Goal: Task Accomplishment & Management: Complete application form

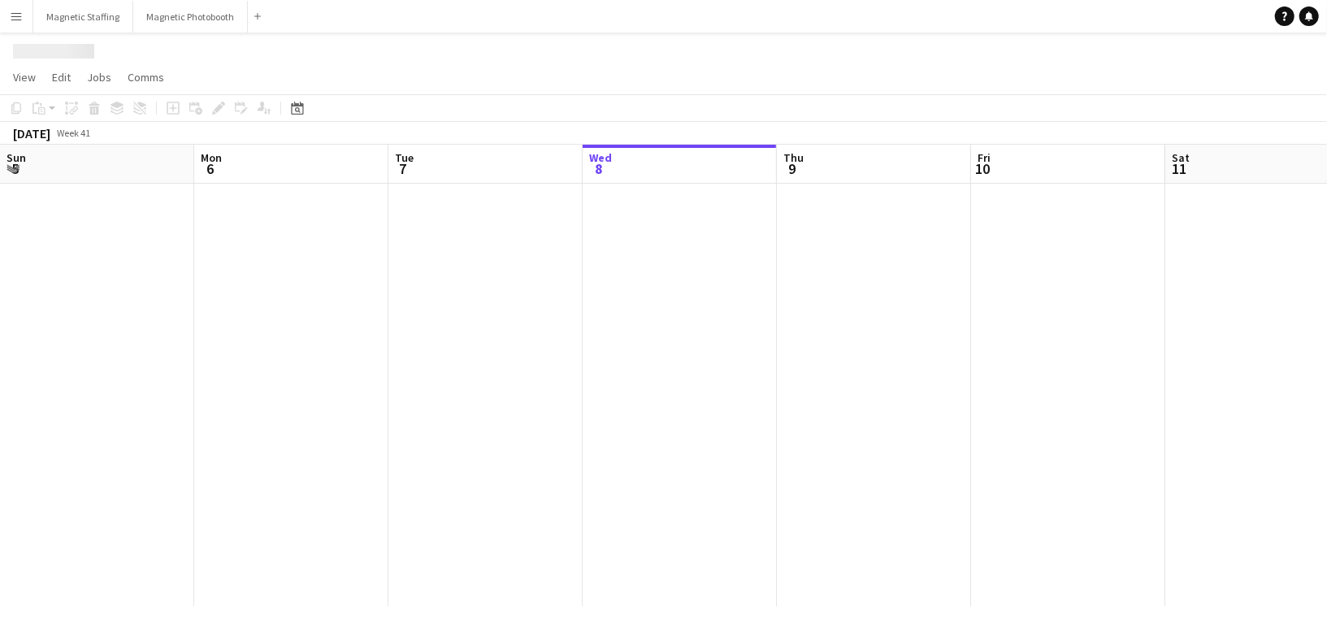
scroll to position [0, 388]
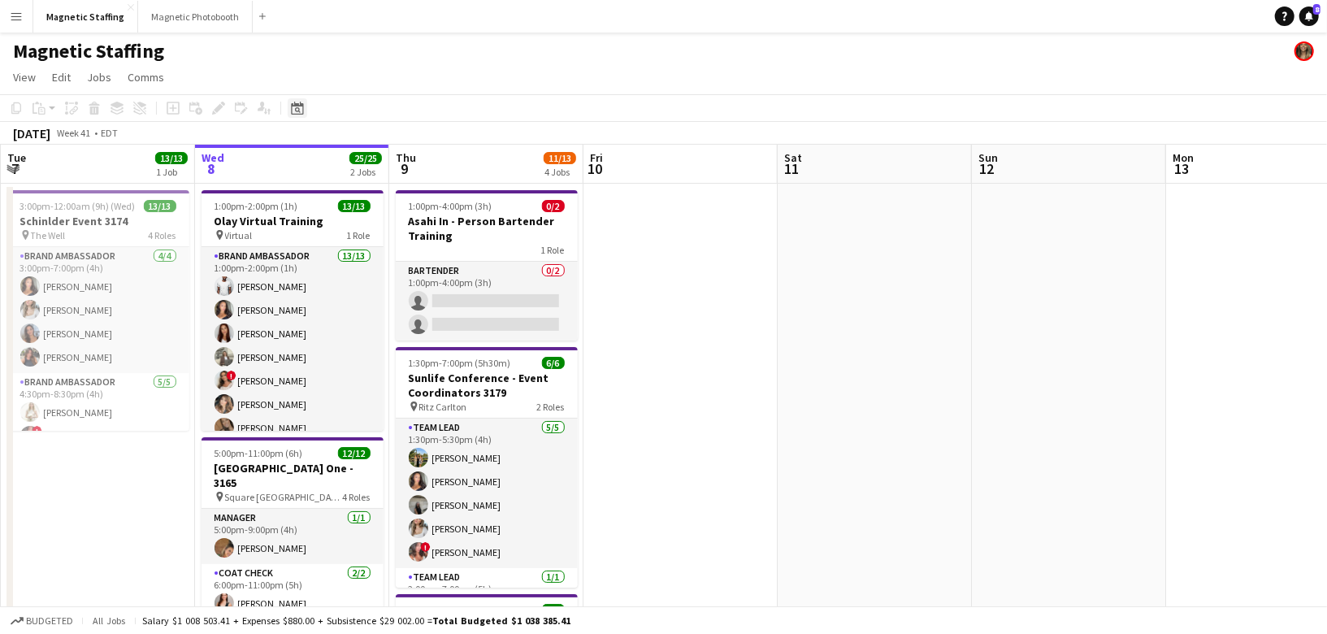
click at [295, 105] on icon at bounding box center [297, 108] width 12 height 13
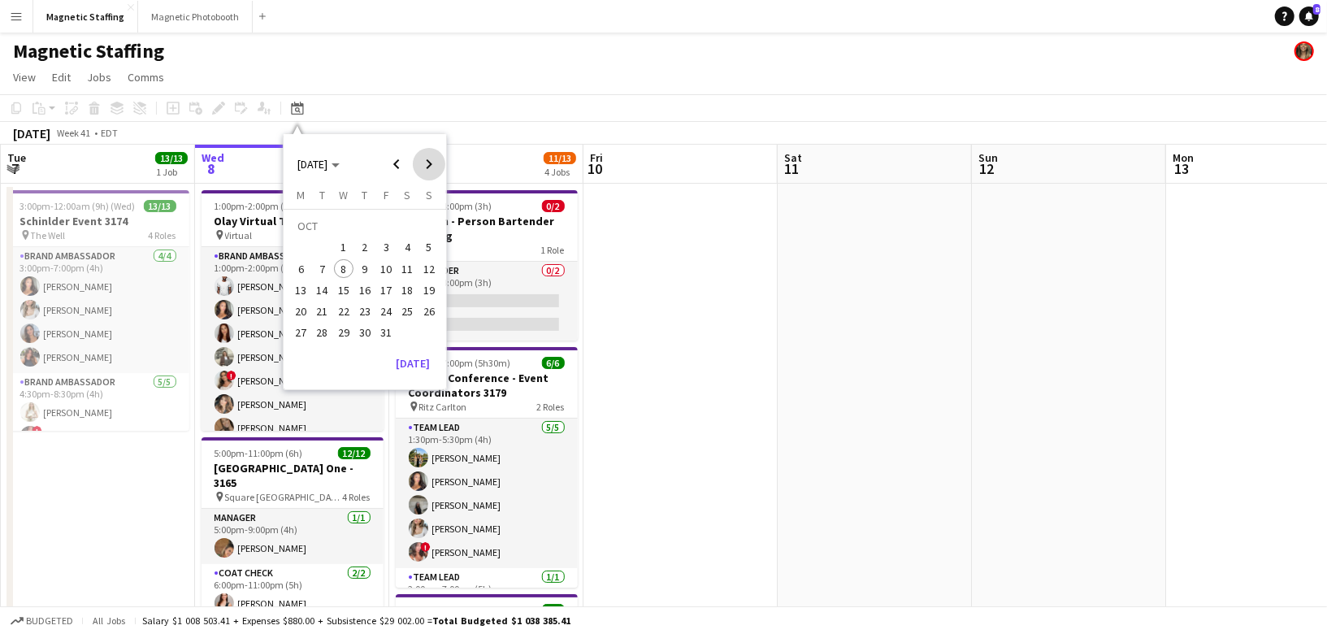
click at [425, 164] on span "Next month" at bounding box center [429, 164] width 33 height 33
click at [383, 271] on span "12" at bounding box center [386, 269] width 20 height 20
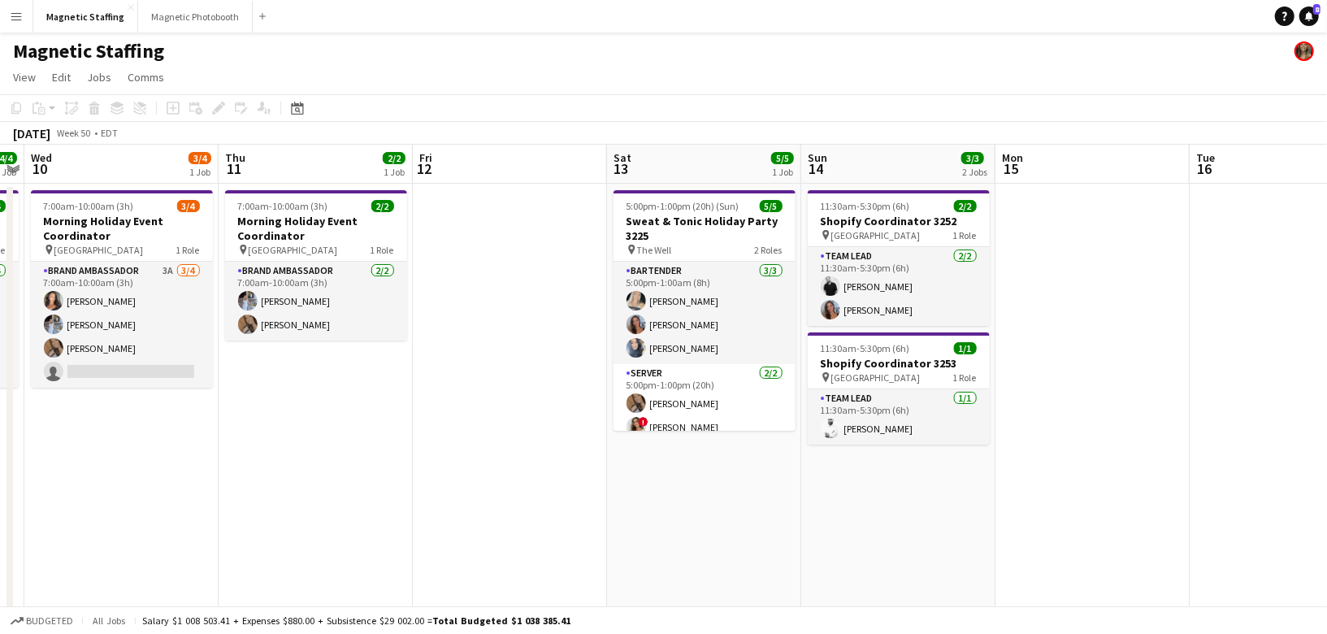
click at [479, 215] on app-date-cell at bounding box center [510, 588] width 194 height 809
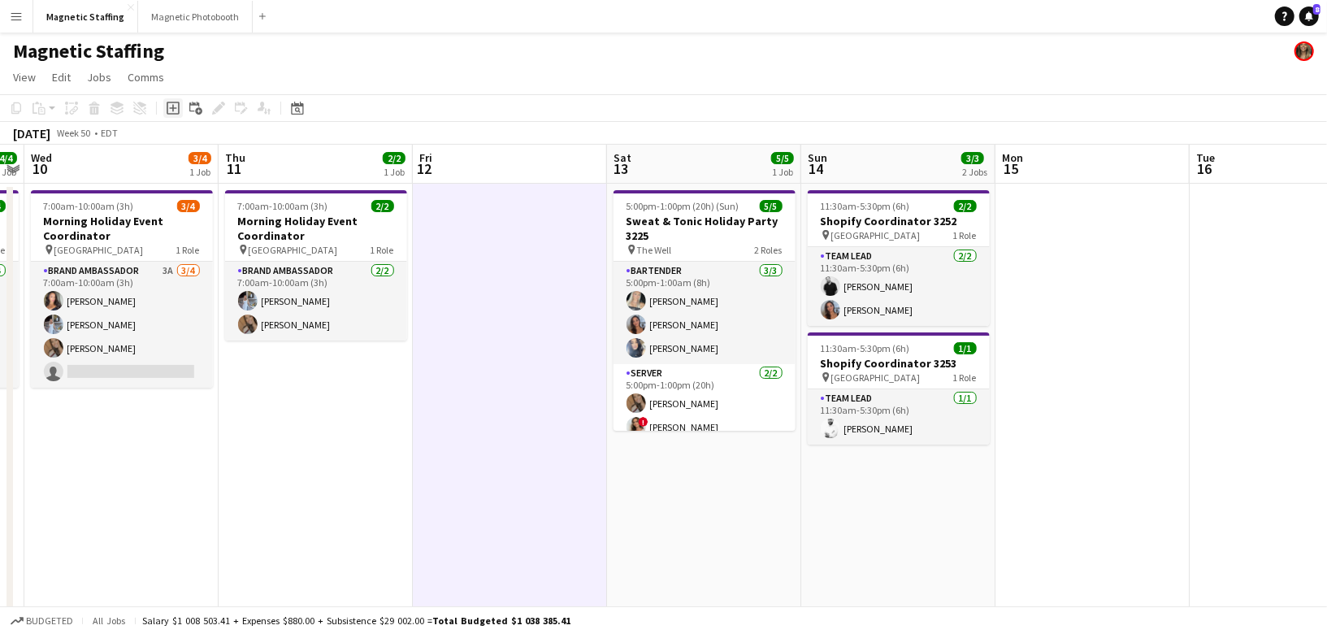
click at [169, 111] on icon "Add job" at bounding box center [173, 108] width 13 height 13
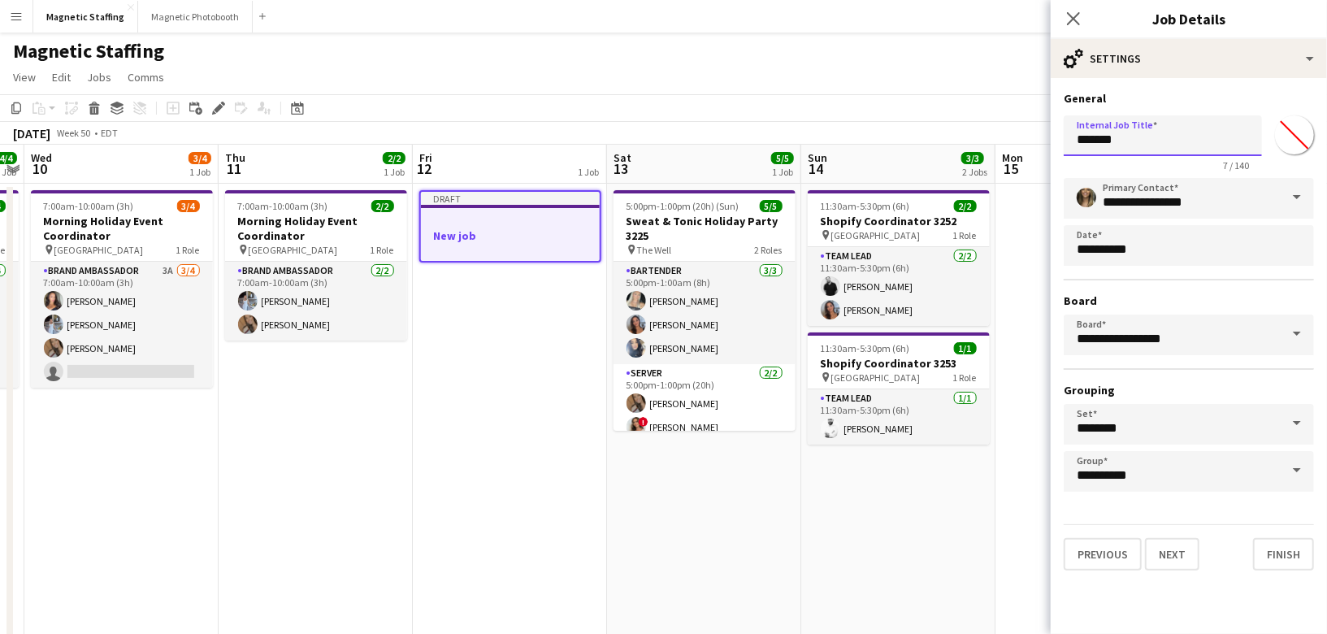
drag, startPoint x: 1108, startPoint y: 138, endPoint x: 929, endPoint y: 138, distance: 178.8
click at [929, 138] on body "Menu Boards Boards Boards All jobs Status Workforce Workforce My Workforce Recr…" at bounding box center [663, 547] width 1327 height 1095
type input "**********"
click at [1187, 552] on button "Next" at bounding box center [1172, 554] width 54 height 33
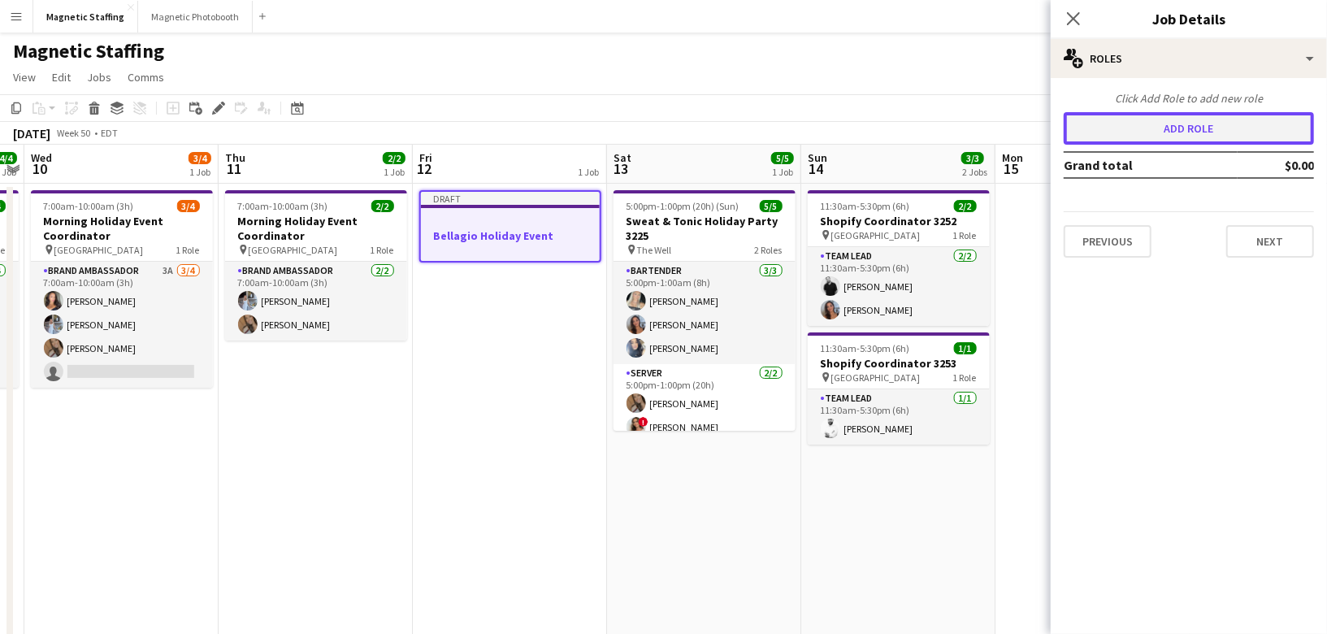
click at [1172, 127] on button "Add role" at bounding box center [1189, 128] width 250 height 33
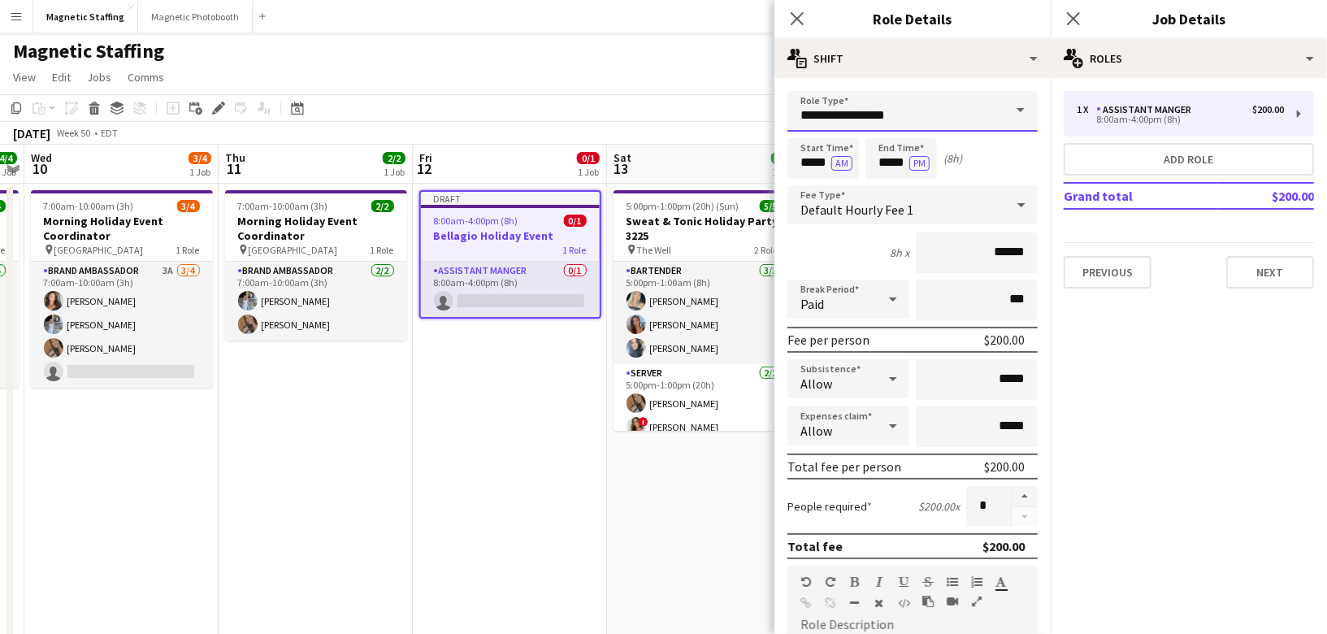
drag, startPoint x: 913, startPoint y: 114, endPoint x: 549, endPoint y: 108, distance: 363.3
click at [556, 113] on body "Menu Boards Boards Boards All jobs Status Workforce Workforce My Workforce Recr…" at bounding box center [663, 547] width 1327 height 1095
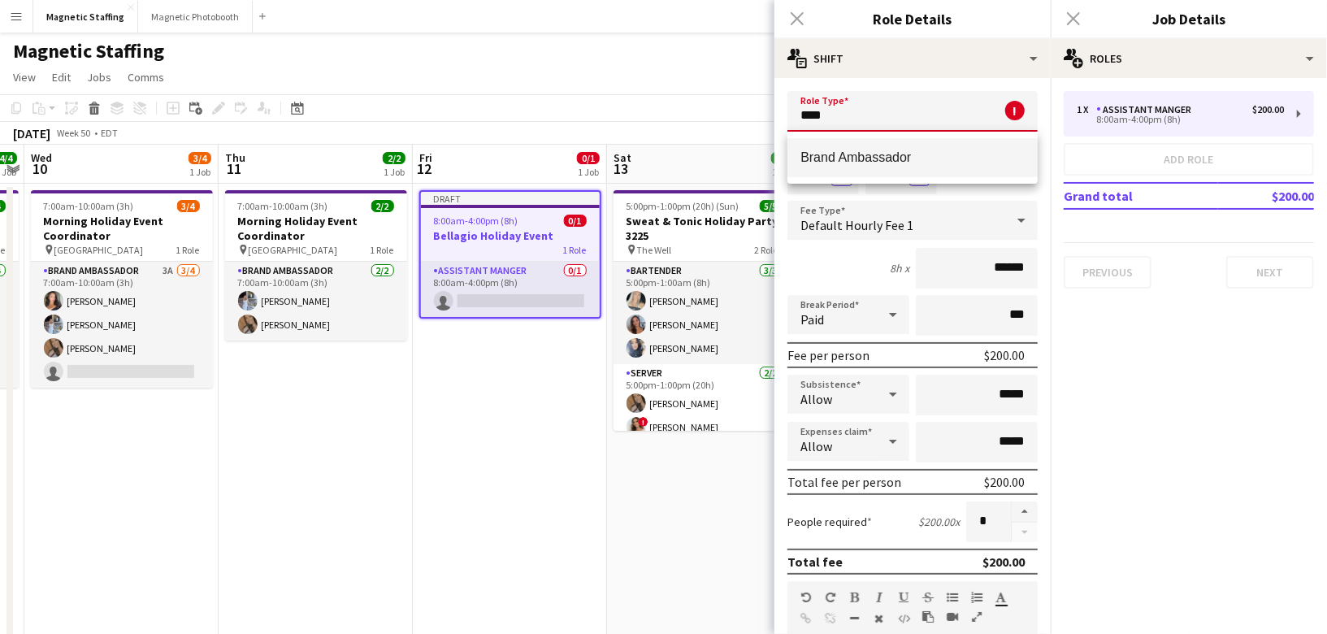
click at [850, 165] on mat-option "Brand Ambassador" at bounding box center [912, 157] width 250 height 39
type input "**********"
type input "******"
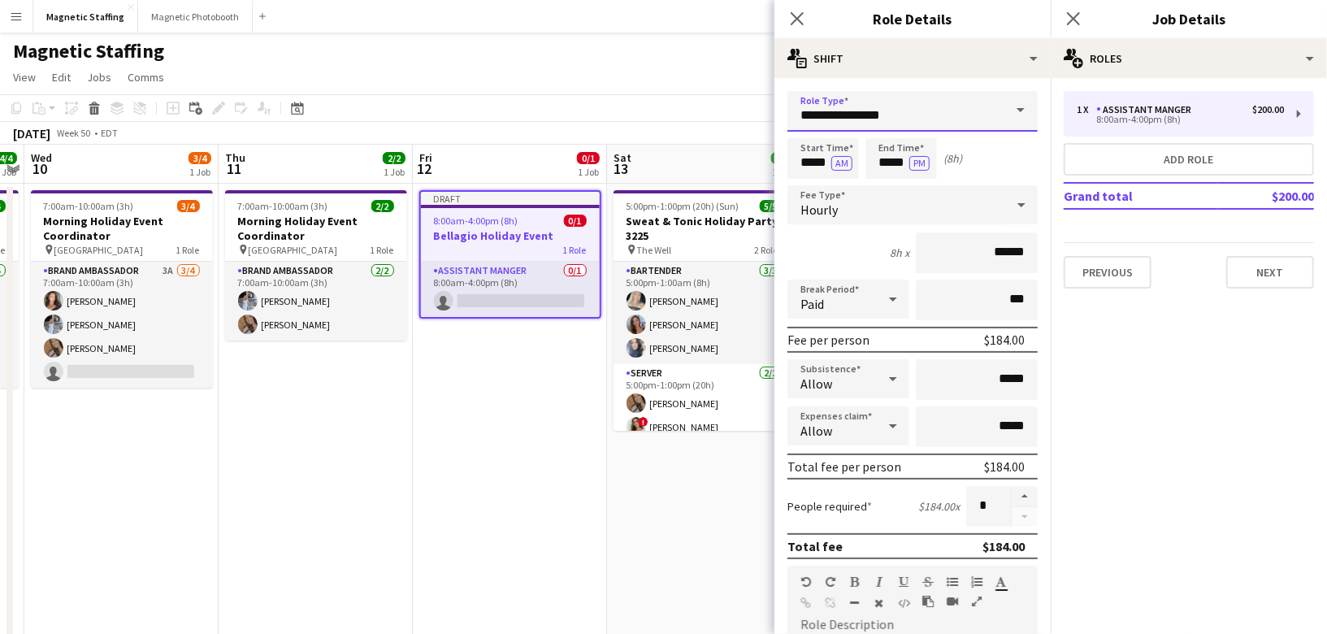
drag, startPoint x: 913, startPoint y: 119, endPoint x: 861, endPoint y: 119, distance: 52.0
click at [865, 119] on input "**********" at bounding box center [912, 111] width 250 height 41
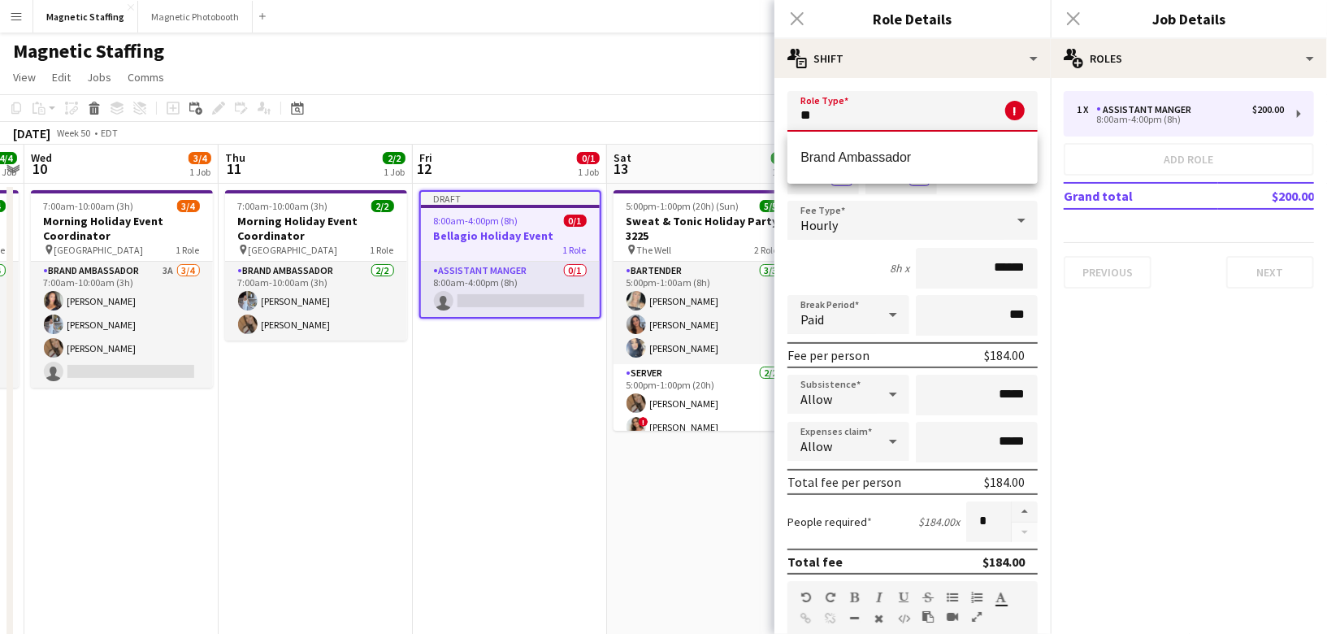
type input "*"
click at [895, 184] on mat-option "Server" at bounding box center [912, 196] width 250 height 39
type input "******"
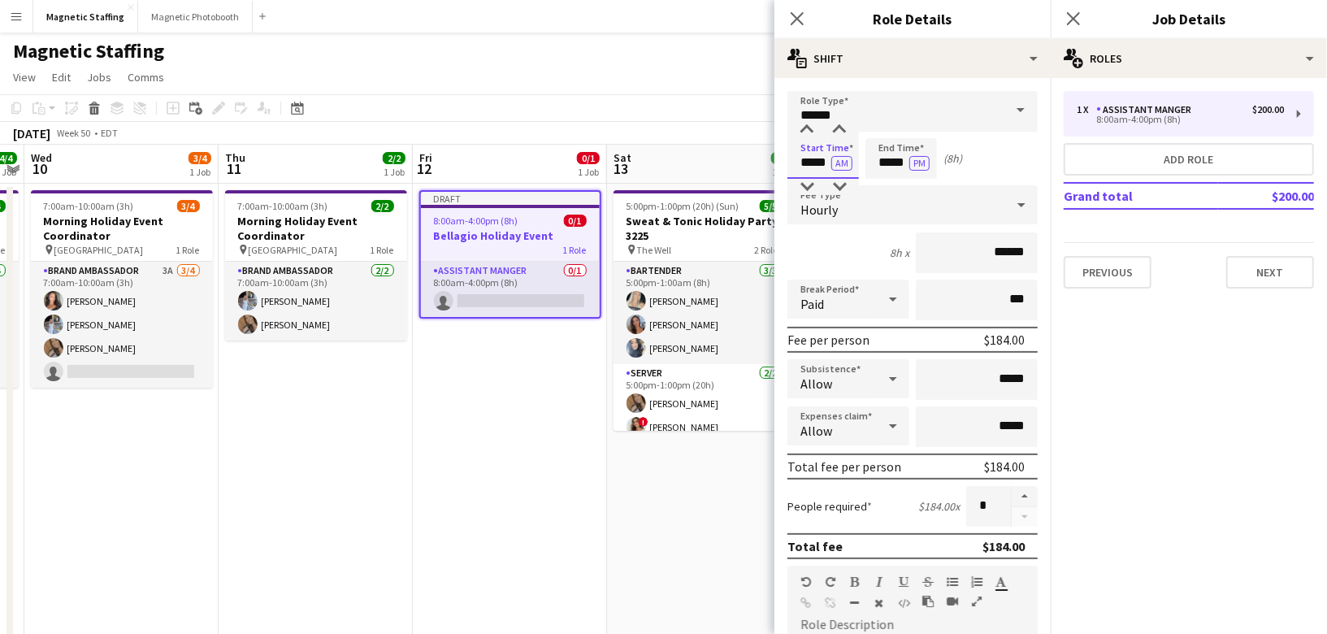
drag, startPoint x: 828, startPoint y: 162, endPoint x: 719, endPoint y: 136, distance: 112.0
click at [721, 154] on body "Menu Boards Boards Boards All jobs Status Workforce Workforce My Workforce Recr…" at bounding box center [663, 547] width 1327 height 1095
type input "*****"
click at [845, 163] on button "AM" at bounding box center [841, 163] width 21 height 15
drag, startPoint x: 908, startPoint y: 163, endPoint x: 731, endPoint y: 150, distance: 176.9
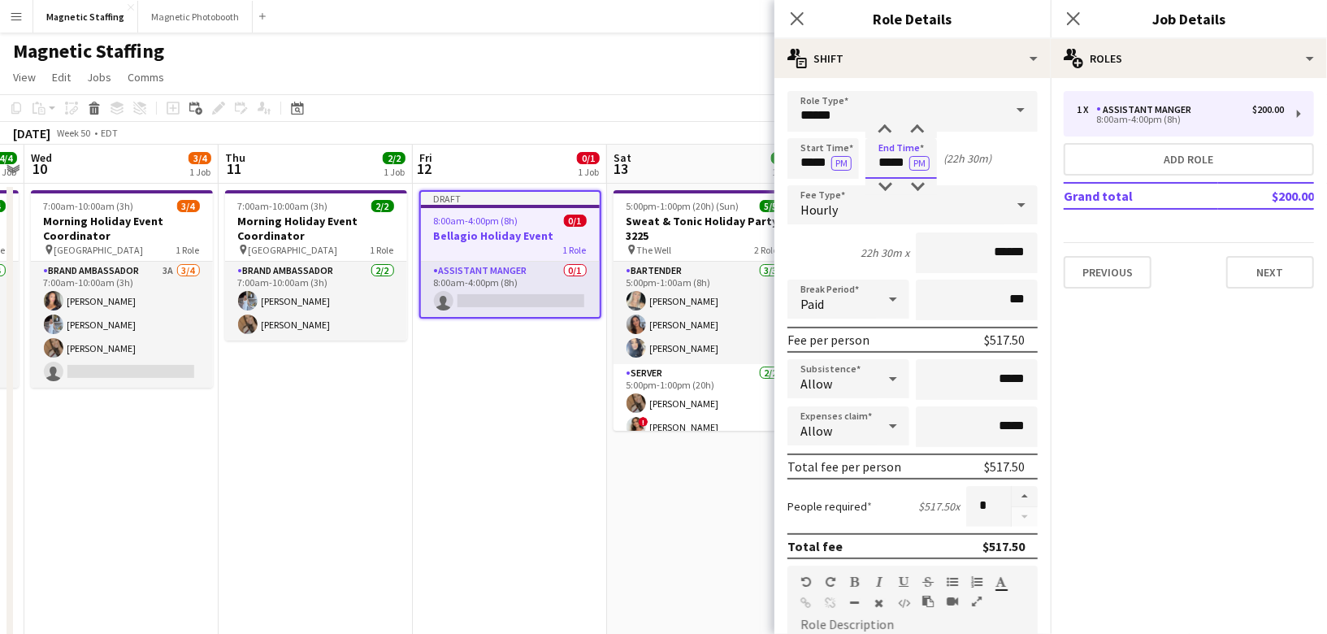
click at [738, 155] on body "Menu Boards Boards Boards All jobs Status Workforce Workforce My Workforce Recr…" at bounding box center [663, 547] width 1327 height 1095
type input "*****"
click at [915, 161] on button "PM" at bounding box center [919, 163] width 20 height 15
click at [1005, 250] on input "******" at bounding box center [977, 252] width 122 height 41
type input "******"
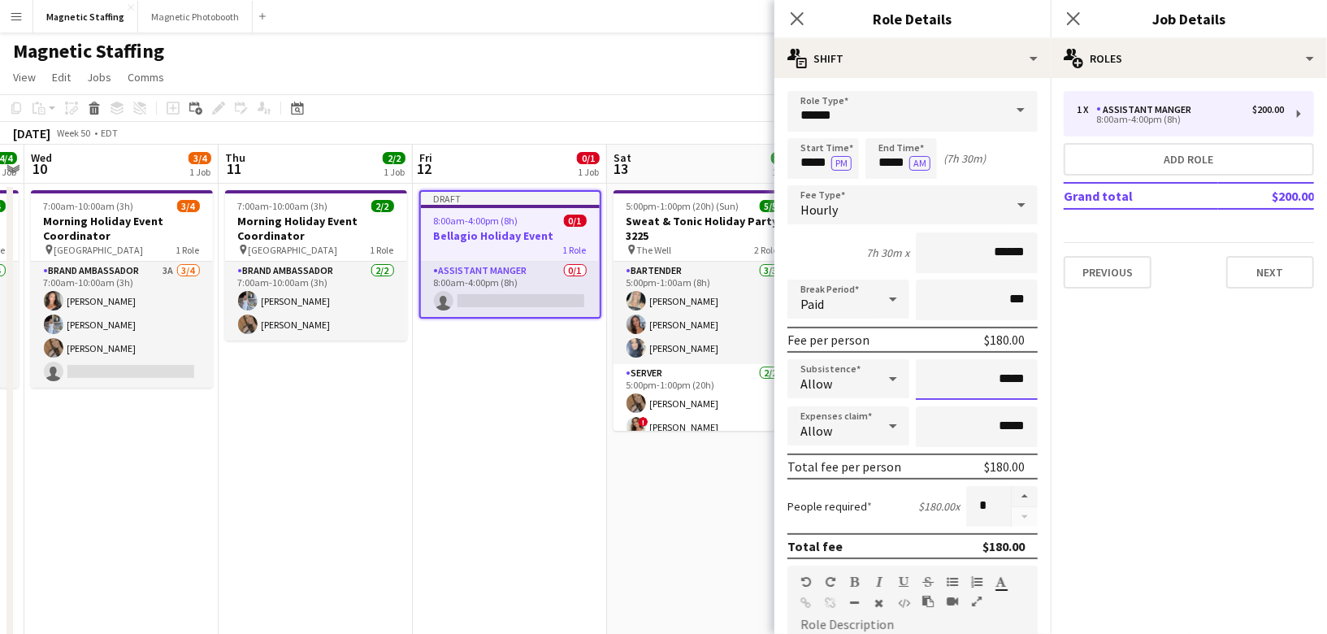
drag, startPoint x: 1027, startPoint y: 381, endPoint x: 910, endPoint y: 373, distance: 117.3
click at [914, 379] on div "Subsistence Allow *****" at bounding box center [912, 379] width 250 height 41
type input "******"
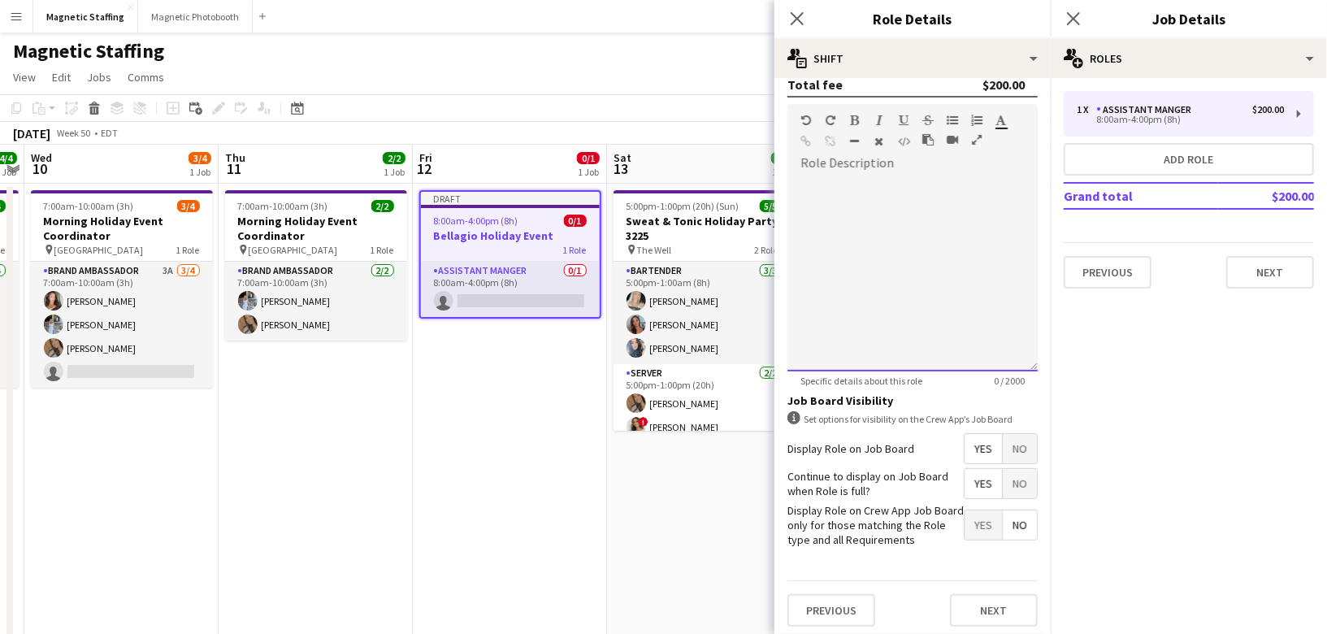
click at [891, 232] on div at bounding box center [912, 273] width 250 height 195
click at [833, 182] on span "**********" at bounding box center [909, 193] width 219 height 28
drag, startPoint x: 942, startPoint y: 199, endPoint x: 687, endPoint y: 158, distance: 258.4
click at [687, 158] on body "Menu Boards Boards Boards All jobs Status Workforce Workforce My Workforce Recr…" at bounding box center [663, 547] width 1327 height 1095
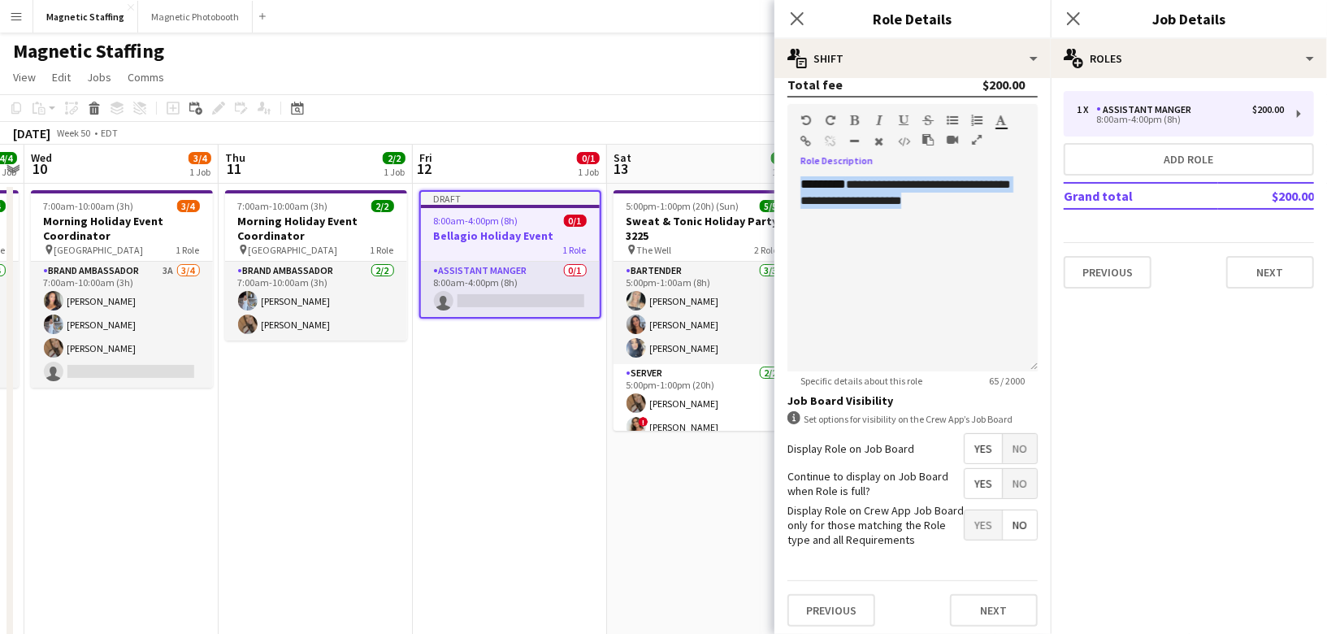
click at [875, 137] on icon "button" at bounding box center [879, 141] width 9 height 11
click at [1006, 606] on button "Next" at bounding box center [994, 610] width 88 height 33
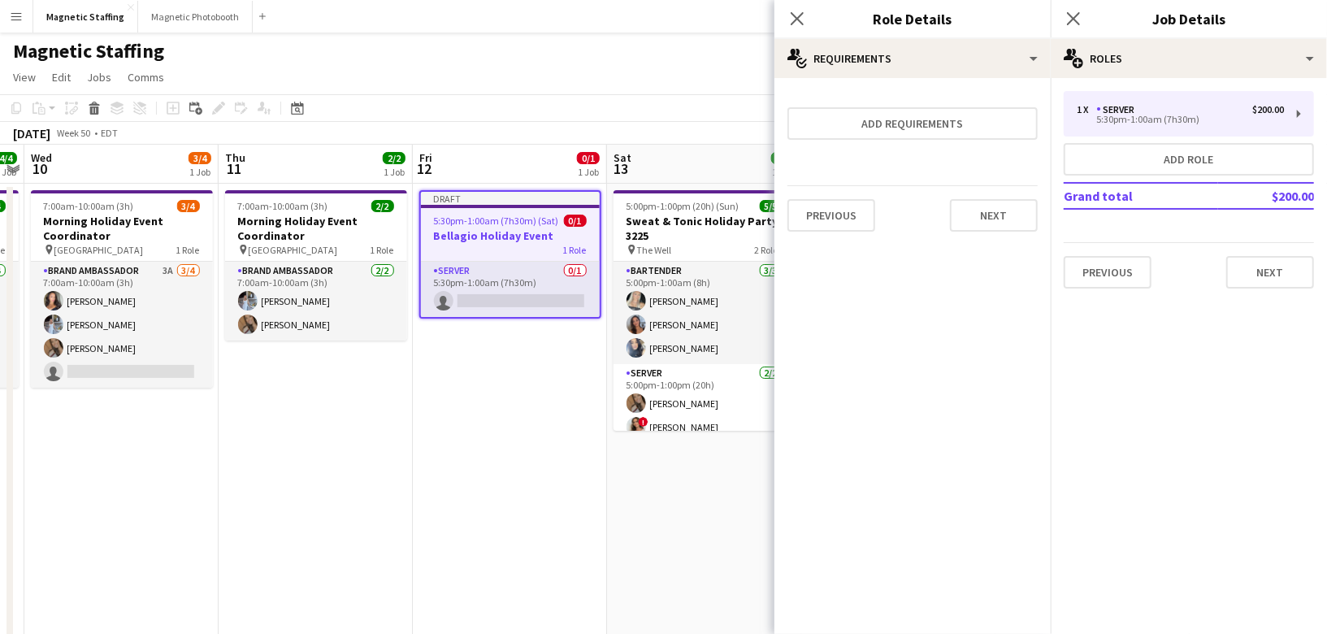
scroll to position [0, 0]
click at [1026, 213] on button "Next" at bounding box center [994, 215] width 88 height 33
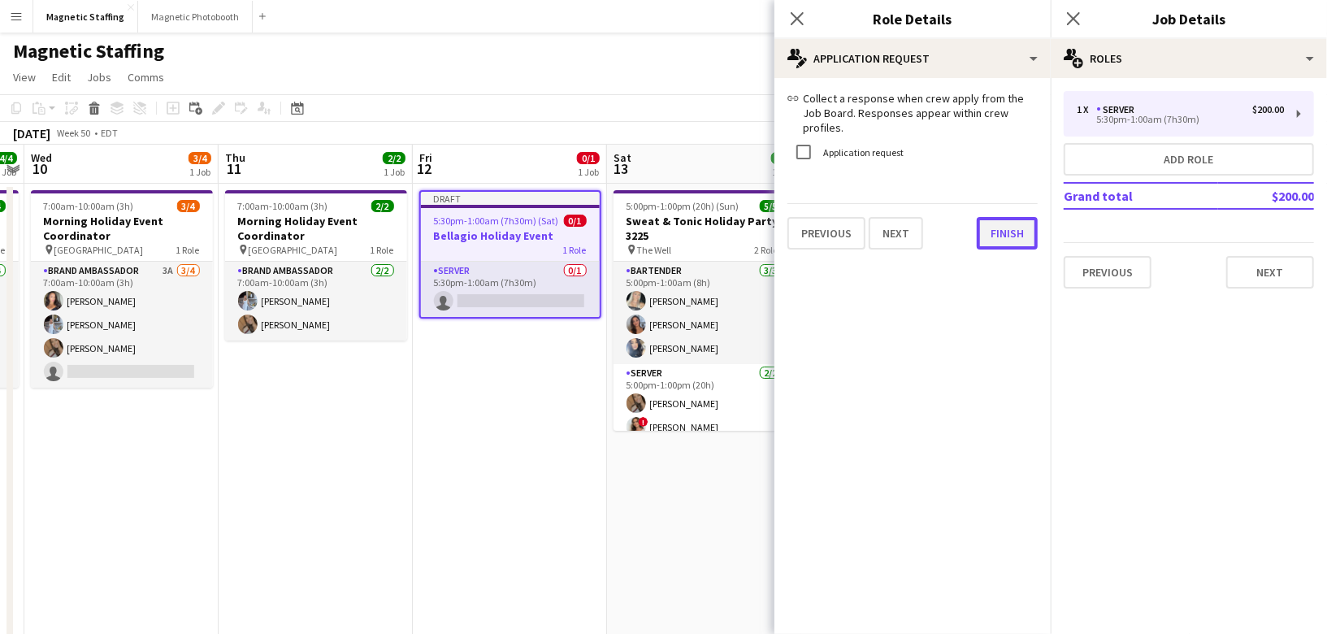
click at [1010, 219] on button "Finish" at bounding box center [1007, 233] width 61 height 33
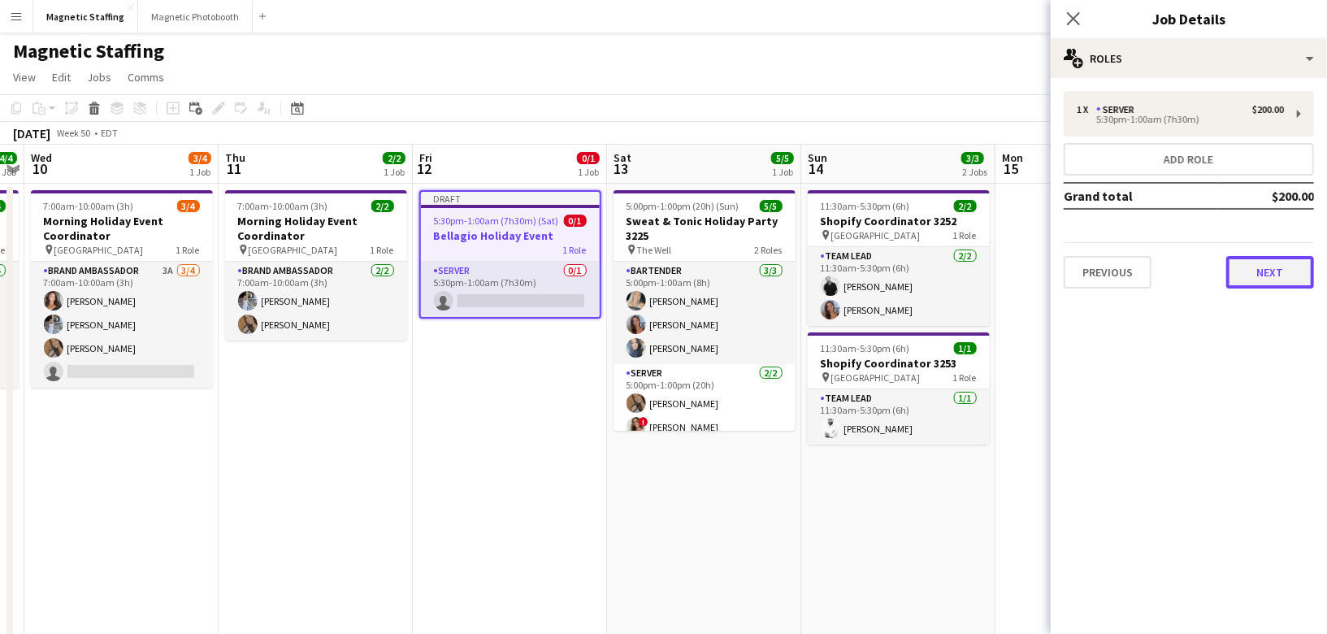
click at [1255, 278] on button "Next" at bounding box center [1270, 272] width 88 height 33
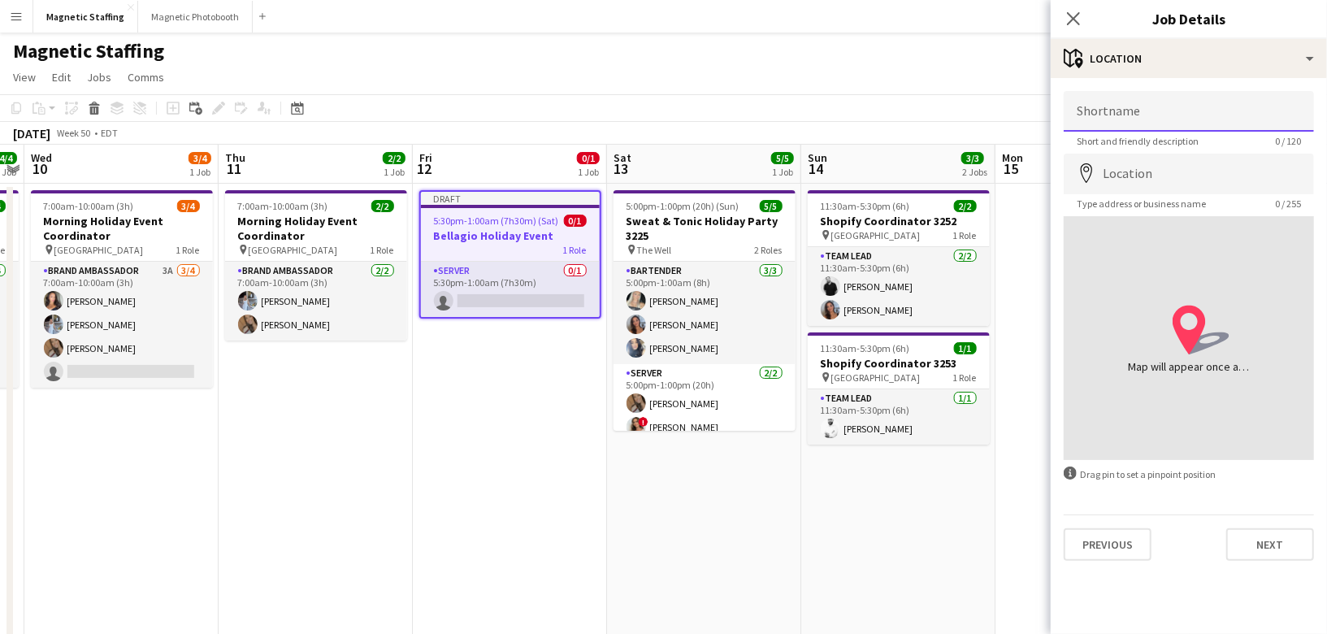
click at [1182, 98] on input "Shortname" at bounding box center [1189, 111] width 250 height 41
type input "*******"
click at [1116, 177] on input "Location" at bounding box center [1189, 174] width 250 height 41
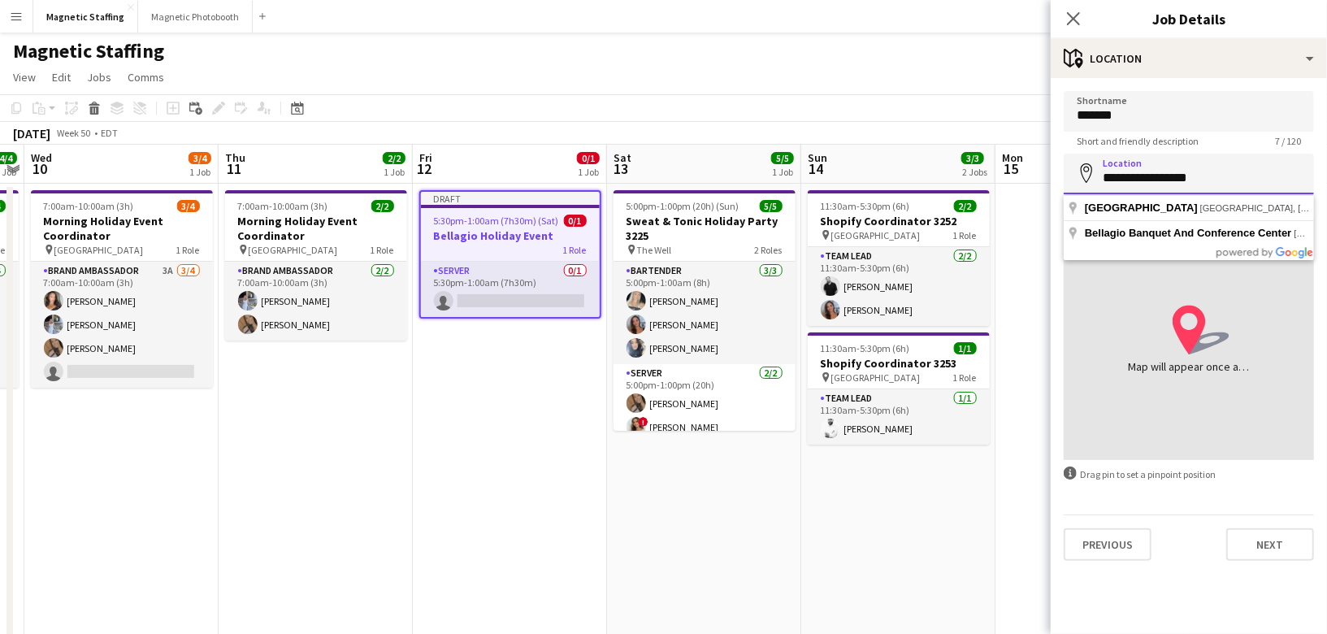
drag, startPoint x: 1203, startPoint y: 178, endPoint x: 999, endPoint y: 179, distance: 203.2
click at [1001, 179] on body "Menu Boards Boards Boards All jobs Status Workforce Workforce My Workforce Recr…" at bounding box center [663, 547] width 1327 height 1095
paste input "**********"
type input "**********"
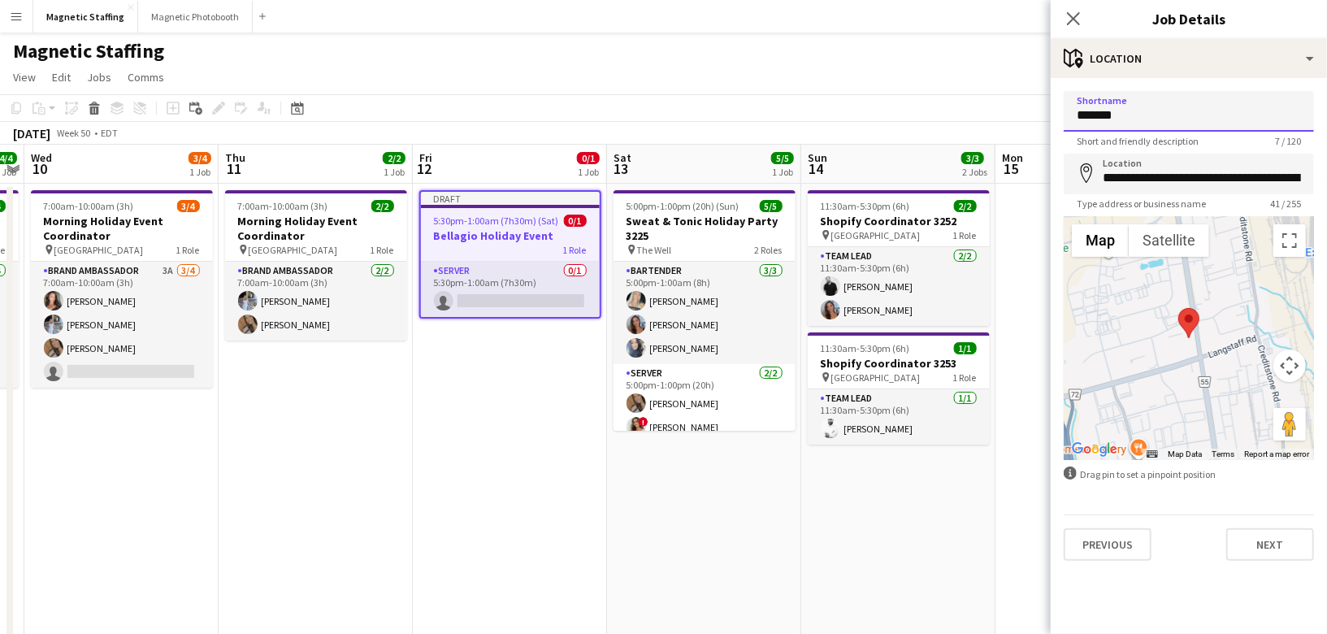
drag, startPoint x: 1134, startPoint y: 115, endPoint x: 1075, endPoint y: 115, distance: 58.5
click at [1075, 115] on input "*******" at bounding box center [1189, 111] width 250 height 41
click at [1276, 546] on button "Next" at bounding box center [1270, 544] width 88 height 33
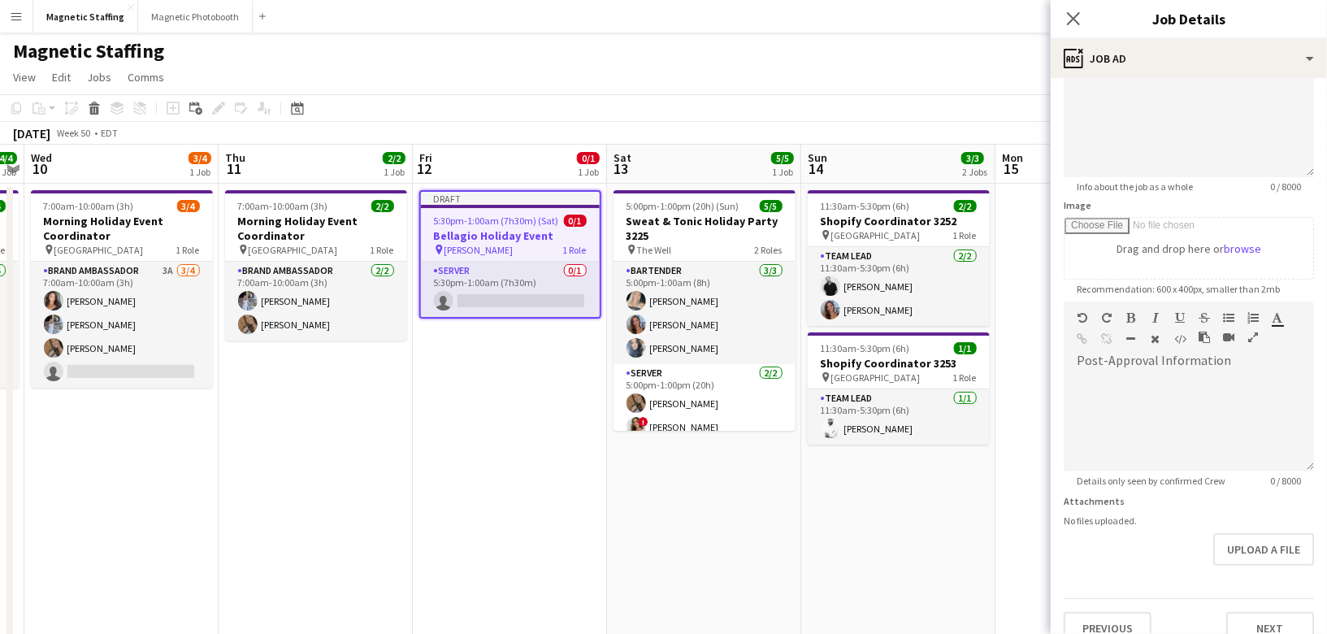
scroll to position [167, 0]
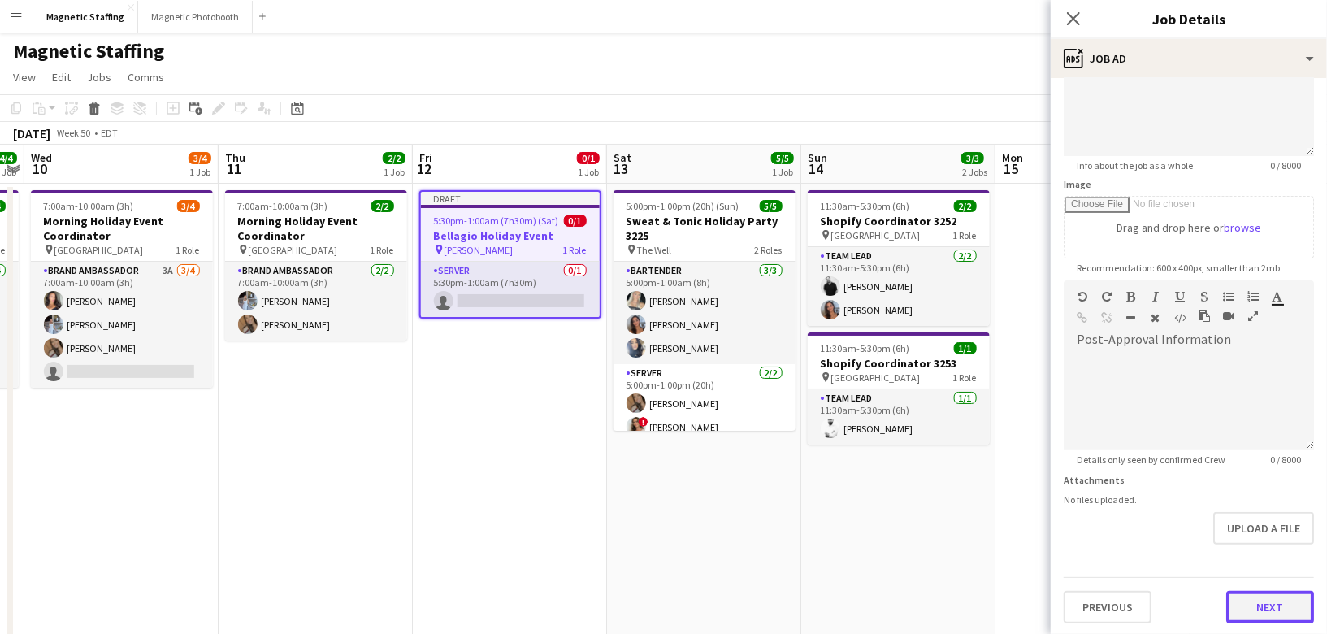
click at [1260, 602] on button "Next" at bounding box center [1270, 607] width 88 height 33
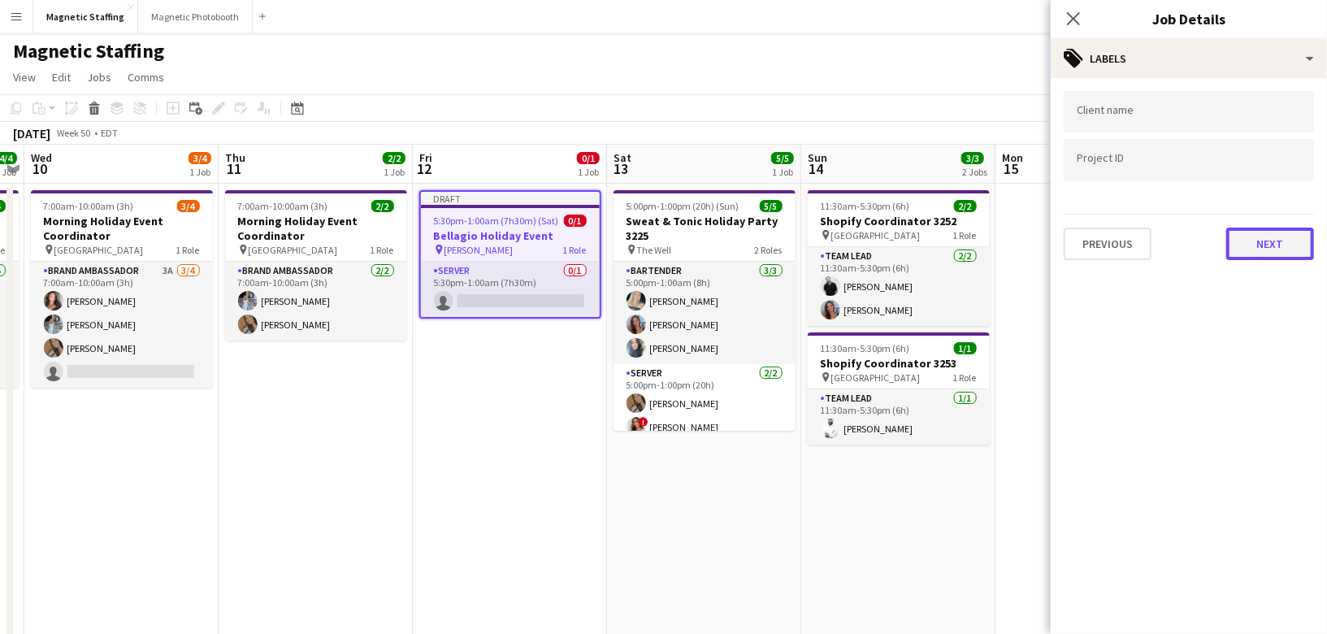
click at [1273, 239] on button "Next" at bounding box center [1270, 244] width 88 height 33
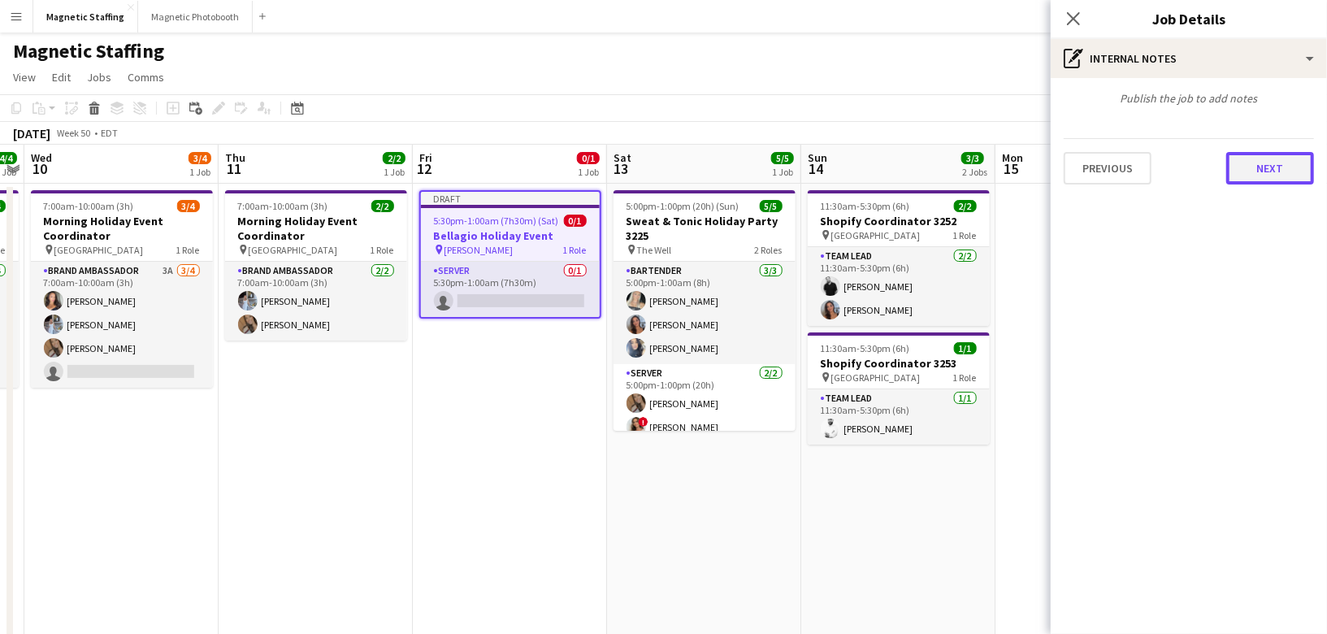
click at [1308, 182] on button "Next" at bounding box center [1270, 168] width 88 height 33
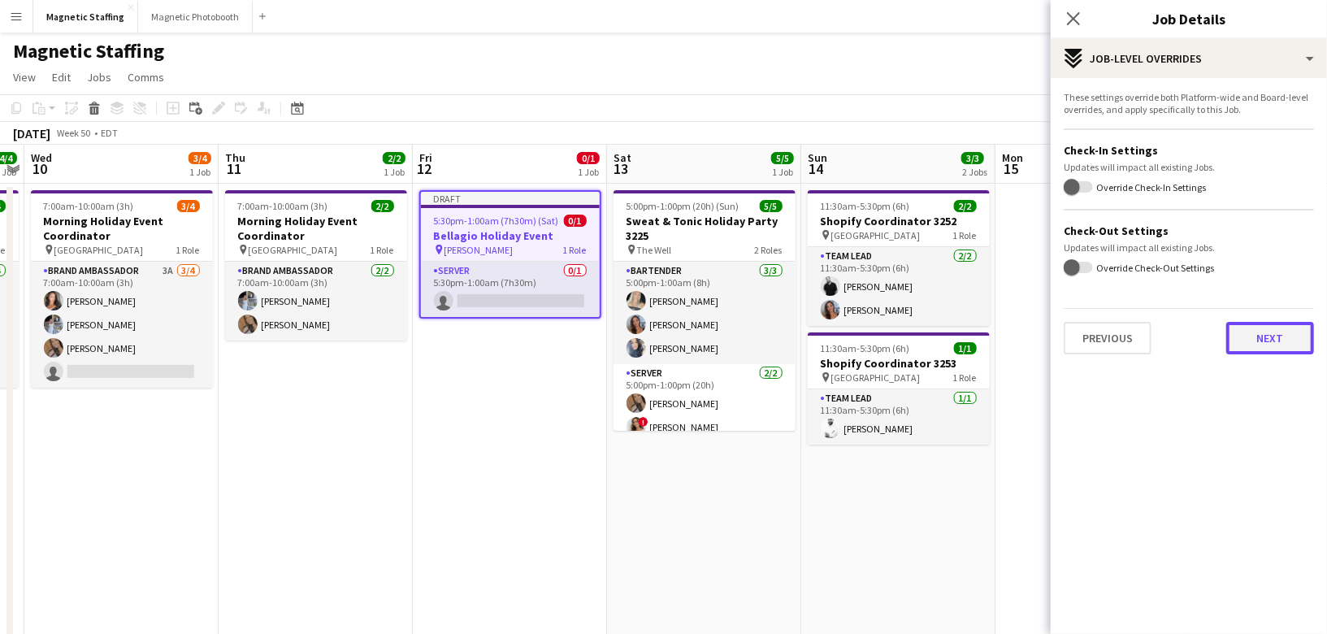
click at [1280, 333] on button "Next" at bounding box center [1270, 338] width 88 height 33
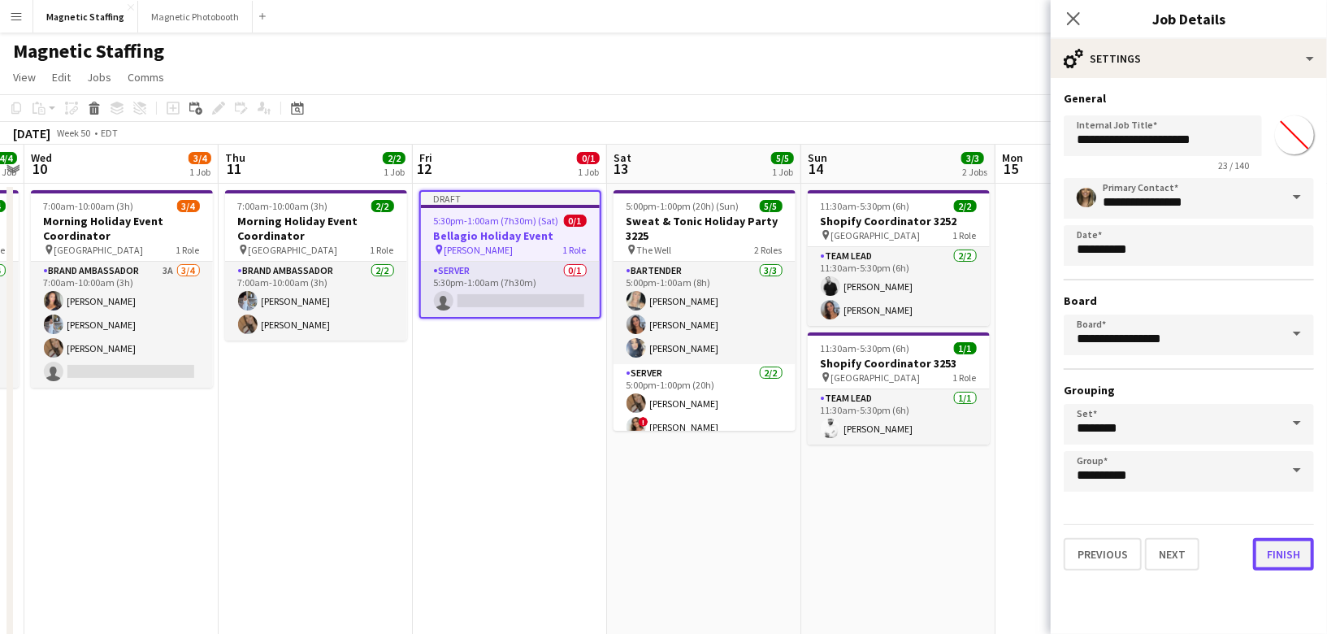
click at [1280, 549] on button "Finish" at bounding box center [1283, 554] width 61 height 33
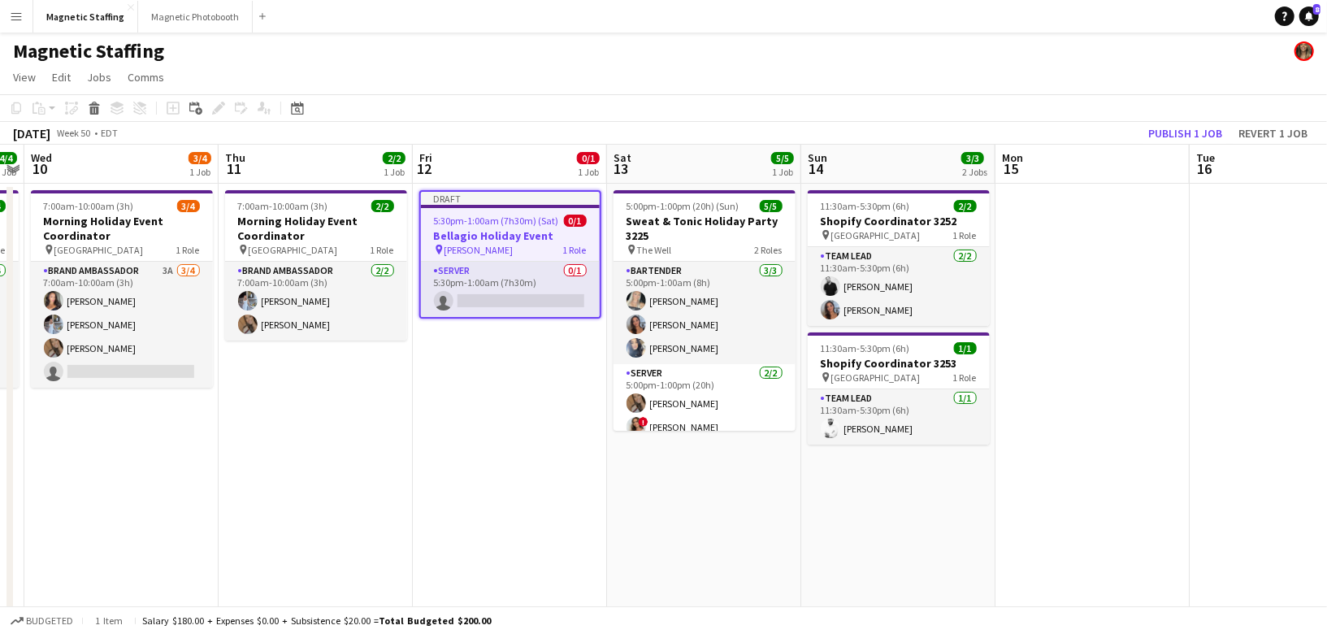
click at [466, 223] on span "5:30pm-1:00am (7h30m) (Sat)" at bounding box center [496, 221] width 125 height 12
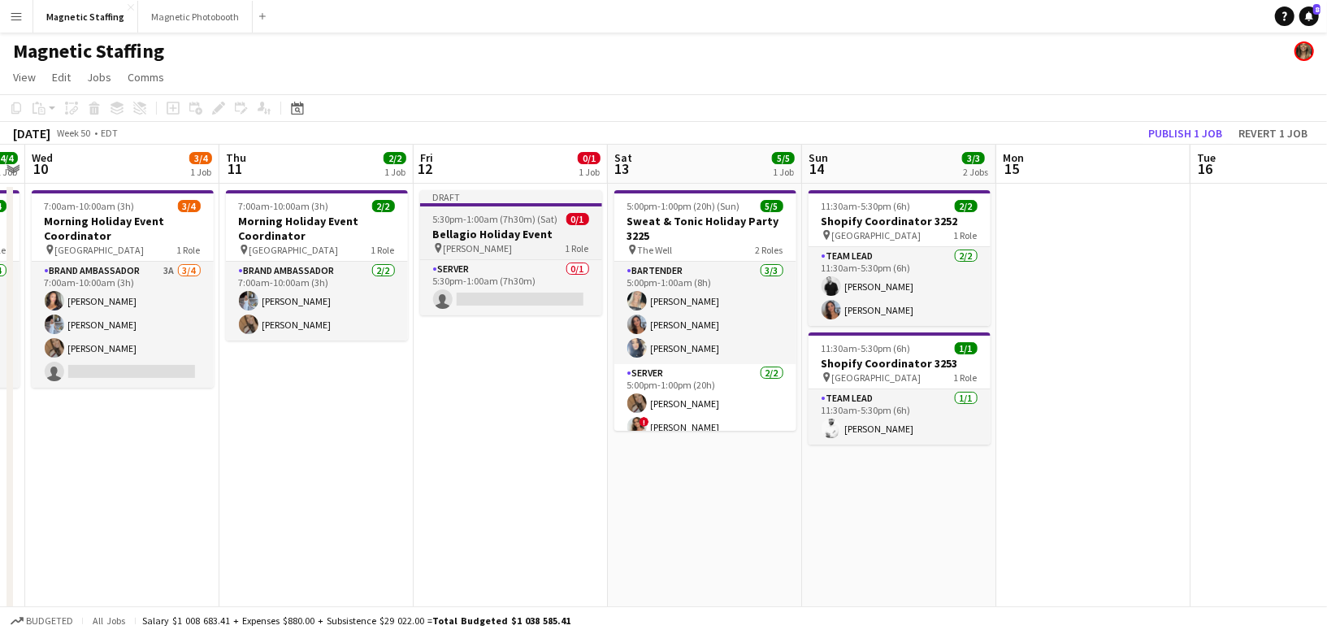
click at [466, 223] on span "5:30pm-1:00am (7h30m) (Sat)" at bounding box center [495, 219] width 125 height 12
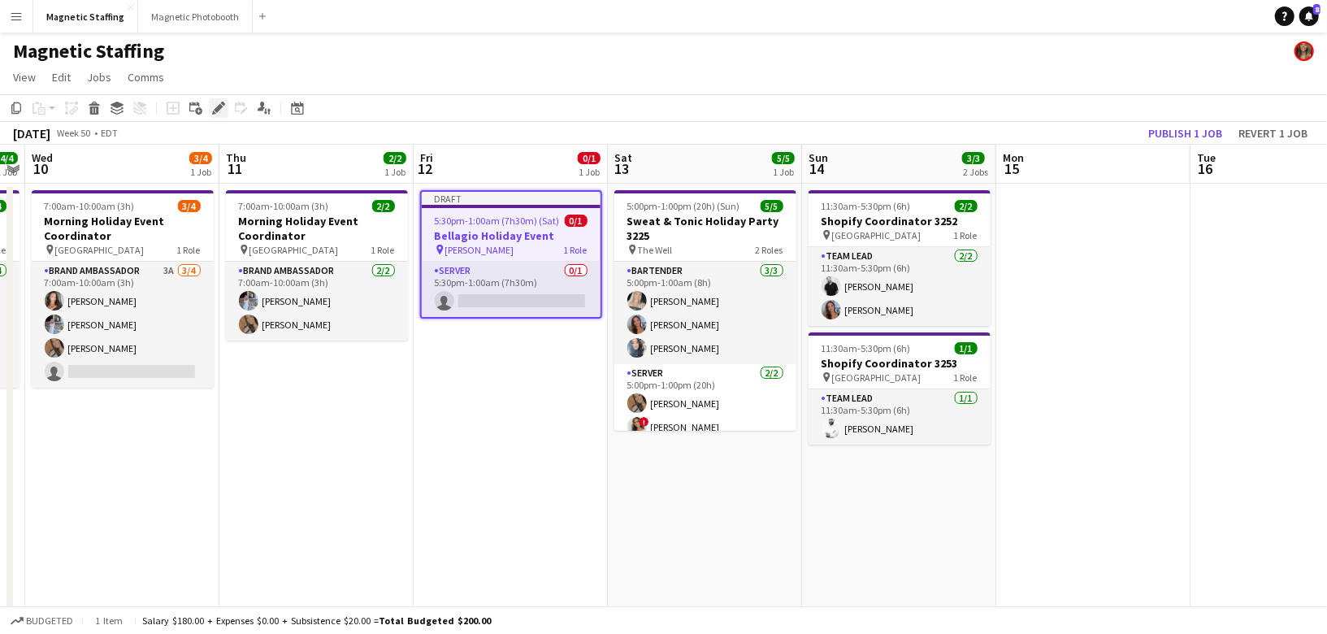
click at [219, 106] on icon at bounding box center [218, 108] width 9 height 9
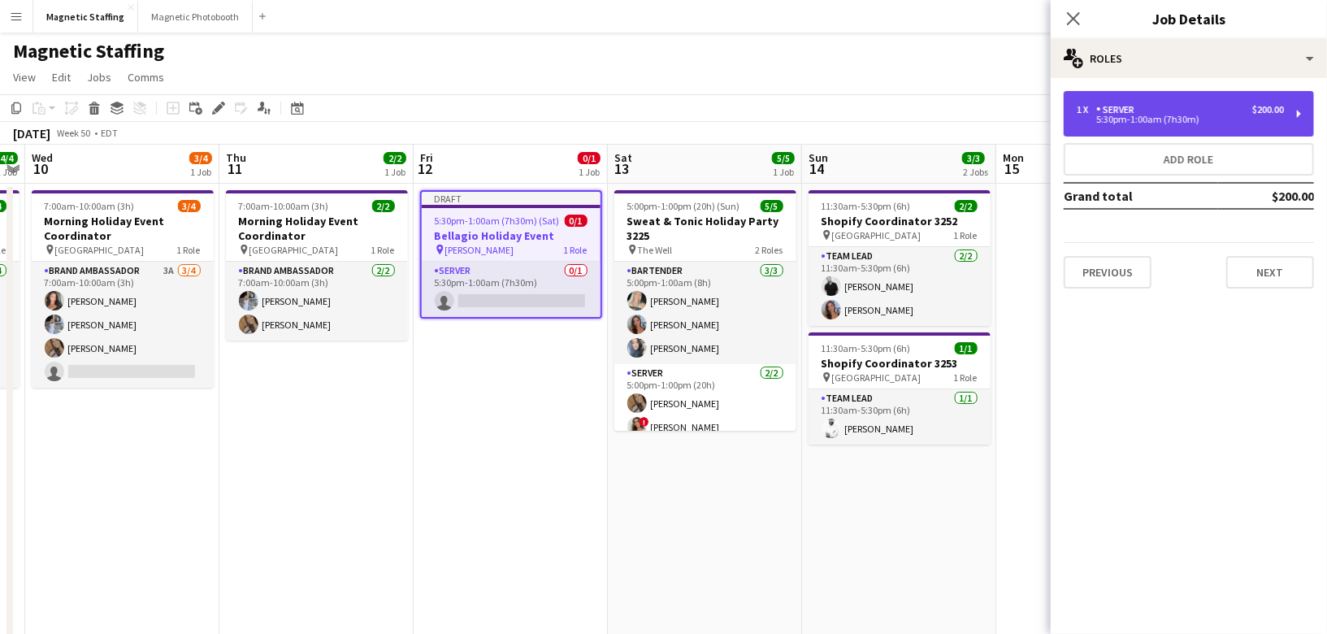
click at [1151, 107] on div "1 x Server $200.00" at bounding box center [1180, 109] width 207 height 11
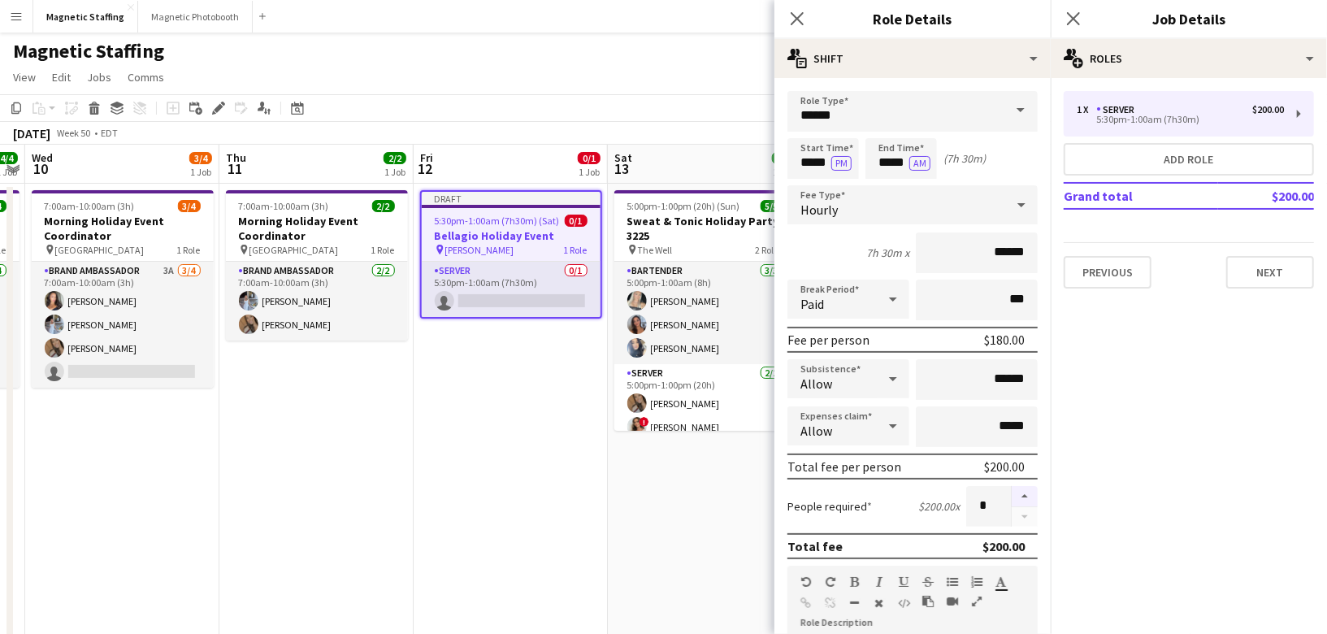
click at [1024, 495] on button "button" at bounding box center [1025, 496] width 26 height 21
type input "*"
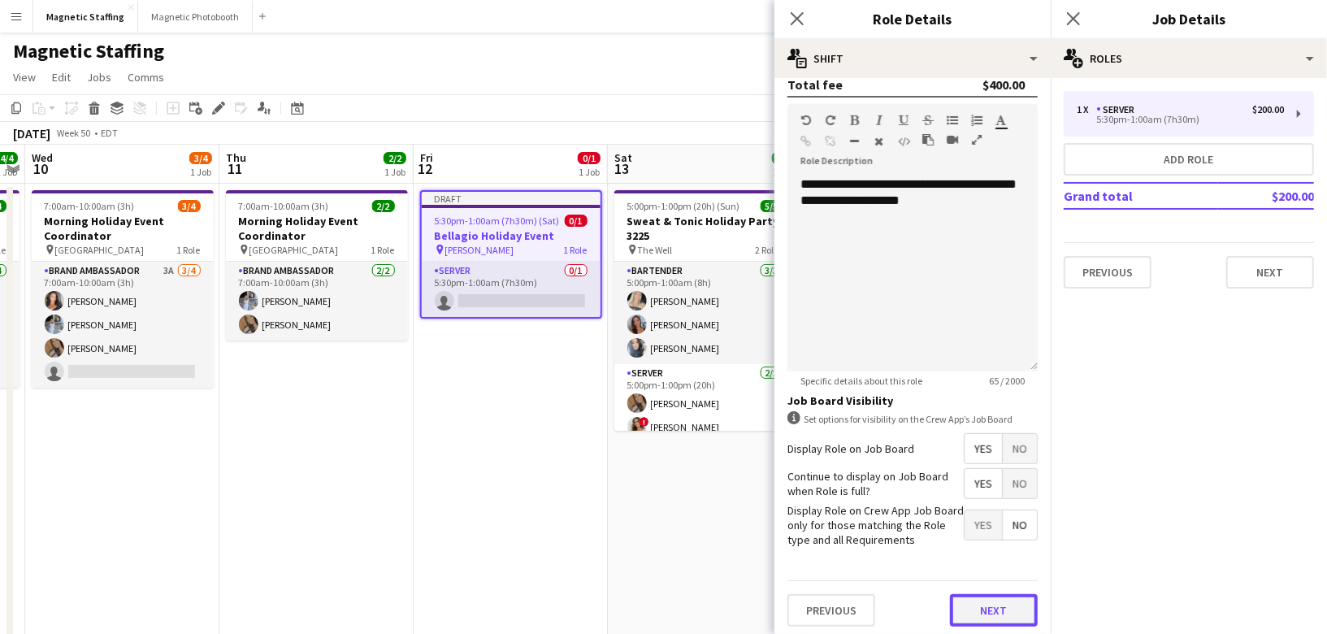
click at [999, 621] on button "Next" at bounding box center [994, 610] width 88 height 33
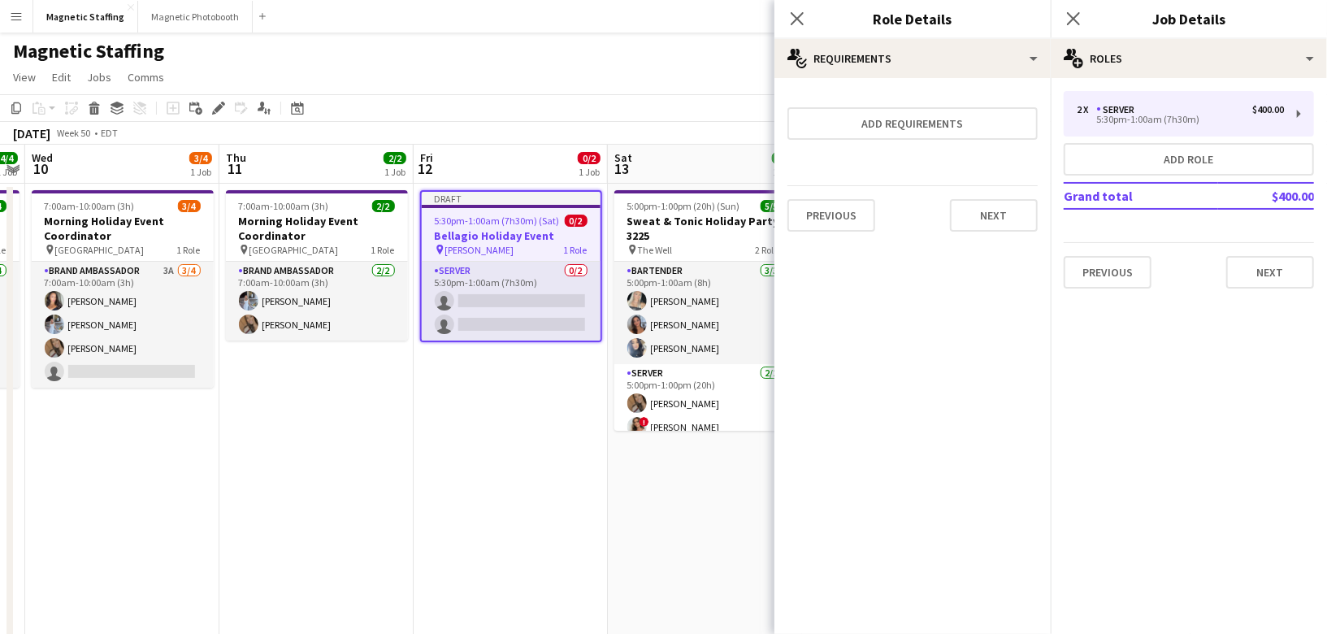
scroll to position [0, 0]
click at [978, 202] on button "Next" at bounding box center [994, 215] width 88 height 33
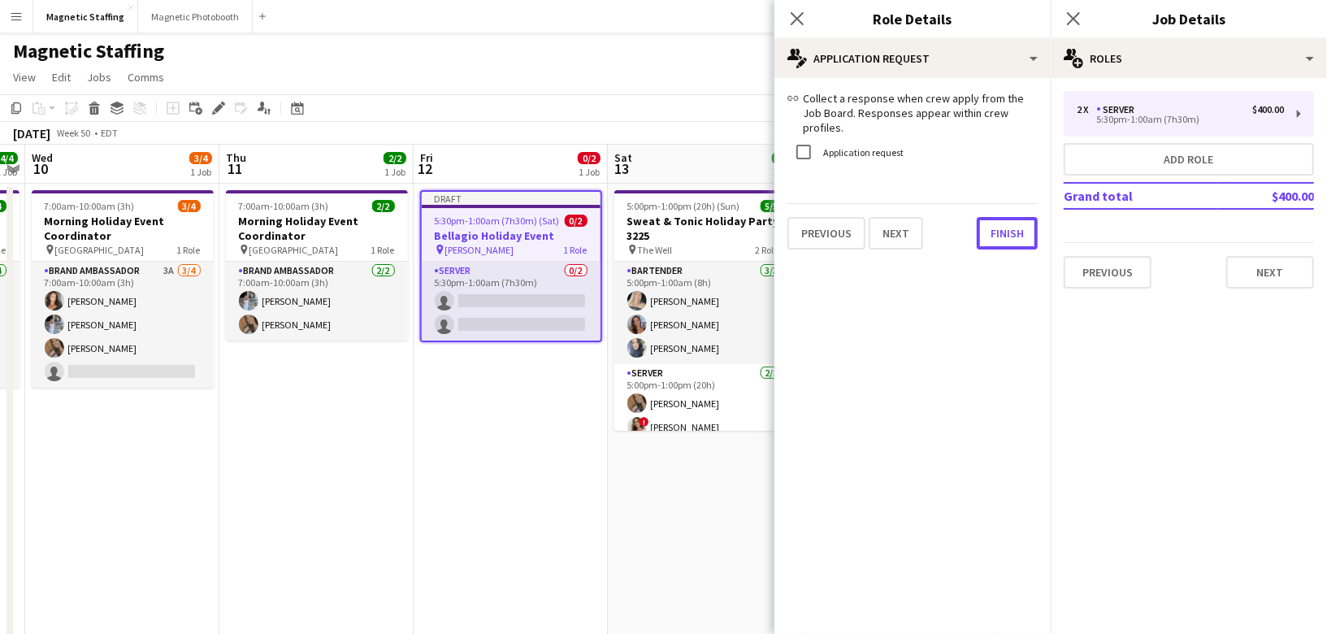
click at [978, 217] on button "Finish" at bounding box center [1007, 233] width 61 height 33
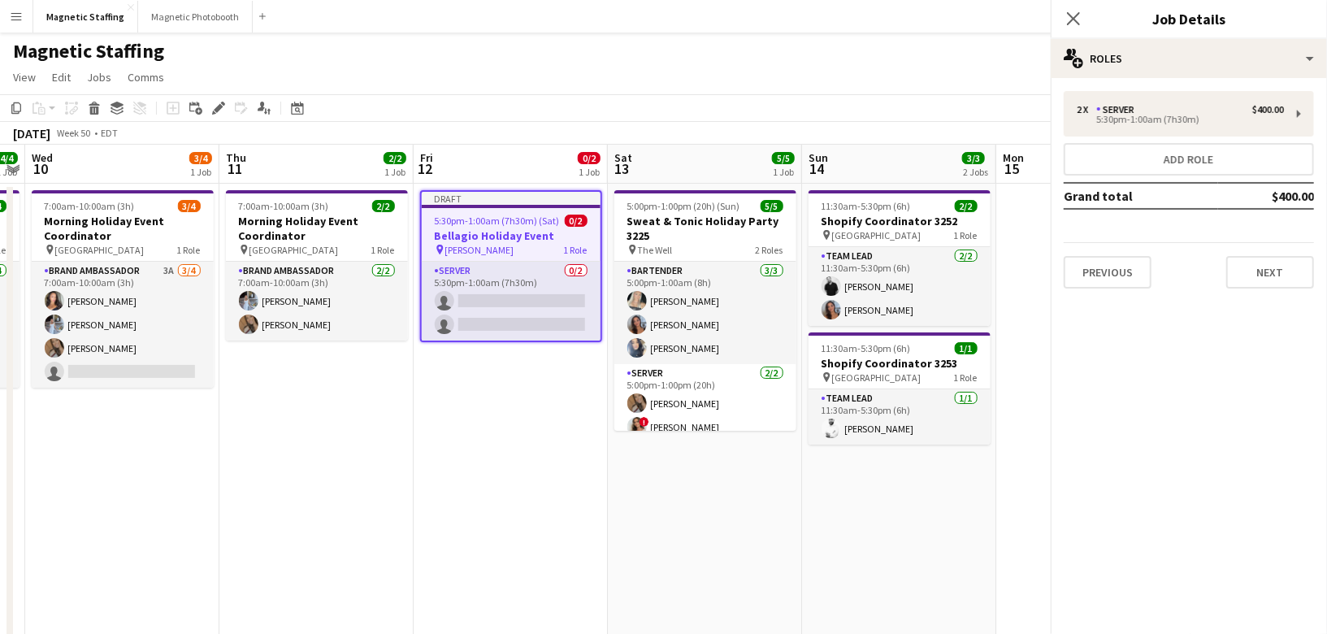
click at [854, 99] on app-toolbar "Copy Paste Paste Command V Paste with crew Command Shift V Paste linked Job [GE…" at bounding box center [663, 108] width 1327 height 28
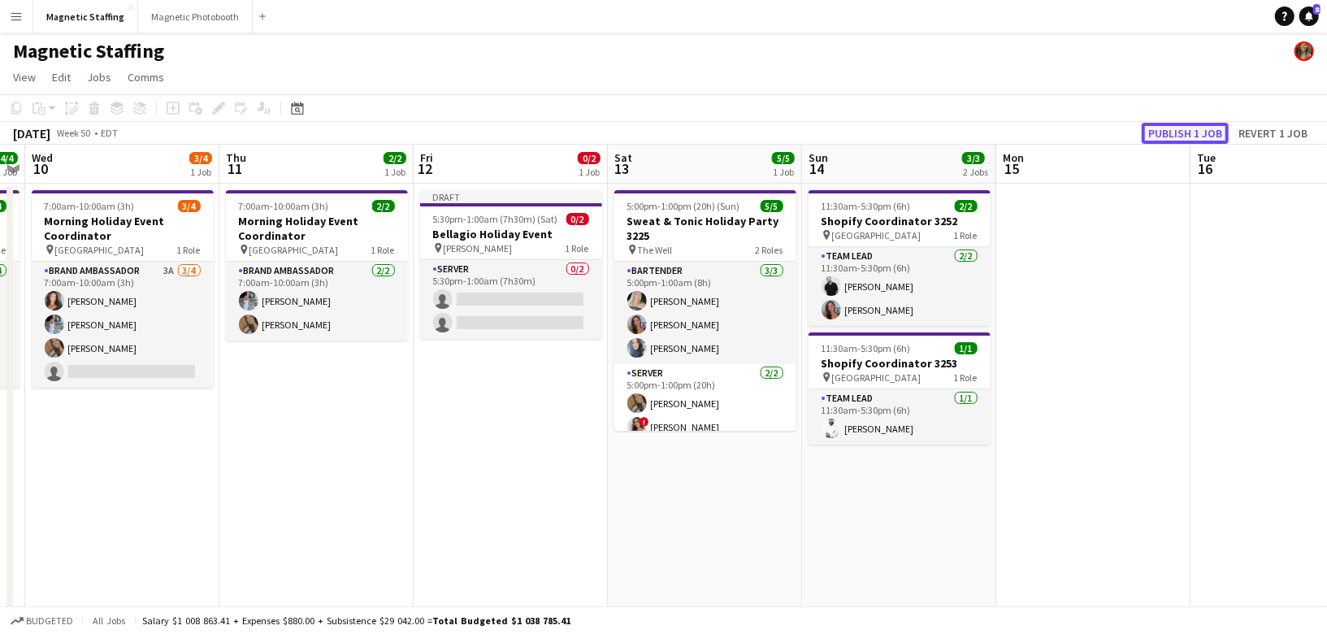
click at [1156, 126] on button "Publish 1 job" at bounding box center [1185, 133] width 87 height 21
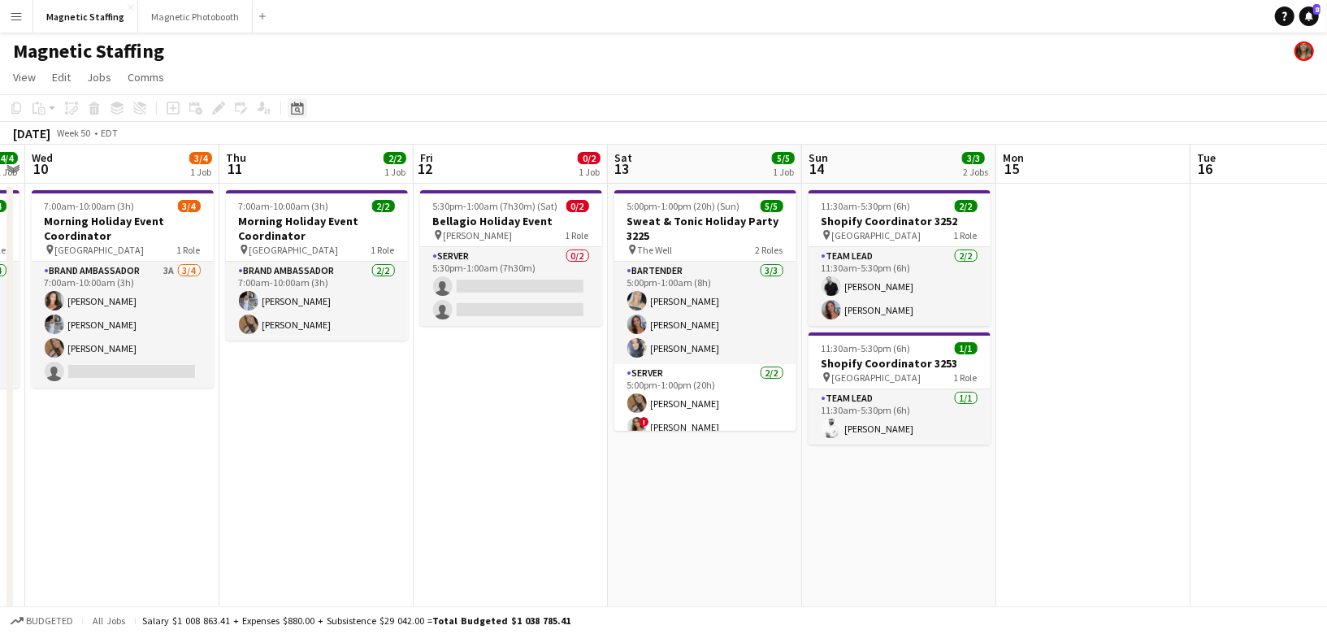
click at [306, 111] on div "Date picker" at bounding box center [298, 108] width 20 height 20
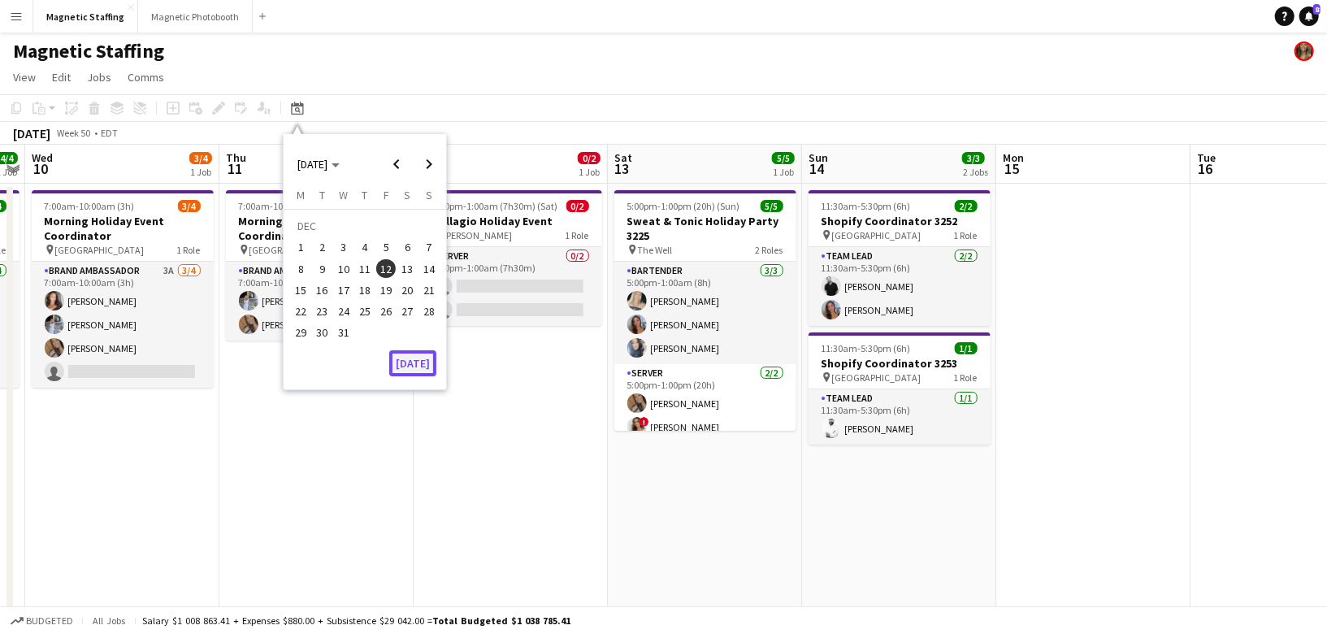
click at [420, 357] on button "[DATE]" at bounding box center [412, 363] width 47 height 26
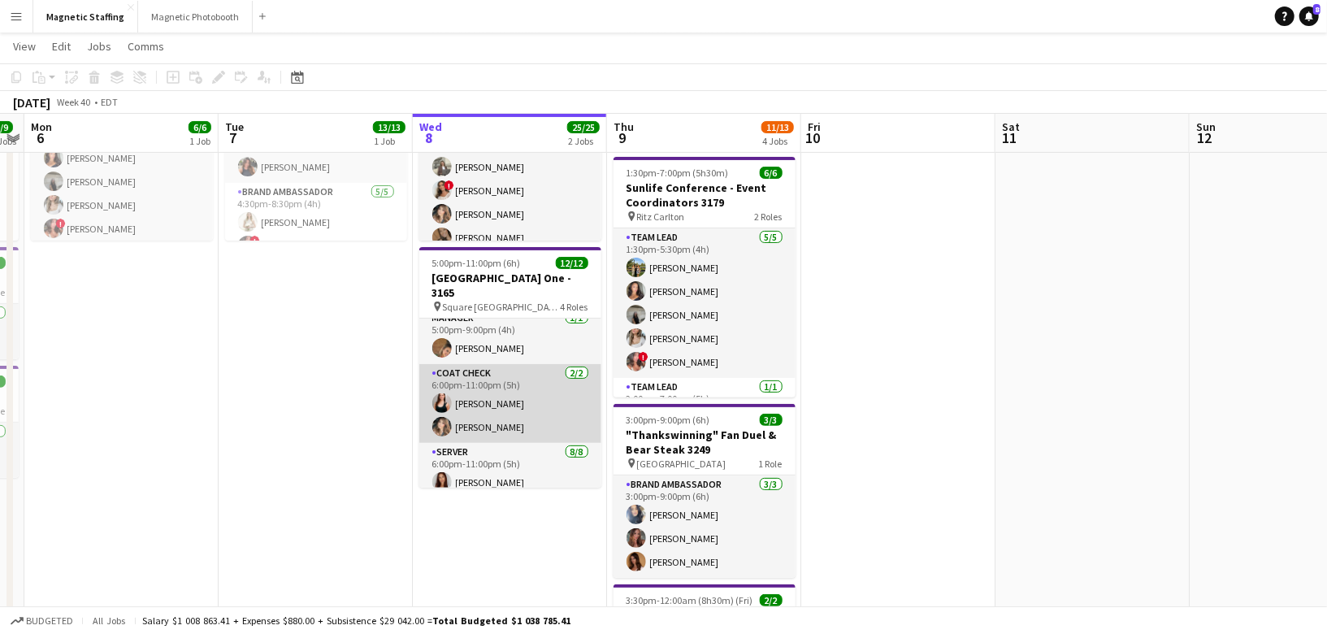
scroll to position [0, 557]
click at [498, 418] on app-card-role "Coat Check [DATE] 6:00pm-11:00pm (5h) [PERSON_NAME] [PERSON_NAME]" at bounding box center [511, 403] width 182 height 79
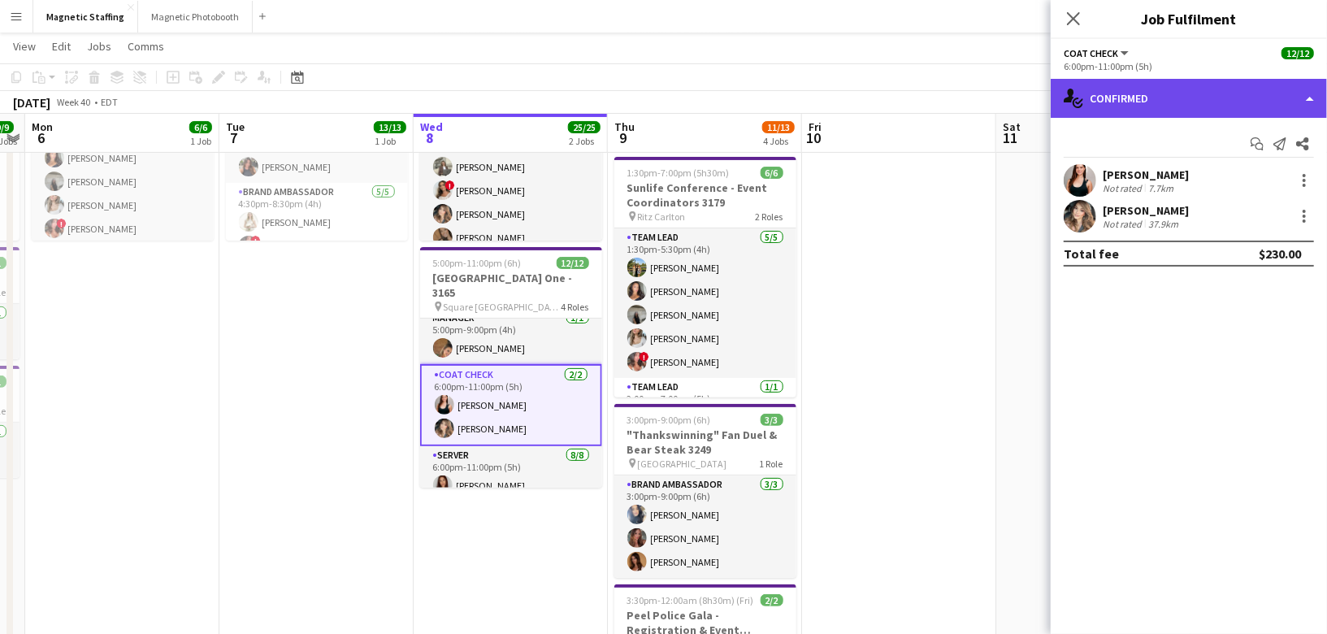
click at [1197, 105] on div "single-neutral-actions-check-2 Confirmed" at bounding box center [1189, 98] width 276 height 39
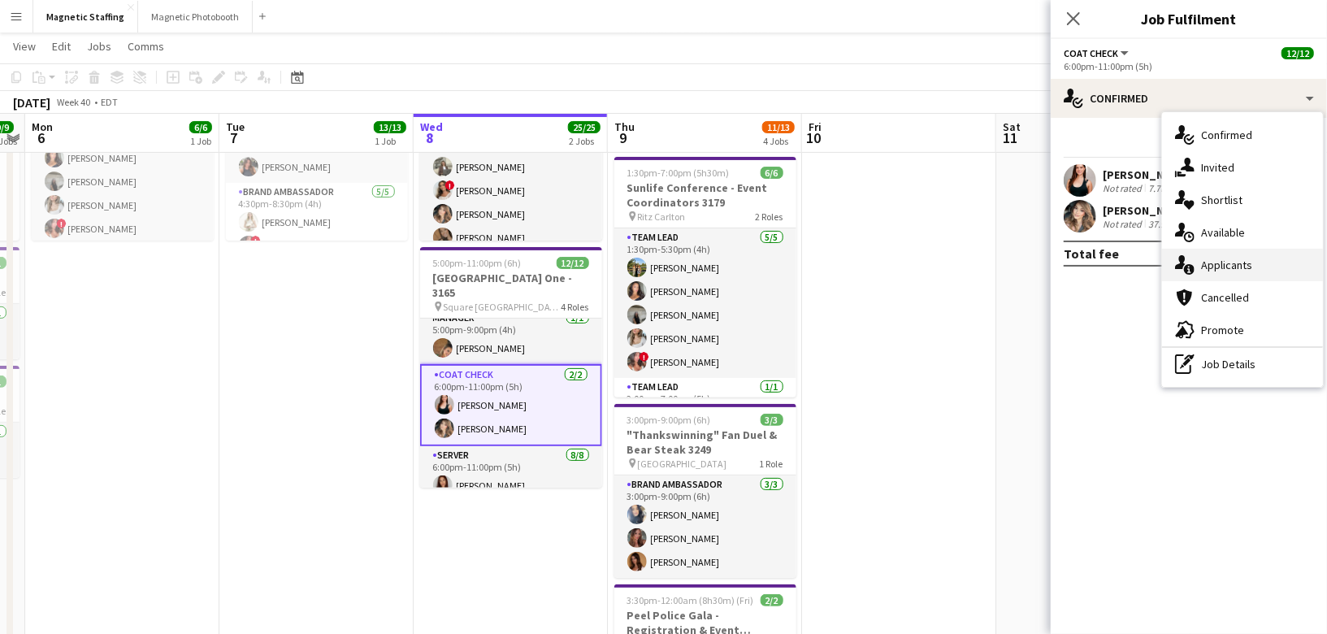
click at [1208, 258] on span "Applicants" at bounding box center [1226, 265] width 51 height 15
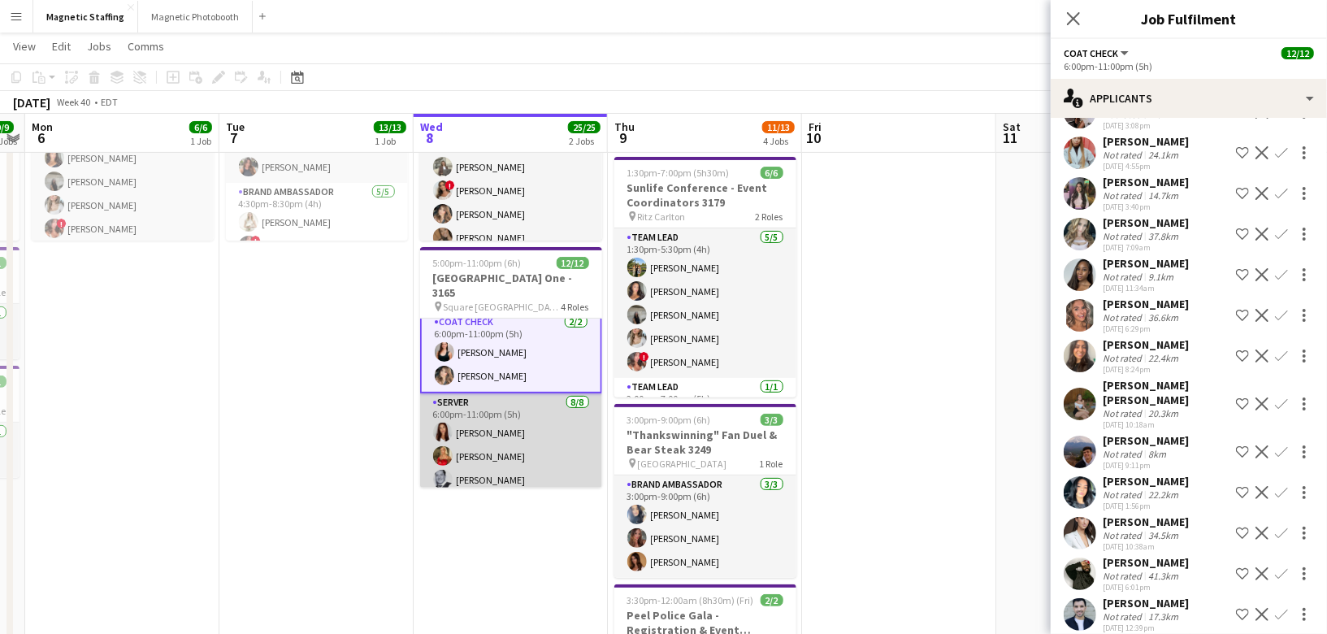
scroll to position [71, 0]
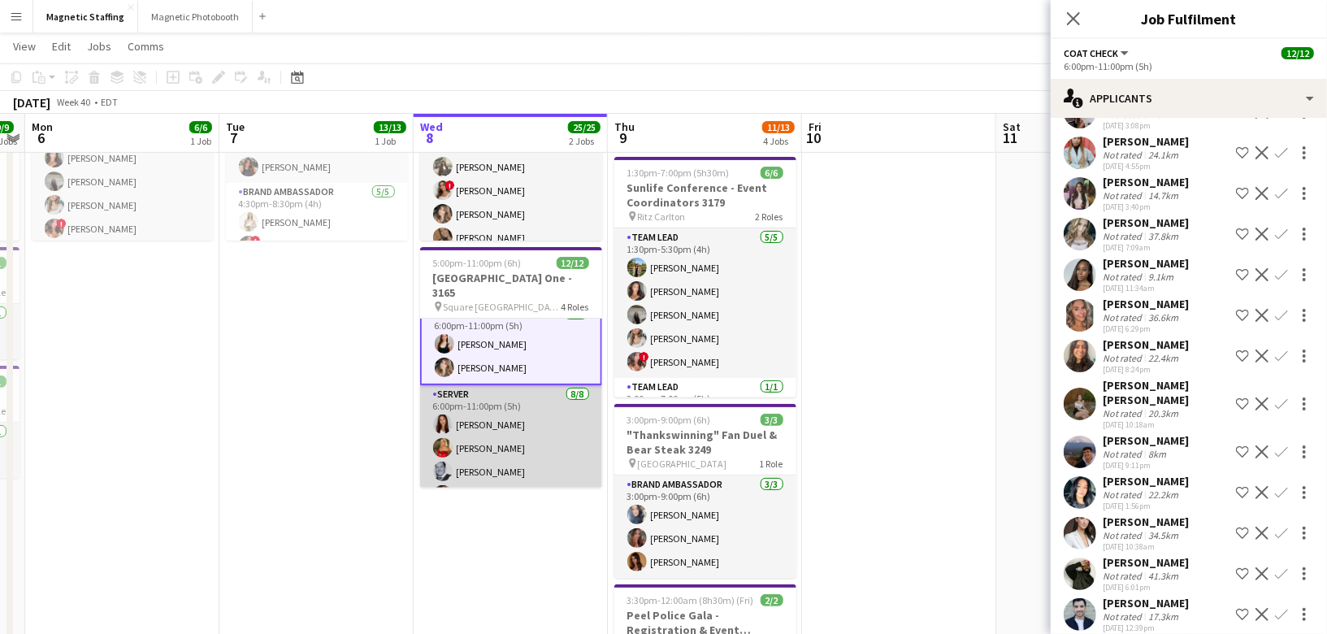
click at [477, 452] on app-card-role "Server [DATE] 6:00pm-11:00pm (5h) [PERSON_NAME] [PERSON_NAME] [PERSON_NAME] [PE…" at bounding box center [511, 495] width 182 height 220
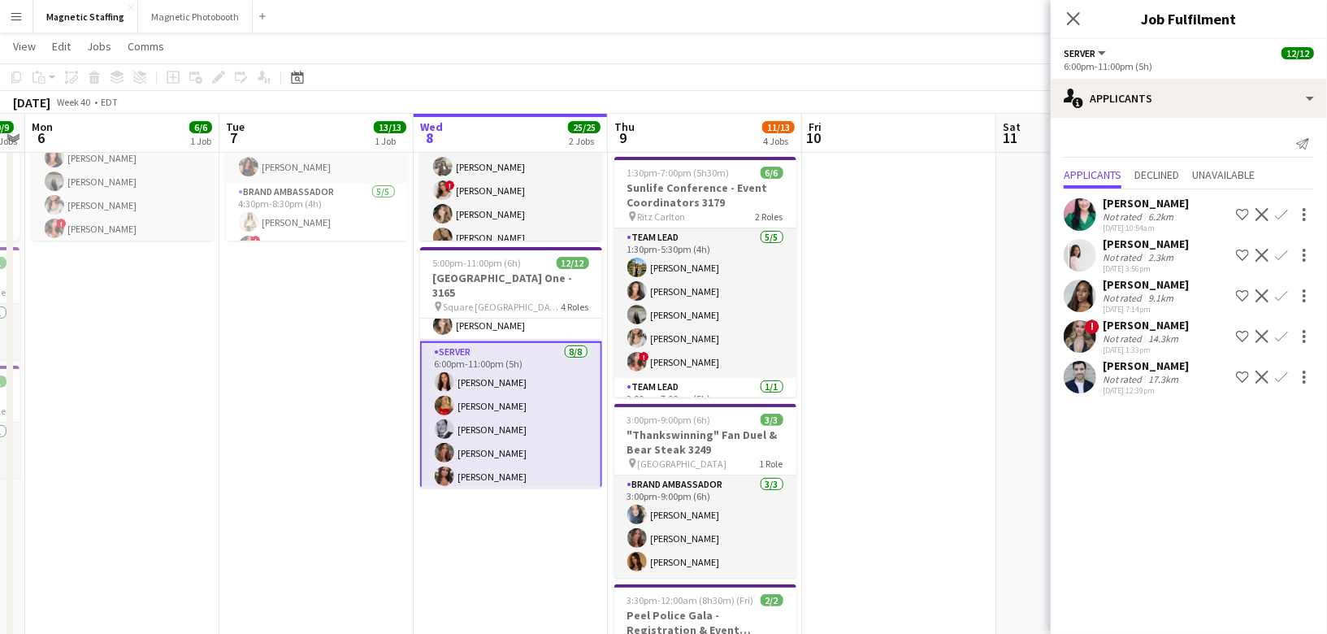
scroll to position [110, 0]
click at [197, 21] on button "Magnetic Photobooth Close" at bounding box center [195, 17] width 115 height 32
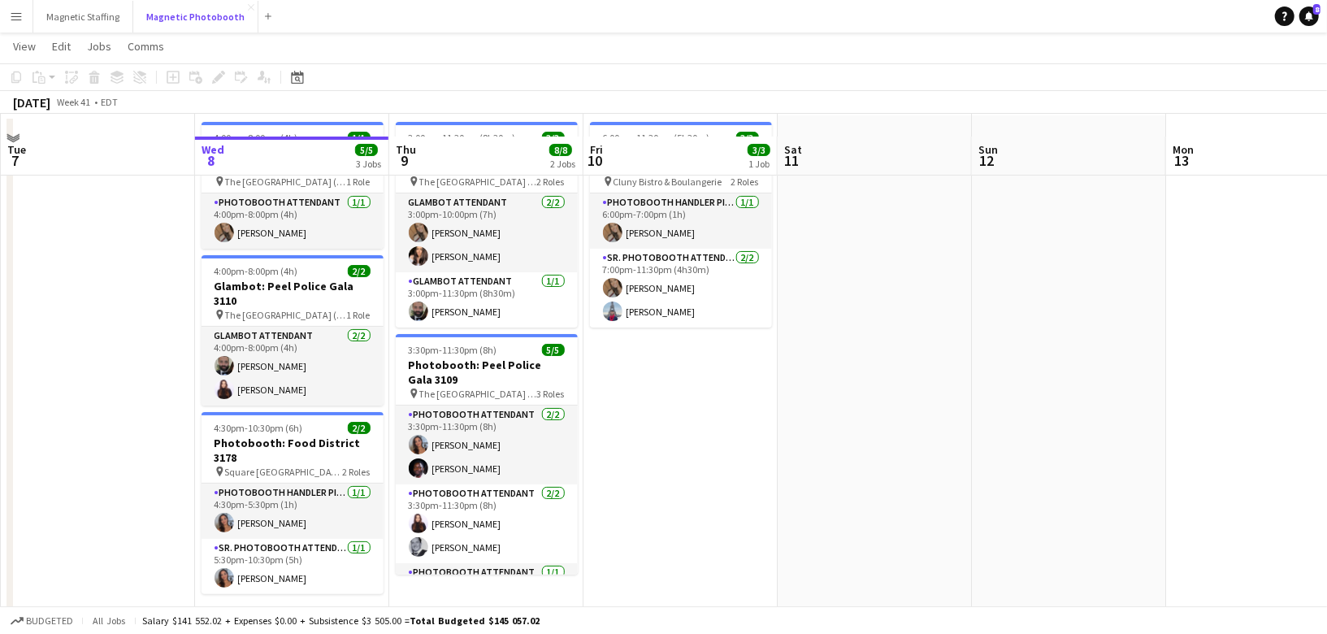
scroll to position [90, 0]
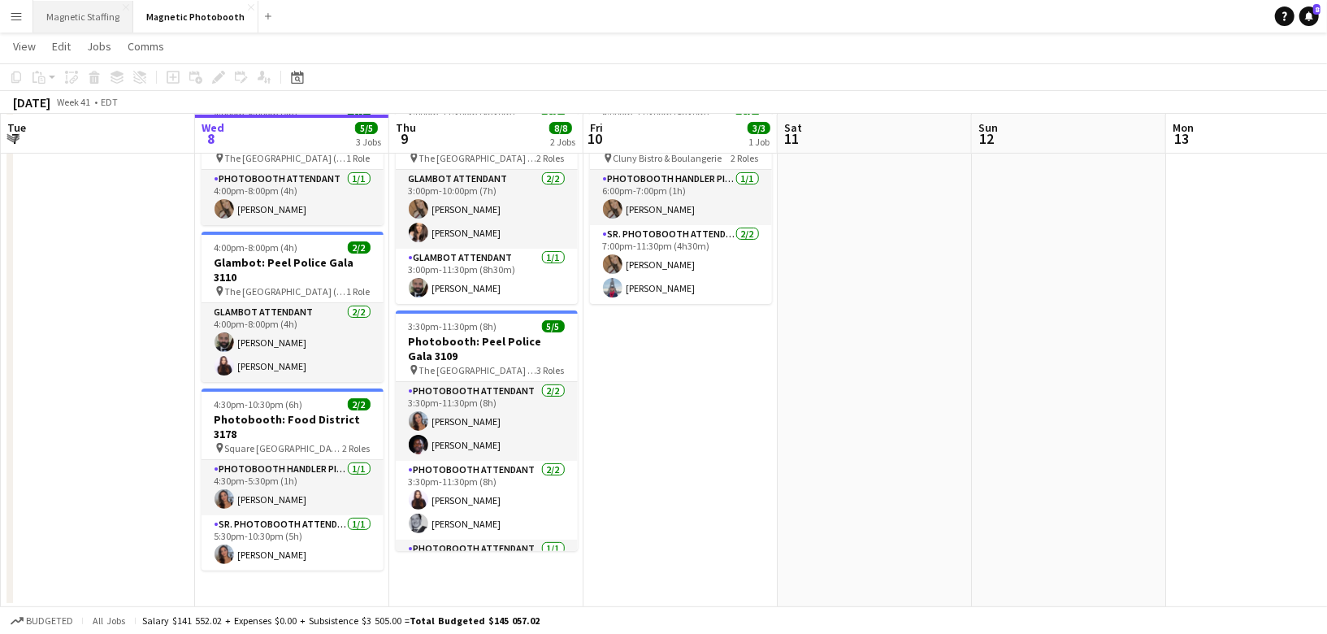
click at [104, 20] on button "Magnetic Staffing Close" at bounding box center [83, 17] width 100 height 32
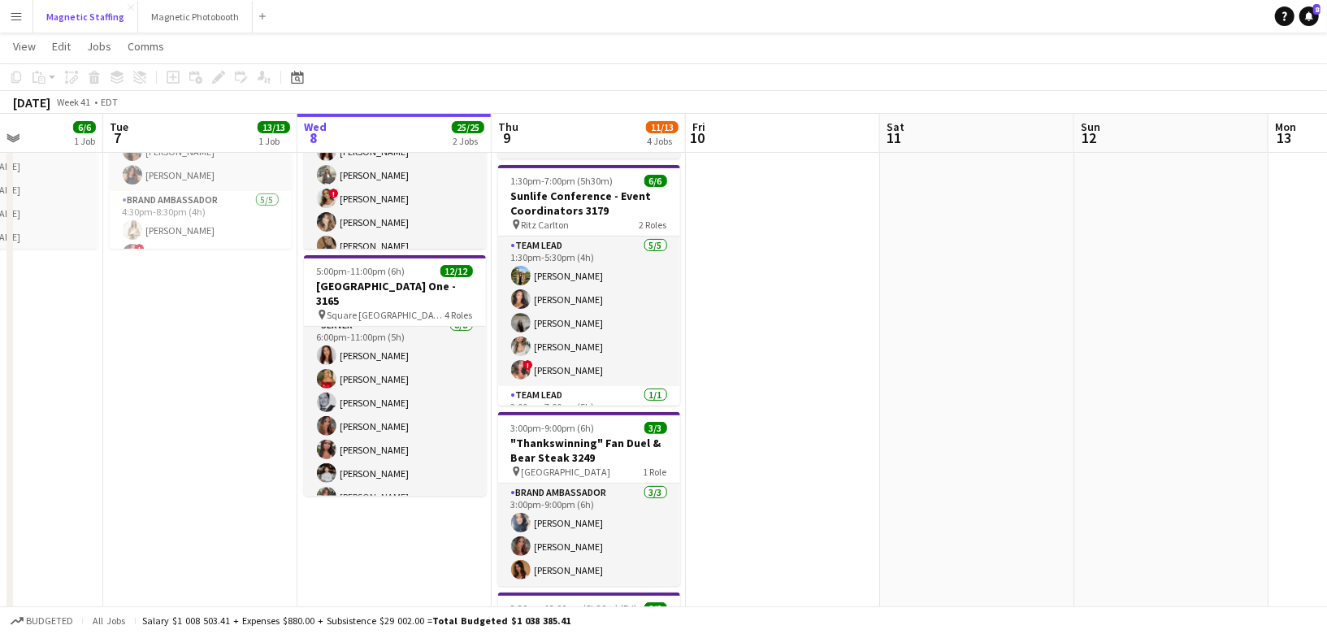
scroll to position [157, 0]
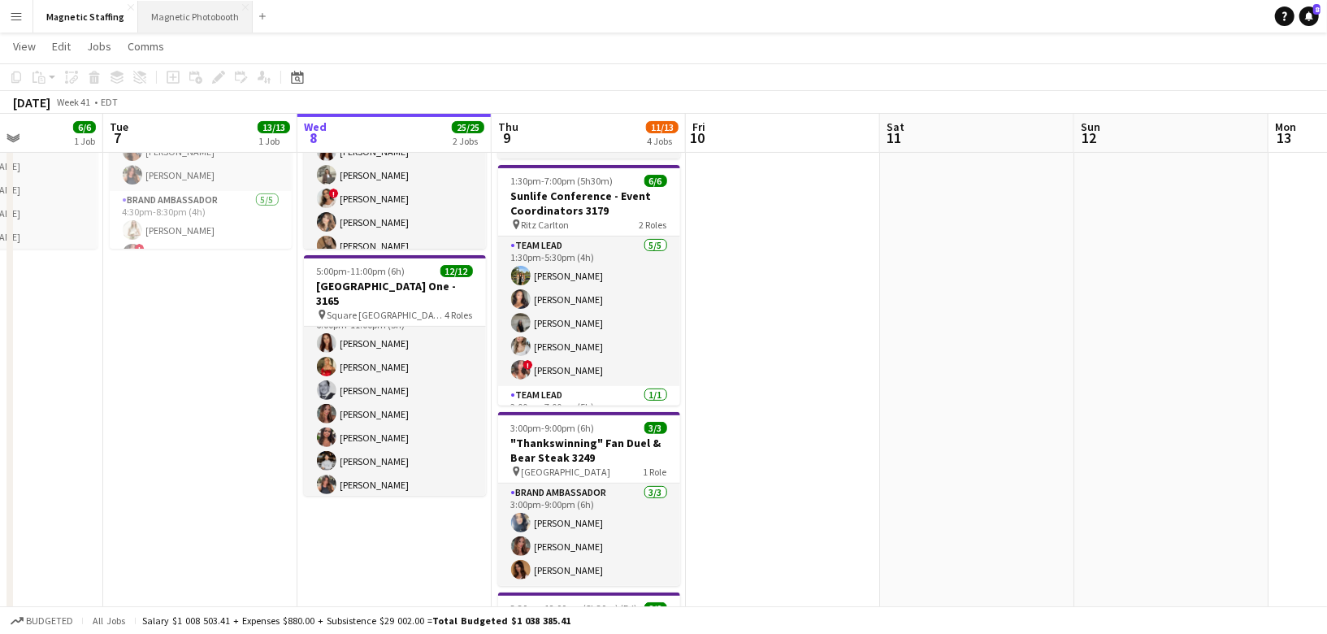
click at [186, 15] on button "Magnetic Photobooth Close" at bounding box center [195, 17] width 115 height 32
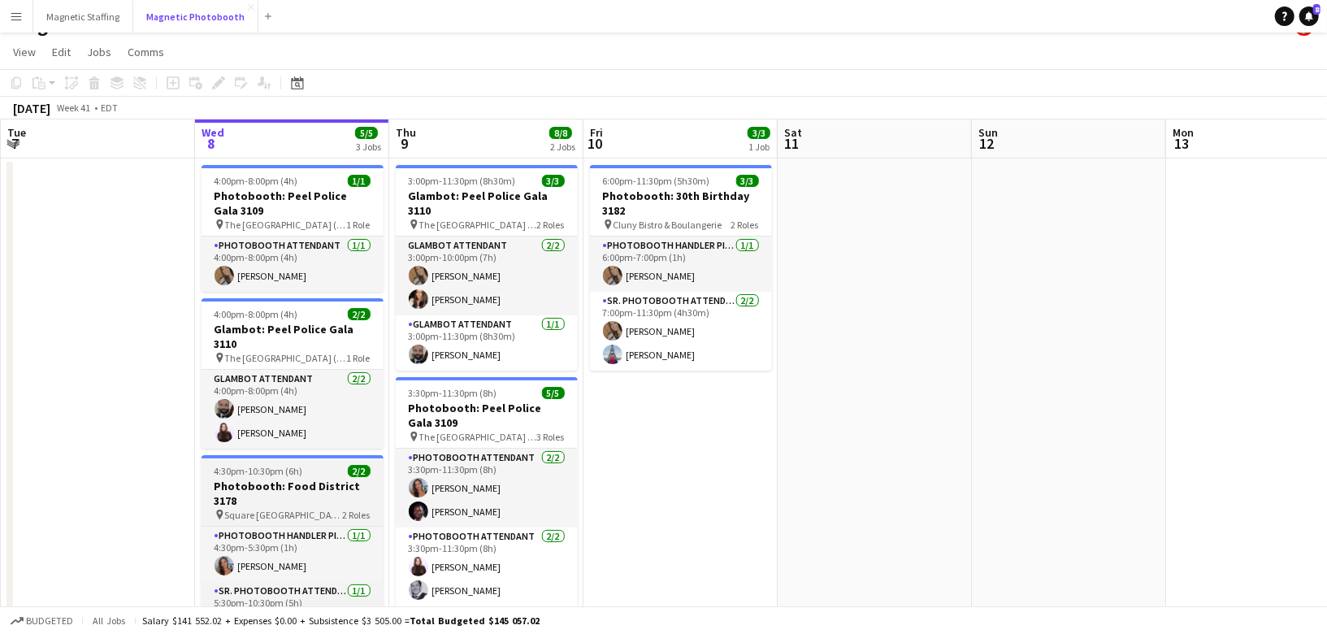
scroll to position [23, 0]
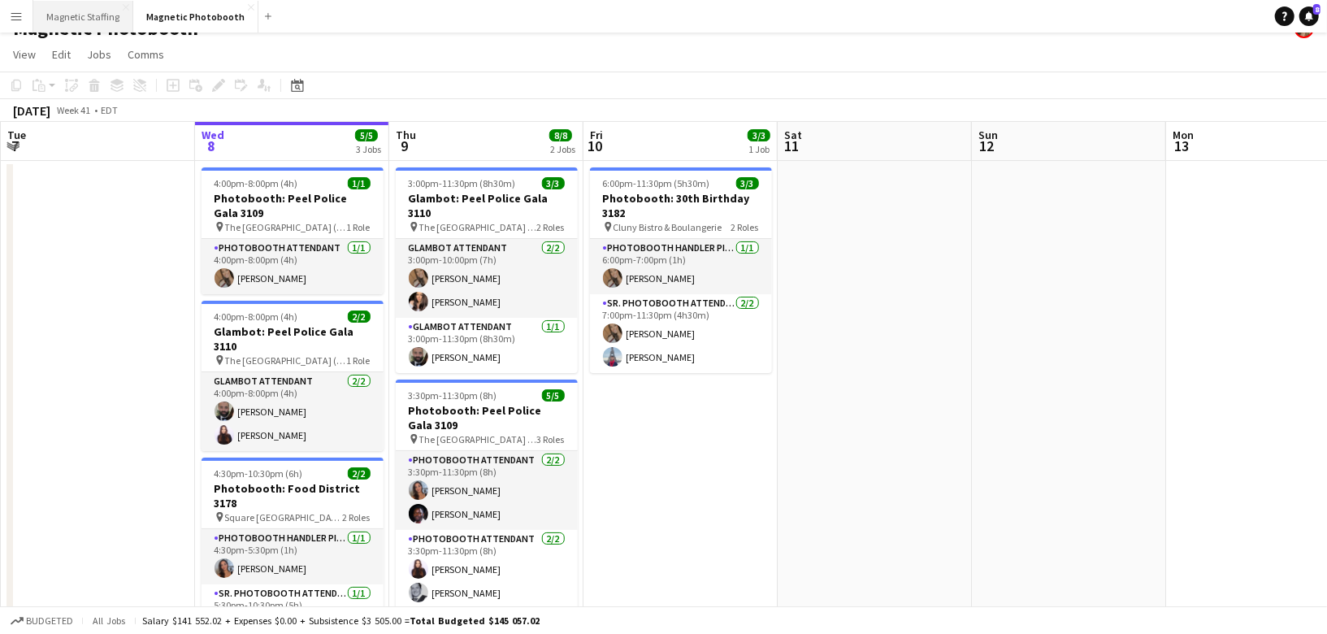
click at [90, 19] on button "Magnetic Staffing Close" at bounding box center [83, 17] width 100 height 32
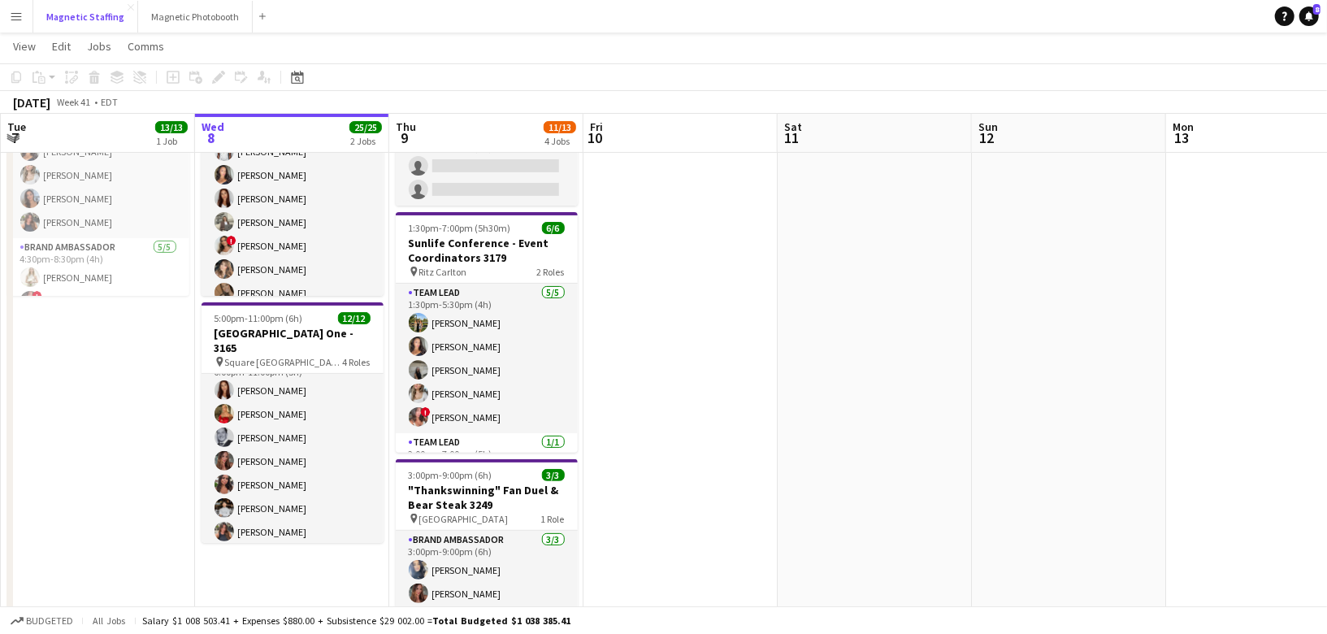
scroll to position [132, 0]
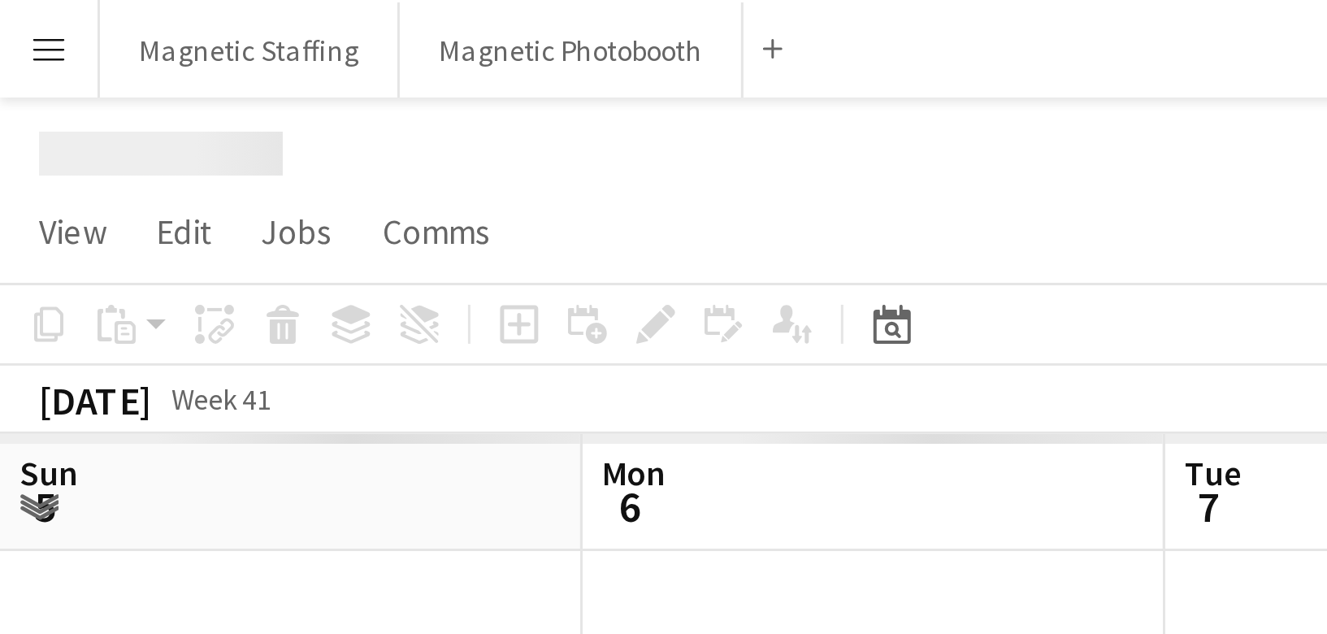
scroll to position [0, 388]
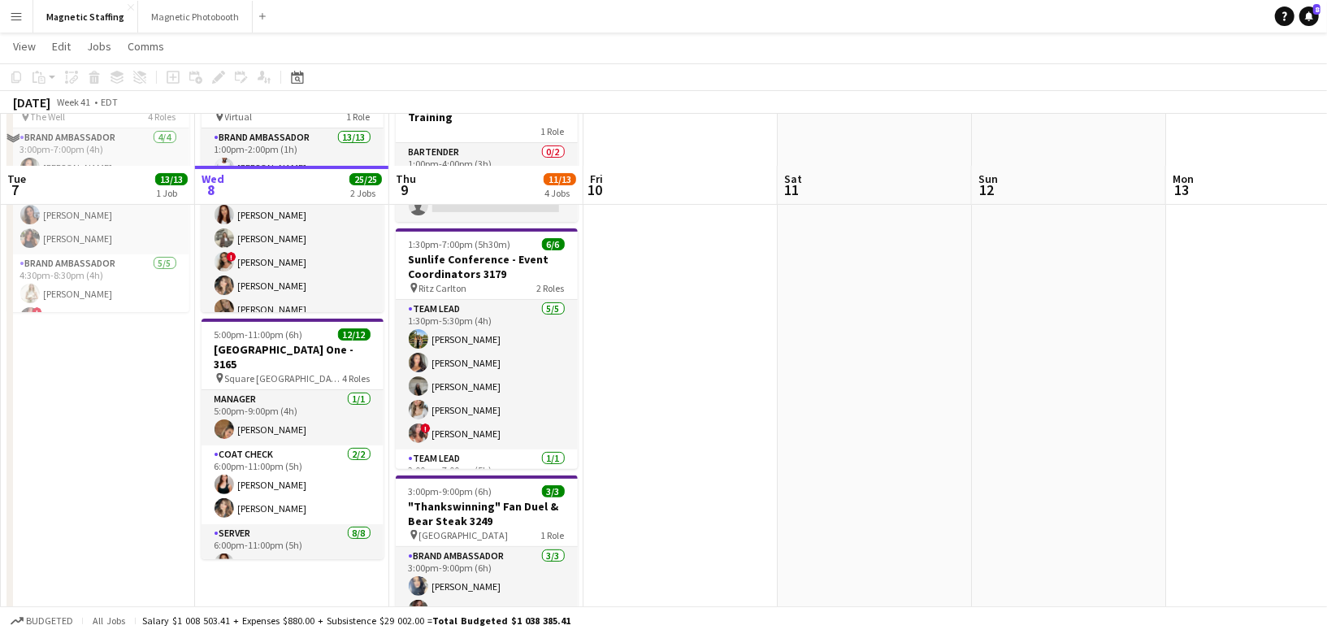
scroll to position [180, 0]
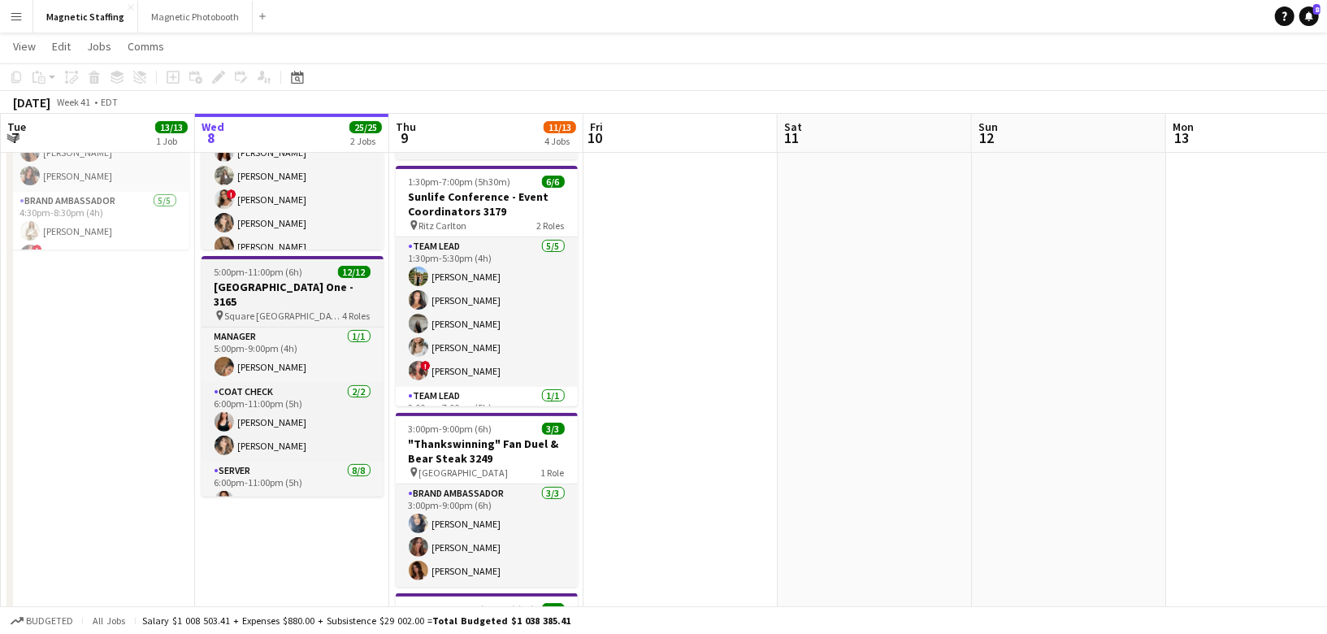
click at [276, 298] on h3 "[GEOGRAPHIC_DATA] One - 3165" at bounding box center [293, 294] width 182 height 29
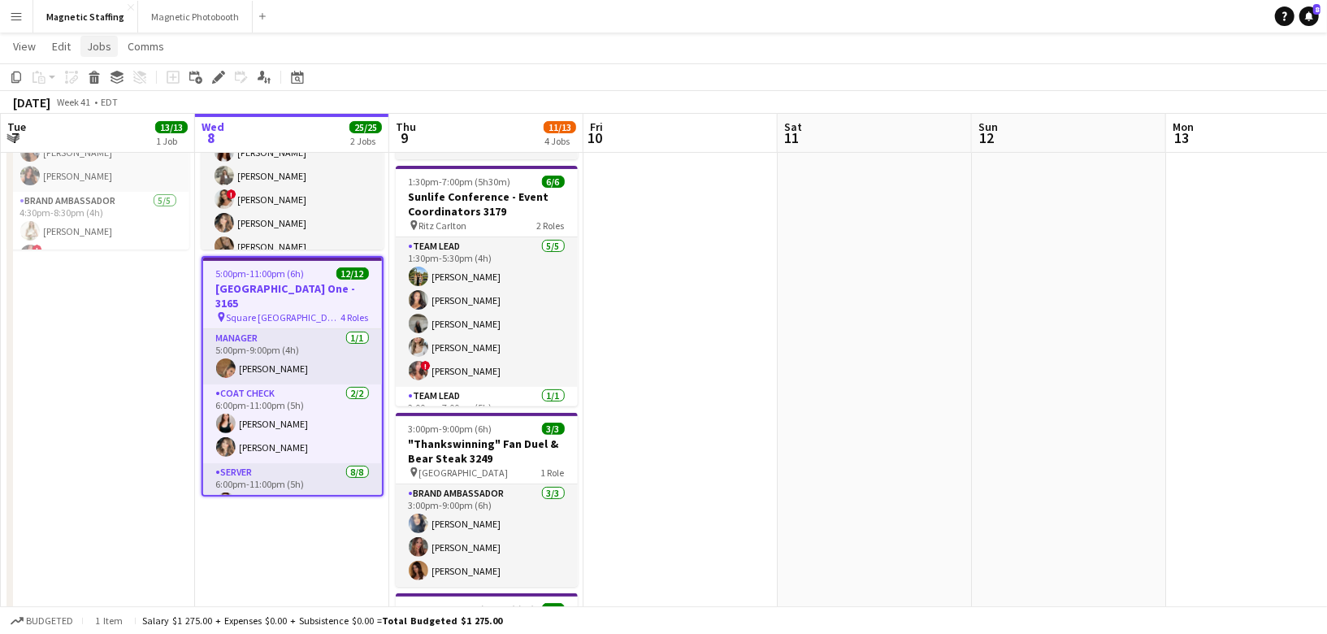
click at [100, 46] on span "Jobs" at bounding box center [99, 46] width 24 height 15
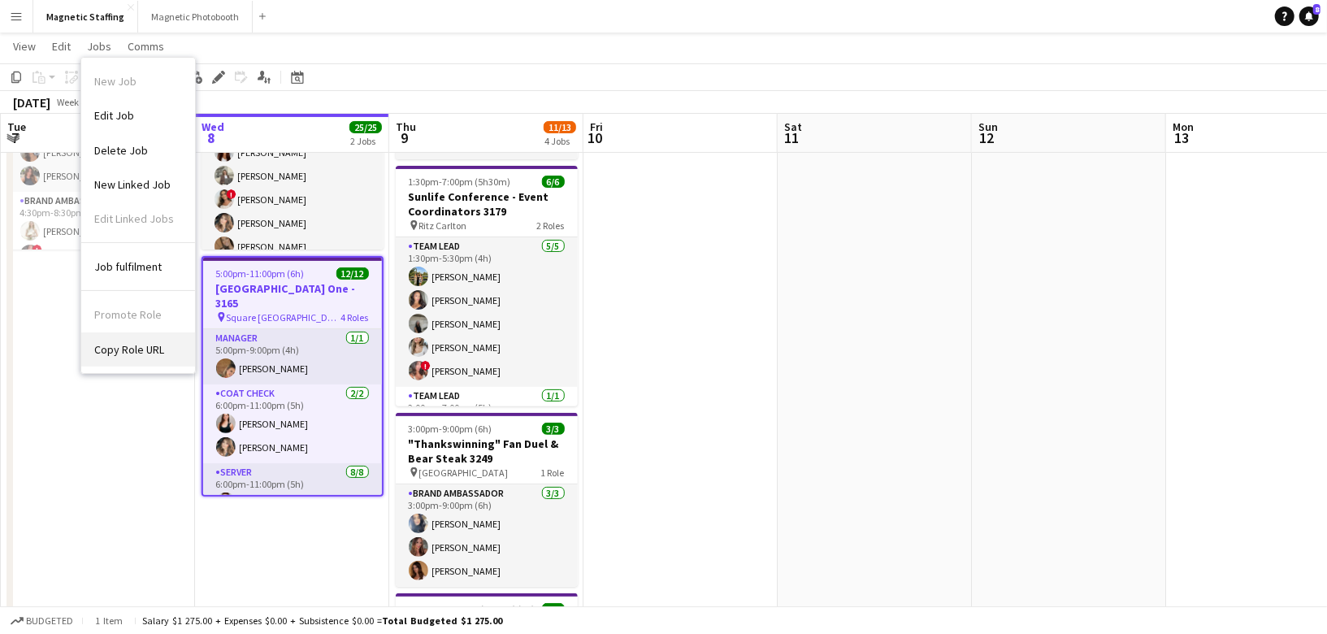
click at [152, 349] on span "Copy Role URL" at bounding box center [129, 349] width 70 height 15
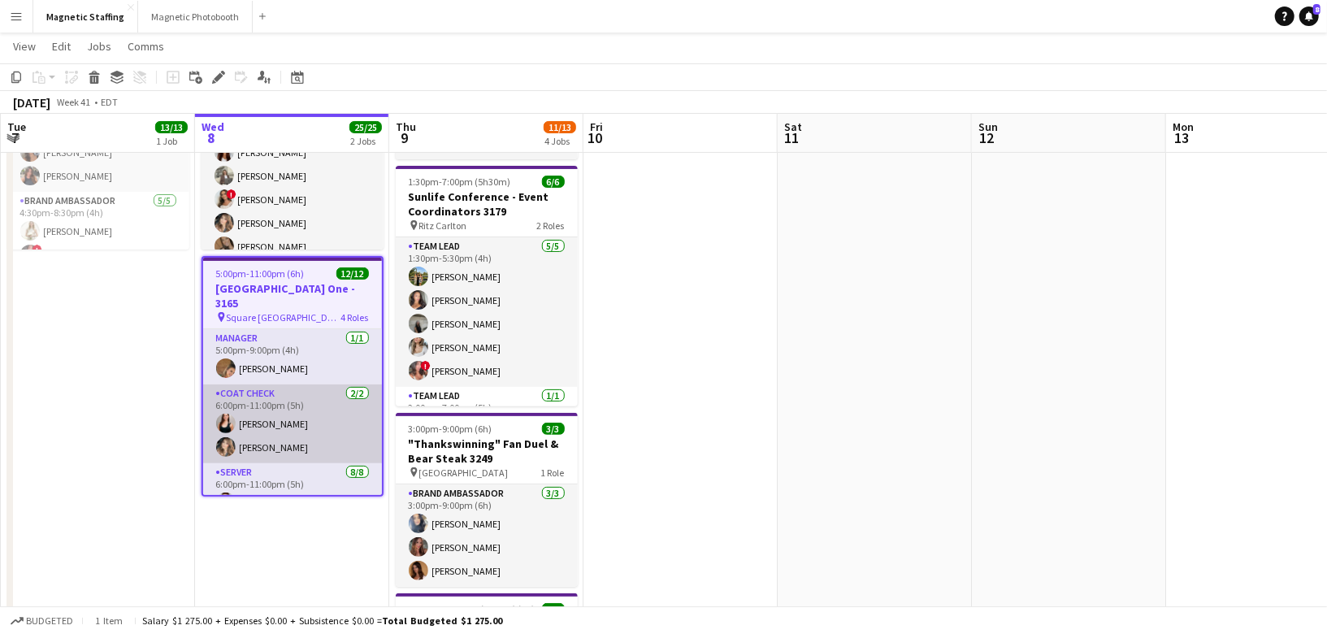
click at [273, 426] on app-card-role "Coat Check [DATE] 6:00pm-11:00pm (5h) [PERSON_NAME] [PERSON_NAME]" at bounding box center [292, 423] width 179 height 79
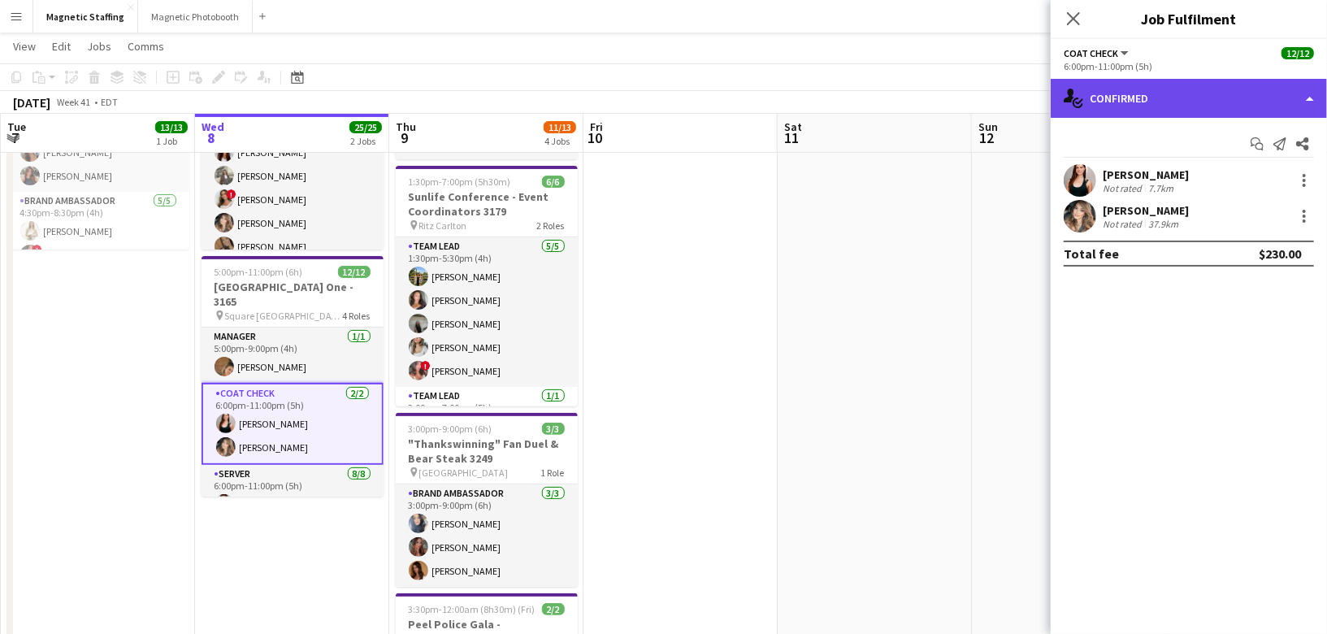
click at [1230, 108] on div "single-neutral-actions-check-2 Confirmed" at bounding box center [1189, 98] width 276 height 39
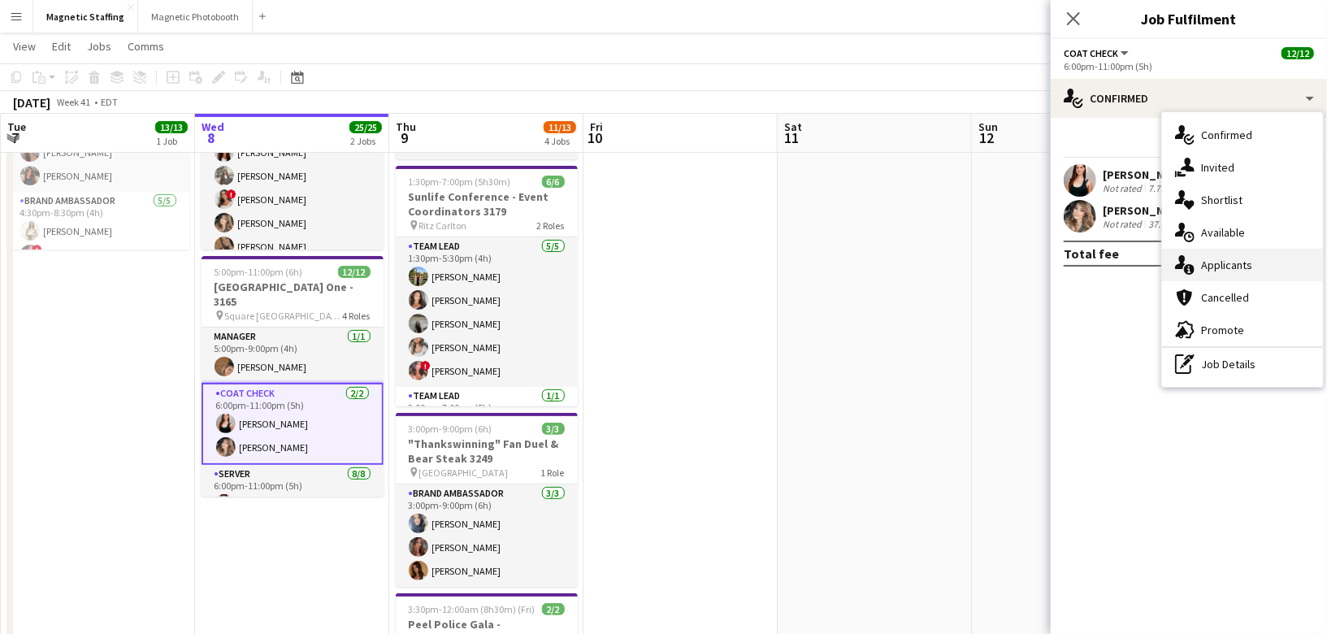
click at [1225, 256] on div "single-neutral-actions-information Applicants" at bounding box center [1242, 265] width 161 height 33
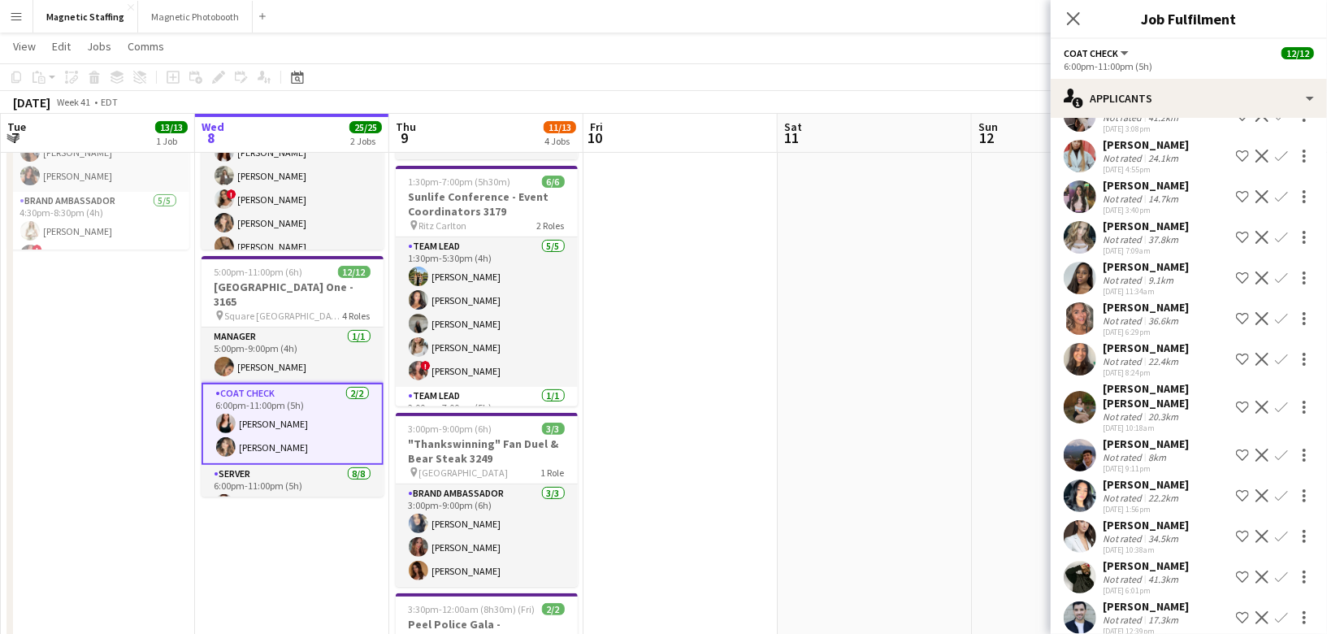
scroll to position [143, 0]
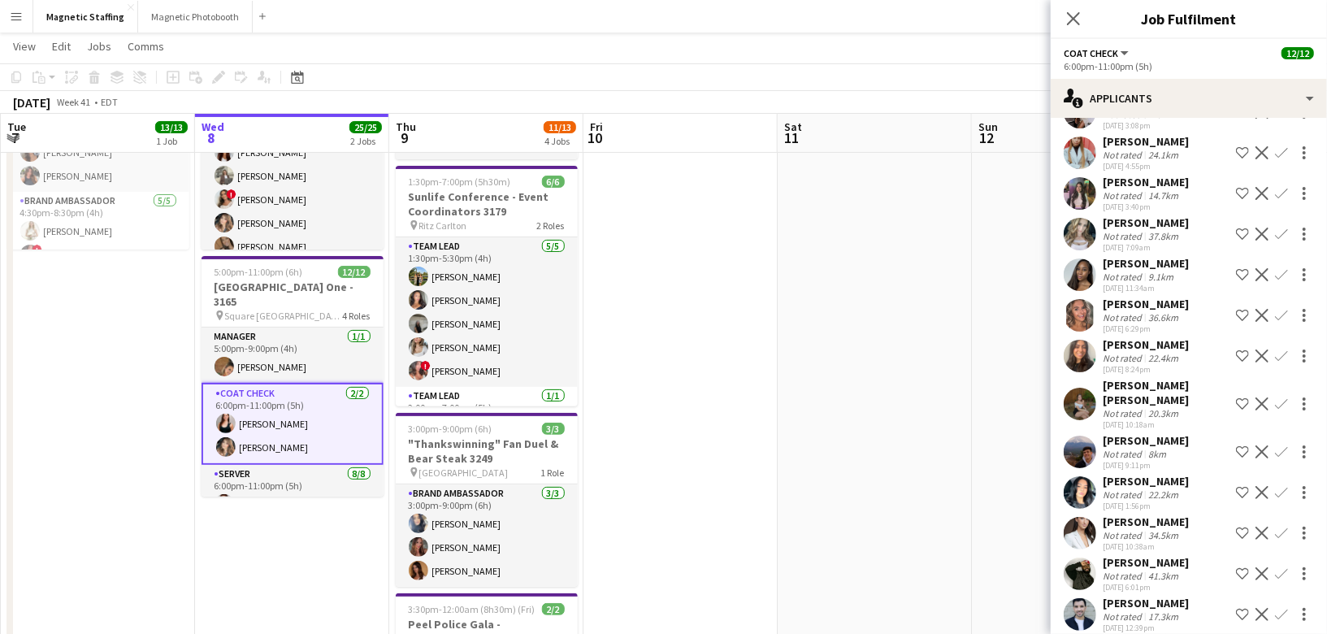
click at [1080, 517] on app-user-avatar at bounding box center [1080, 533] width 33 height 33
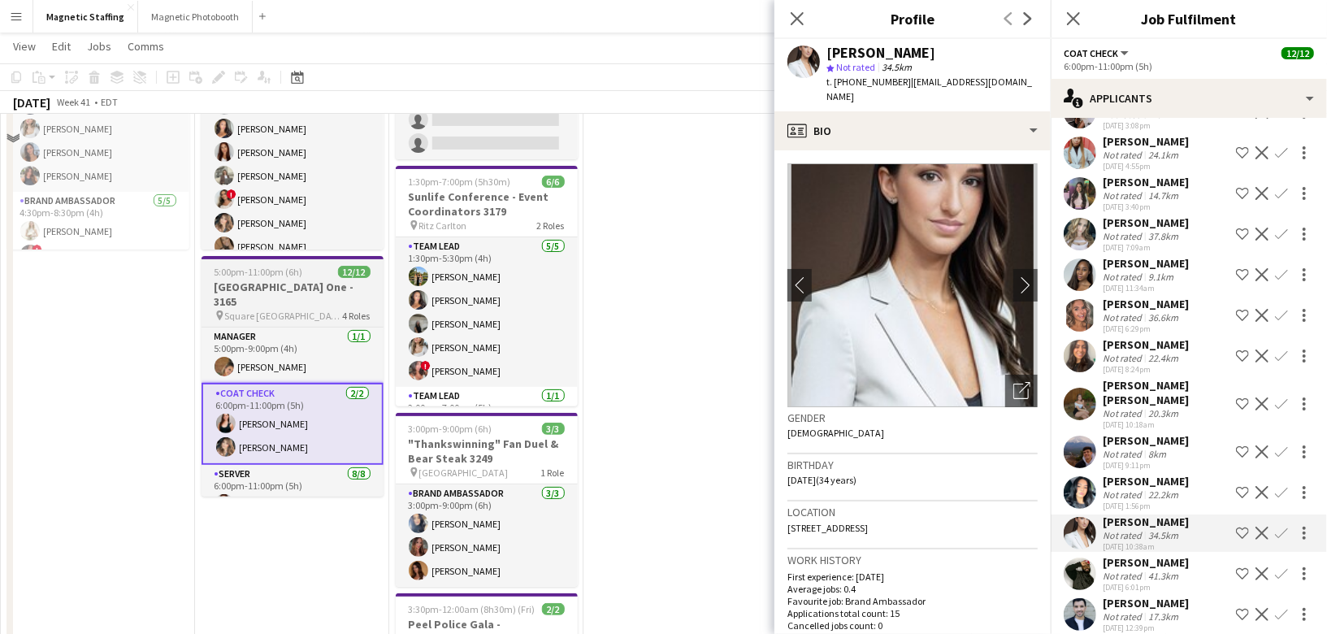
scroll to position [0, 0]
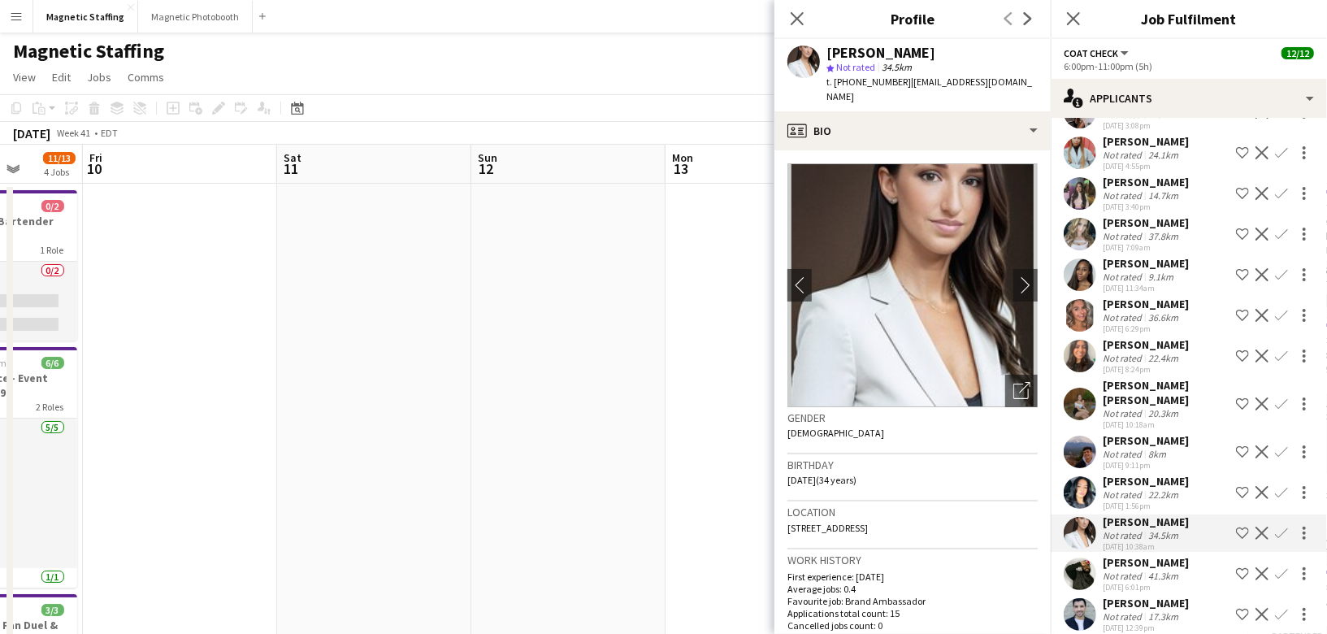
drag, startPoint x: 619, startPoint y: 319, endPoint x: 0, endPoint y: 346, distance: 619.8
click at [0, 346] on app-calendar-viewport "Tue 7 13/13 1 Job Wed 8 25/25 2 Jobs Thu 9 11/13 4 Jobs Fri 10 Sat 11 Sun 12 Mo…" at bounding box center [663, 606] width 1327 height 923
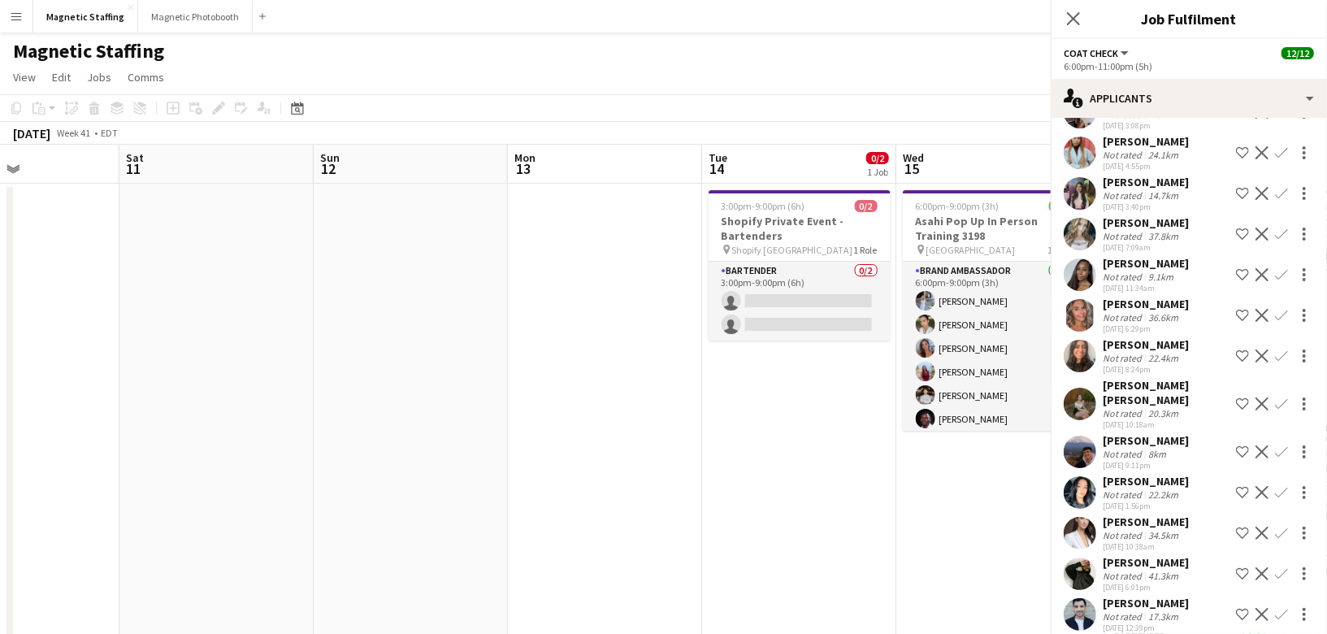
drag, startPoint x: 426, startPoint y: 361, endPoint x: 0, endPoint y: 361, distance: 425.8
click at [0, 361] on app-calendar-viewport "Tue 7 13/13 1 Job Wed 8 25/25 2 Jobs Thu 9 11/13 4 Jobs Fri 10 Sat 11 Sun 12 Mo…" at bounding box center [663, 606] width 1327 height 923
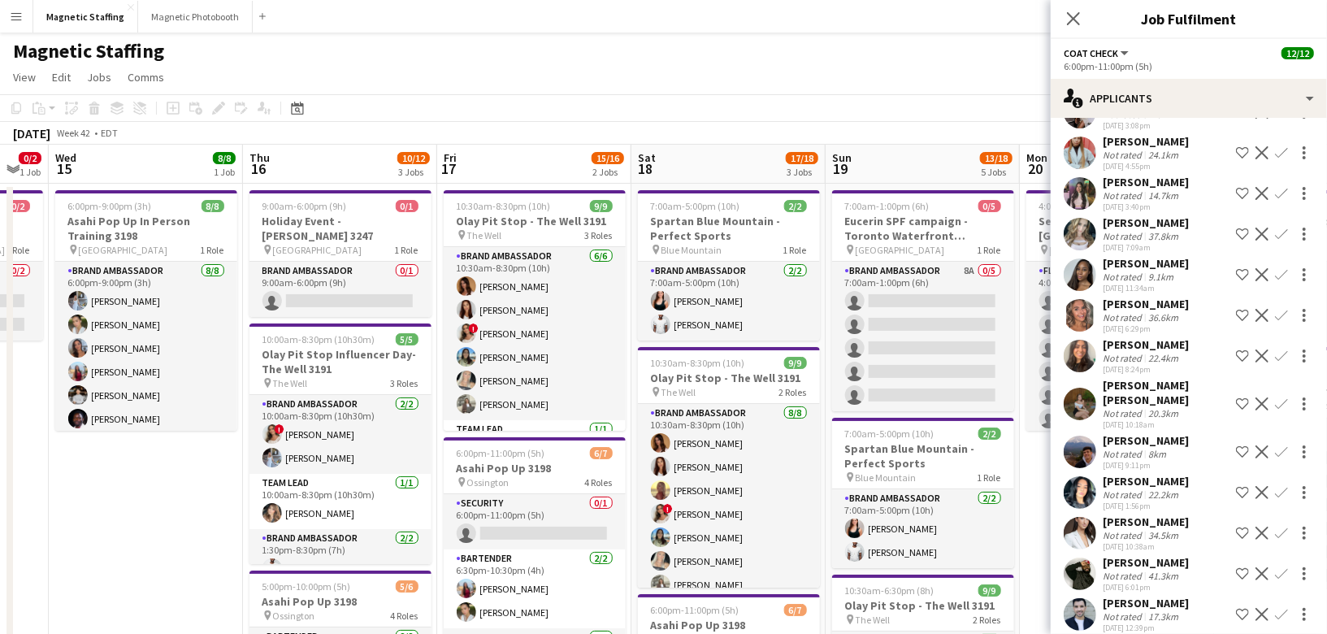
drag, startPoint x: 467, startPoint y: 349, endPoint x: 54, endPoint y: 348, distance: 413.6
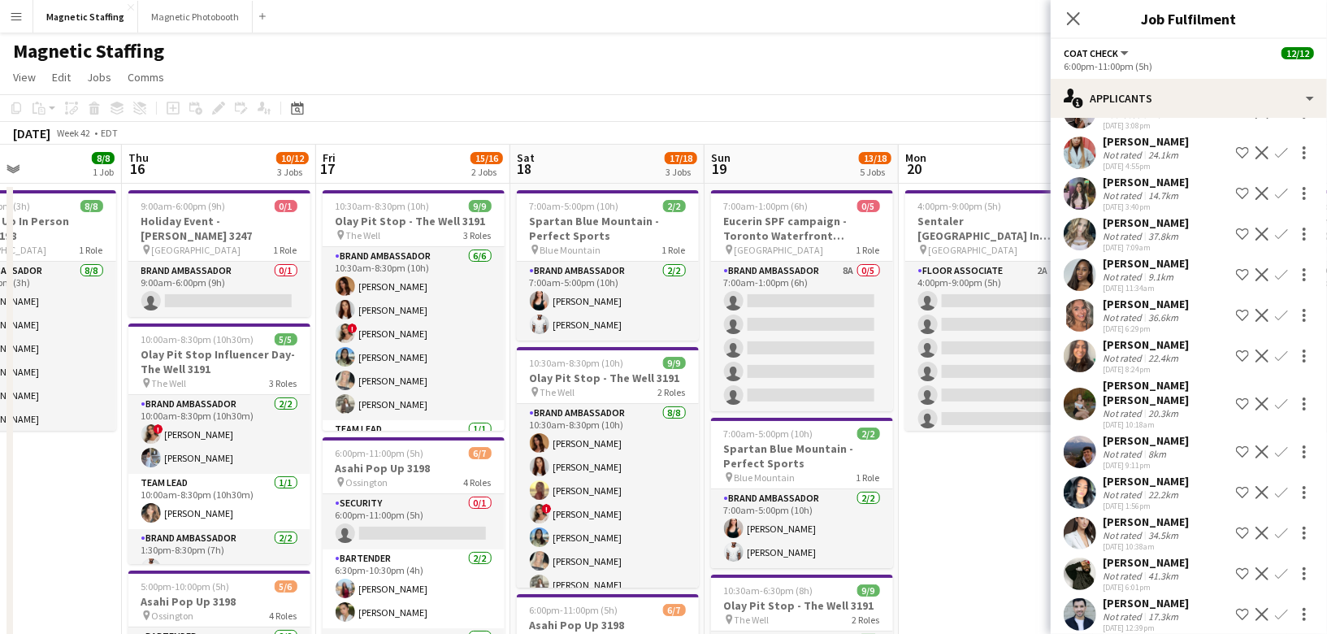
drag, startPoint x: 267, startPoint y: 404, endPoint x: 170, endPoint y: 404, distance: 96.7
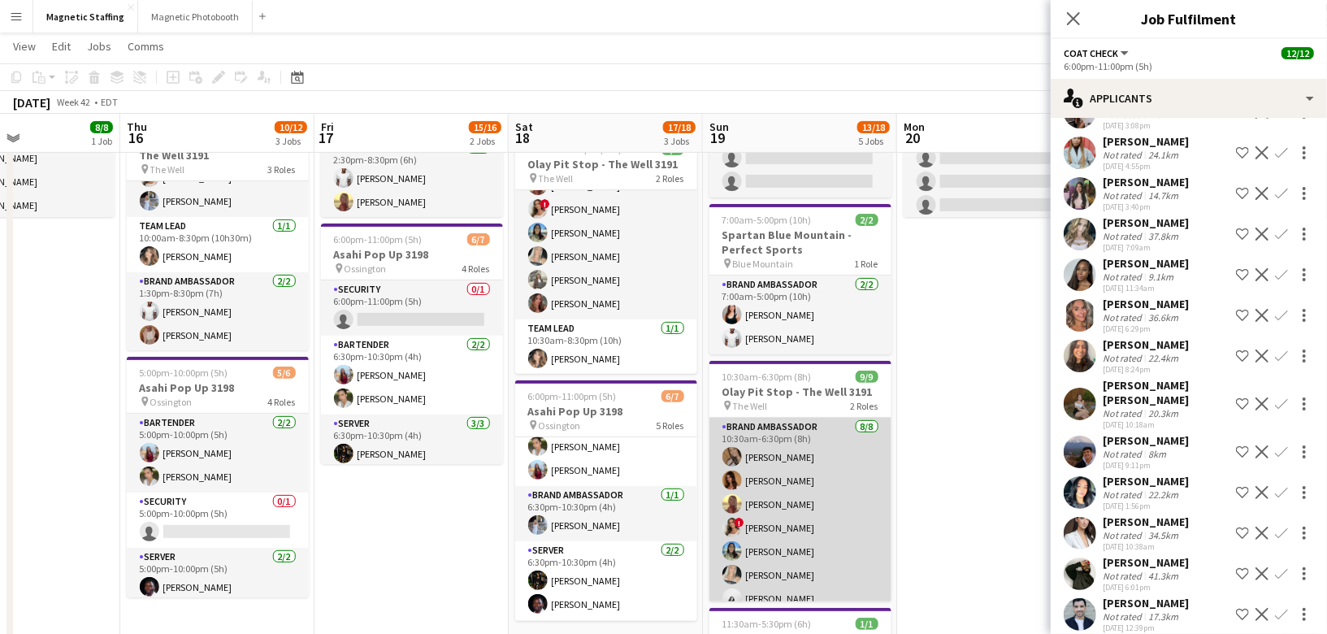
scroll to position [91, 0]
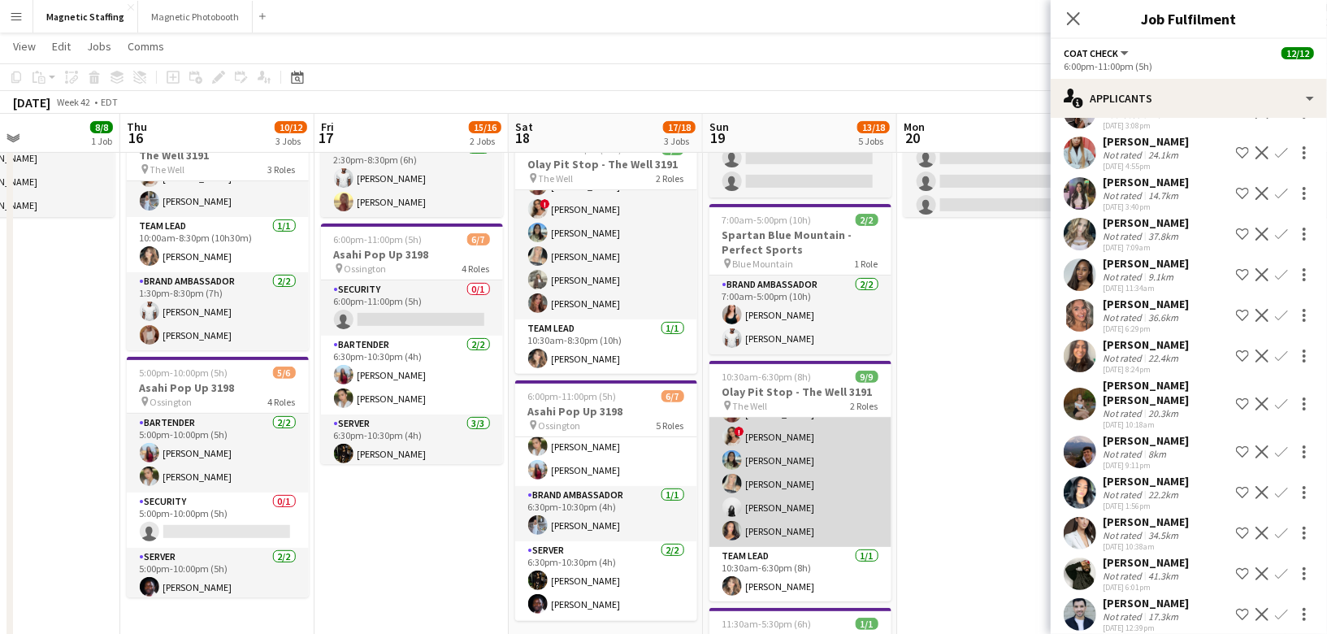
click at [747, 497] on app-card-role "Brand Ambassador 8/8 10:30am-6:30pm (8h) erica Musso Karolina Rembiesa Soleil H…" at bounding box center [800, 437] width 182 height 220
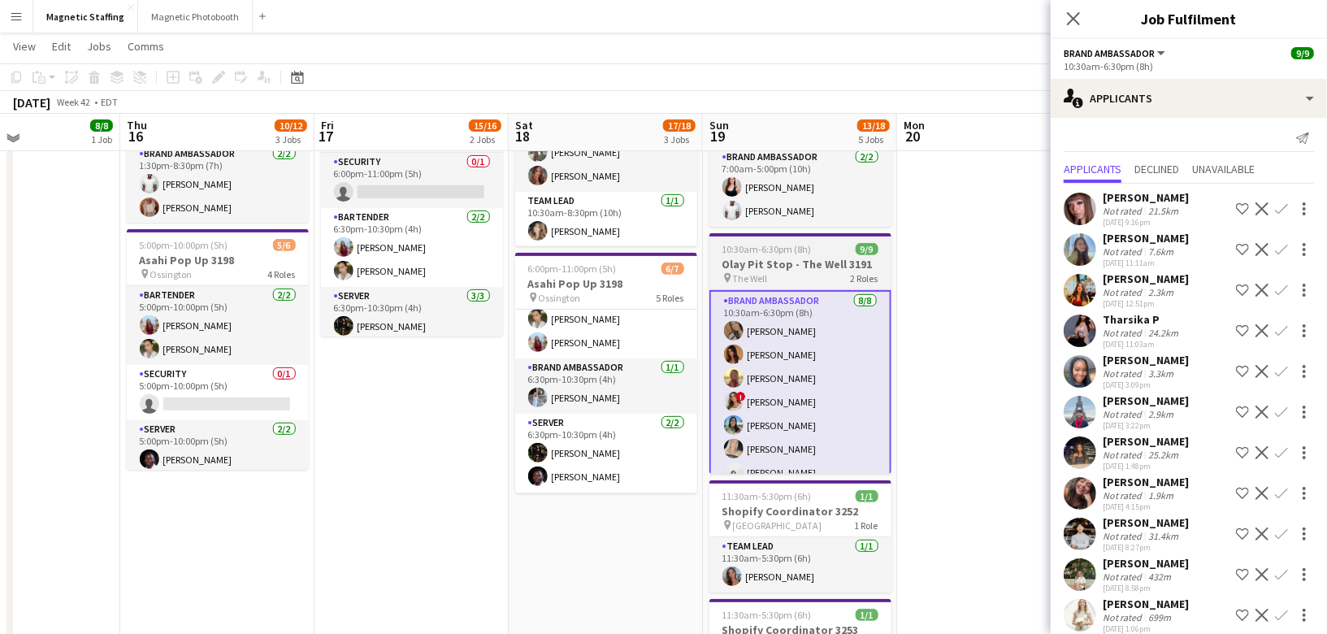
scroll to position [337, 0]
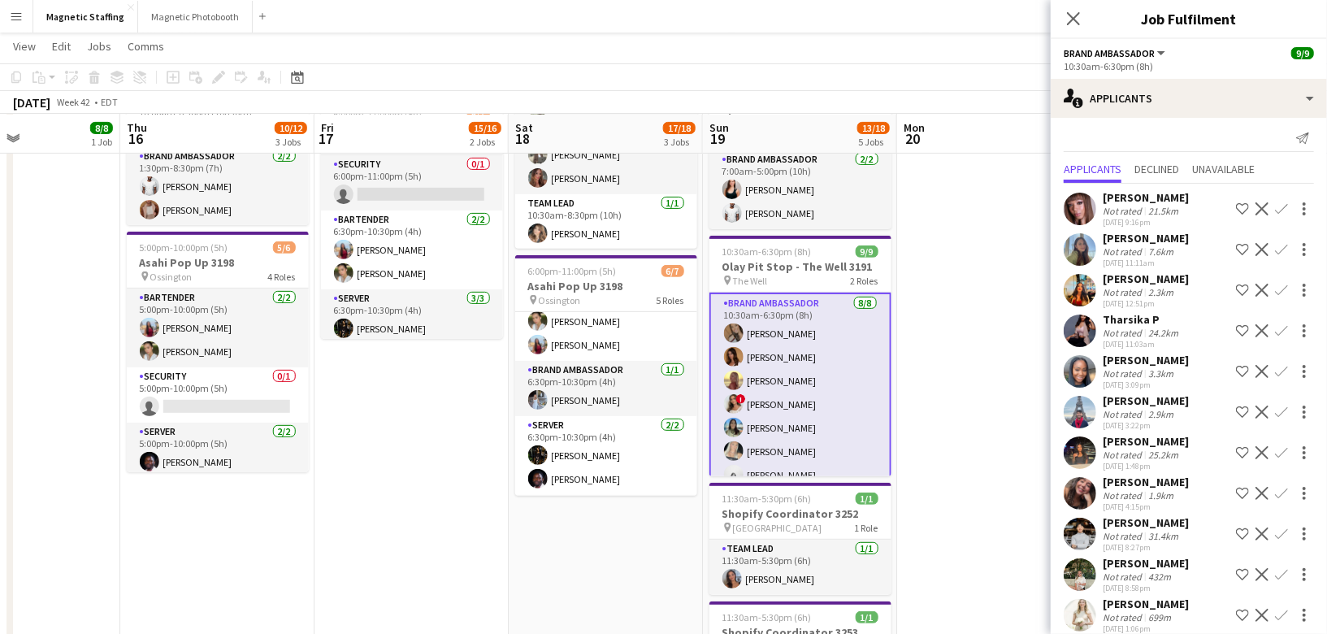
click at [1255, 288] on button "Decline" at bounding box center [1262, 290] width 20 height 20
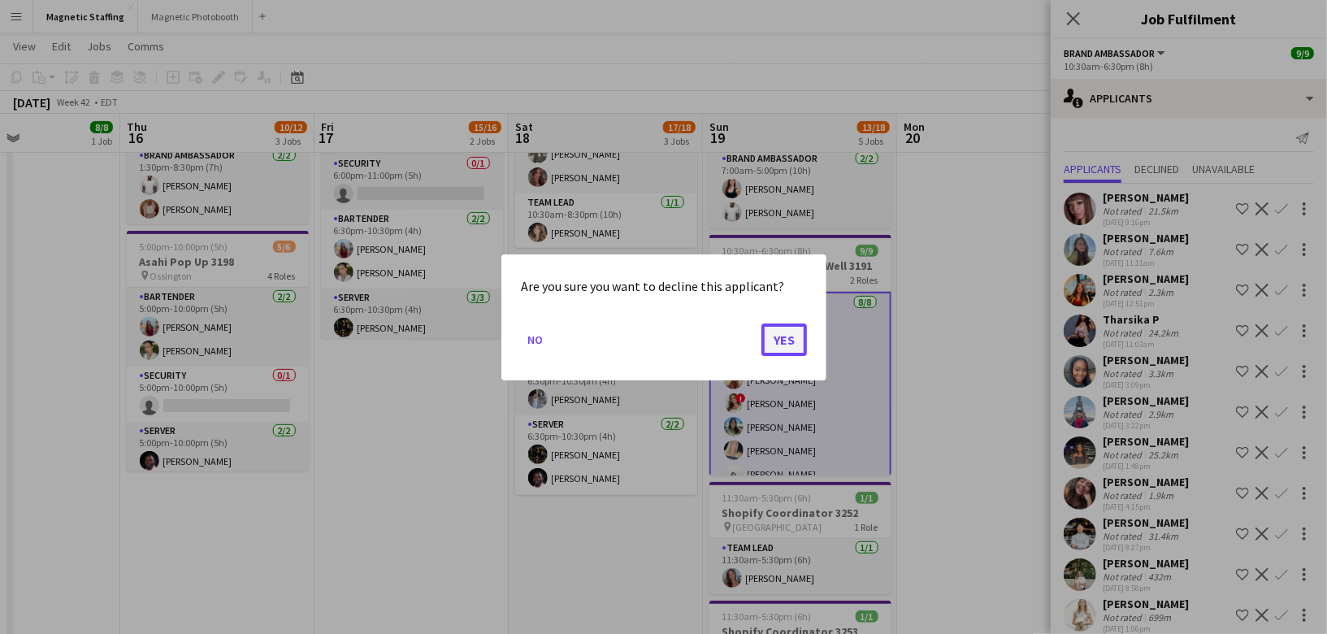
click at [796, 340] on button "Yes" at bounding box center [784, 339] width 46 height 33
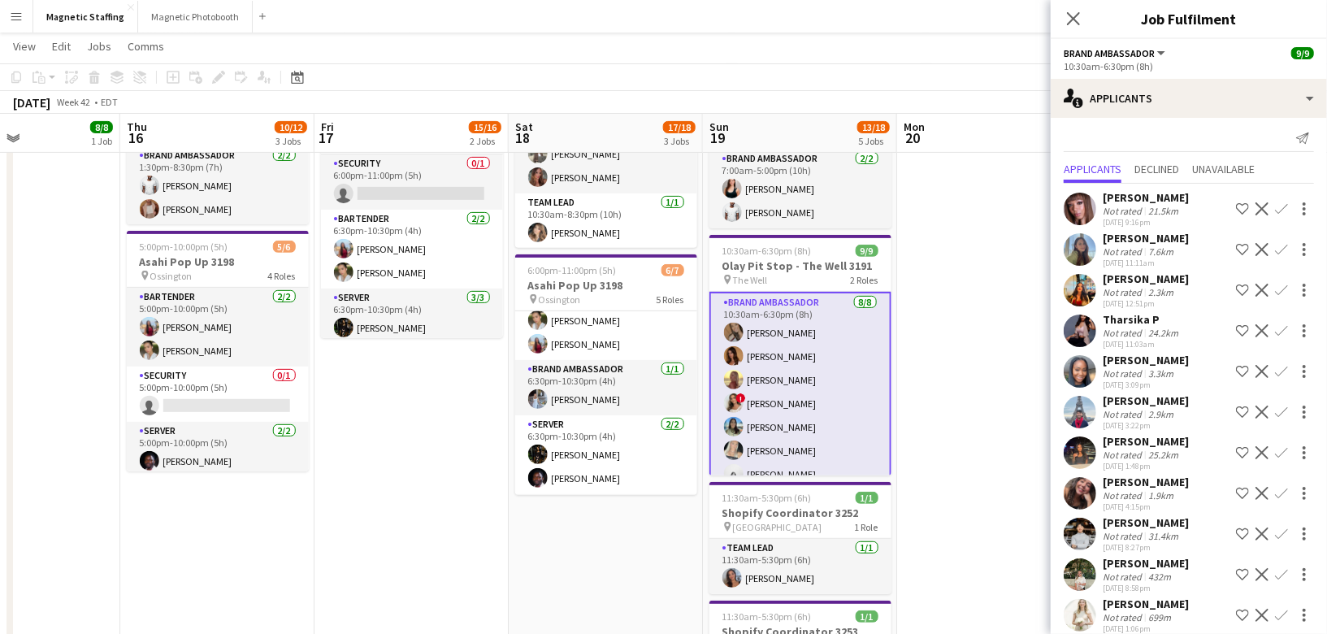
scroll to position [337, 0]
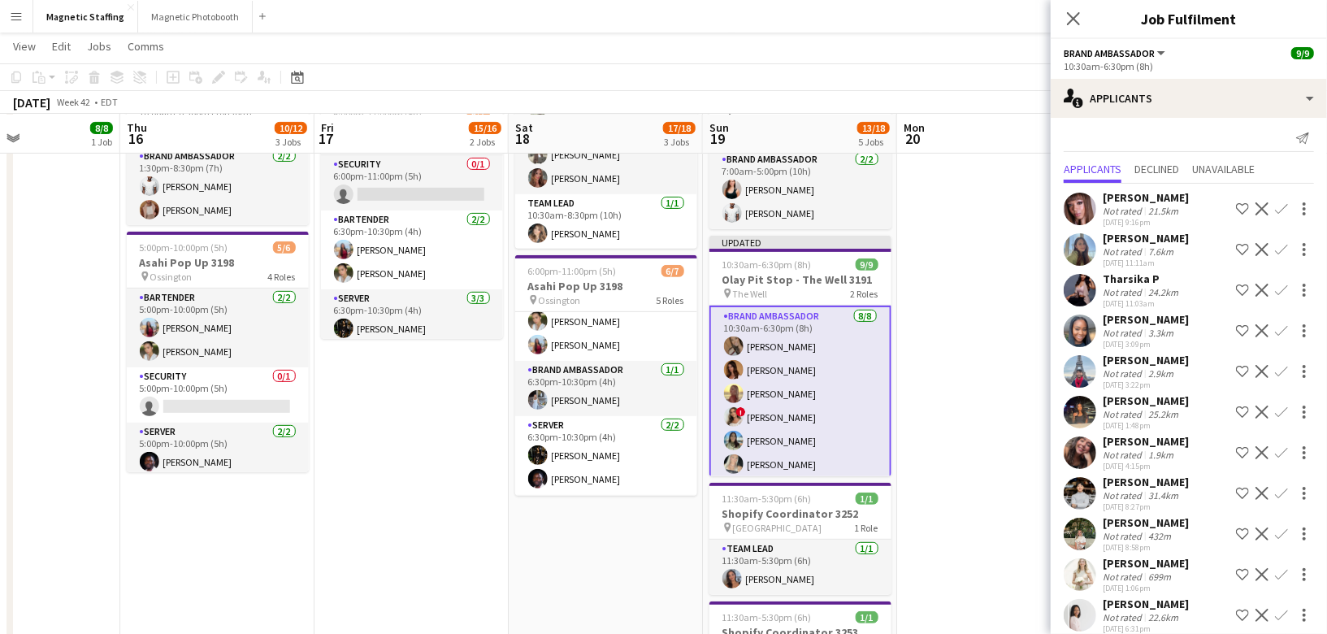
click at [1264, 287] on app-icon "Decline" at bounding box center [1261, 290] width 13 height 13
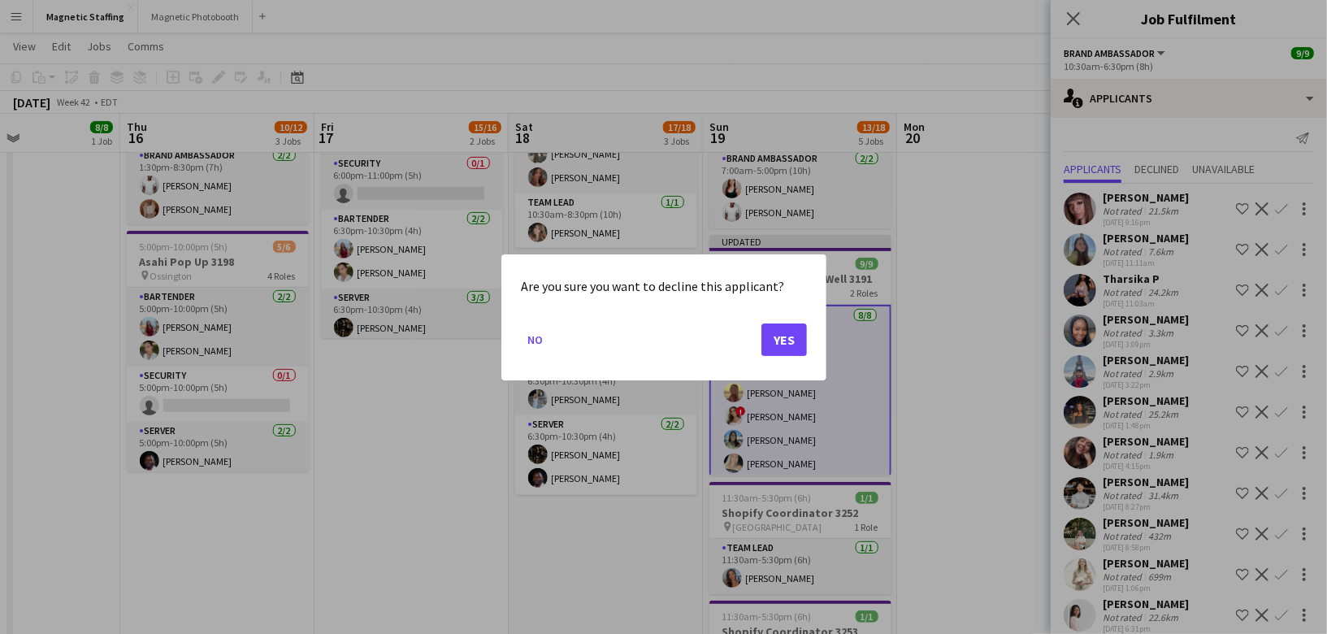
scroll to position [0, 0]
click at [772, 339] on button "Yes" at bounding box center [784, 339] width 46 height 33
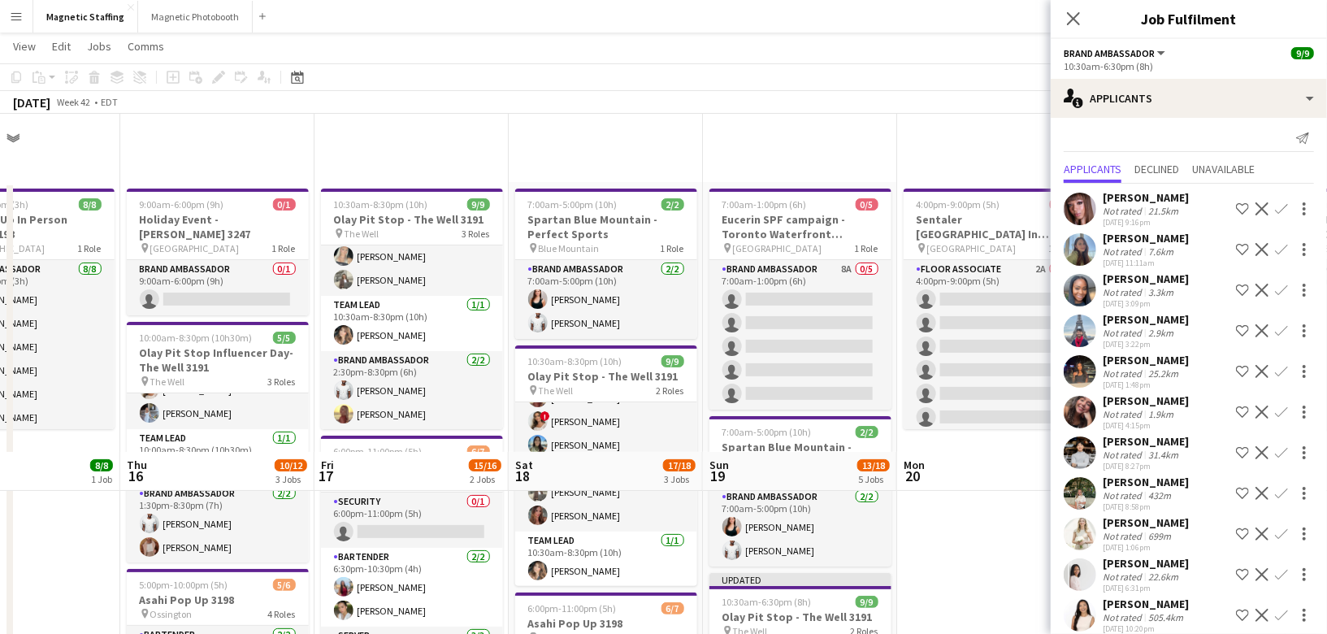
scroll to position [337, 0]
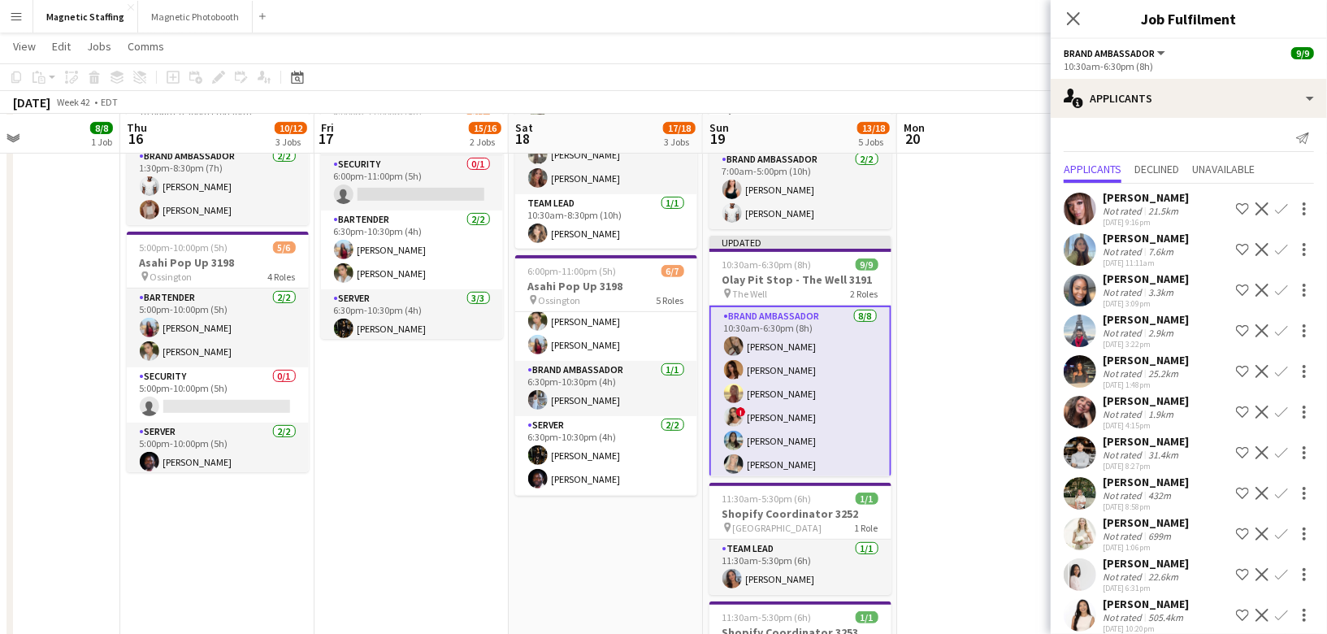
click at [1264, 285] on app-icon "Decline" at bounding box center [1261, 290] width 13 height 13
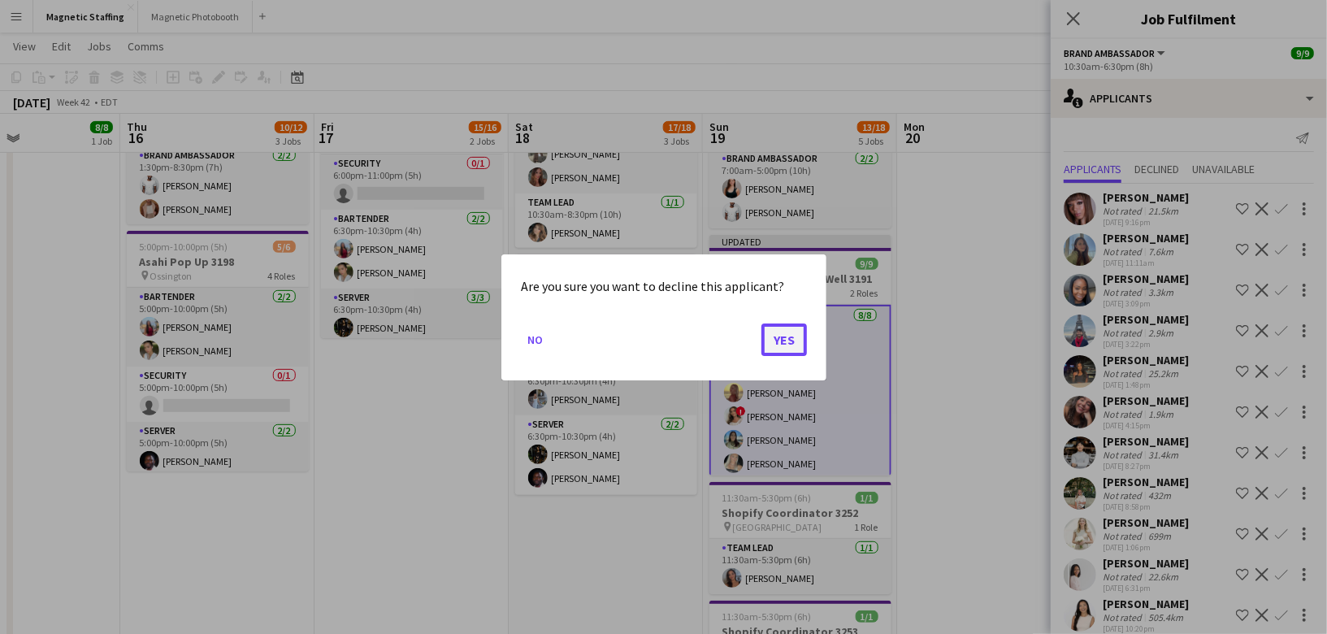
click at [775, 341] on button "Yes" at bounding box center [784, 339] width 46 height 33
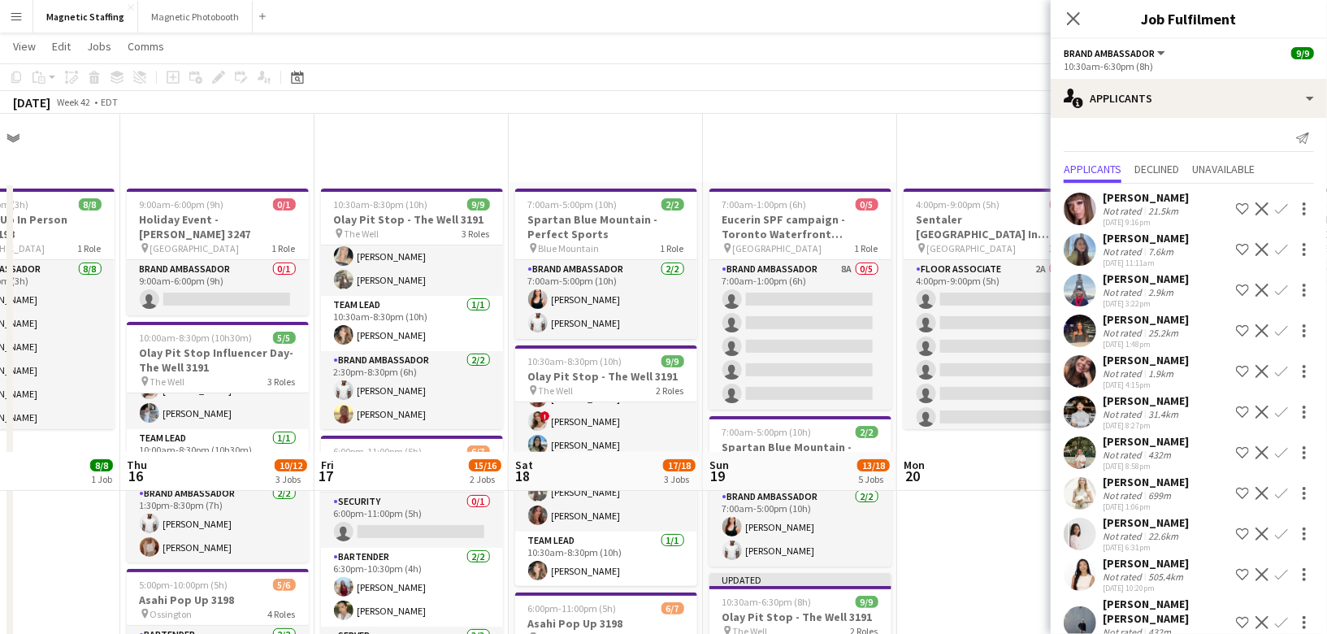
scroll to position [337, 0]
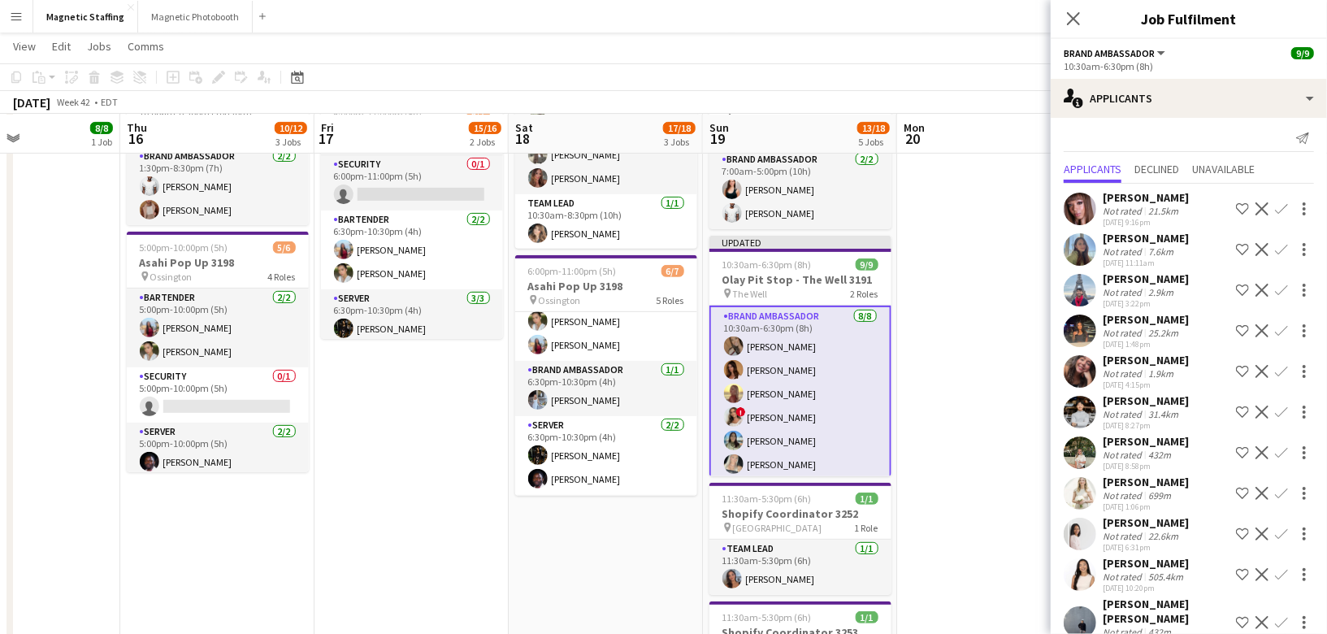
click at [1261, 250] on app-icon "Decline" at bounding box center [1261, 249] width 13 height 13
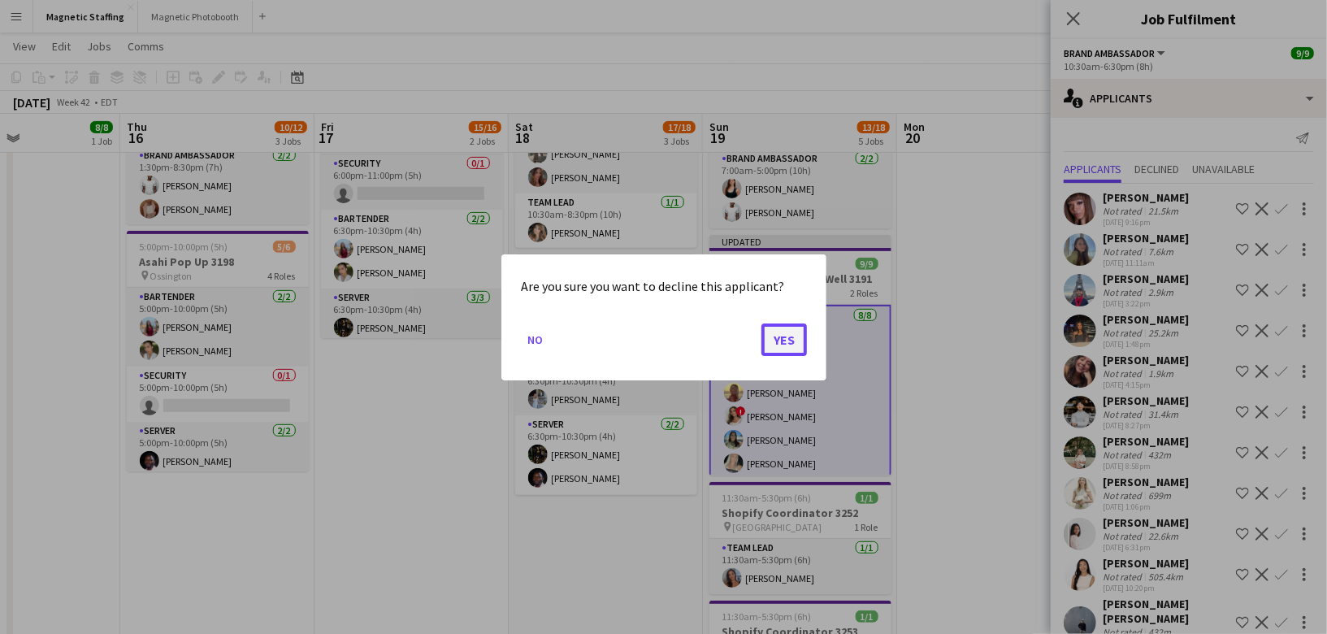
click at [795, 340] on button "Yes" at bounding box center [784, 339] width 46 height 33
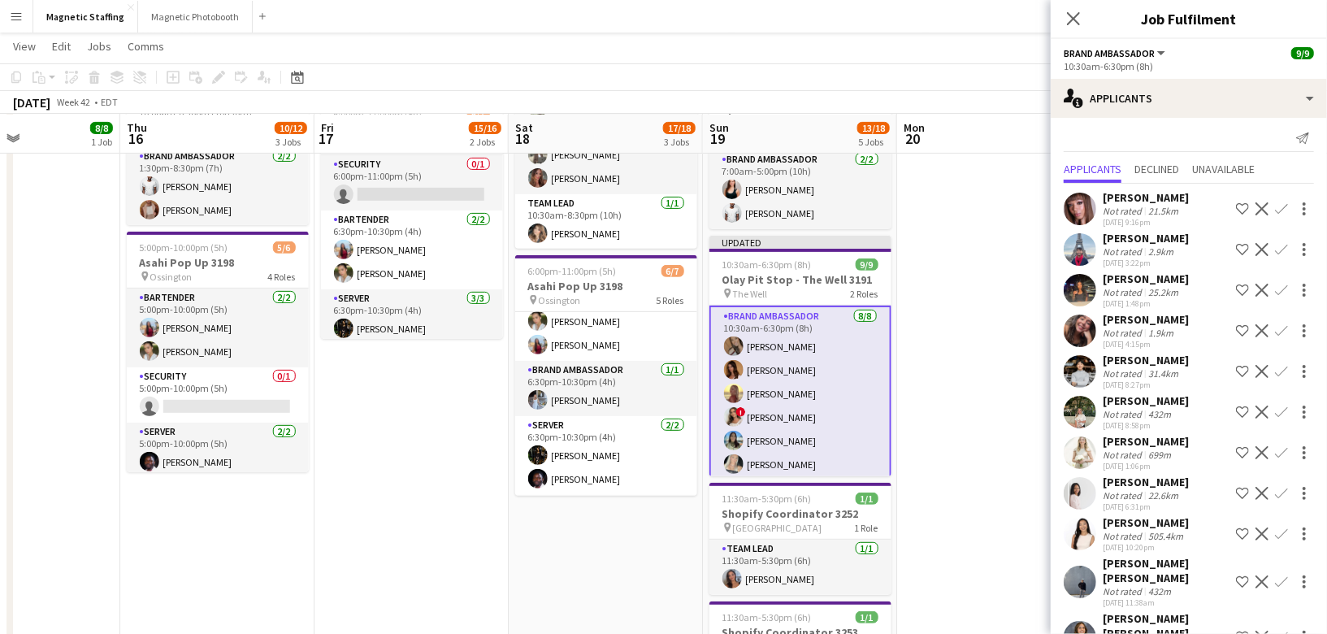
click at [1261, 202] on app-icon "Decline" at bounding box center [1261, 208] width 13 height 13
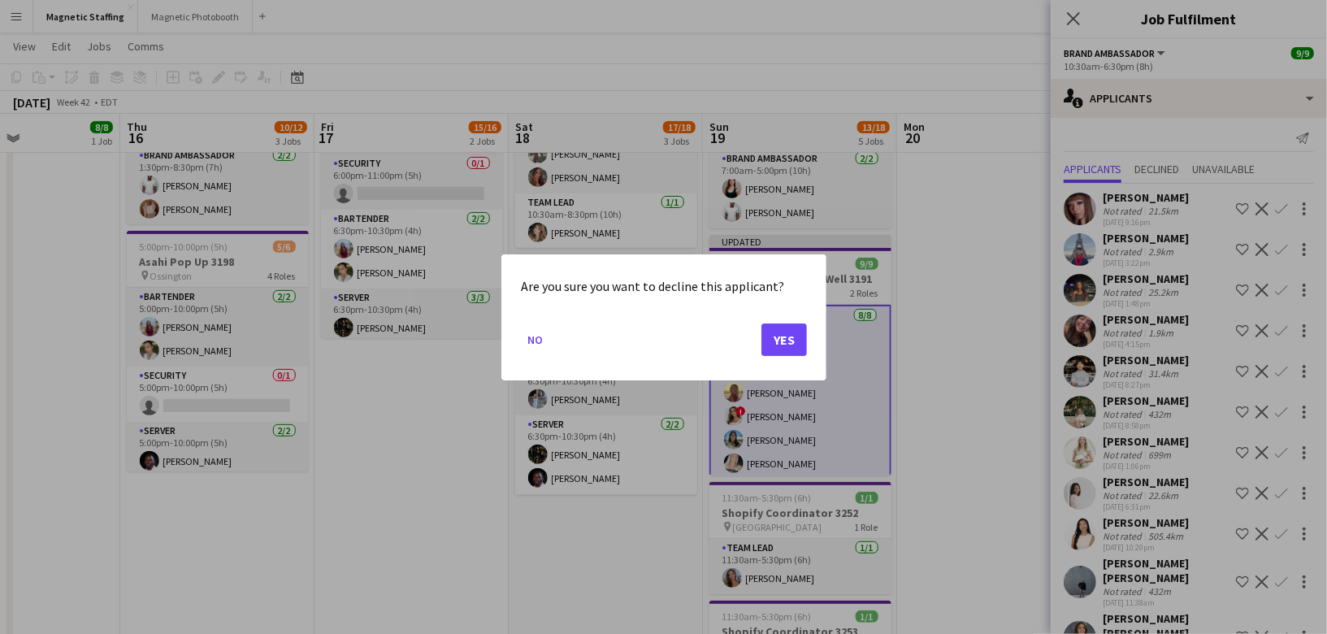
scroll to position [0, 0]
click at [789, 344] on button "Yes" at bounding box center [784, 339] width 46 height 33
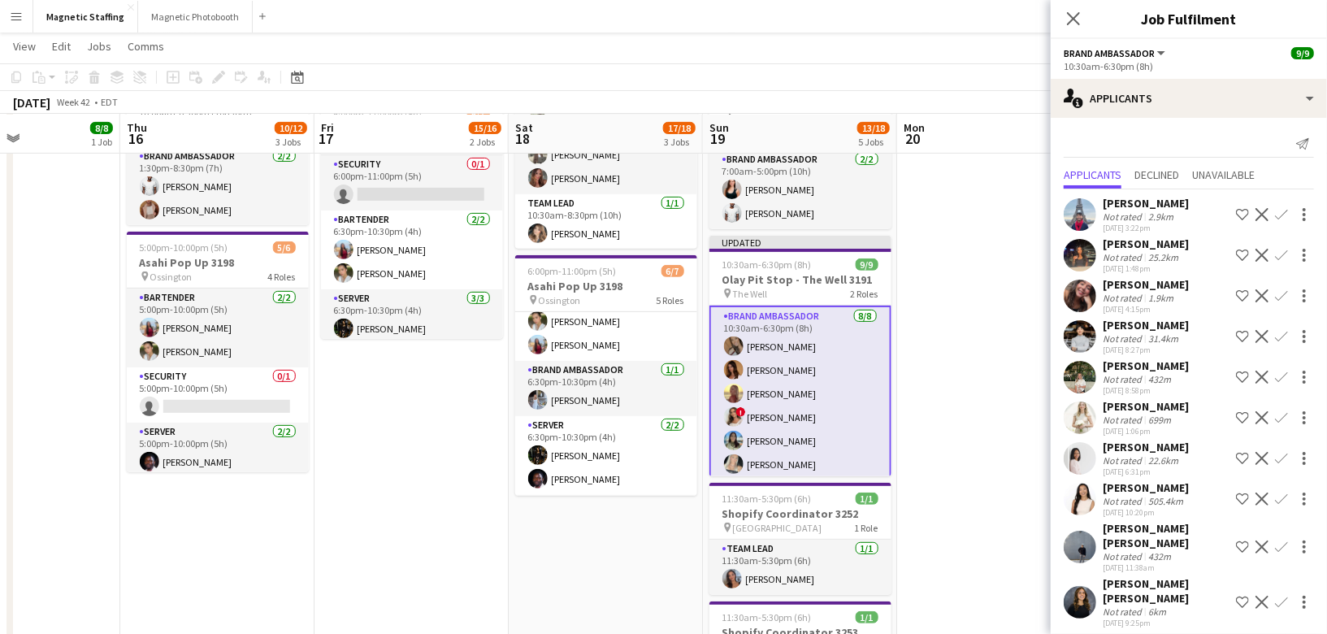
click at [1260, 377] on app-icon "Decline" at bounding box center [1261, 377] width 13 height 13
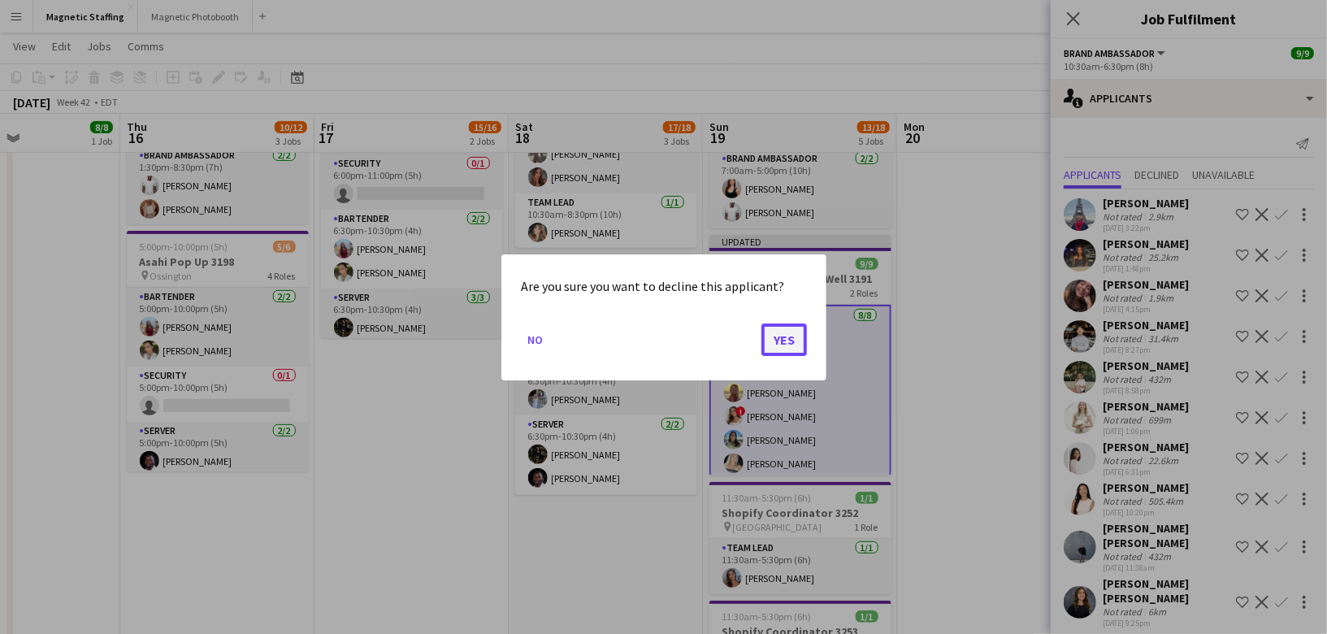
click at [791, 340] on button "Yes" at bounding box center [784, 339] width 46 height 33
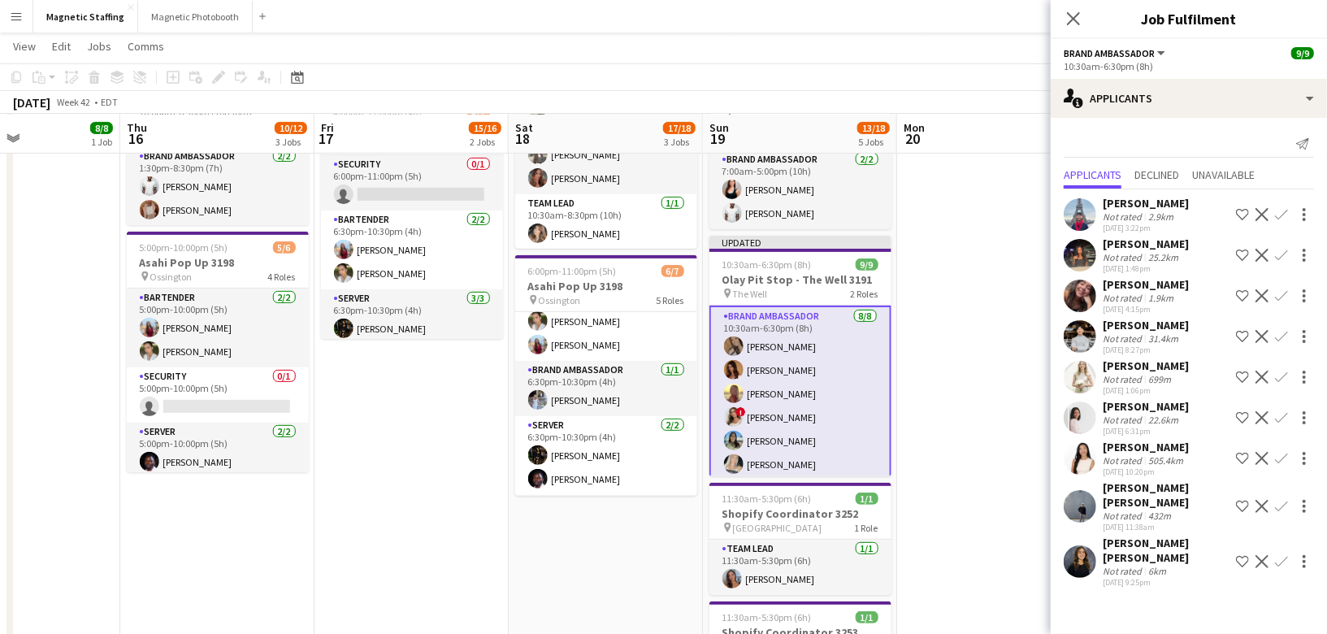
click at [1257, 414] on app-icon "Decline" at bounding box center [1261, 417] width 13 height 13
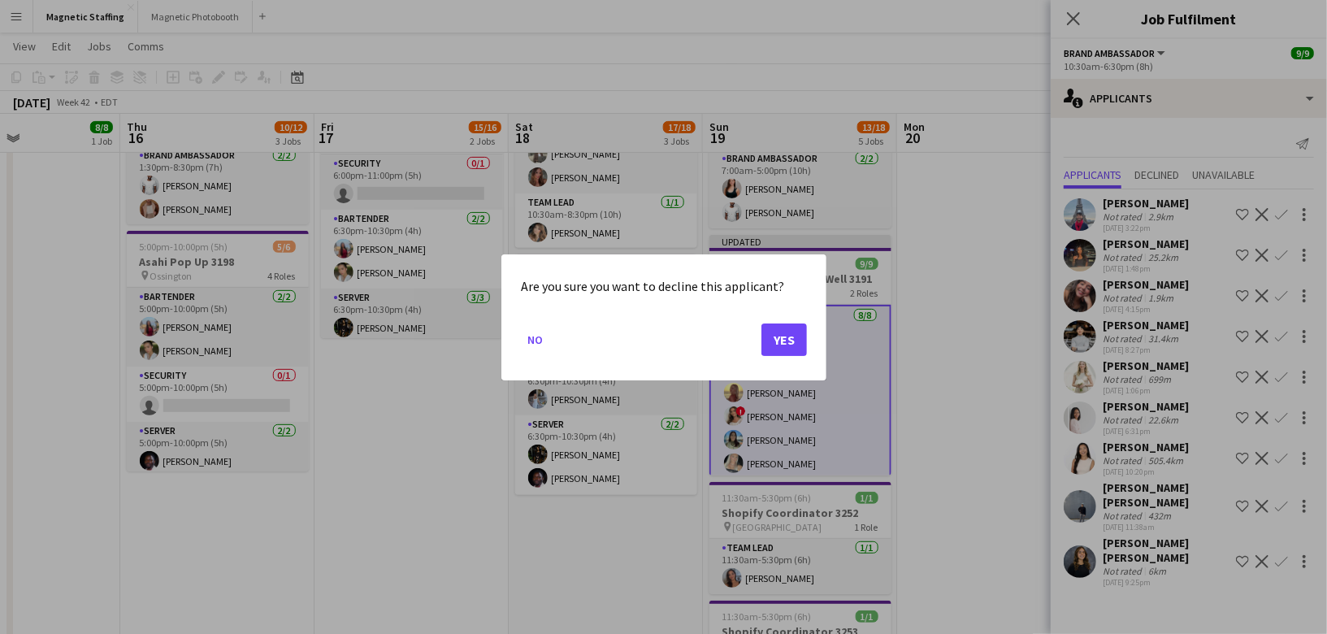
scroll to position [0, 0]
click at [781, 340] on button "Yes" at bounding box center [784, 339] width 46 height 33
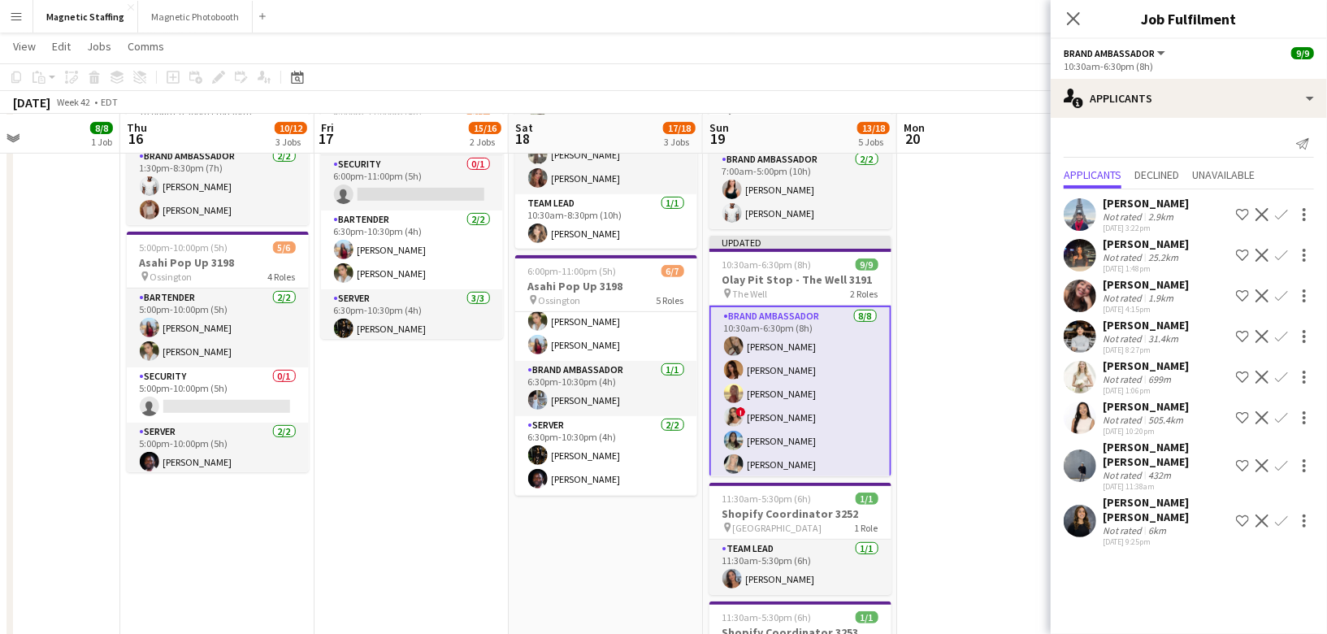
click at [953, 303] on app-date-cell "4:00pm-9:00pm (5h) 0/6 Sentaler Yorkdale In Person Training pin Yorkdale Mall 1…" at bounding box center [994, 312] width 194 height 935
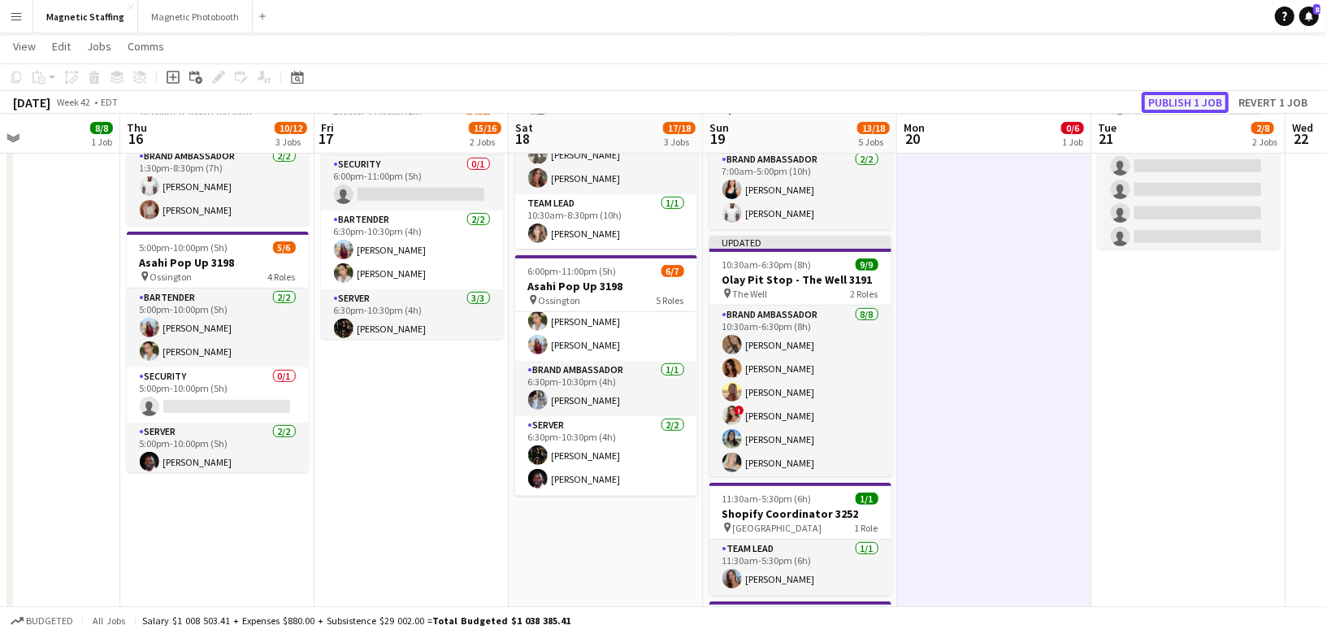
click at [1197, 93] on button "Publish 1 job" at bounding box center [1185, 102] width 87 height 21
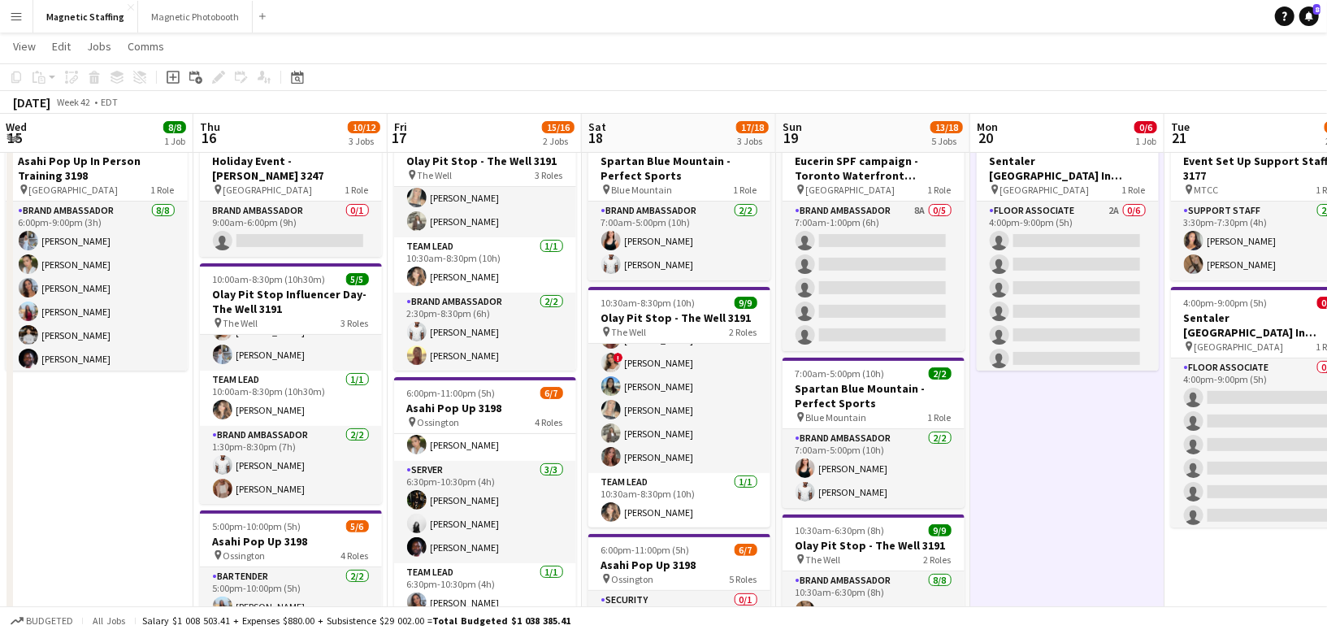
scroll to position [0, 479]
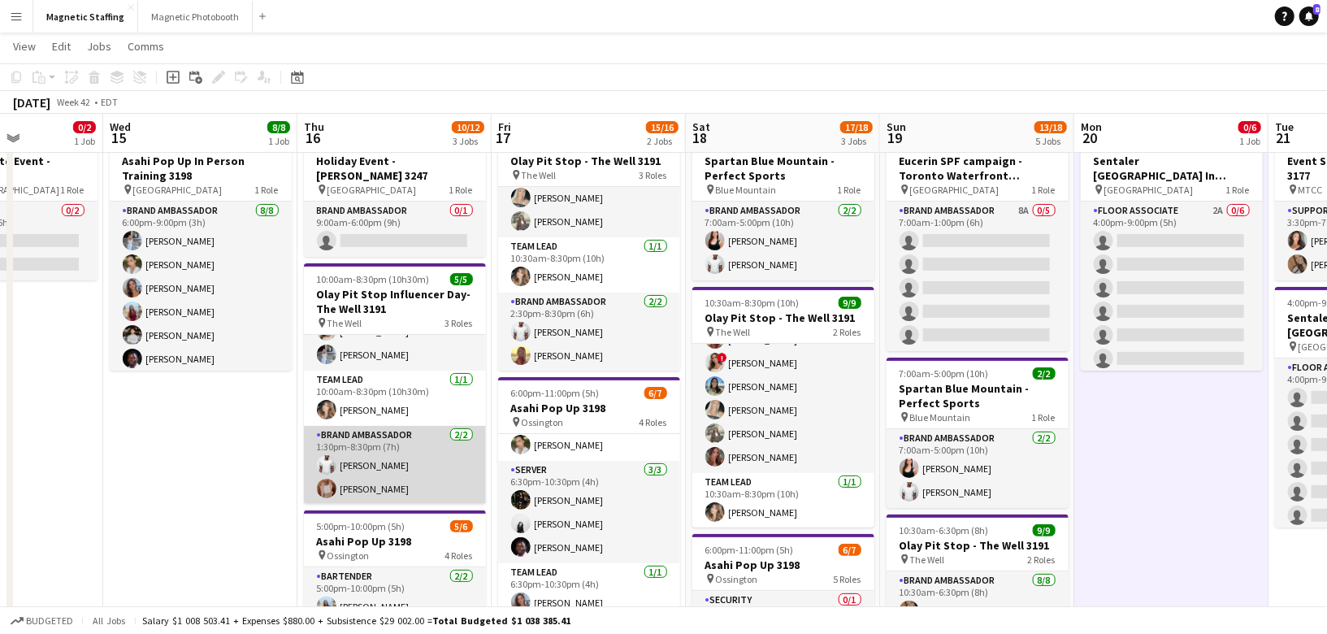
click at [384, 431] on app-card-role "Brand Ambassador 2/2 1:30pm-8:30pm (7h) Juvon Taylor Fady Zablouk" at bounding box center [395, 465] width 182 height 79
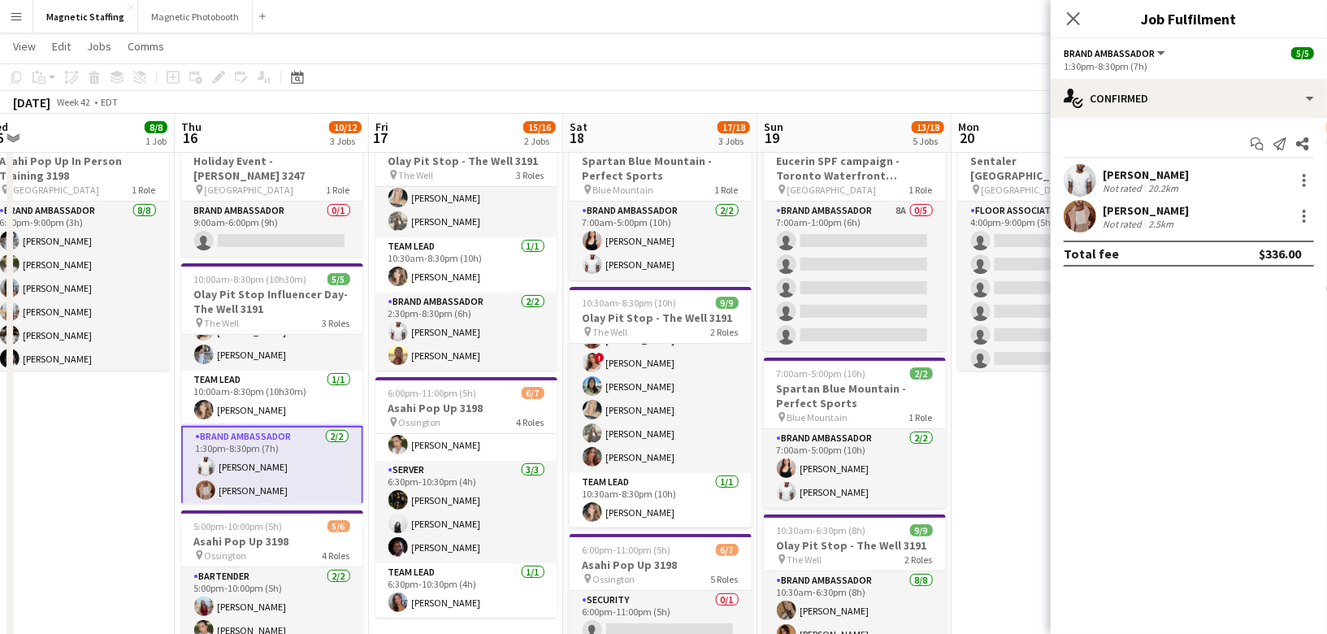
scroll to position [0, 648]
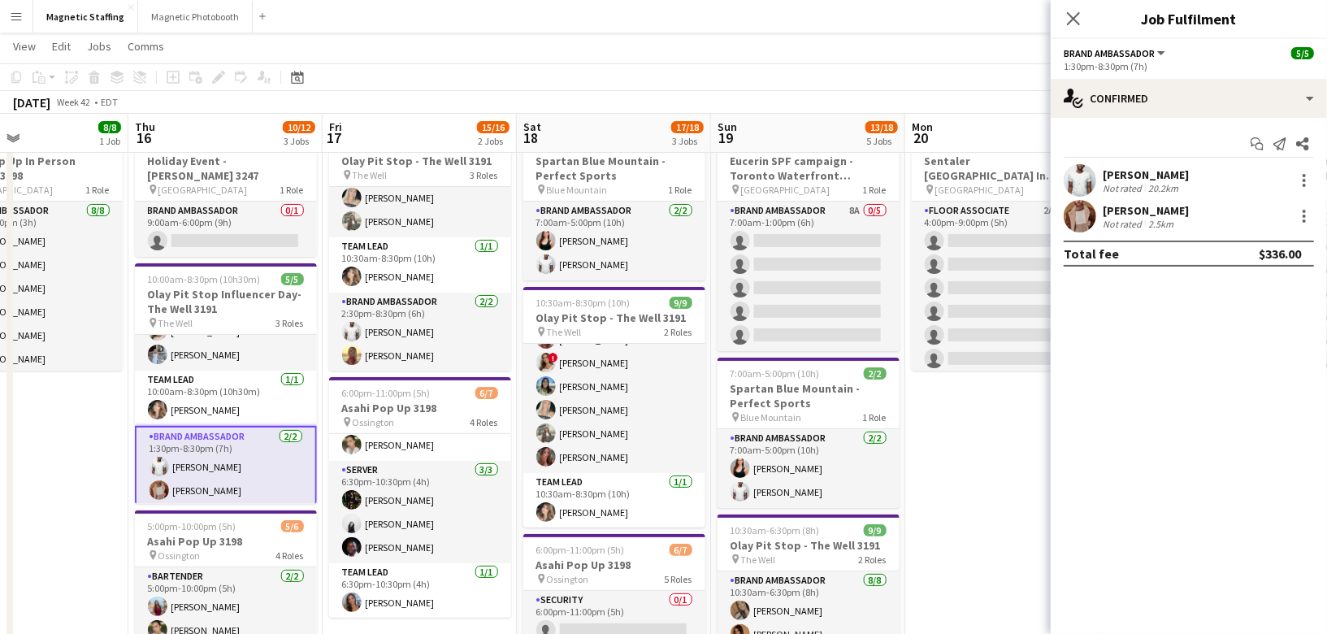
drag, startPoint x: 384, startPoint y: 431, endPoint x: 215, endPoint y: 431, distance: 169.0
click at [215, 431] on app-calendar-viewport "Sun 12 Mon 13 Tue 14 0/2 1 Job Wed 15 8/8 1 Job Thu 16 10/12 3 Jobs Fri 17 15/1…" at bounding box center [663, 569] width 1327 height 1129
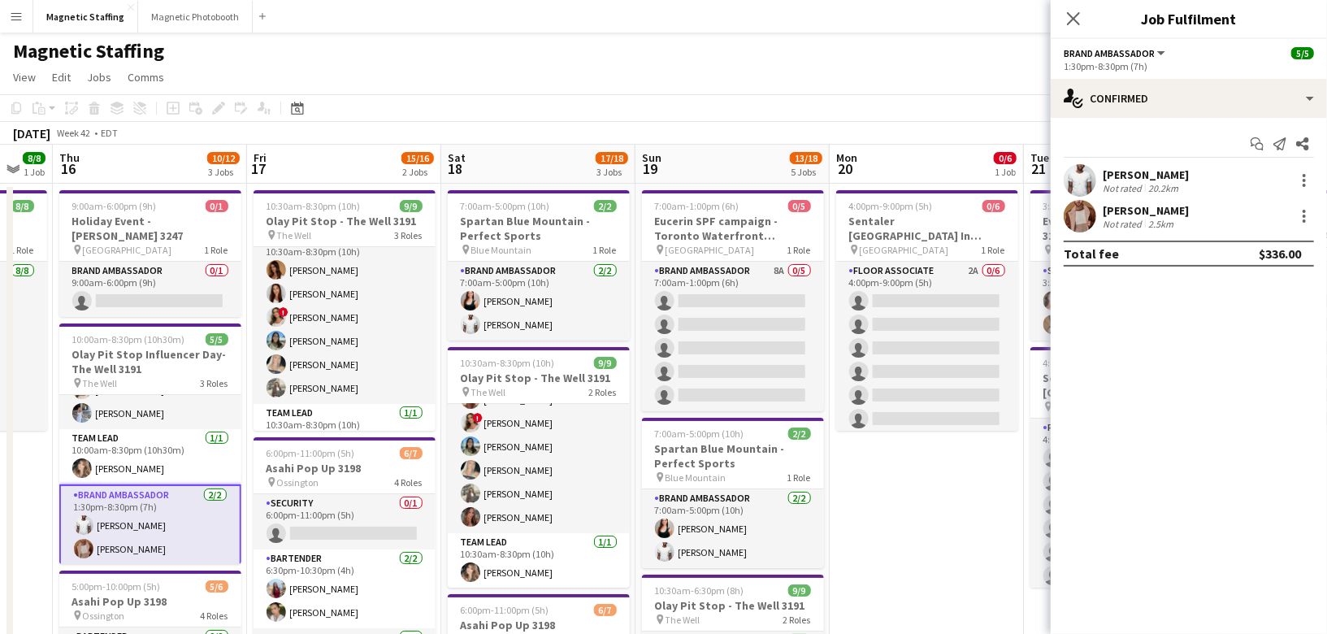
scroll to position [0, 559]
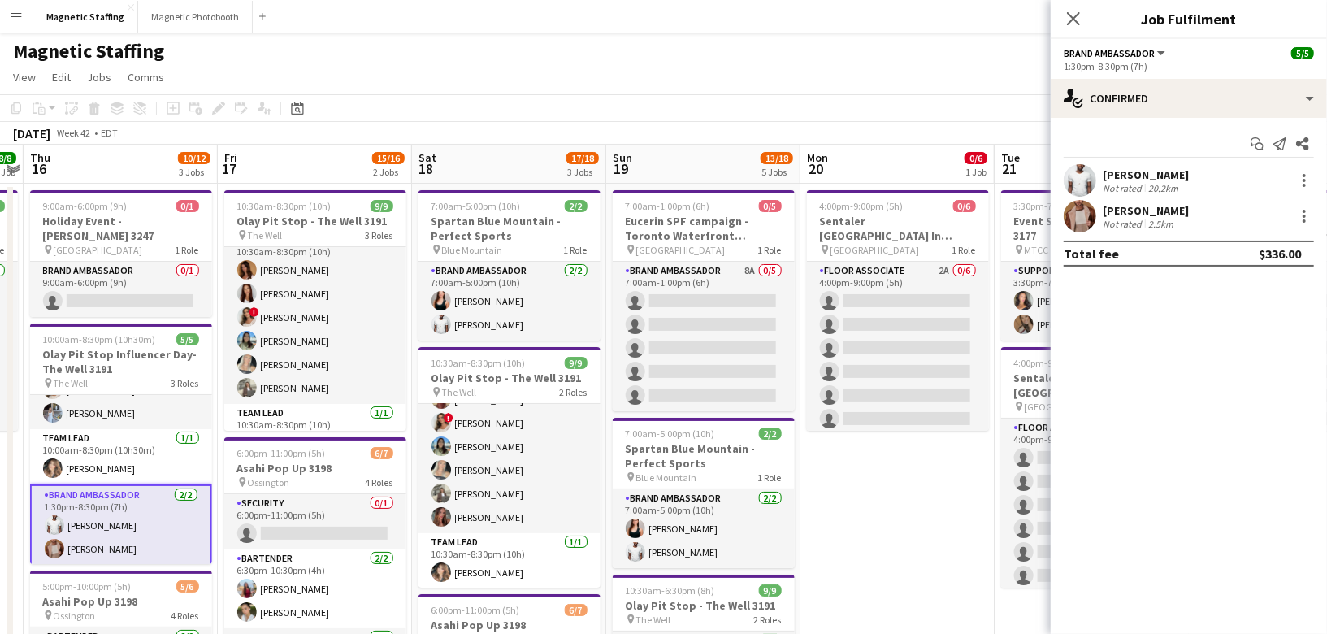
drag, startPoint x: 503, startPoint y: 291, endPoint x: 488, endPoint y: 291, distance: 15.4
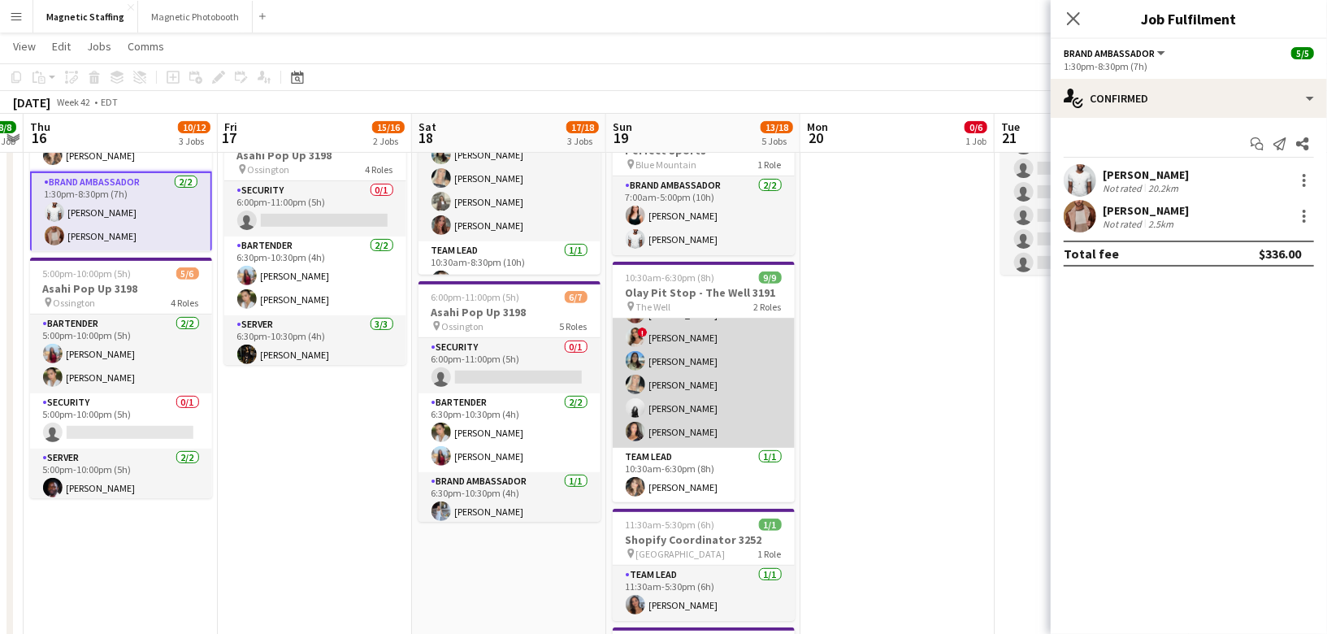
scroll to position [0, 0]
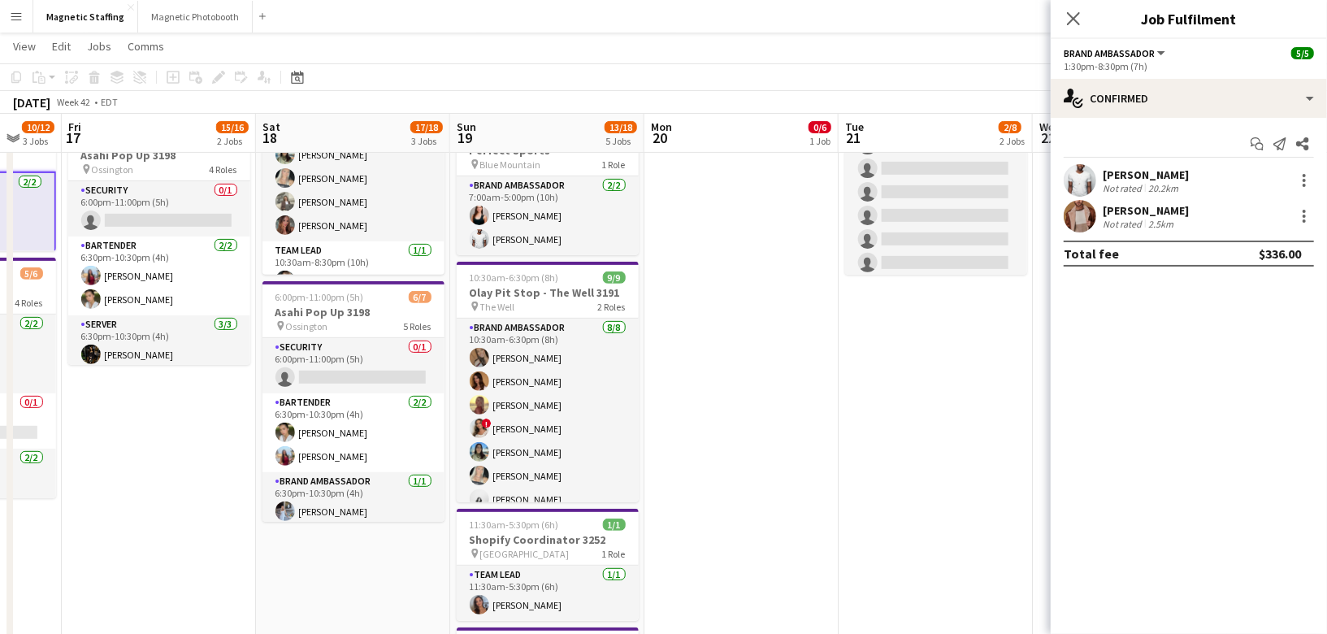
drag, startPoint x: 661, startPoint y: 412, endPoint x: 496, endPoint y: 414, distance: 165.8
click at [496, 414] on app-calendar-viewport "Tue 14 0/2 1 Job Wed 15 8/8 1 Job Thu 16 10/12 3 Jobs Fri 17 15/16 2 Jobs Sat 1…" at bounding box center [663, 316] width 1327 height 1129
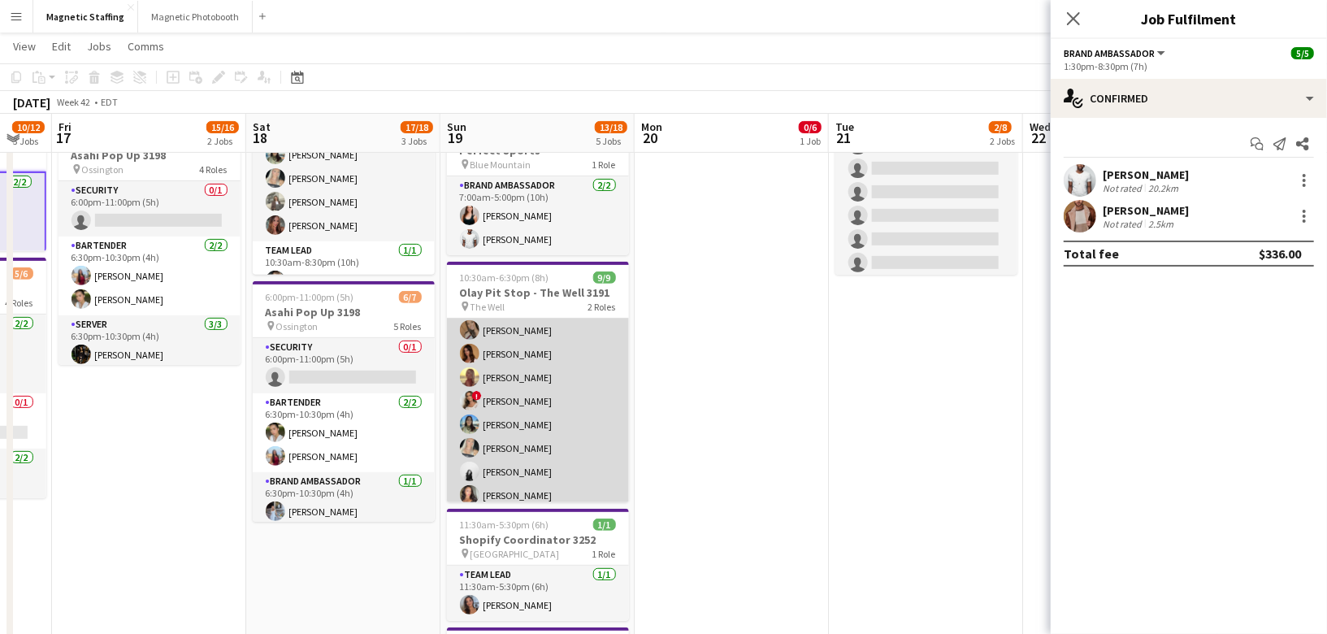
scroll to position [91, 0]
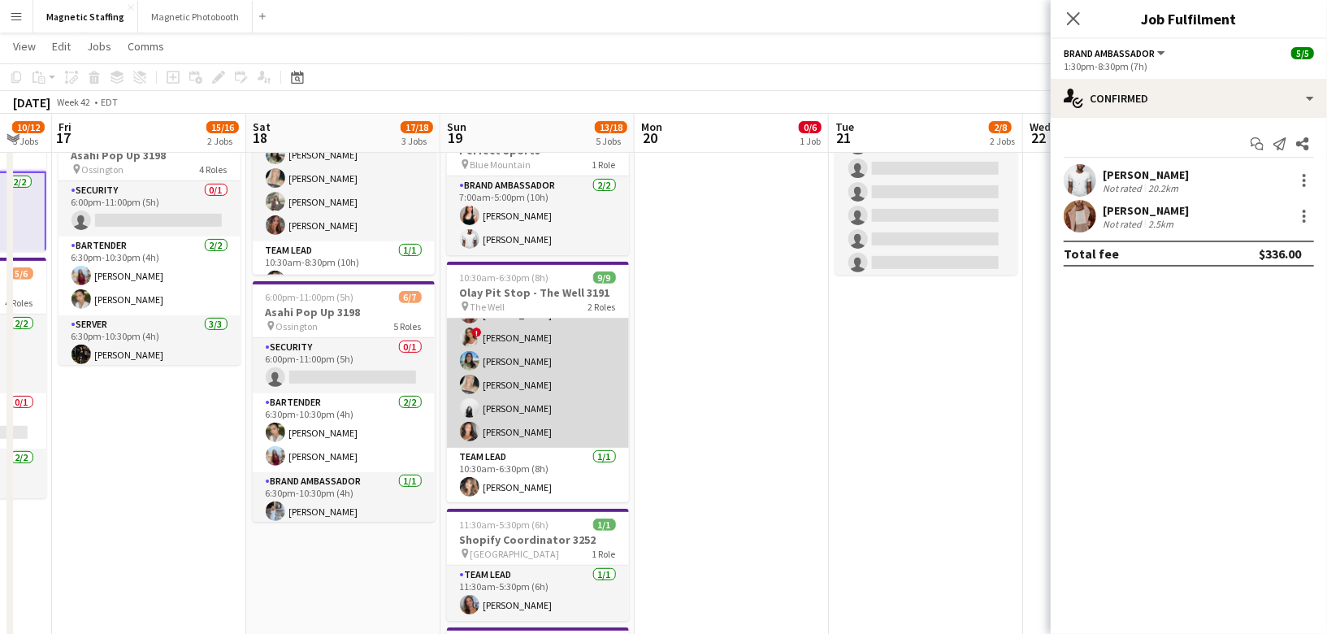
click at [515, 397] on app-card-role "Brand Ambassador 8/8 10:30am-6:30pm (8h) erica Musso Karolina Rembiesa Soleil H…" at bounding box center [538, 338] width 182 height 220
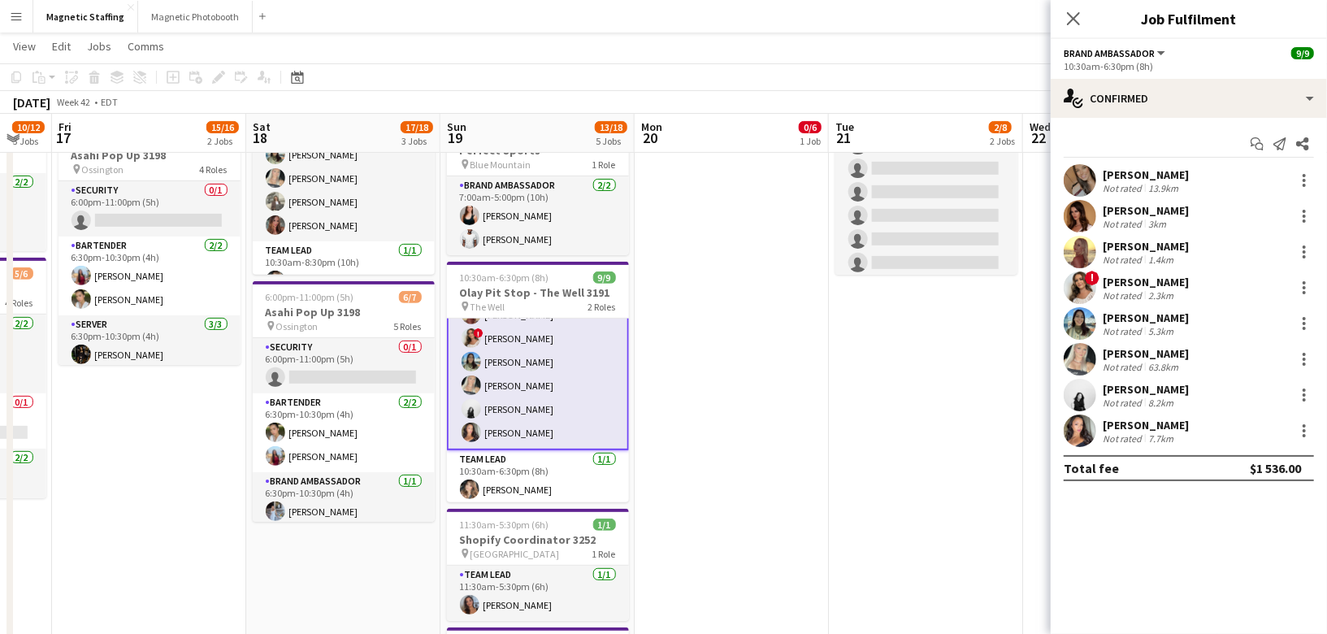
click at [572, 409] on app-card-role "Brand Ambassador 8/8 10:30am-6:30pm (8h) erica Musso Karolina Rembiesa Soleil H…" at bounding box center [538, 338] width 182 height 223
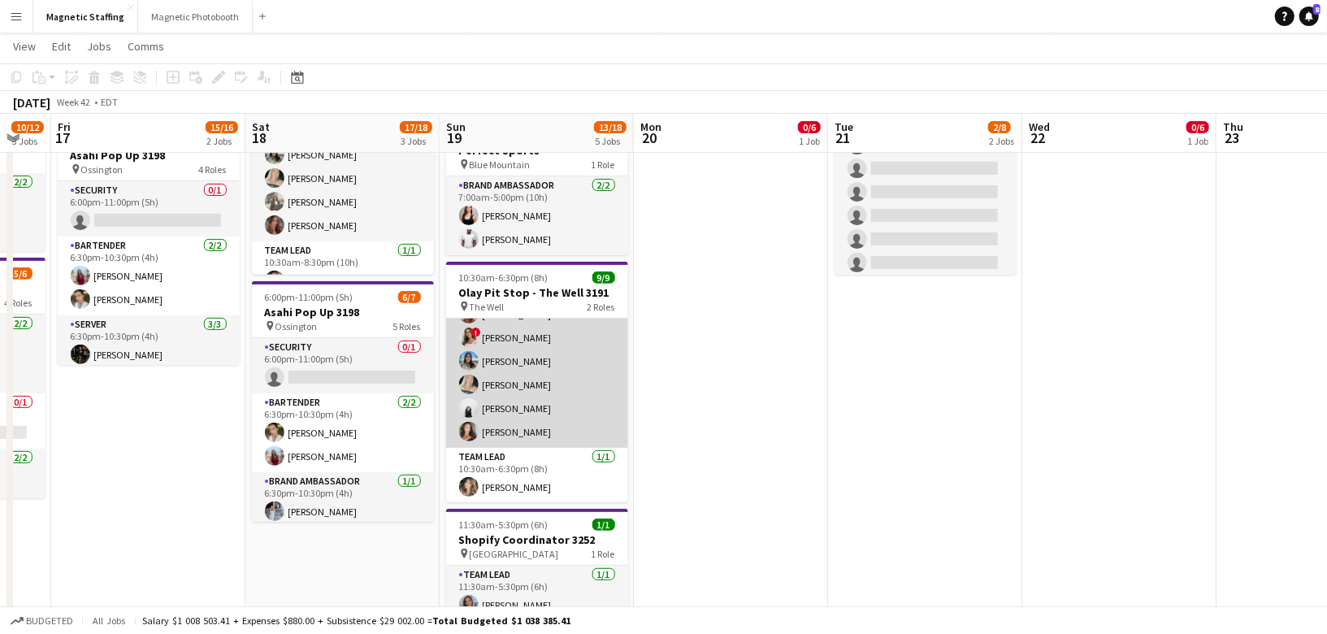
click at [572, 409] on app-card-role "Brand Ambassador 8/8 10:30am-6:30pm (8h) erica Musso Karolina Rembiesa Soleil H…" at bounding box center [537, 338] width 182 height 220
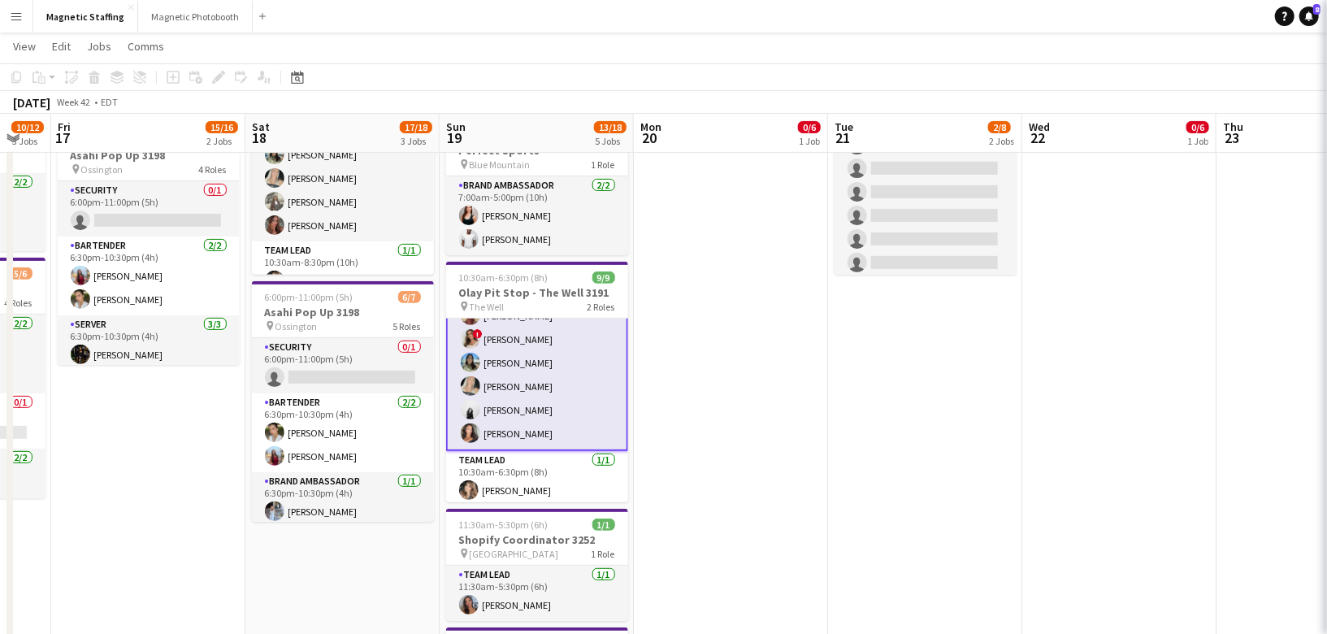
scroll to position [92, 0]
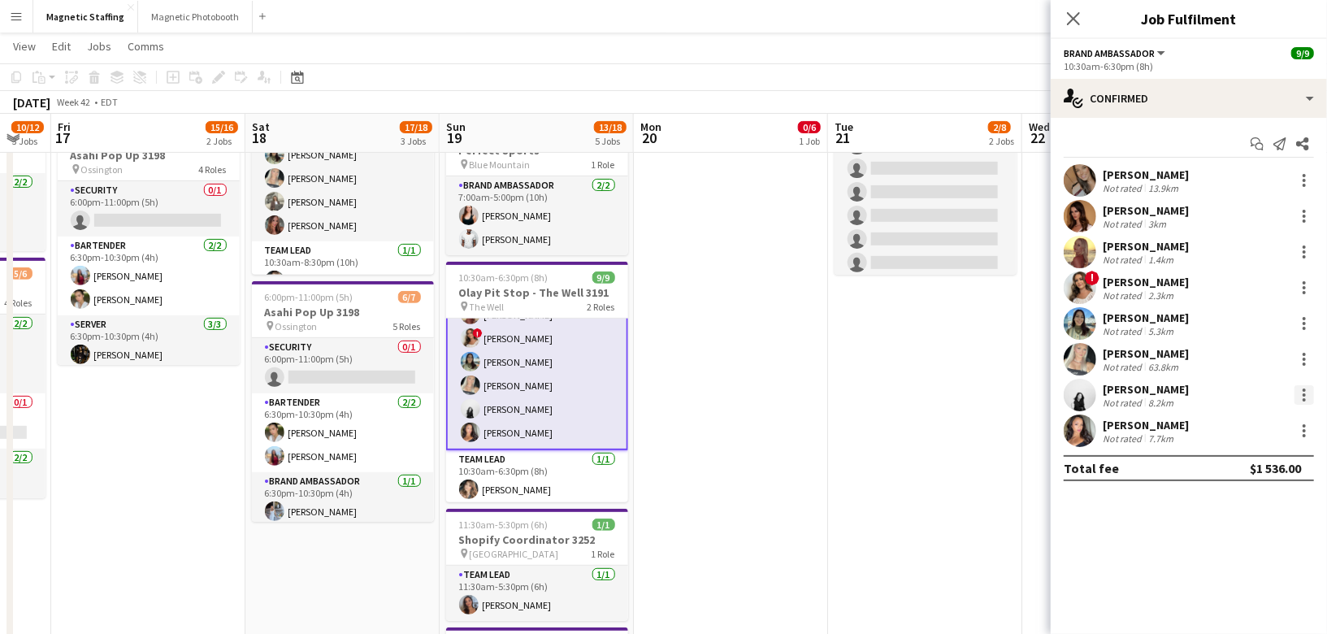
click at [1301, 392] on div at bounding box center [1304, 395] width 20 height 20
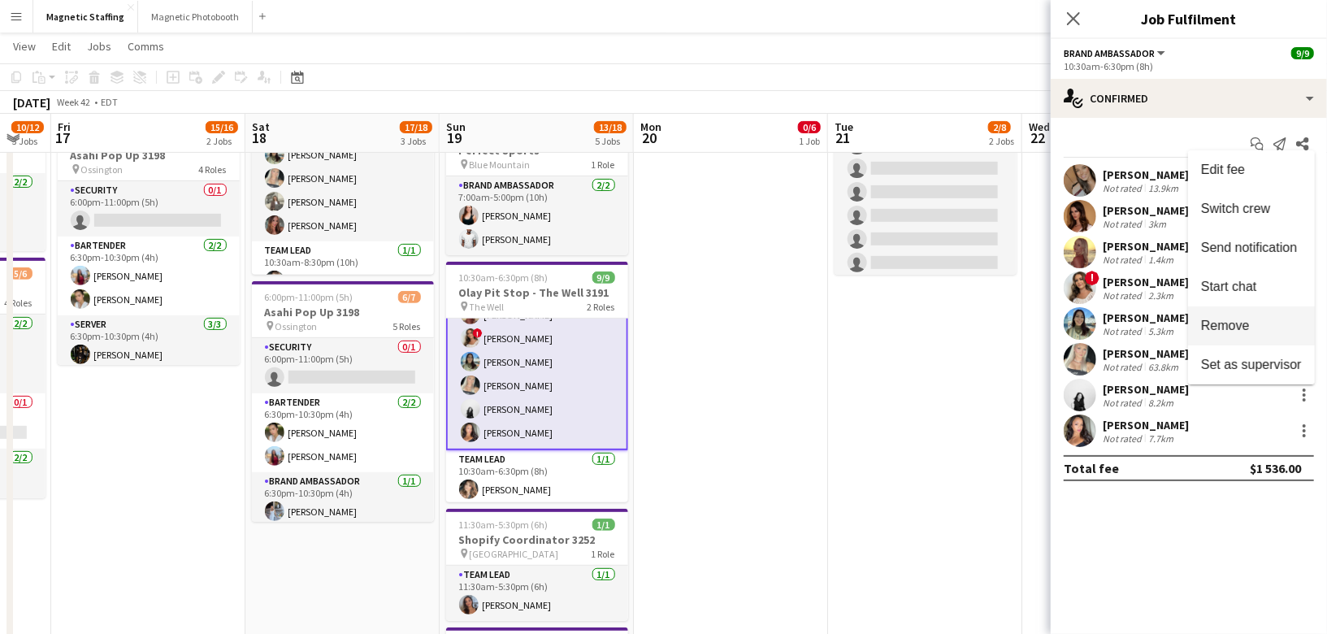
click at [1260, 337] on button "Remove" at bounding box center [1251, 325] width 127 height 39
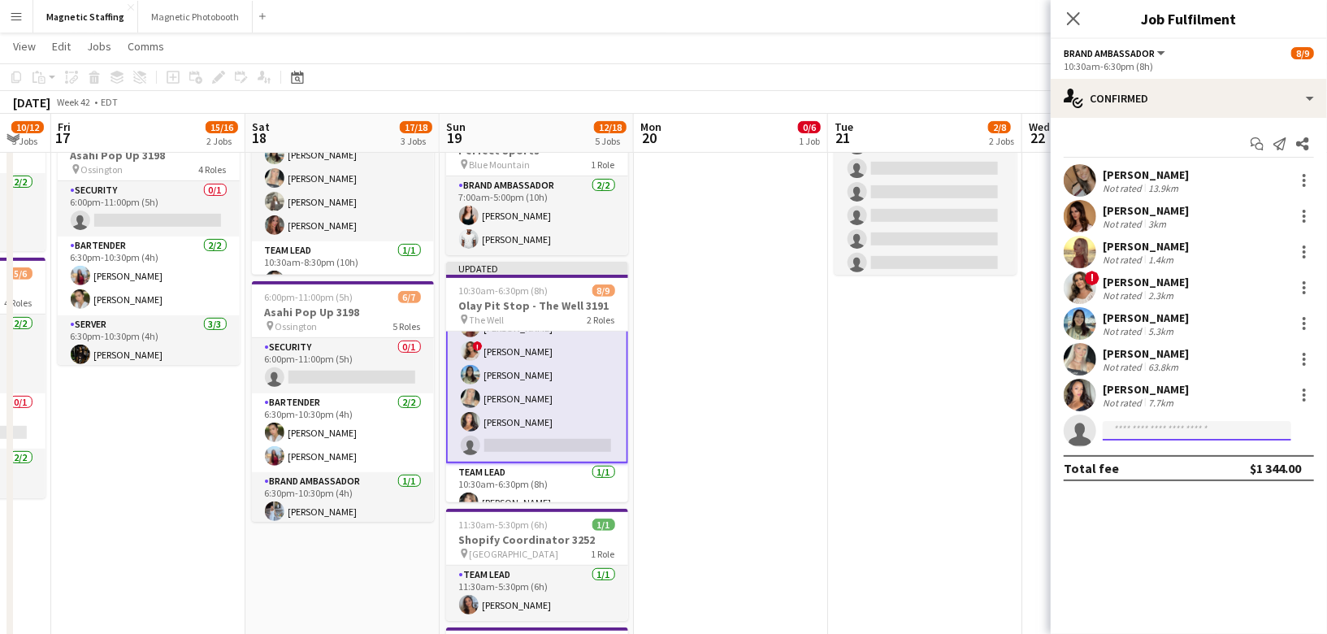
click at [1152, 427] on input at bounding box center [1197, 431] width 189 height 20
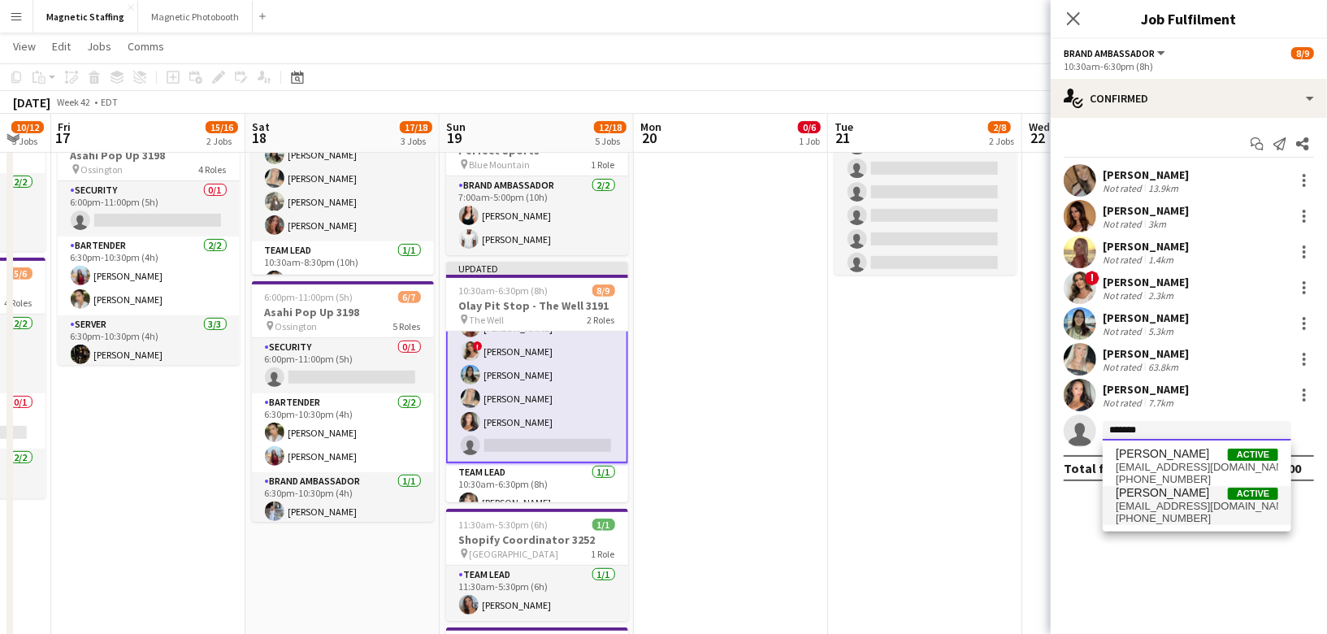
type input "*******"
click at [1146, 498] on span "[PERSON_NAME]" at bounding box center [1162, 493] width 93 height 14
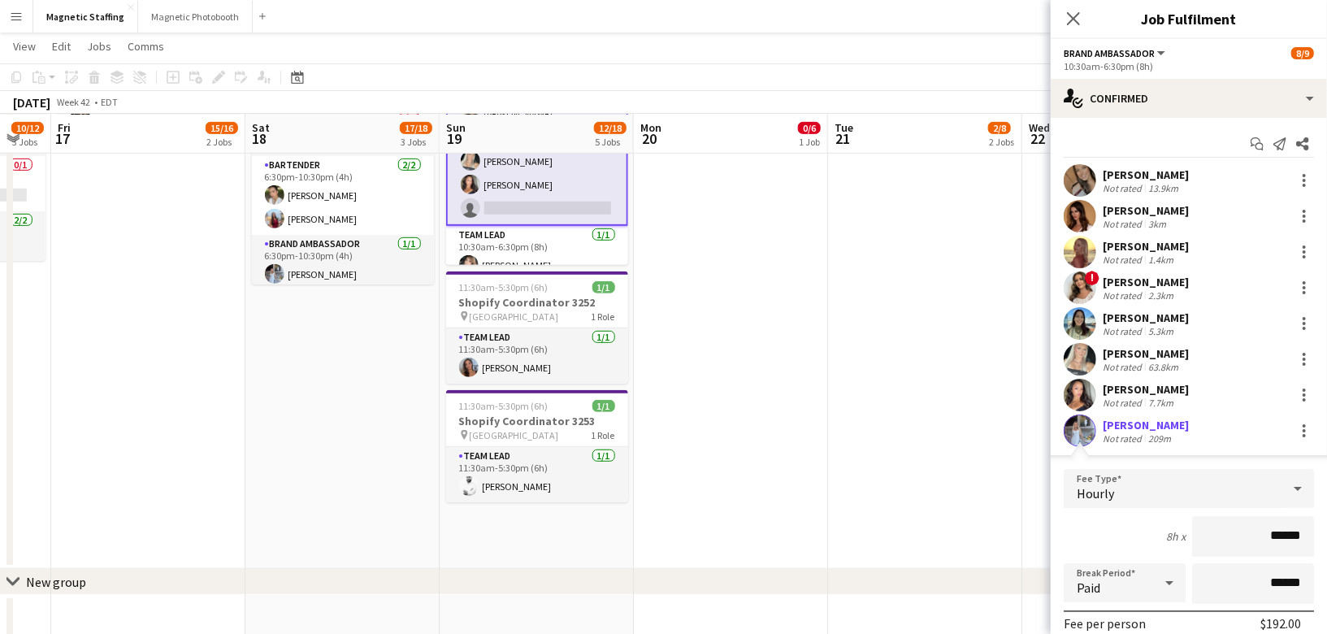
scroll to position [226, 0]
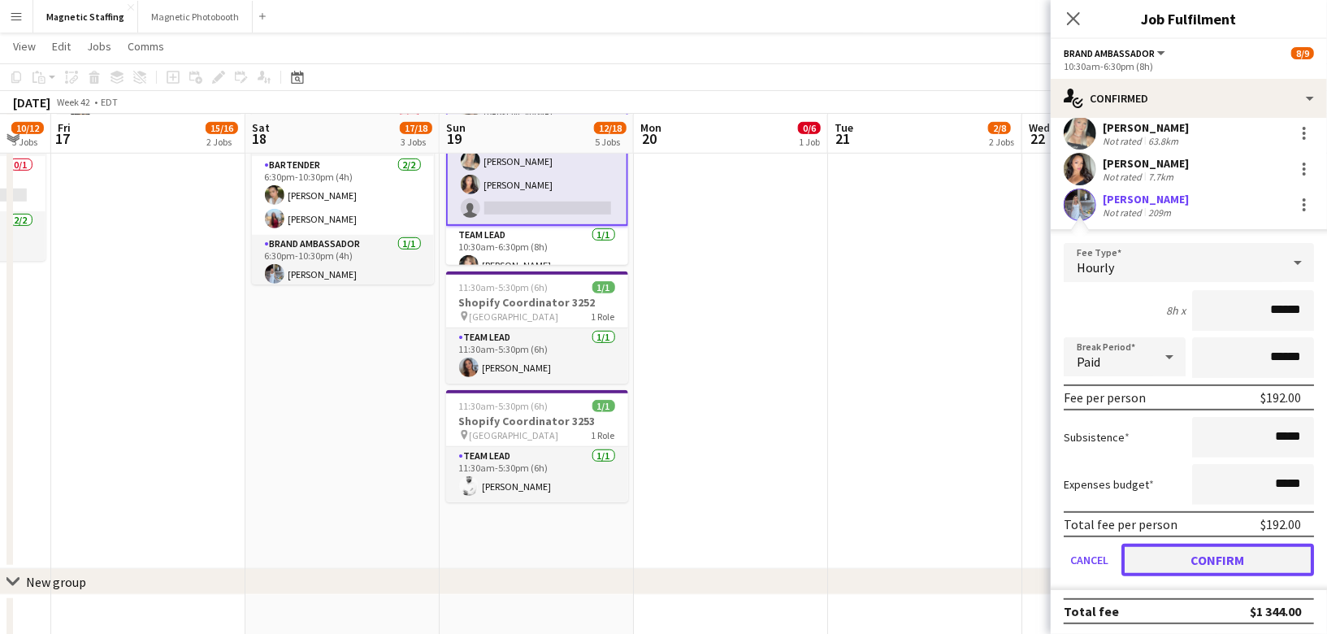
click at [1168, 561] on button "Confirm" at bounding box center [1217, 560] width 193 height 33
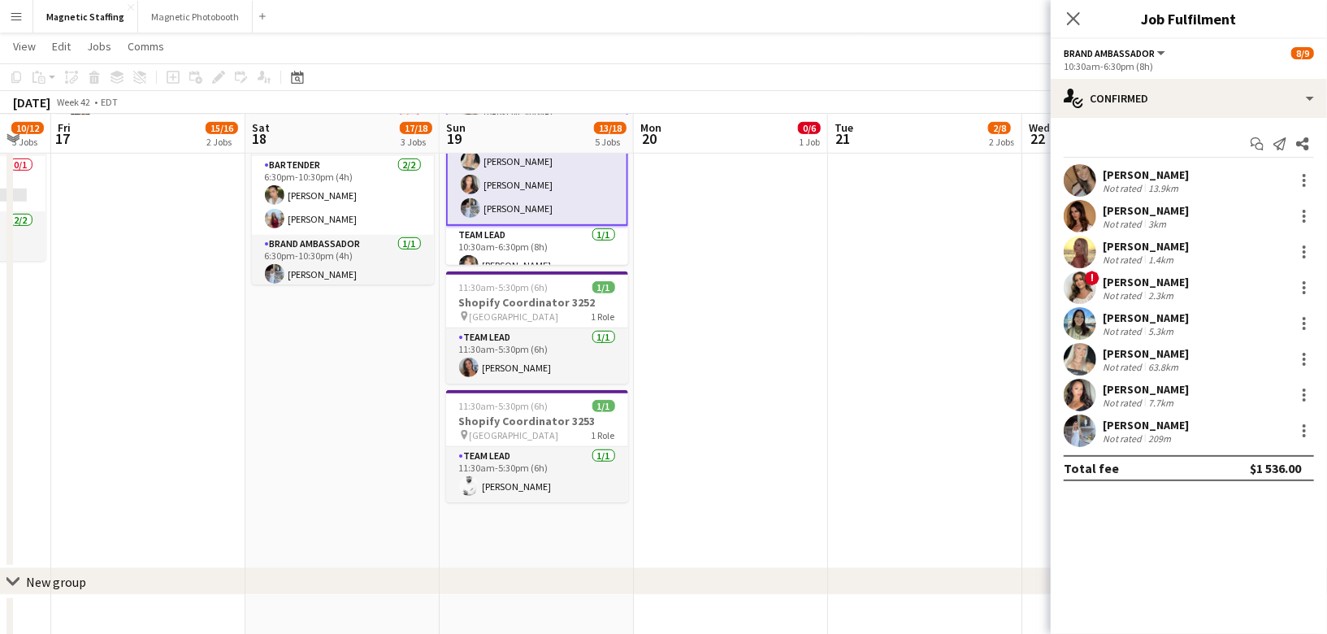
scroll to position [0, 0]
click at [987, 517] on app-date-cell "3:30pm-7:30pm (4h) 2/2 Event Set Up Support Staff - 3177 pin MTCC 1 Role Suppor…" at bounding box center [925, 101] width 194 height 935
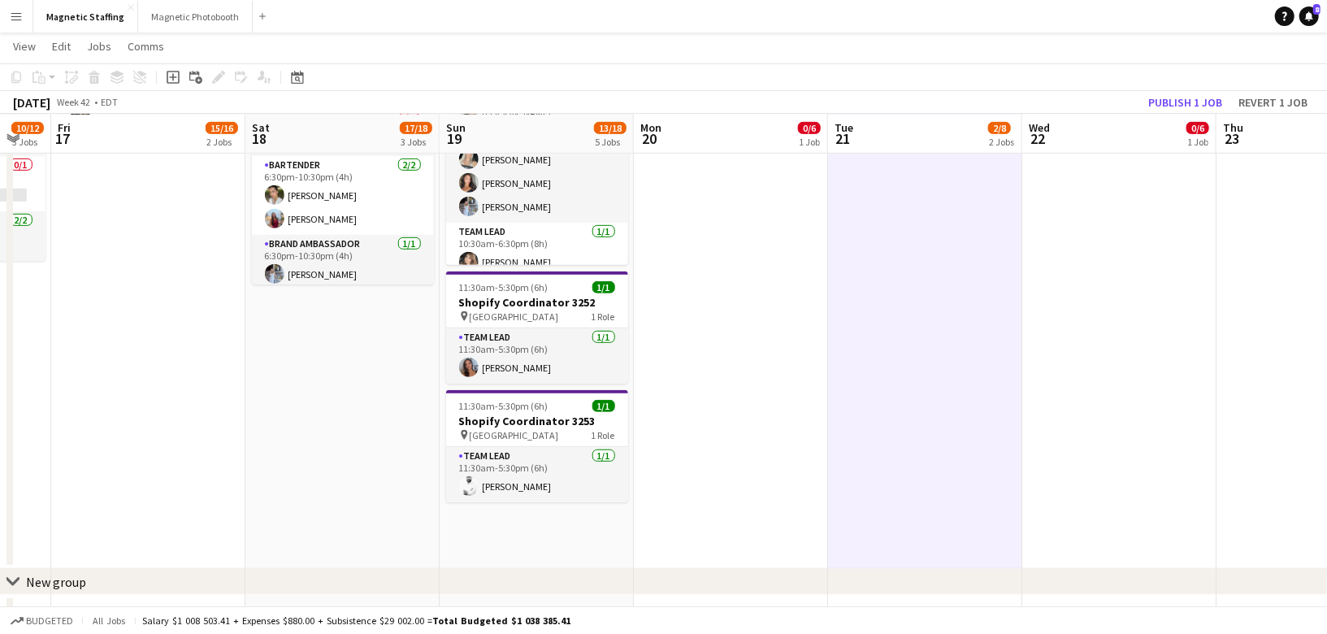
scroll to position [91, 0]
click at [1212, 90] on app-toolbar "Copy Paste Paste Command V Paste with crew Command Shift V Paste linked Job Del…" at bounding box center [663, 77] width 1327 height 28
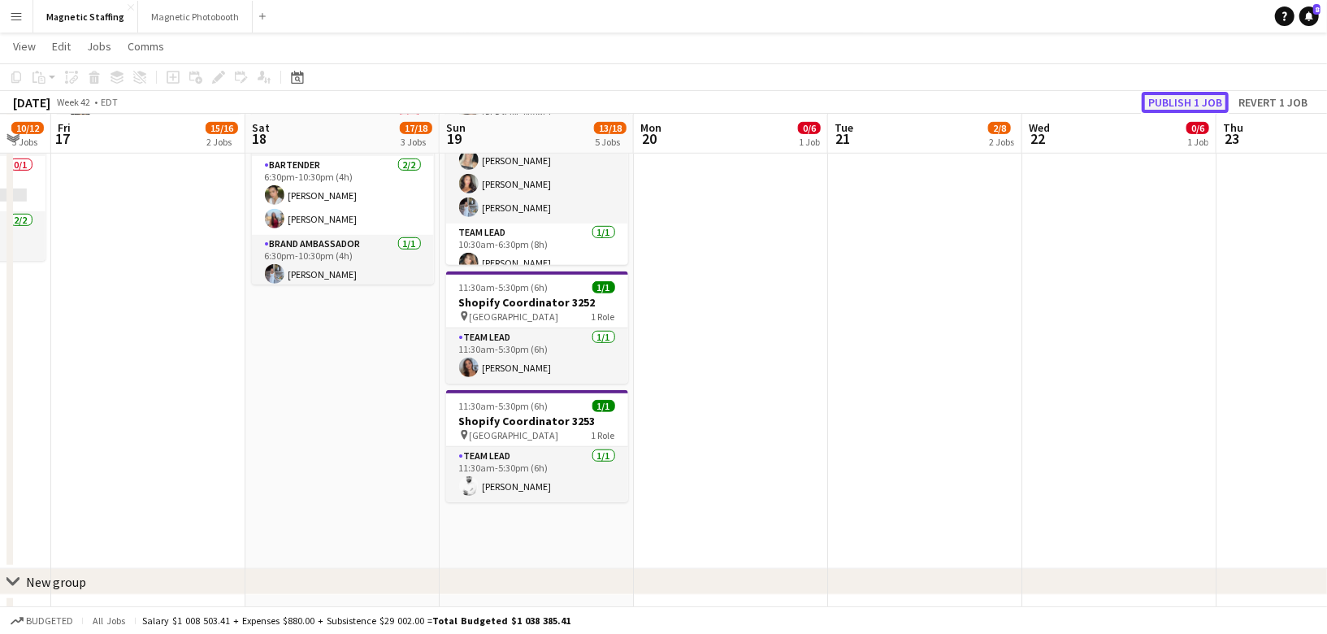
click at [1194, 97] on button "Publish 1 job" at bounding box center [1185, 102] width 87 height 21
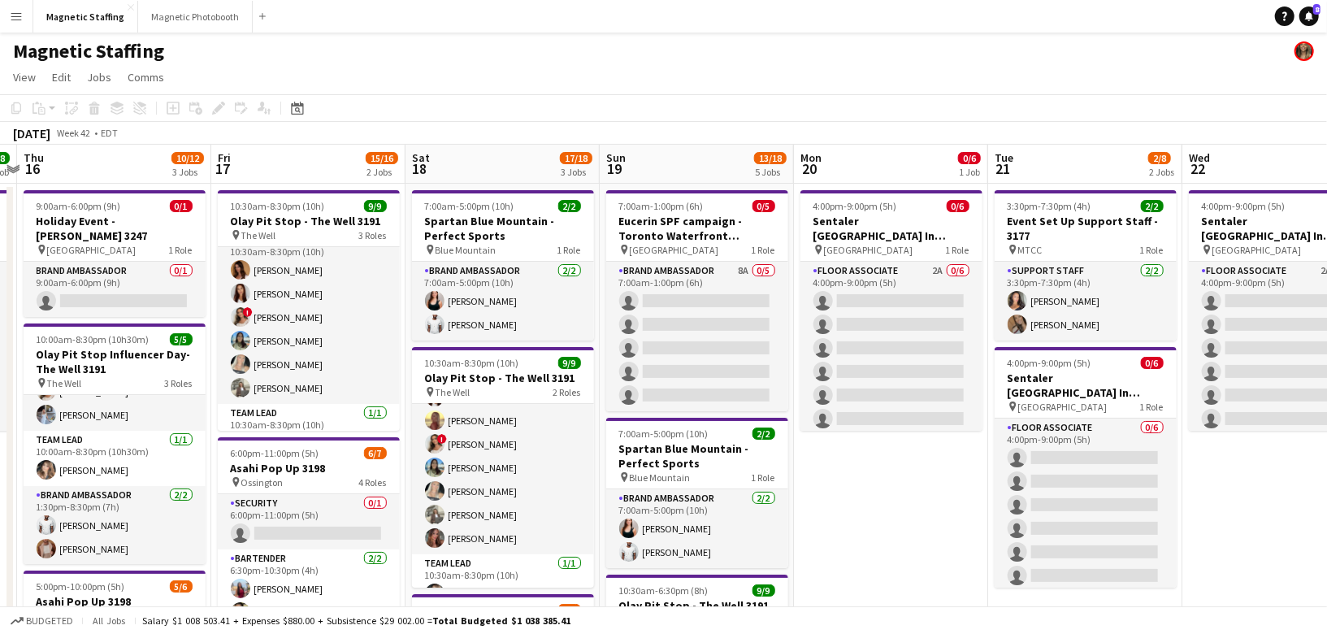
scroll to position [0, 351]
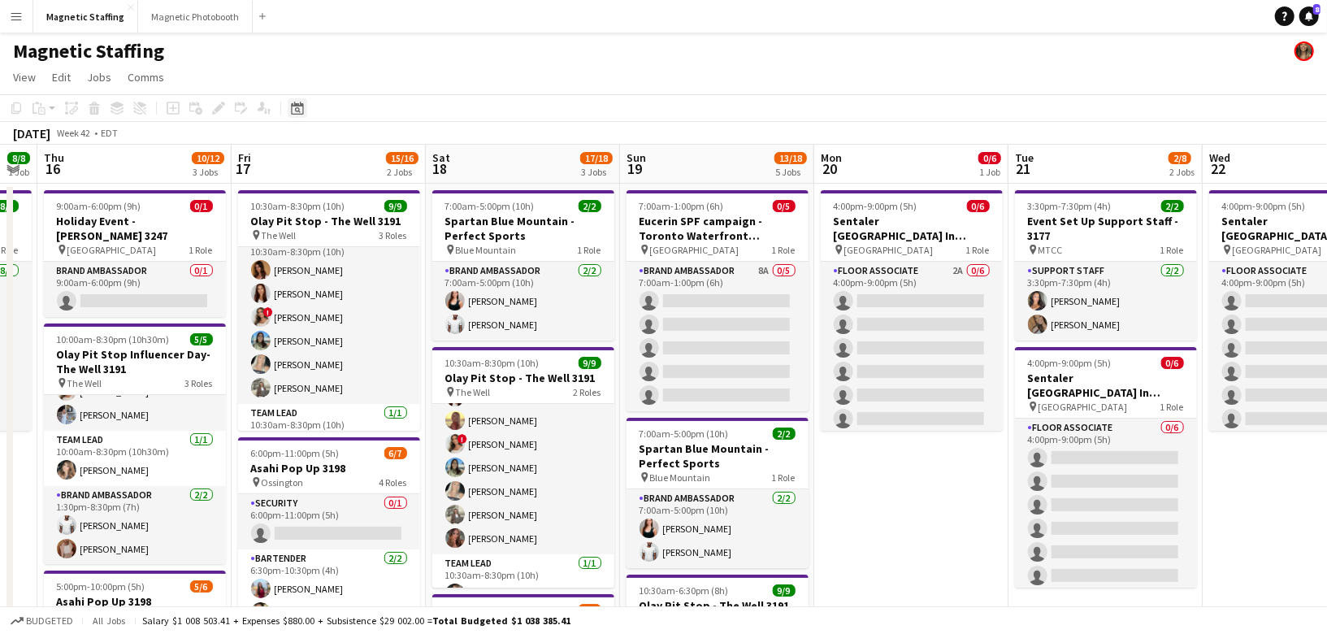
click at [297, 107] on icon "Date picker" at bounding box center [297, 108] width 13 height 13
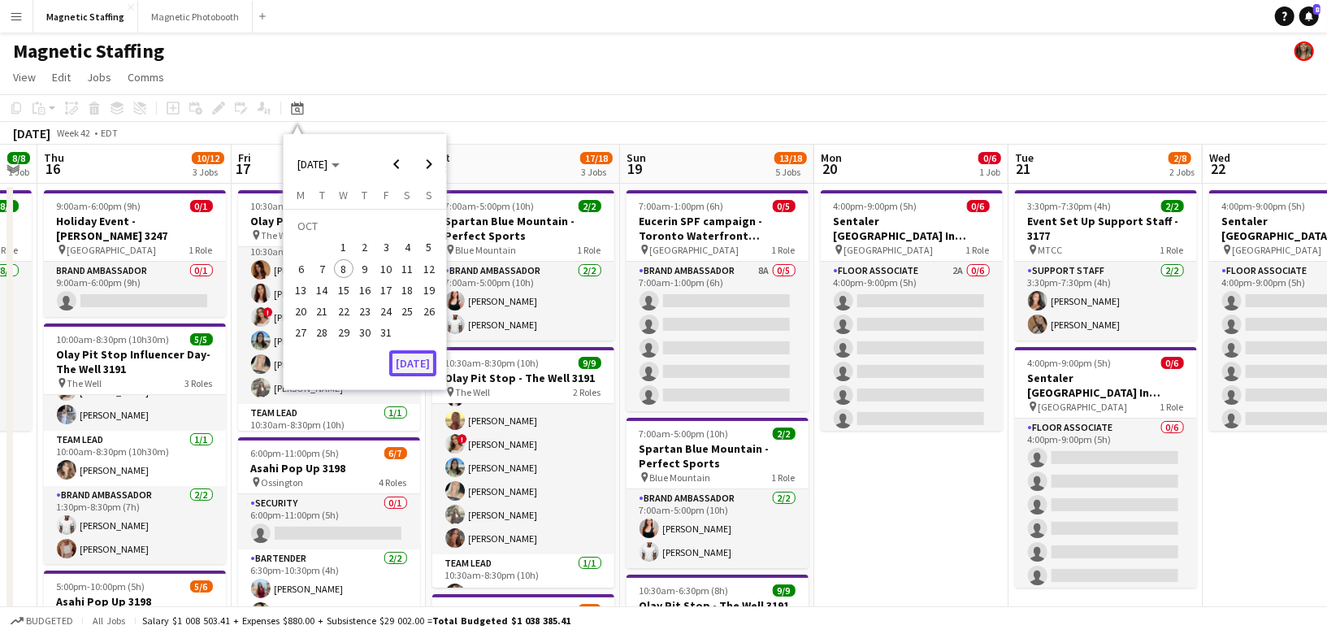
click at [423, 357] on button "[DATE]" at bounding box center [412, 363] width 47 height 26
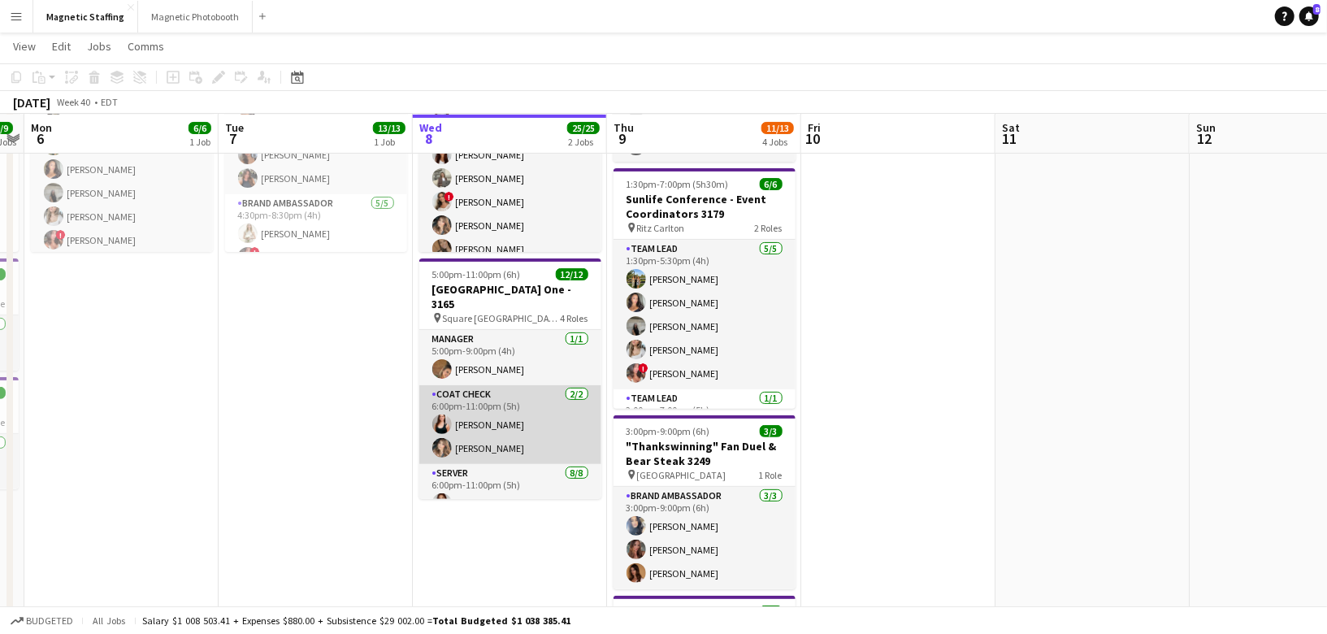
scroll to position [240, 0]
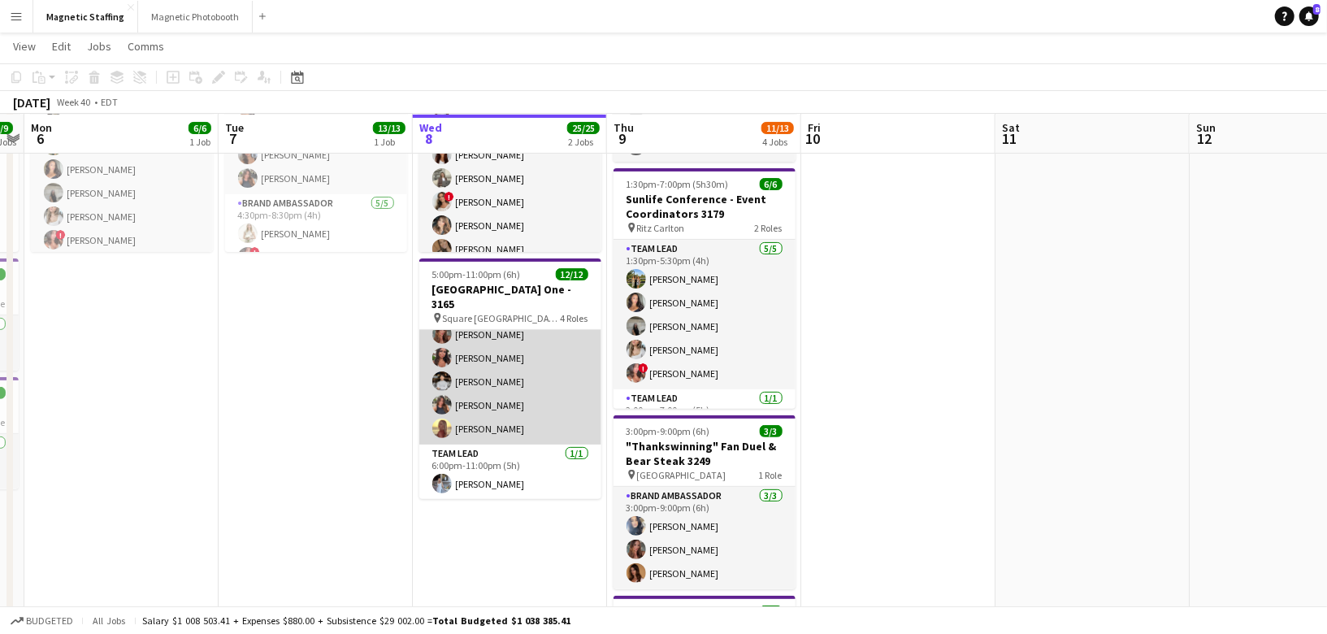
click at [475, 392] on app-card-role "Server [DATE] 6:00pm-11:00pm (5h) [PERSON_NAME] [PERSON_NAME] [PERSON_NAME] [PE…" at bounding box center [510, 334] width 182 height 220
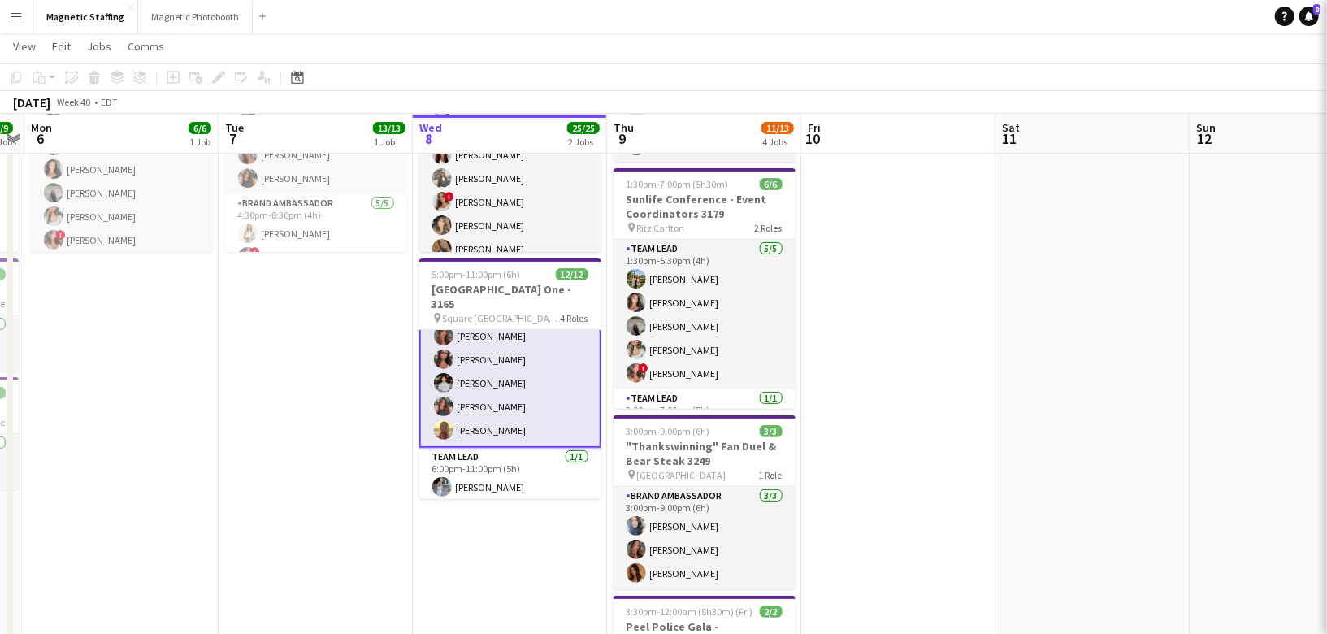
scroll to position [241, 0]
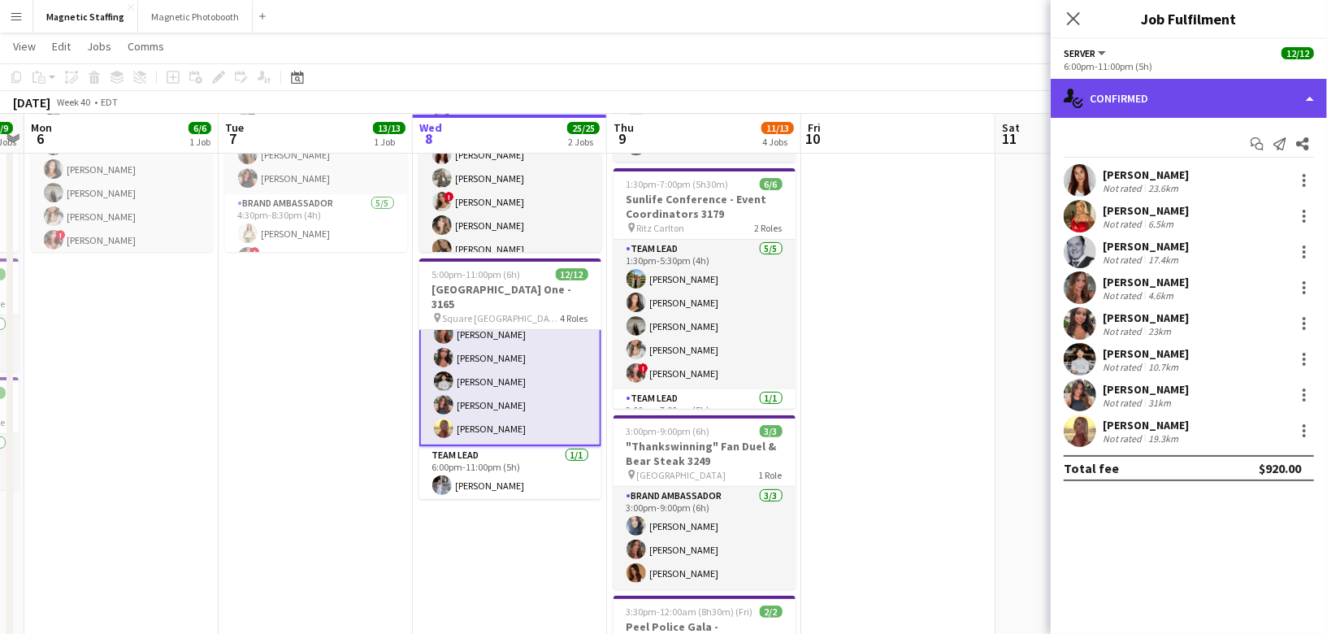
click at [1238, 104] on div "single-neutral-actions-check-2 Confirmed" at bounding box center [1189, 98] width 276 height 39
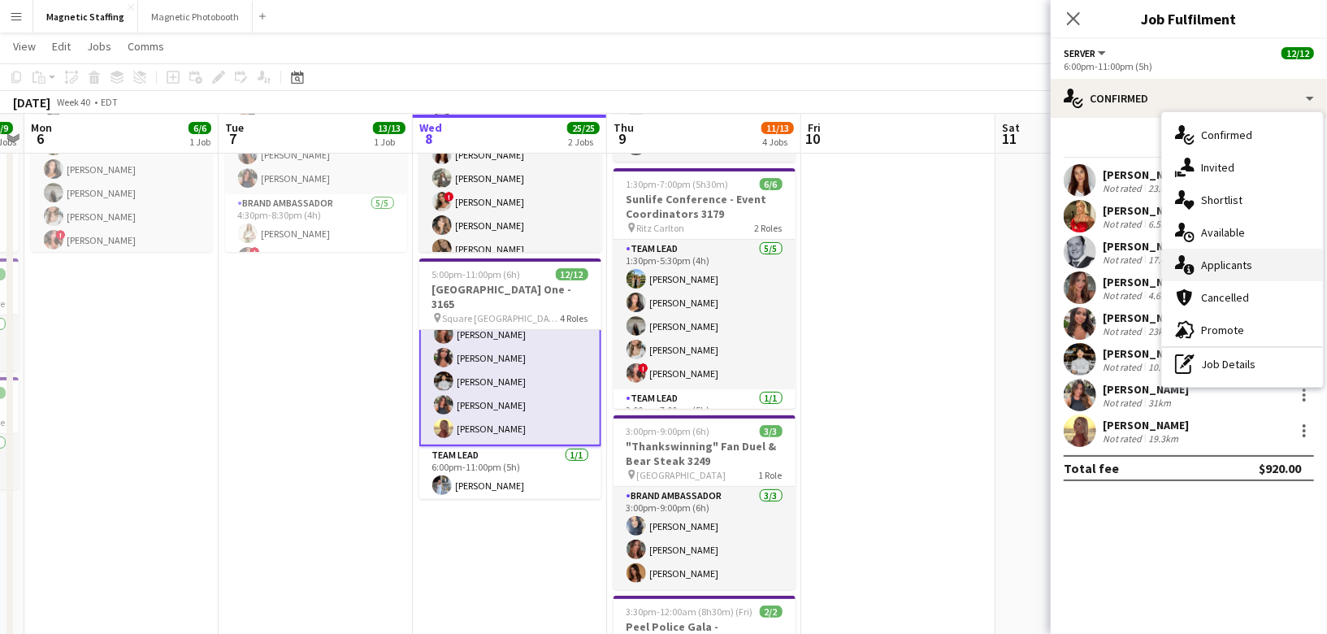
click at [1208, 256] on div "single-neutral-actions-information Applicants" at bounding box center [1242, 265] width 161 height 33
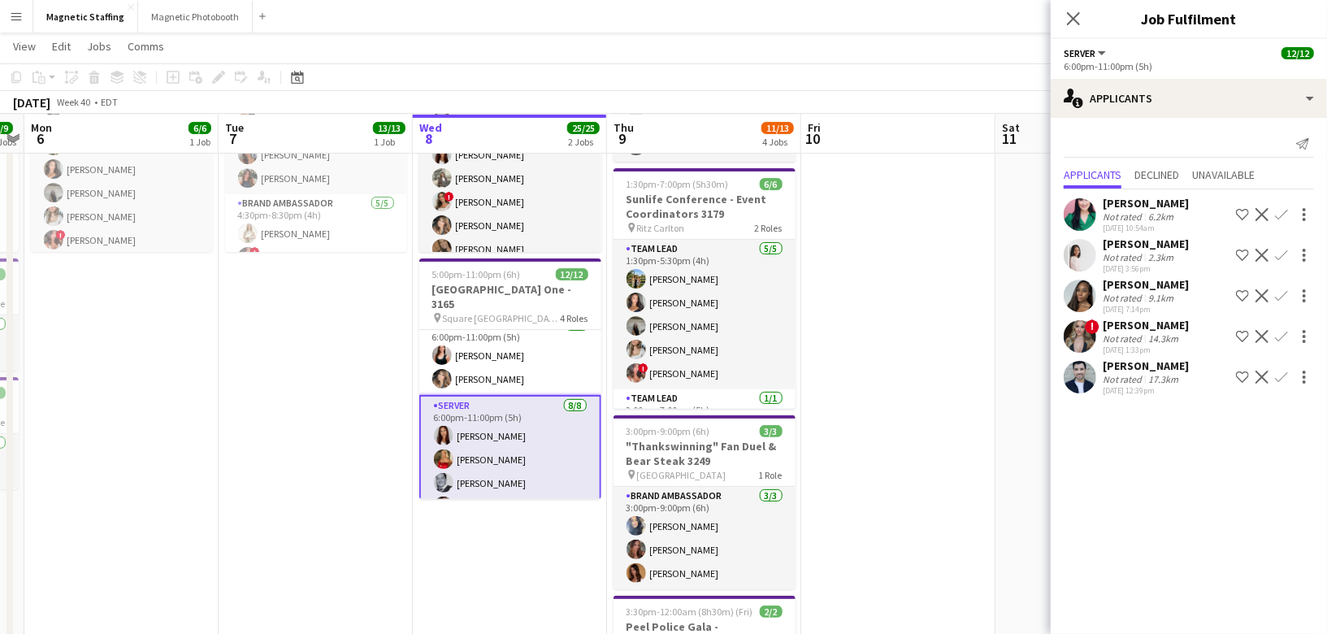
scroll to position [43, 0]
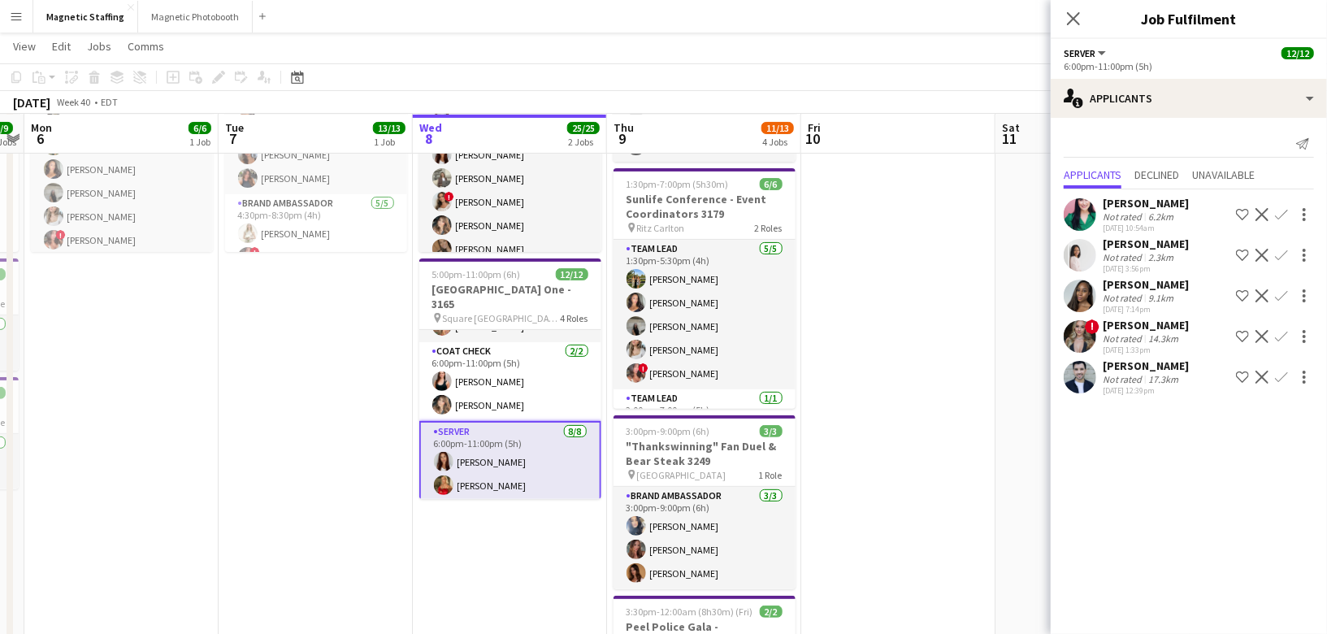
click at [513, 401] on app-card-role "Coat Check [DATE] 6:00pm-11:00pm (5h) [PERSON_NAME] [PERSON_NAME]" at bounding box center [510, 381] width 182 height 79
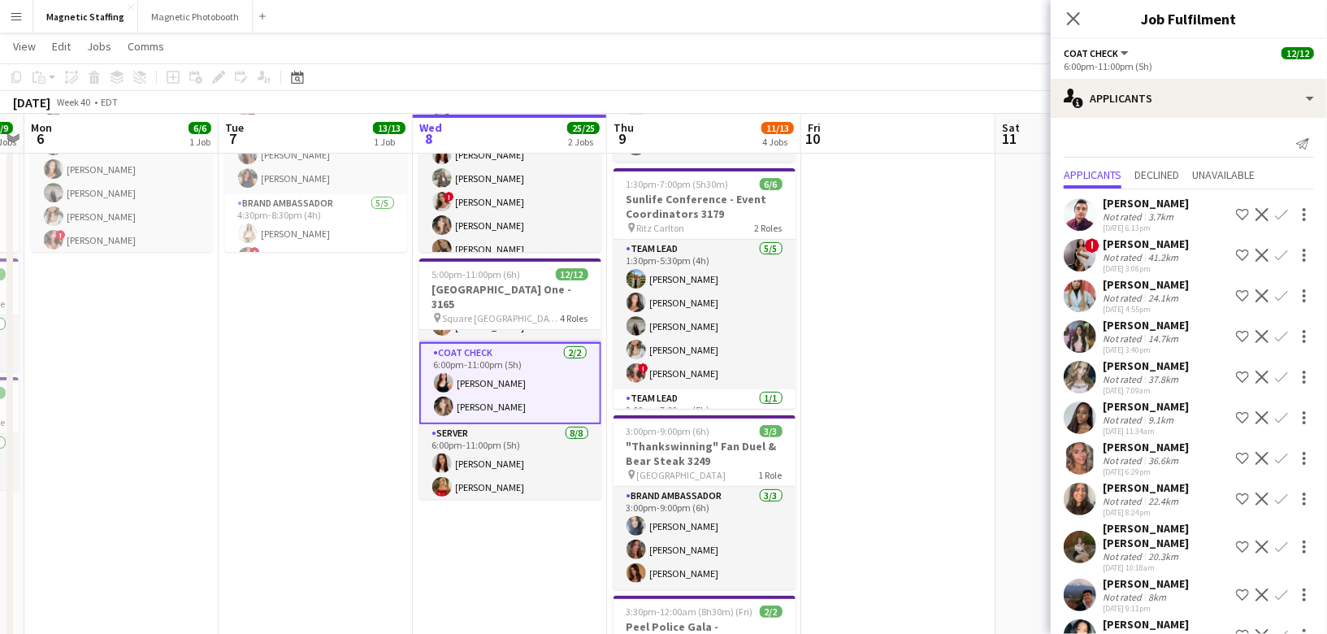
scroll to position [143, 0]
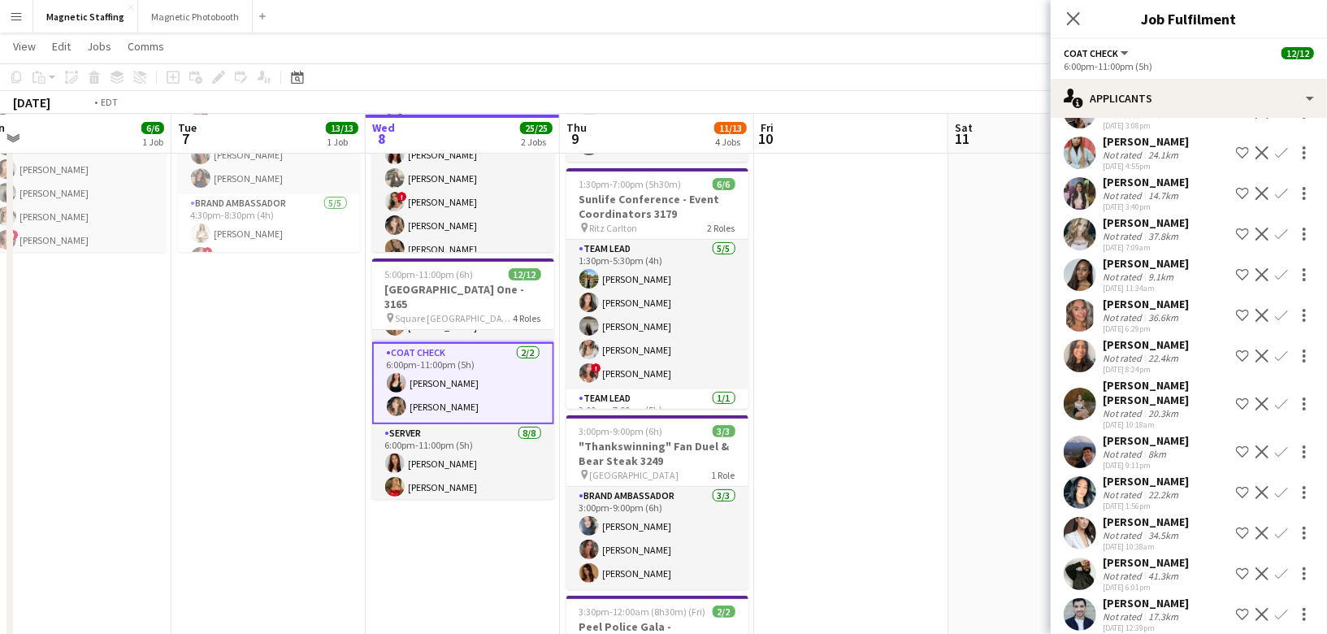
drag, startPoint x: 459, startPoint y: 450, endPoint x: 214, endPoint y: 450, distance: 245.4
click at [215, 450] on app-calendar-viewport "Fri 3 6/6 1 Job Sat 4 14/14 3 Jobs Sun 5 9/9 3 Jobs Mon 6 6/6 1 Job Tue 7 13/13…" at bounding box center [663, 450] width 1327 height 1129
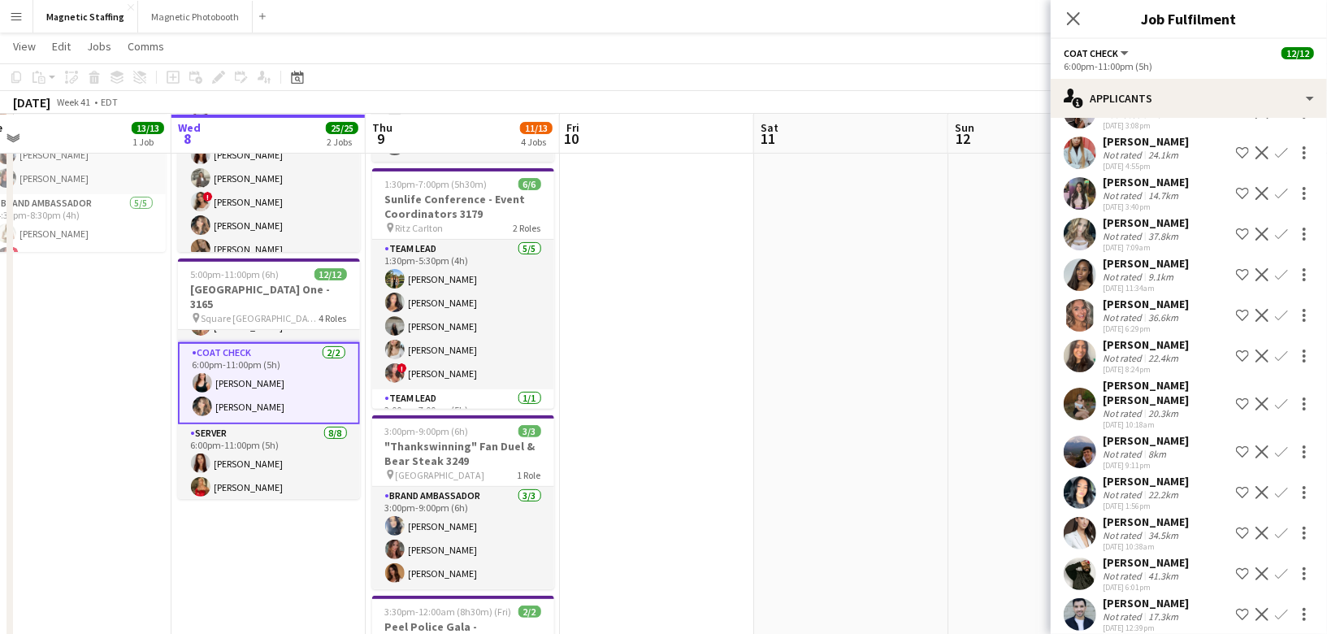
scroll to position [0, 607]
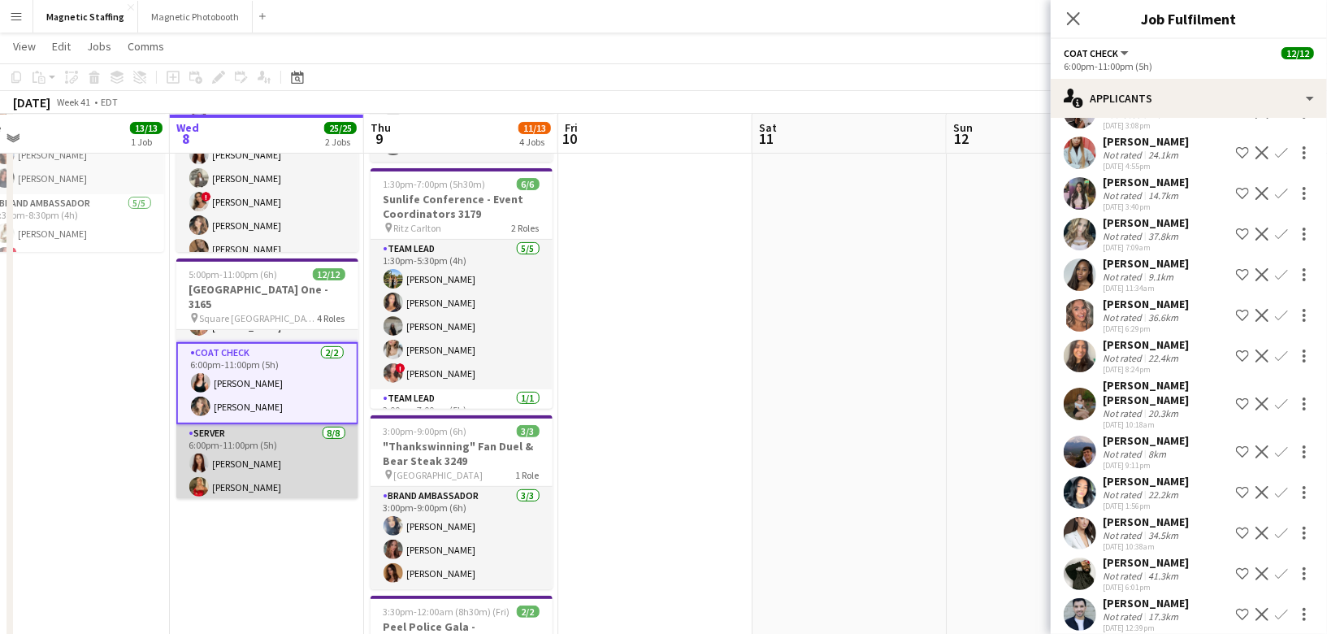
click at [232, 464] on app-card-role "Server [DATE] 6:00pm-11:00pm (5h) [PERSON_NAME] [PERSON_NAME] [PERSON_NAME] [PE…" at bounding box center [267, 534] width 182 height 220
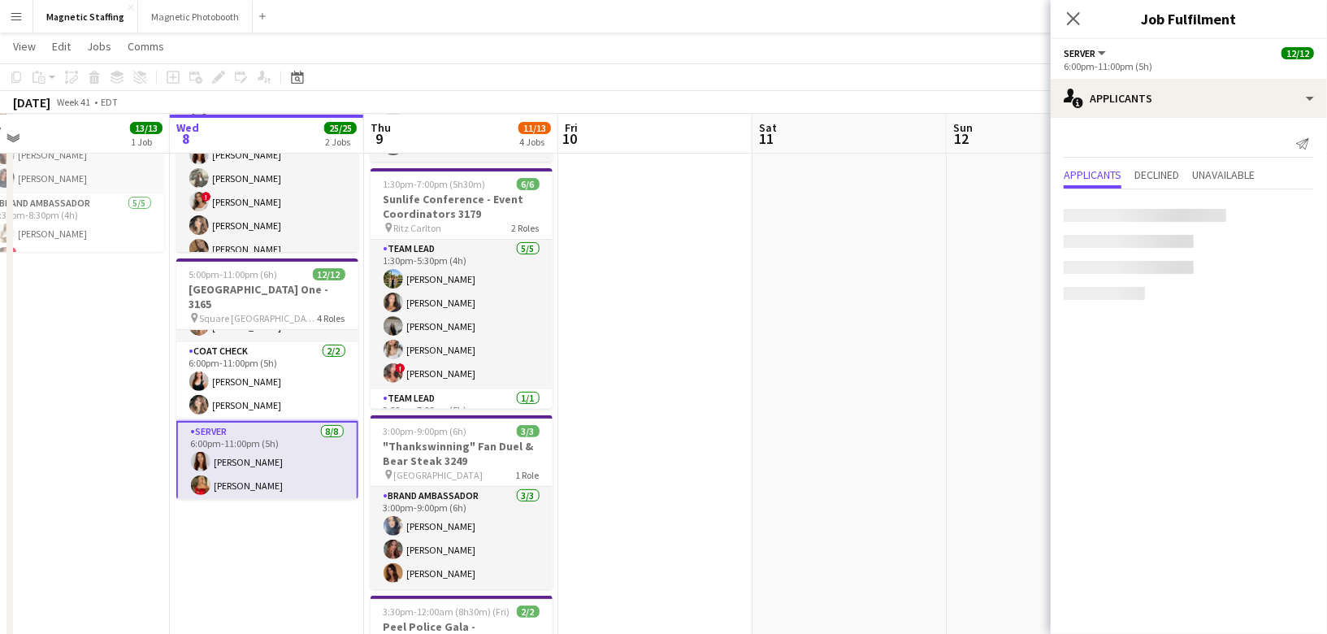
scroll to position [0, 0]
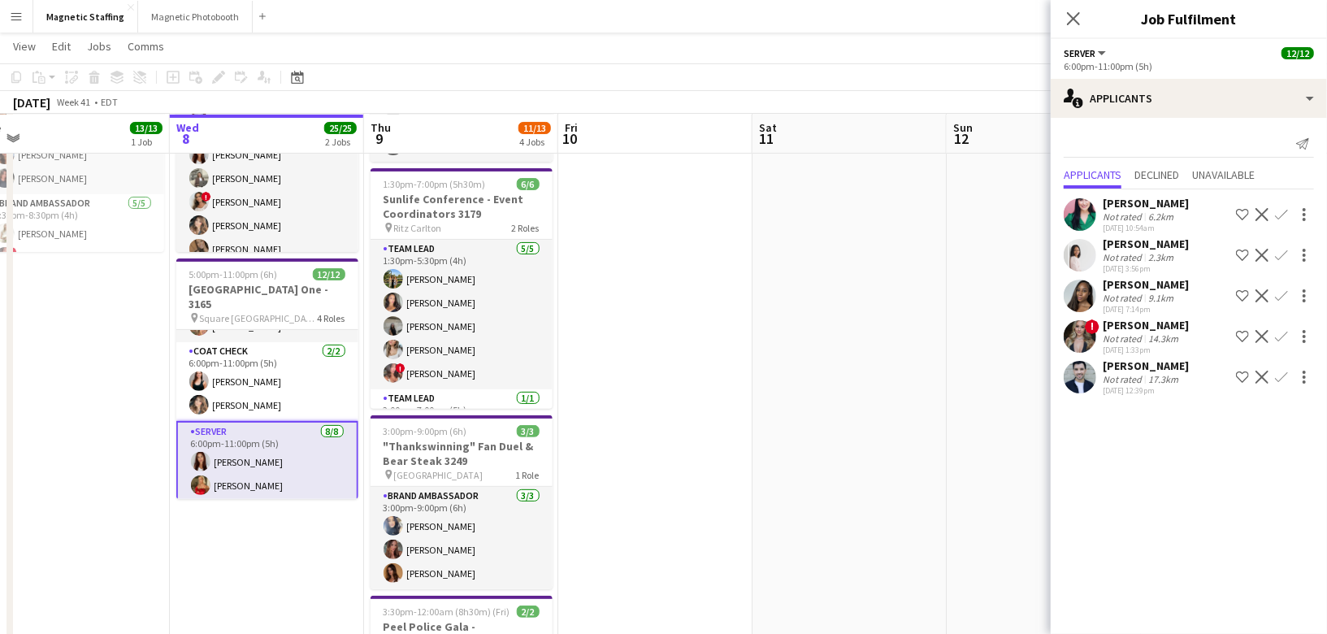
click at [248, 471] on app-card-role "Server [DATE] 6:00pm-11:00pm (5h) [PERSON_NAME] [PERSON_NAME] [PERSON_NAME] [PE…" at bounding box center [267, 532] width 182 height 223
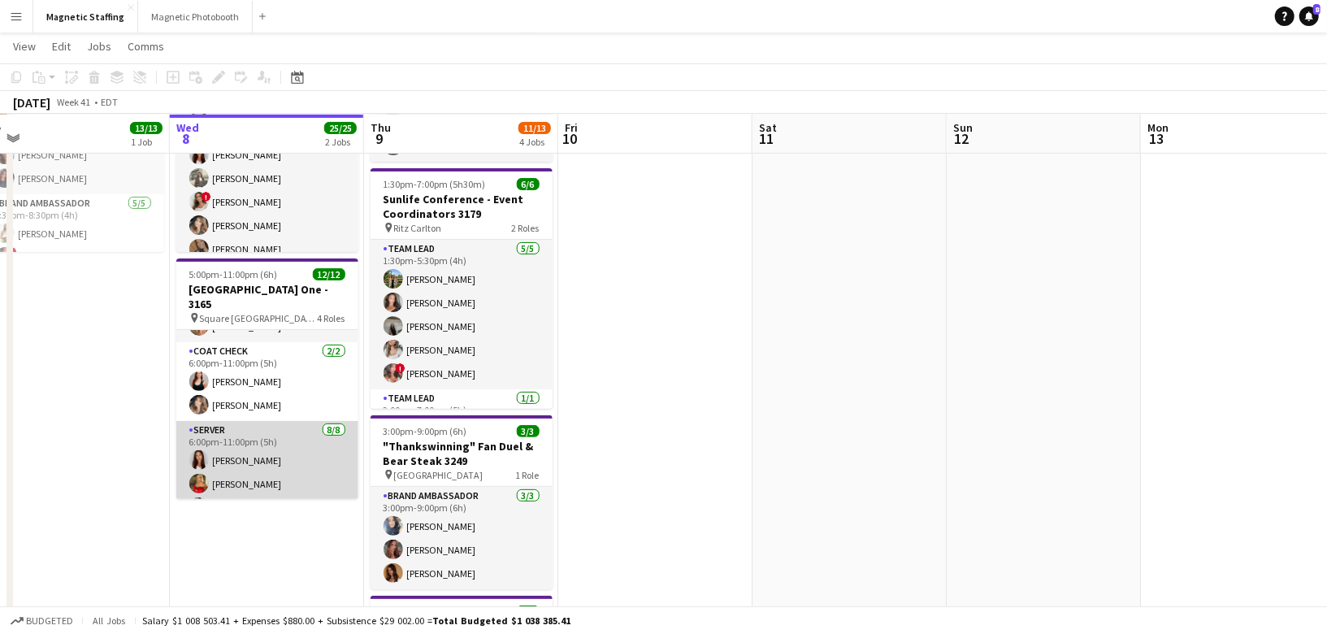
click at [248, 471] on app-card-role "Server [DATE] 6:00pm-11:00pm (5h) [PERSON_NAME] [PERSON_NAME] [PERSON_NAME] [PE…" at bounding box center [267, 531] width 182 height 220
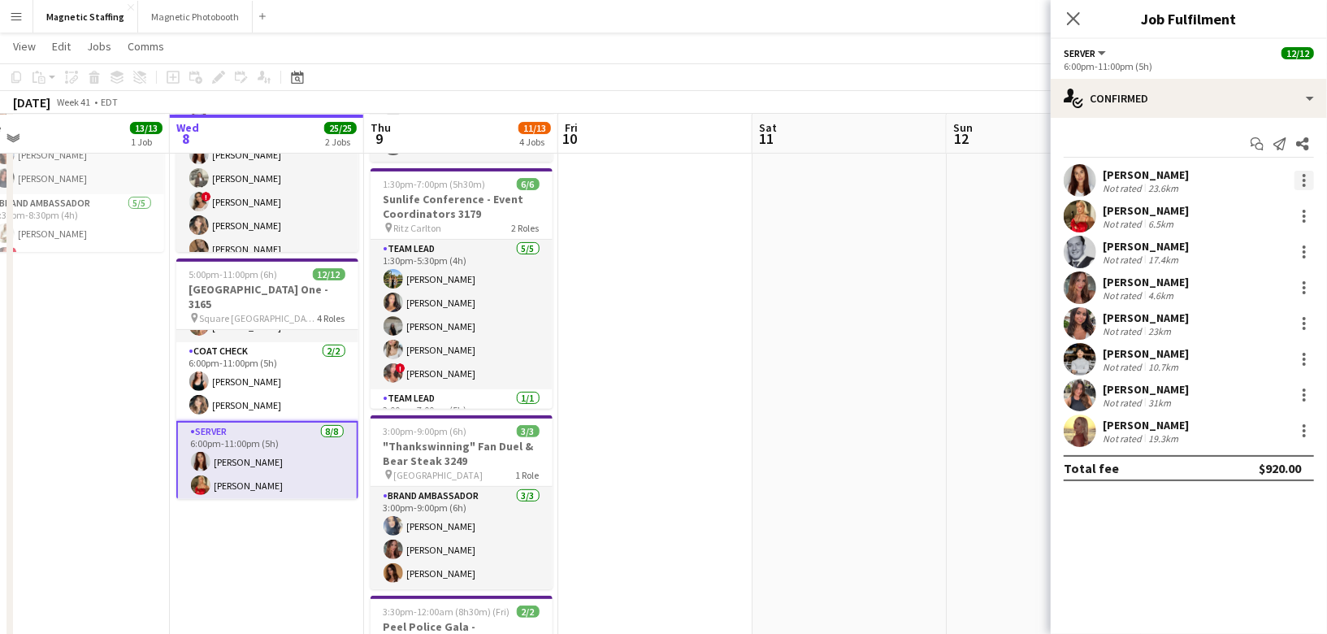
click at [1304, 176] on div at bounding box center [1304, 175] width 3 height 3
click at [1290, 204] on span "Edit fee" at bounding box center [1251, 209] width 101 height 15
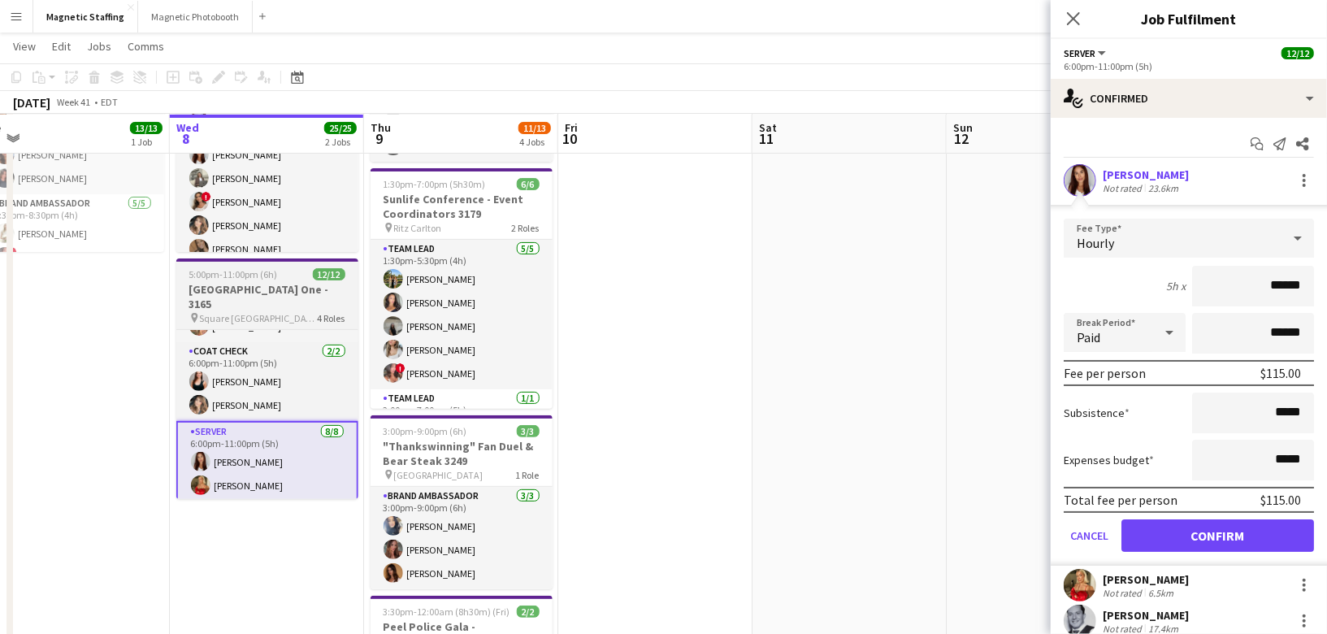
click at [217, 299] on h3 "[GEOGRAPHIC_DATA] One - 3165" at bounding box center [267, 296] width 182 height 29
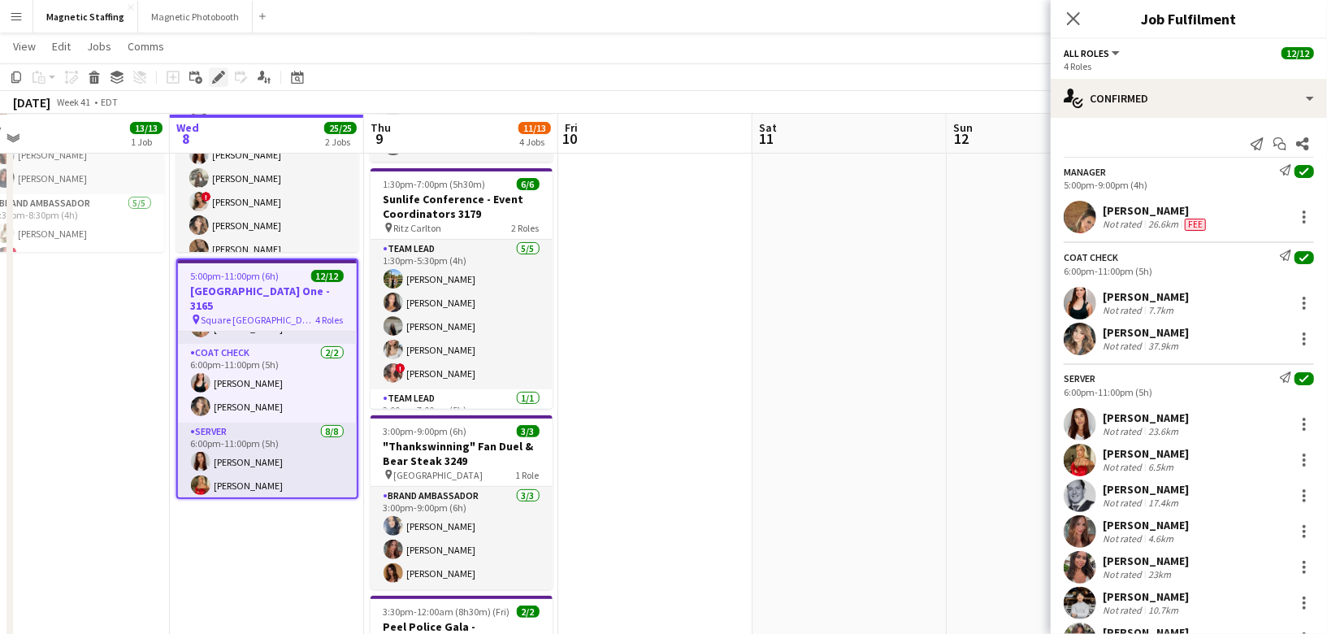
click at [217, 73] on icon "Edit" at bounding box center [218, 77] width 13 height 13
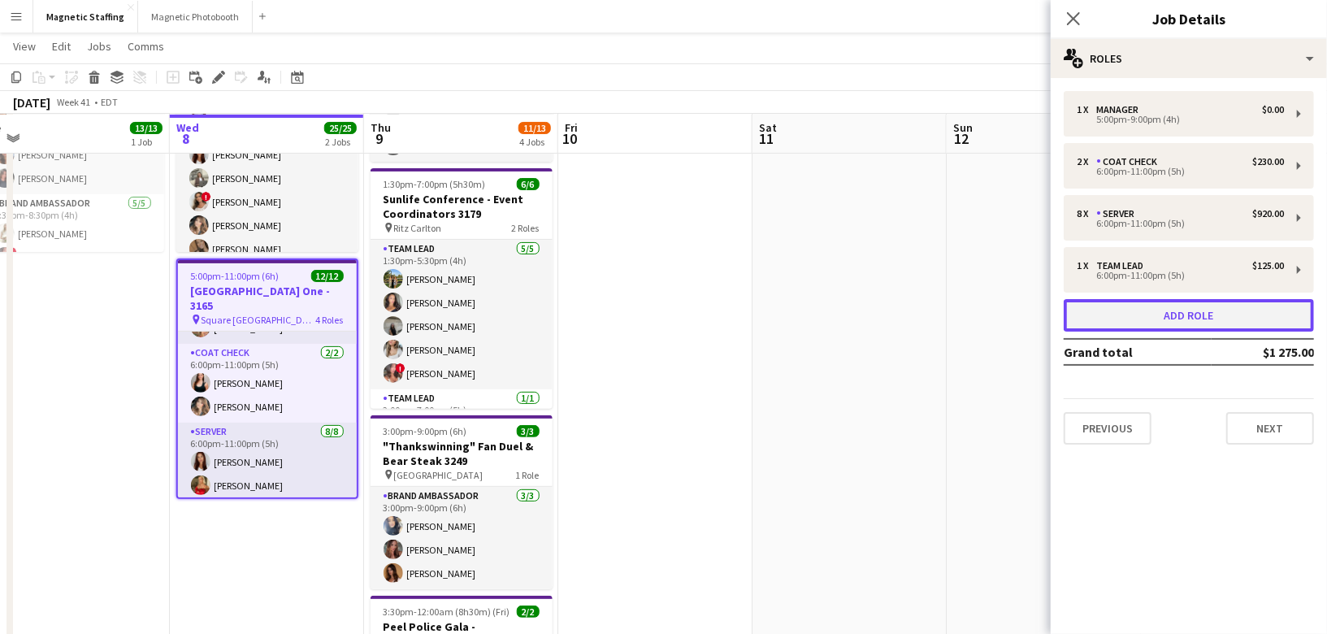
click at [1168, 312] on button "Add role" at bounding box center [1189, 315] width 250 height 33
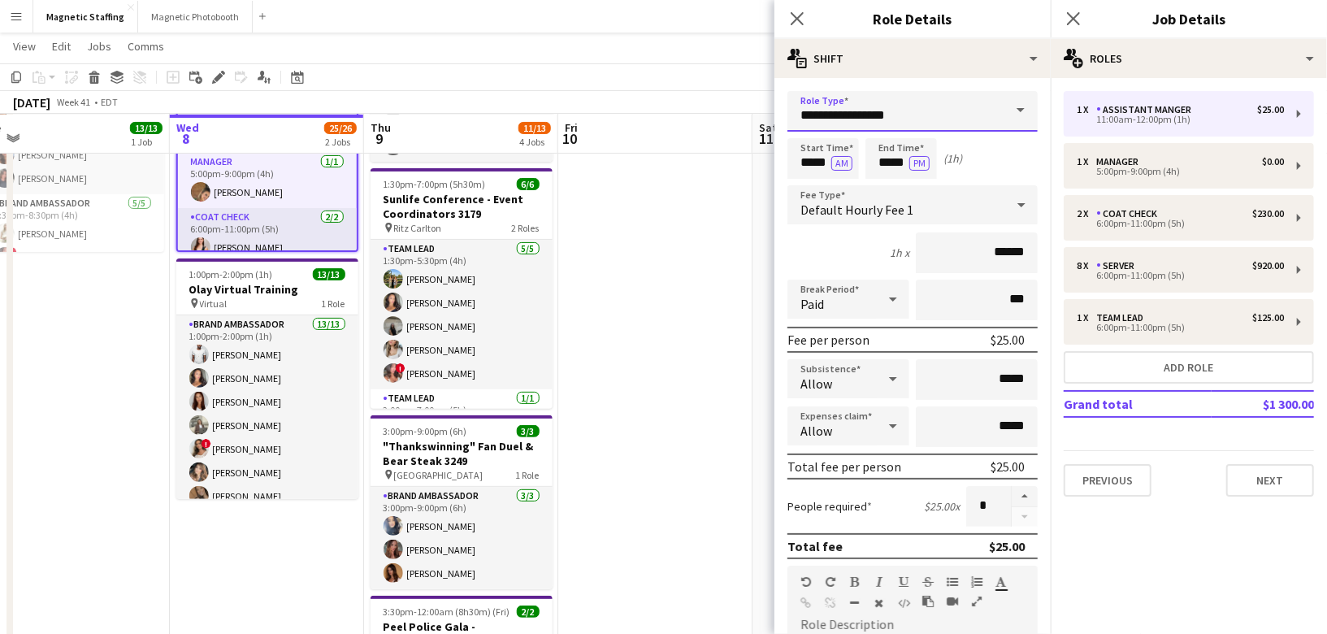
drag, startPoint x: 910, startPoint y: 115, endPoint x: 801, endPoint y: 114, distance: 108.9
click at [800, 114] on input "**********" at bounding box center [912, 111] width 250 height 41
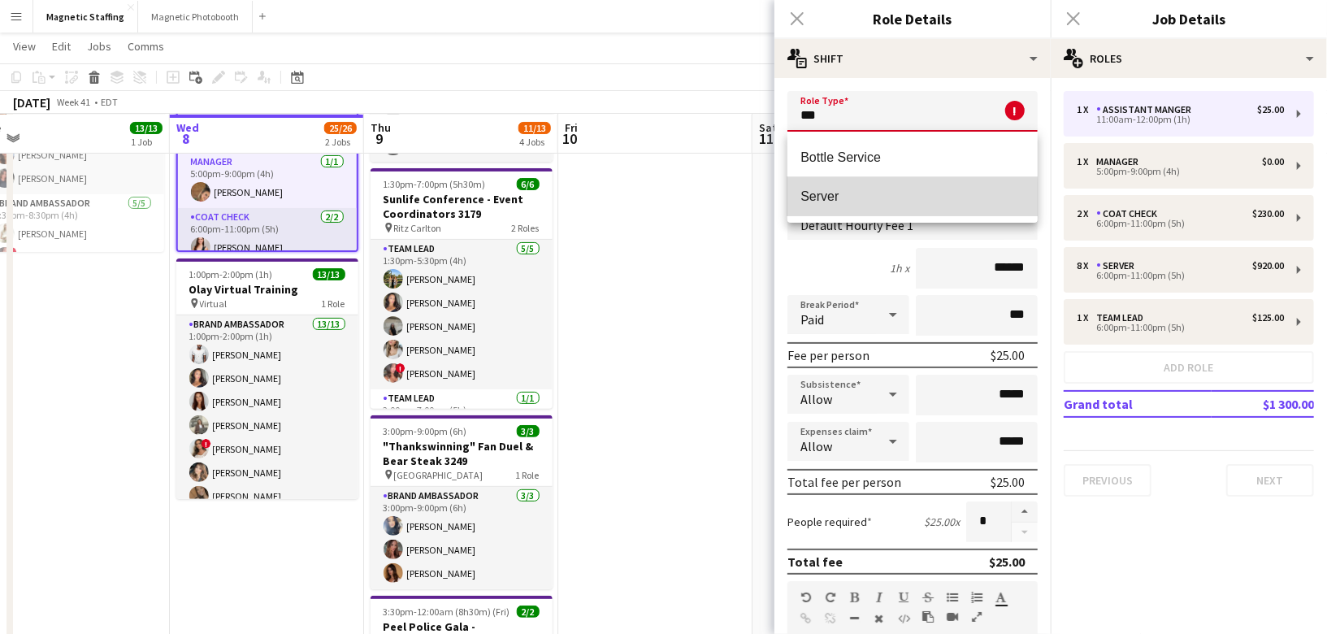
click at [822, 200] on span "Server" at bounding box center [912, 196] width 224 height 15
type input "******"
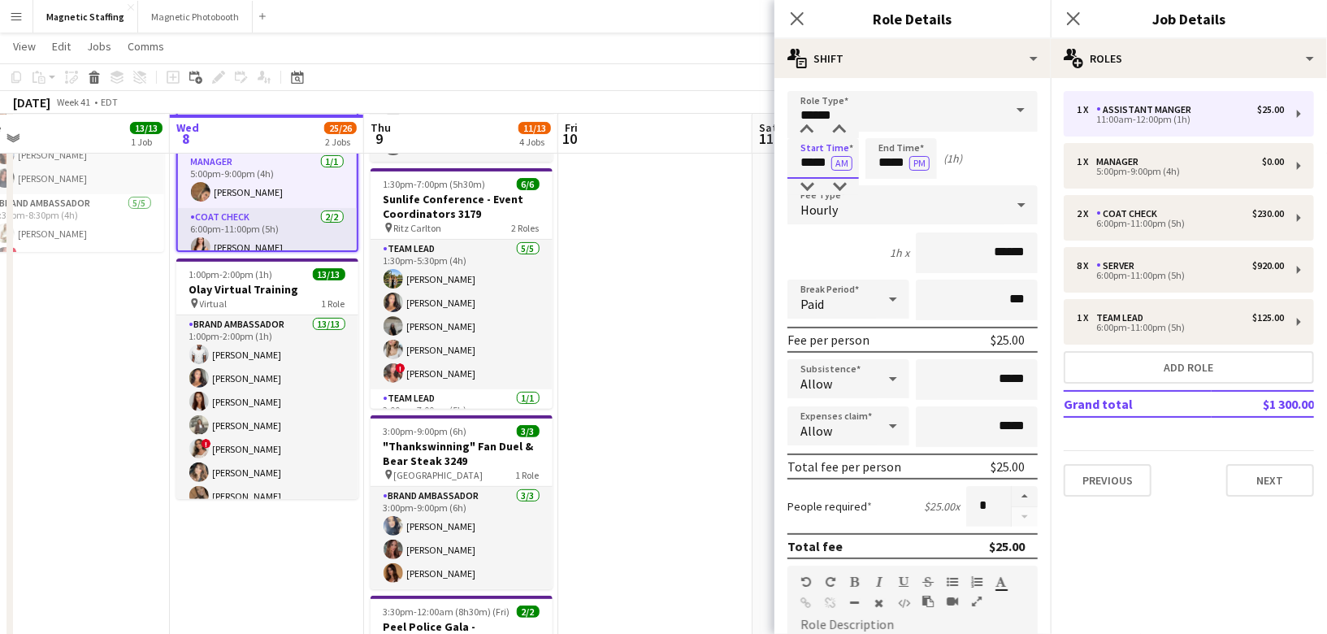
drag, startPoint x: 826, startPoint y: 164, endPoint x: 721, endPoint y: 162, distance: 104.9
click at [721, 162] on body "Menu Boards Boards Boards All jobs Status Workforce Workforce My Workforce Recr…" at bounding box center [663, 433] width 1327 height 1220
type input "*****"
click at [844, 158] on button "AM" at bounding box center [841, 163] width 21 height 15
drag, startPoint x: 908, startPoint y: 163, endPoint x: 796, endPoint y: 160, distance: 111.4
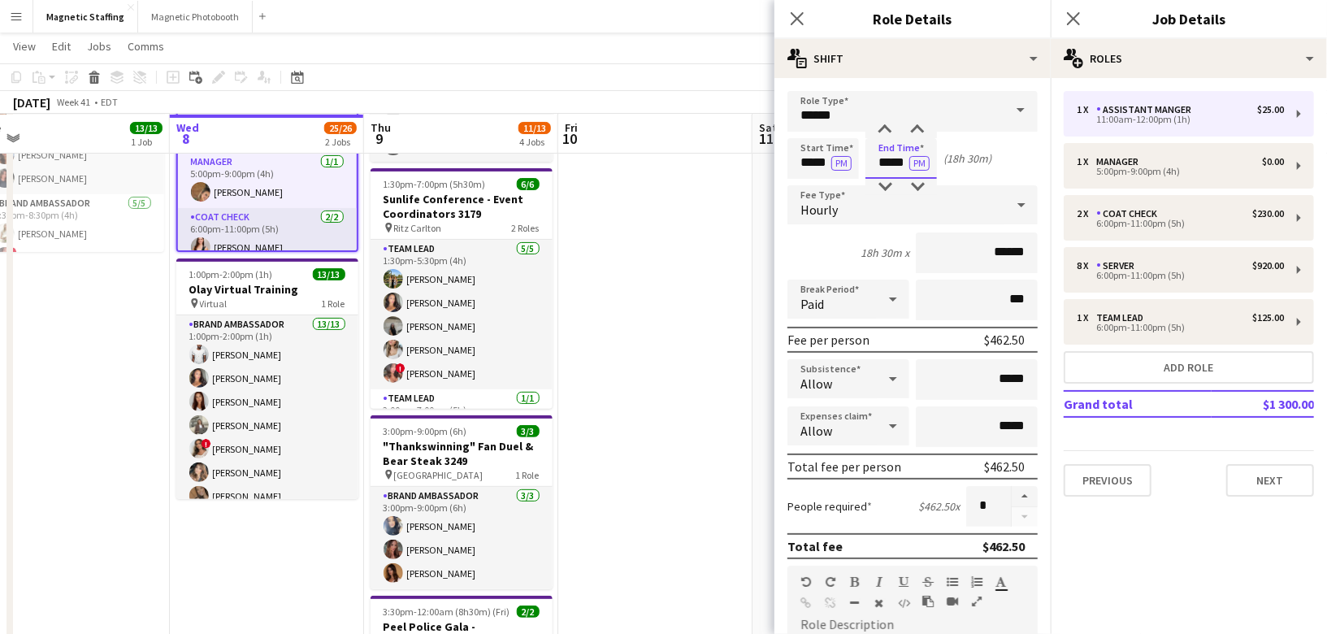
click at [799, 163] on div "Start Time ***** PM End Time ***** PM (18h 30m)" at bounding box center [912, 158] width 250 height 41
click at [898, 167] on input "*****" at bounding box center [901, 158] width 72 height 41
type input "*****"
click at [1002, 247] on input "******" at bounding box center [977, 252] width 122 height 41
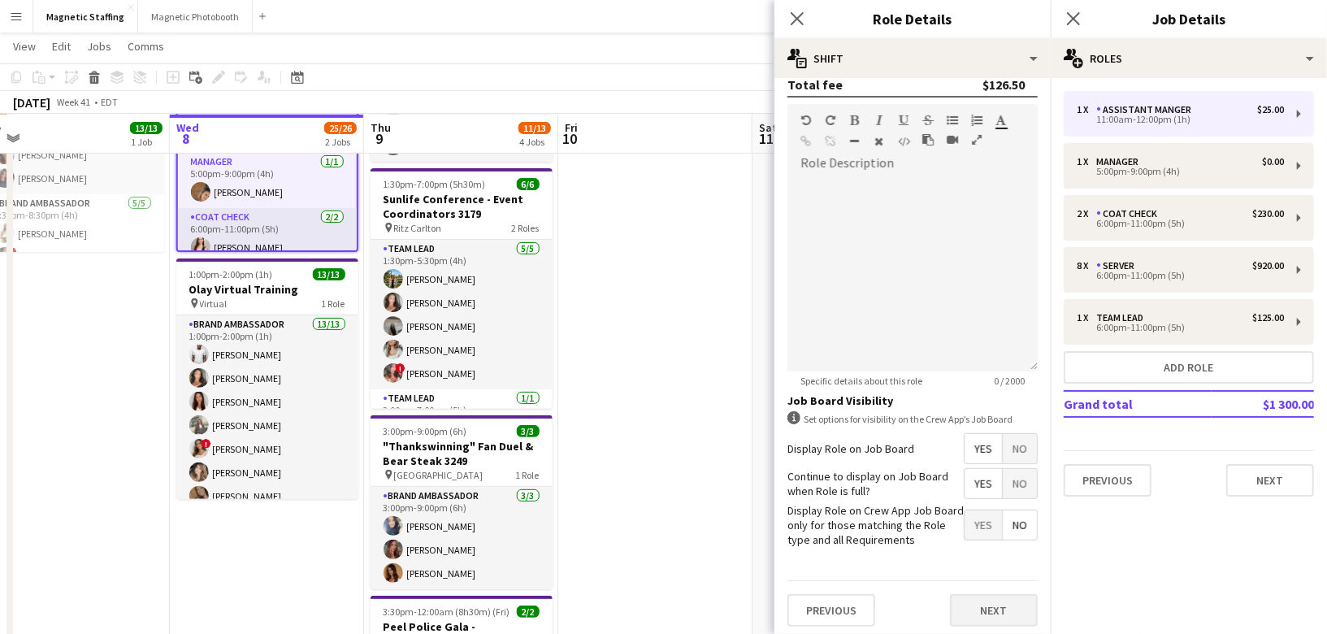
type input "******"
click at [973, 608] on button "Next" at bounding box center [994, 610] width 88 height 33
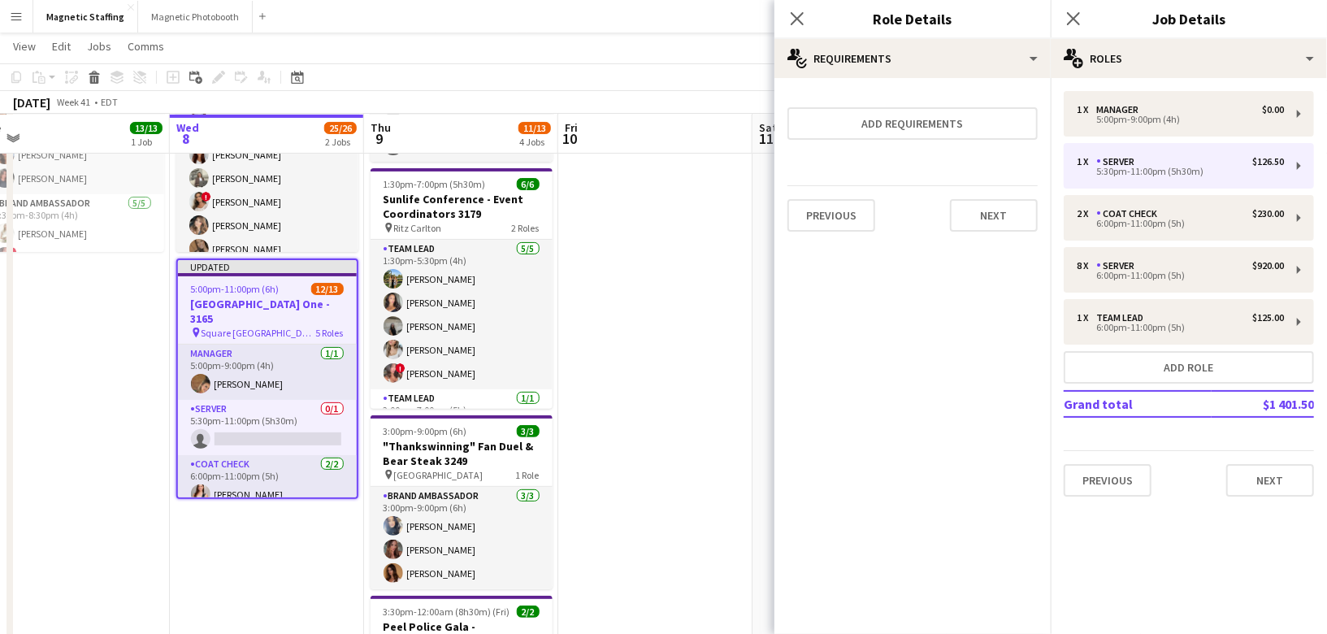
scroll to position [0, 0]
click at [1000, 210] on button "Next" at bounding box center [994, 215] width 88 height 33
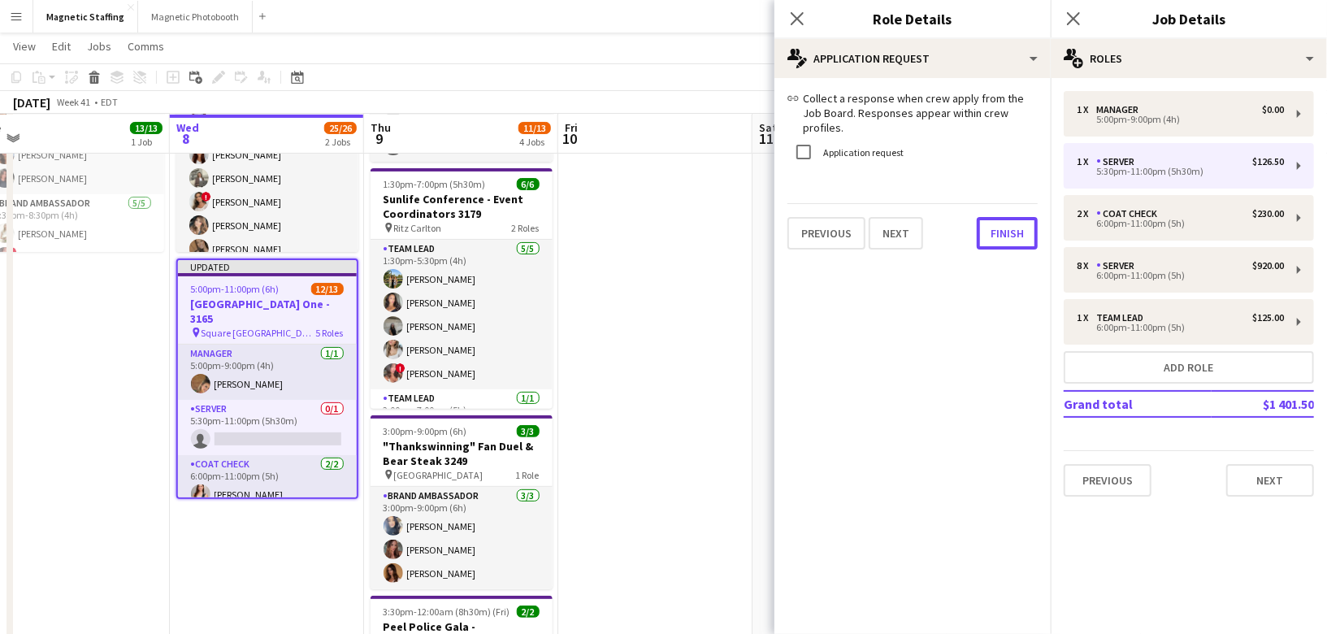
click at [1000, 217] on button "Finish" at bounding box center [1007, 233] width 61 height 33
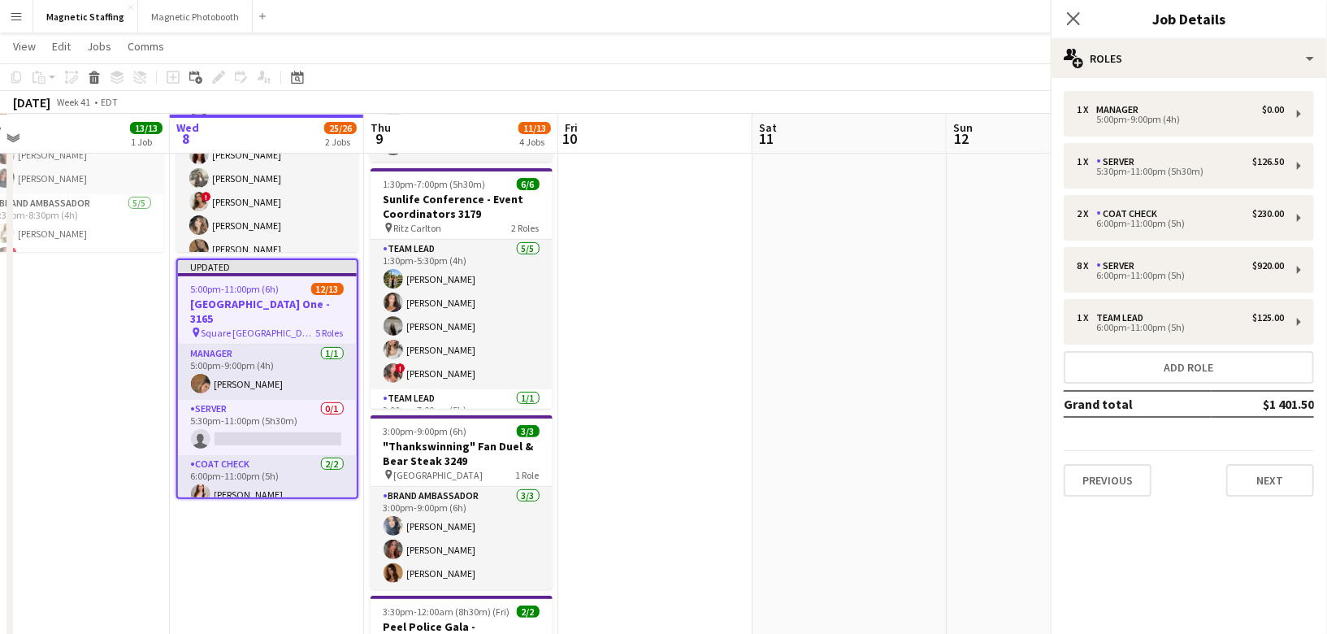
click at [826, 288] on app-date-cell at bounding box center [849, 472] width 194 height 935
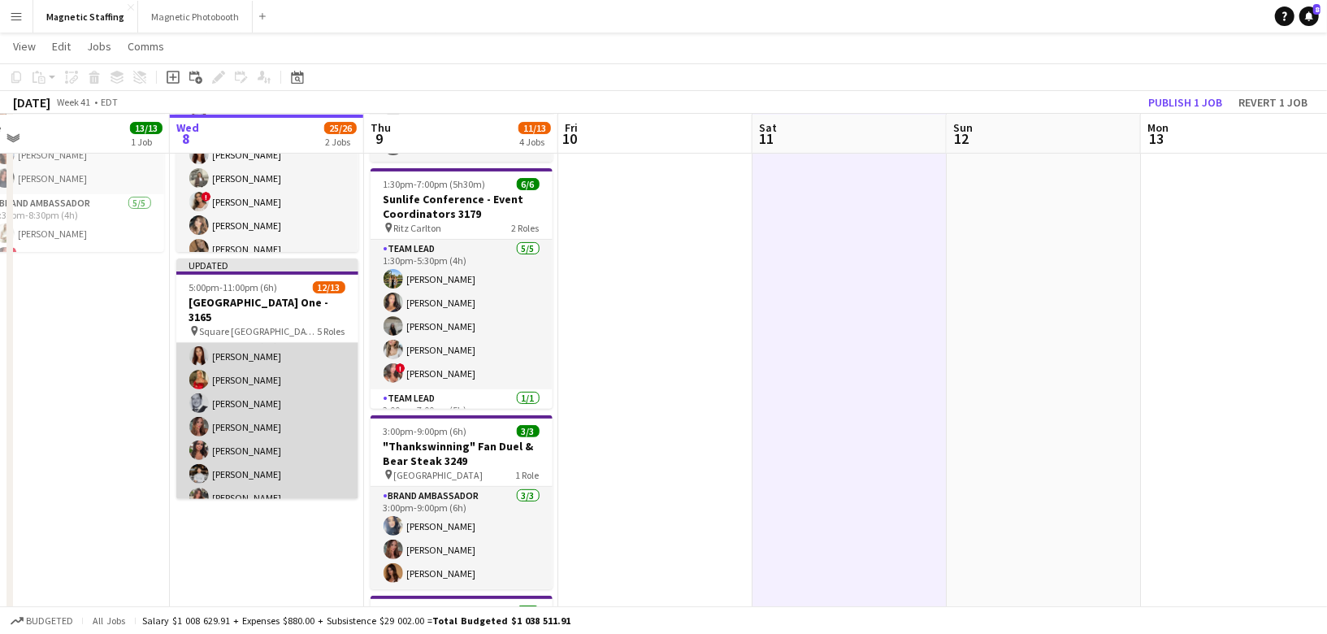
click at [289, 427] on app-card-role "Server [DATE] 6:00pm-11:00pm (5h) [PERSON_NAME] [PERSON_NAME] [PERSON_NAME] [PE…" at bounding box center [267, 427] width 182 height 220
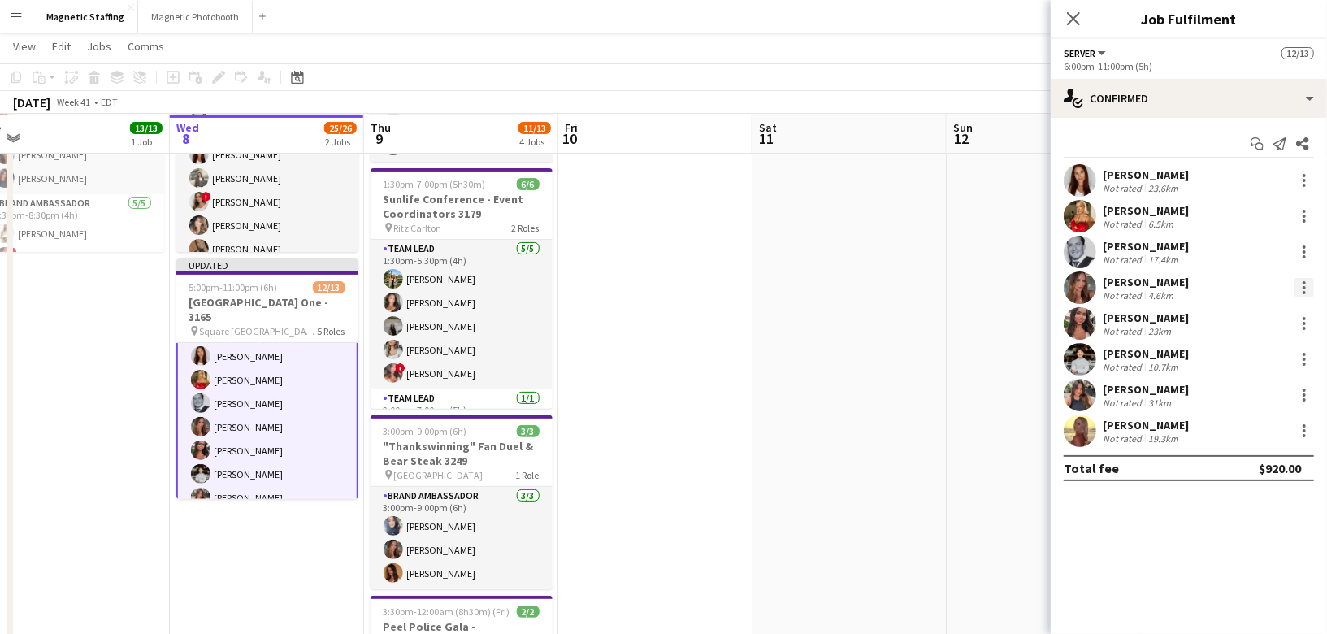
click at [1302, 285] on div at bounding box center [1304, 288] width 20 height 20
click at [1224, 364] on button "Switch crew" at bounding box center [1251, 356] width 127 height 39
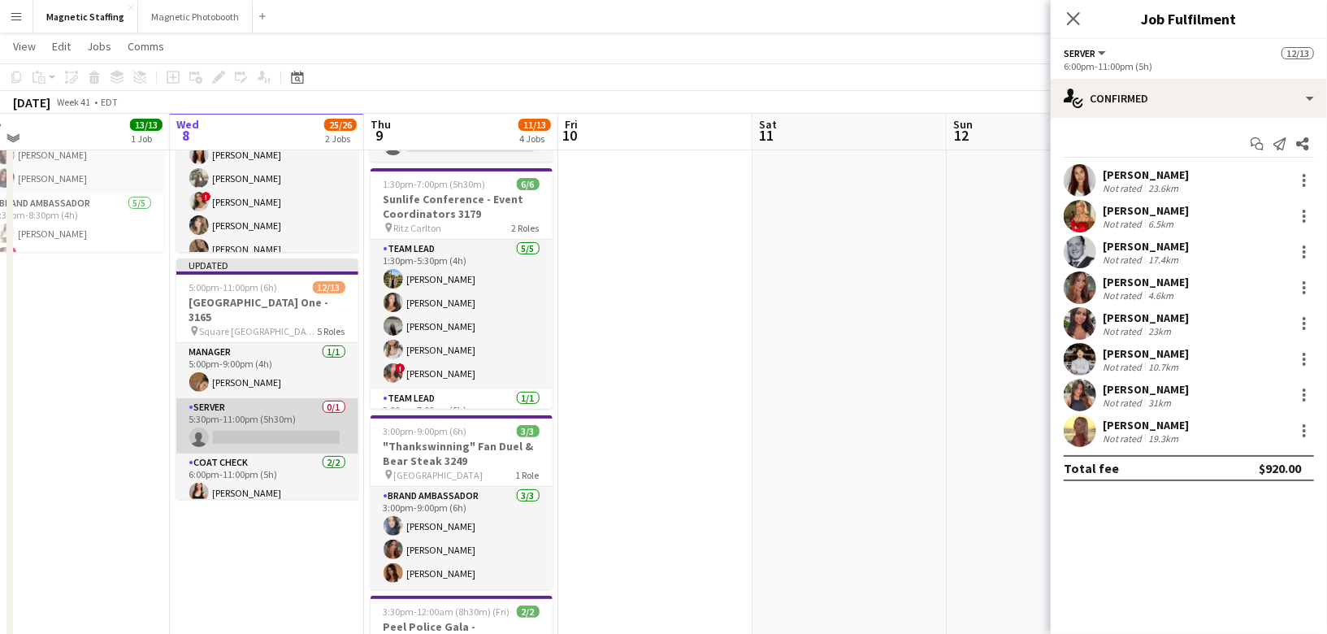
click at [264, 430] on app-card-role "Server 0/1 5:30pm-11:00pm (5h30m) single-neutral-actions" at bounding box center [267, 425] width 182 height 55
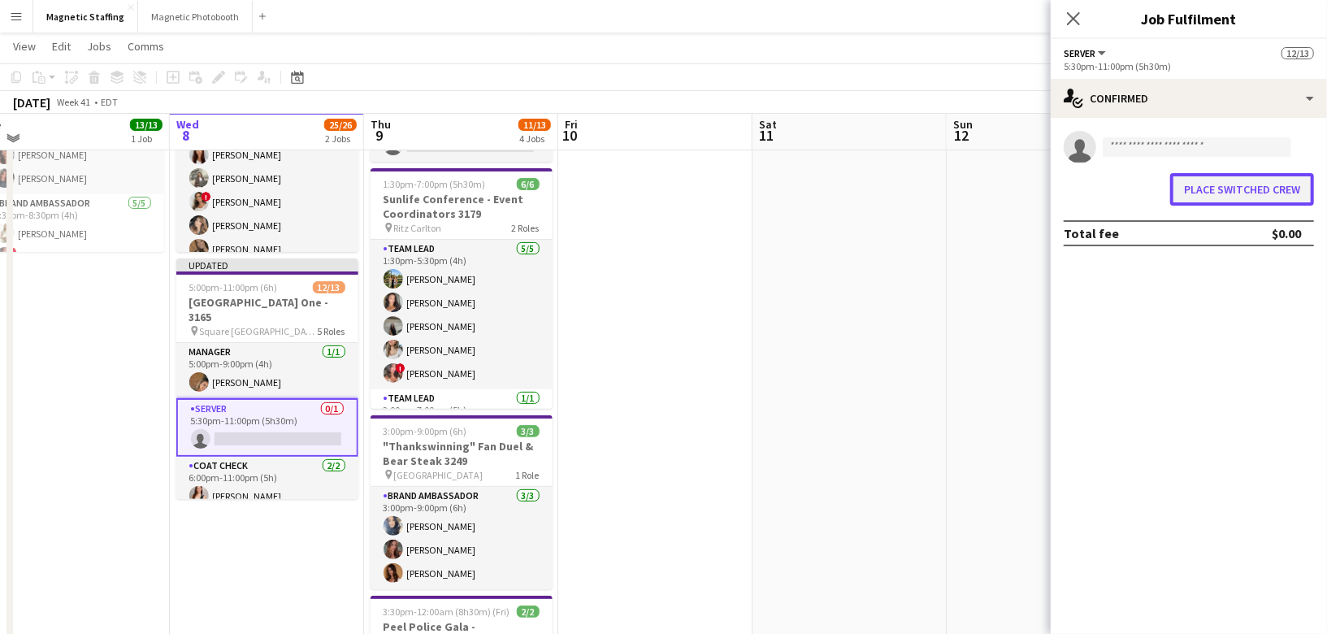
click at [1206, 194] on button "Place switched crew" at bounding box center [1242, 189] width 144 height 33
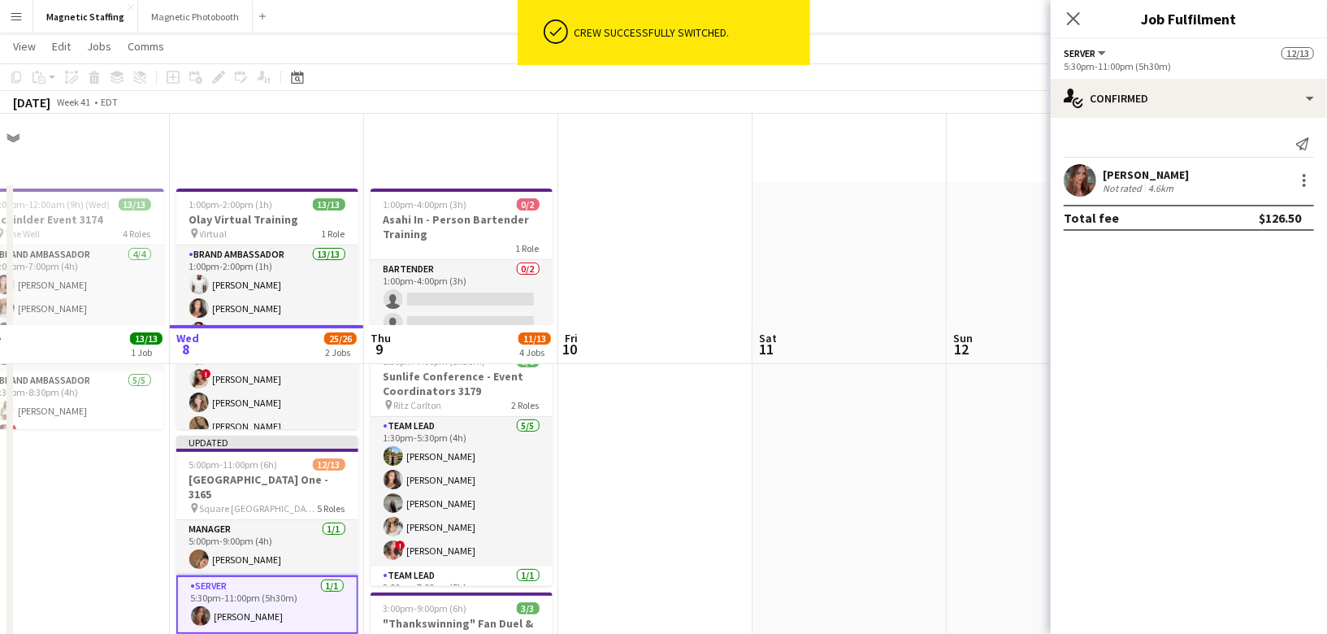
scroll to position [211, 0]
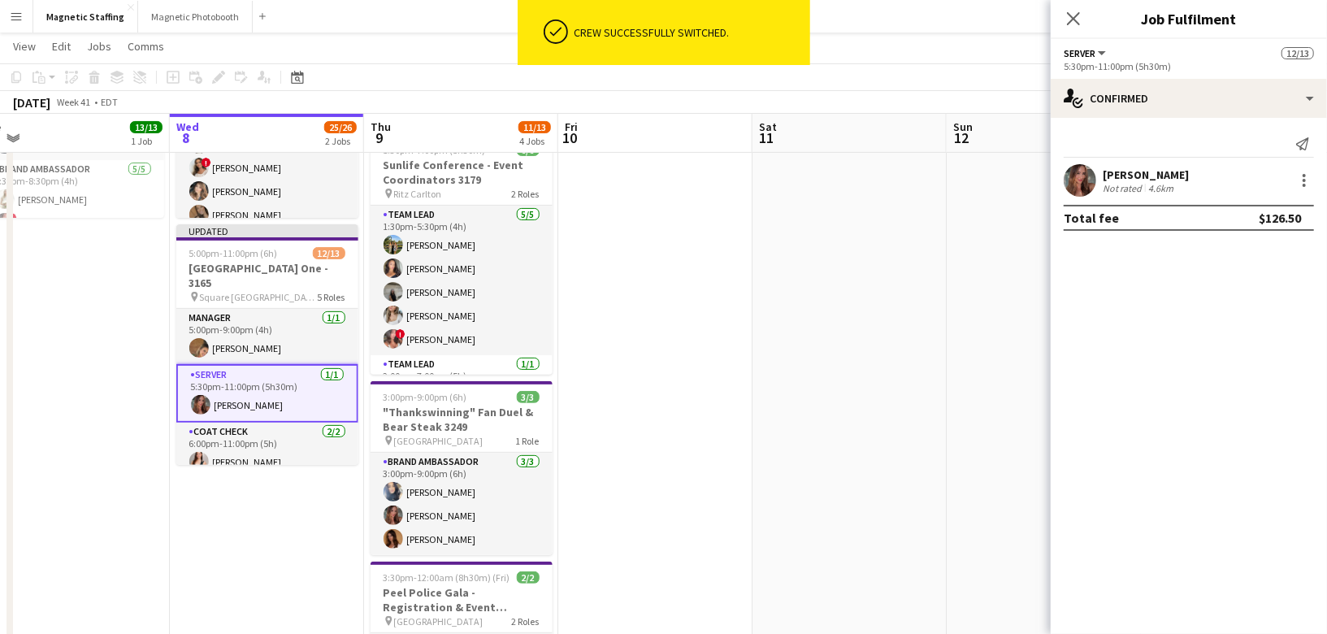
click at [863, 233] on app-date-cell at bounding box center [849, 438] width 194 height 935
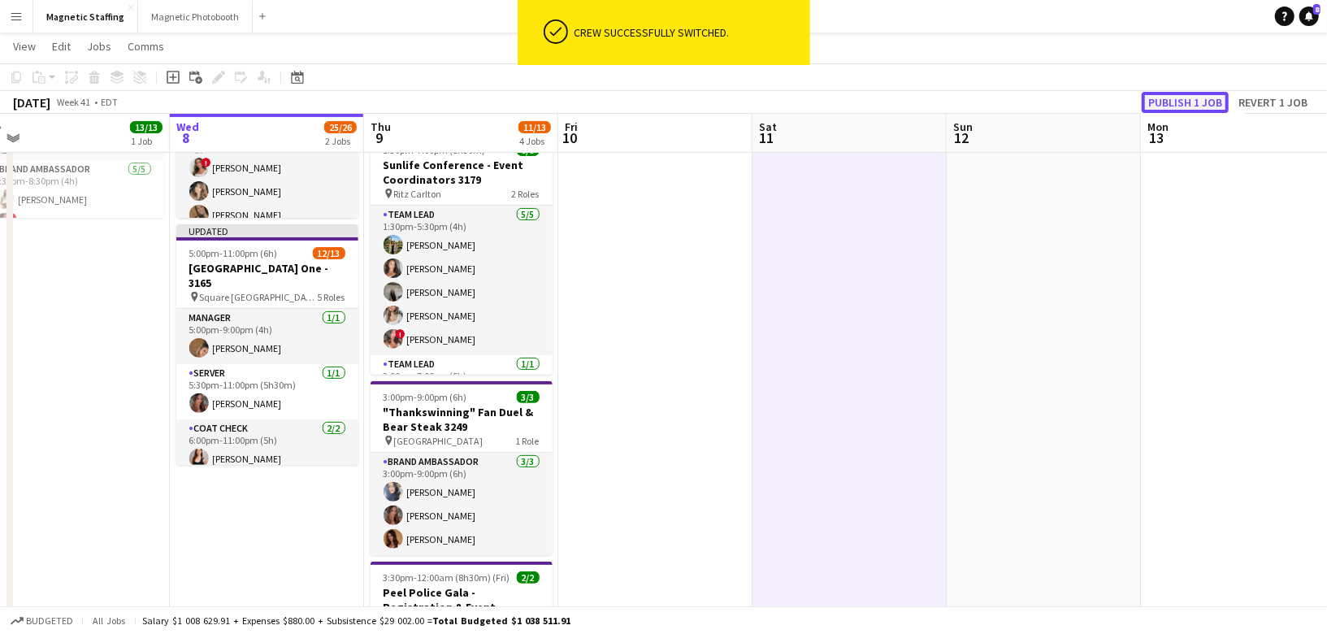
click at [1166, 102] on button "Publish 1 job" at bounding box center [1185, 102] width 87 height 21
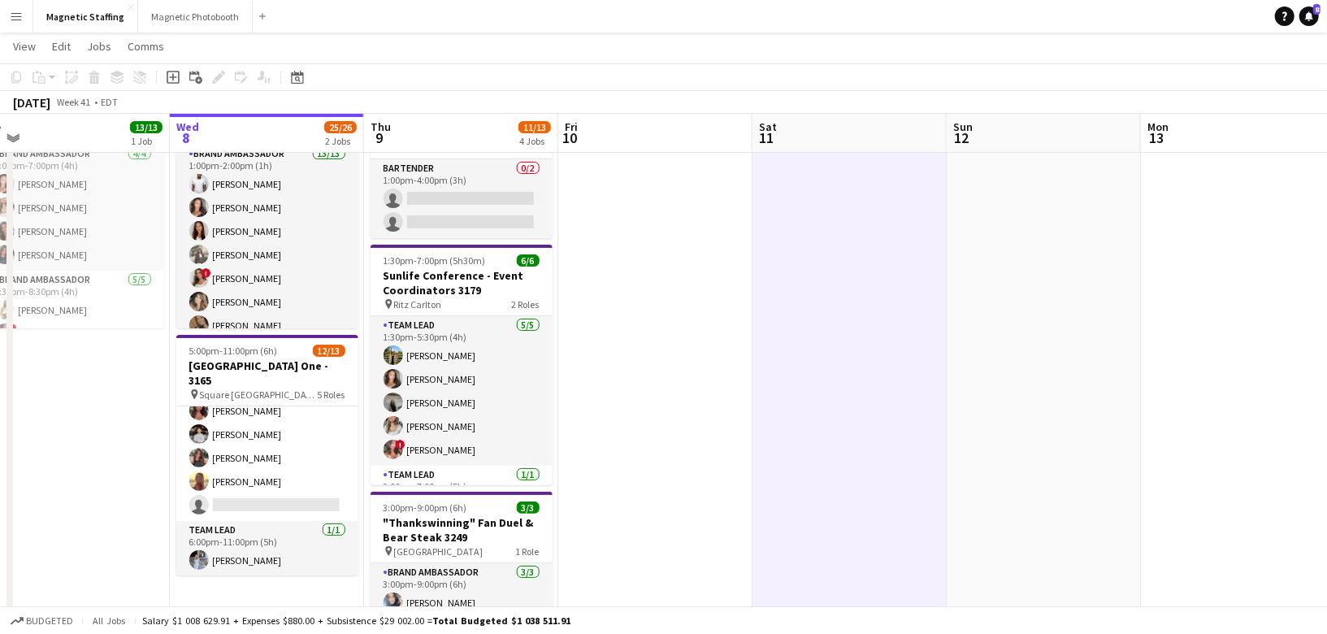
scroll to position [106, 0]
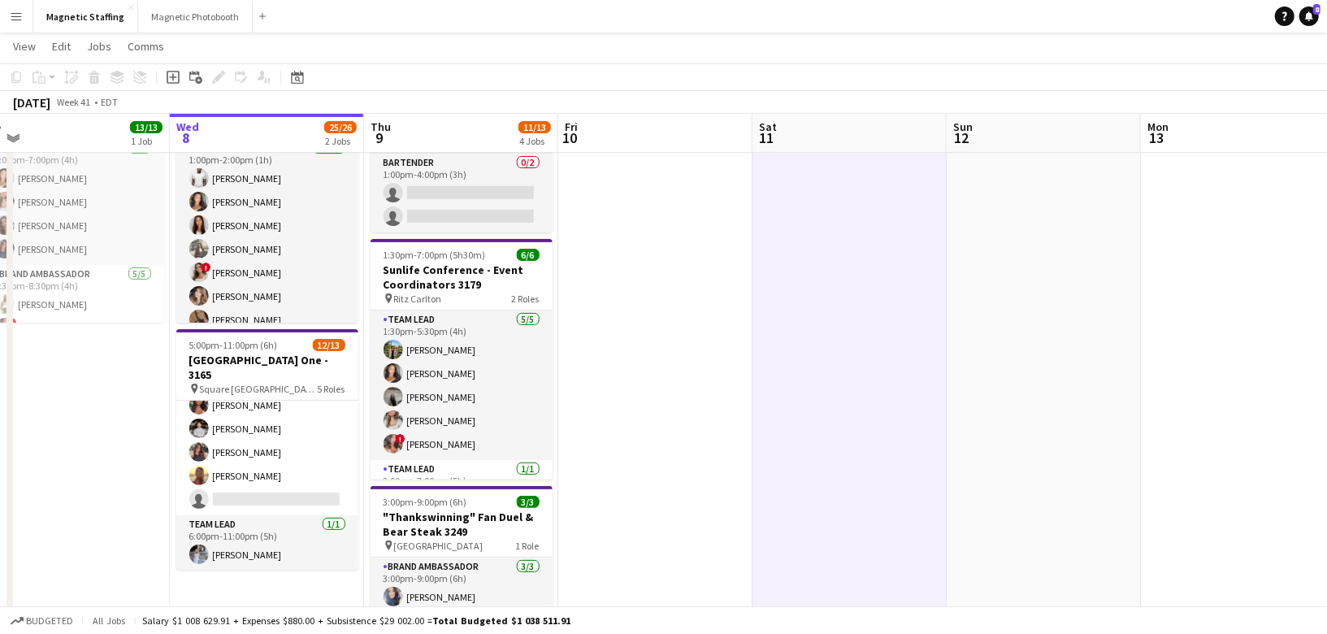
click at [268, 324] on app-date-cell "1:00pm-2:00pm (1h) 13/13 Olay Virtual Training pin Virtual 1 Role Brand Ambassa…" at bounding box center [267, 543] width 194 height 935
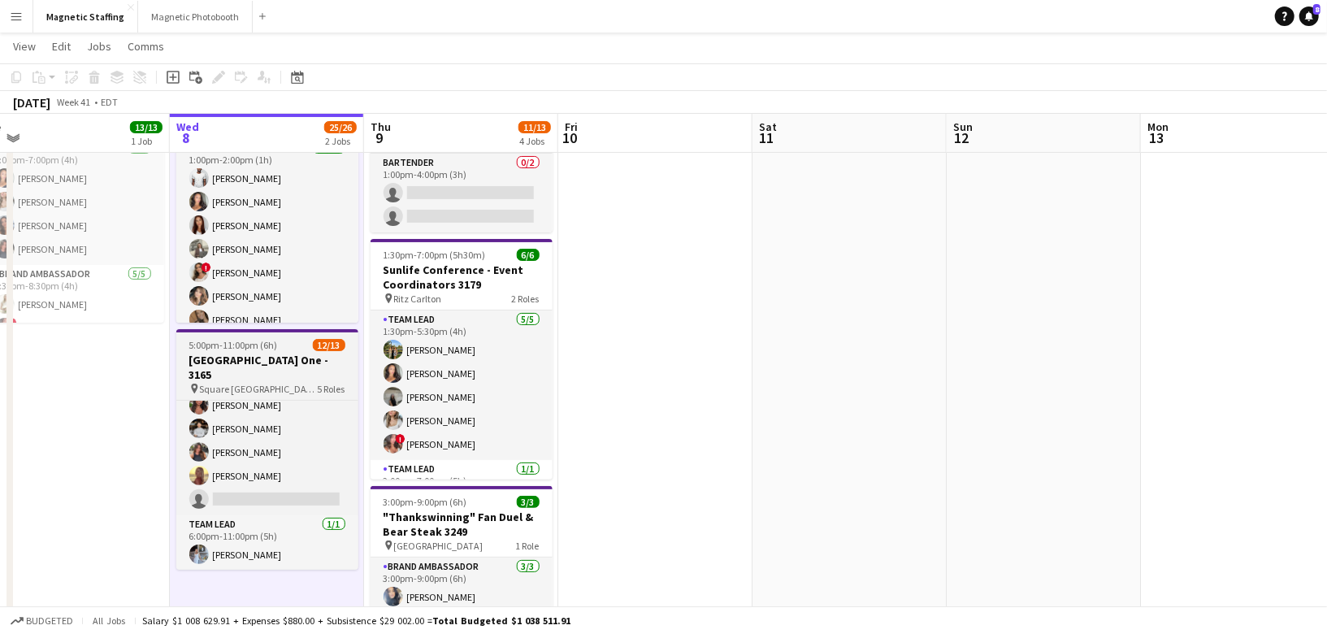
click at [241, 362] on h3 "[GEOGRAPHIC_DATA] One - 3165" at bounding box center [267, 367] width 182 height 29
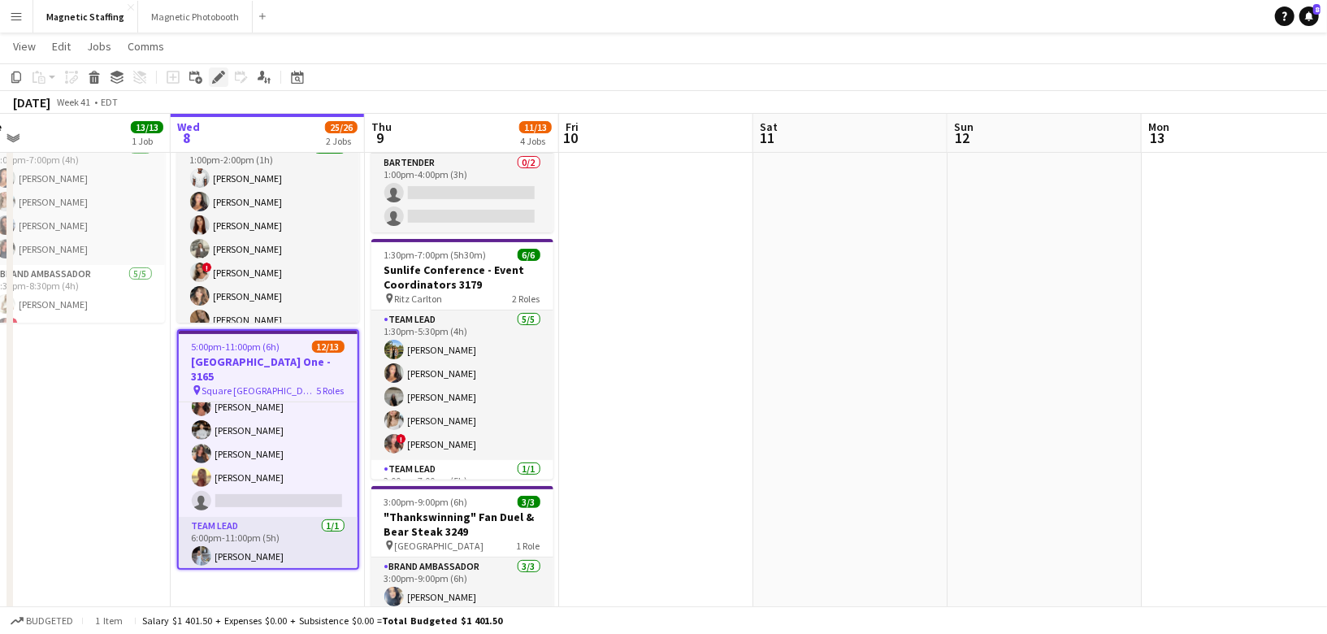
click at [216, 79] on icon at bounding box center [218, 77] width 9 height 9
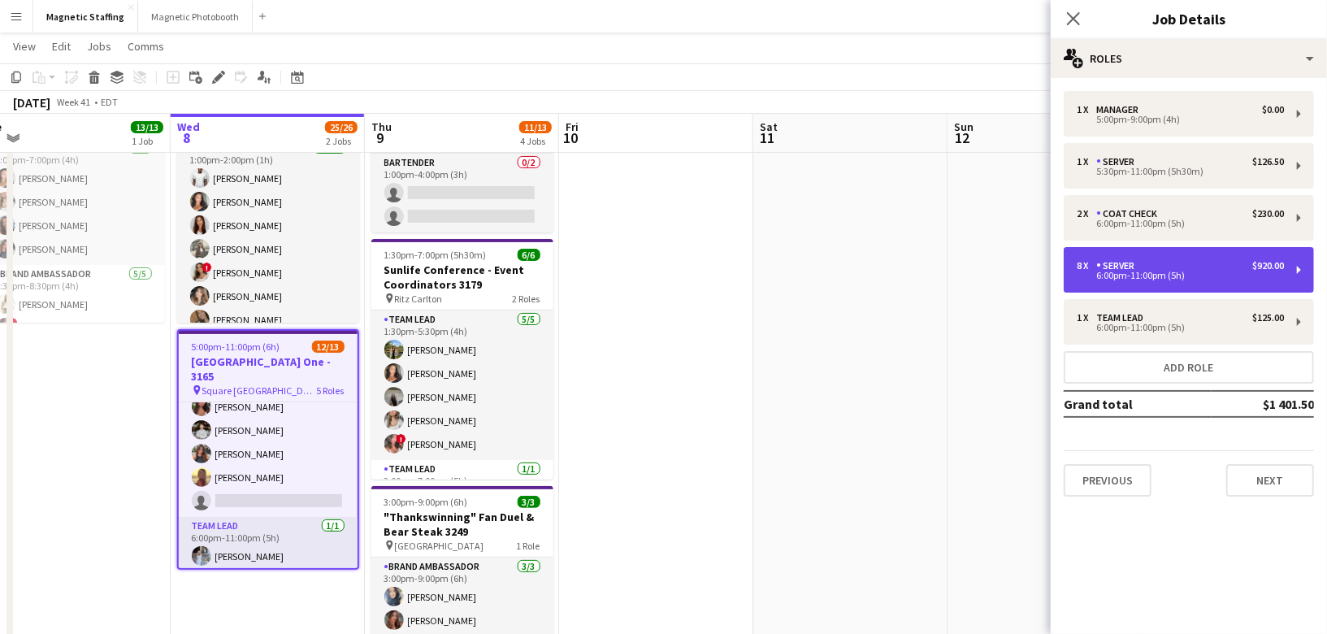
click at [1130, 267] on div "Server" at bounding box center [1118, 265] width 45 height 11
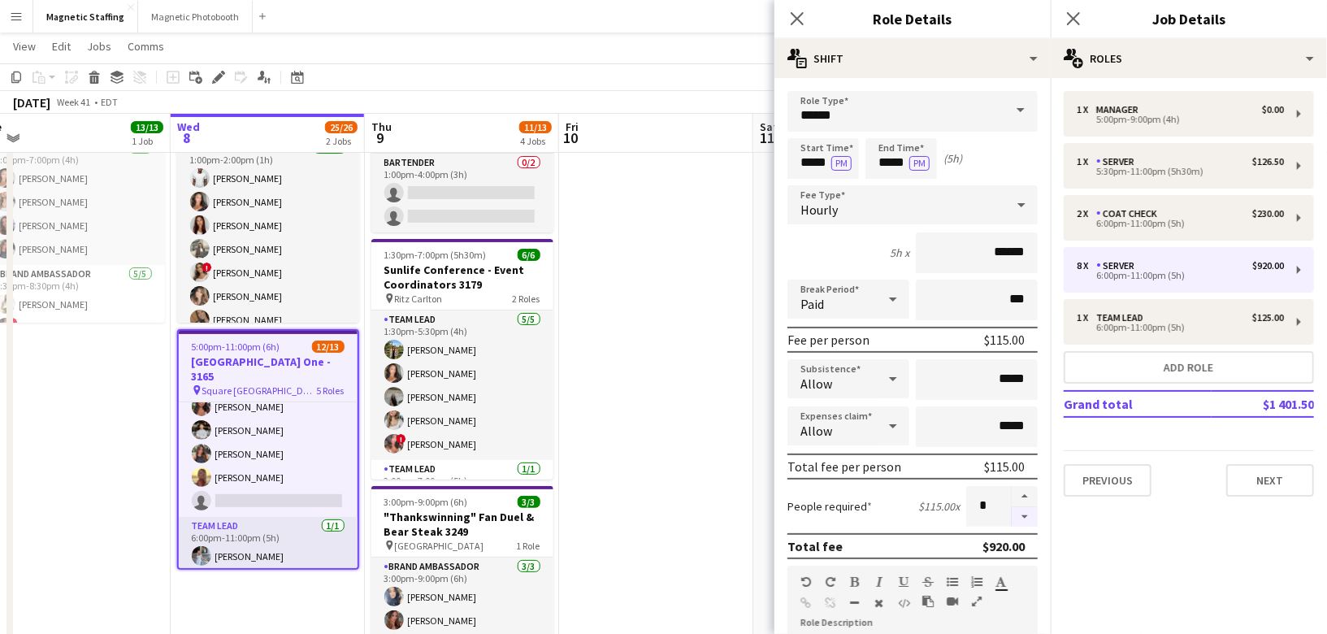
click at [1030, 515] on button "button" at bounding box center [1025, 517] width 26 height 20
type input "*"
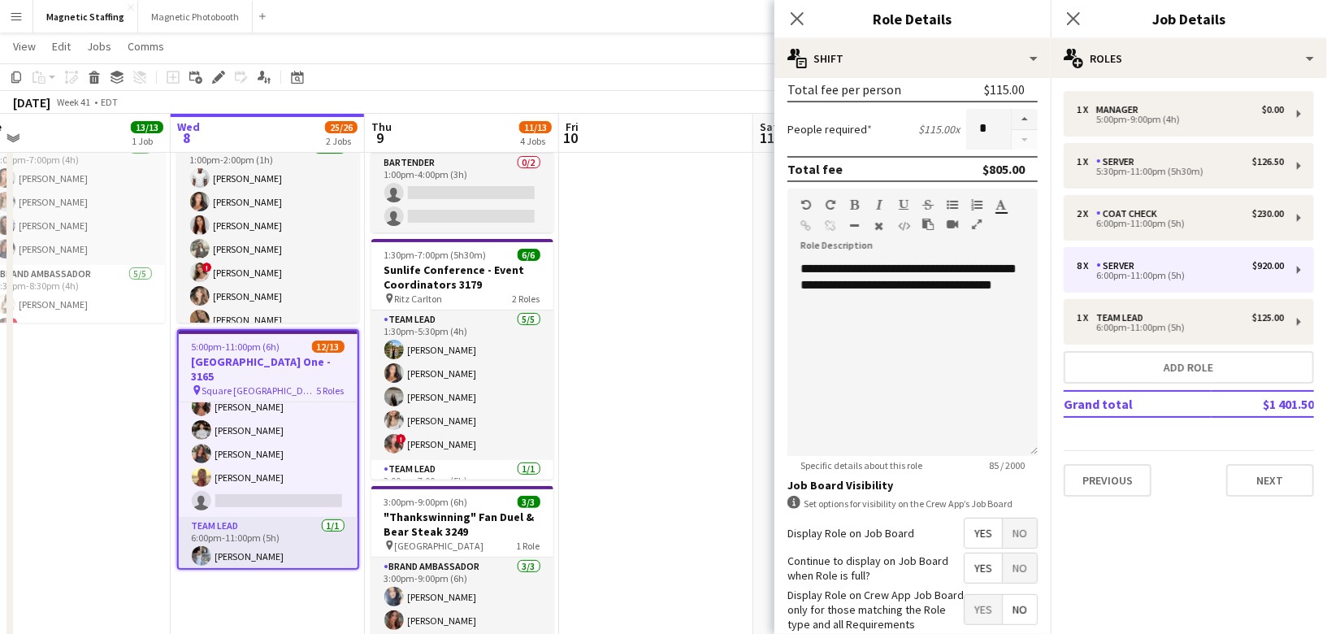
scroll to position [462, 0]
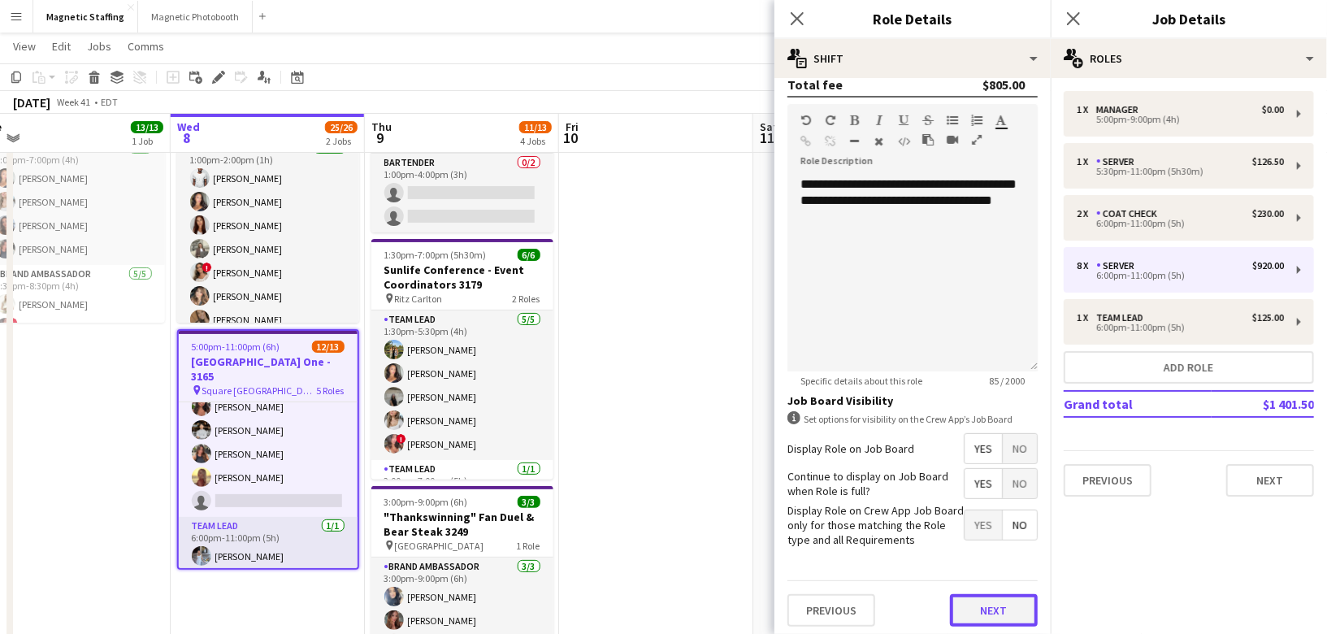
click at [1004, 602] on button "Next" at bounding box center [994, 610] width 88 height 33
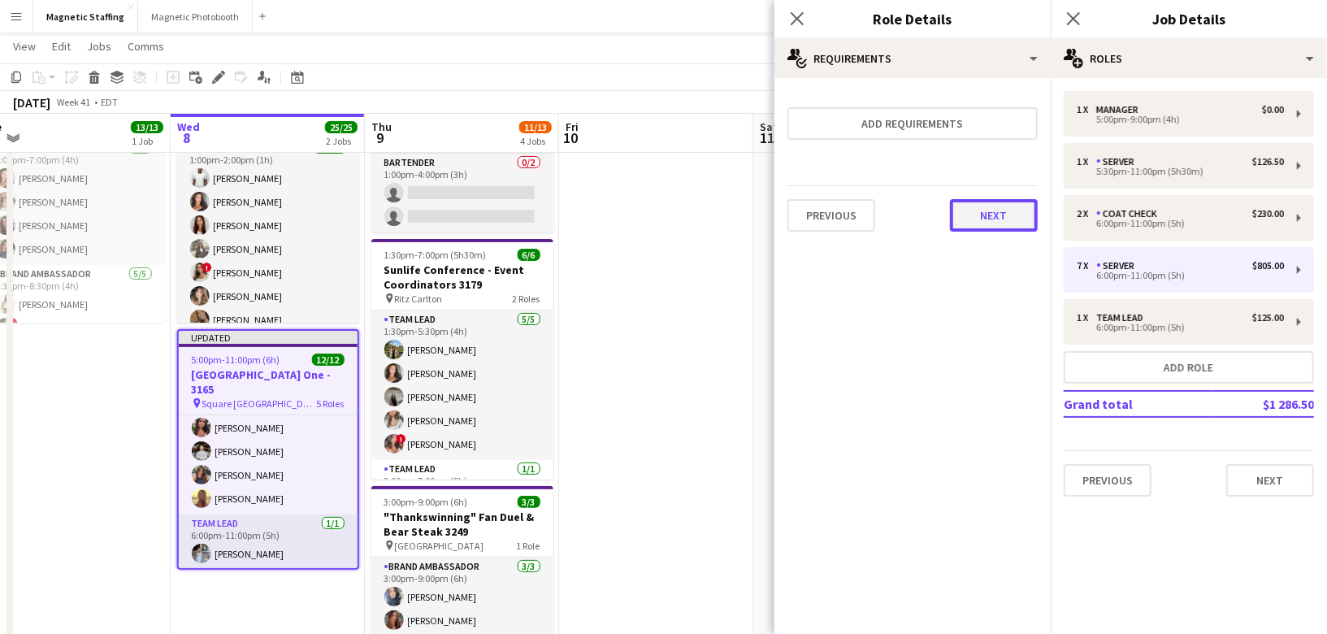
click at [1016, 219] on button "Next" at bounding box center [994, 215] width 88 height 33
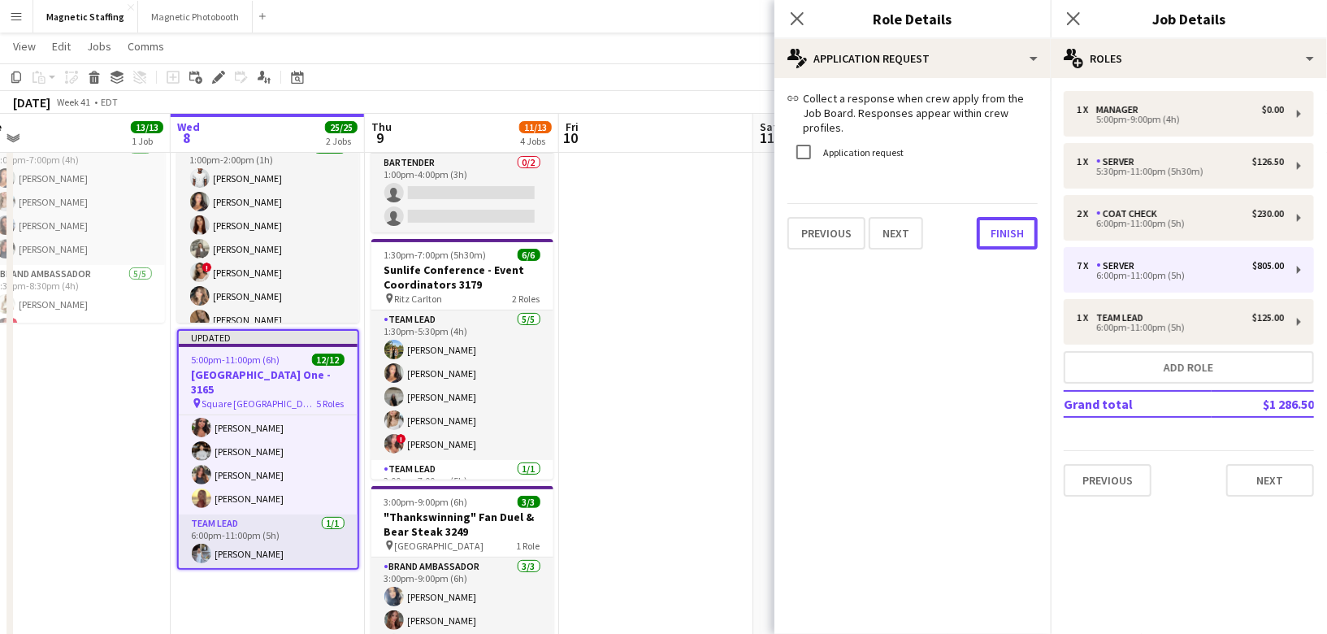
click at [1016, 219] on button "Finish" at bounding box center [1007, 233] width 61 height 33
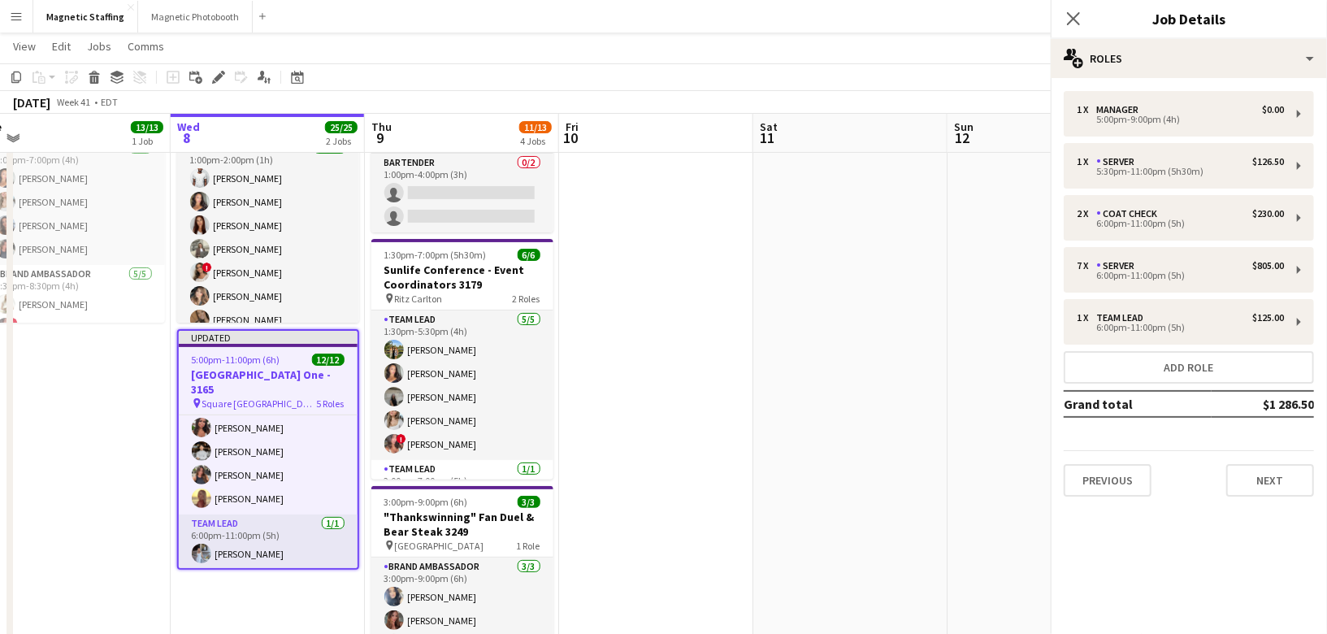
click at [794, 301] on app-date-cell at bounding box center [850, 543] width 194 height 935
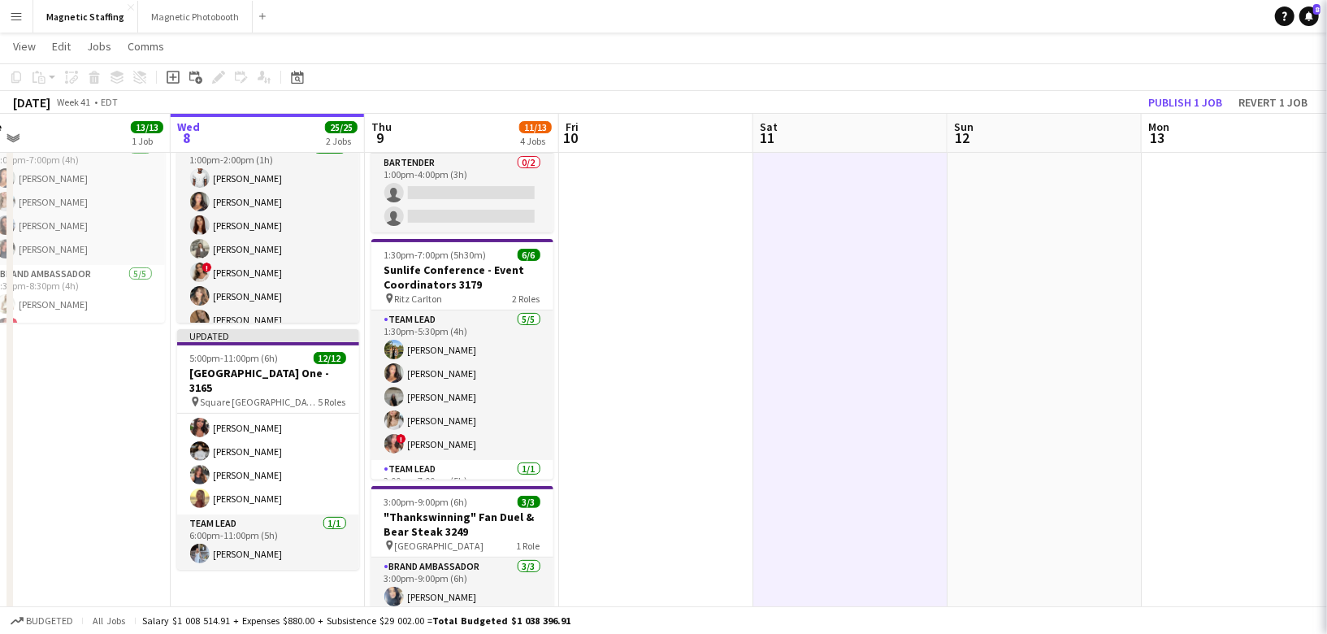
scroll to position [284, 0]
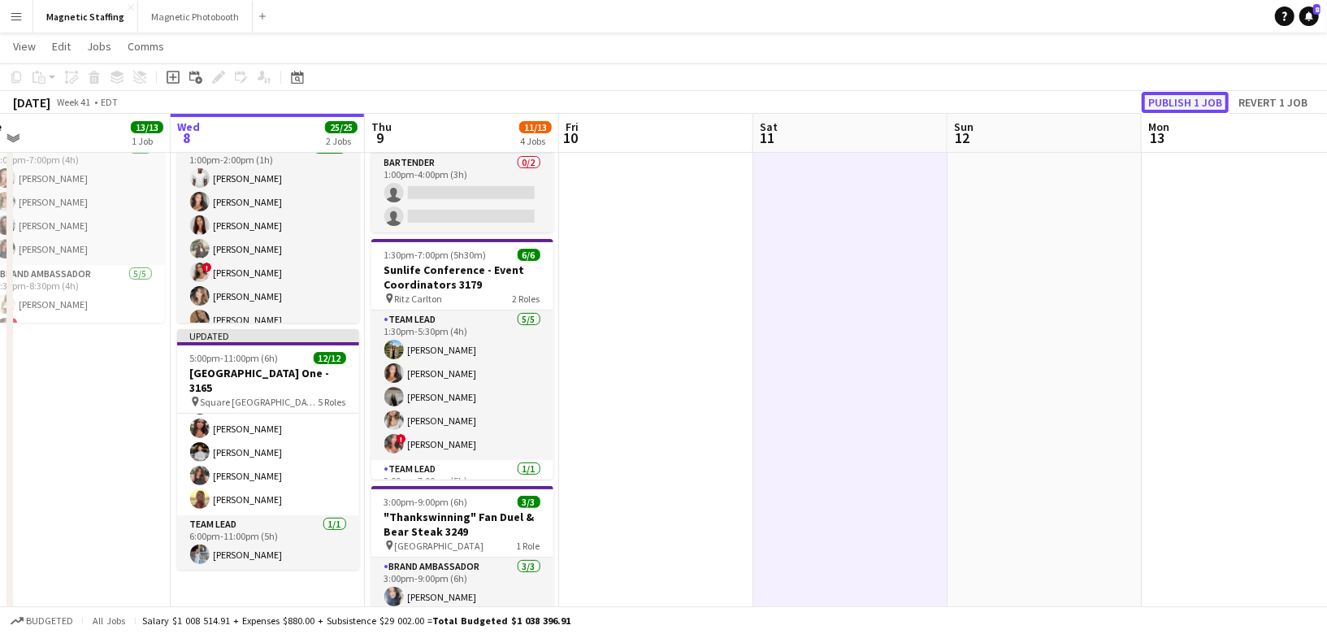
click at [1190, 109] on button "Publish 1 job" at bounding box center [1185, 102] width 87 height 21
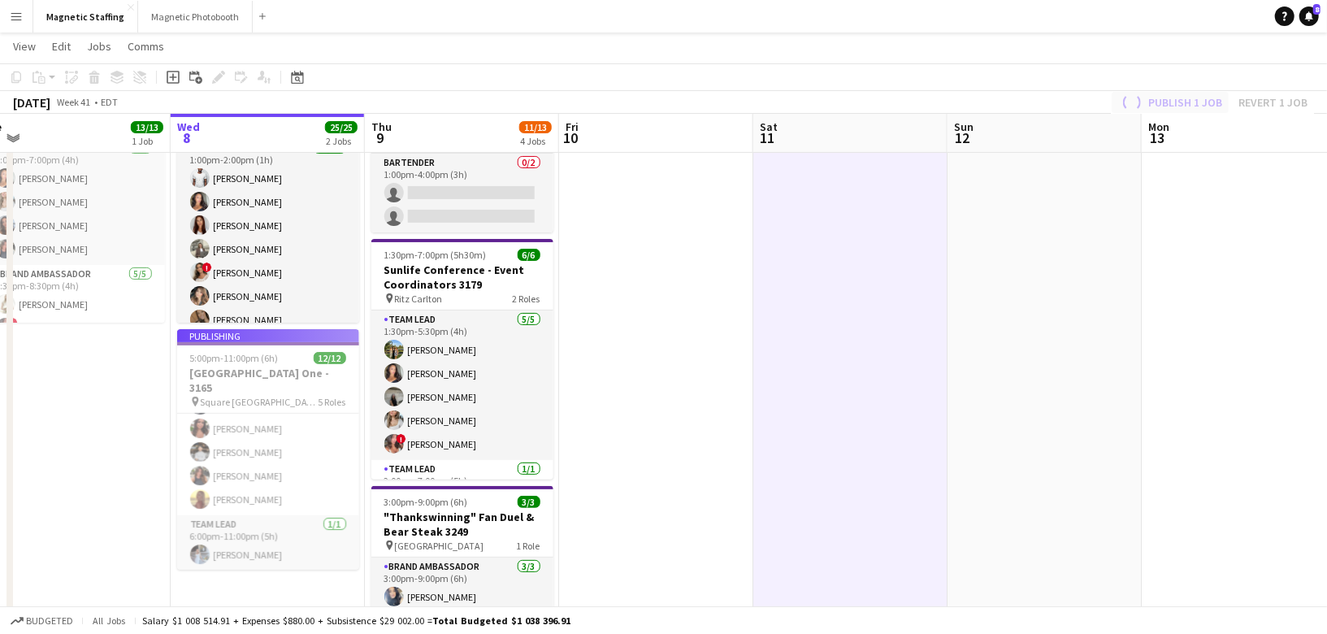
scroll to position [271, 0]
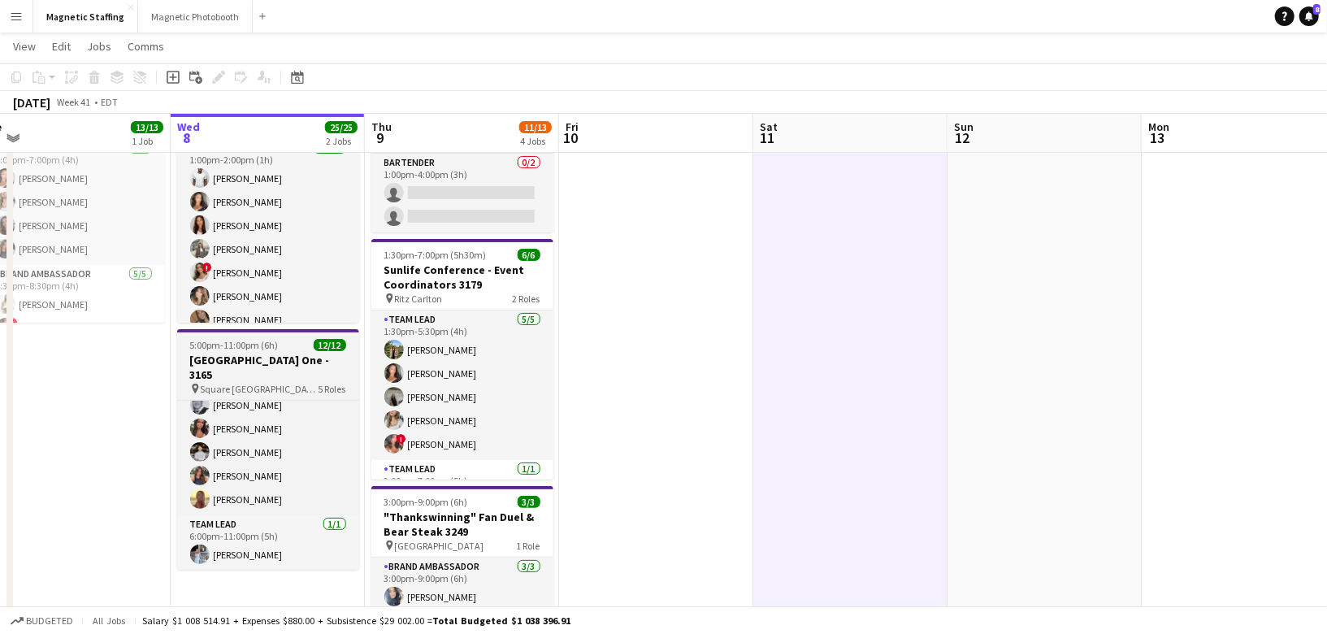
click at [270, 380] on app-job-card "5:00pm-11:00pm (6h) 12/12 Food District Event Square One - 3165 pin Square One …" at bounding box center [268, 449] width 182 height 241
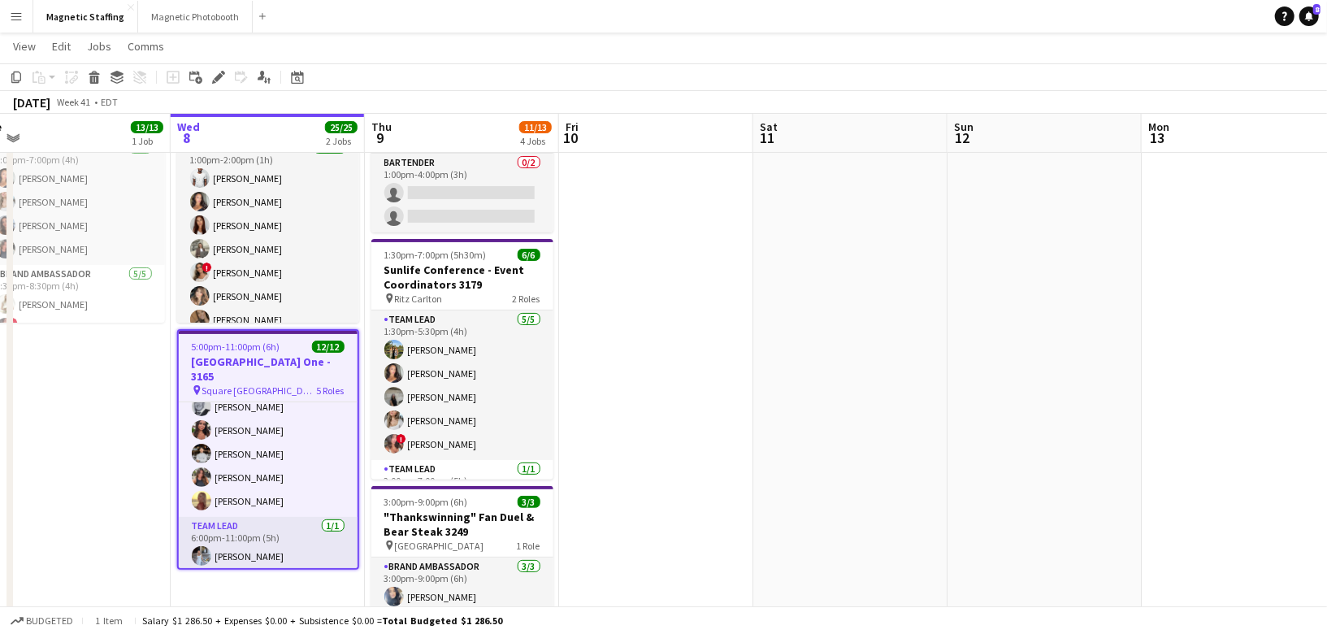
scroll to position [274, 0]
click at [93, 44] on span "Jobs" at bounding box center [99, 46] width 24 height 15
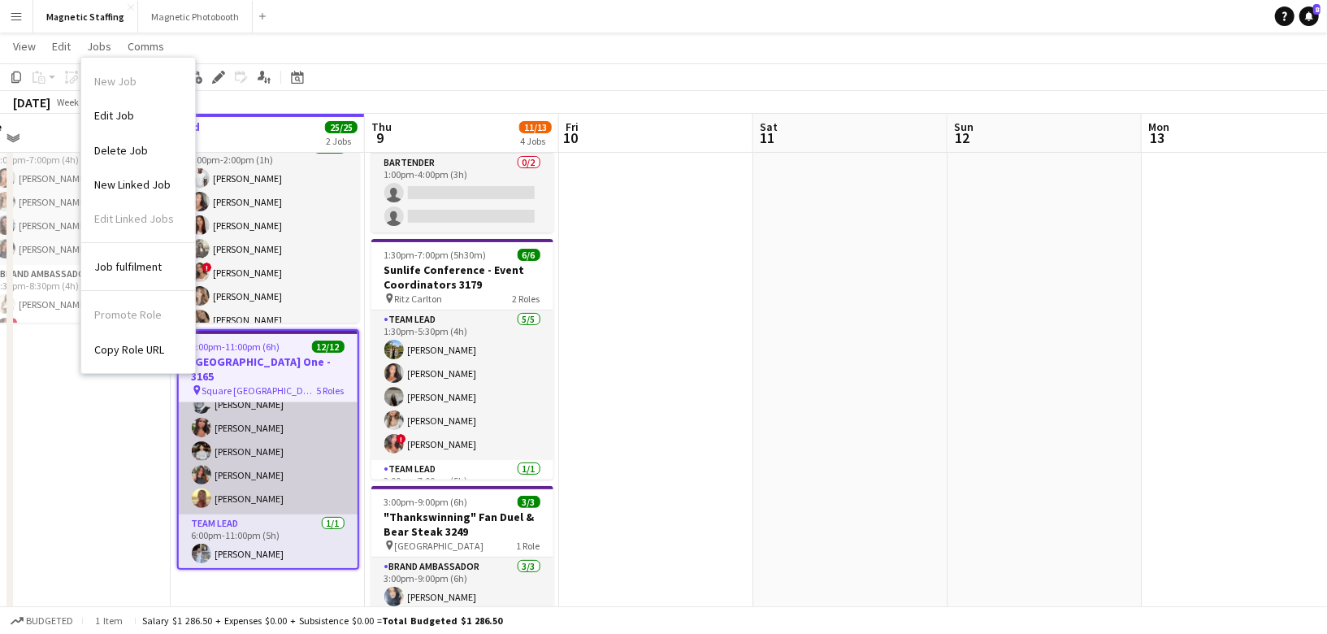
click at [222, 448] on app-card-role "Server 7/7 6:00pm-11:00pm (5h) Luana Cima Madi Booth Mike Oelker Selina Bancher…" at bounding box center [268, 416] width 179 height 197
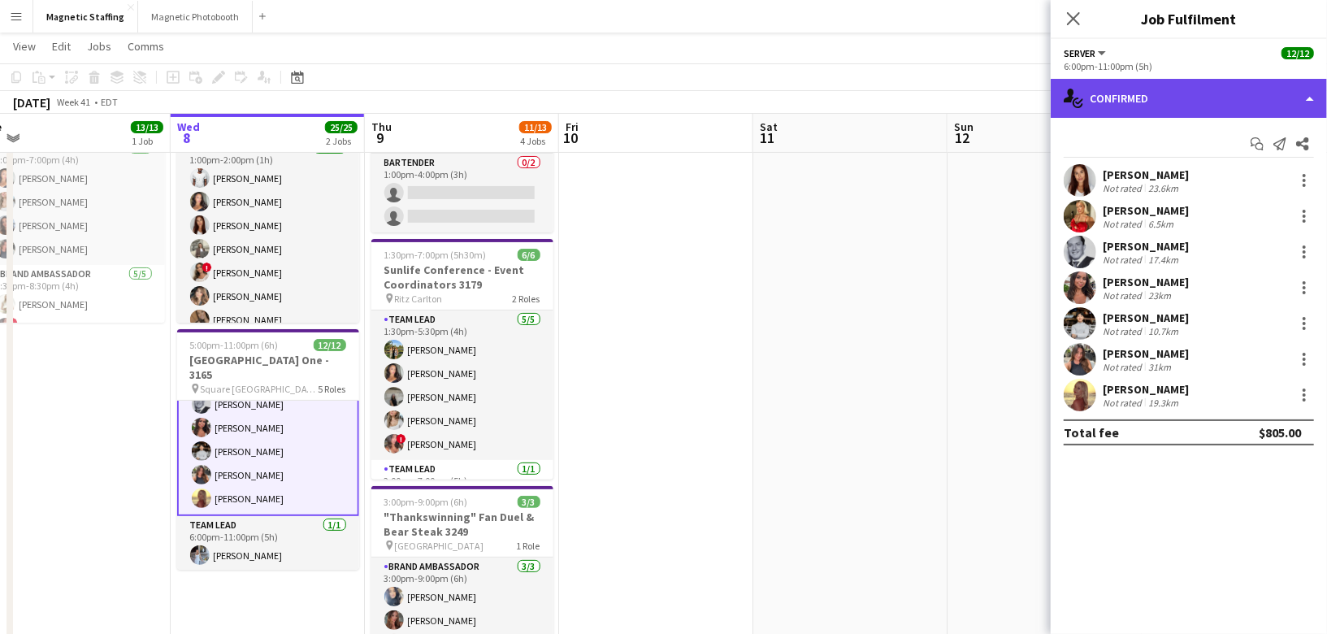
click at [1320, 95] on div "single-neutral-actions-check-2 Confirmed" at bounding box center [1189, 98] width 276 height 39
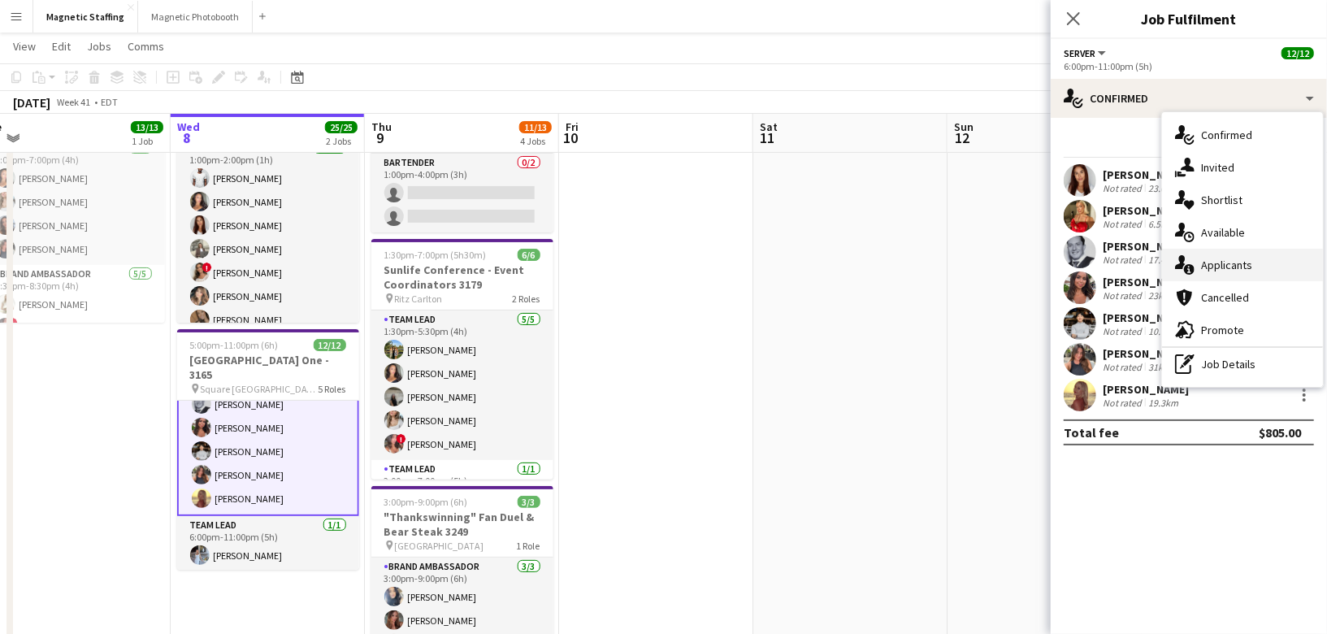
click at [1232, 260] on span "Applicants" at bounding box center [1226, 265] width 51 height 15
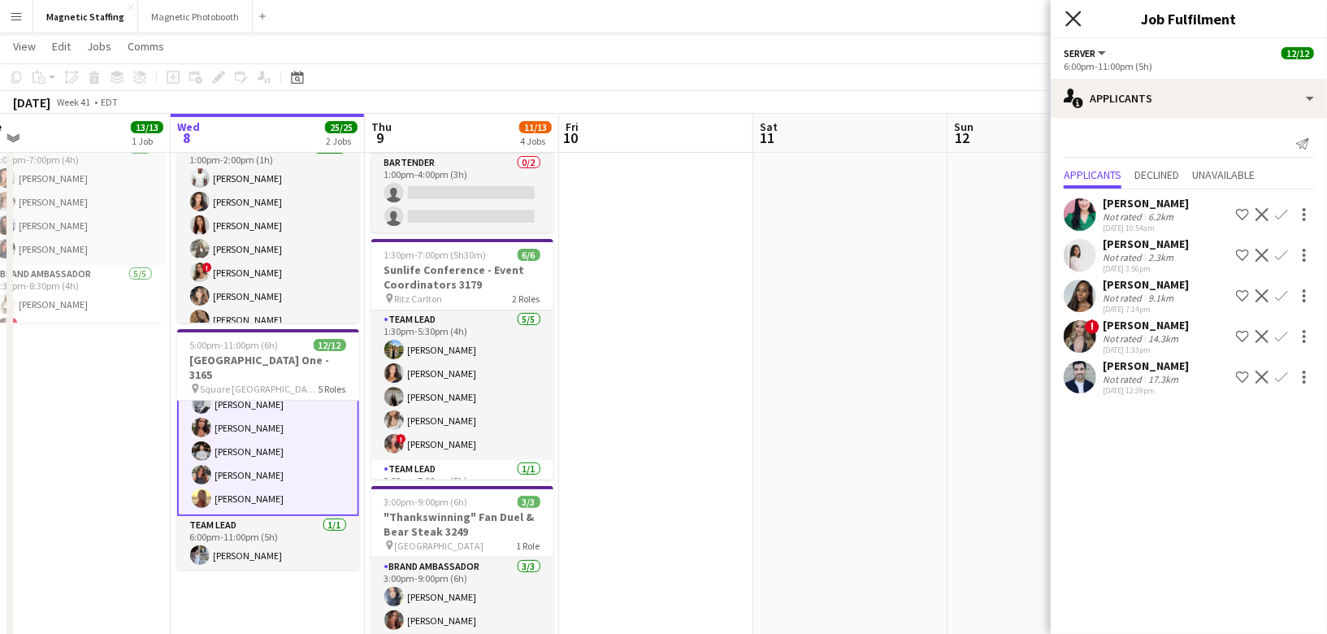
click at [1072, 24] on icon "Close pop-in" at bounding box center [1072, 18] width 15 height 15
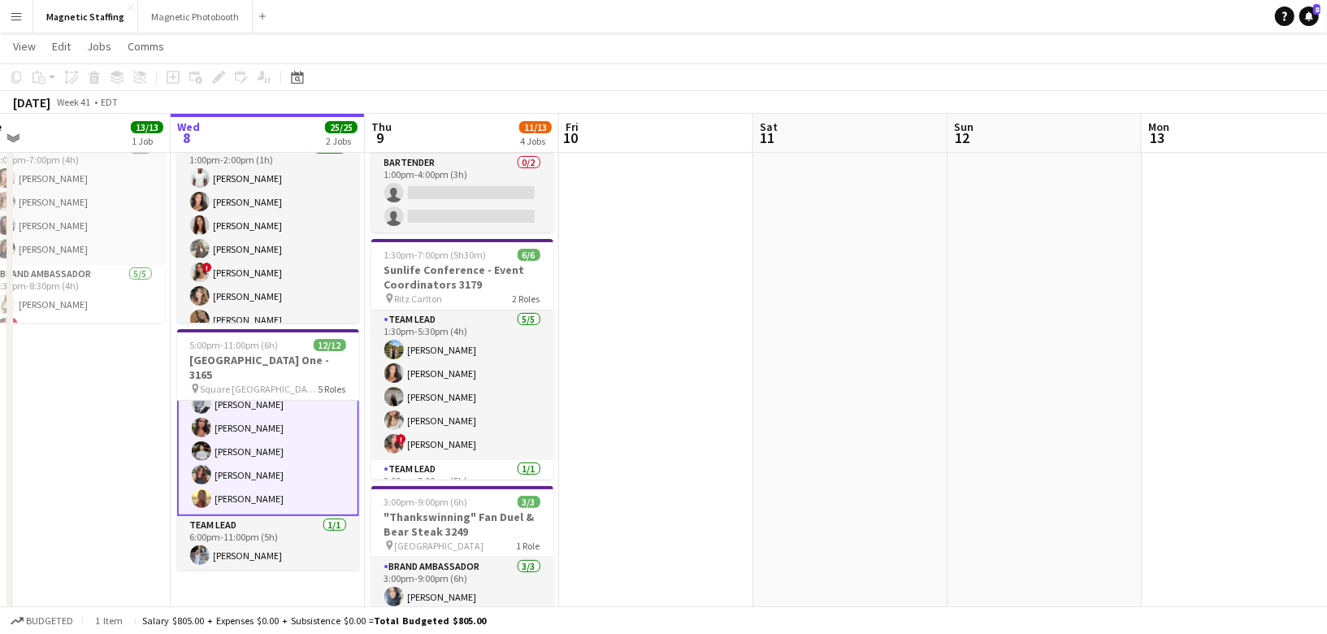
click at [284, 481] on app-card-role "Server 7/7 6:00pm-11:00pm (5h) Luana Cima Madi Booth Mike Oelker Selina Bancher…" at bounding box center [268, 416] width 182 height 200
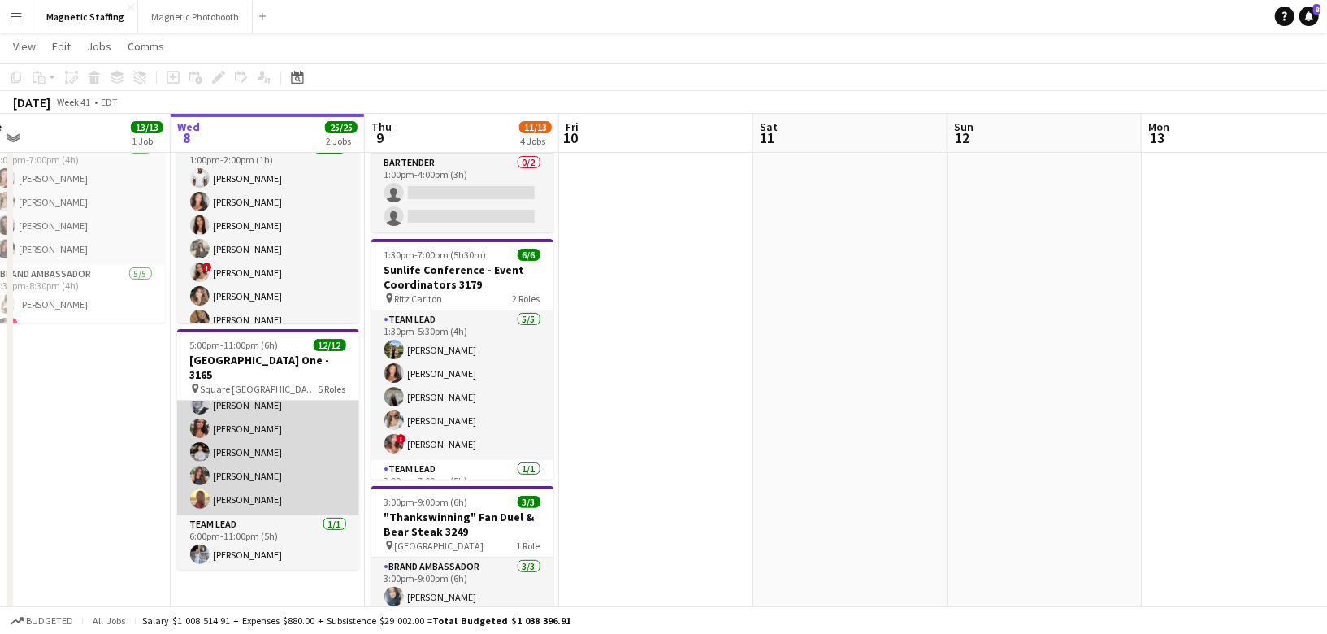
click at [267, 424] on app-card-role "Server 7/7 6:00pm-11:00pm (5h) Luana Cima Madi Booth Mike Oelker Selina Bancher…" at bounding box center [268, 417] width 182 height 197
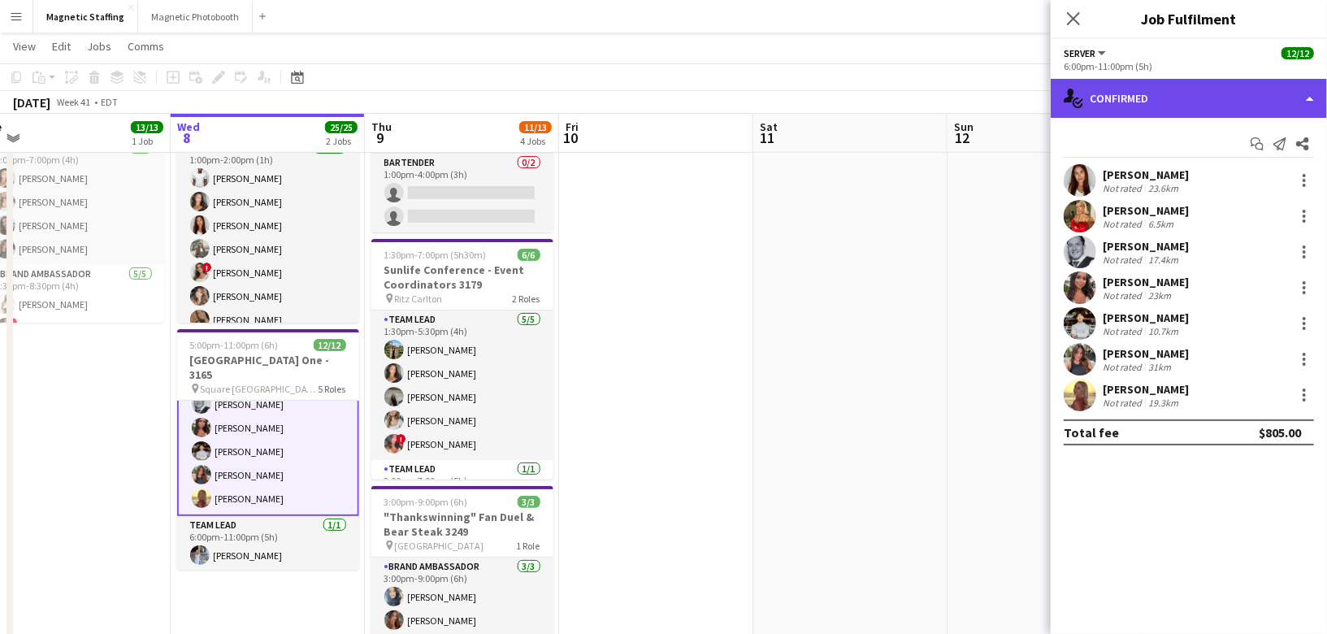
click at [1307, 100] on div "single-neutral-actions-check-2 Confirmed" at bounding box center [1189, 98] width 276 height 39
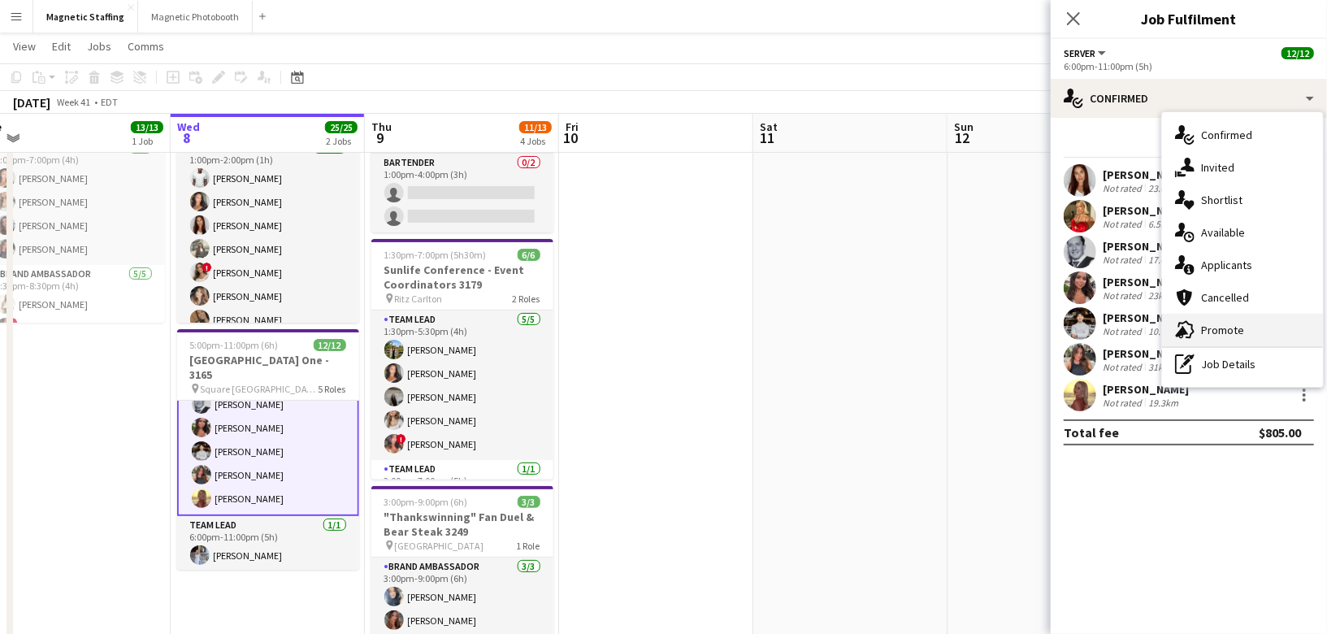
click at [1223, 337] on div "advertising-megaphone Promote" at bounding box center [1242, 330] width 161 height 33
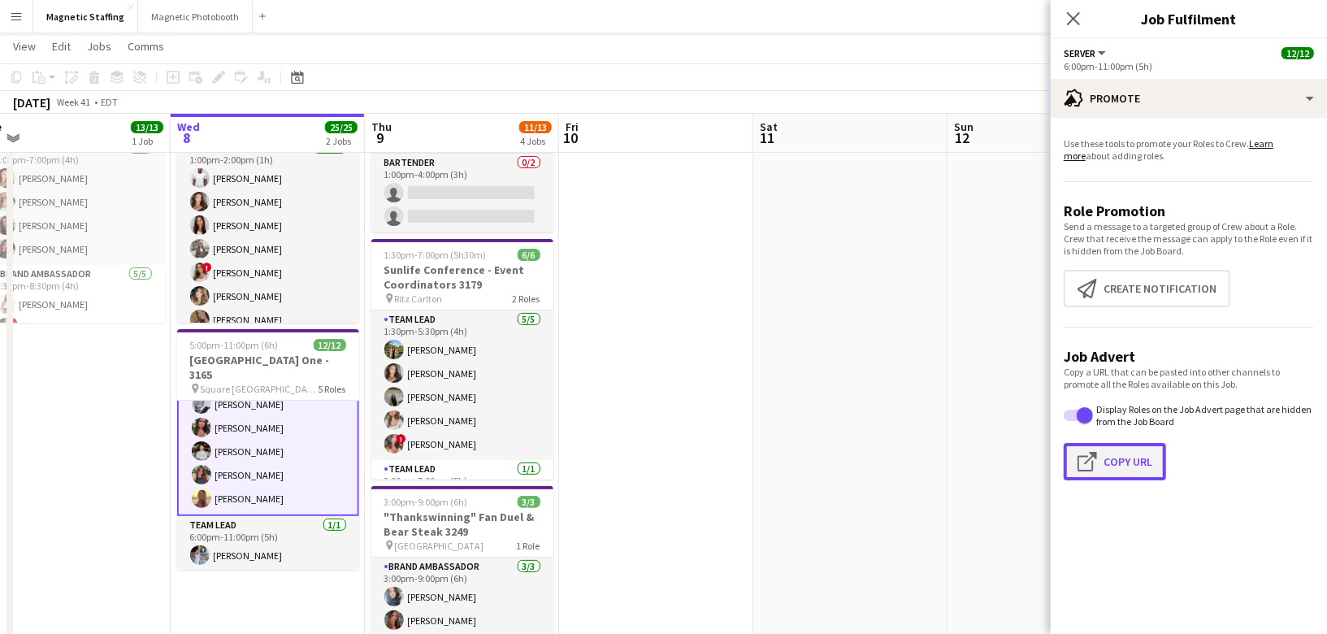
click at [1116, 457] on button "Click to copy URL Copy Url" at bounding box center [1115, 461] width 102 height 37
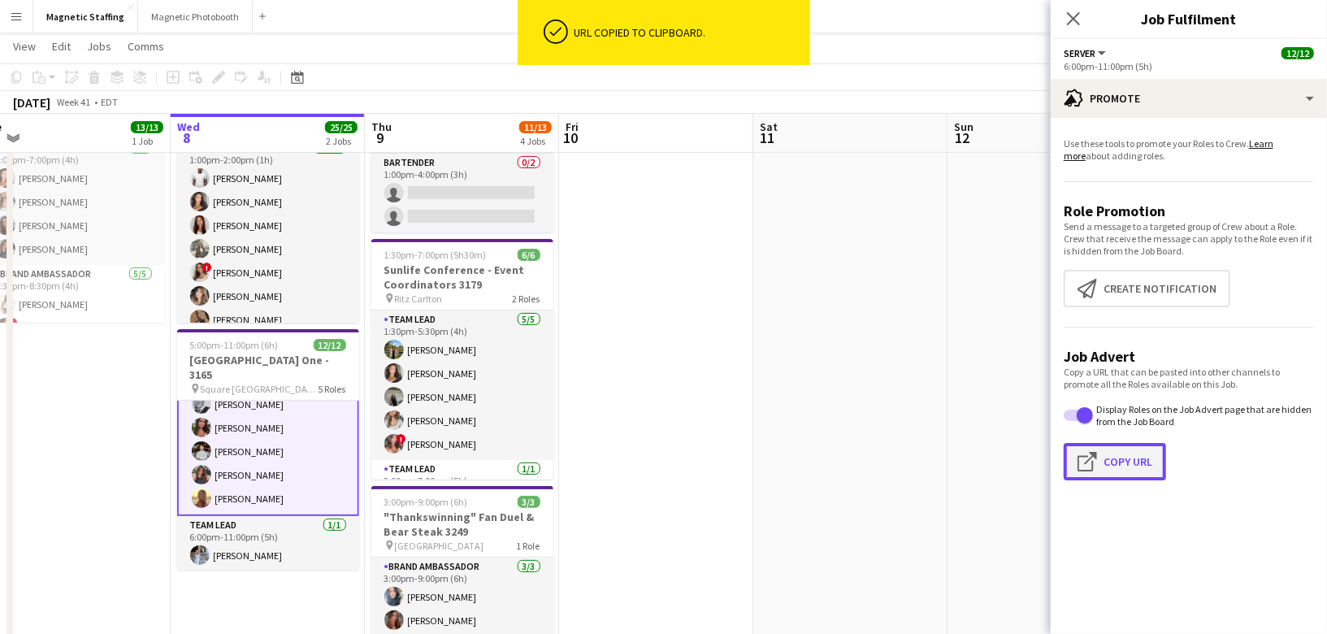
click at [1116, 457] on button "Click to copy URL Copy Url" at bounding box center [1115, 461] width 102 height 37
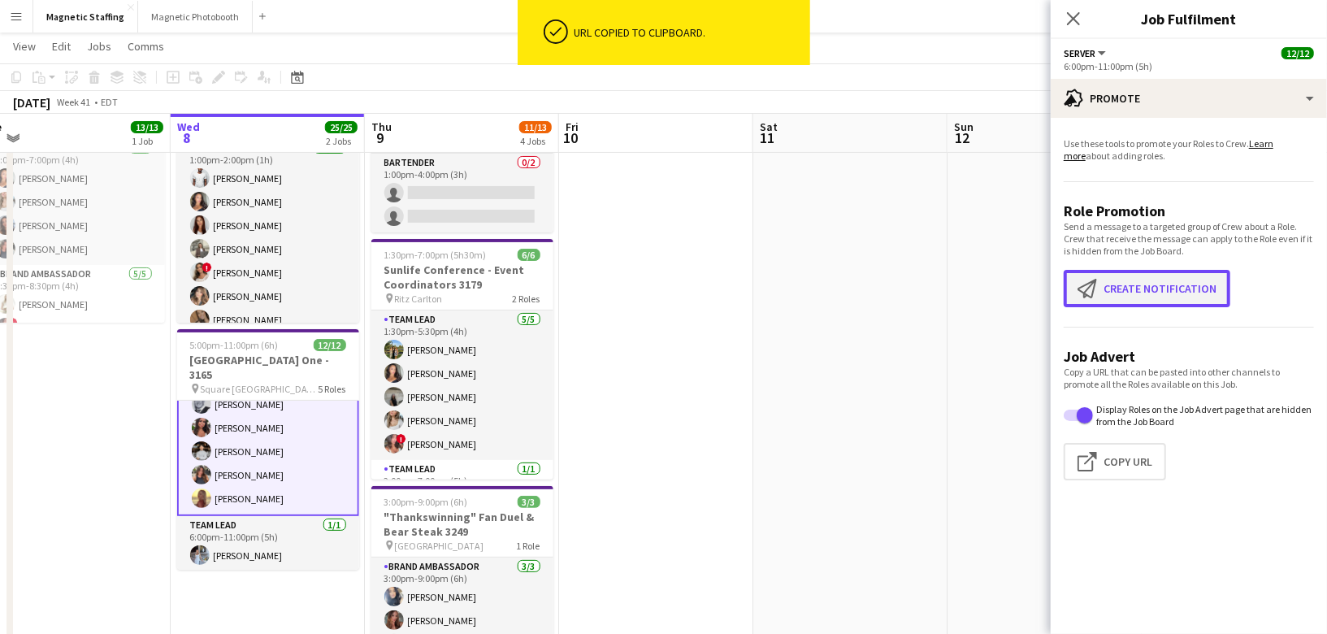
click at [1177, 294] on button "Create notification Create notification" at bounding box center [1147, 288] width 167 height 37
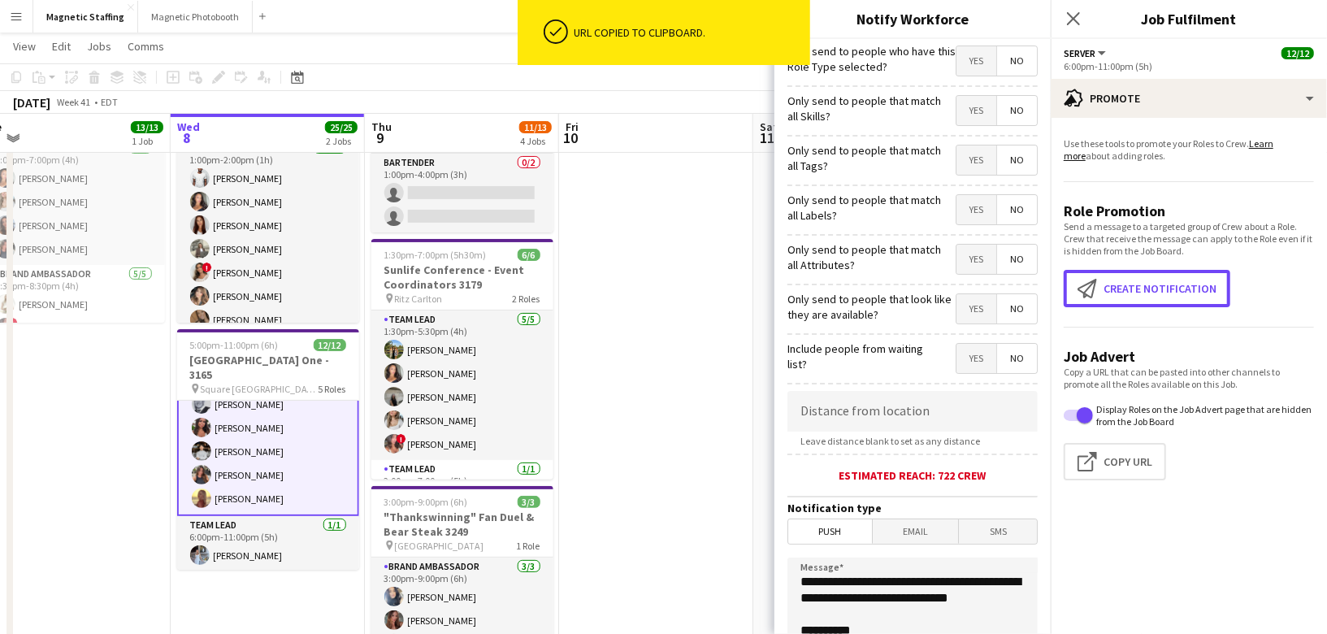
scroll to position [119, 0]
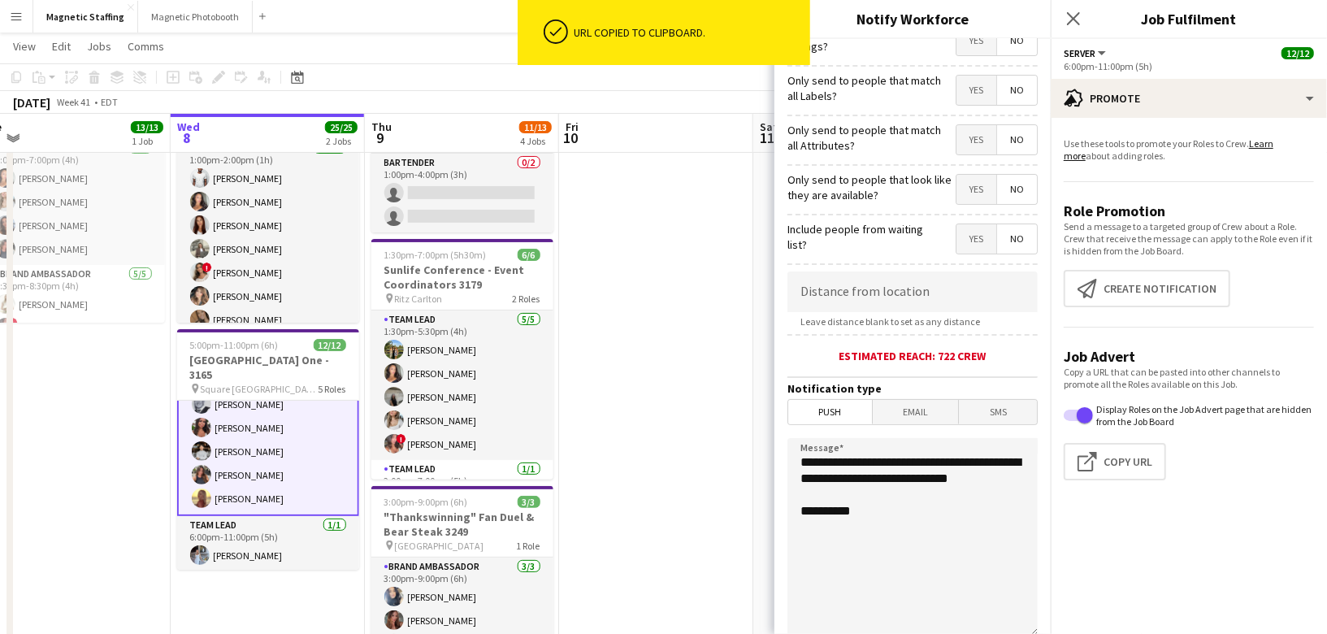
click at [925, 400] on span "Email" at bounding box center [916, 412] width 86 height 24
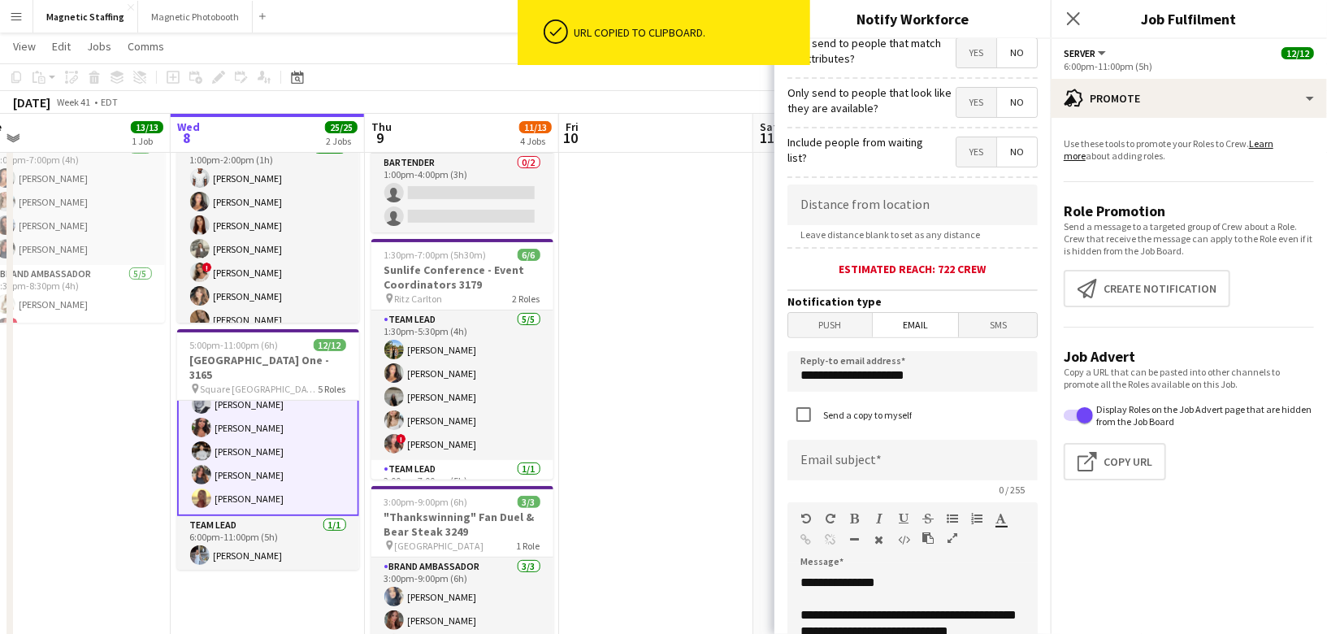
scroll to position [283, 0]
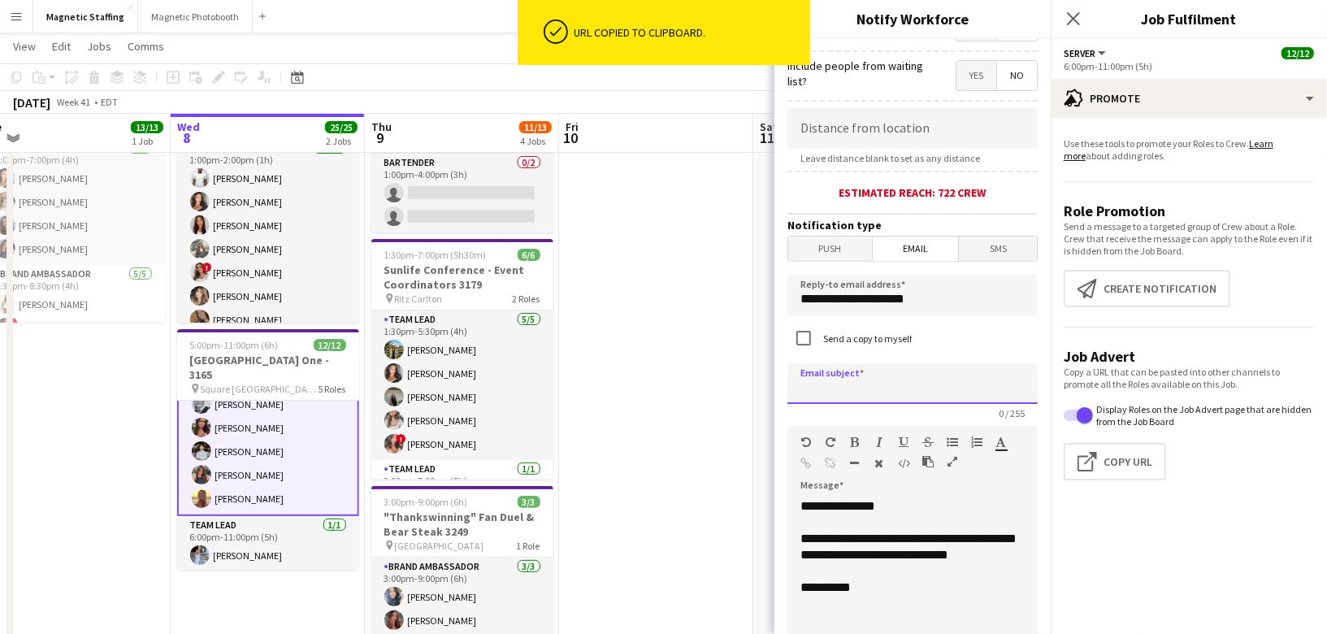
click at [880, 372] on input at bounding box center [912, 383] width 250 height 41
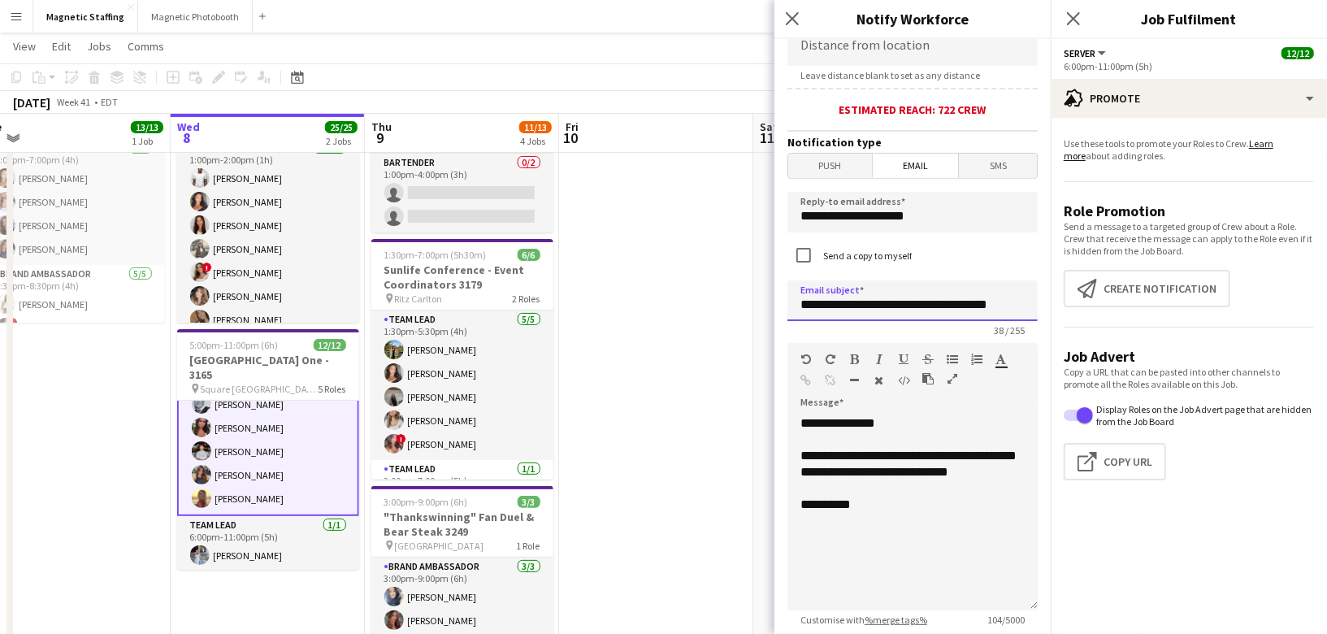
scroll to position [375, 0]
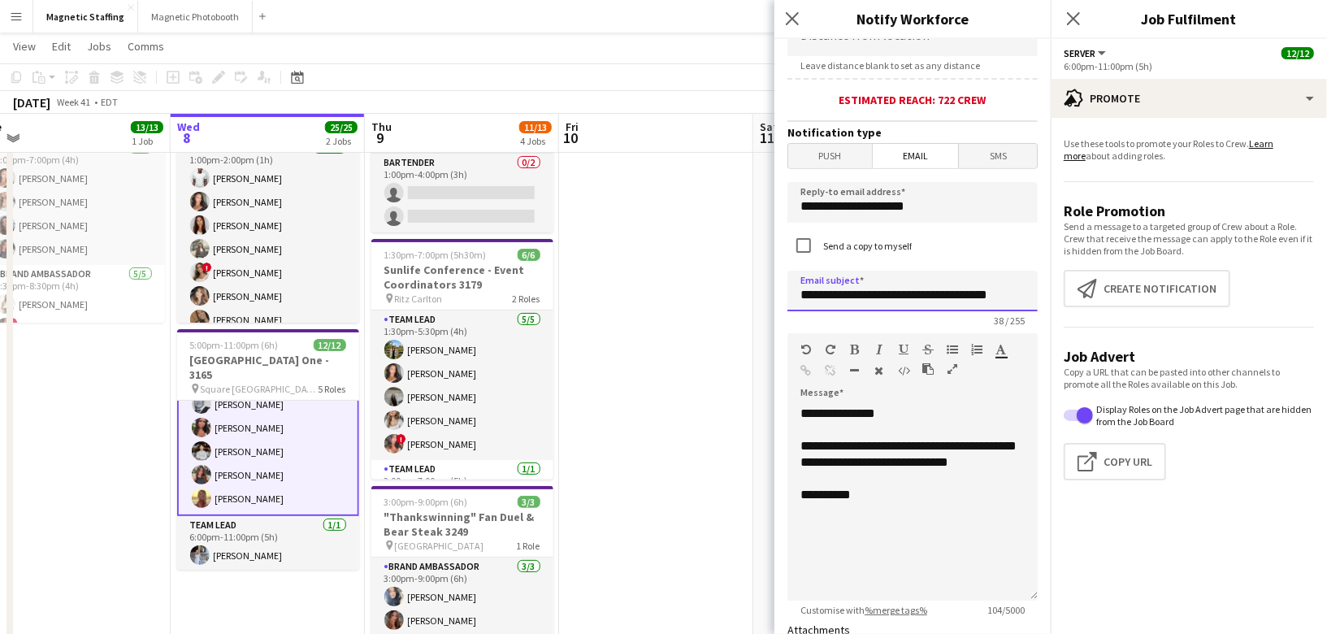
type input "**********"
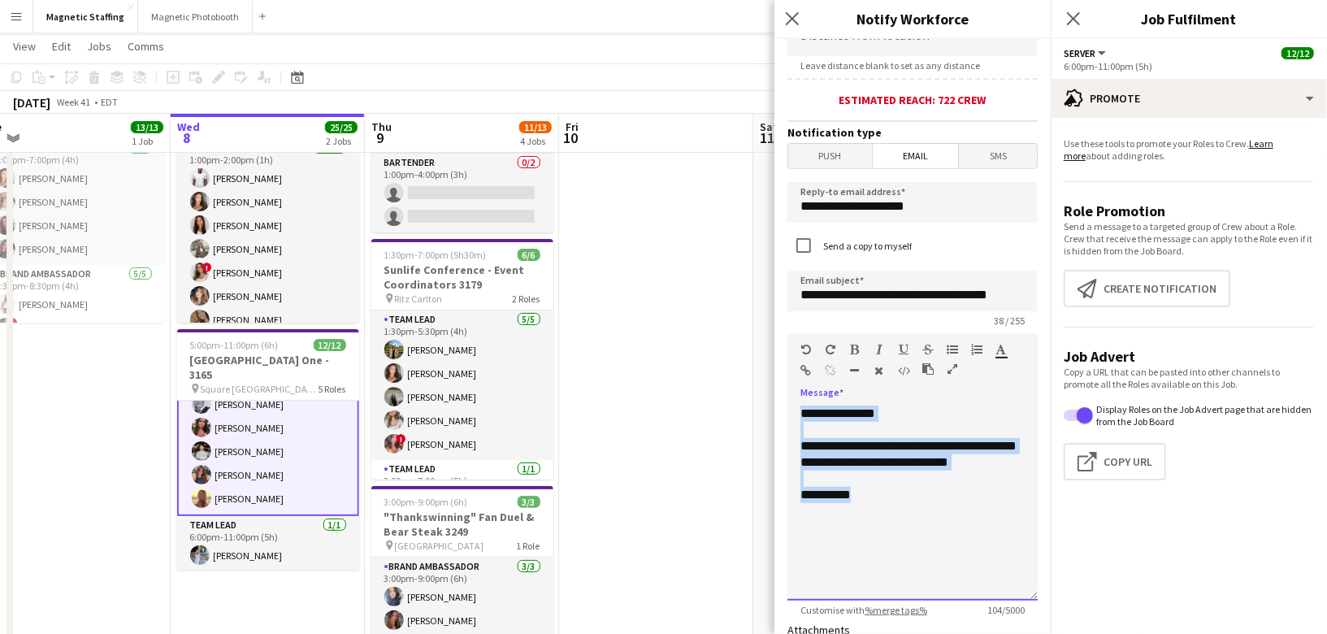
drag, startPoint x: 882, startPoint y: 516, endPoint x: 721, endPoint y: 285, distance: 281.8
click at [721, 287] on body "Menu Boards Boards Boards All jobs Status Workforce Workforce My Workforce Recr…" at bounding box center [663, 504] width 1327 height 1220
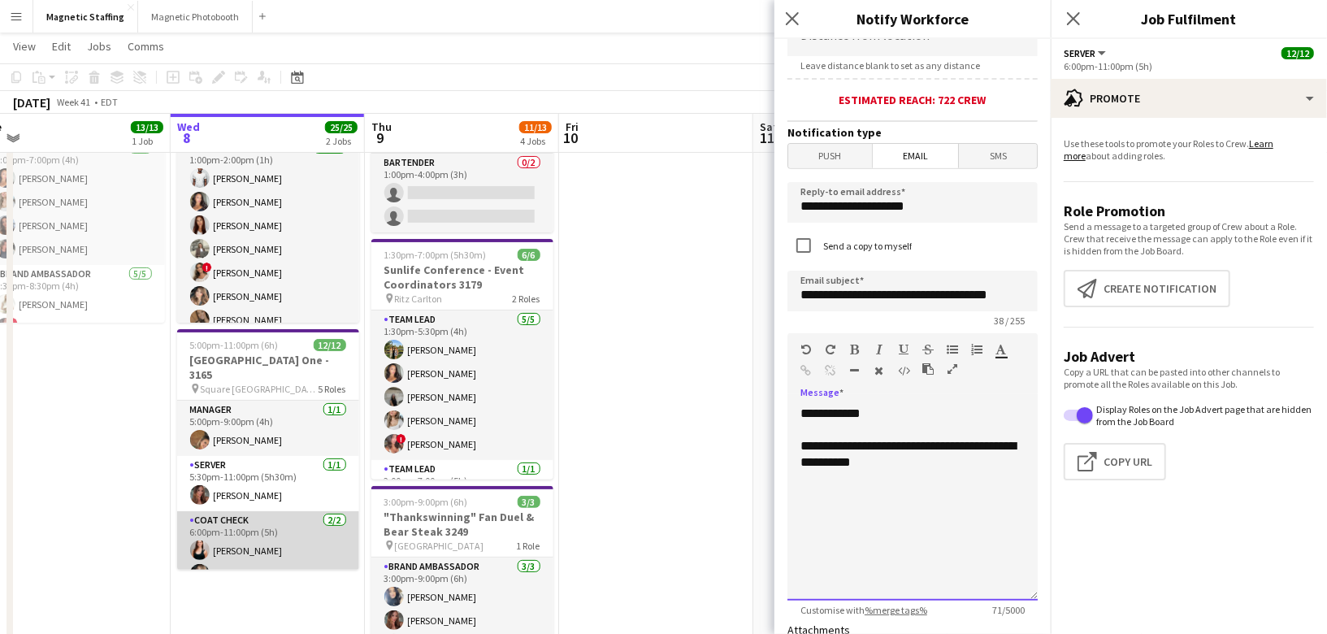
scroll to position [228, 0]
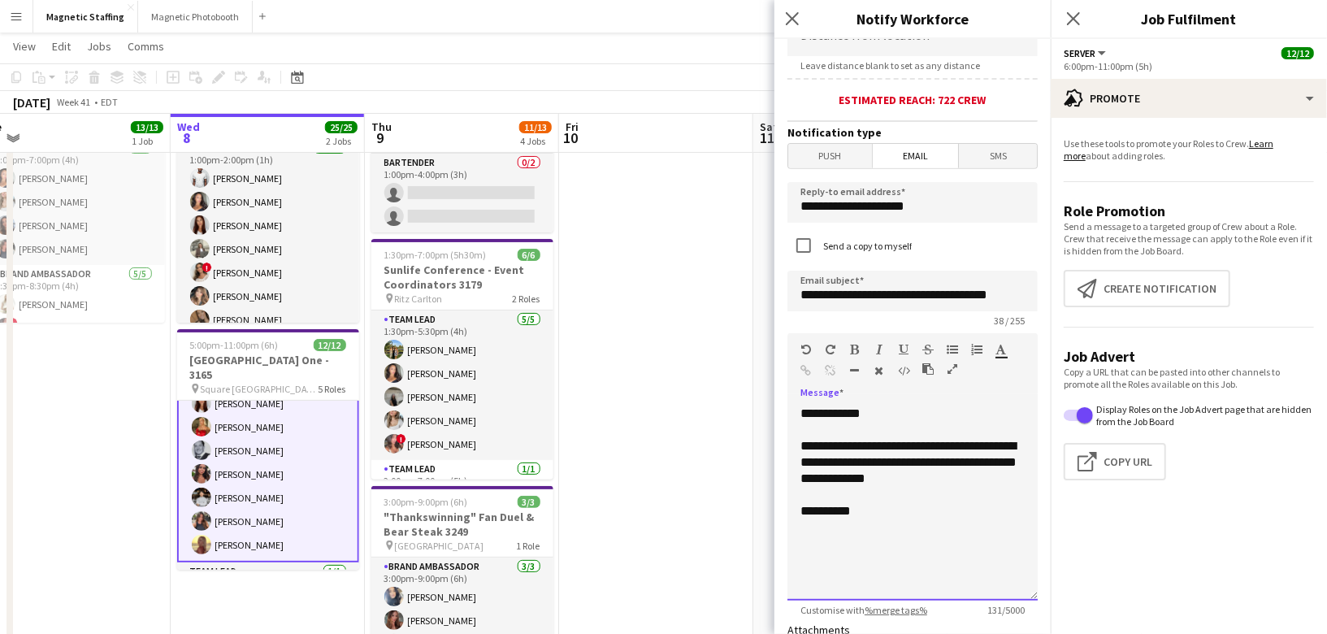
click at [942, 467] on div "**********" at bounding box center [912, 462] width 224 height 49
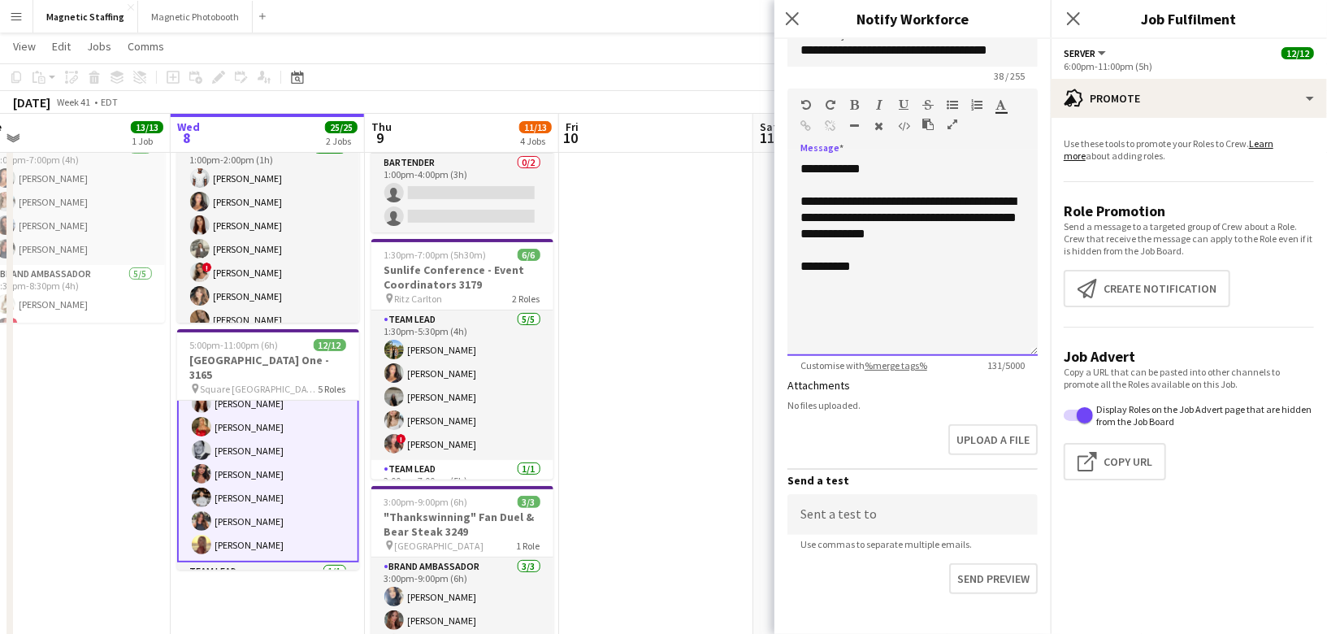
scroll to position [697, 0]
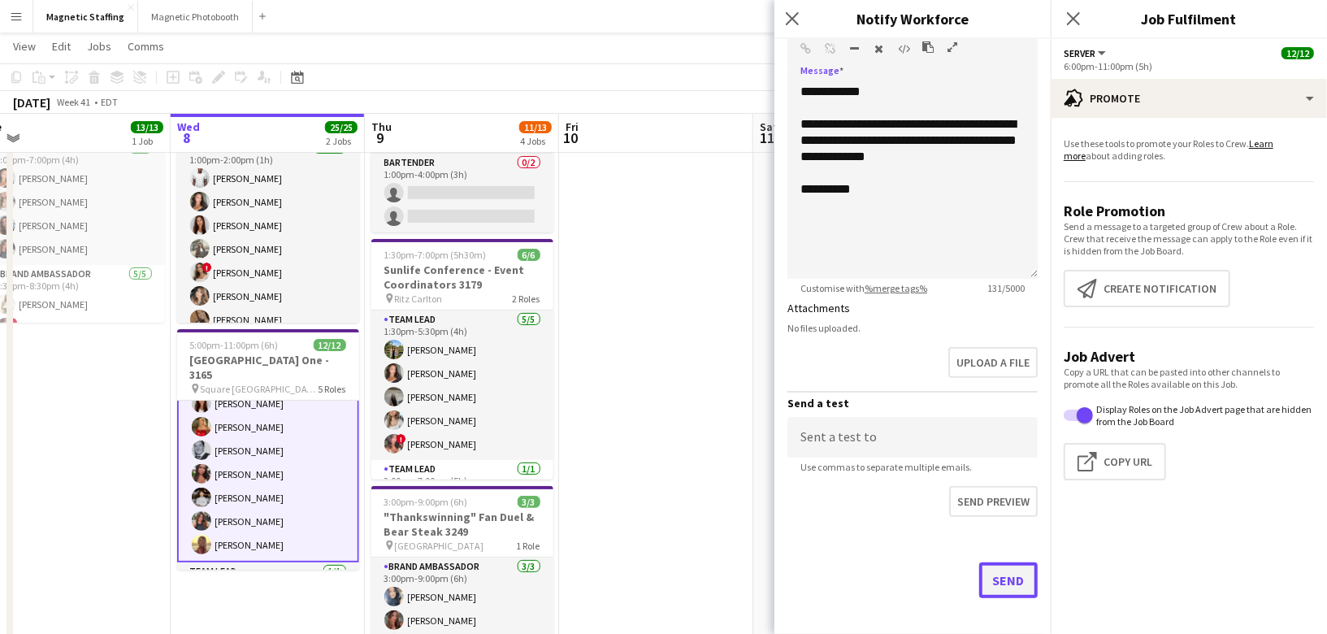
click at [1005, 577] on button "Send" at bounding box center [1008, 580] width 59 height 36
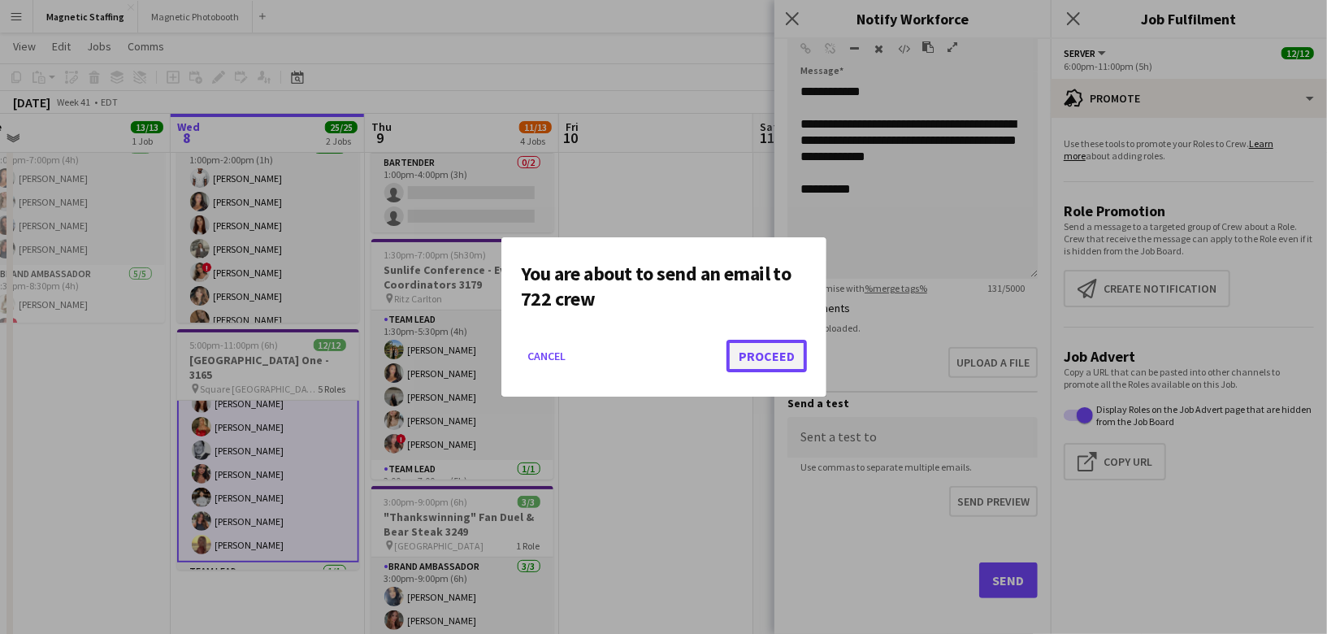
click at [783, 367] on button "Proceed" at bounding box center [766, 356] width 80 height 33
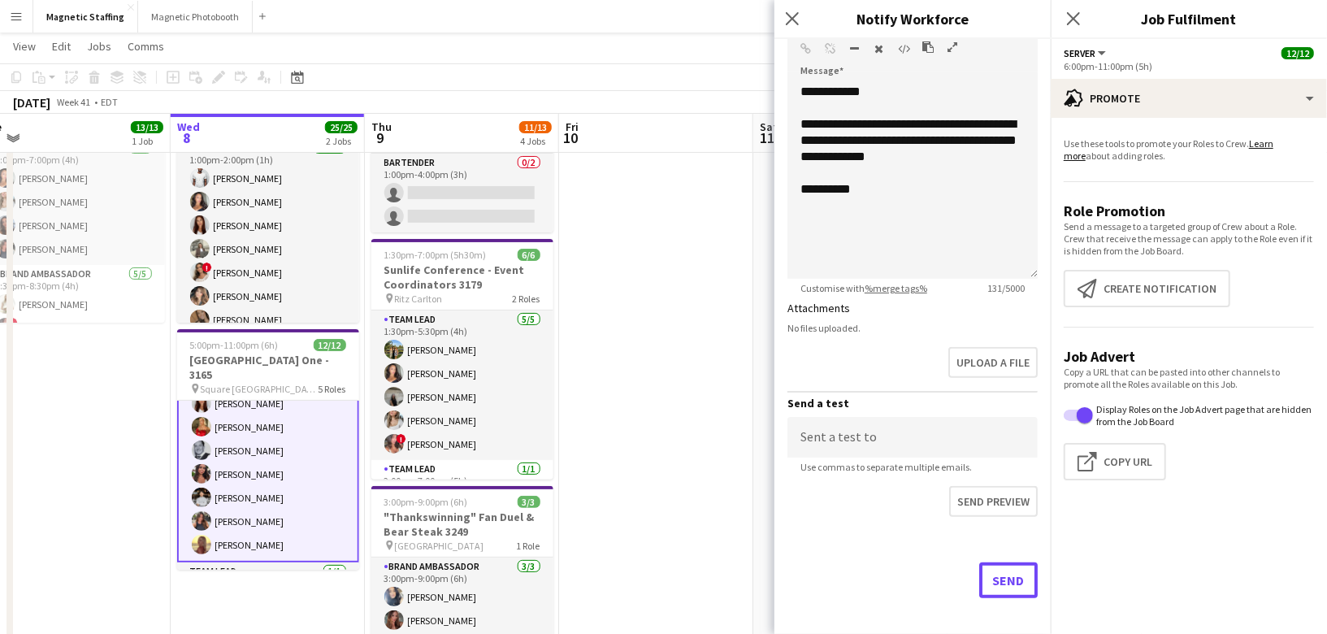
scroll to position [106, 0]
click at [722, 412] on app-date-cell at bounding box center [656, 543] width 194 height 935
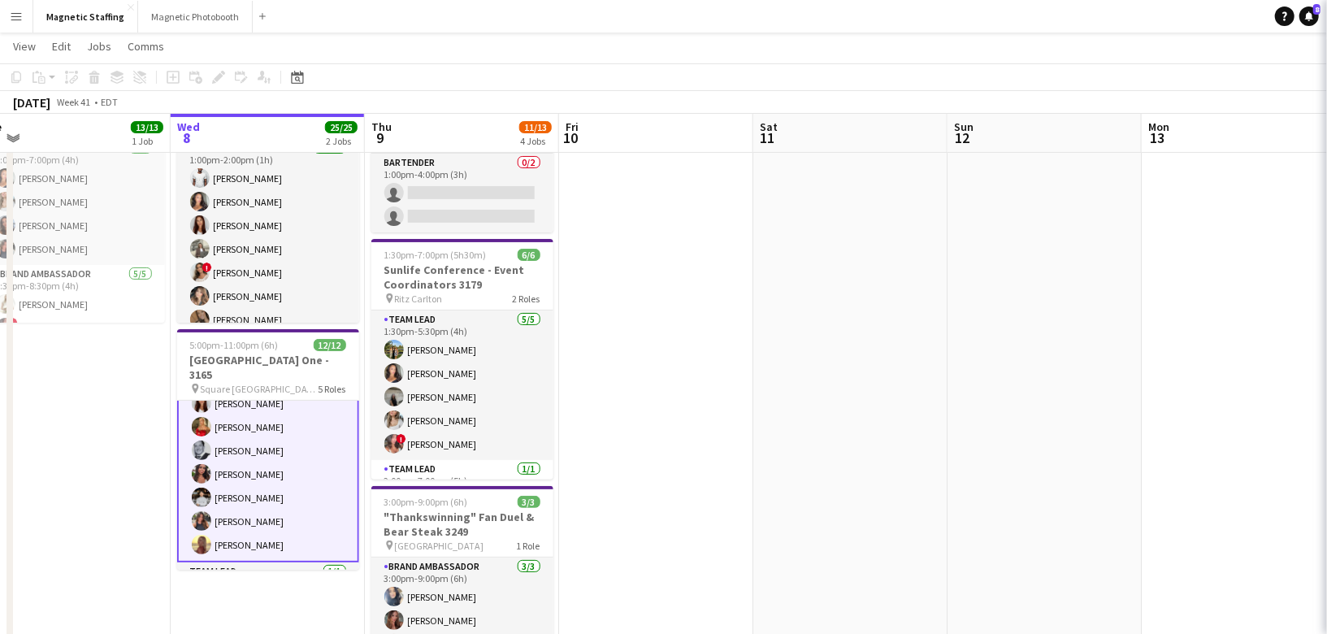
scroll to position [226, 0]
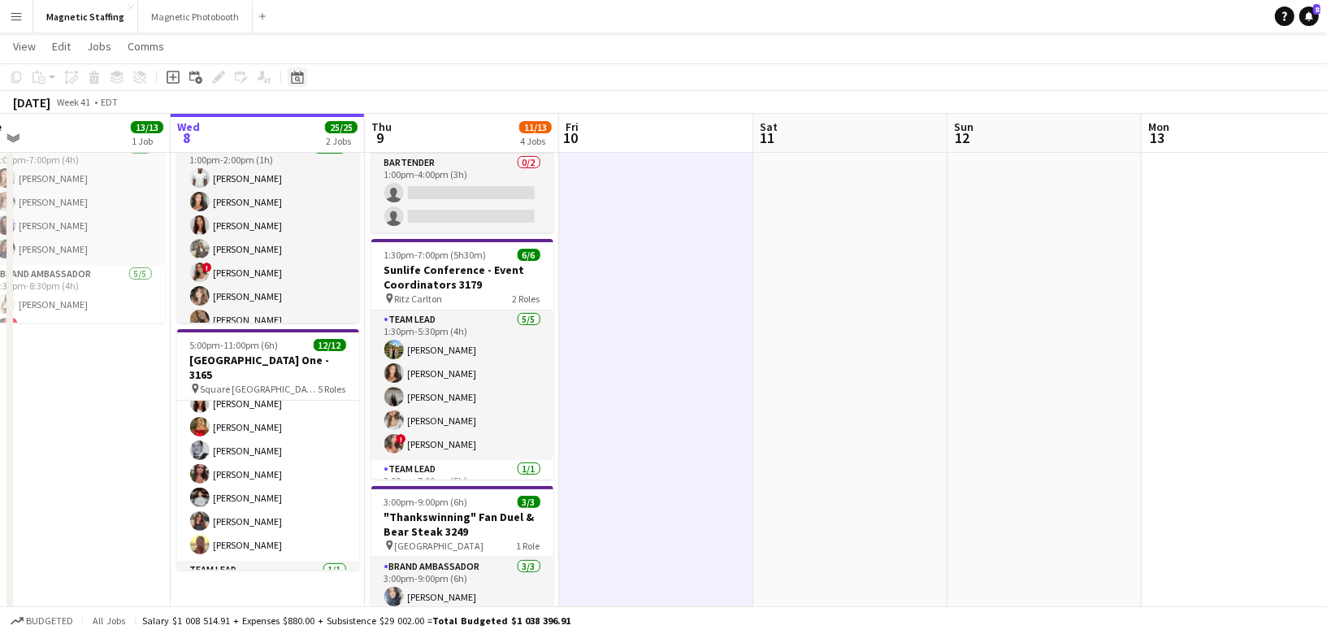
click at [296, 78] on icon "Date picker" at bounding box center [297, 77] width 13 height 13
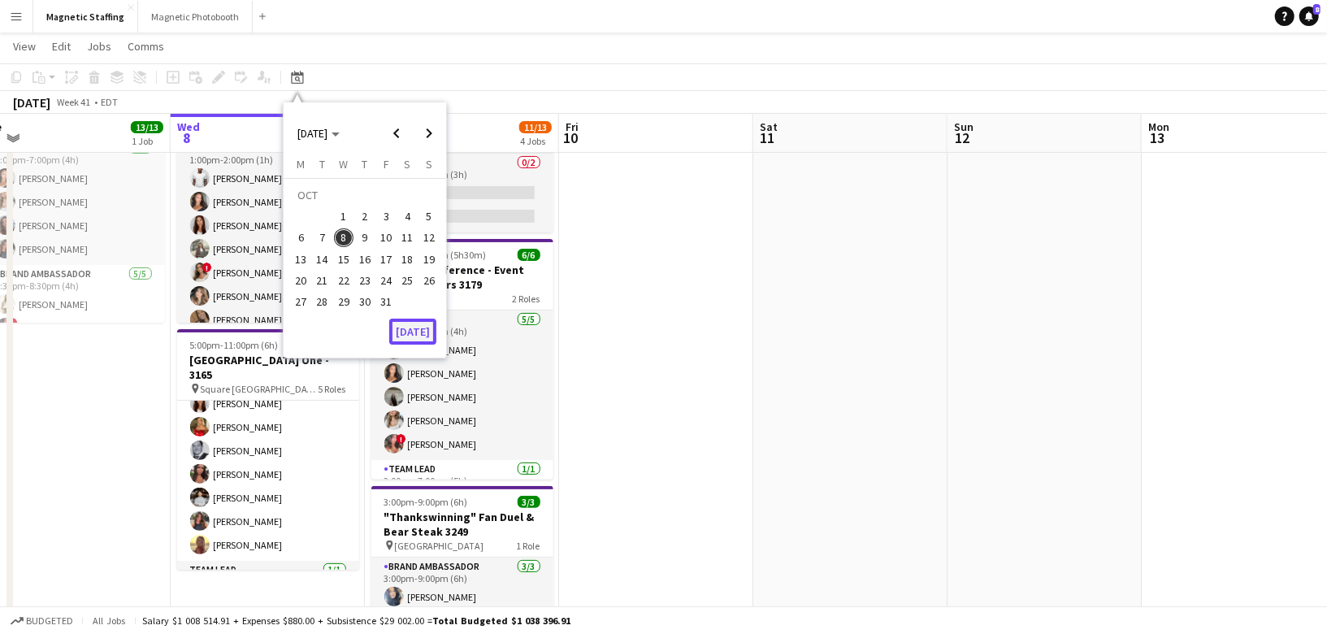
click at [408, 333] on button "[DATE]" at bounding box center [412, 332] width 47 height 26
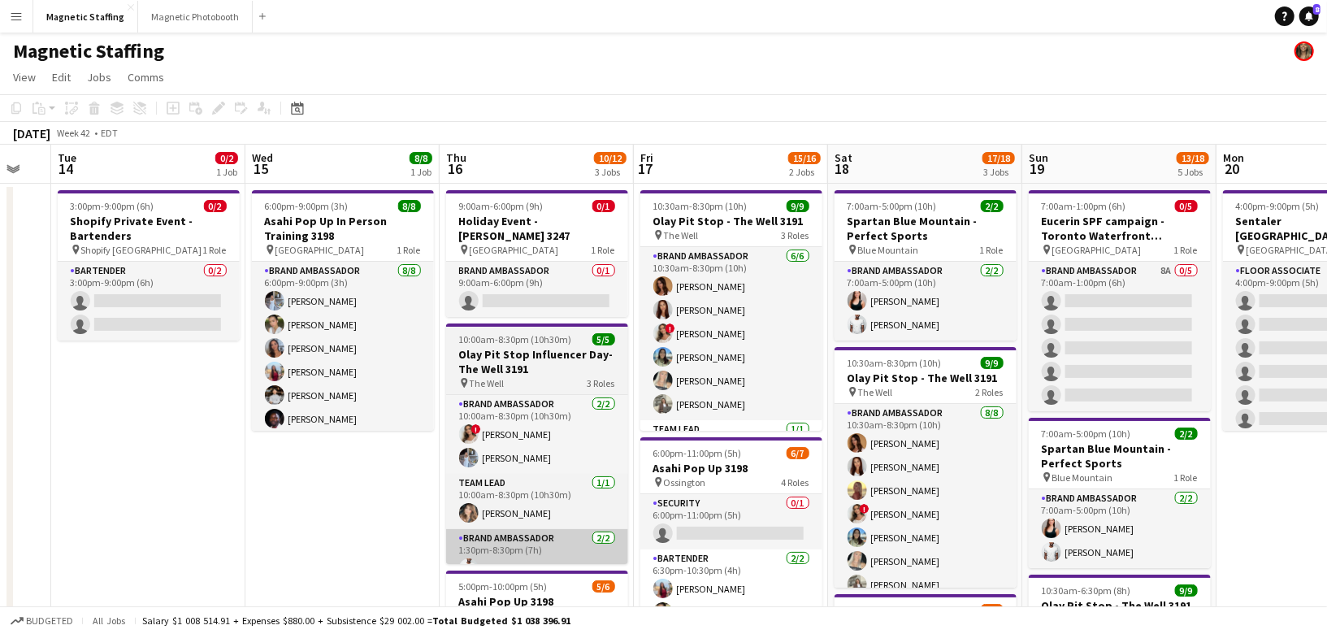
scroll to position [0, 462]
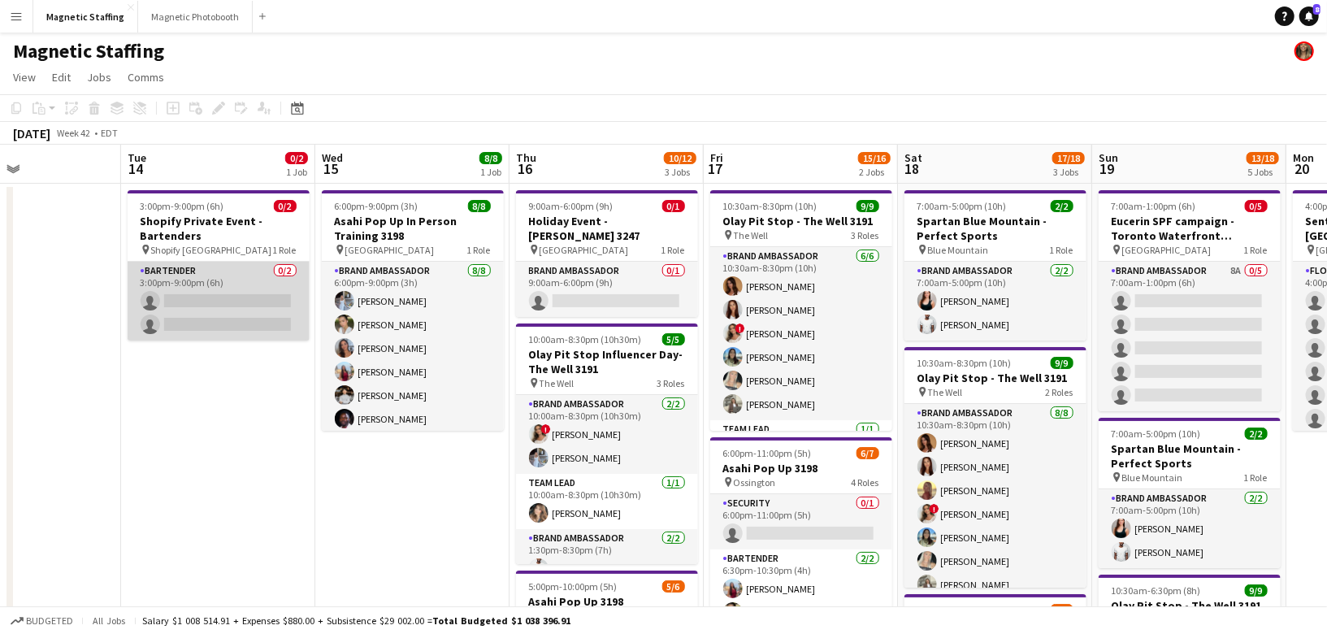
click at [203, 310] on app-card-role "Bartender 0/2 3:00pm-9:00pm (6h) single-neutral-actions single-neutral-actions" at bounding box center [219, 301] width 182 height 79
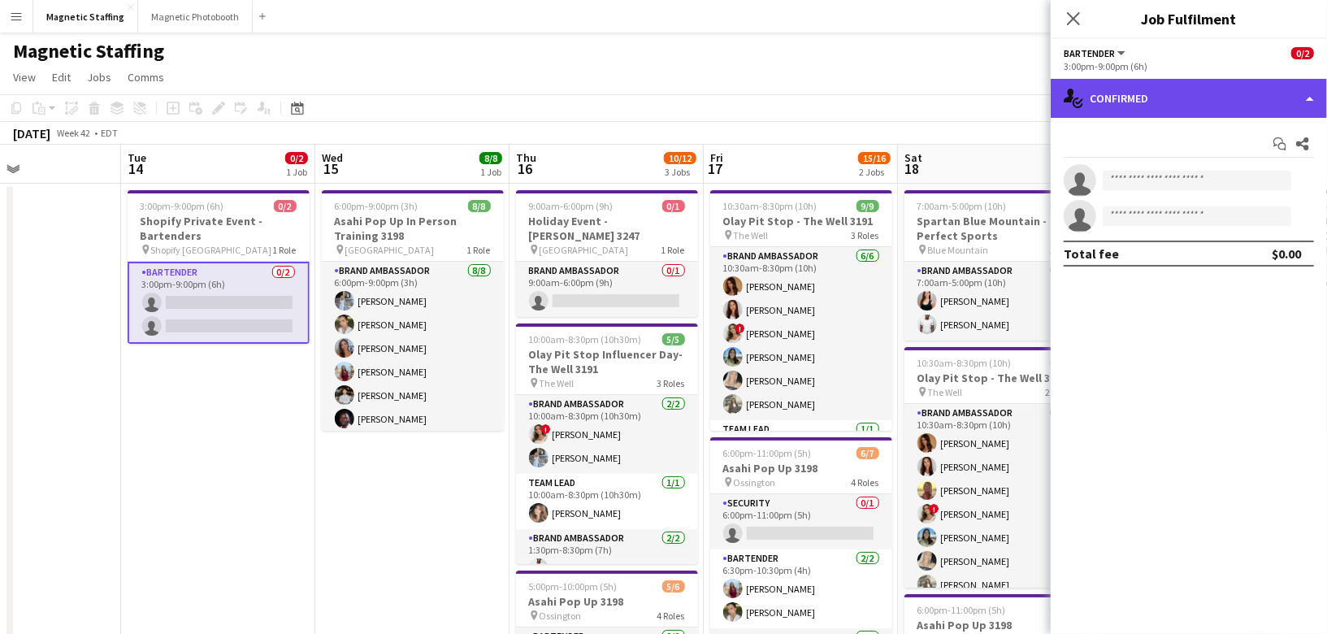
click at [1234, 100] on div "single-neutral-actions-check-2 Confirmed" at bounding box center [1189, 98] width 276 height 39
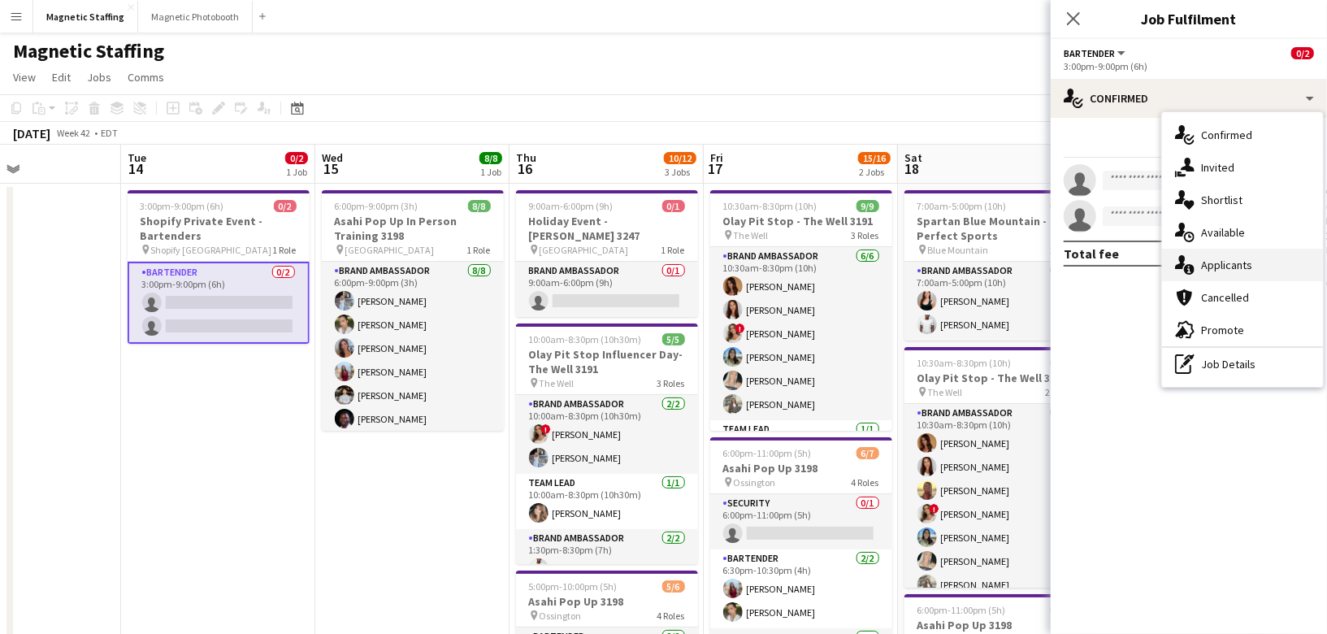
click at [1223, 262] on span "Applicants" at bounding box center [1226, 265] width 51 height 15
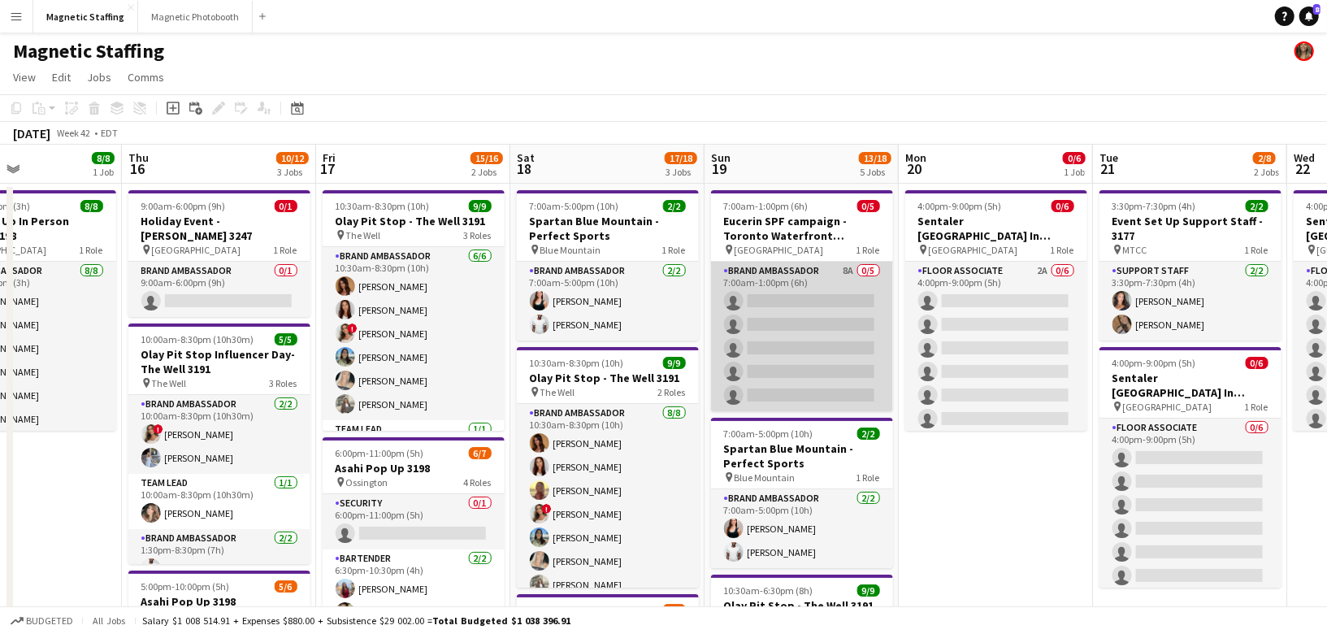
click at [761, 355] on app-card-role "Brand Ambassador 8A 0/5 7:00am-1:00pm (6h) single-neutral-actions single-neutra…" at bounding box center [802, 337] width 182 height 150
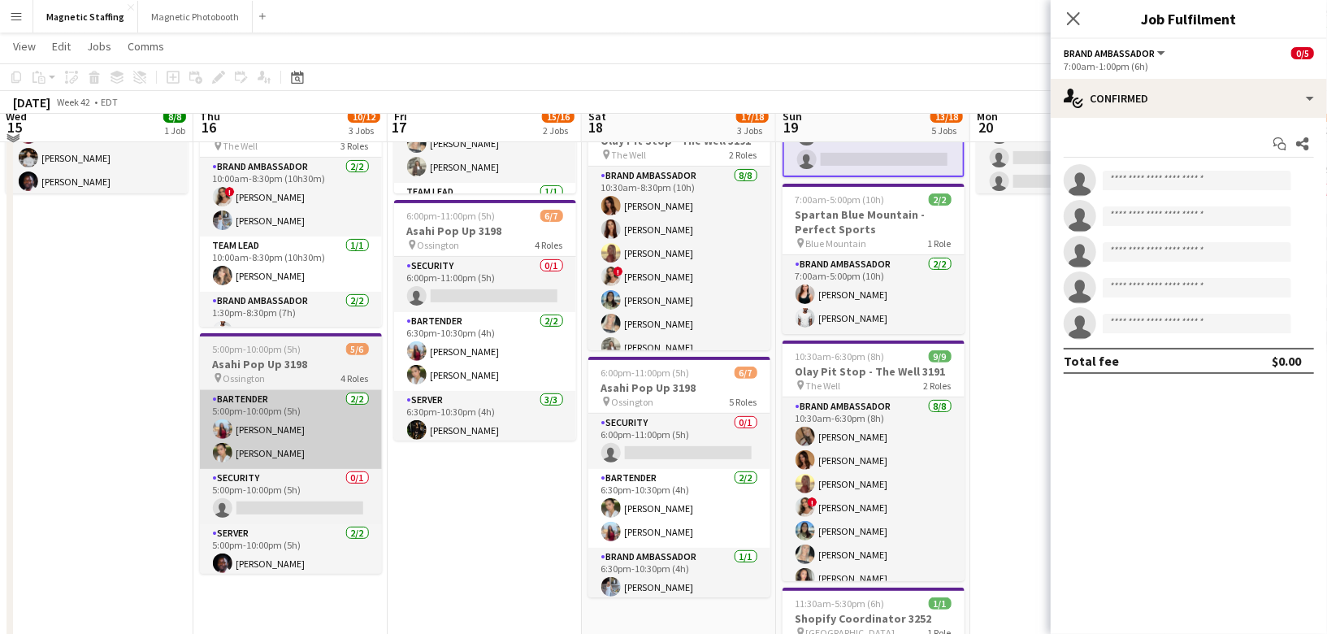
scroll to position [0, 0]
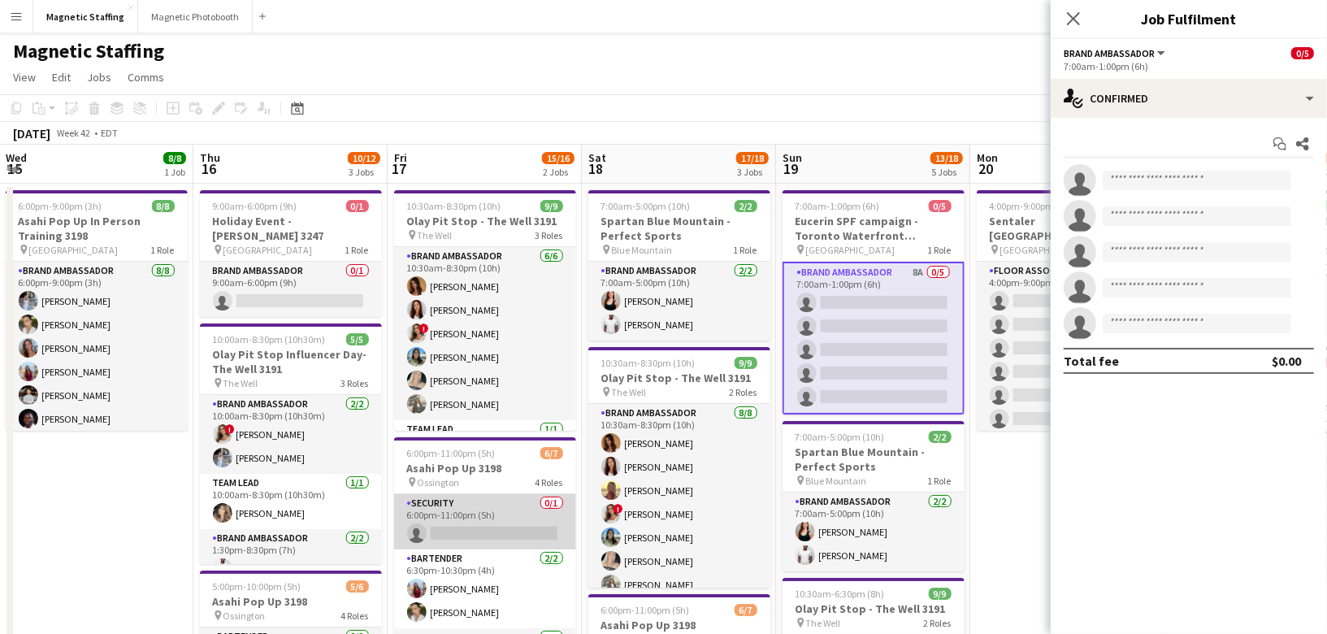
click at [515, 505] on app-card-role "Security 0/1 6:00pm-11:00pm (5h) single-neutral-actions" at bounding box center [485, 521] width 182 height 55
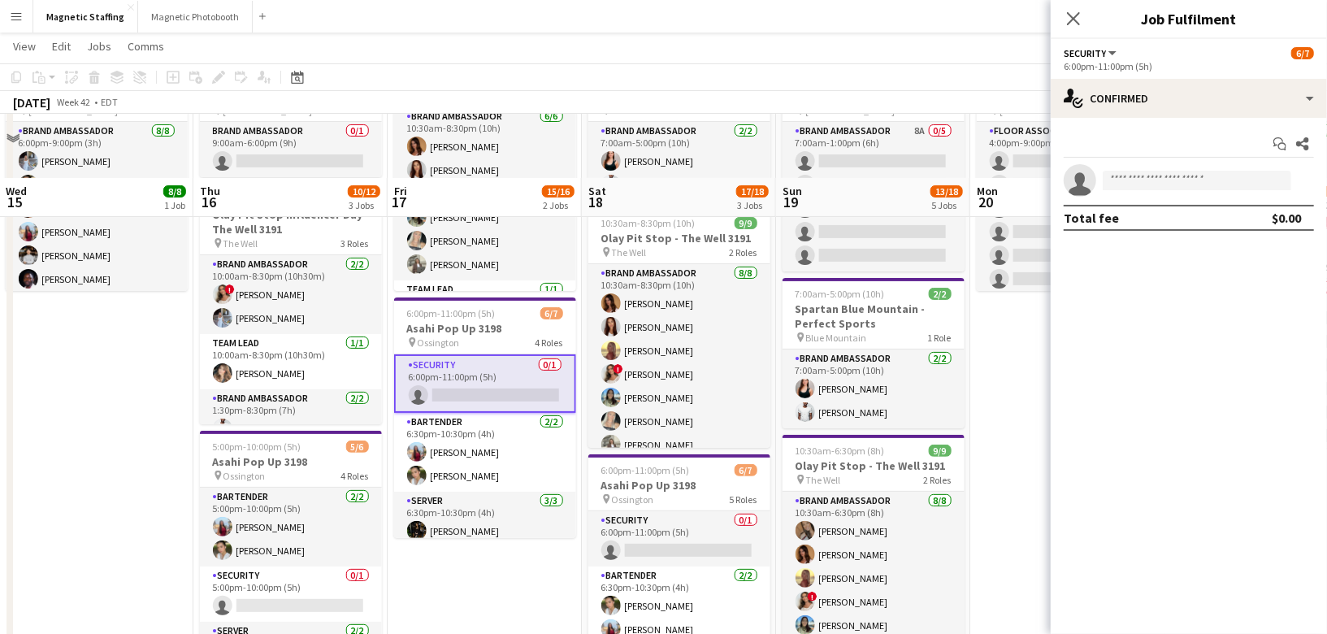
scroll to position [202, 0]
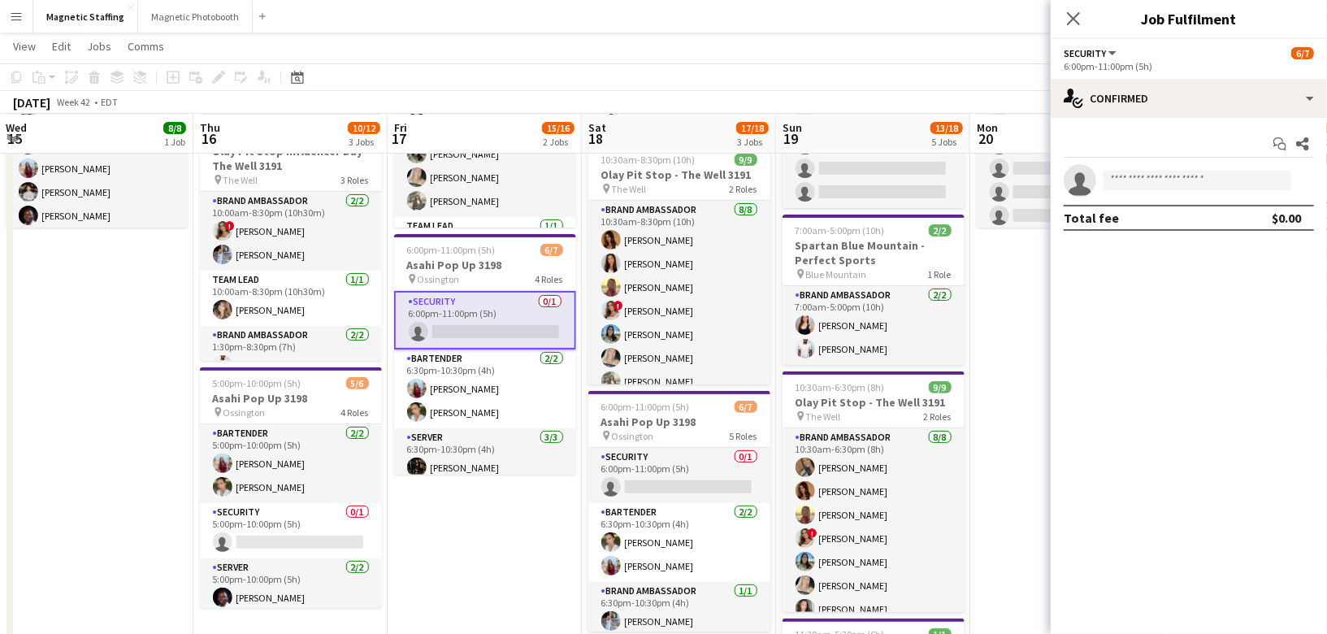
click at [521, 431] on app-card-role "Server 3/3 6:30pm-10:30pm (4h) Hanna Lee angel kim Anthony Kerr" at bounding box center [485, 479] width 182 height 102
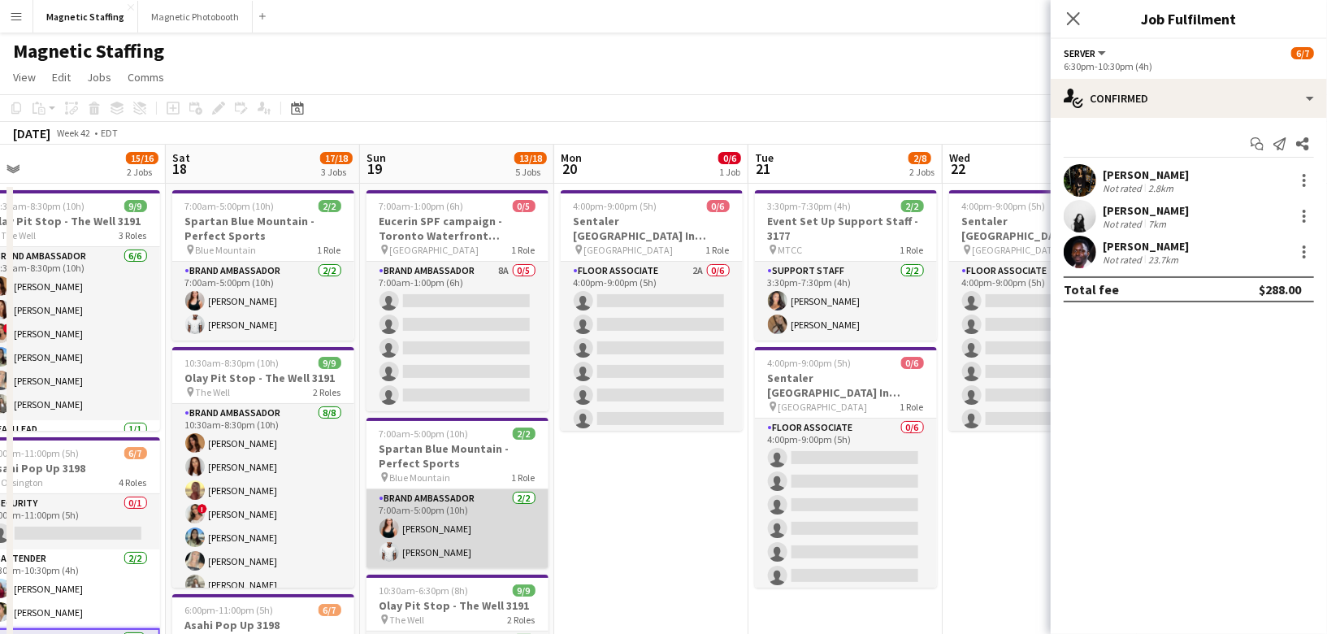
scroll to position [0, 482]
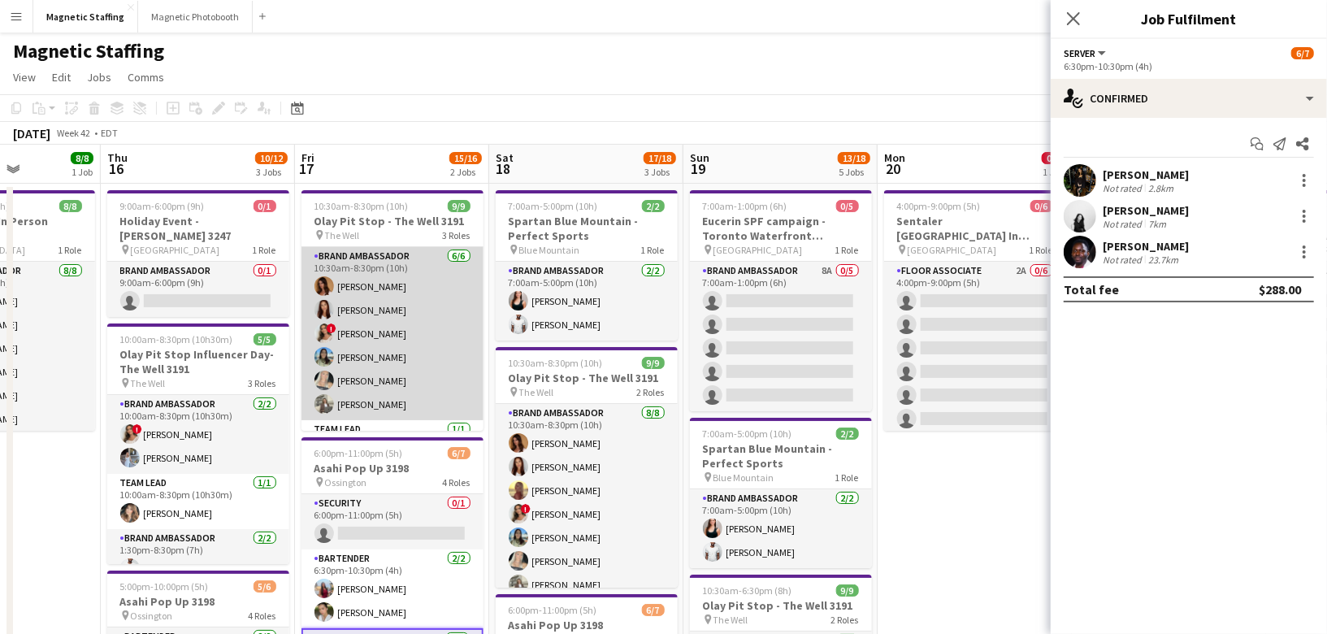
click at [396, 368] on app-card-role "Brand Ambassador 6/6 10:30am-8:30pm (10h) Karolina Rembiesa Luana Cima ! Emily …" at bounding box center [392, 333] width 182 height 173
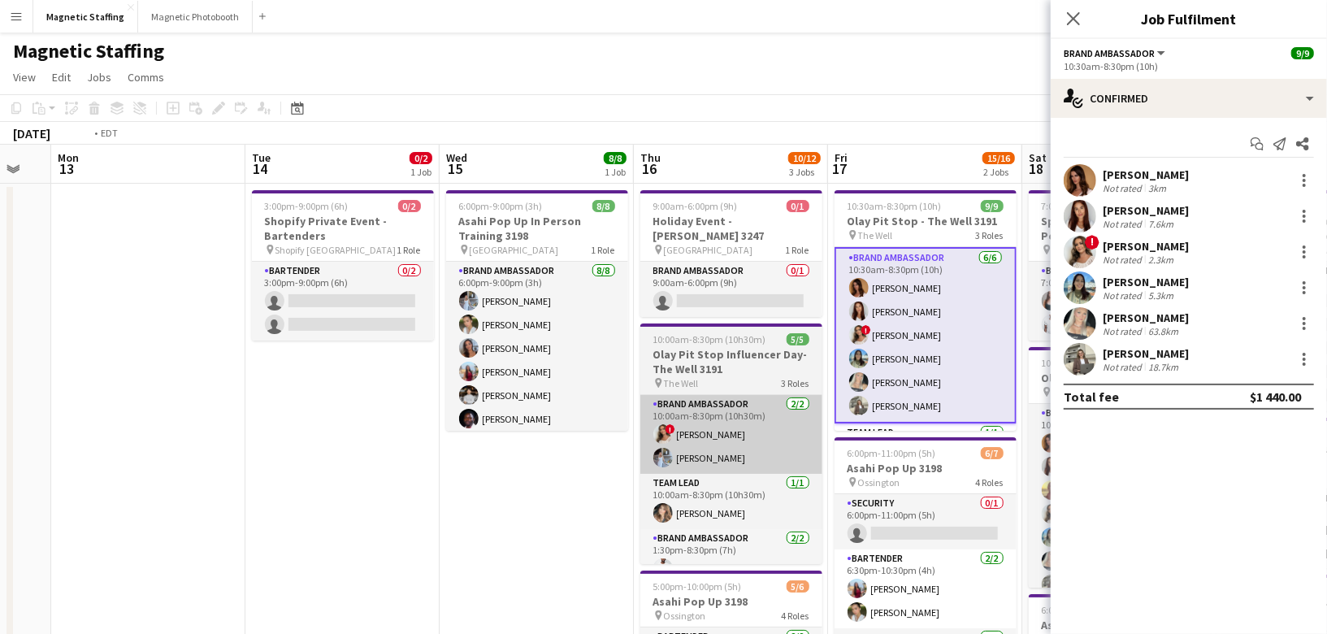
scroll to position [0, 444]
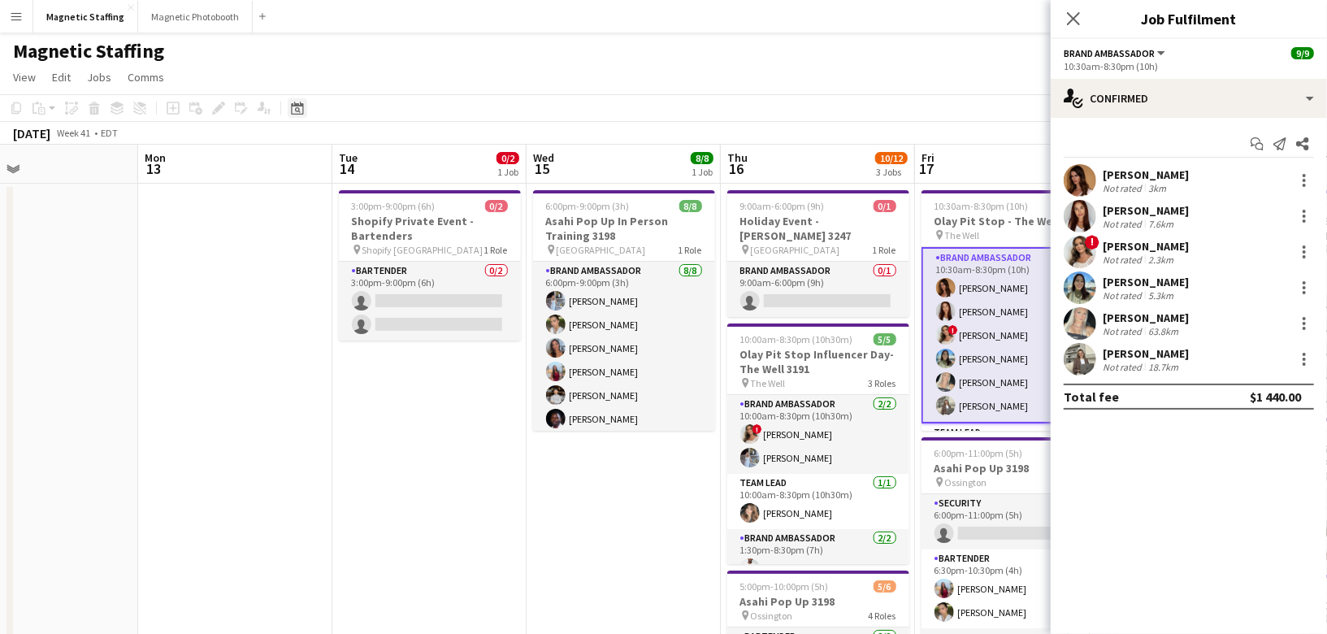
click at [299, 104] on icon at bounding box center [297, 108] width 12 height 13
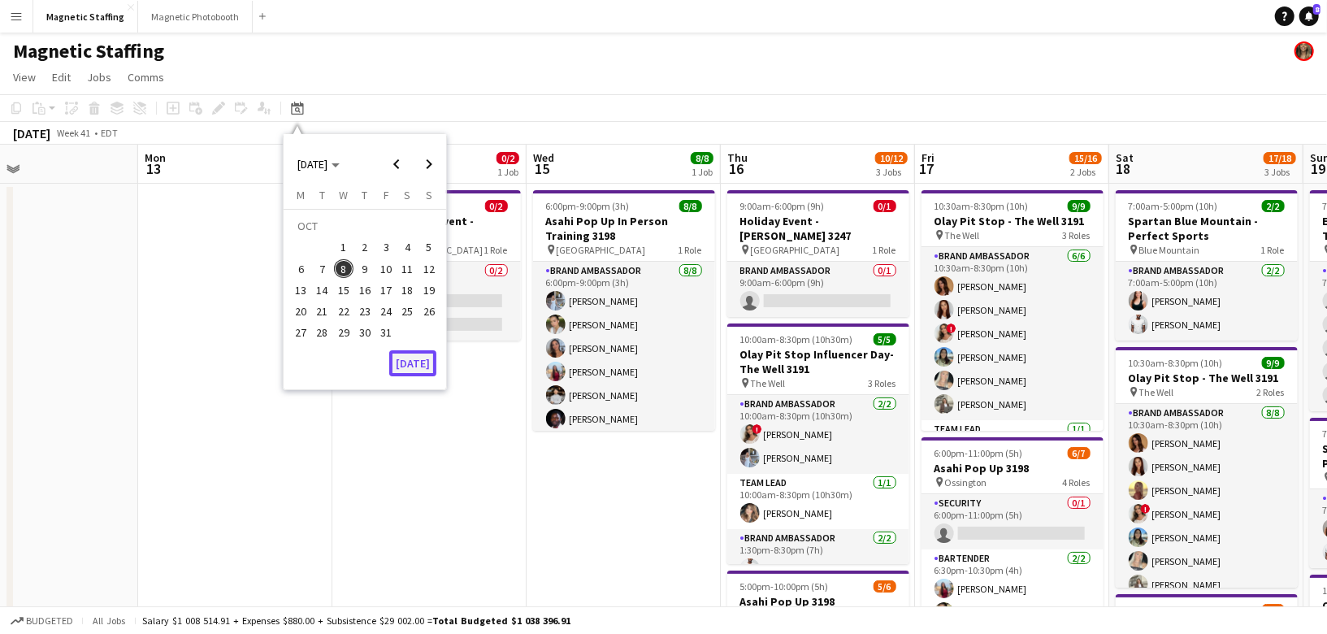
click at [414, 370] on button "[DATE]" at bounding box center [412, 363] width 47 height 26
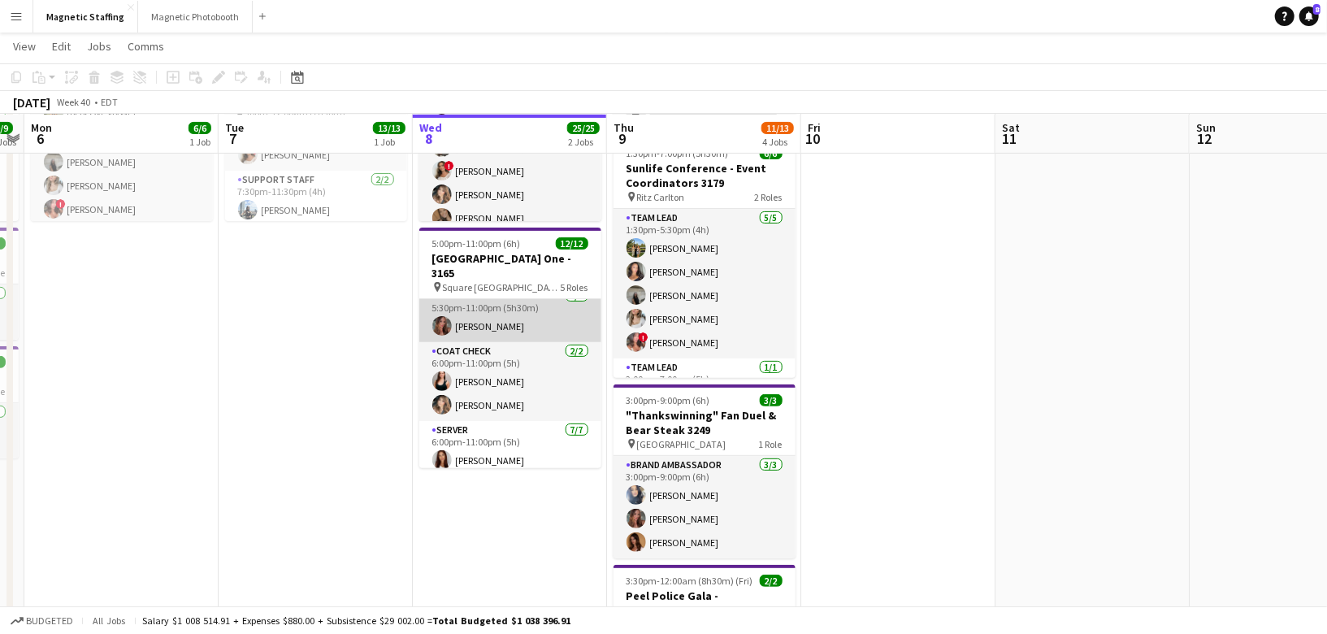
scroll to position [76, 0]
click at [496, 387] on app-card-role "Coat Check [DATE] 6:00pm-11:00pm (5h) [PERSON_NAME] [PERSON_NAME]" at bounding box center [510, 373] width 182 height 79
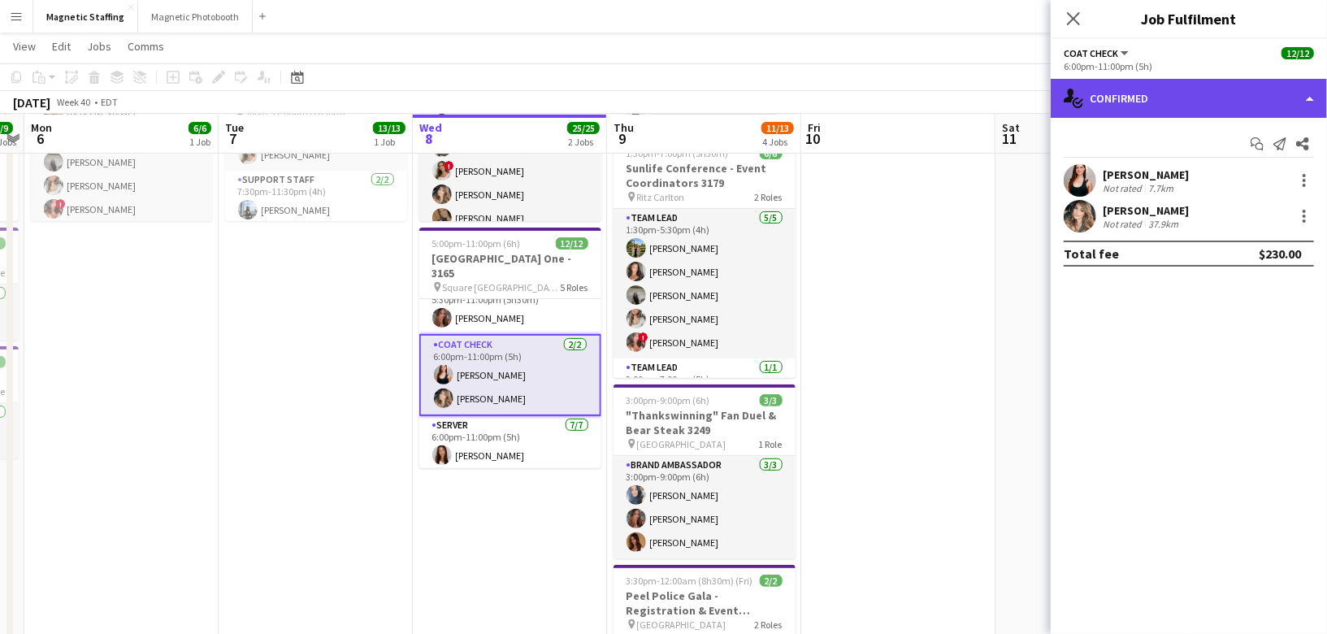
click at [1172, 100] on div "single-neutral-actions-check-2 Confirmed" at bounding box center [1189, 98] width 276 height 39
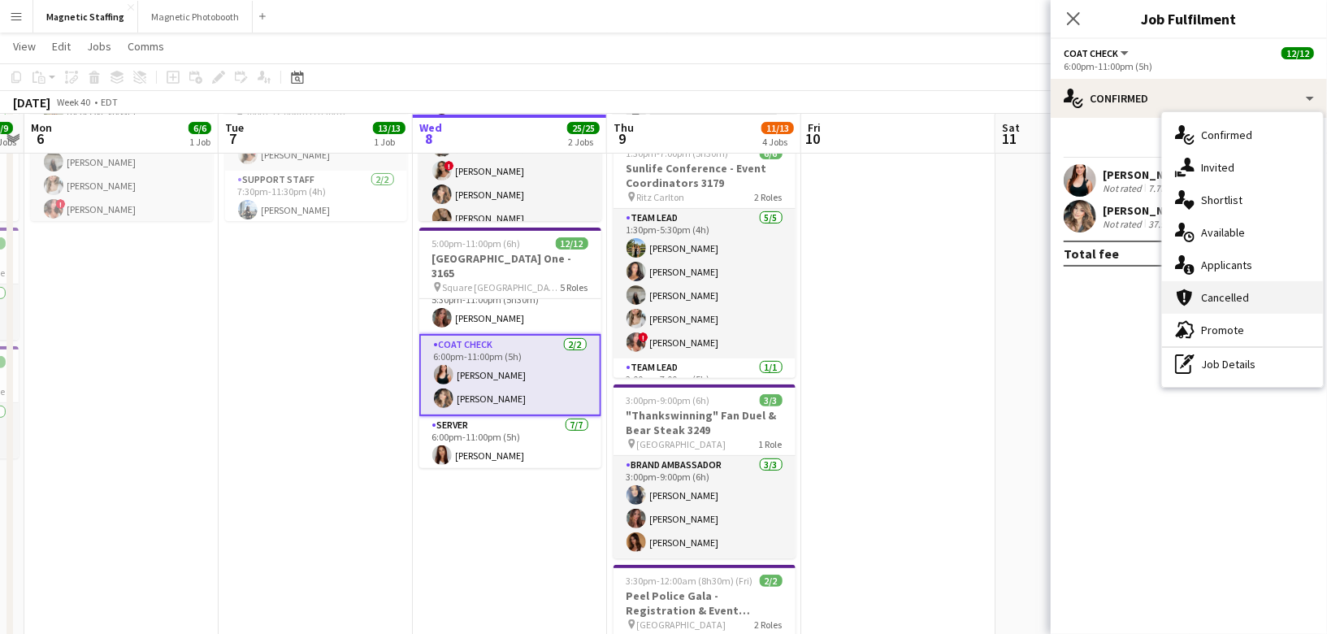
click at [1193, 281] on div "cancellation Cancelled" at bounding box center [1242, 297] width 161 height 33
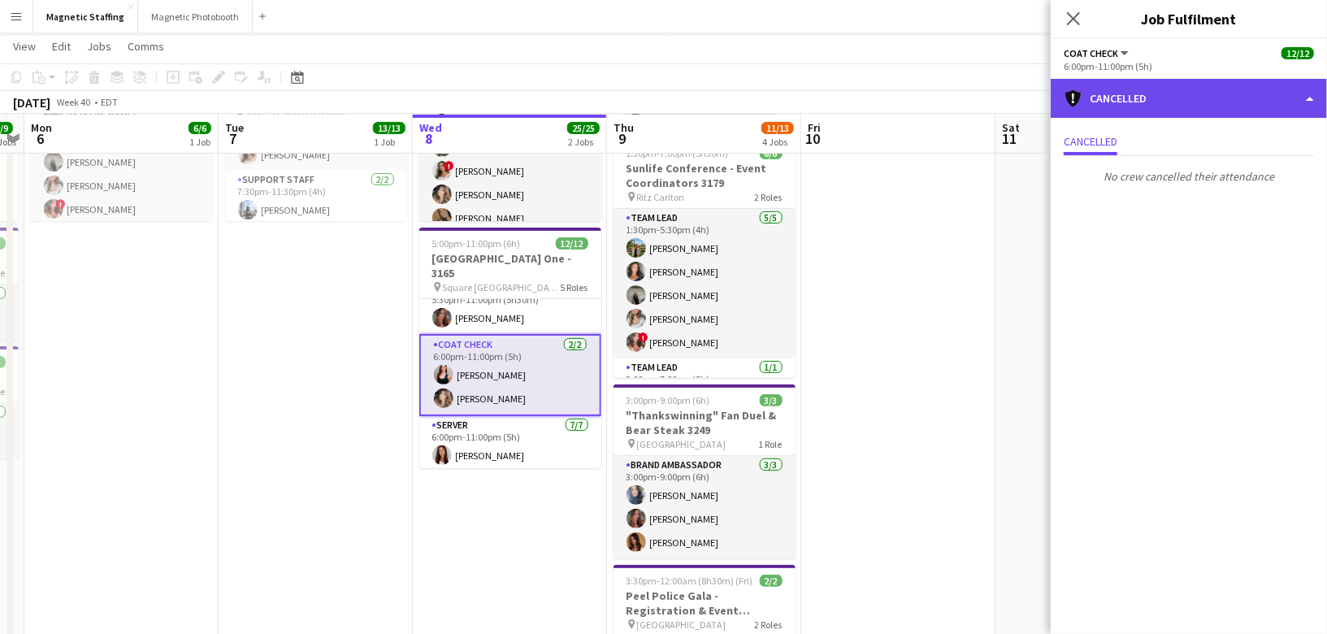
click at [1185, 96] on div "cancellation Cancelled" at bounding box center [1189, 98] width 276 height 39
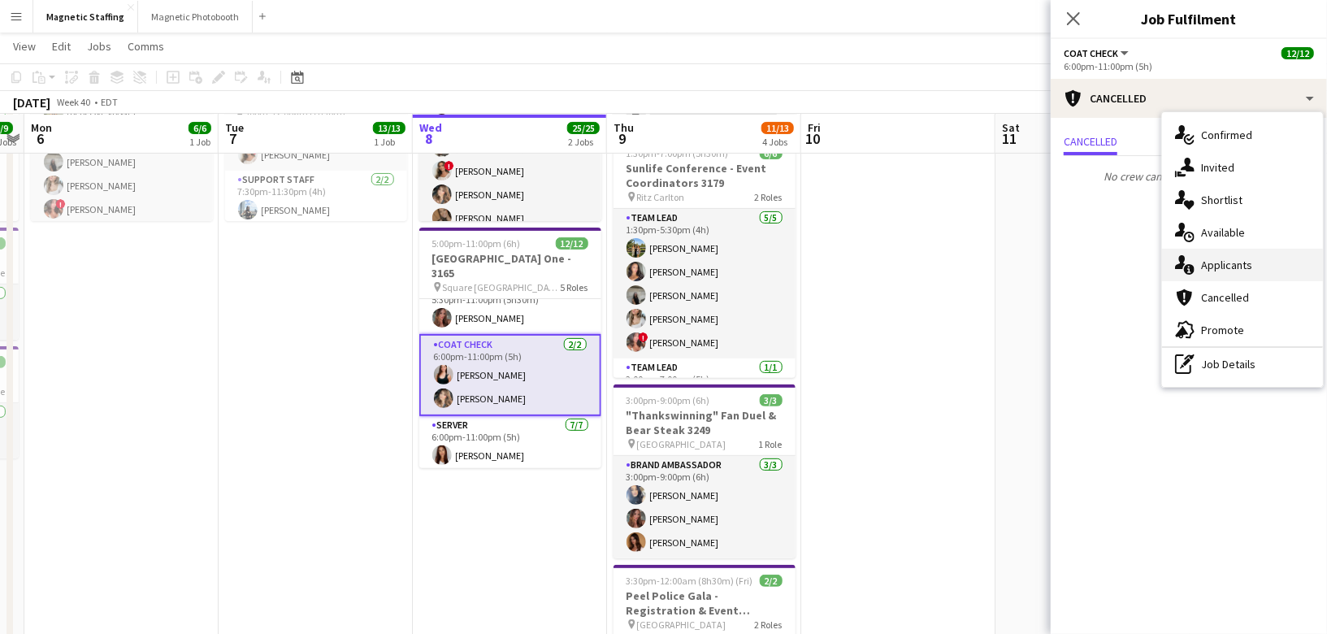
click at [1187, 268] on icon "single-neutral-actions-information" at bounding box center [1185, 265] width 20 height 20
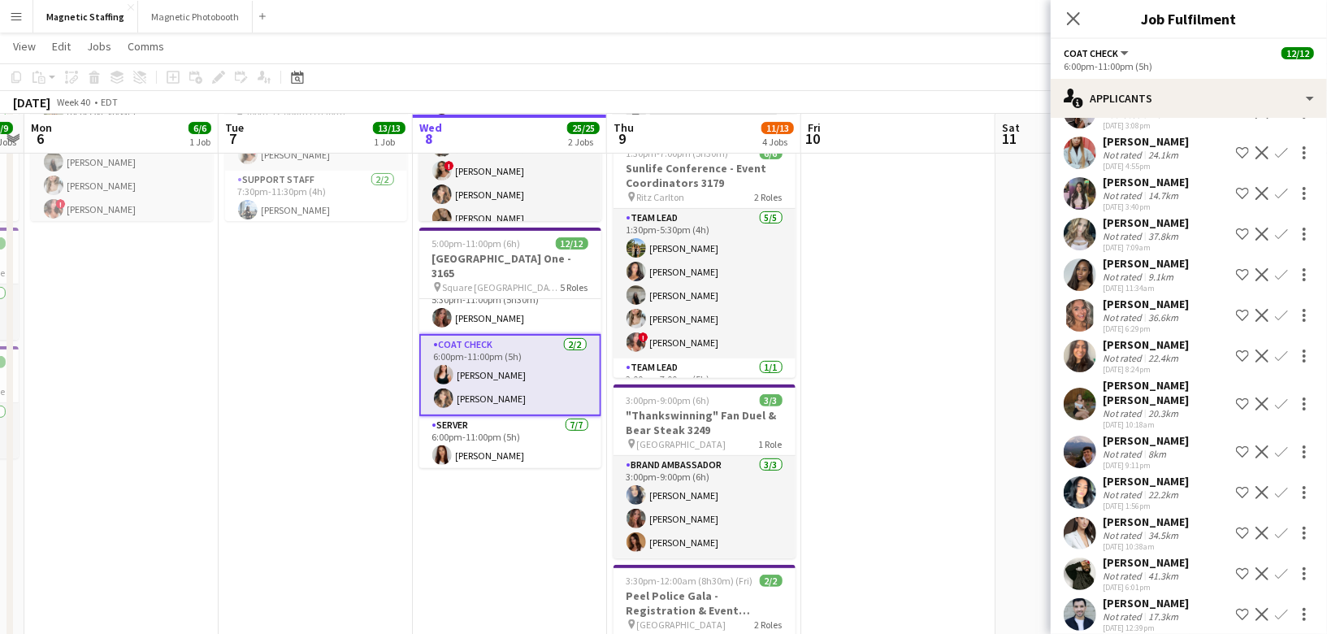
scroll to position [95, 0]
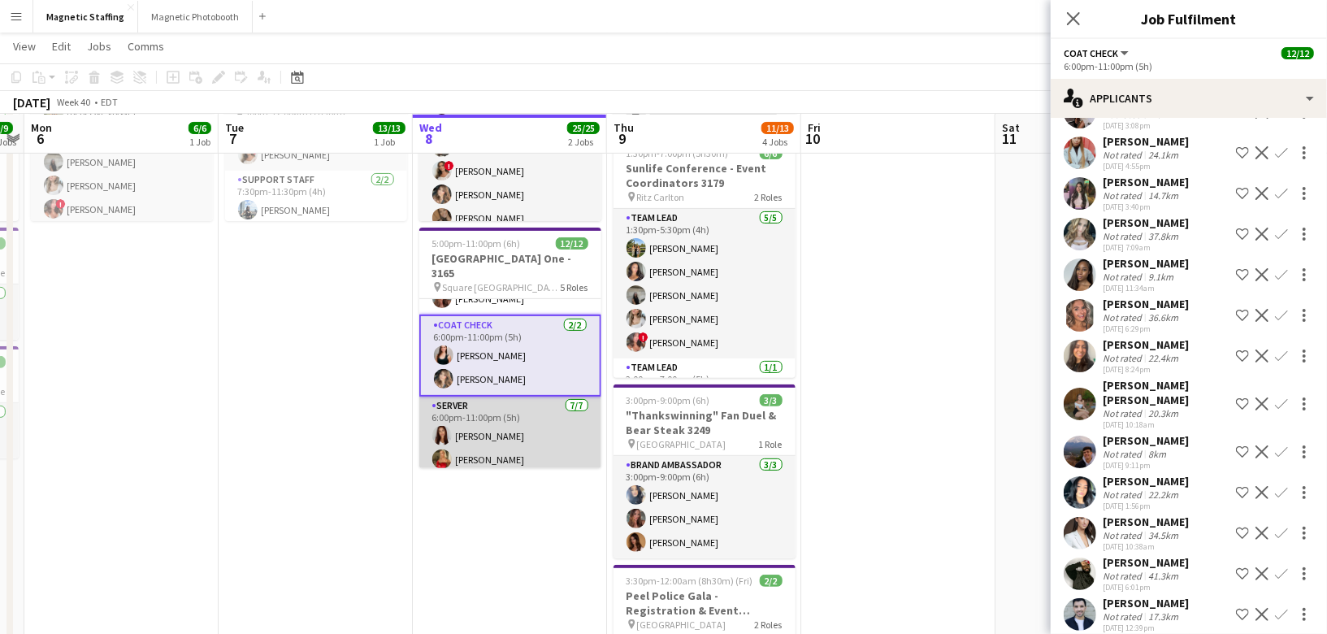
click at [481, 440] on app-card-role "Server 7/7 6:00pm-11:00pm (5h) Luana Cima Madi Booth Mike Oelker Selina Bancher…" at bounding box center [510, 495] width 182 height 197
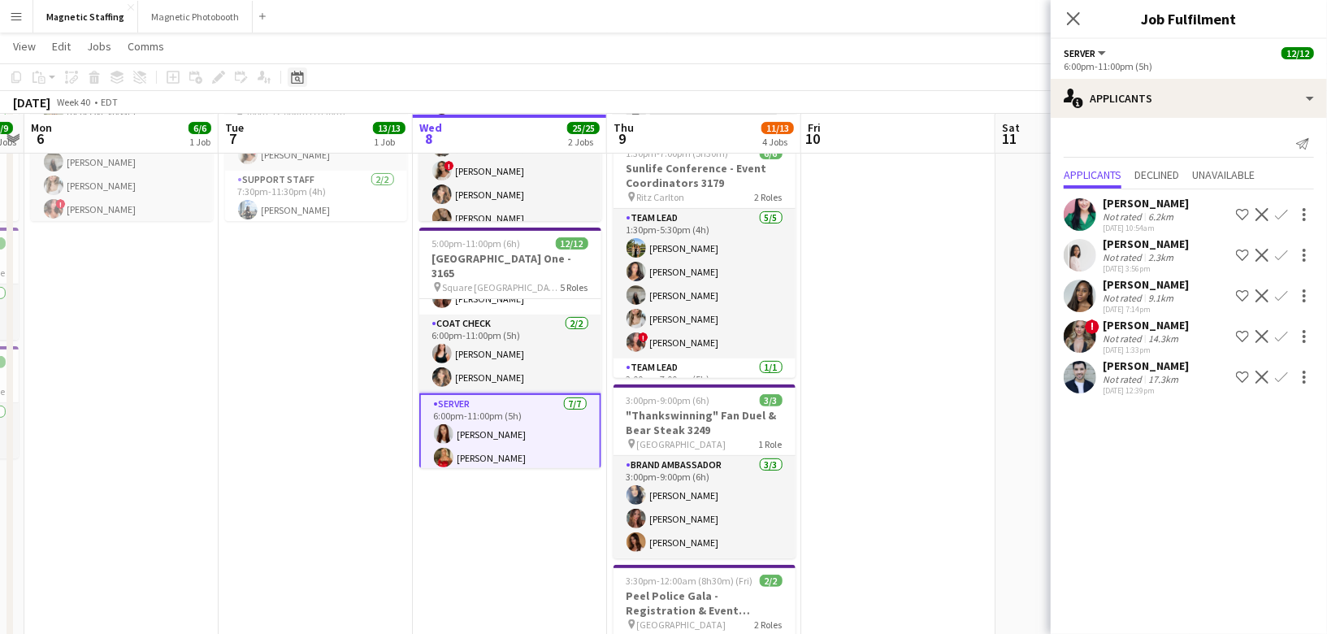
click at [289, 77] on div "Date picker" at bounding box center [298, 77] width 20 height 20
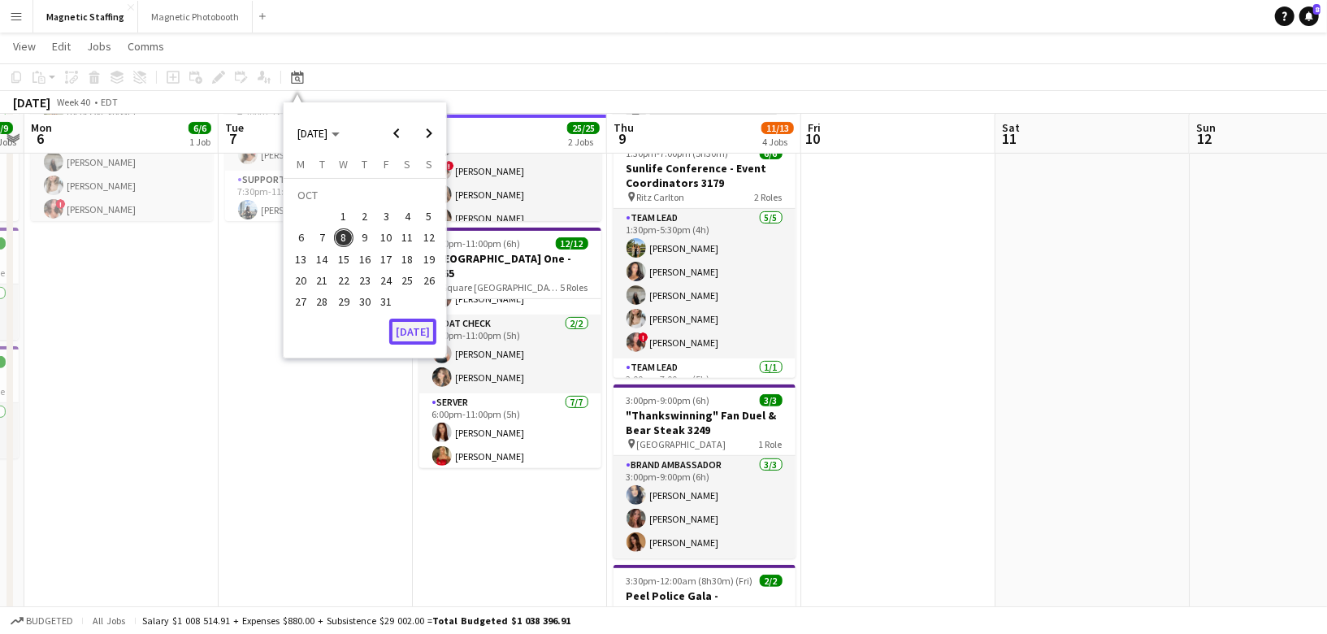
click at [412, 337] on button "[DATE]" at bounding box center [412, 332] width 47 height 26
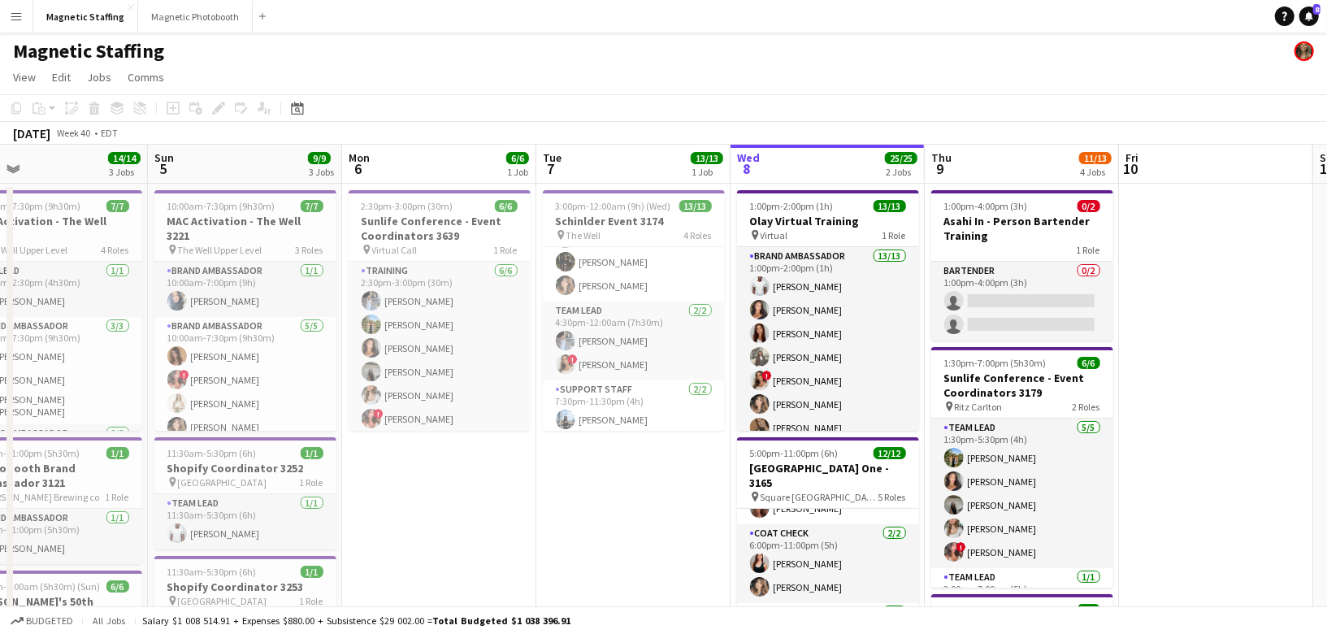
drag, startPoint x: 434, startPoint y: 426, endPoint x: 753, endPoint y: 422, distance: 319.4
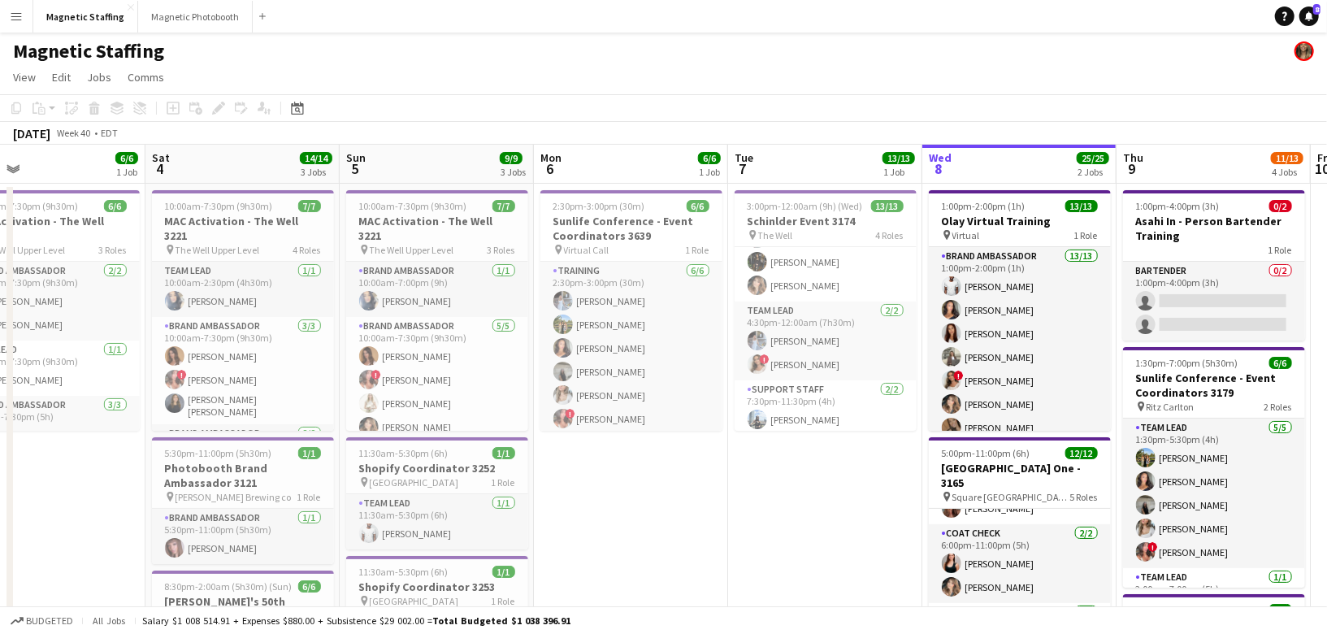
scroll to position [0, 431]
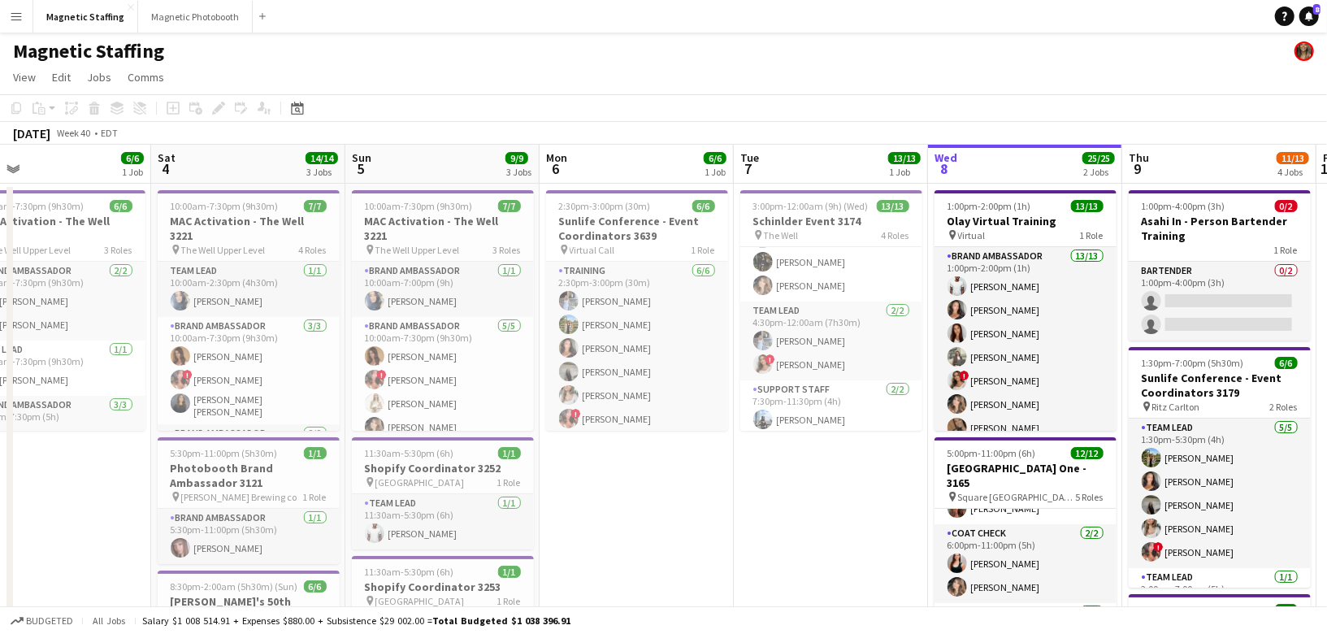
drag, startPoint x: 490, startPoint y: 538, endPoint x: 685, endPoint y: 531, distance: 195.1
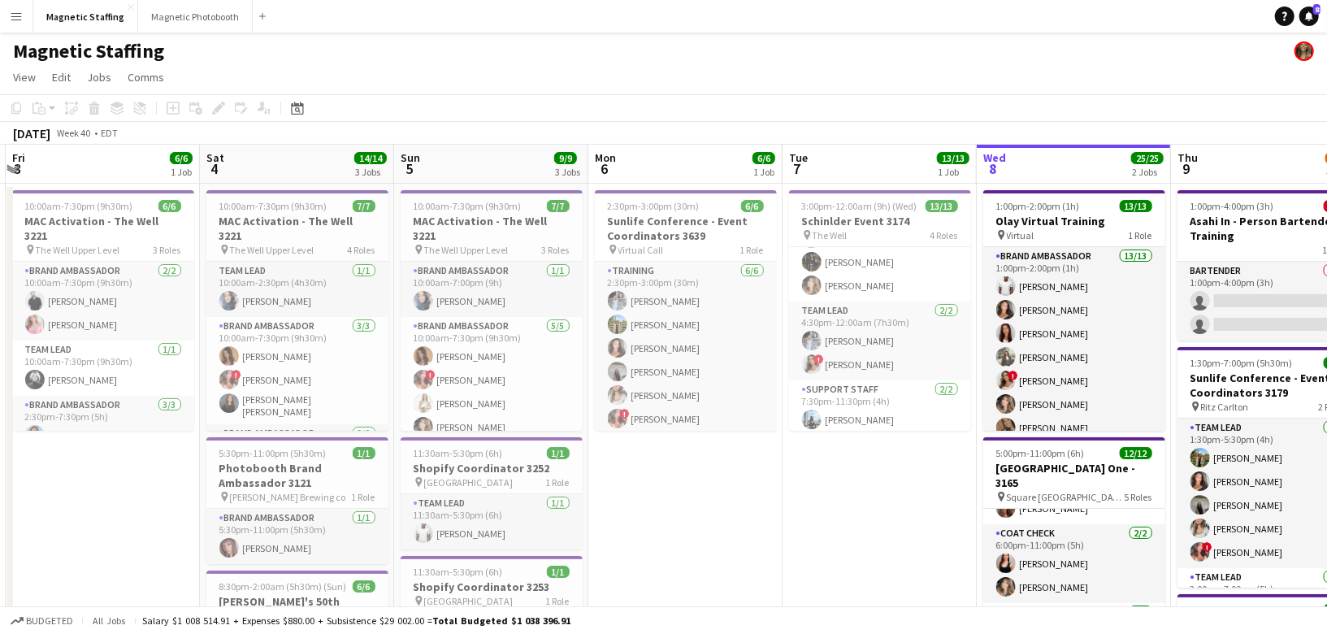
scroll to position [0, 330]
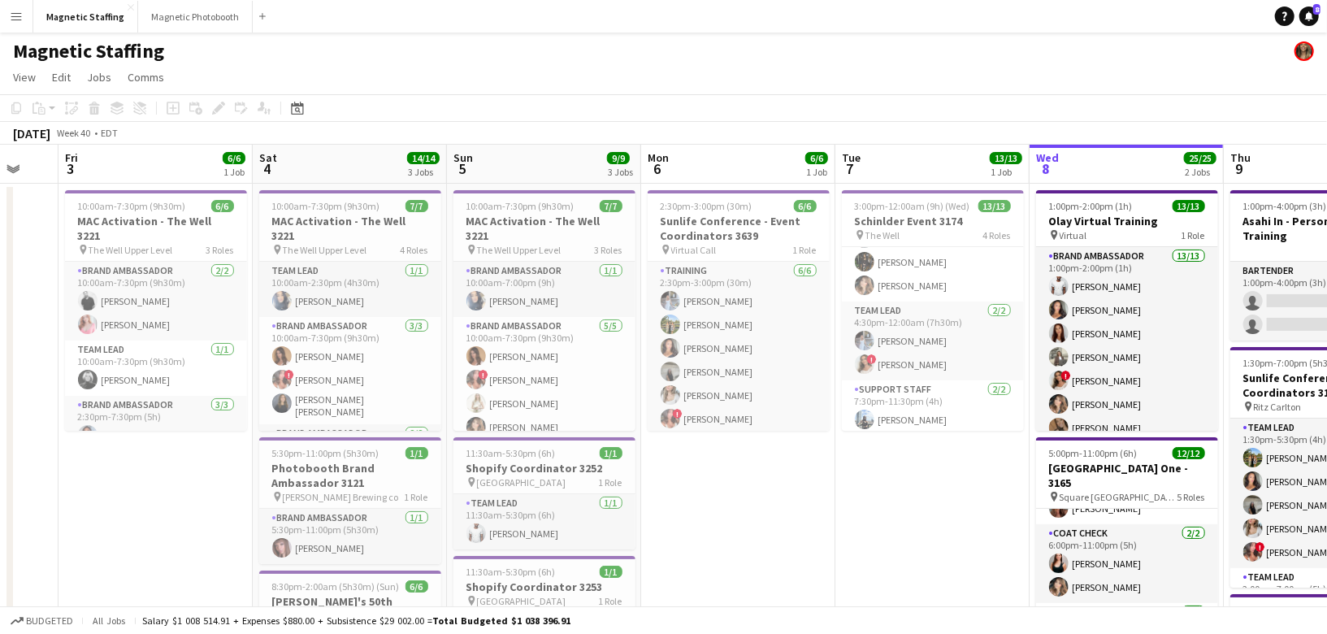
drag, startPoint x: 685, startPoint y: 531, endPoint x: 787, endPoint y: 531, distance: 101.6
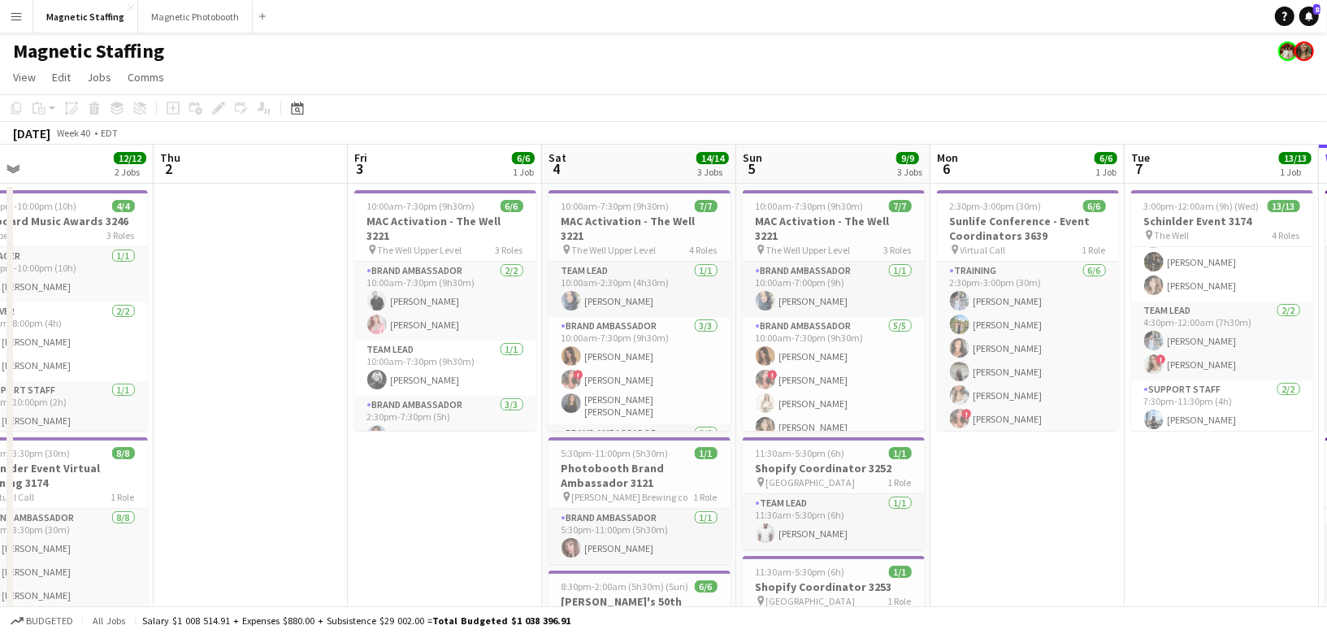
drag, startPoint x: 787, startPoint y: 531, endPoint x: 1078, endPoint y: 523, distance: 291.0
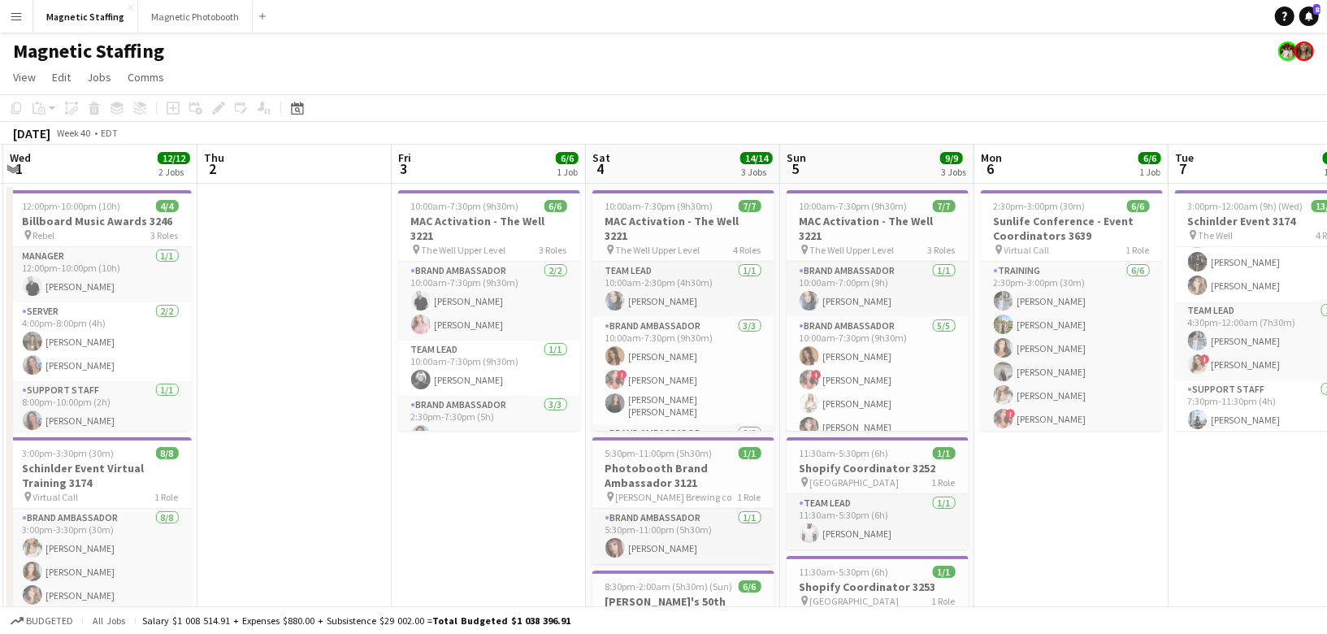
drag, startPoint x: 375, startPoint y: 523, endPoint x: 162, endPoint y: 514, distance: 213.1
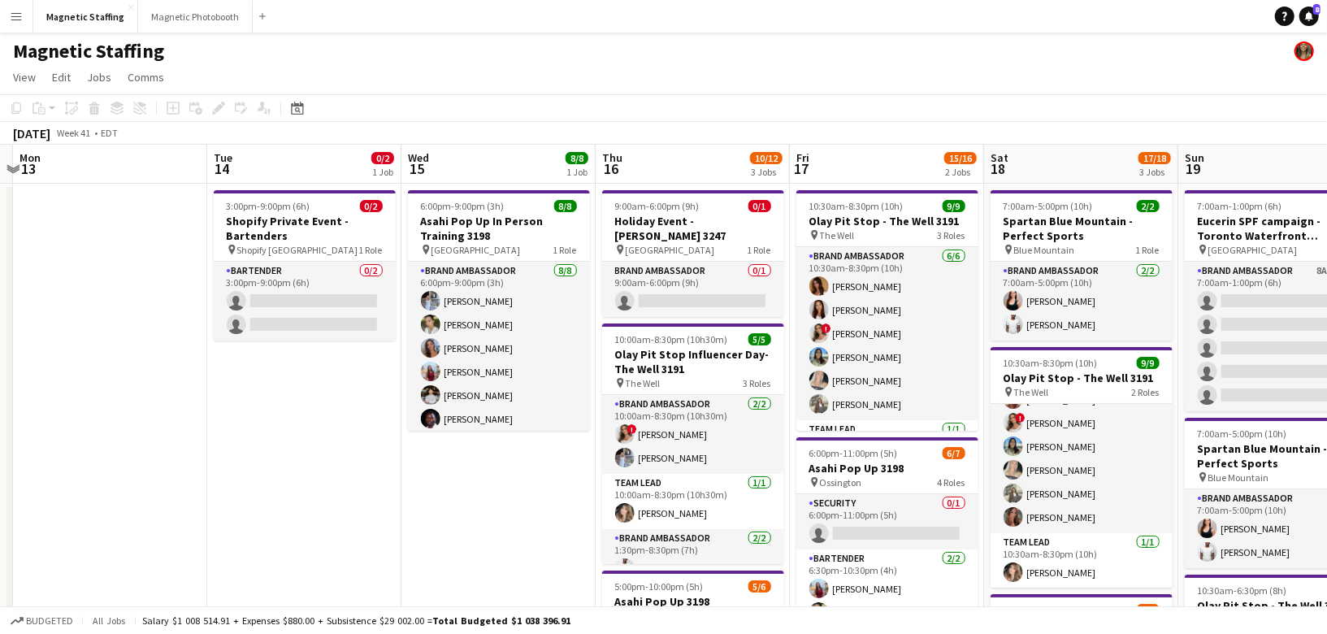
scroll to position [0, 476]
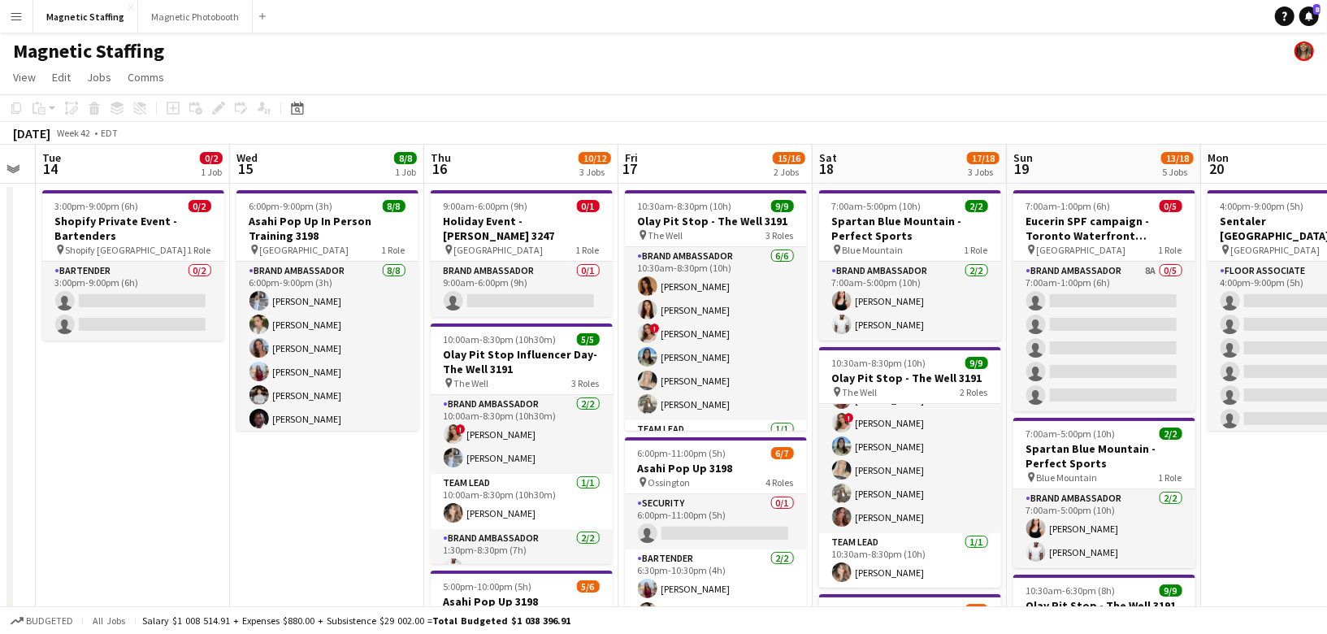
drag, startPoint x: 765, startPoint y: 367, endPoint x: 441, endPoint y: 396, distance: 324.7
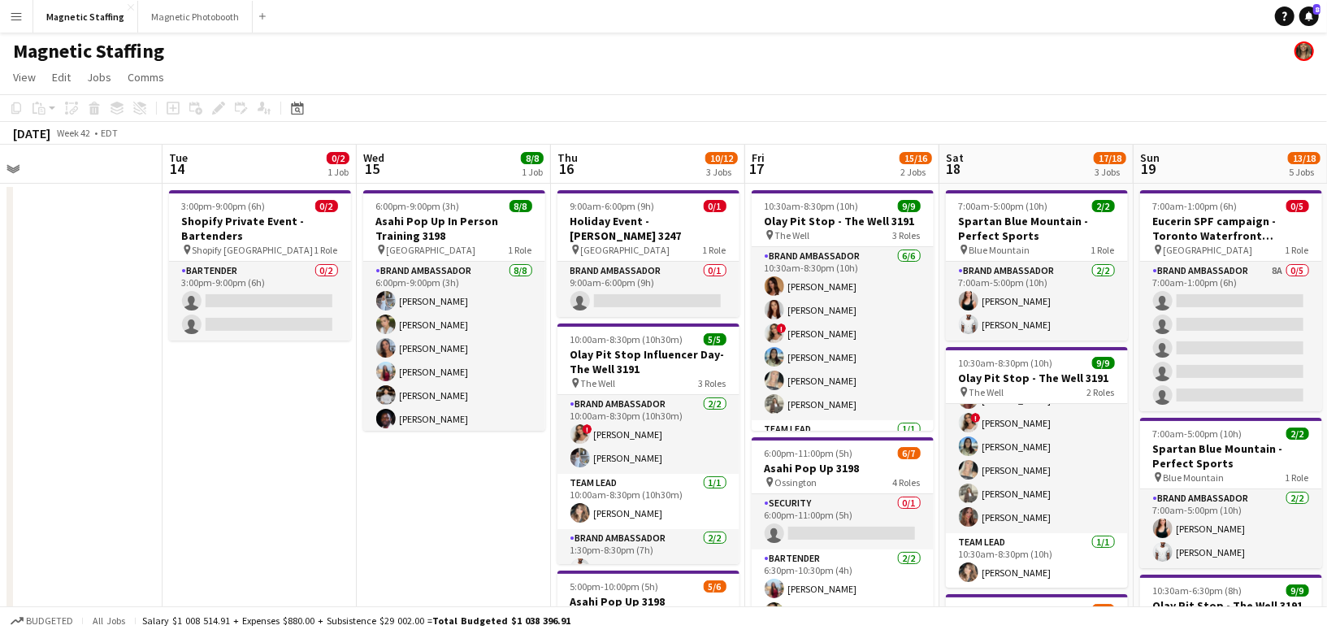
scroll to position [0, 418]
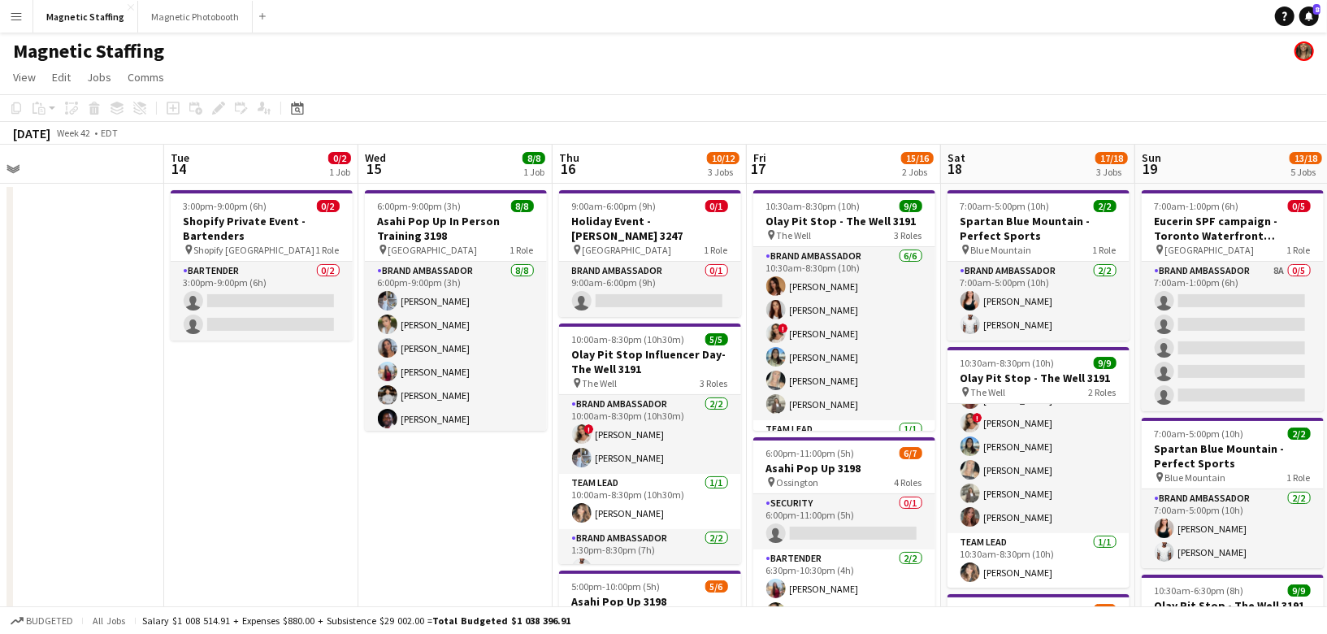
drag, startPoint x: 315, startPoint y: 505, endPoint x: 362, endPoint y: 503, distance: 47.2
click at [297, 113] on icon "Date picker" at bounding box center [297, 108] width 13 height 13
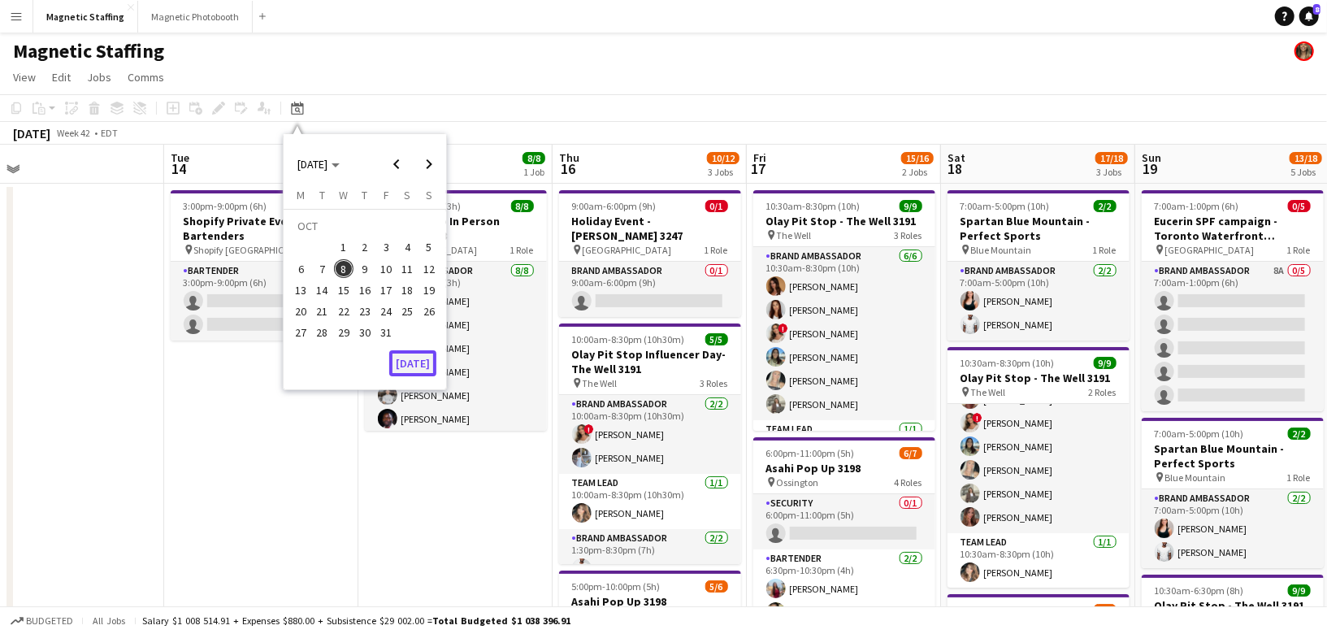
click at [411, 368] on button "[DATE]" at bounding box center [412, 363] width 47 height 26
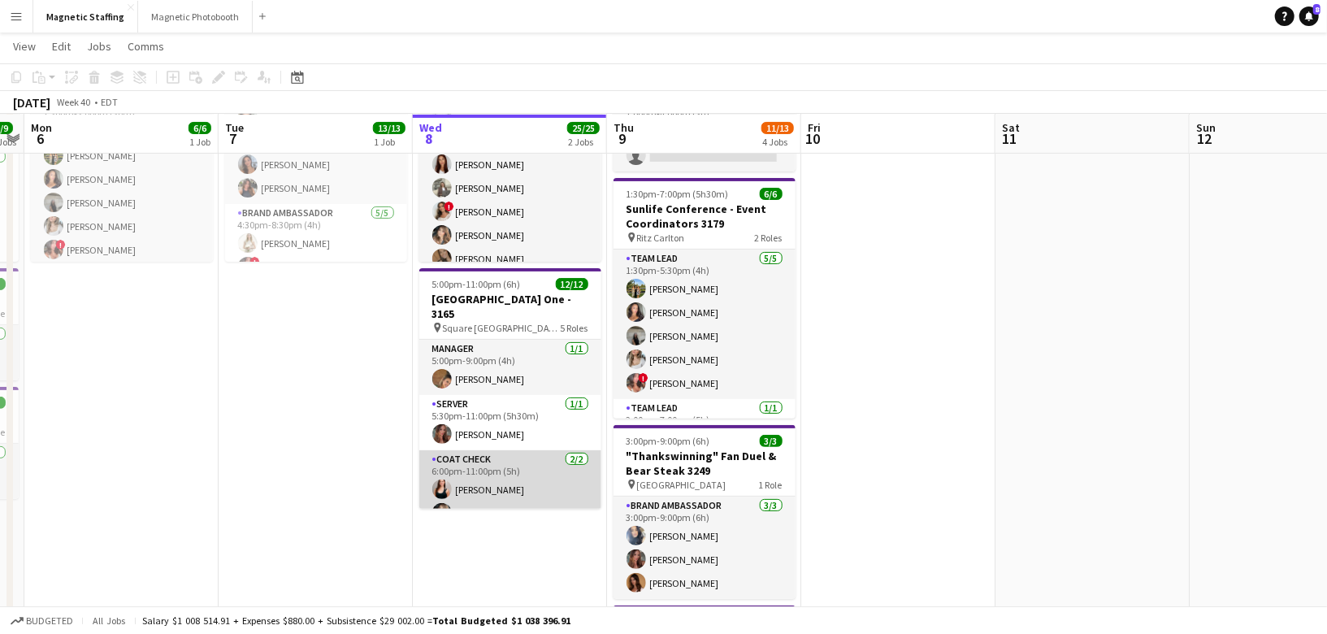
scroll to position [60, 0]
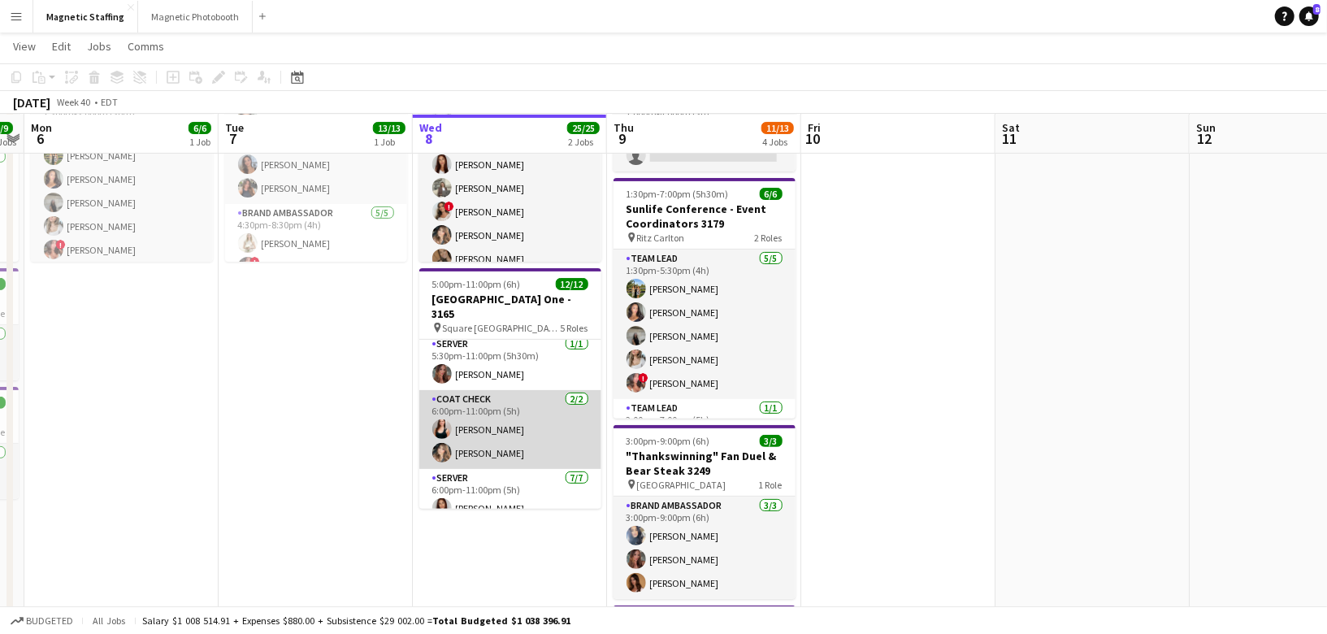
click at [513, 456] on app-card-role "Coat Check [DATE] 6:00pm-11:00pm (5h) [PERSON_NAME] [PERSON_NAME]" at bounding box center [510, 429] width 182 height 79
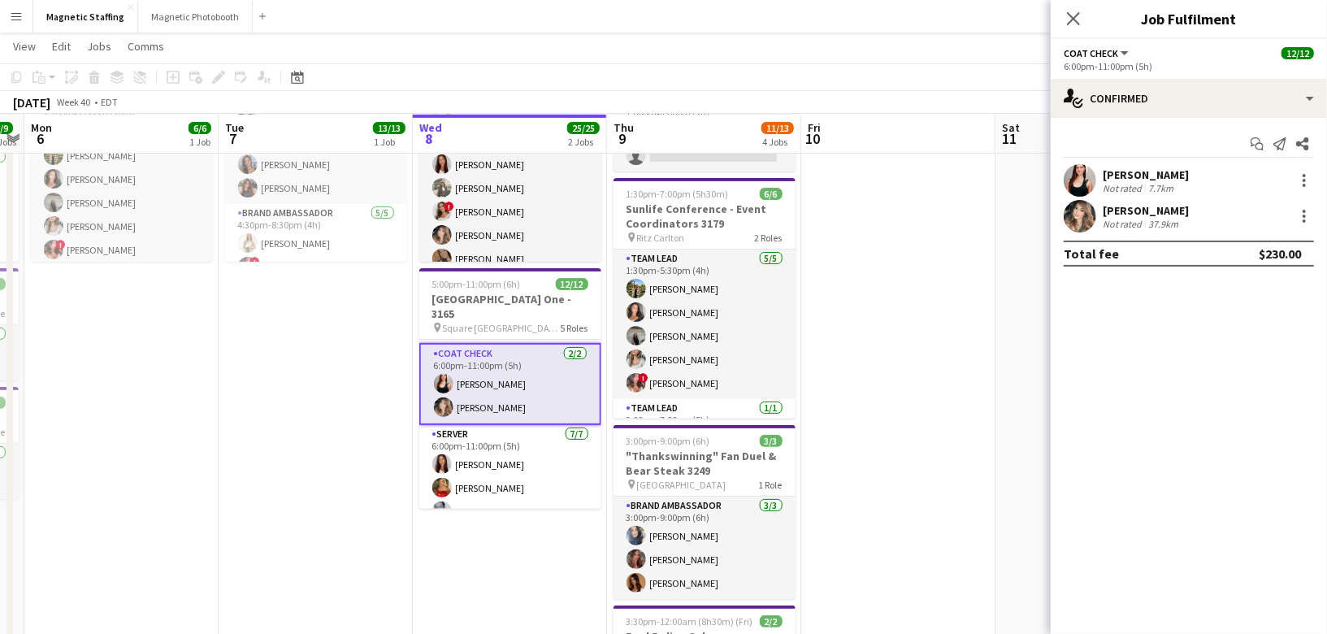
scroll to position [114, 0]
click at [1307, 180] on div at bounding box center [1304, 181] width 20 height 20
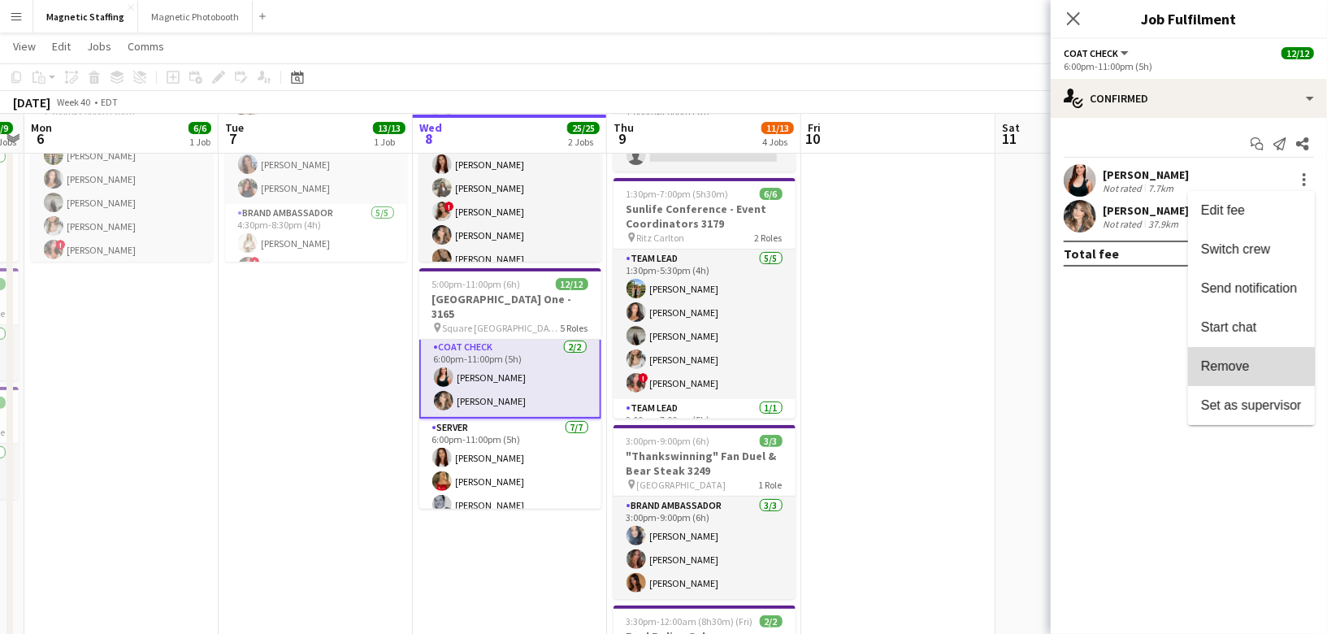
click at [1239, 366] on span "Remove" at bounding box center [1225, 365] width 49 height 14
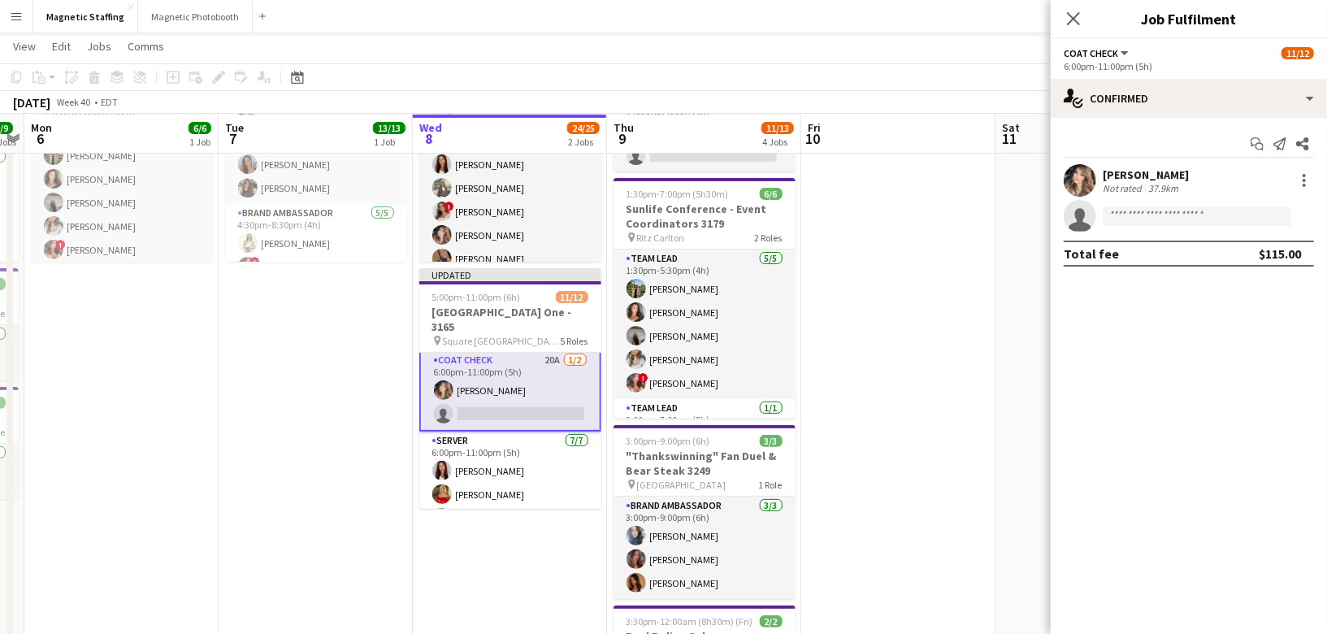
click at [522, 584] on app-date-cell "1:00pm-2:00pm (1h) 13/13 Olay Virtual Training pin Virtual 1 Role Brand Ambassa…" at bounding box center [510, 501] width 194 height 973
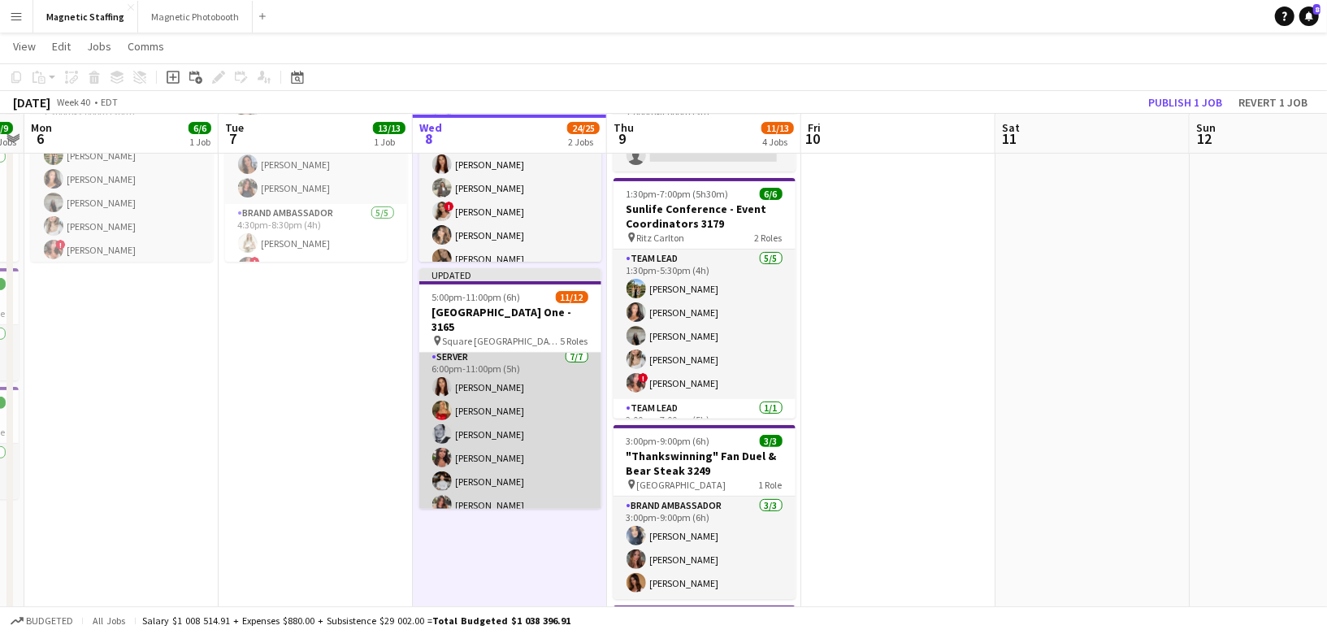
scroll to position [195, 0]
click at [534, 488] on app-card-role "Server 7/7 6:00pm-11:00pm (5h) Luana Cima Madi Booth Mike Oelker Selina Bancher…" at bounding box center [510, 445] width 182 height 197
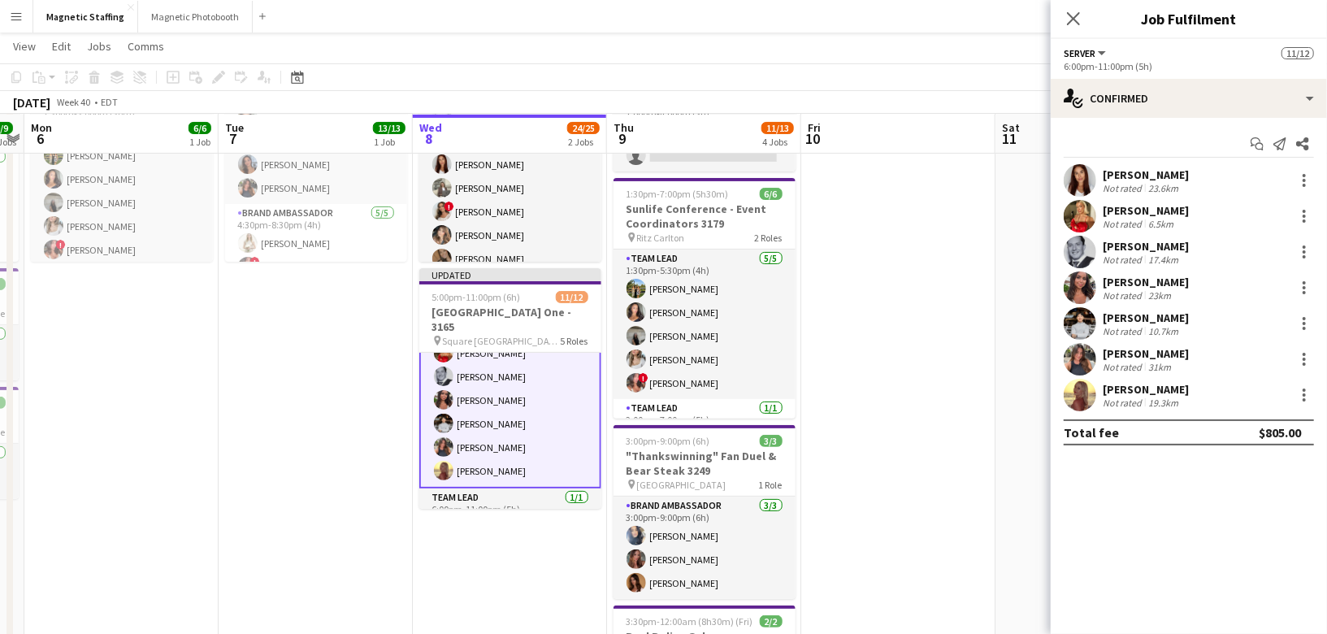
scroll to position [257, 0]
click at [1306, 283] on div at bounding box center [1304, 288] width 20 height 20
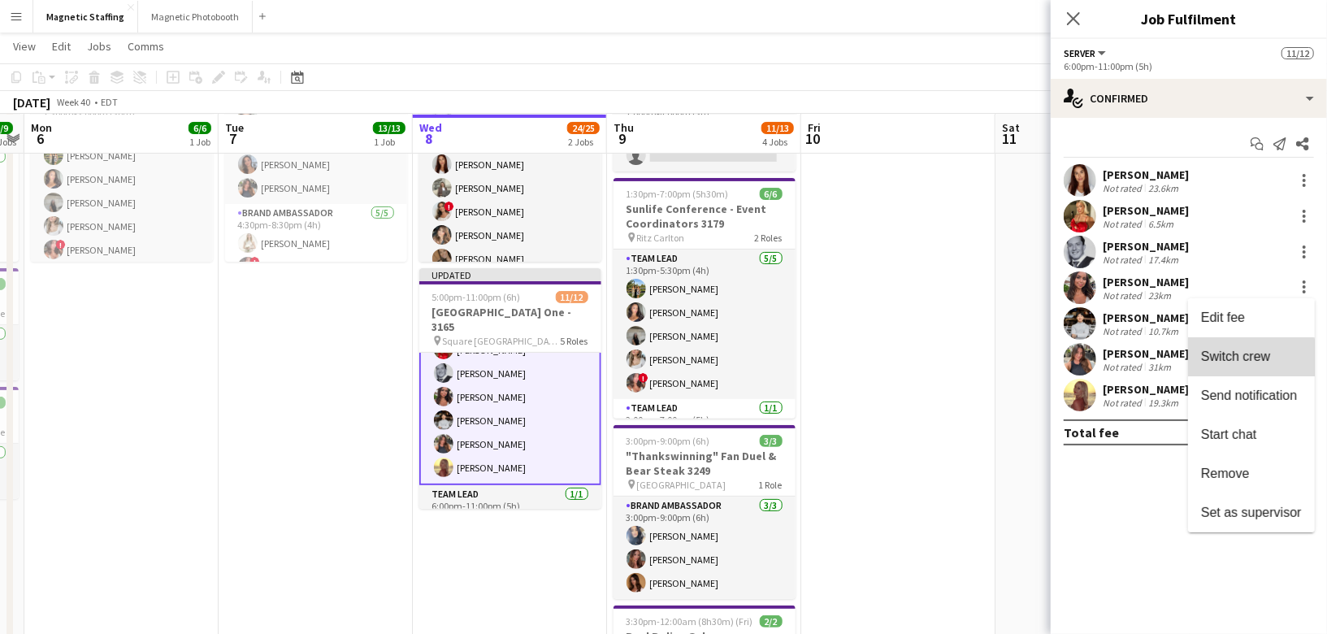
click at [1238, 359] on span "Switch crew" at bounding box center [1235, 356] width 69 height 14
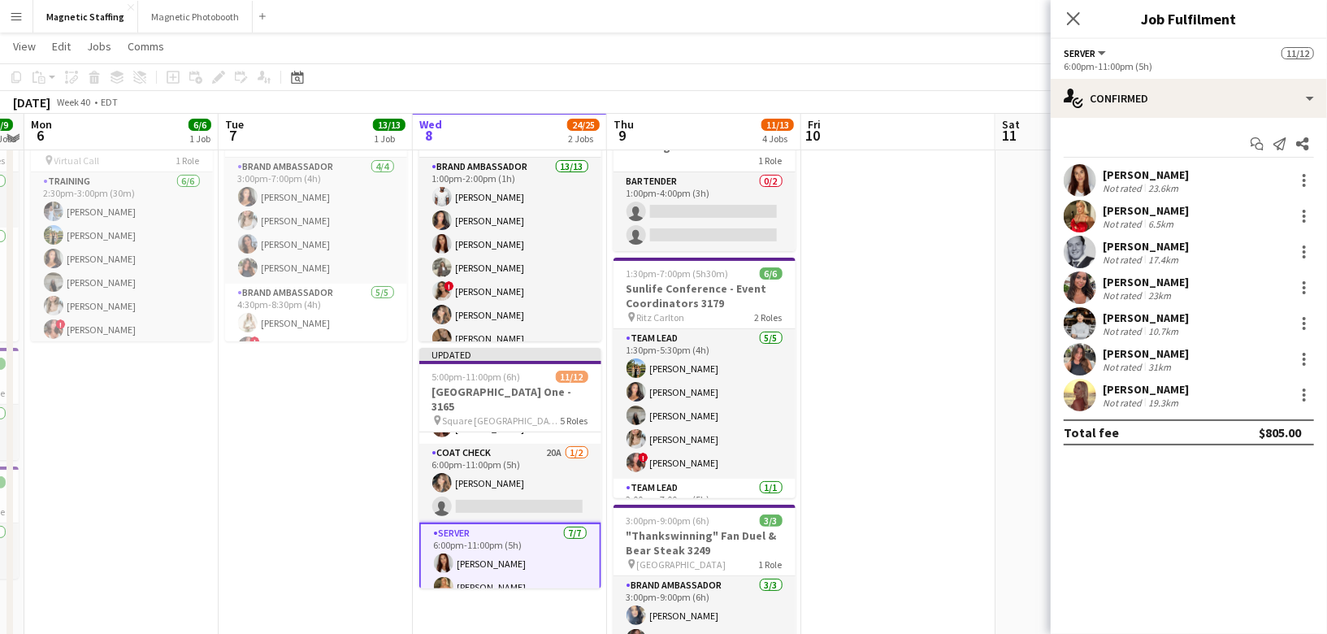
scroll to position [93, 0]
click at [521, 499] on app-card-role "Coat Check 20A 1/2 6:00pm-11:00pm (5h) Cassie Sanchez single-neutral-actions" at bounding box center [510, 488] width 182 height 79
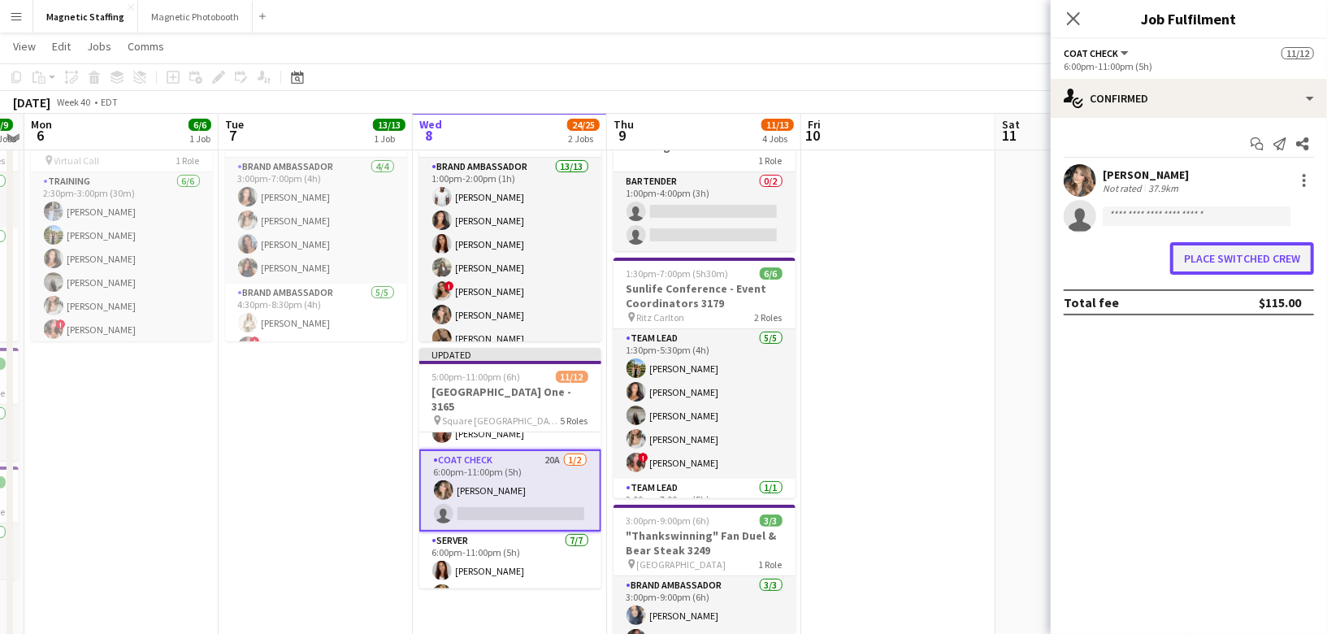
click at [1215, 270] on button "Place switched crew" at bounding box center [1242, 258] width 144 height 33
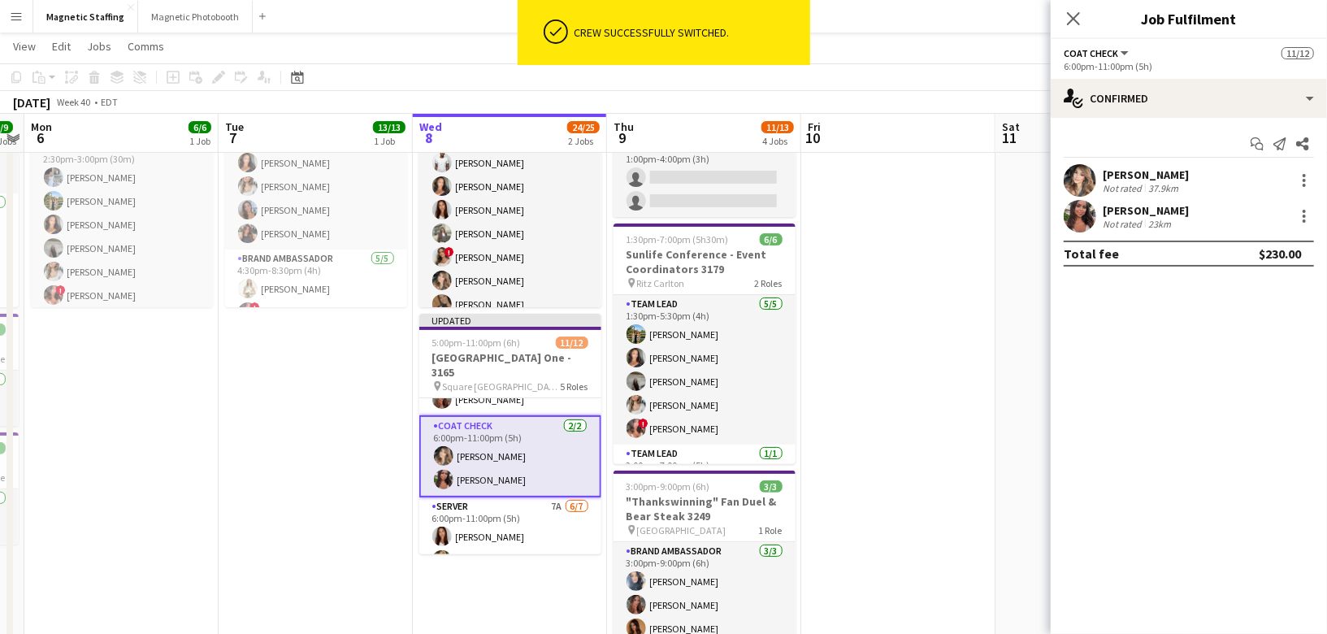
scroll to position [122, 0]
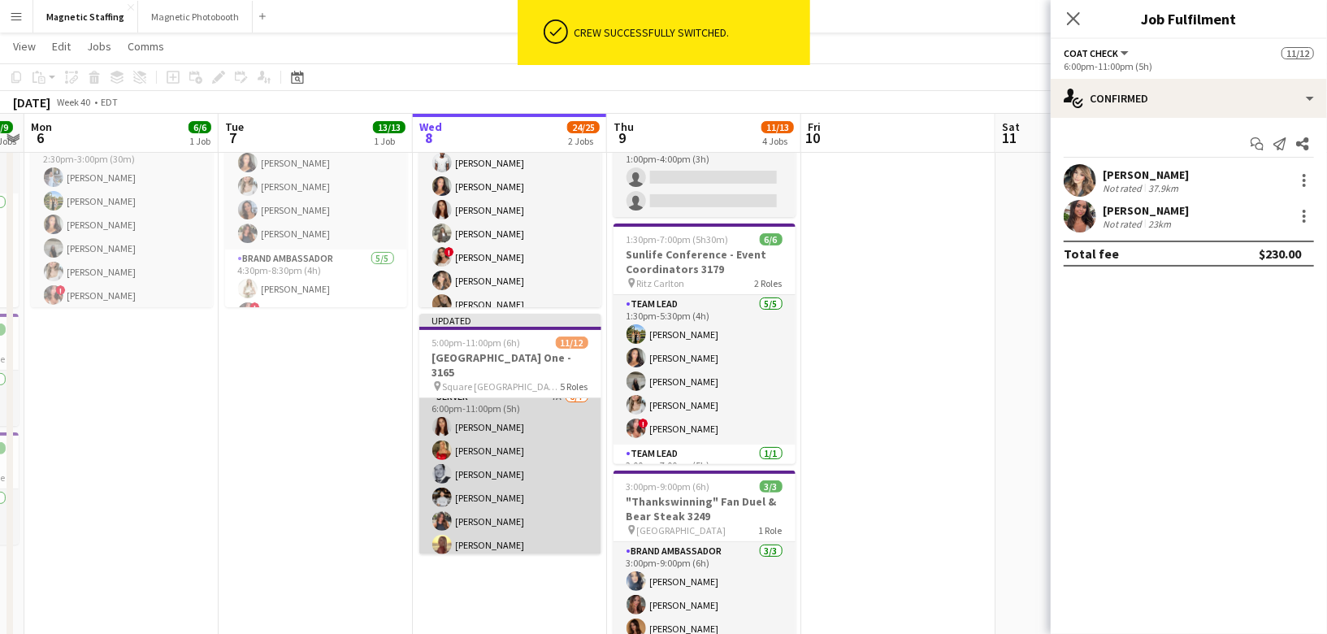
click at [495, 508] on app-card-role "Server 7A 6/7 6:00pm-11:00pm (5h) Luana Cima Madi Booth Mike Oelker Philip Kim …" at bounding box center [510, 486] width 182 height 197
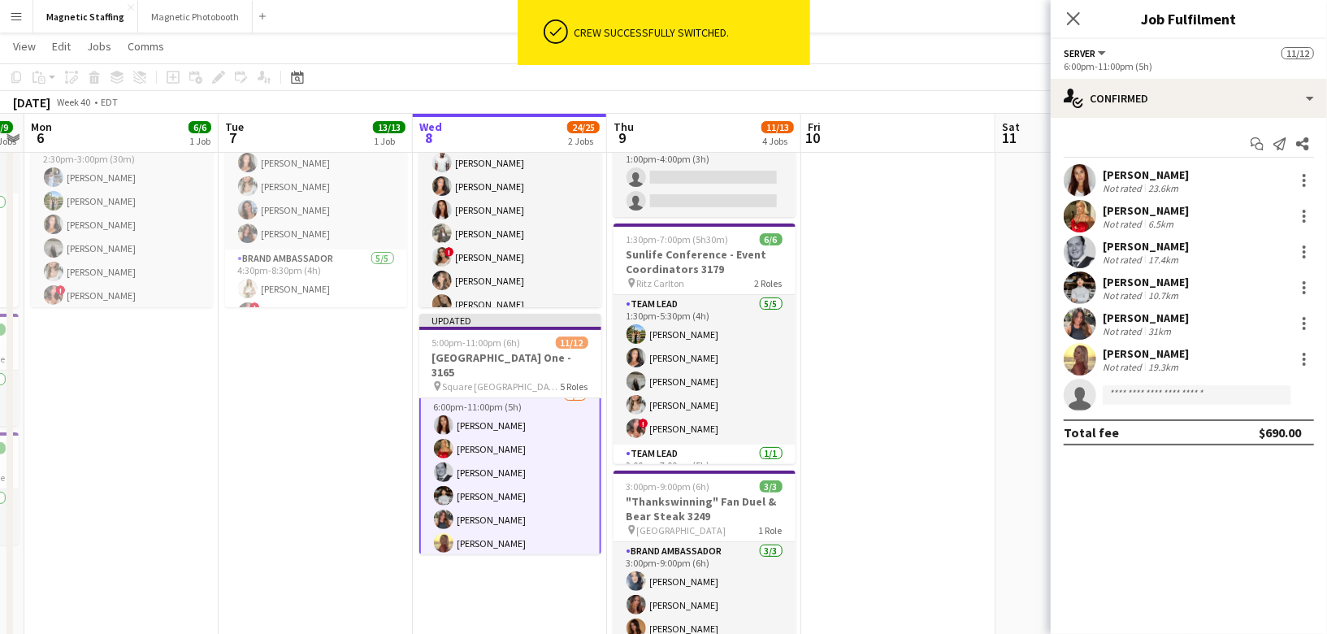
scroll to position [202, 0]
click at [1143, 397] on input at bounding box center [1197, 395] width 189 height 20
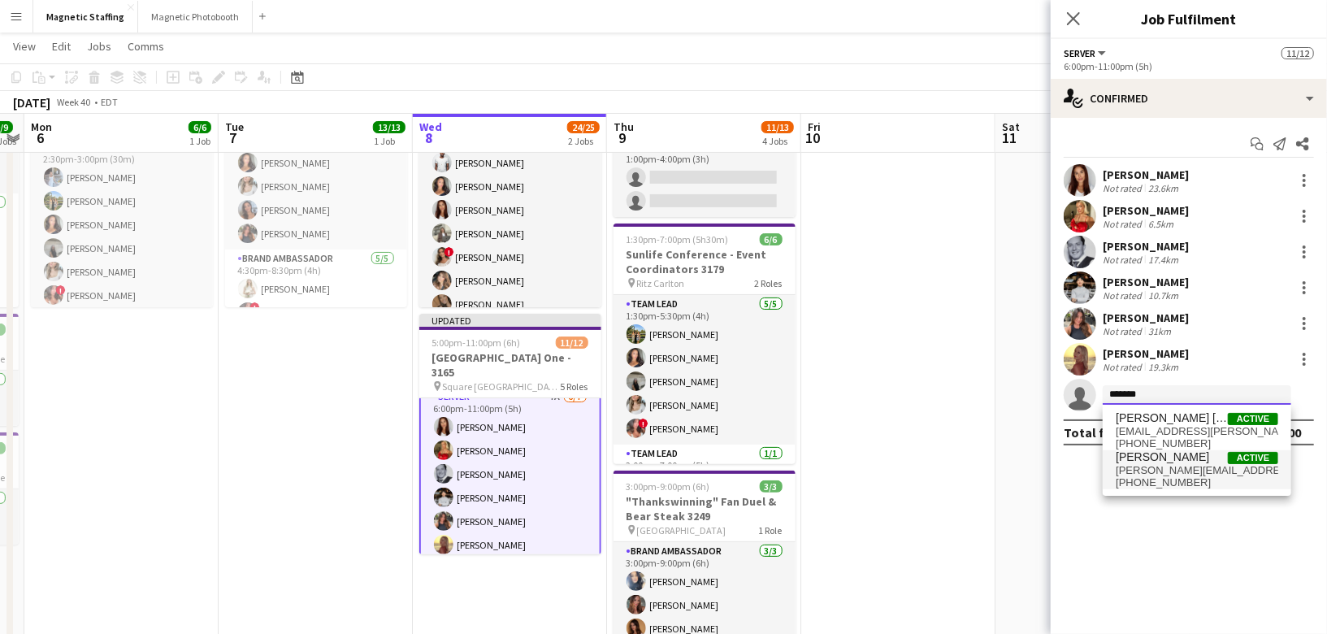
type input "*******"
click at [1213, 465] on span "charles.oforiattah.coa@gmail.com" at bounding box center [1197, 470] width 163 height 13
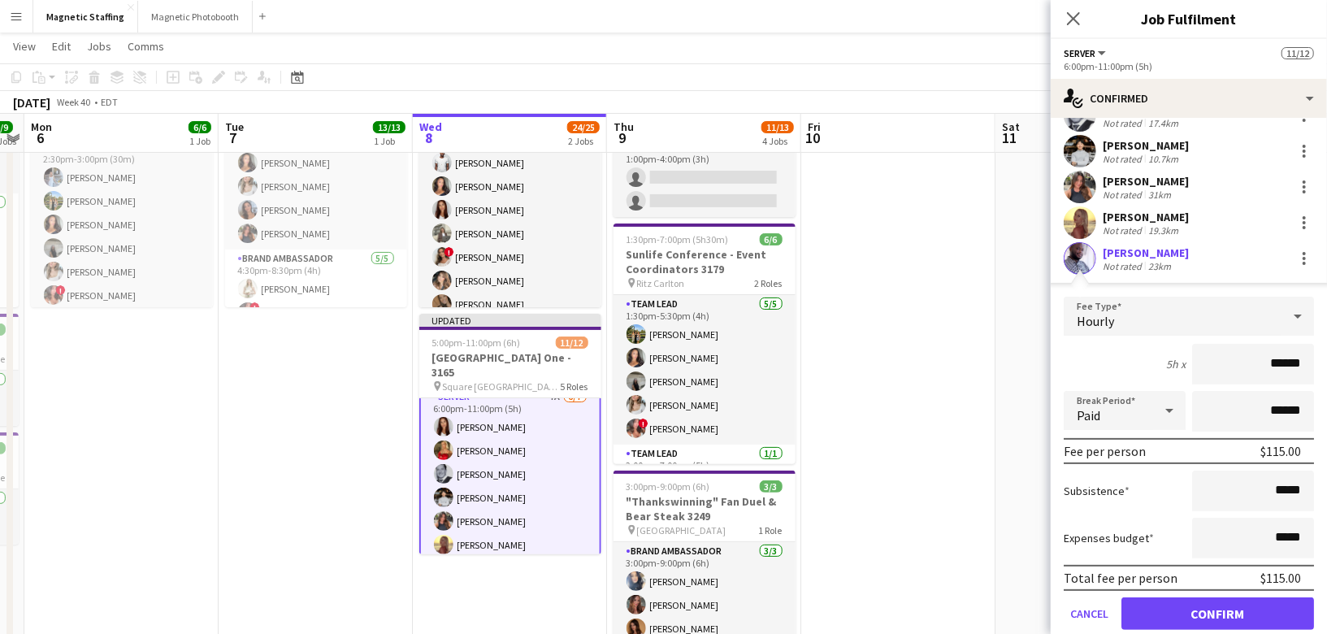
scroll to position [152, 0]
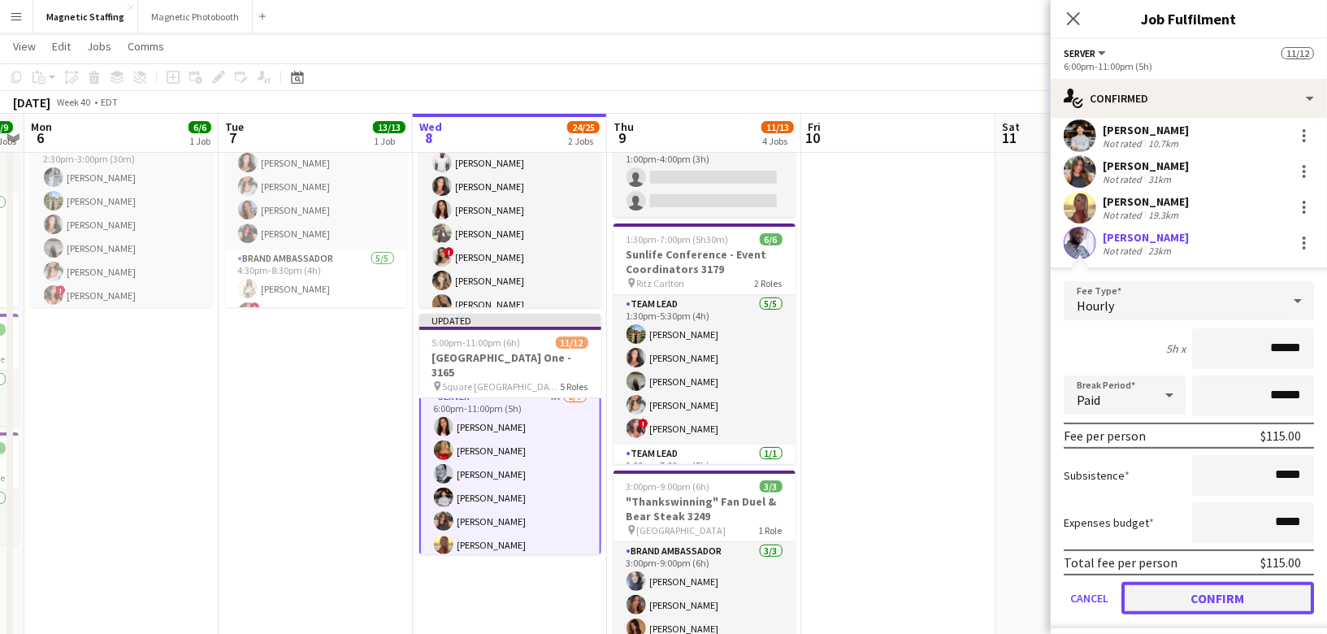
click at [1165, 596] on button "Confirm" at bounding box center [1217, 598] width 193 height 33
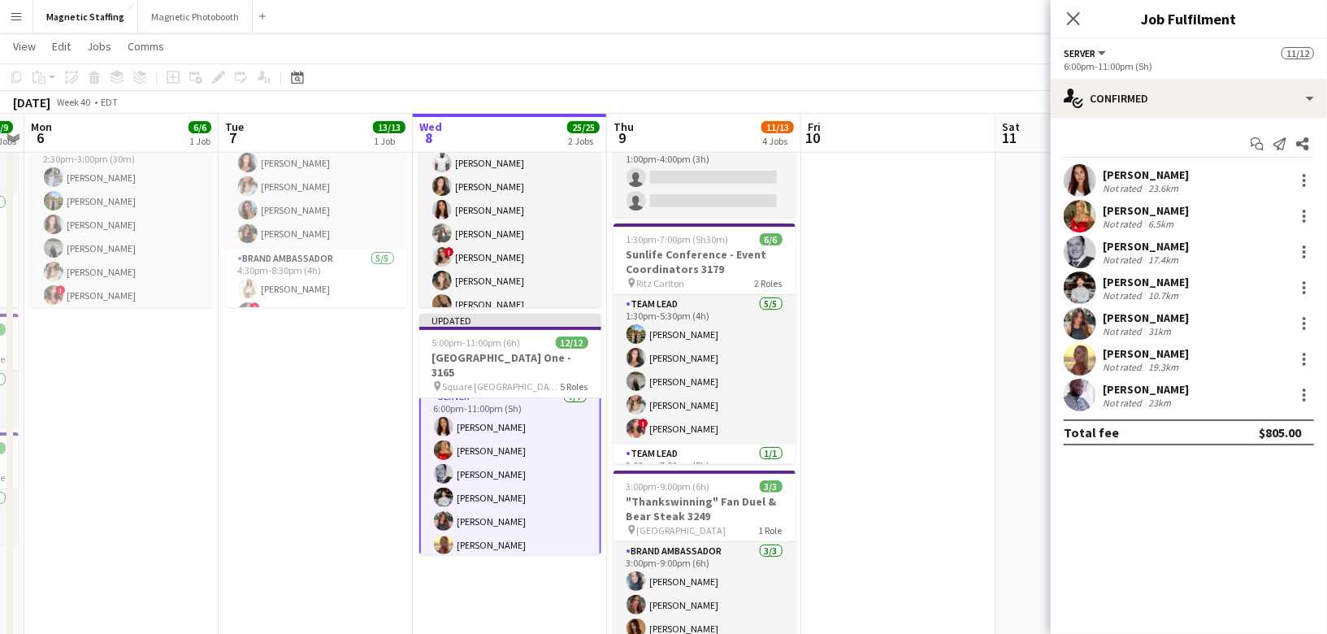
scroll to position [0, 0]
click at [949, 545] on app-date-cell at bounding box center [898, 546] width 194 height 973
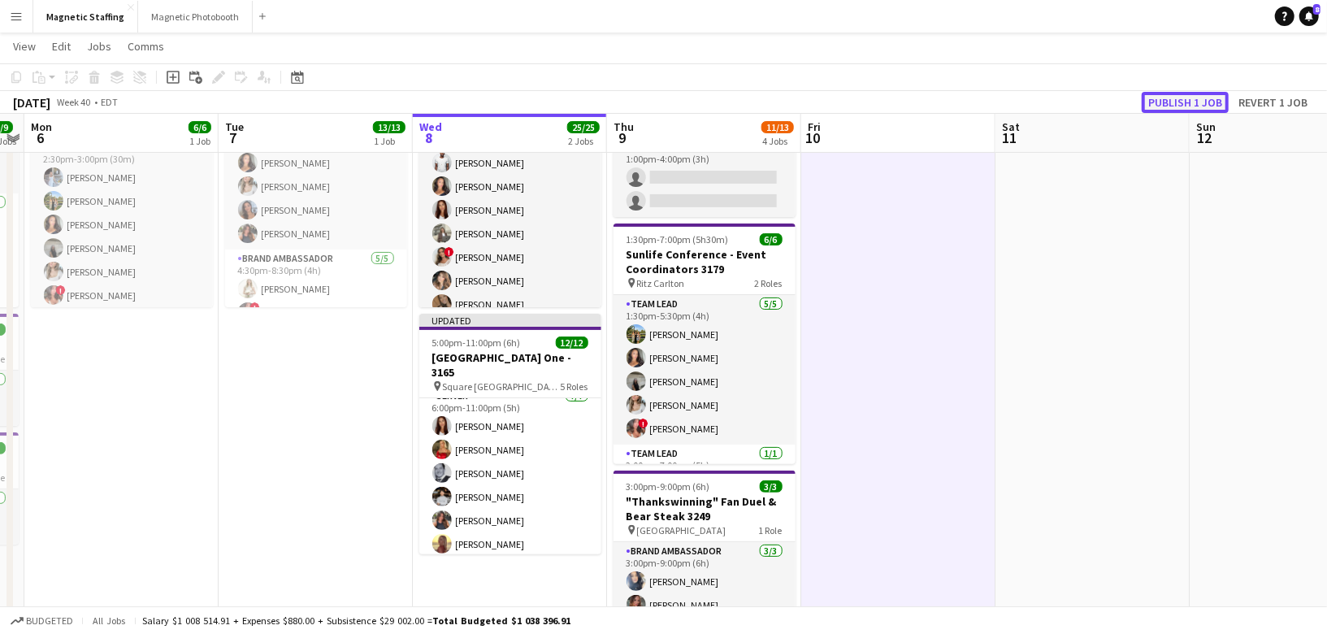
click at [1204, 105] on button "Publish 1 job" at bounding box center [1185, 102] width 87 height 21
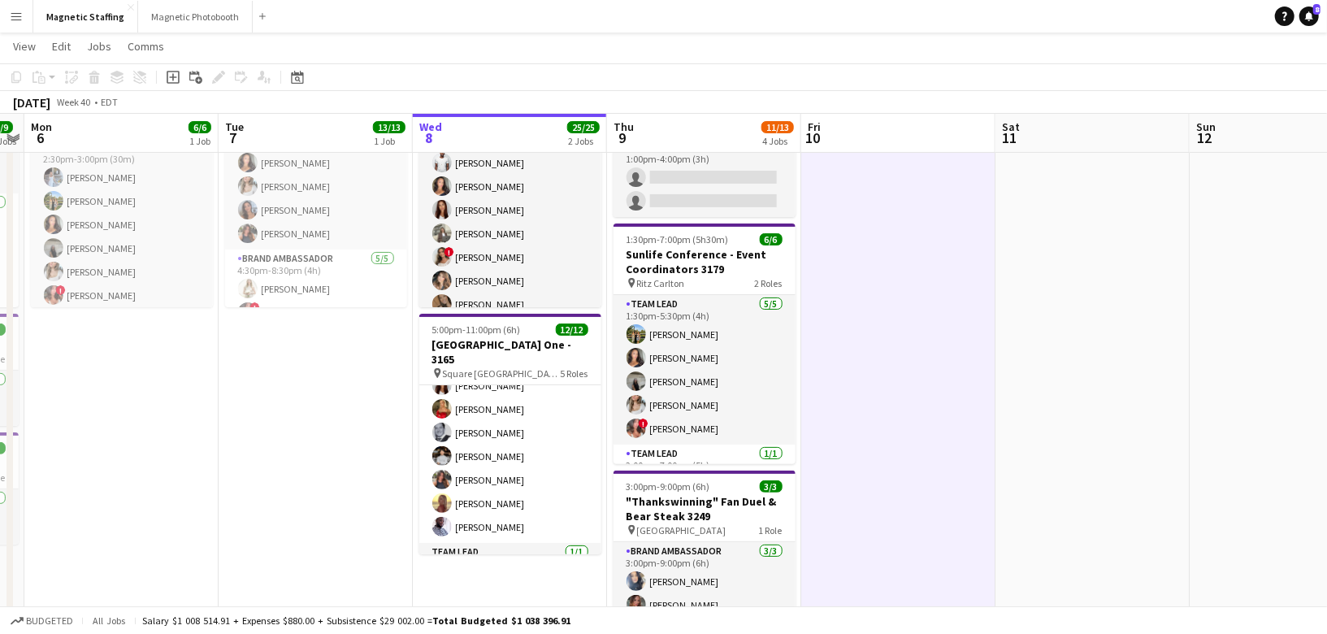
scroll to position [232, 0]
click at [170, 25] on button "Magnetic Photobooth Close" at bounding box center [195, 17] width 115 height 32
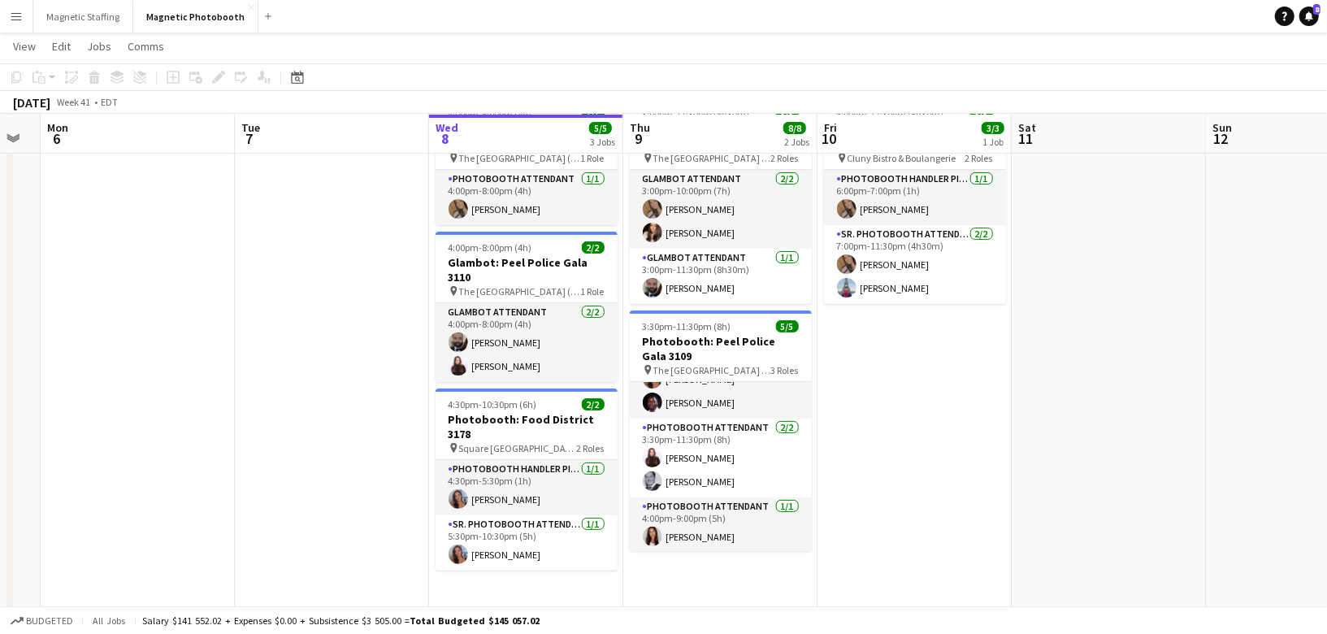
scroll to position [0, 492]
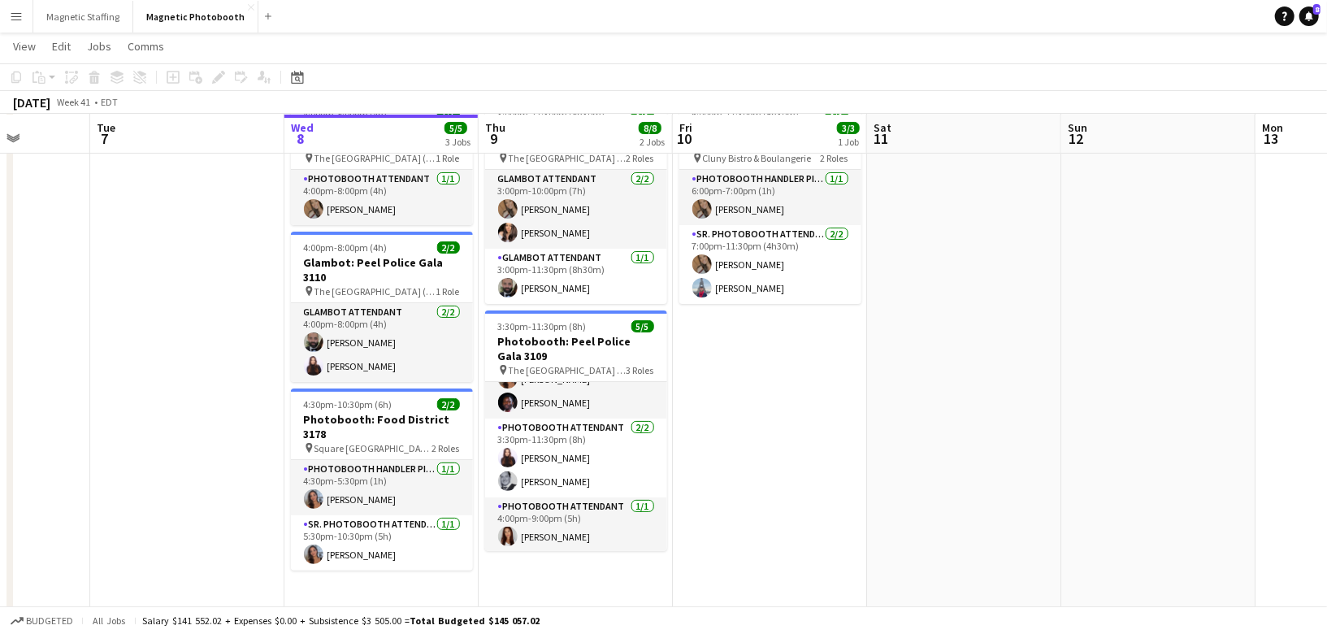
drag, startPoint x: 429, startPoint y: 569, endPoint x: 518, endPoint y: 568, distance: 89.4
click at [518, 568] on app-calendar-viewport "Sat 4 8/8 2 Jobs Sun 5 Mon 6 Tue 7 Wed 8 5/5 3 Jobs Thu 9 8/8 2 Jobs Fri 10 3/3…" at bounding box center [663, 295] width 1327 height 644
click at [77, 22] on button "Magnetic Staffing Close" at bounding box center [83, 17] width 100 height 32
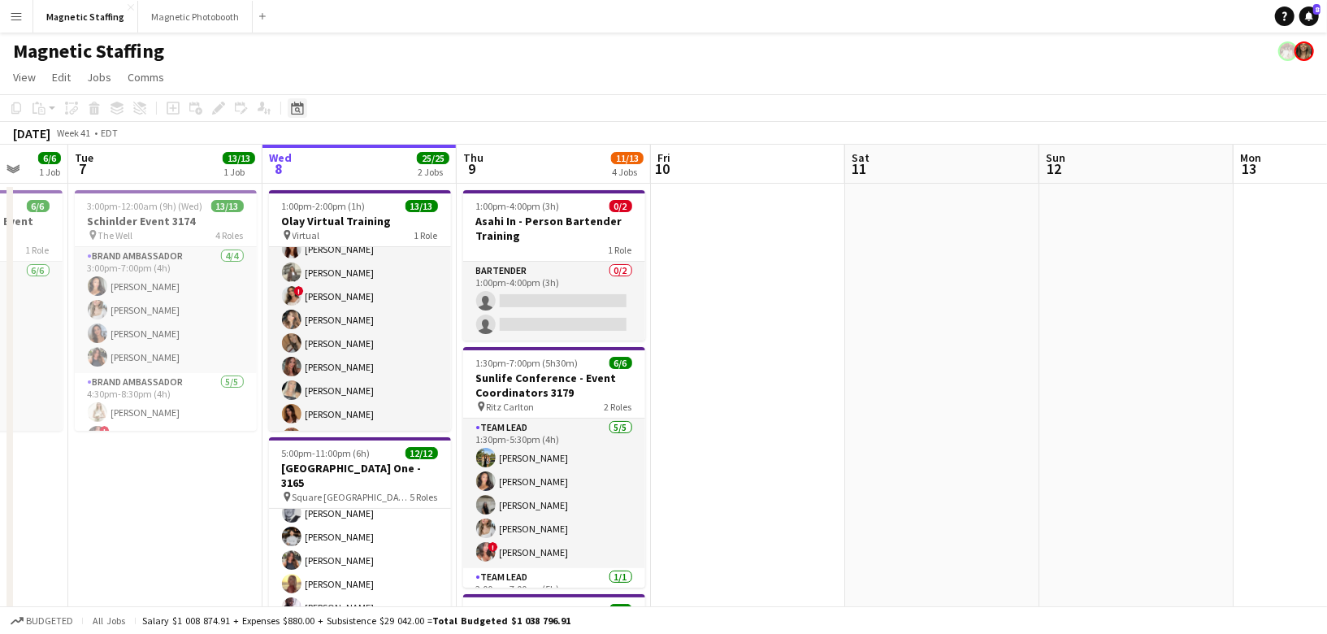
click at [292, 113] on icon "Date picker" at bounding box center [297, 108] width 13 height 13
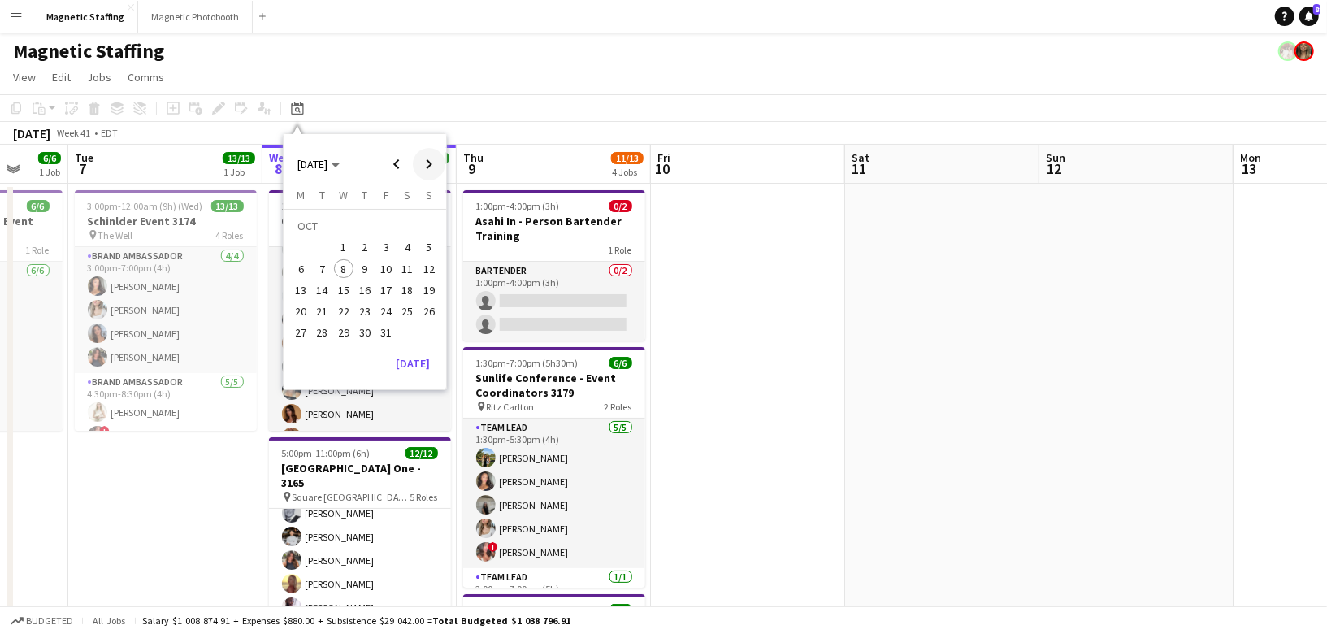
click at [431, 167] on span "Next month" at bounding box center [429, 164] width 33 height 33
click at [343, 250] on span "5" at bounding box center [344, 252] width 20 height 20
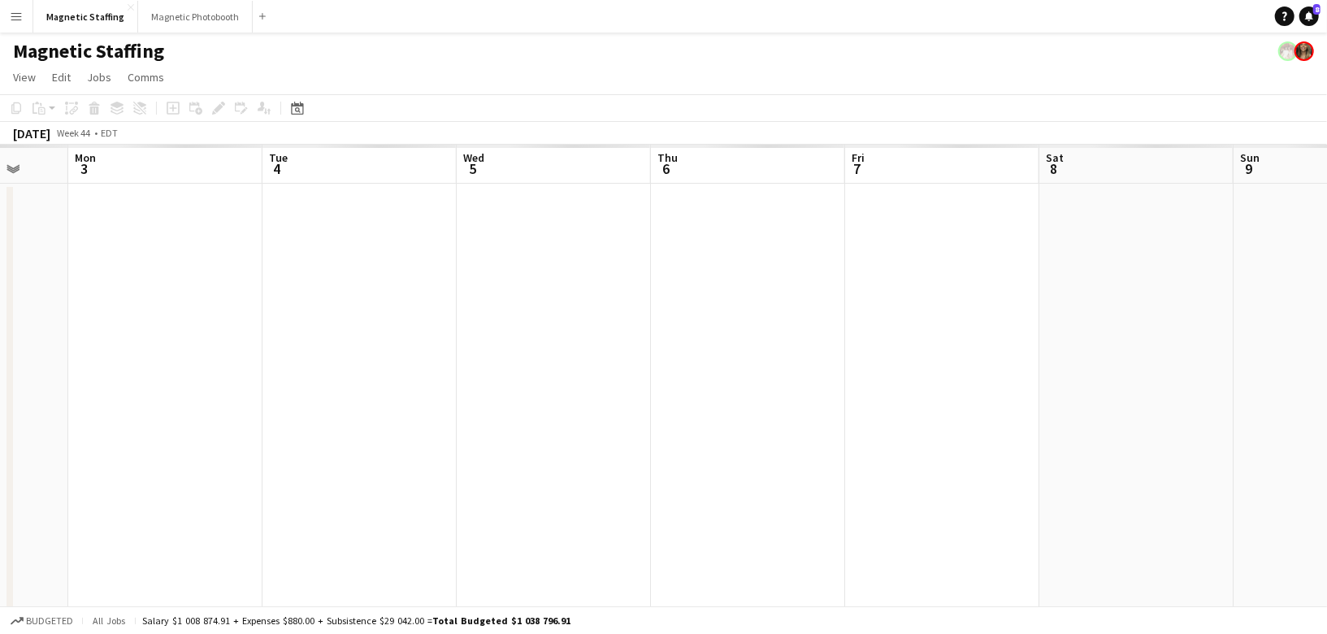
scroll to position [0, 558]
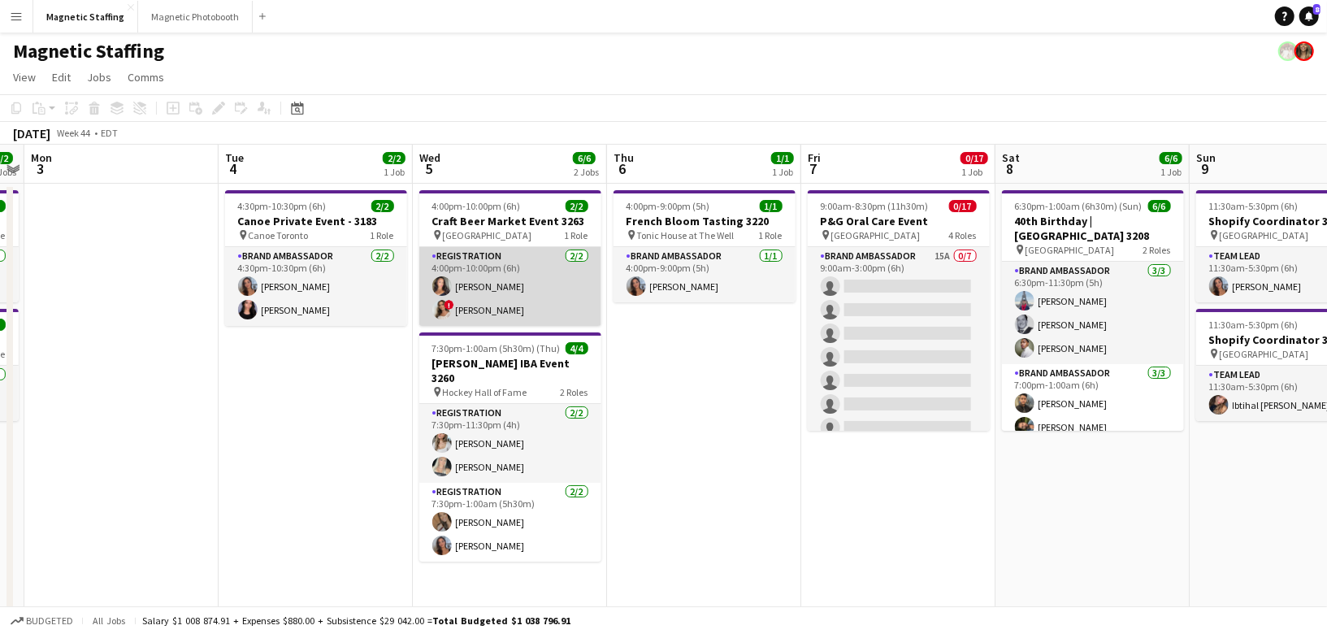
click at [509, 286] on app-card-role "Registration 2/2 4:00pm-10:00pm (6h) Katelynn Espinosa ! Emily Vandongen" at bounding box center [510, 286] width 182 height 79
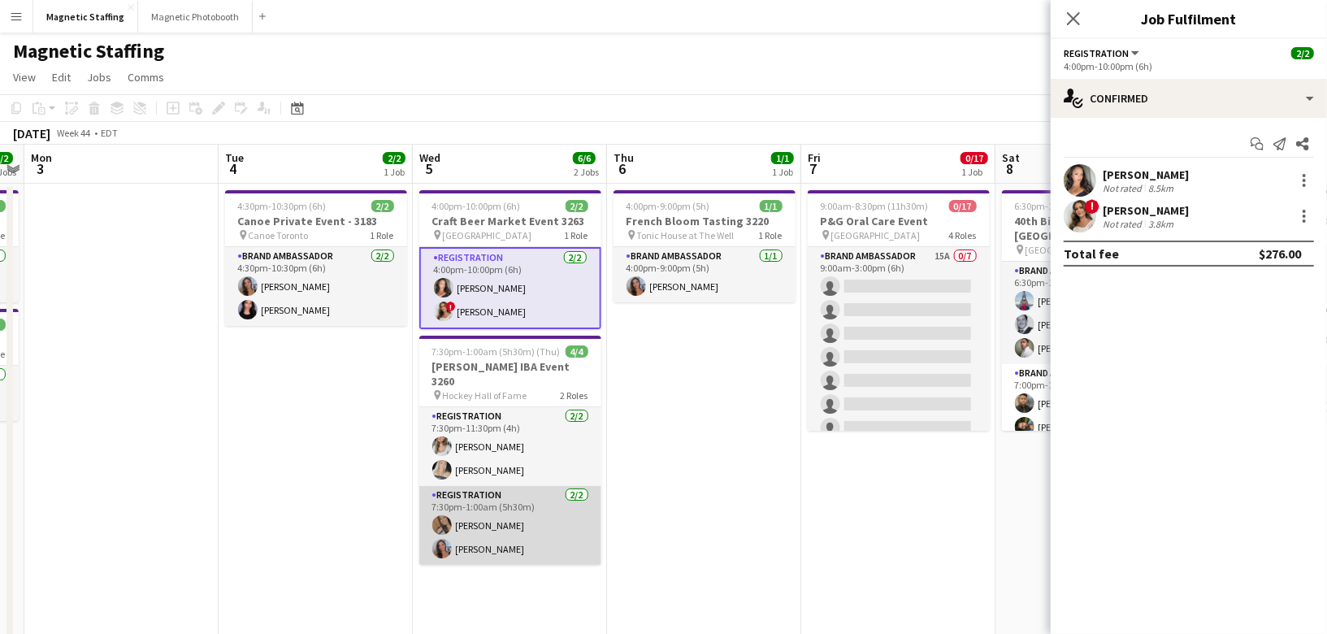
click at [481, 515] on app-card-role "Registration 2/2 7:30pm-1:00am (5h30m) erica Musso Diana Michailidis" at bounding box center [510, 525] width 182 height 79
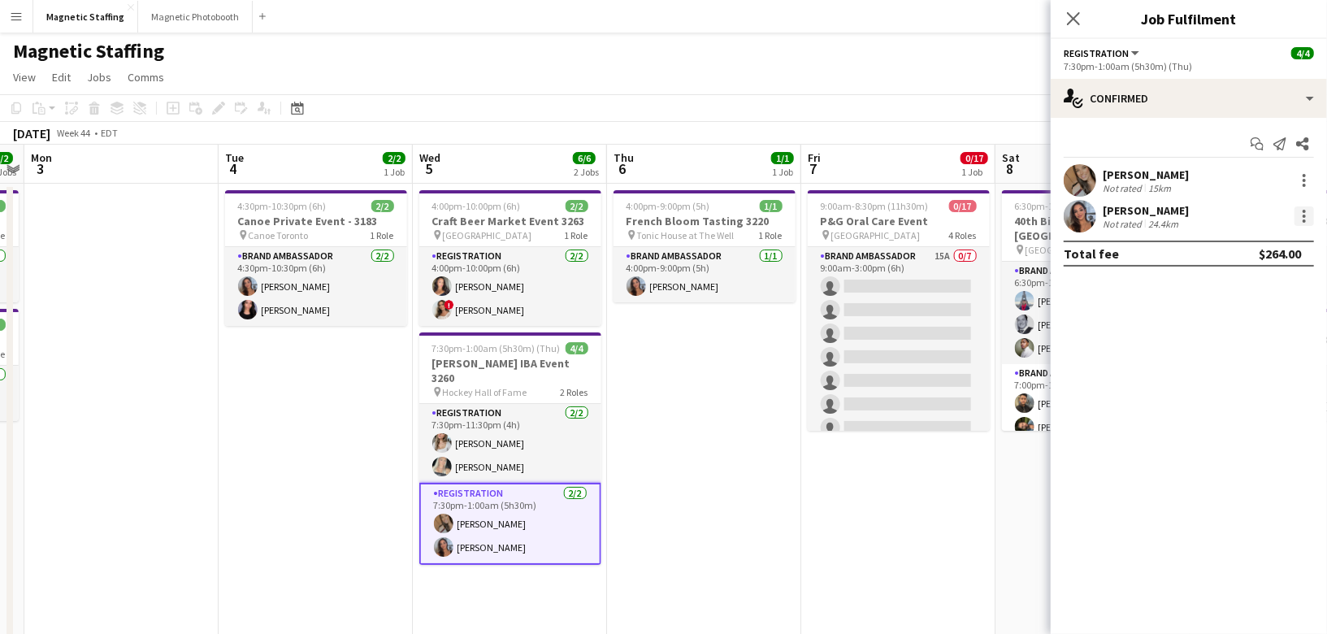
click at [1307, 220] on div at bounding box center [1304, 216] width 20 height 20
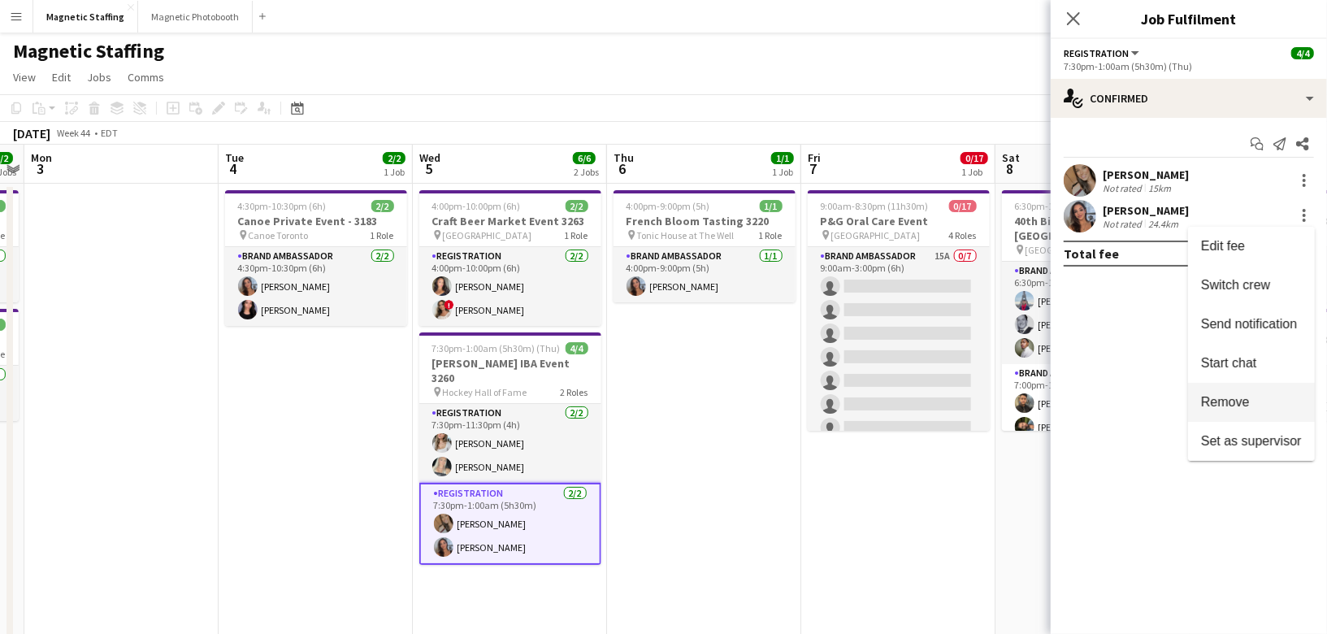
click at [1216, 410] on button "Remove" at bounding box center [1251, 402] width 127 height 39
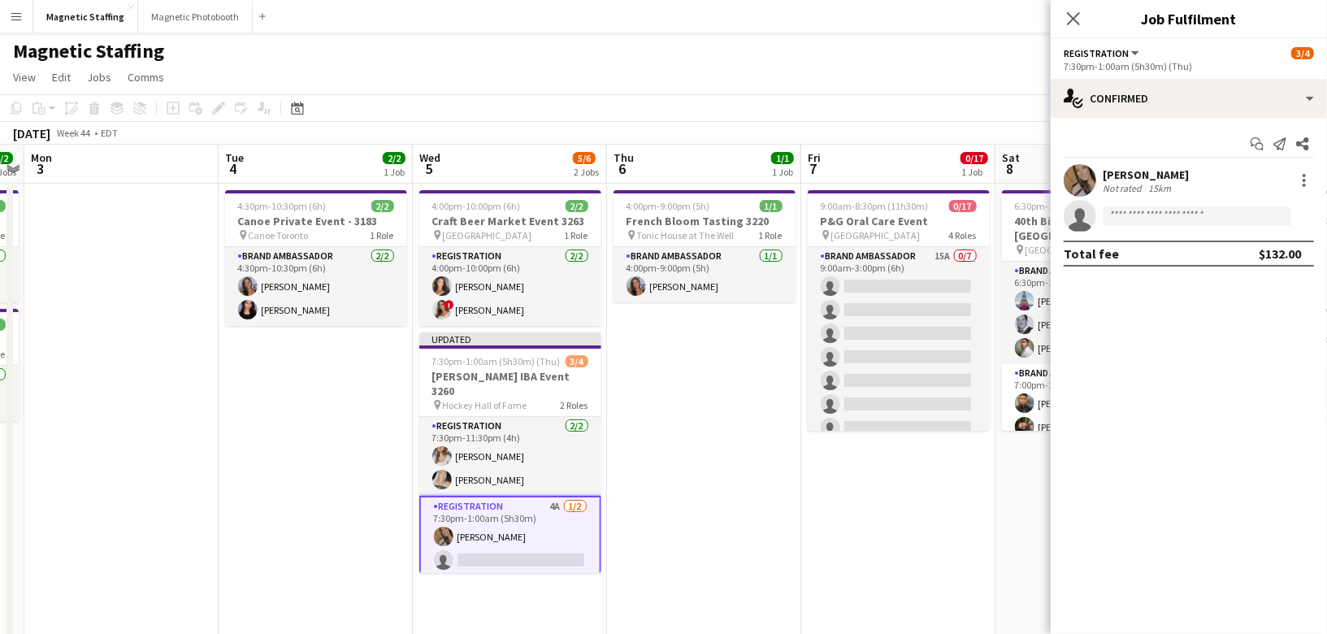
click at [554, 512] on app-card-role "Registration 4A 1/2 7:30pm-1:00am (5h30m) erica Musso single-neutral-actions" at bounding box center [510, 537] width 182 height 82
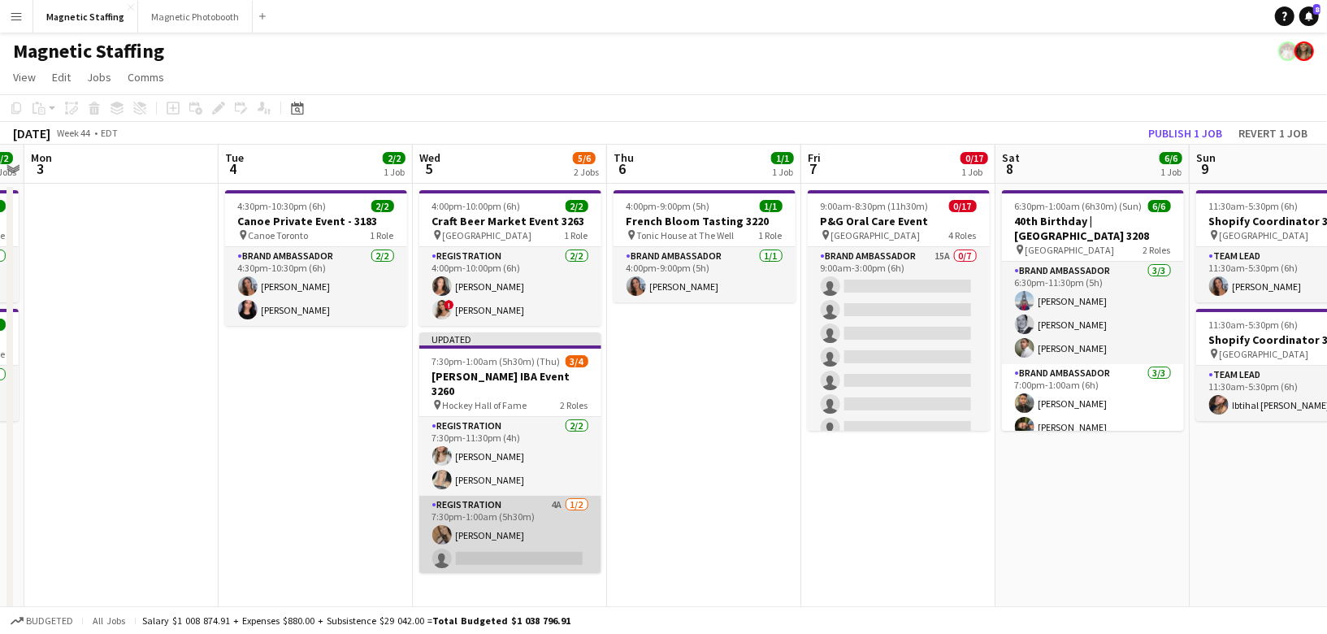
click at [554, 512] on app-card-role "Registration 4A 1/2 7:30pm-1:00am (5h30m) erica Musso single-neutral-actions" at bounding box center [510, 535] width 182 height 79
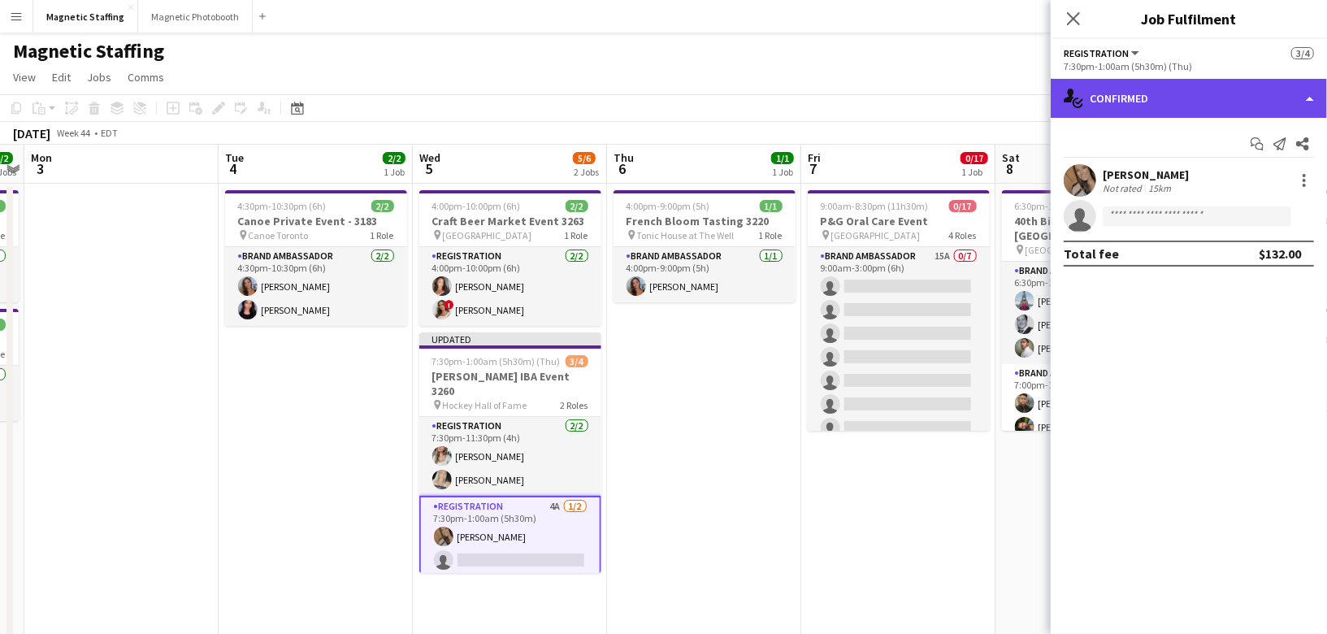
click at [1269, 89] on div "single-neutral-actions-check-2 Confirmed" at bounding box center [1189, 98] width 276 height 39
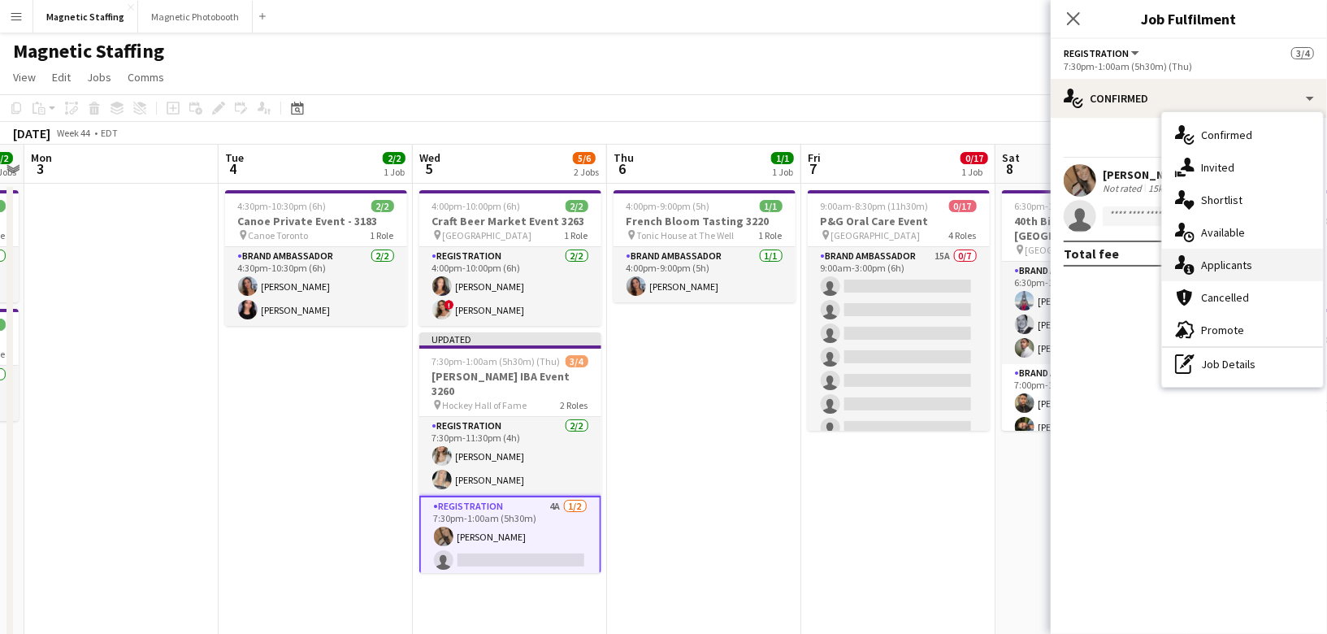
click at [1209, 266] on span "Applicants" at bounding box center [1226, 265] width 51 height 15
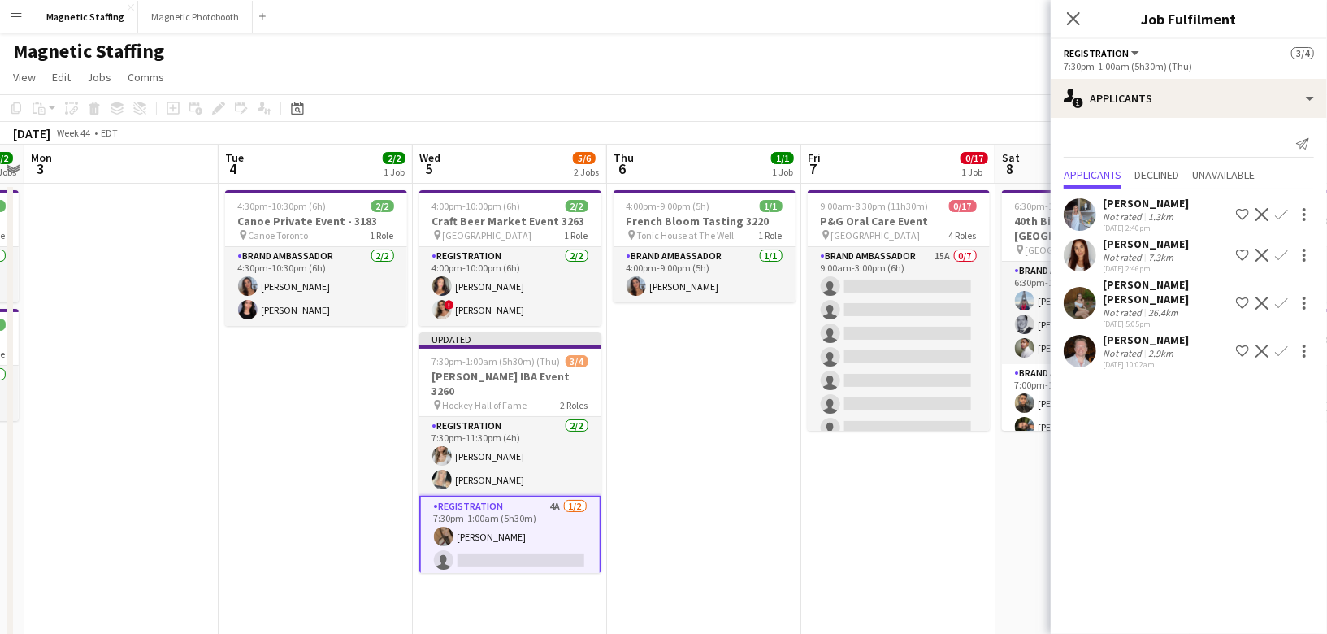
click at [1277, 216] on app-icon "Confirm" at bounding box center [1281, 214] width 13 height 13
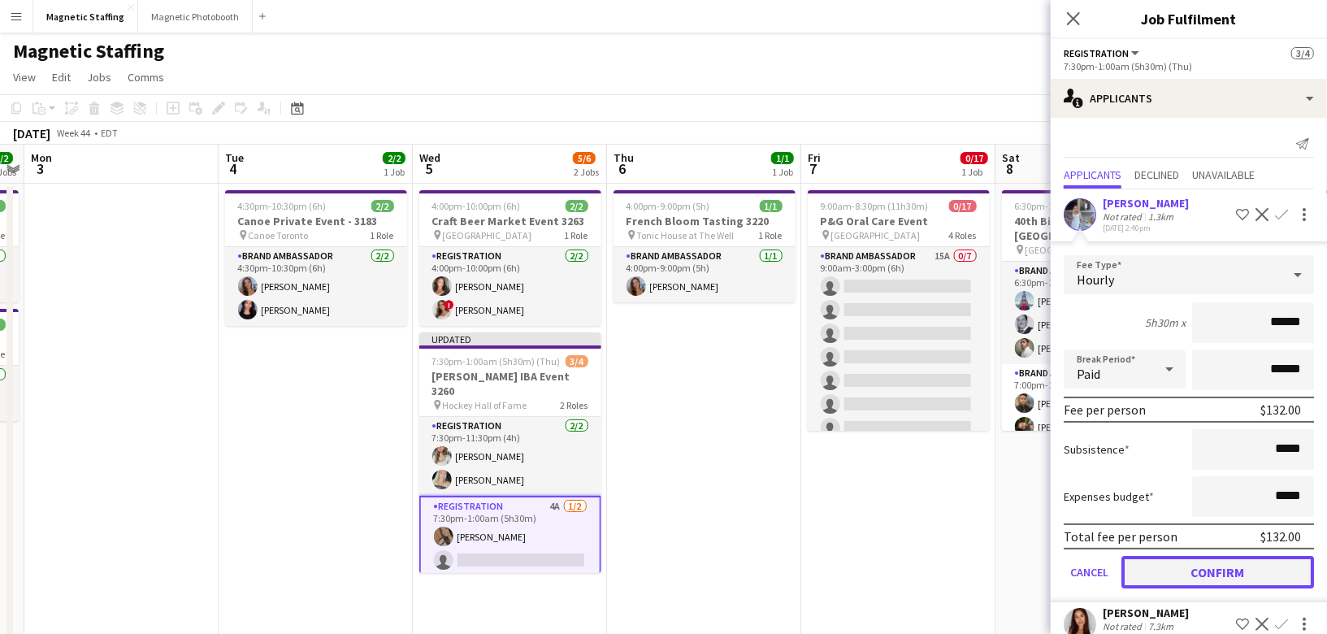
click at [1162, 567] on button "Confirm" at bounding box center [1217, 572] width 193 height 33
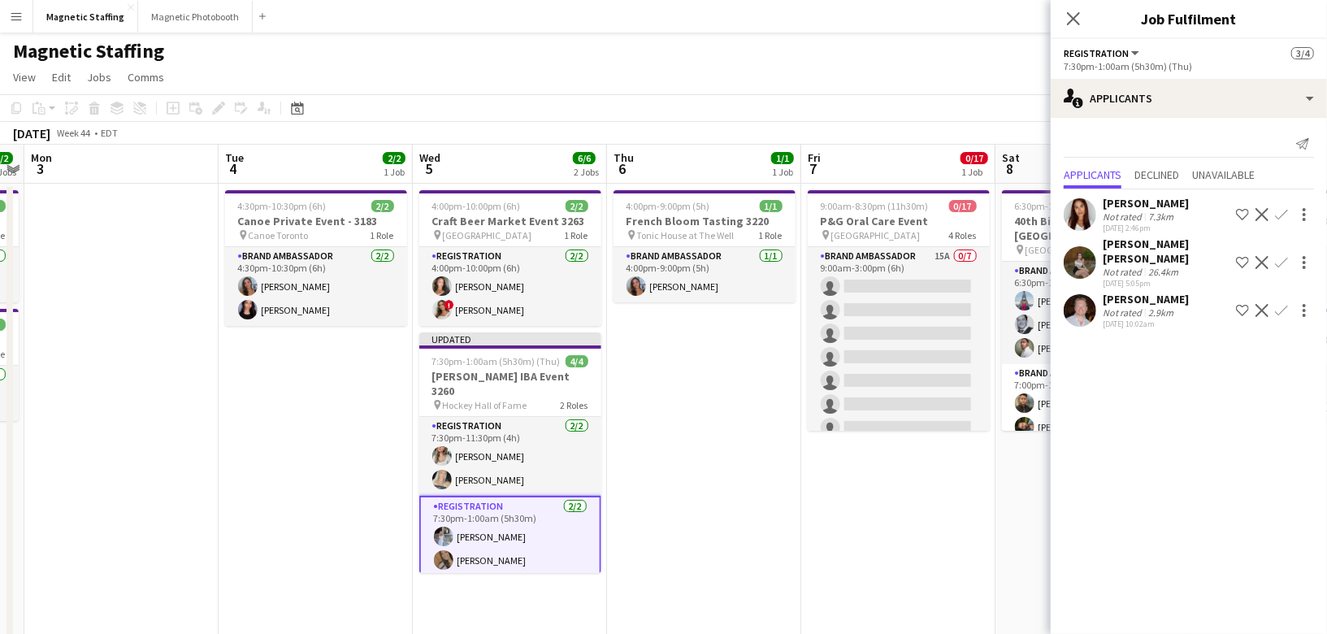
click at [978, 542] on app-date-cell "9:00am-8:30pm (11h30m) 0/17 P&G Oral Care Event pin Toronto 4 Roles Brand Ambas…" at bounding box center [898, 588] width 194 height 809
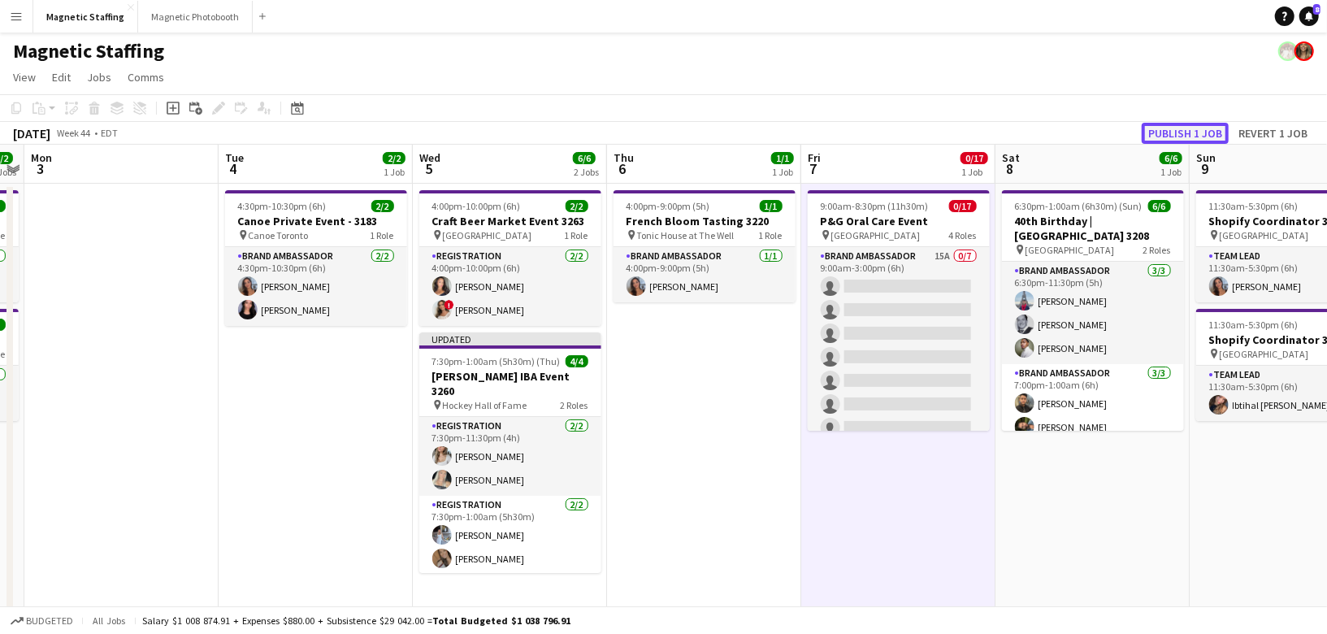
click at [1173, 130] on button "Publish 1 job" at bounding box center [1185, 133] width 87 height 21
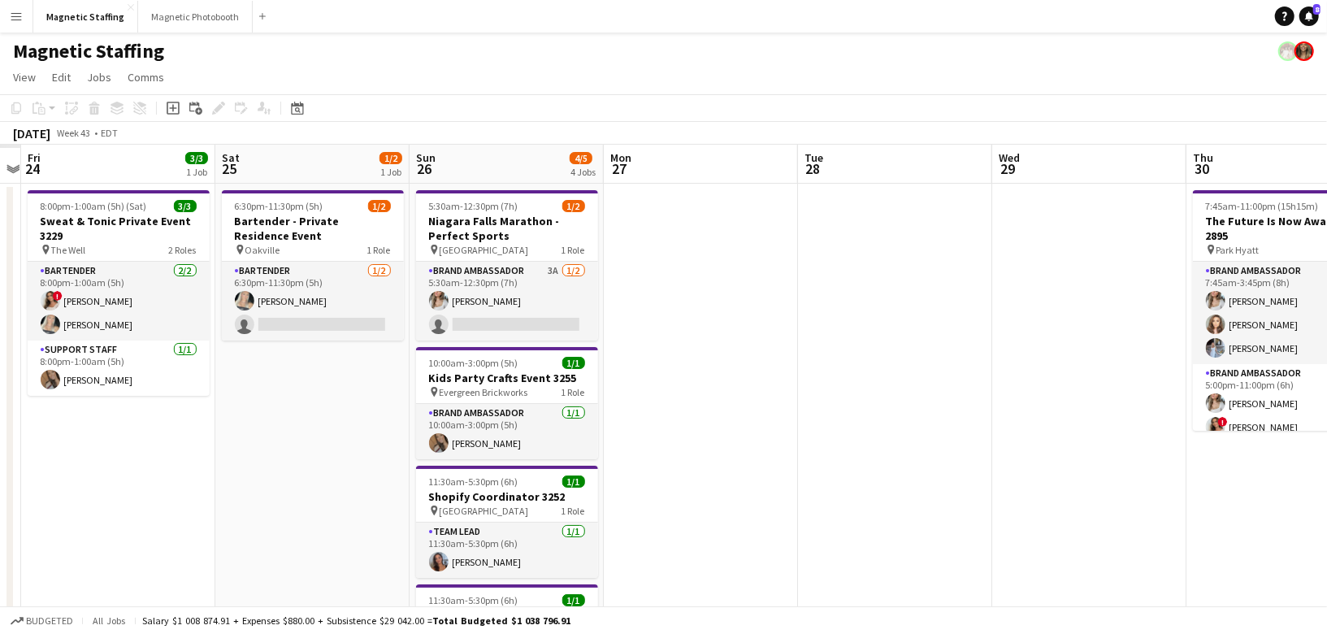
scroll to position [0, 388]
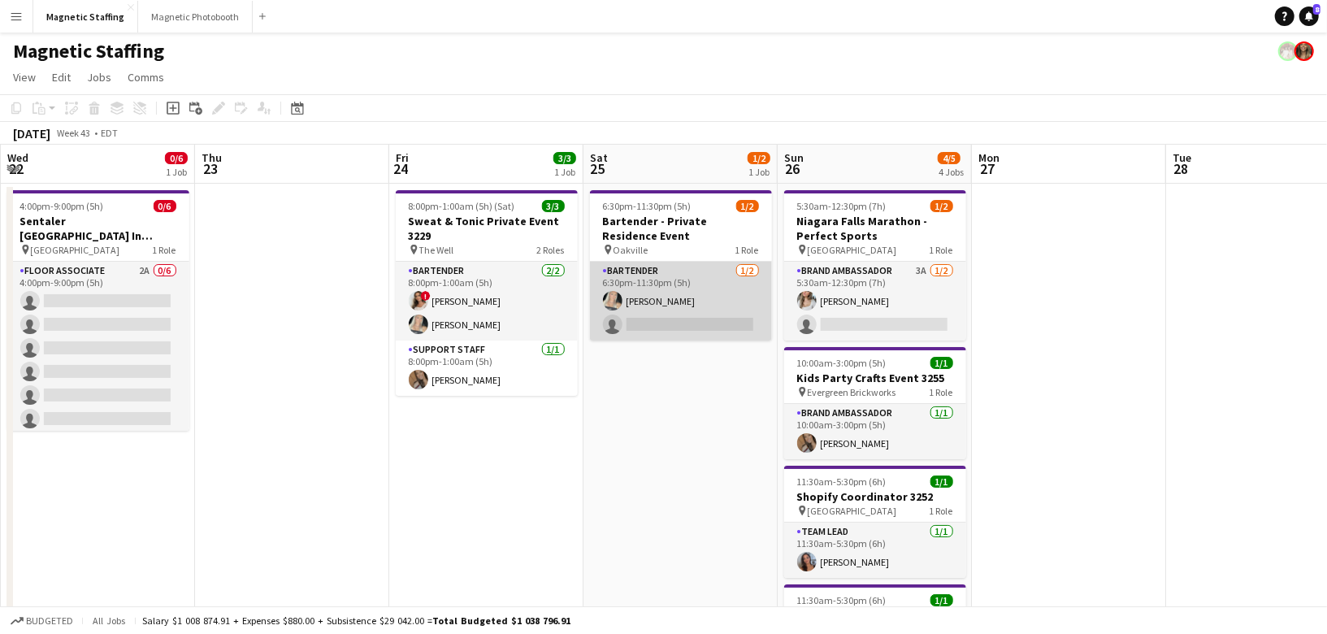
click at [653, 317] on app-card-role "Bartender 1/2 6:30pm-11:30pm (5h) Maija Dekoker single-neutral-actions" at bounding box center [681, 301] width 182 height 79
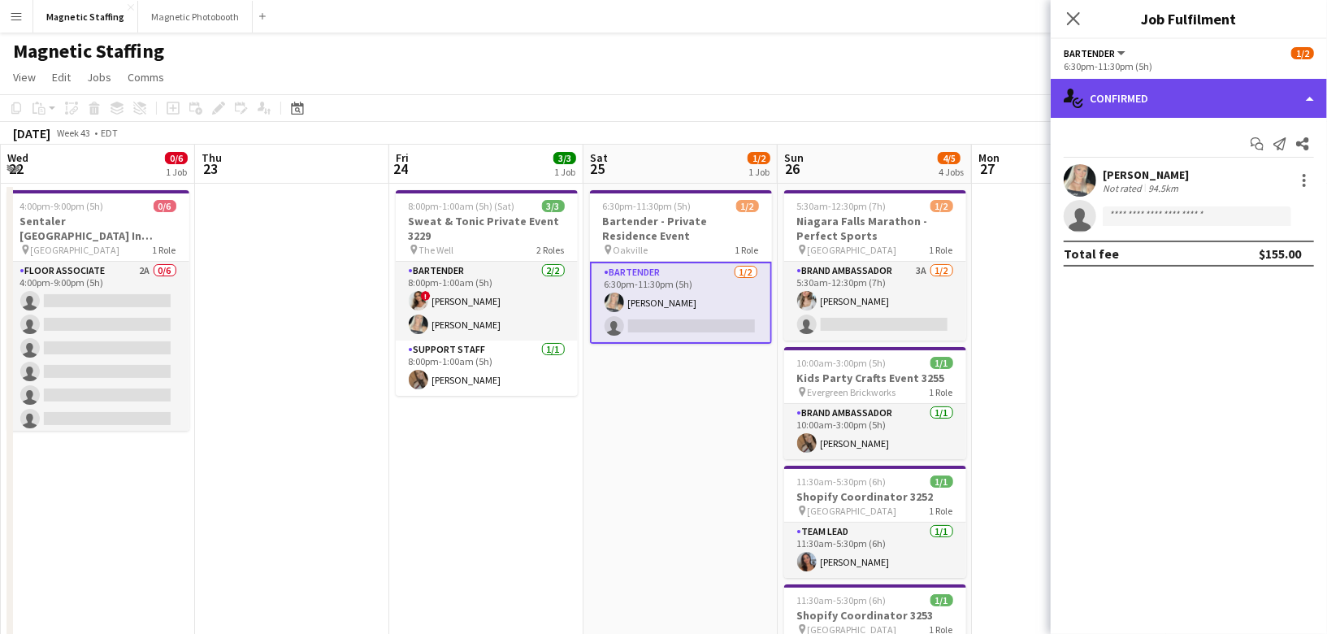
click at [1090, 98] on div "single-neutral-actions-check-2 Confirmed" at bounding box center [1189, 98] width 276 height 39
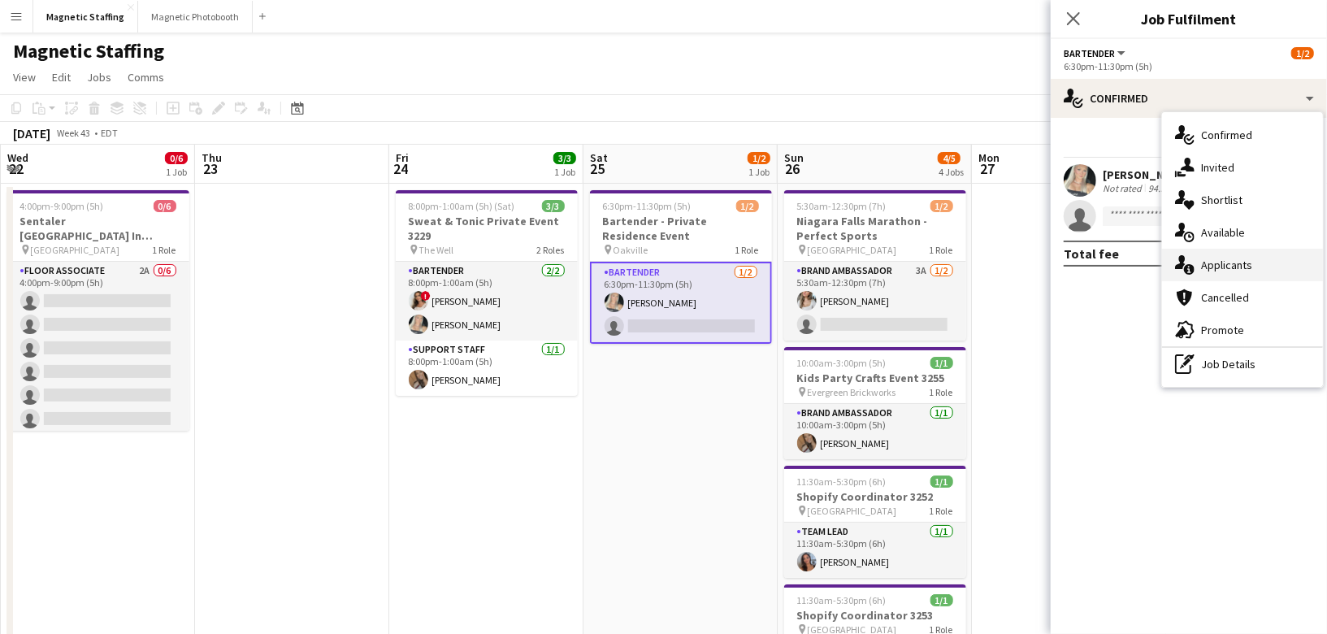
click at [1190, 257] on icon "single-neutral-actions-information" at bounding box center [1185, 265] width 20 height 20
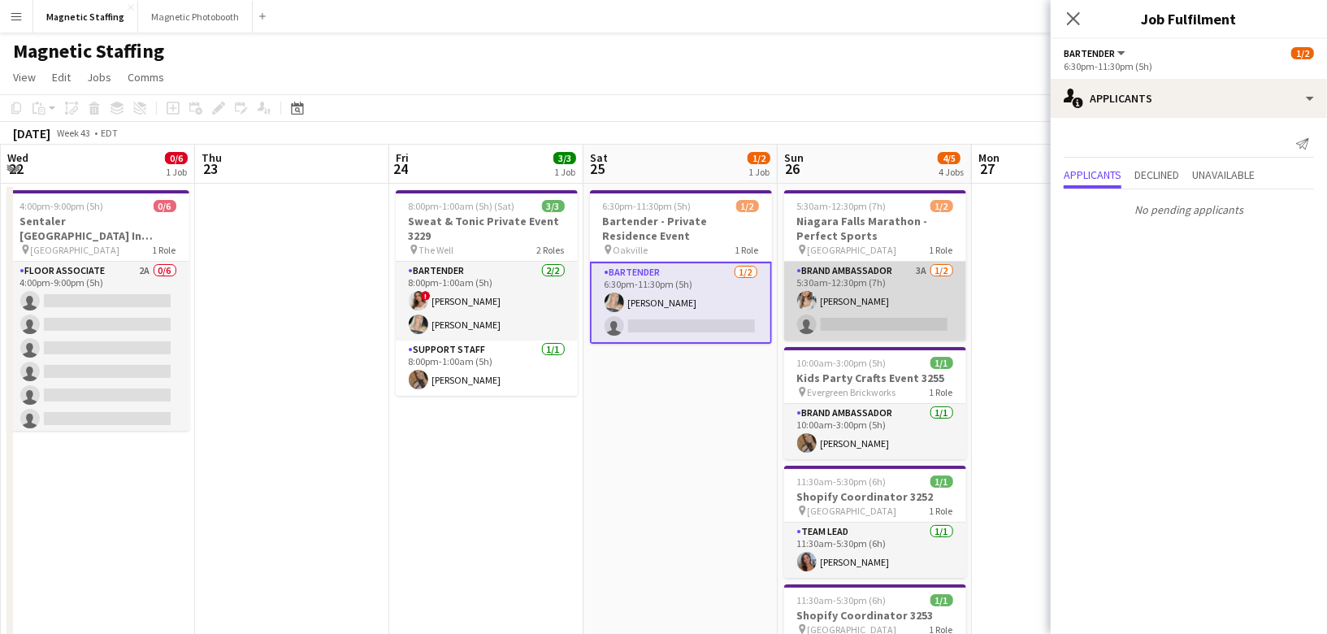
click at [878, 327] on app-card-role "Brand Ambassador 3A 1/2 5:30am-12:30pm (7h) Sabrina McCaskill single-neutral-ac…" at bounding box center [875, 301] width 182 height 79
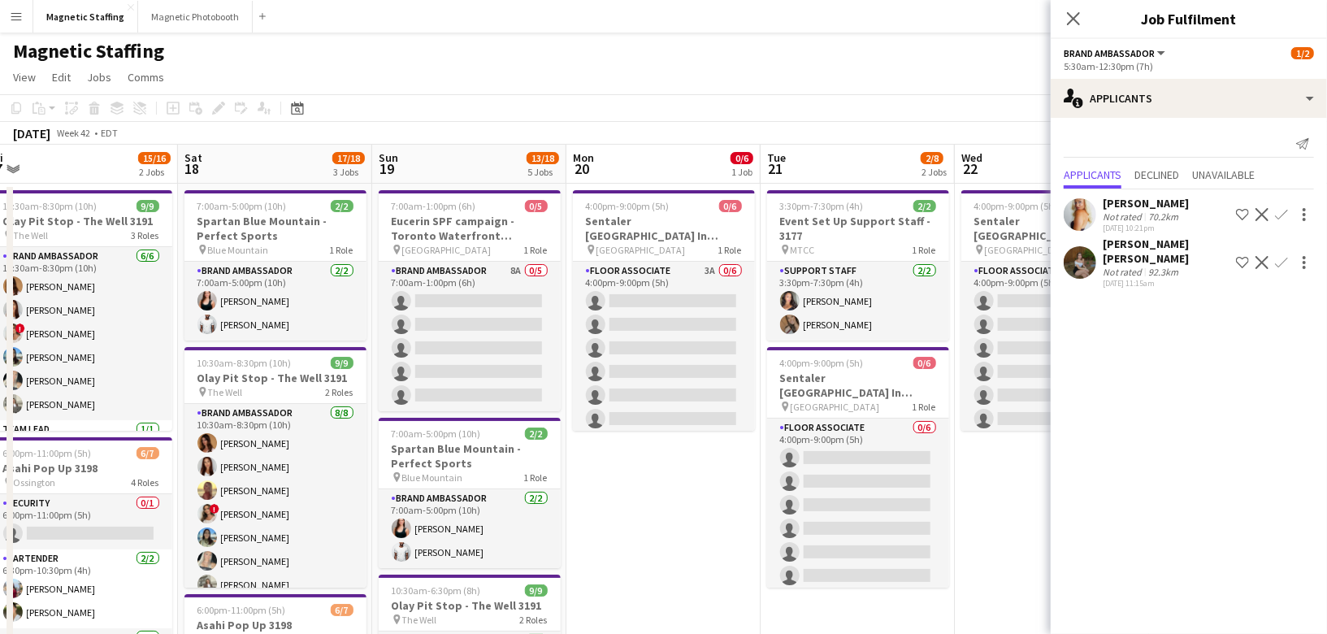
scroll to position [0, 402]
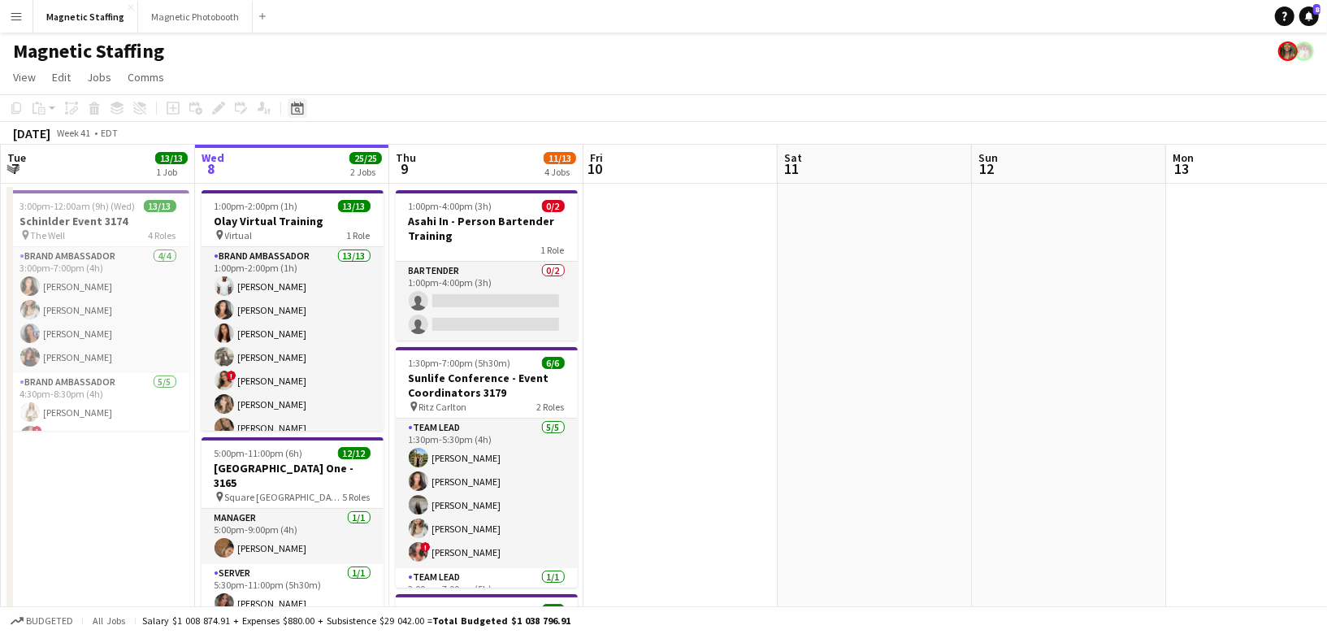
click at [296, 115] on div "Date picker" at bounding box center [298, 108] width 20 height 20
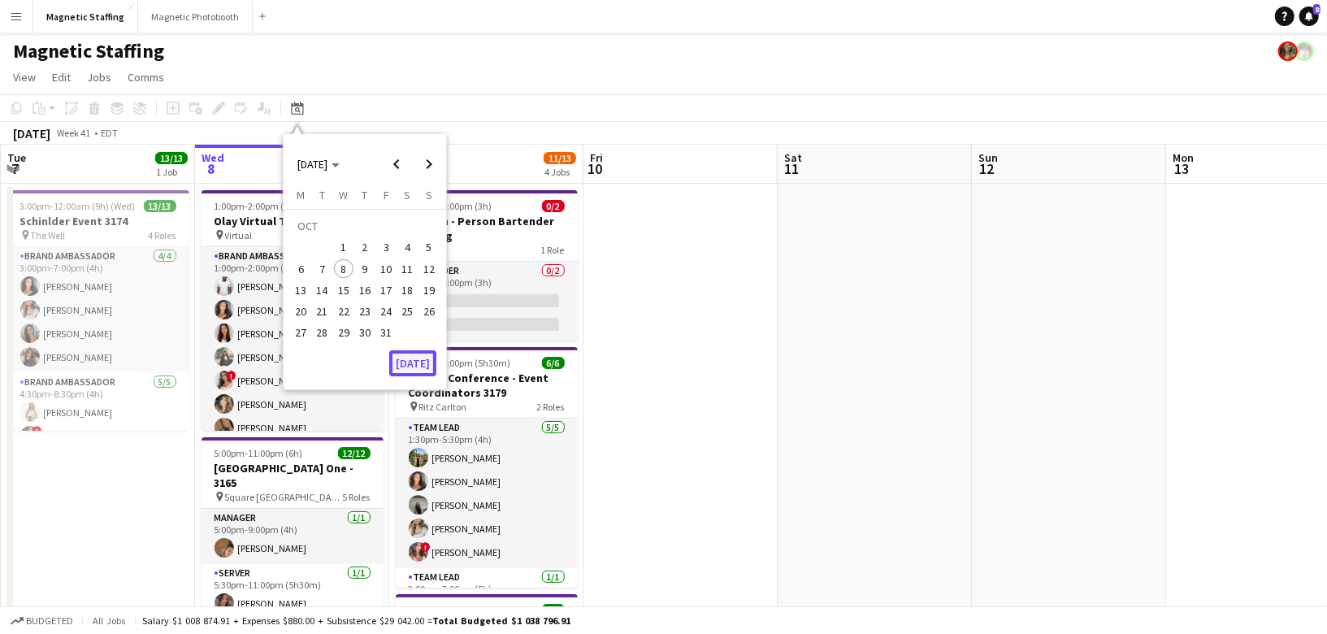
click at [410, 360] on button "[DATE]" at bounding box center [412, 363] width 47 height 26
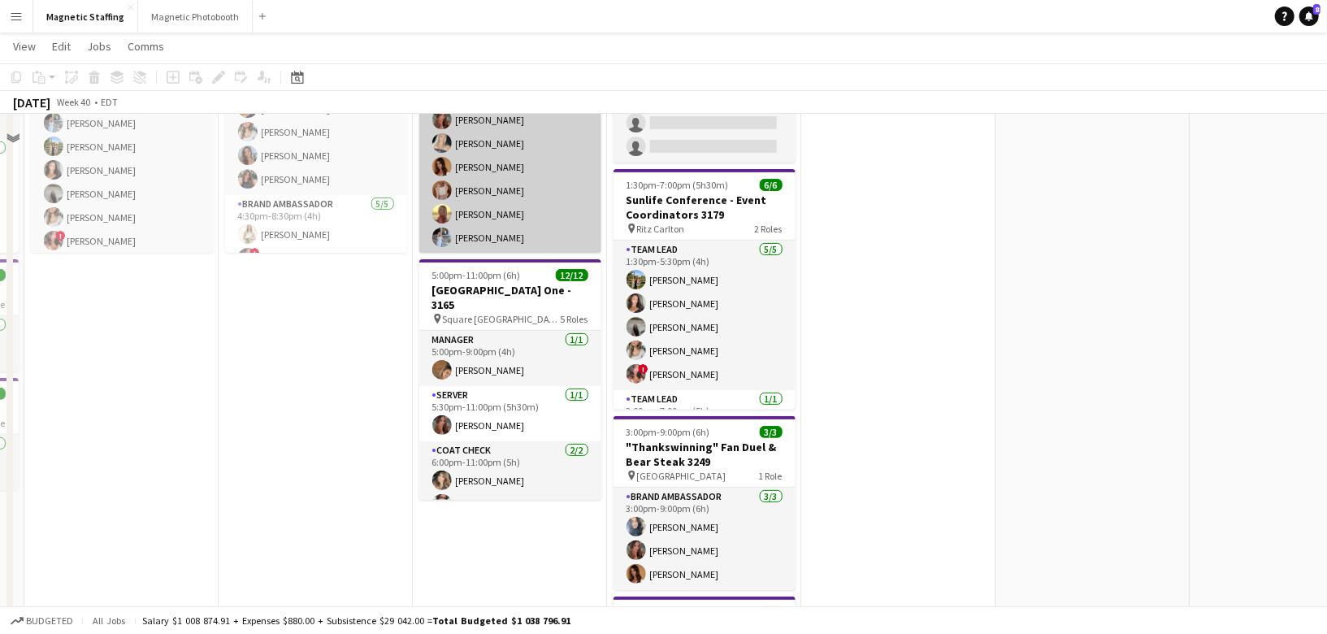
scroll to position [191, 0]
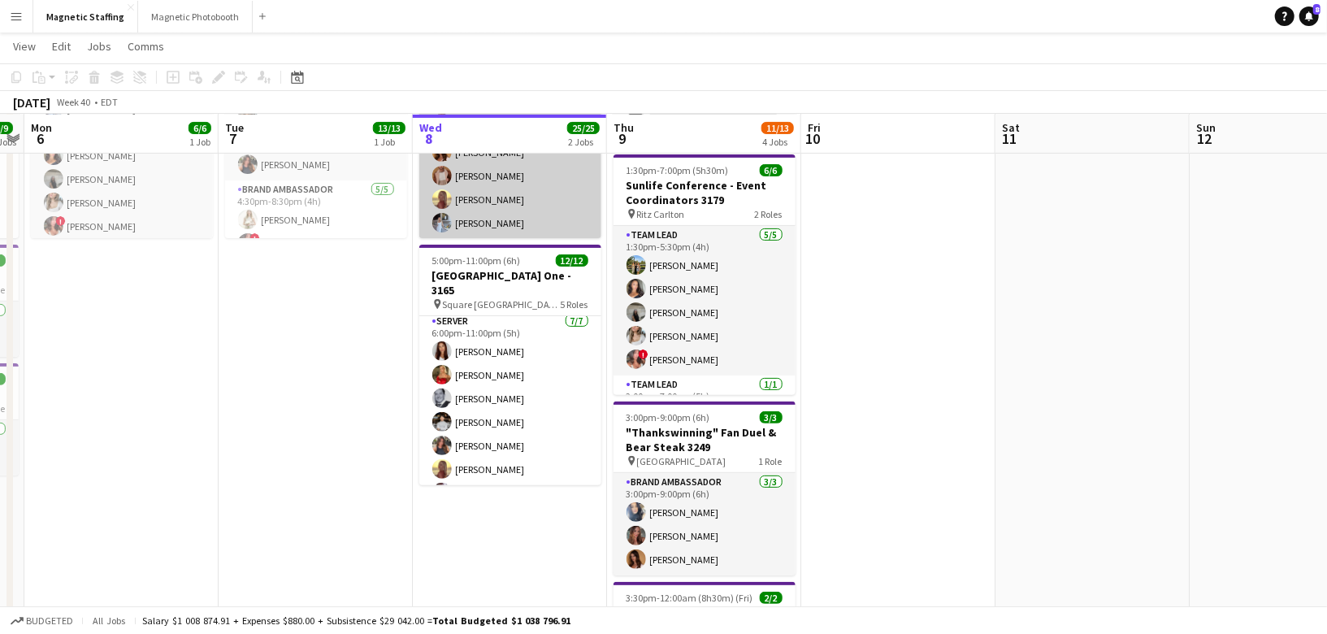
click at [465, 422] on app-card-role "Server 7/7 6:00pm-11:00pm (5h) Luana Cima Madi Booth Mike Oelker Philip Kim Sop…" at bounding box center [510, 410] width 182 height 197
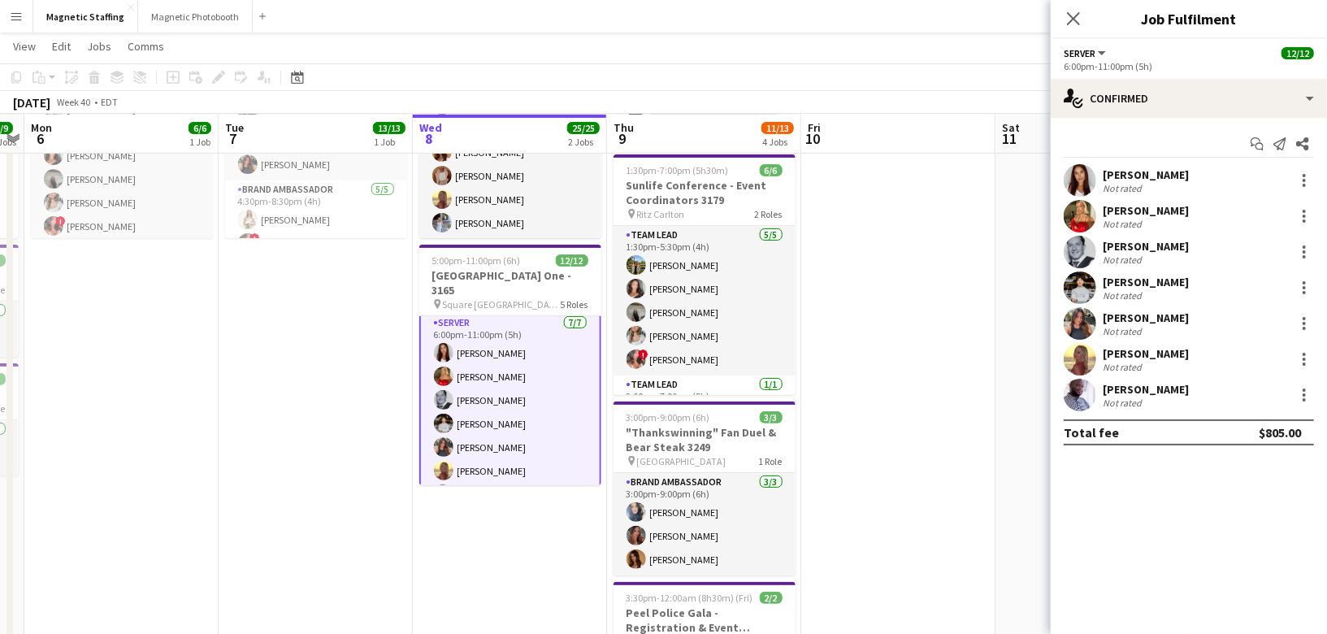
scroll to position [195, 0]
click at [1306, 219] on div at bounding box center [1304, 216] width 20 height 20
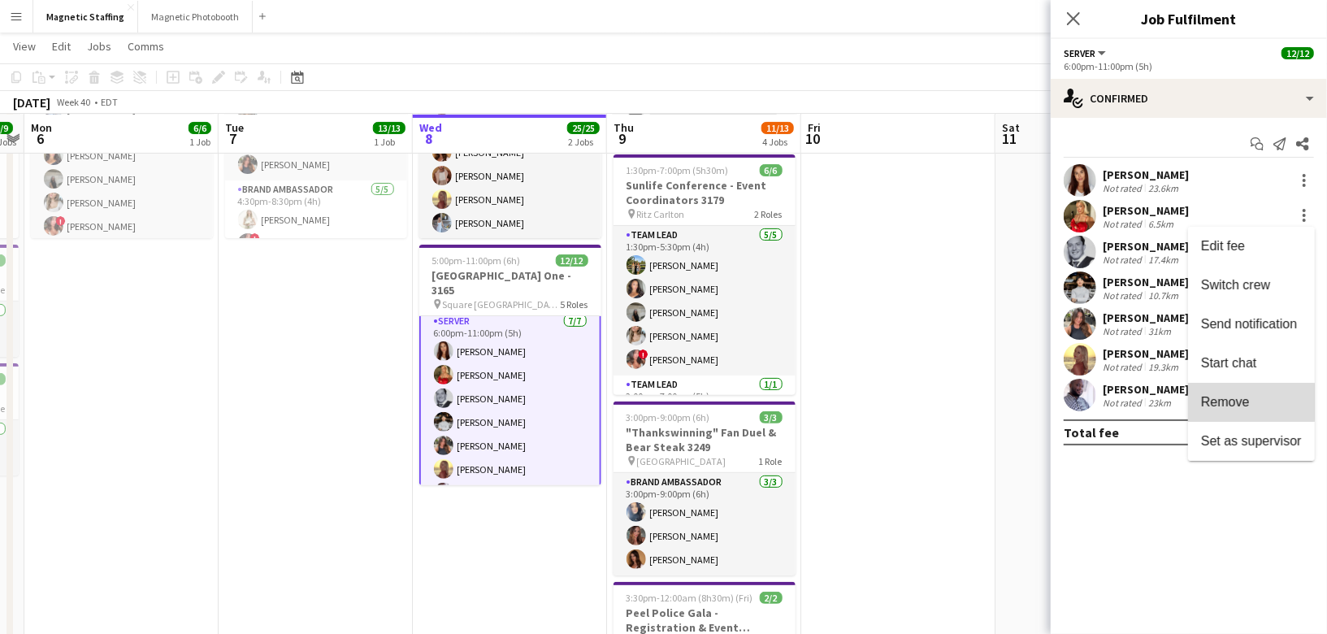
click at [1208, 402] on span "Remove" at bounding box center [1225, 401] width 49 height 14
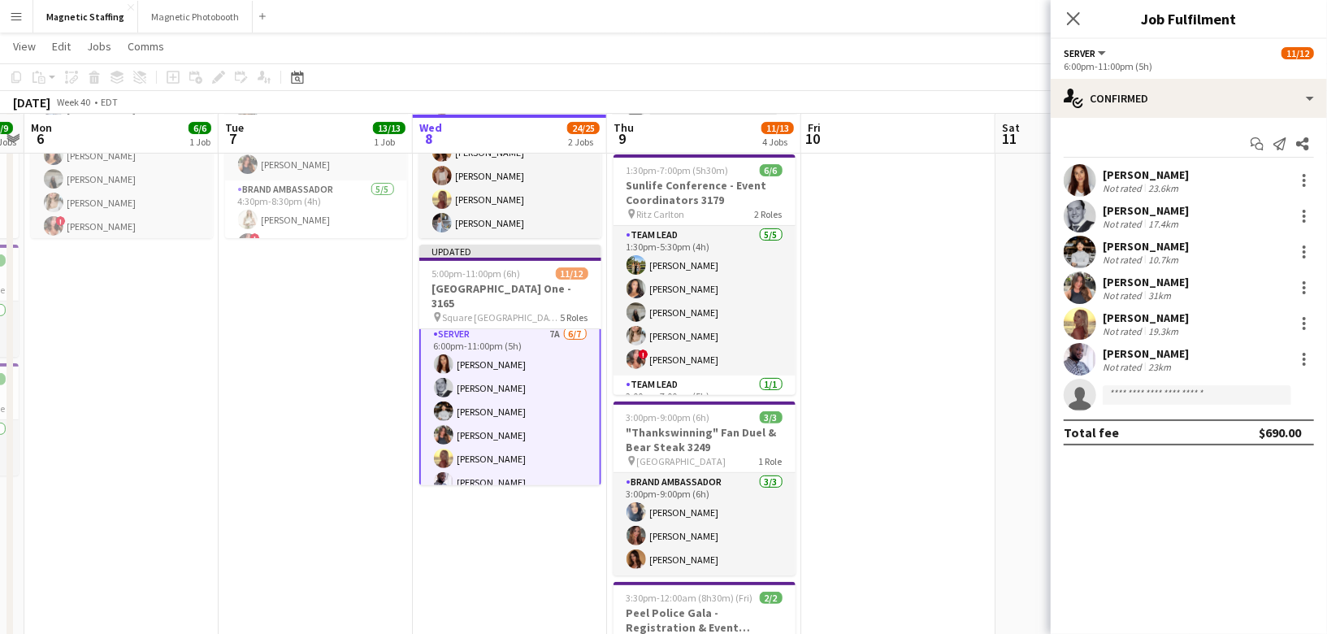
click at [1002, 410] on app-date-cell at bounding box center [1092, 395] width 194 height 809
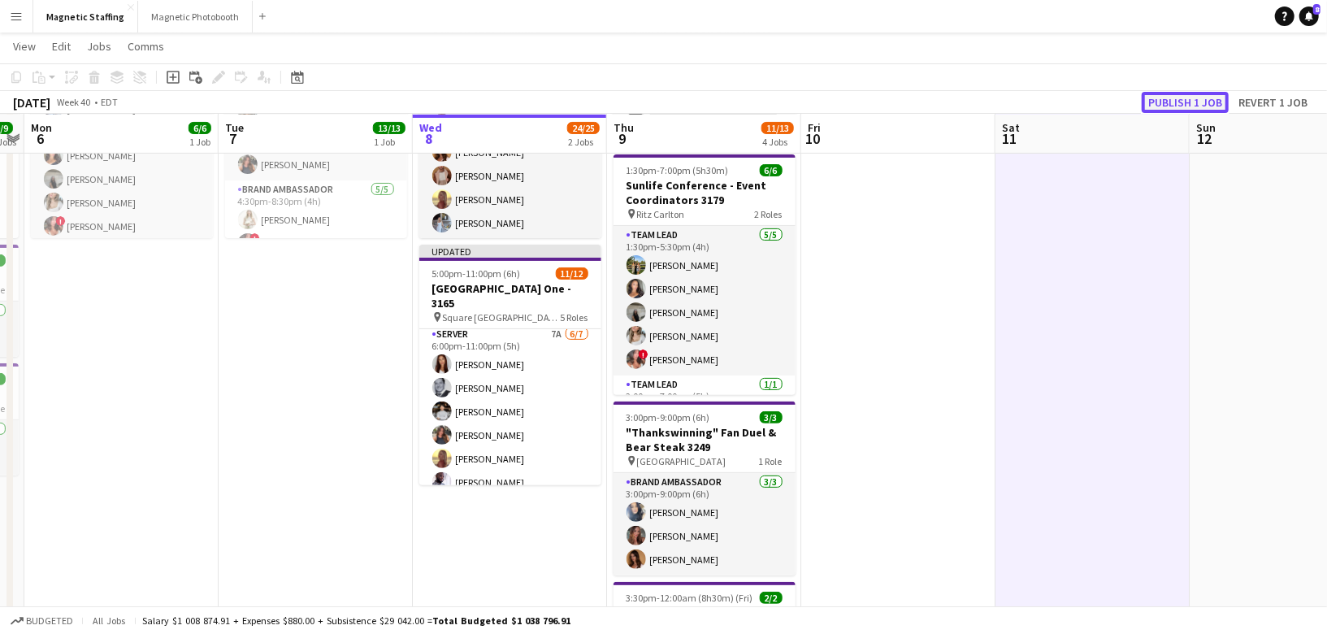
click at [1175, 104] on button "Publish 1 job" at bounding box center [1185, 102] width 87 height 21
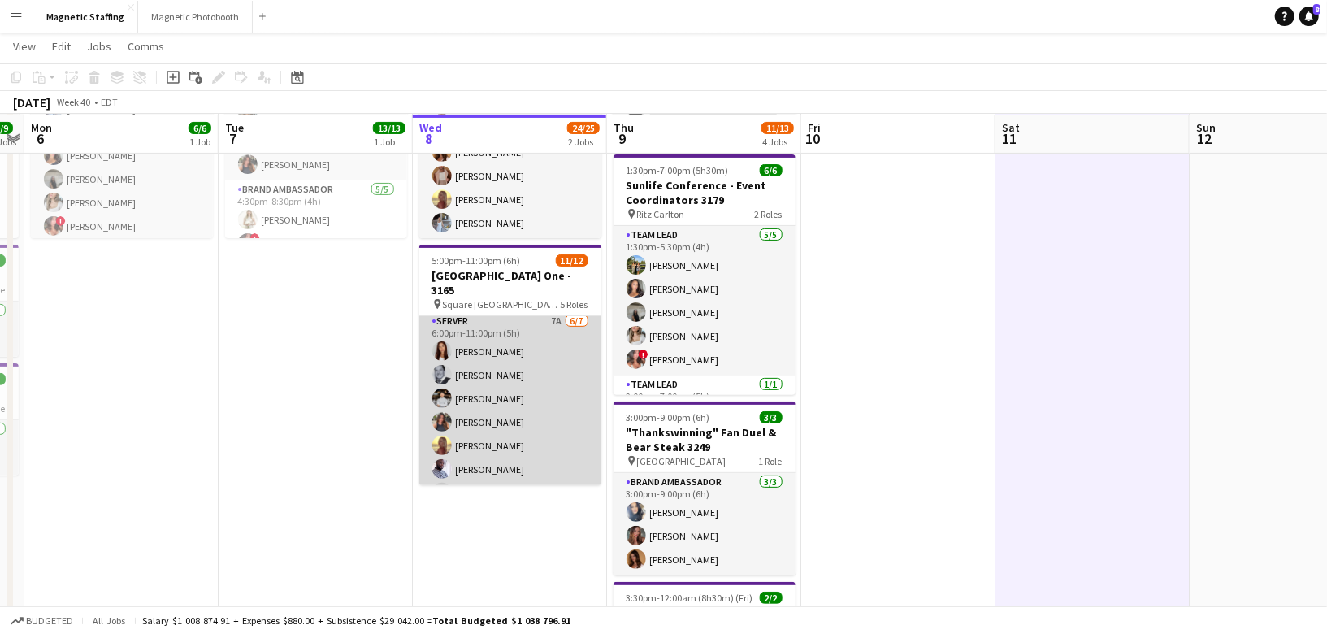
click at [477, 364] on app-card-role "Server 7A 6/7 6:00pm-11:00pm (5h) Luana Cima Mike Oelker Philip Kim Sophia DiMu…" at bounding box center [510, 410] width 182 height 197
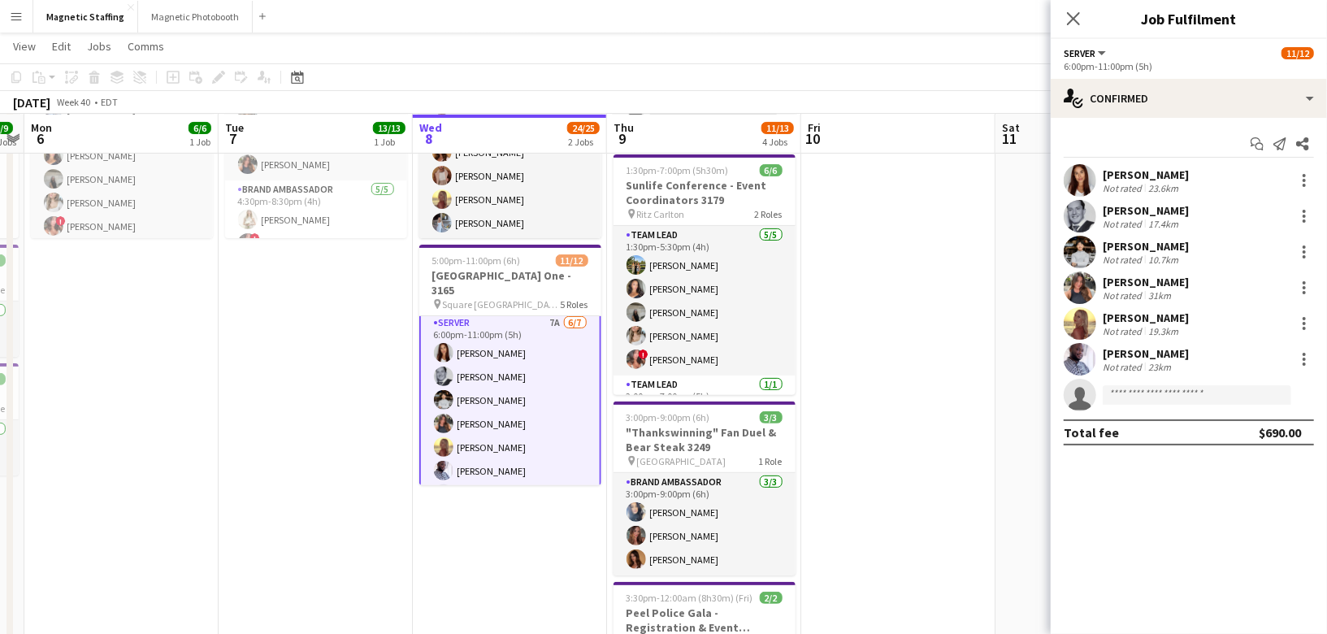
scroll to position [195, 0]
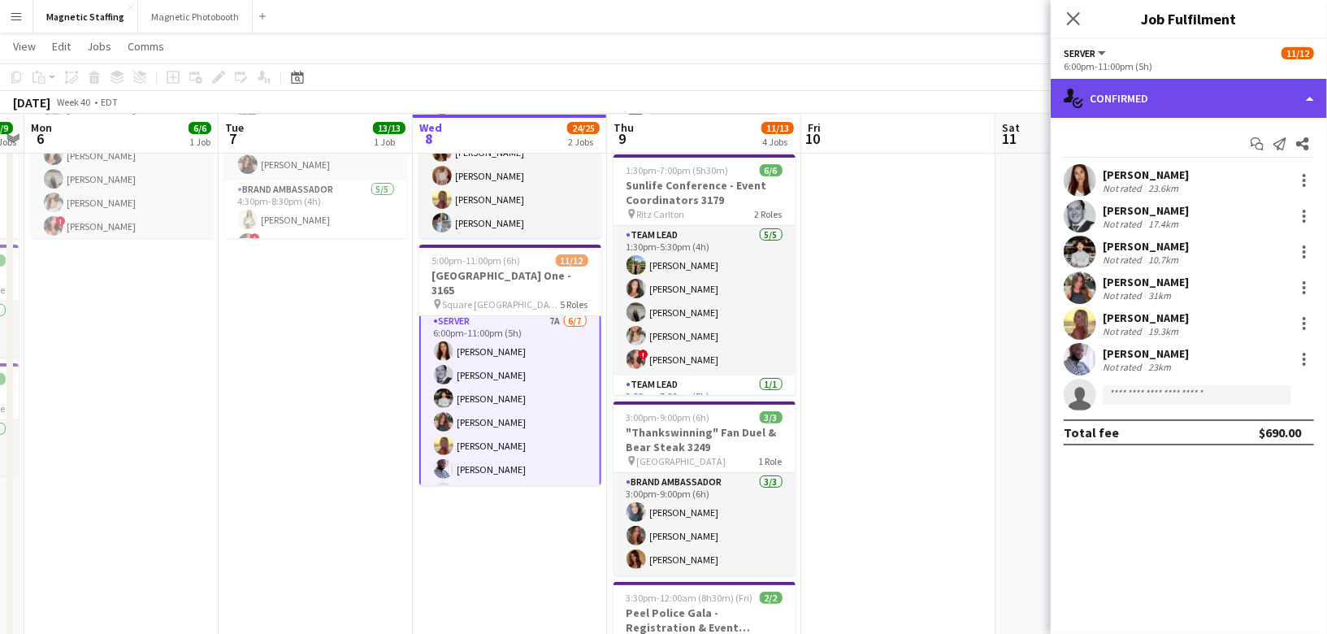
click at [1204, 101] on div "single-neutral-actions-check-2 Confirmed" at bounding box center [1189, 98] width 276 height 39
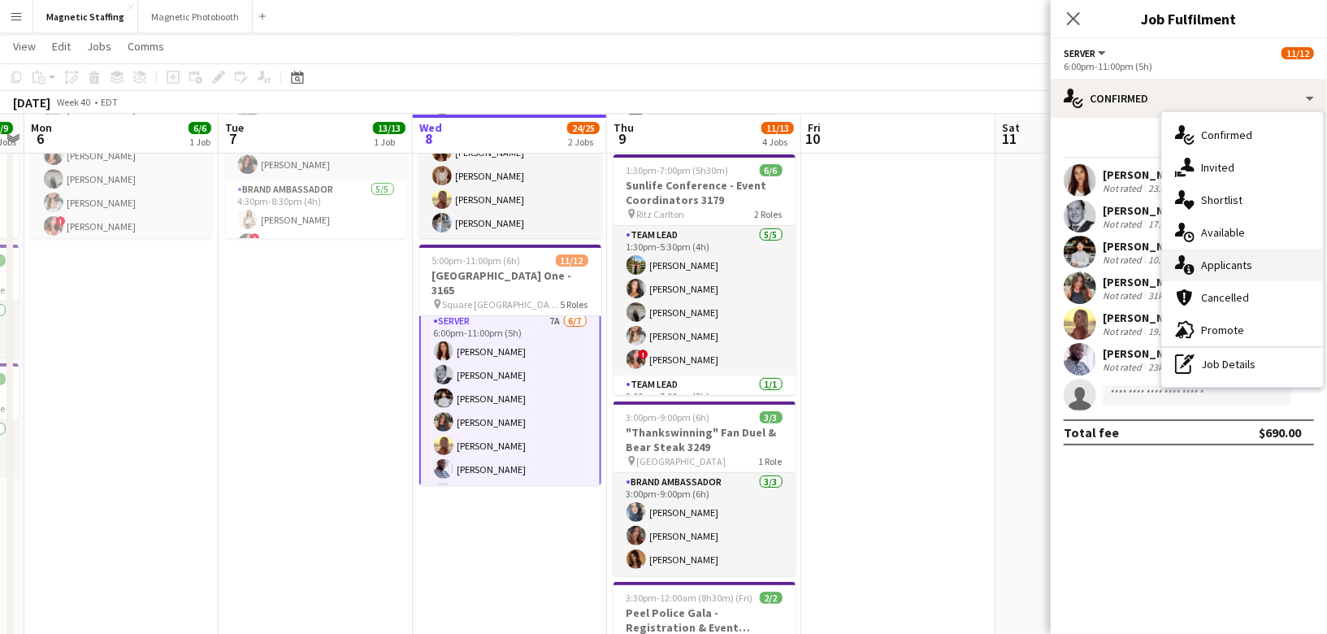
click at [1202, 262] on span "Applicants" at bounding box center [1226, 265] width 51 height 15
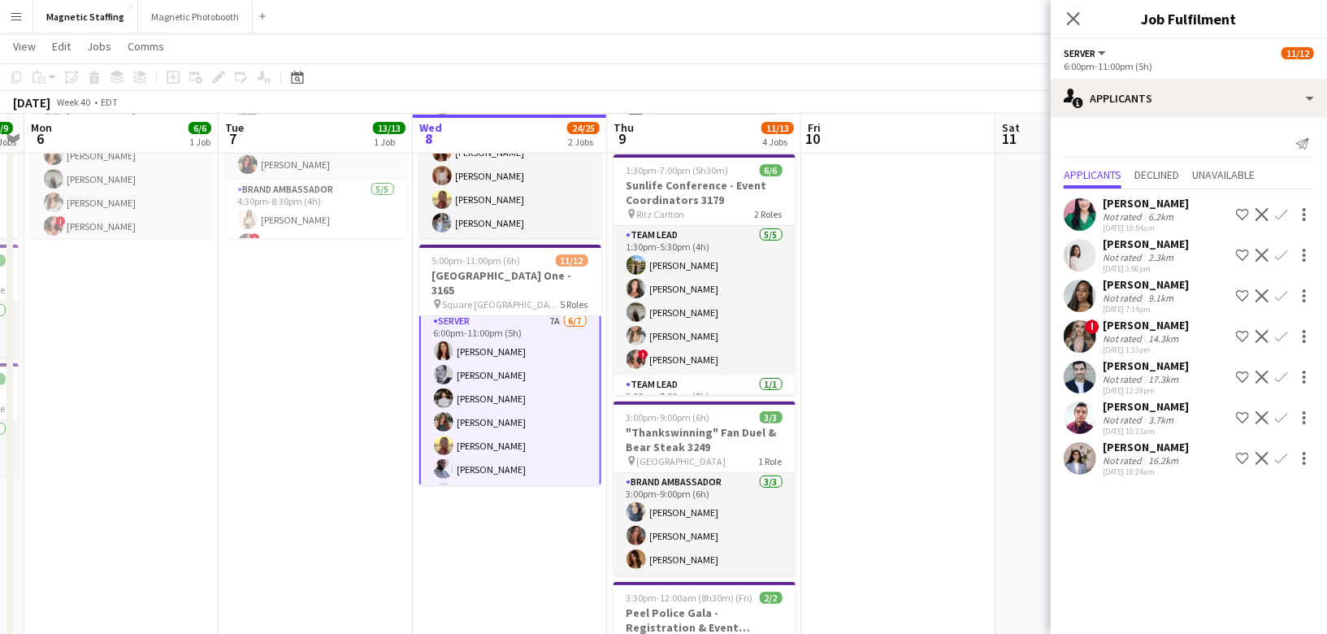
click at [1083, 423] on app-user-avatar at bounding box center [1080, 417] width 33 height 33
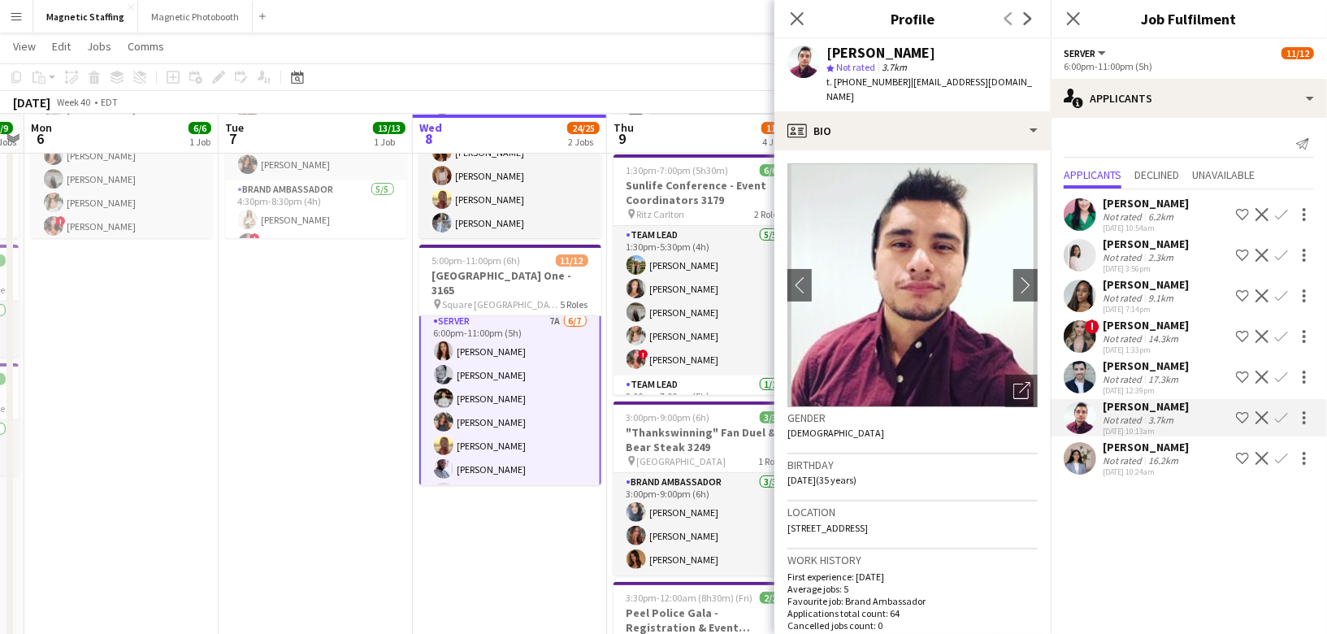
click at [1281, 419] on app-icon "Confirm" at bounding box center [1281, 417] width 13 height 13
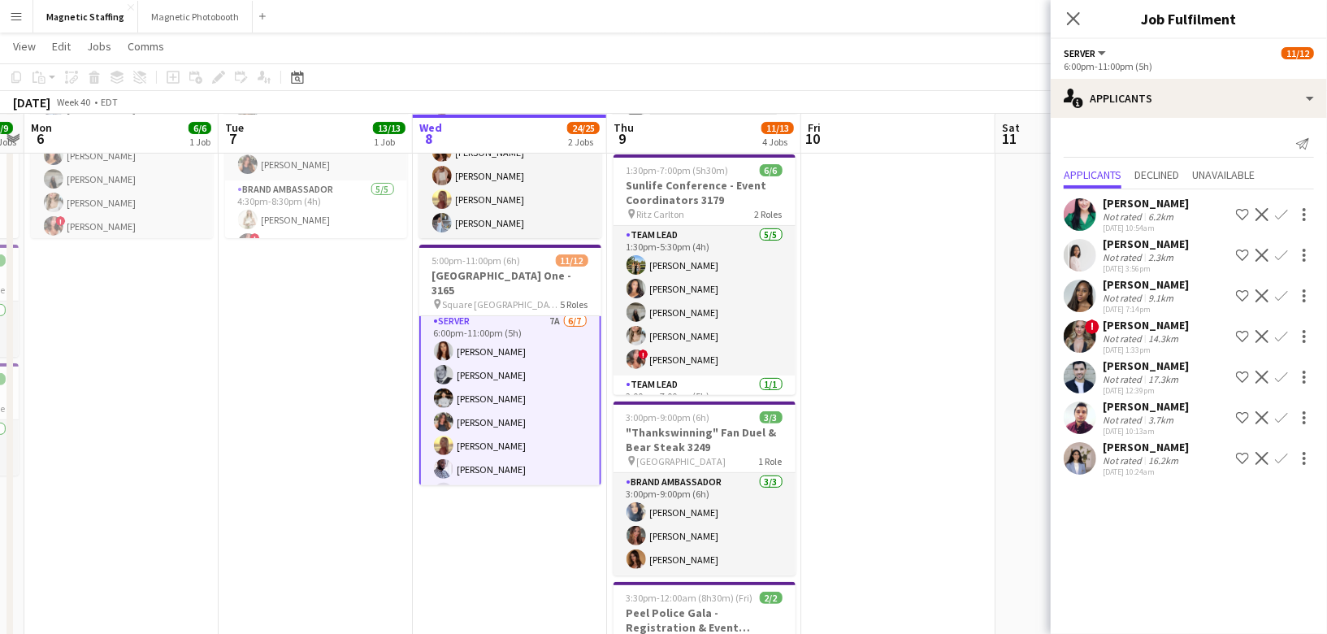
click at [1276, 417] on app-icon "Confirm" at bounding box center [1281, 417] width 13 height 13
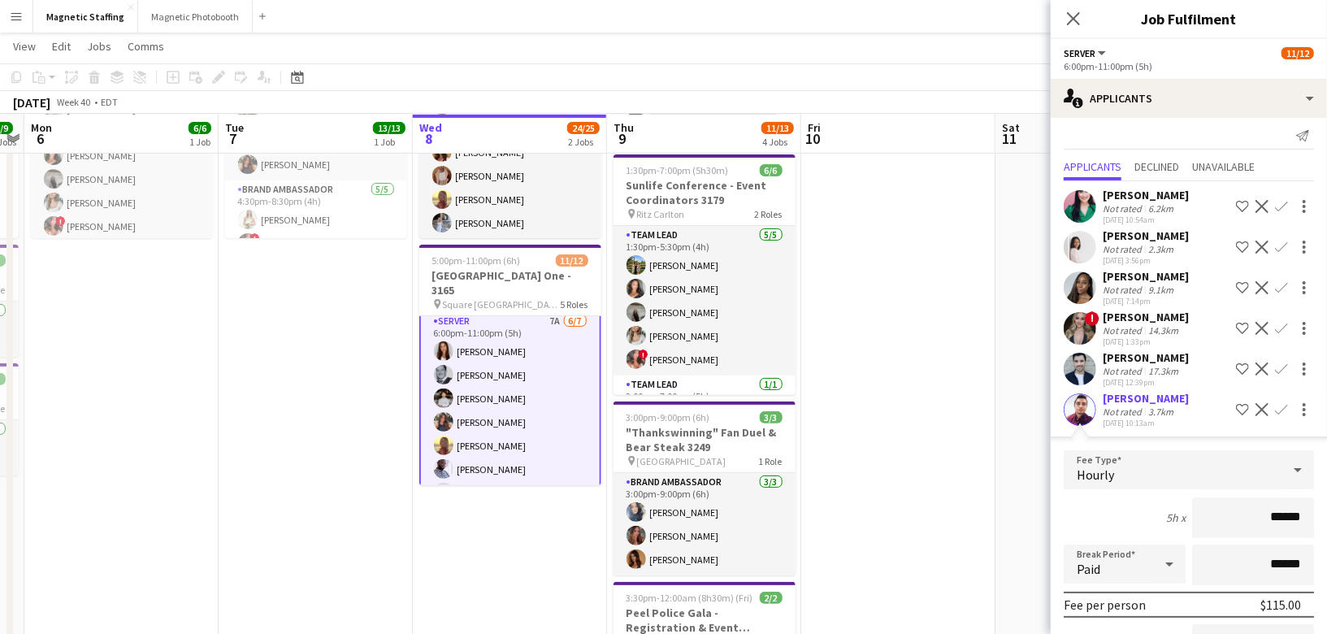
scroll to position [225, 0]
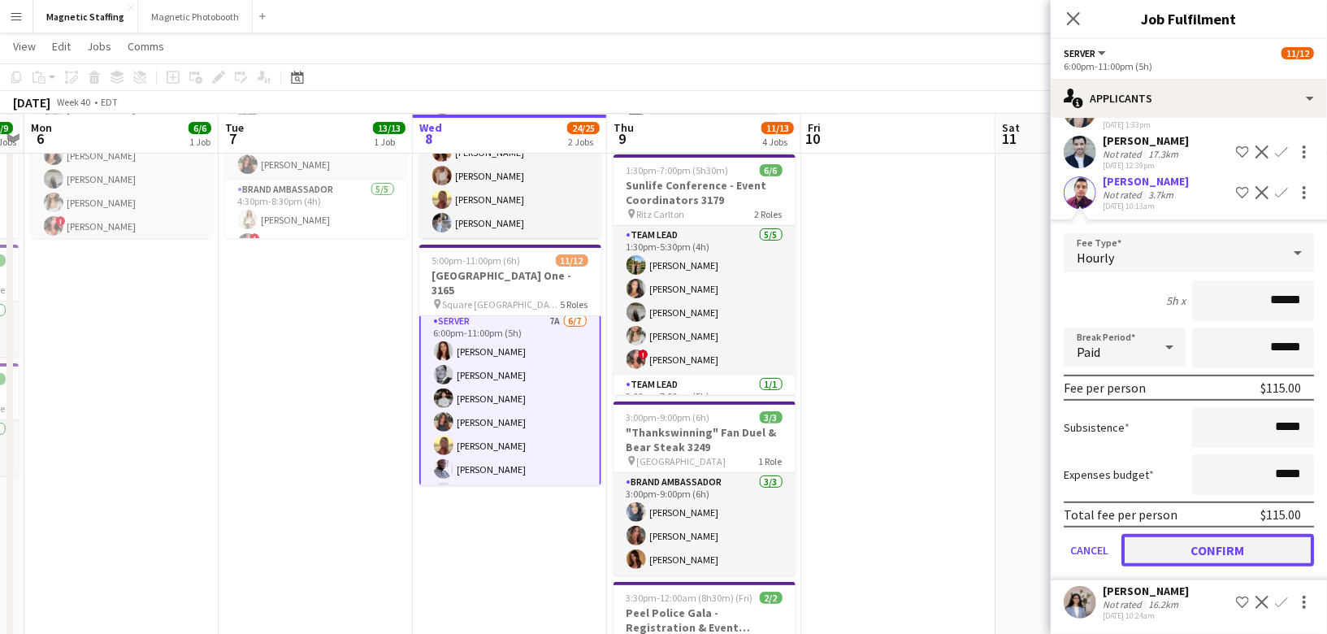
click at [1153, 549] on button "Confirm" at bounding box center [1217, 550] width 193 height 33
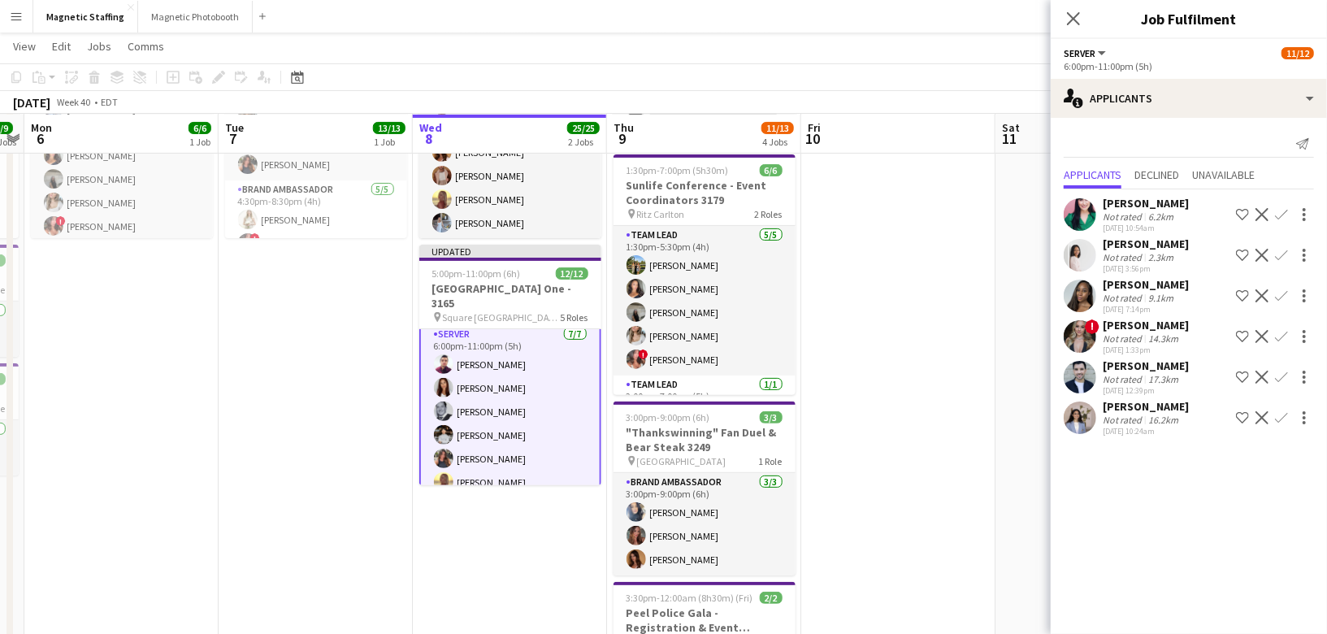
click at [932, 527] on app-date-cell at bounding box center [898, 395] width 194 height 809
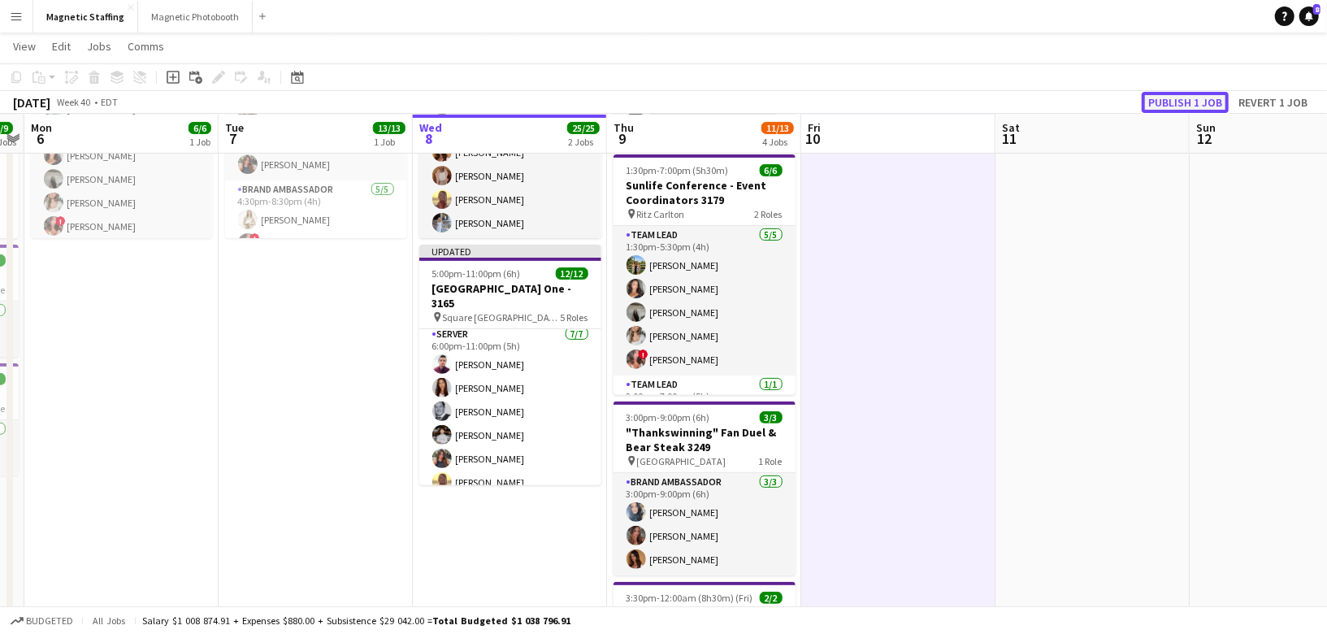
click at [1184, 98] on button "Publish 1 job" at bounding box center [1185, 102] width 87 height 21
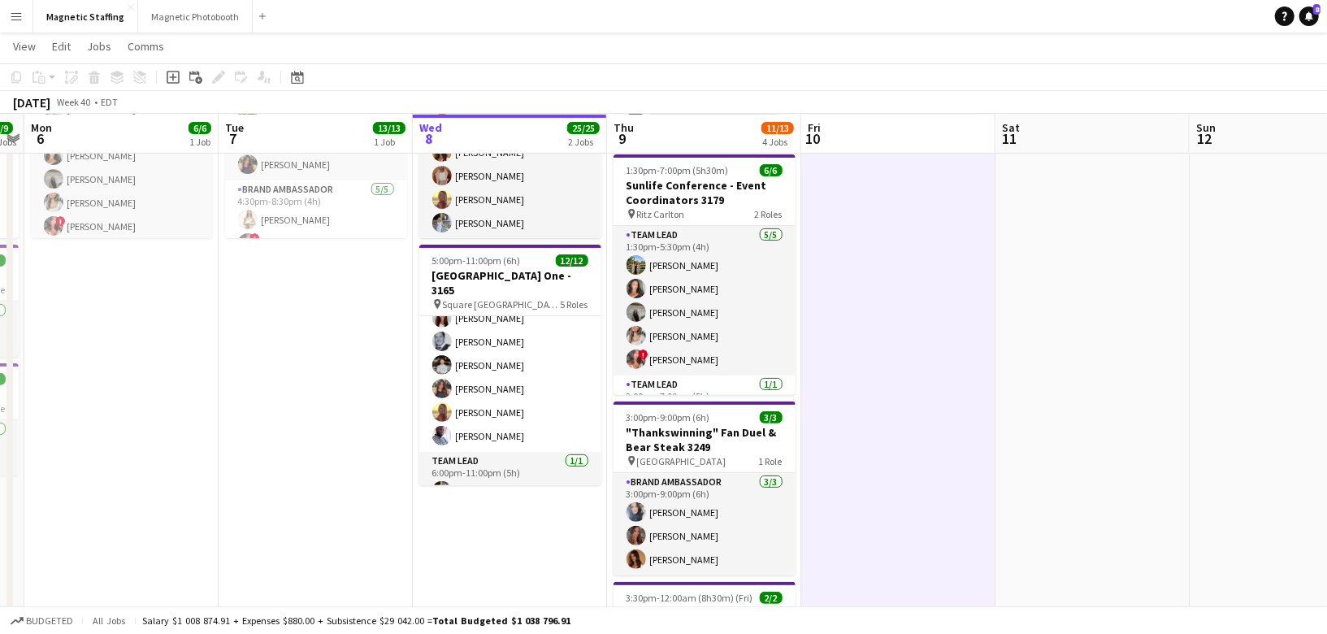
scroll to position [271, 0]
click at [297, 76] on icon "Date picker" at bounding box center [297, 77] width 13 height 13
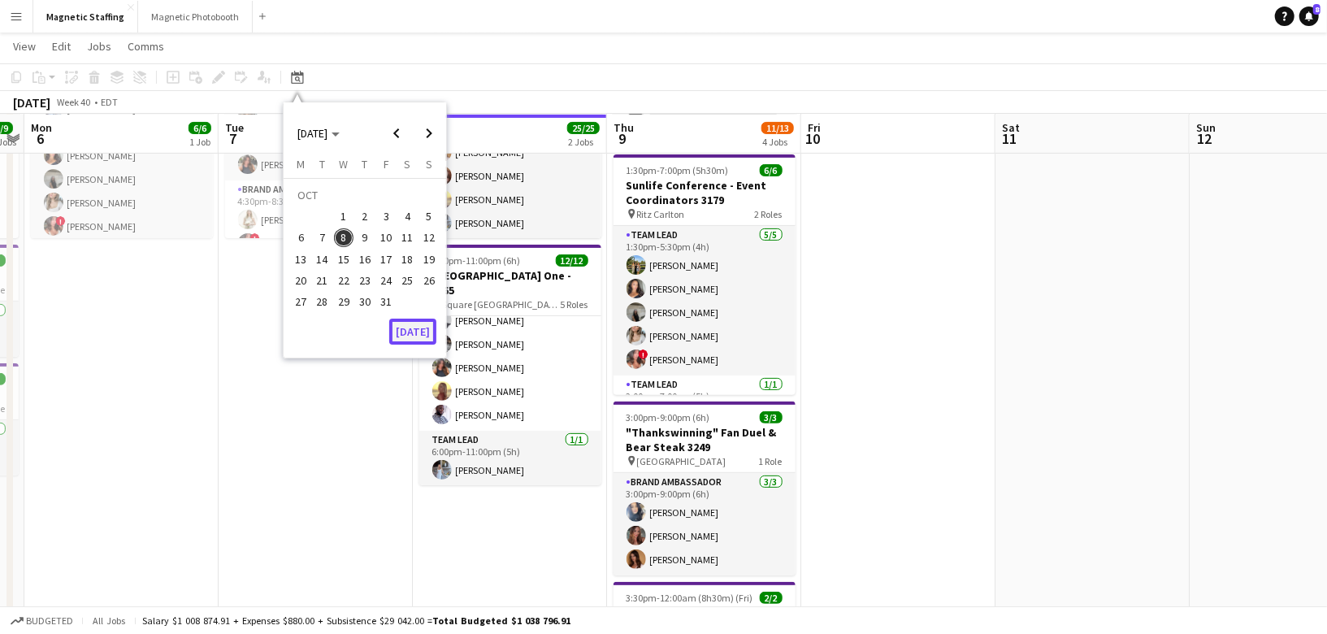
click at [414, 323] on button "[DATE]" at bounding box center [412, 332] width 47 height 26
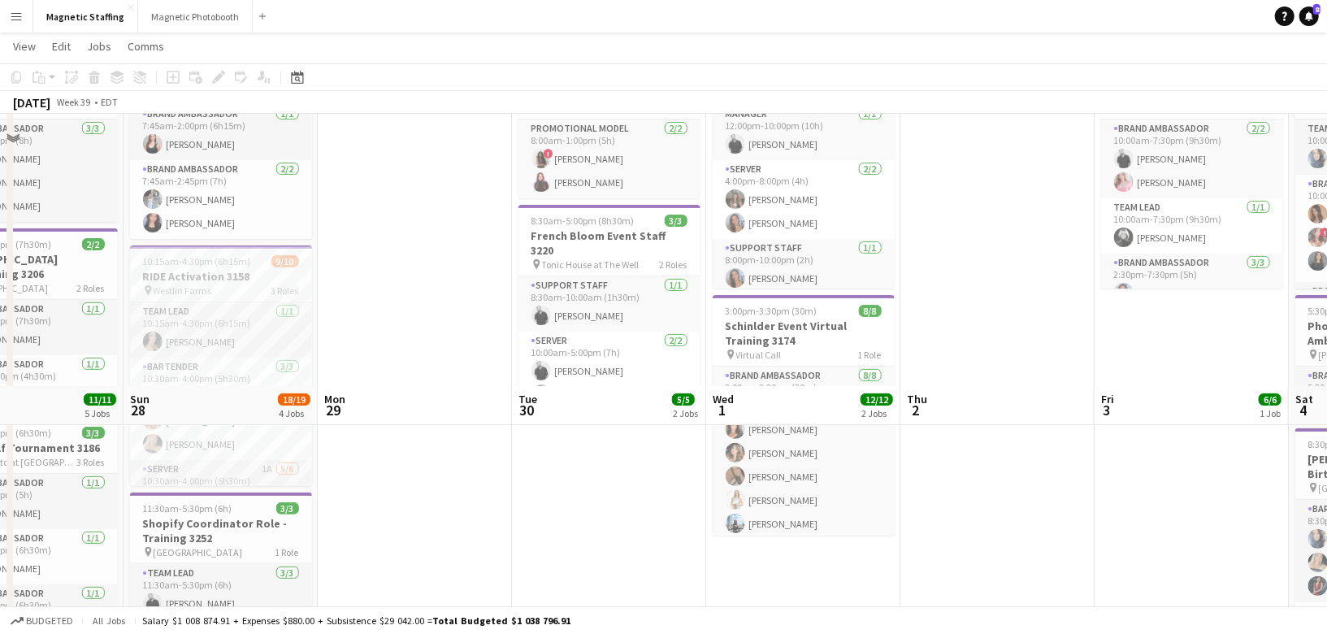
scroll to position [0, 0]
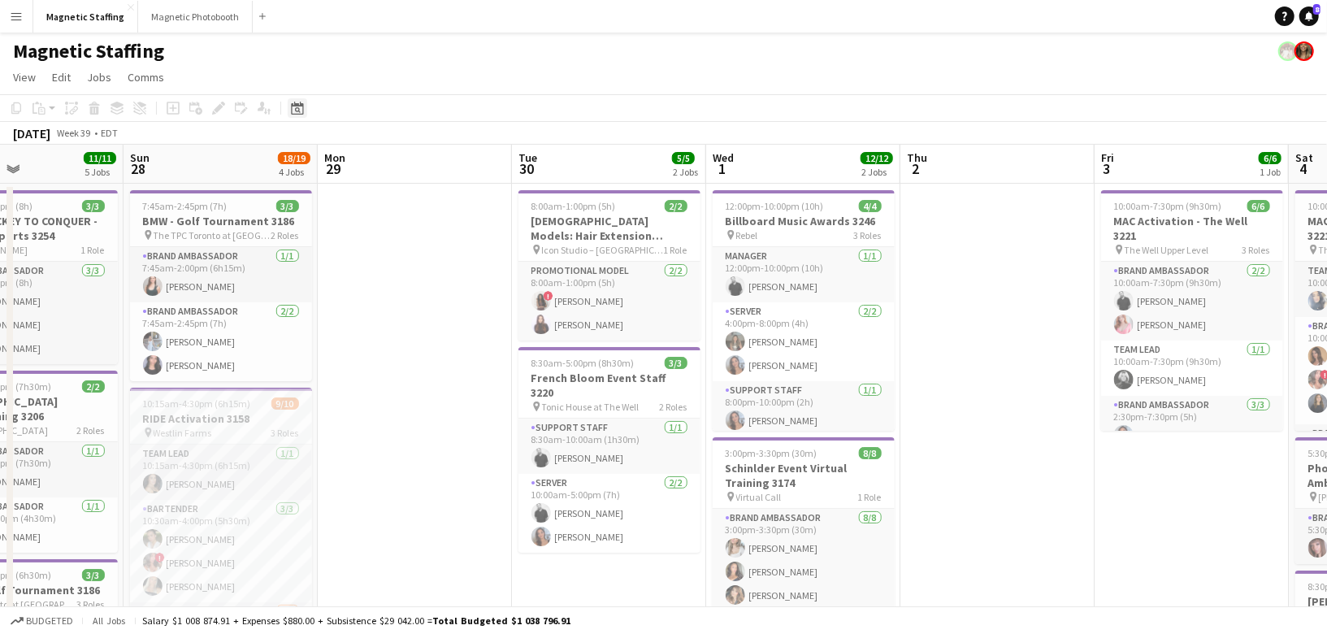
click at [288, 111] on div "Date picker" at bounding box center [298, 108] width 20 height 20
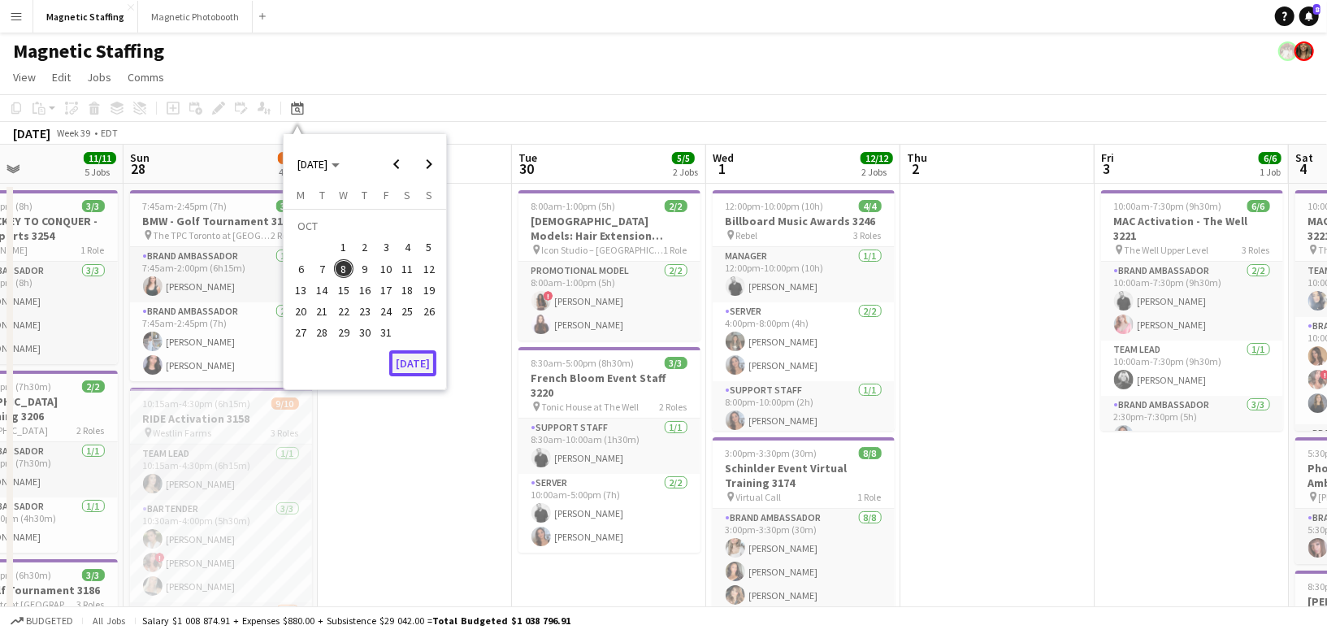
click at [416, 361] on button "[DATE]" at bounding box center [412, 363] width 47 height 26
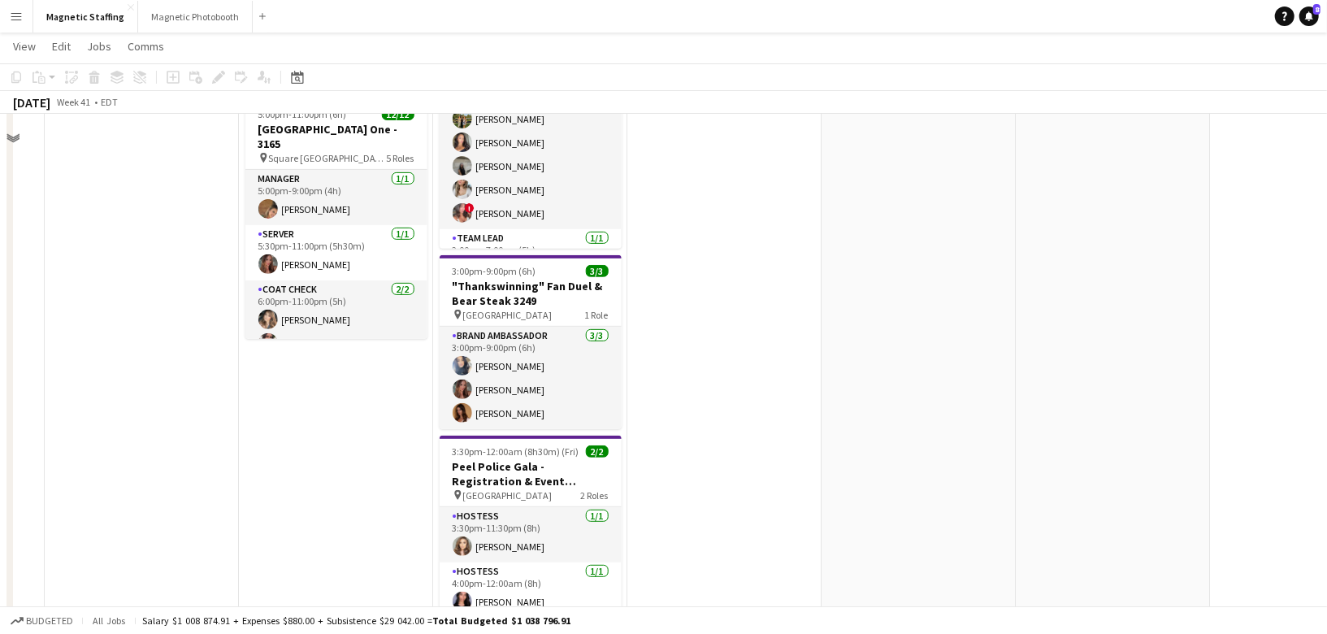
scroll to position [271, 0]
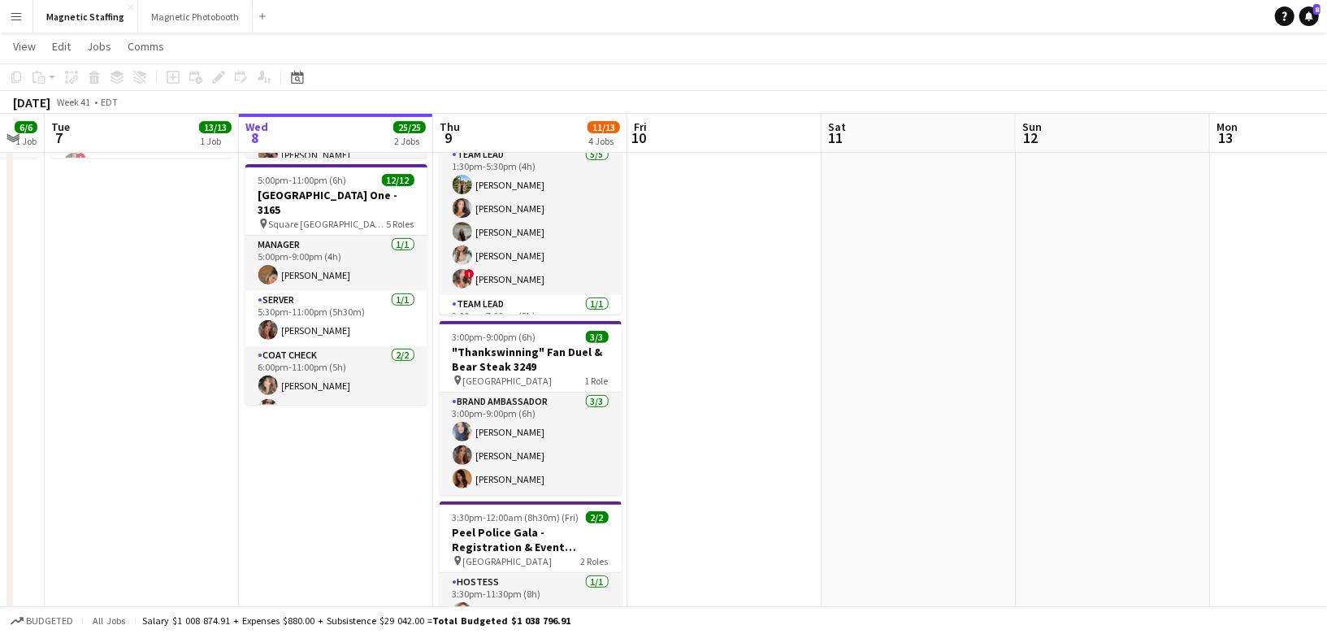
click at [353, 395] on app-card-role "Coat Check 2/2 6:00pm-11:00pm (5h) Cassie Sanchez Selina Bancheri" at bounding box center [336, 385] width 182 height 79
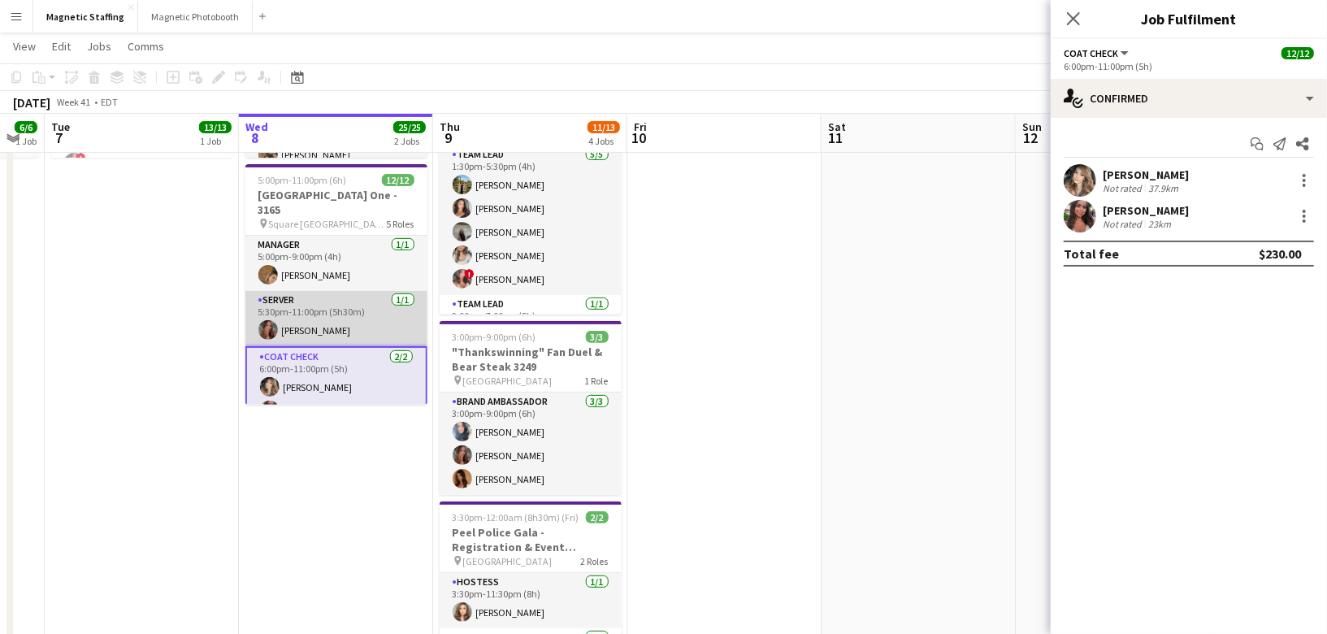
click at [362, 313] on app-card-role "Server 1/1 5:30pm-11:00pm (5h30m) Meghan Cossmann" at bounding box center [336, 318] width 182 height 55
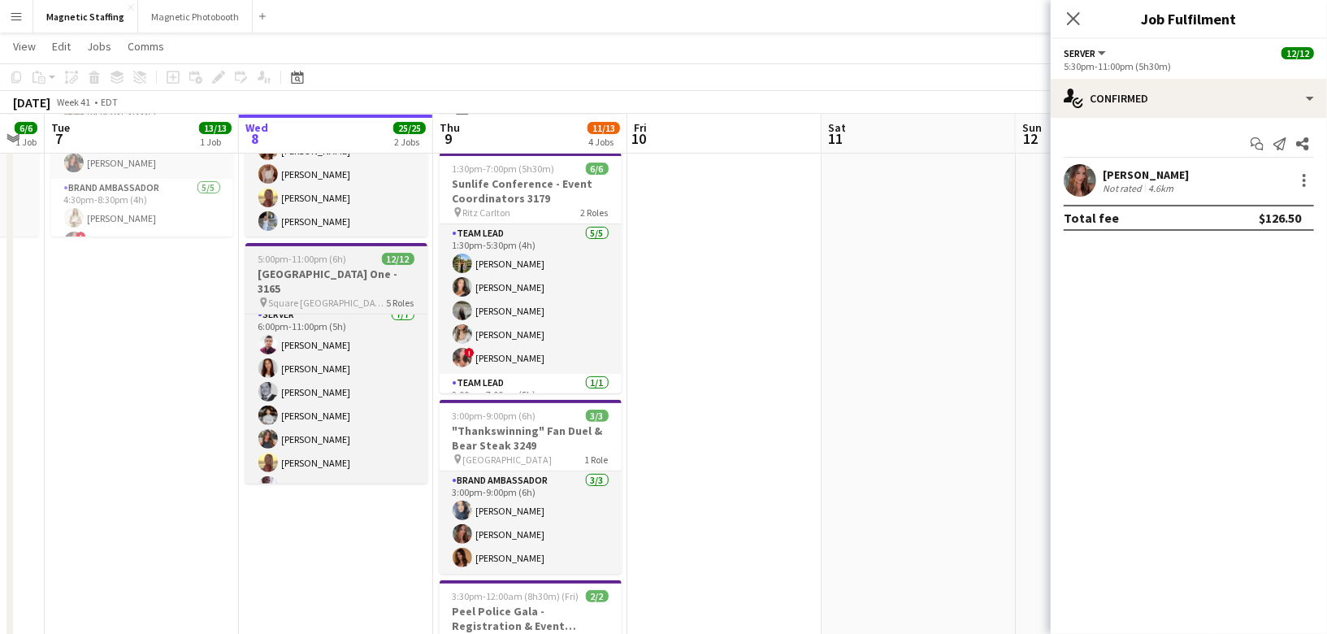
scroll to position [190, 0]
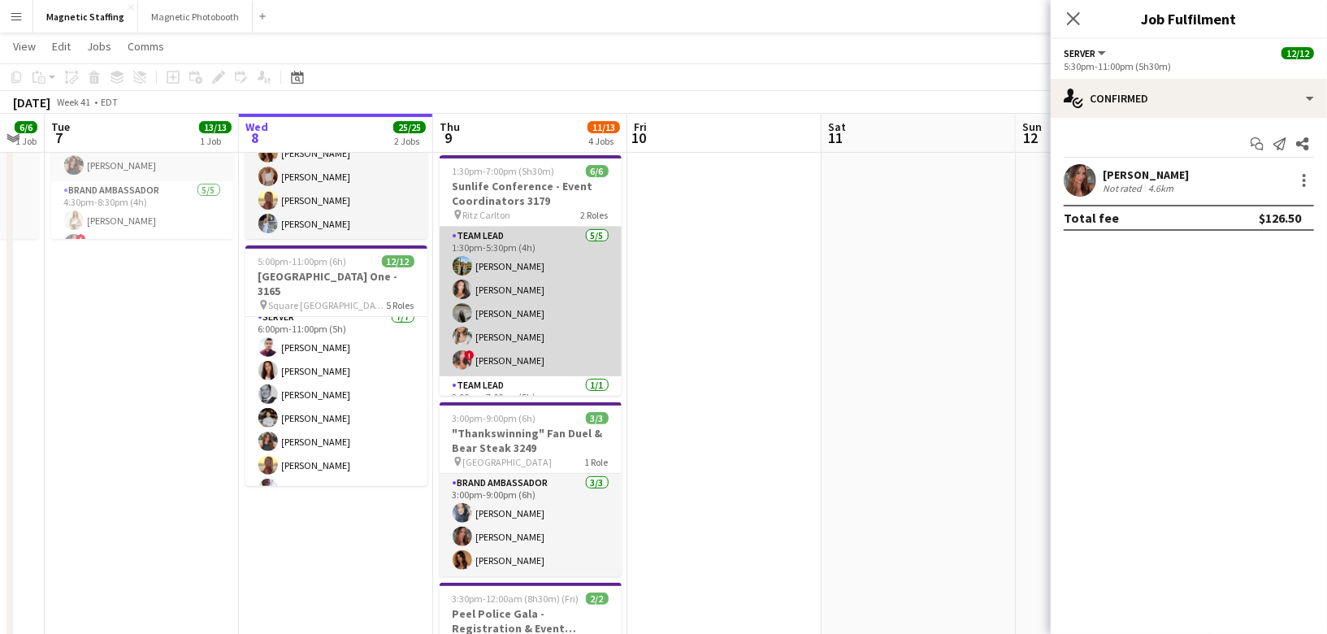
click at [532, 325] on app-card-role "Team Lead 5/5 1:30pm-5:30pm (4h) Tereza Zetko Katelynn Espinosa Caitlin Johnson…" at bounding box center [531, 302] width 182 height 150
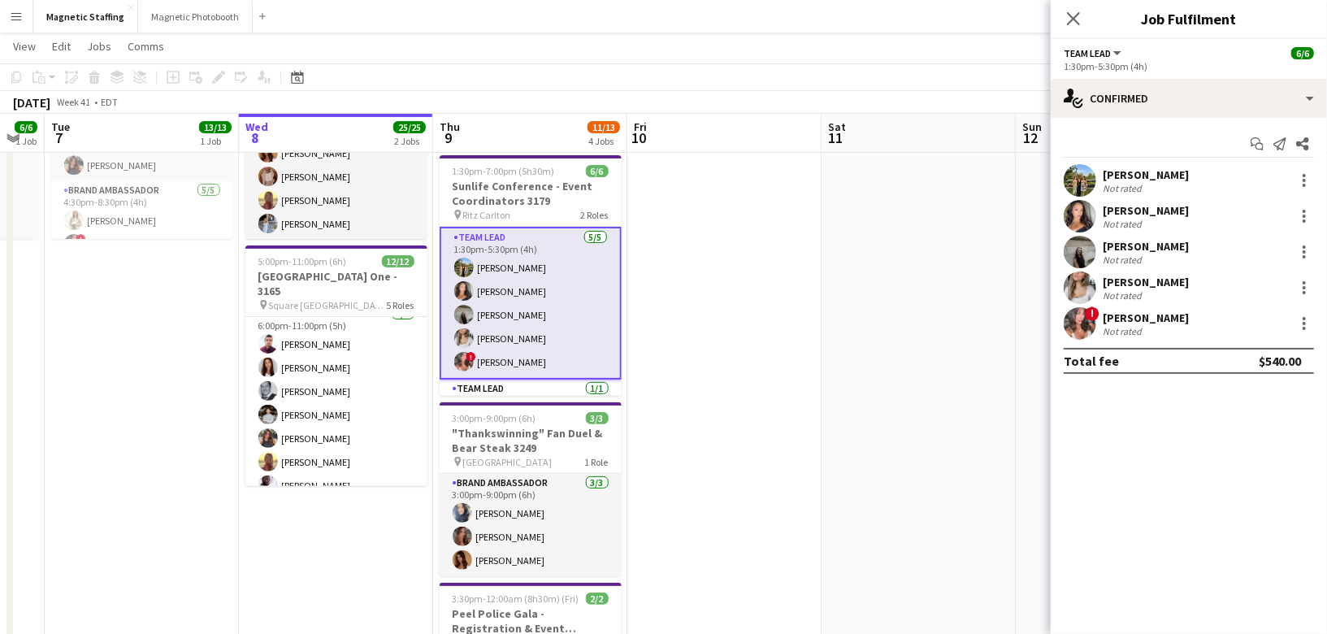
scroll to position [199, 0]
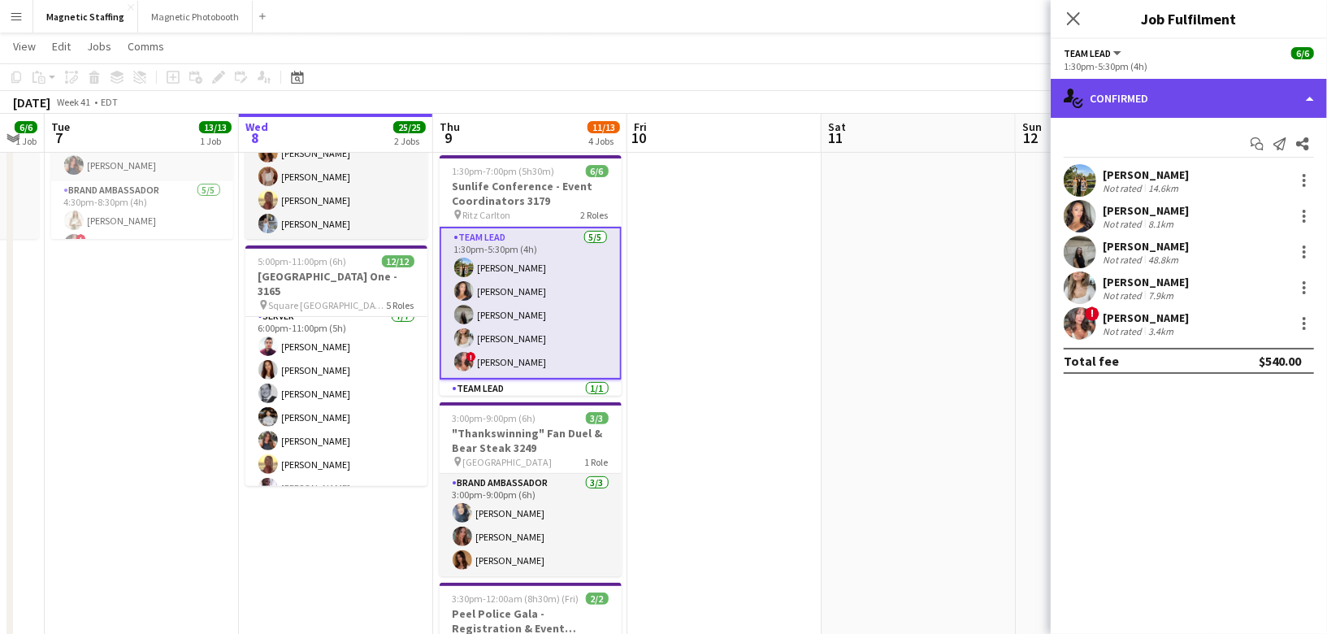
click at [1135, 93] on div "single-neutral-actions-check-2 Confirmed" at bounding box center [1189, 98] width 276 height 39
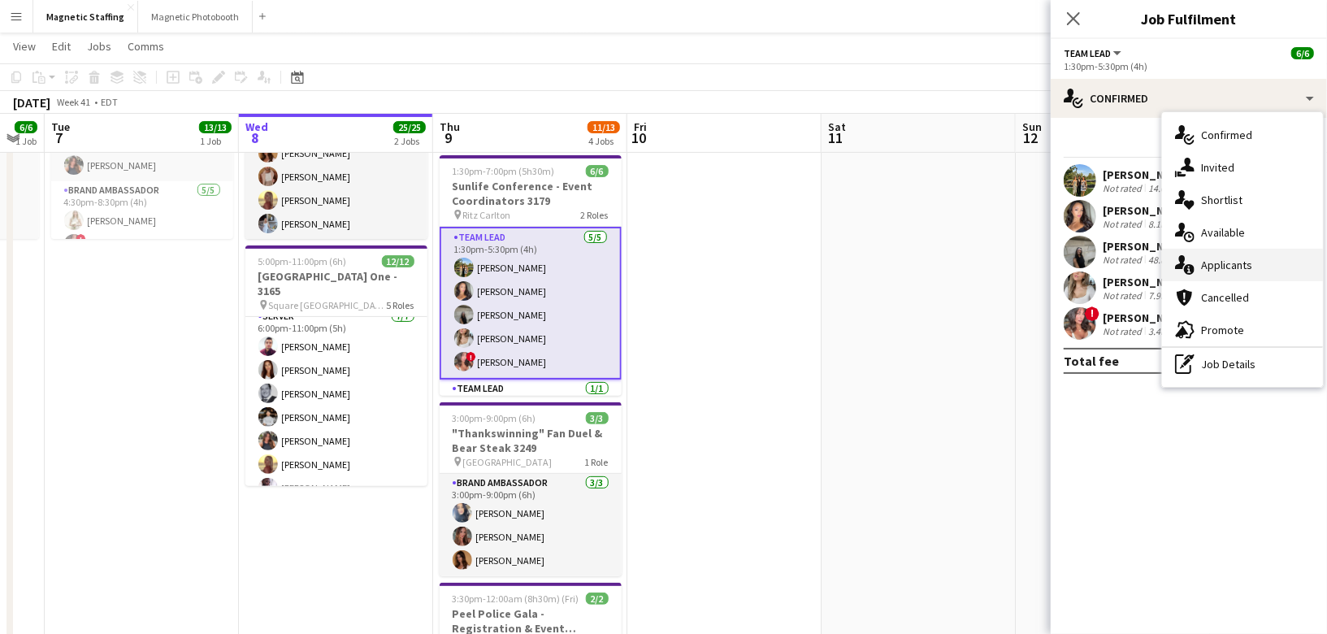
click at [1174, 262] on div "single-neutral-actions-information Applicants" at bounding box center [1242, 265] width 161 height 33
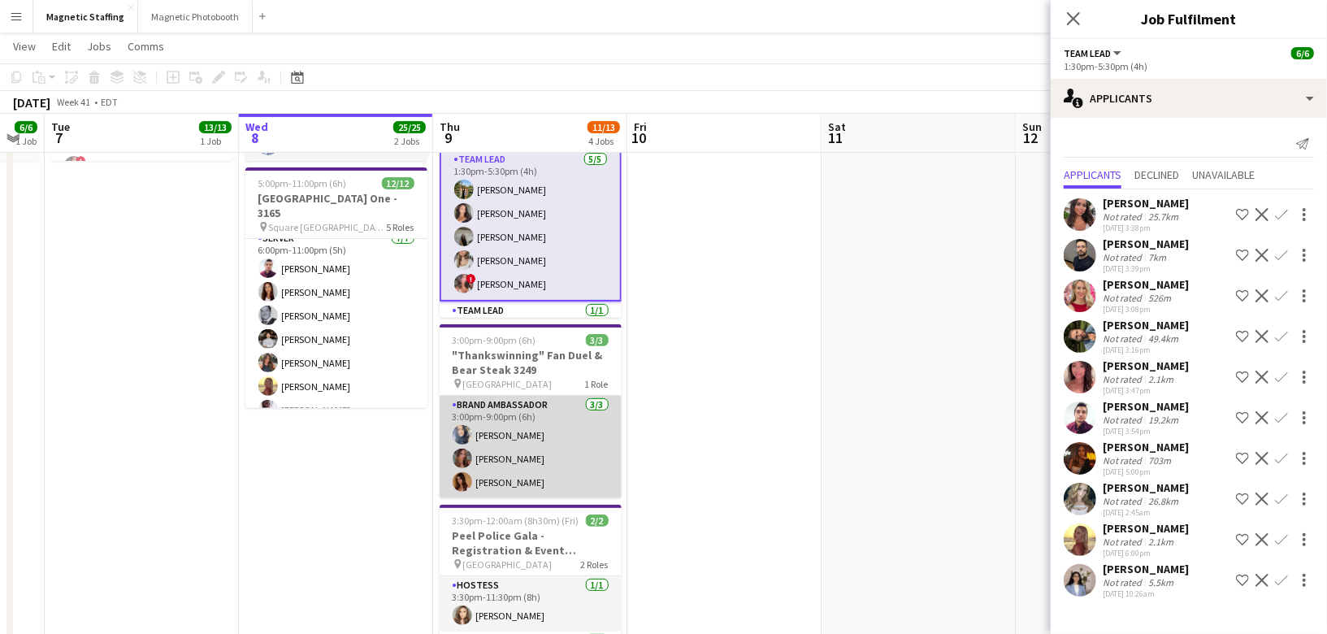
scroll to position [0, 540]
click at [576, 472] on app-card-role "Brand Ambassador 3/3 3:00pm-9:00pm (6h) Malin Keo Meghan Cossmann Karolina Remb…" at bounding box center [529, 447] width 182 height 102
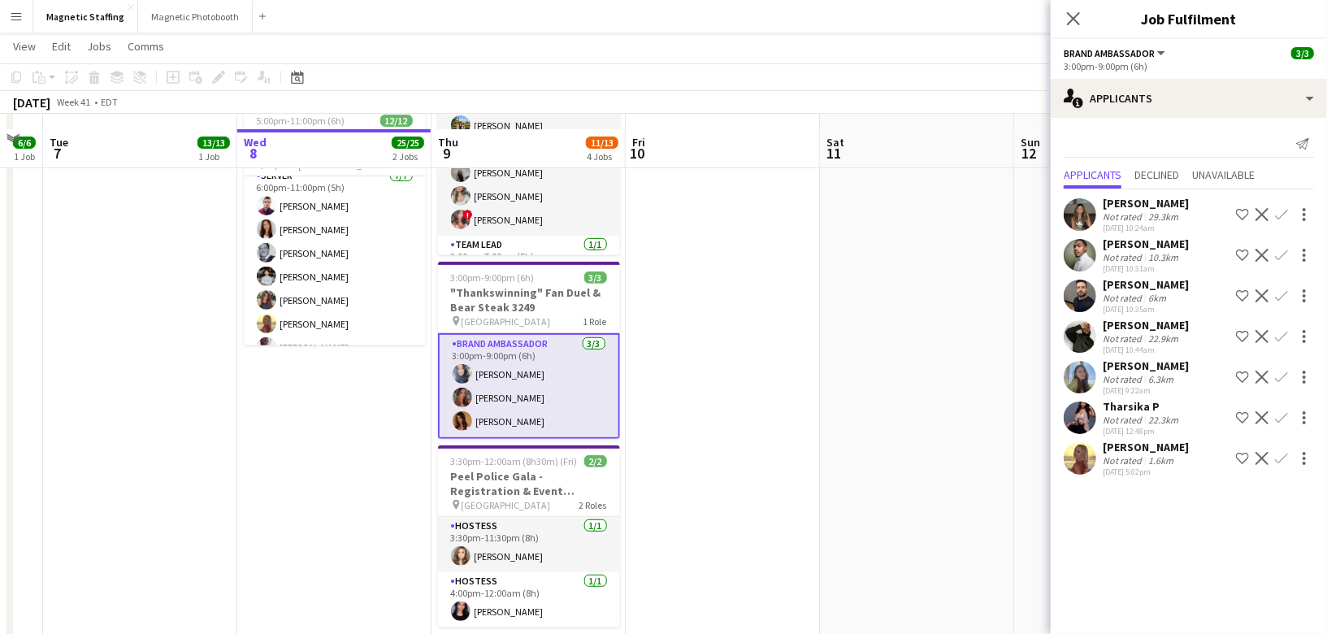
scroll to position [348, 0]
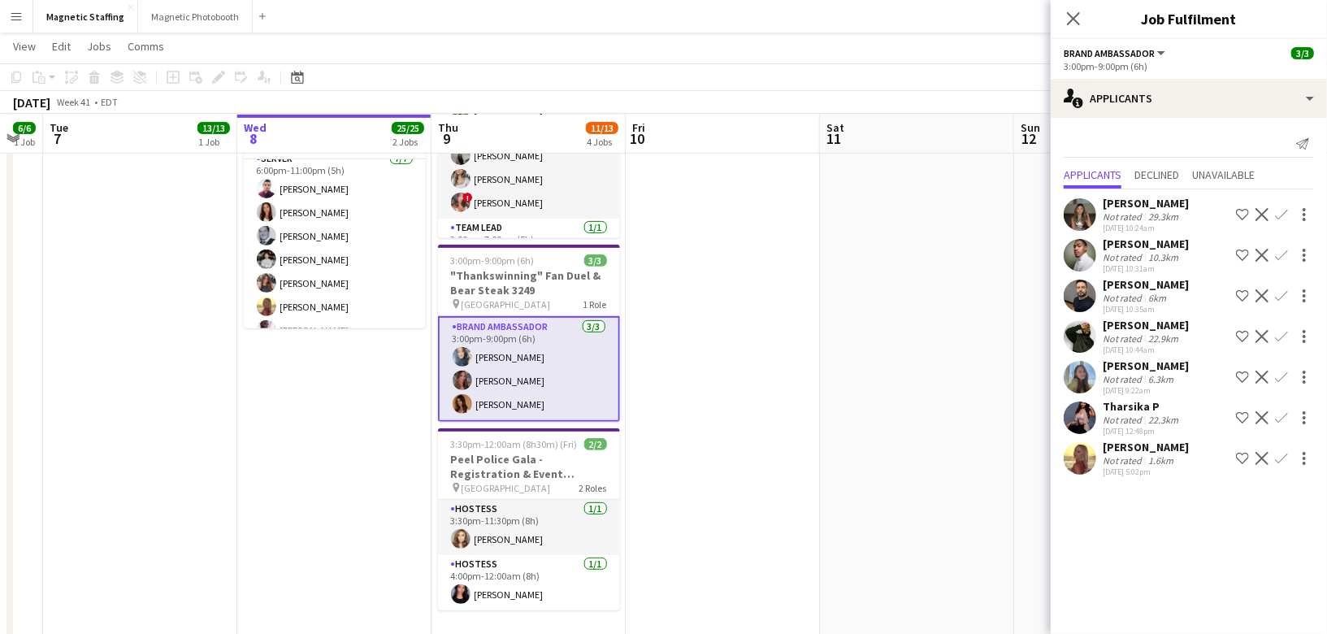
click at [540, 521] on app-card-role "Hostess 1/1 3:30pm-11:30pm (8h) Sabrina Couture" at bounding box center [529, 527] width 182 height 55
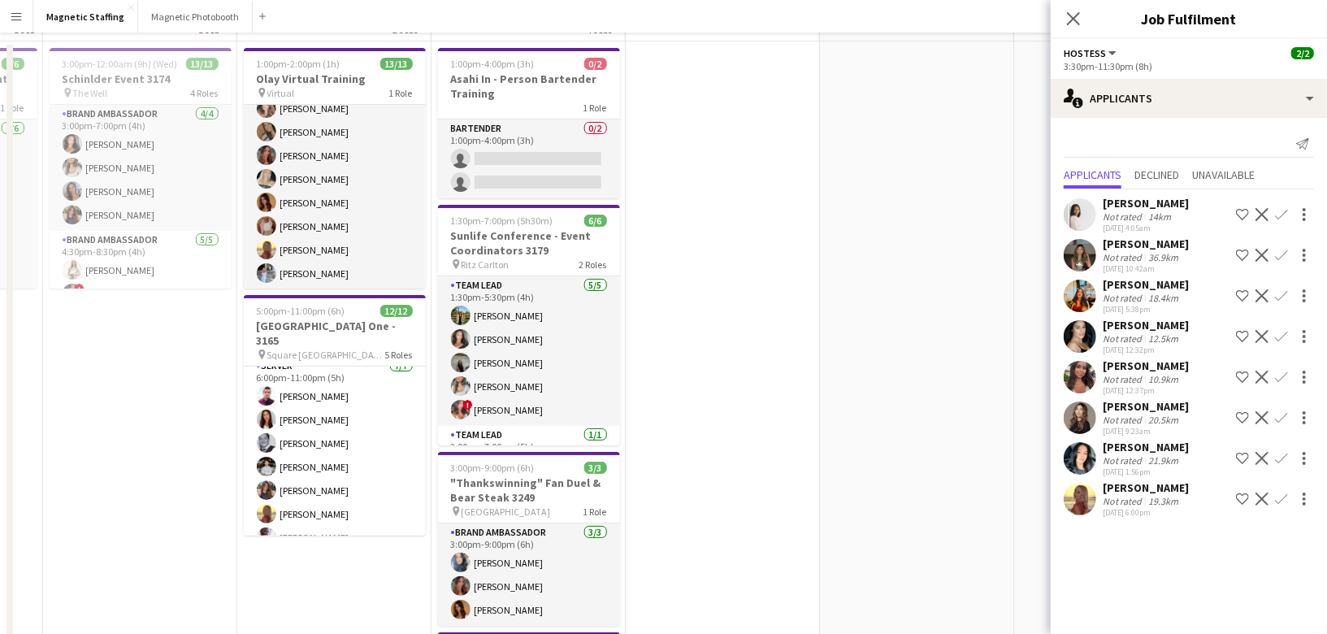
scroll to position [0, 0]
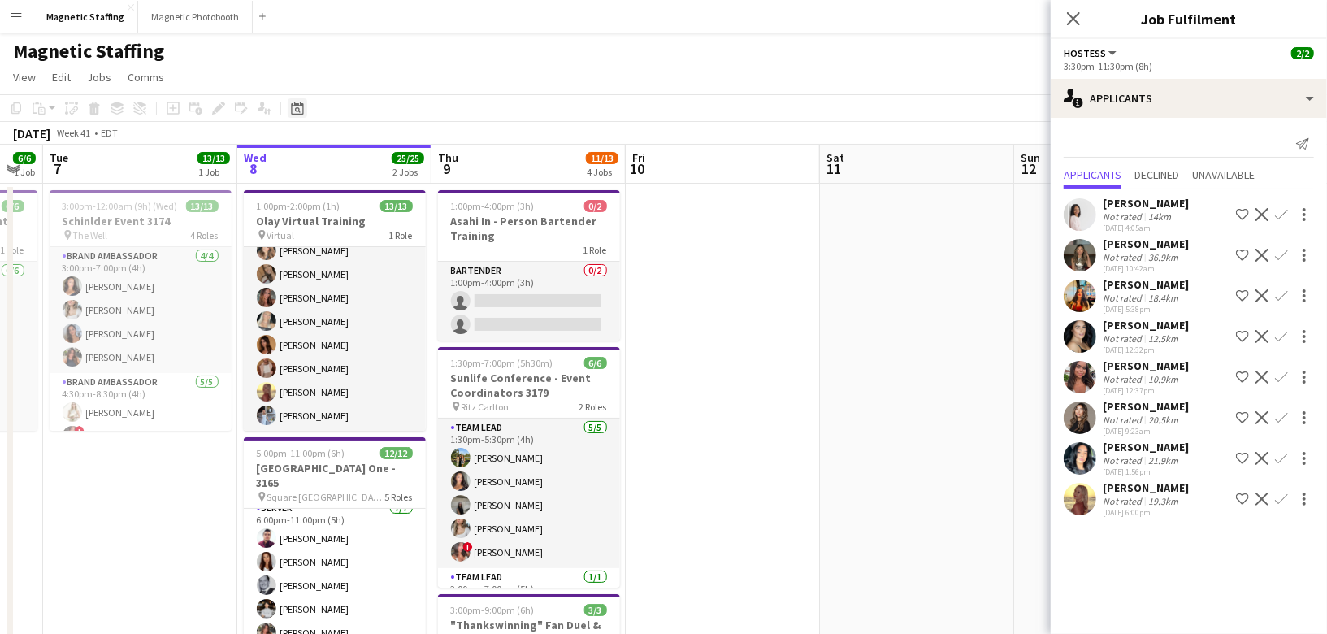
click at [297, 106] on icon at bounding box center [297, 108] width 12 height 13
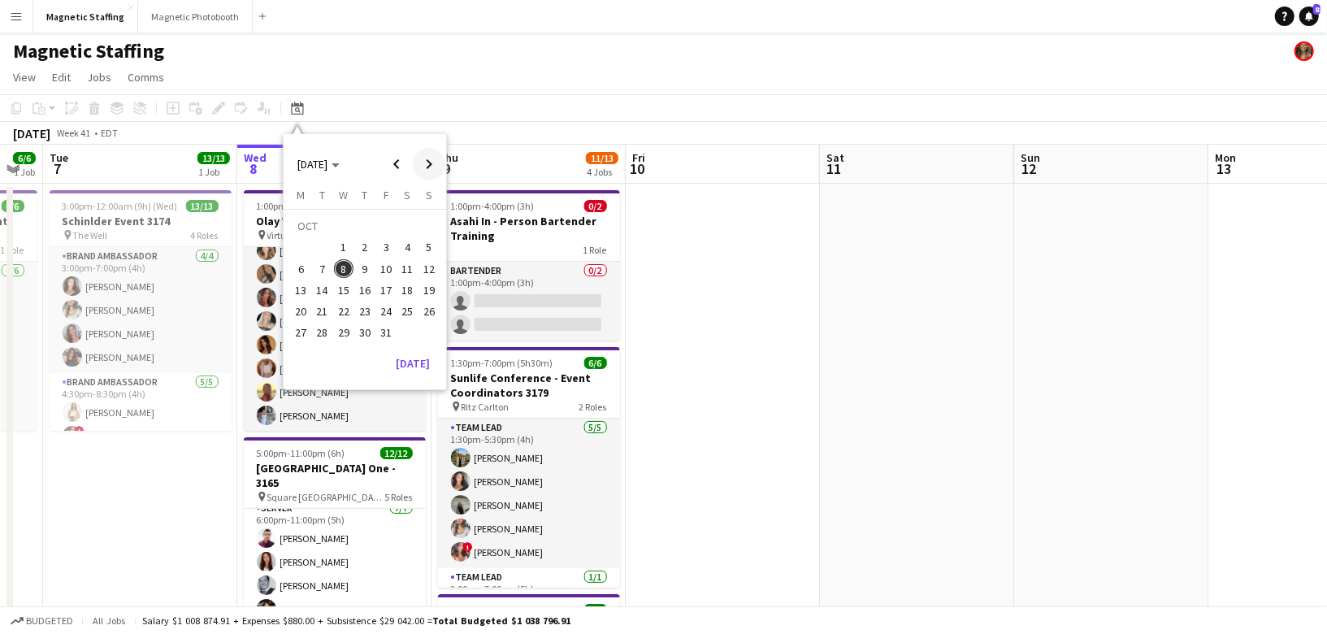
click at [426, 159] on span "Next month" at bounding box center [429, 164] width 33 height 33
click at [341, 253] on span "5" at bounding box center [344, 252] width 20 height 20
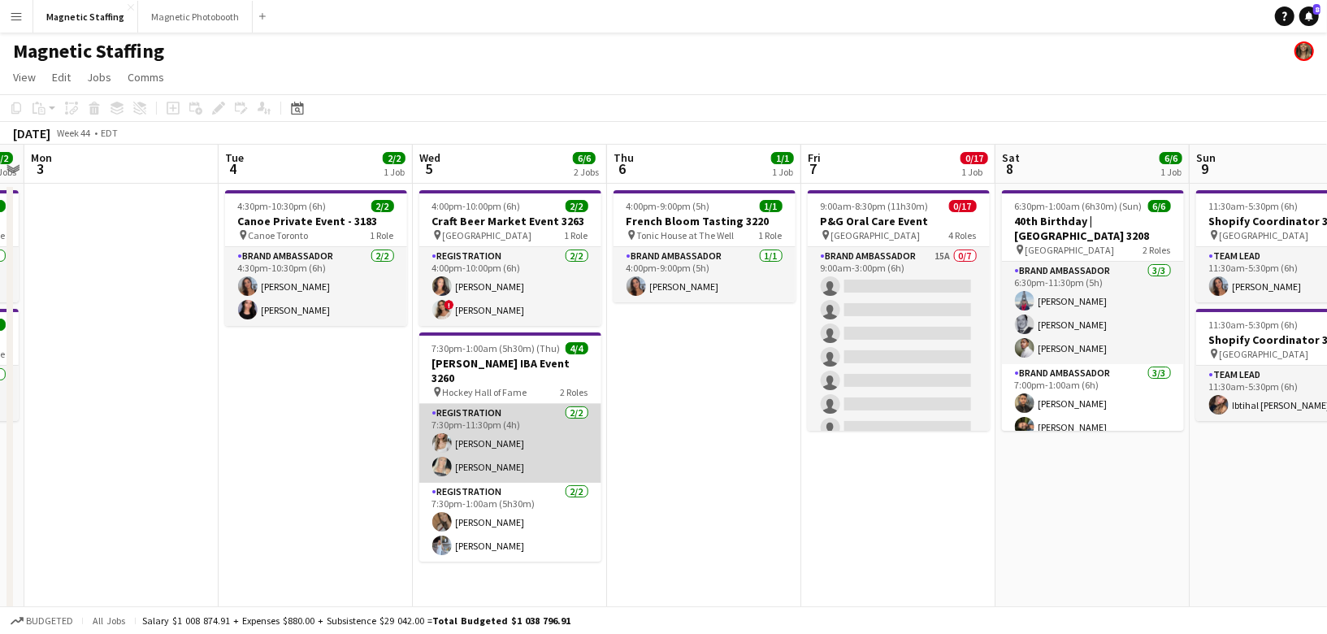
click at [453, 449] on app-card-role "Registration 2/2 7:30pm-11:30pm (4h) Sabrina McCaskill Maija Dekoker" at bounding box center [510, 443] width 182 height 79
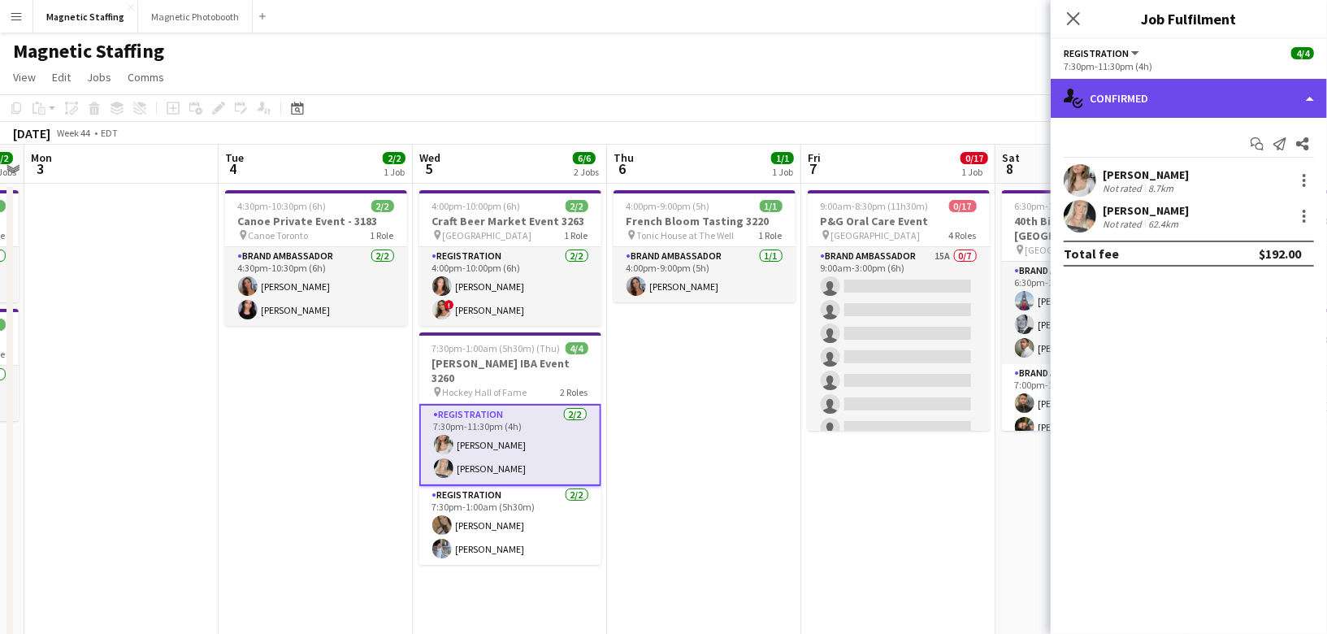
click at [1158, 103] on div "single-neutral-actions-check-2 Confirmed" at bounding box center [1189, 98] width 276 height 39
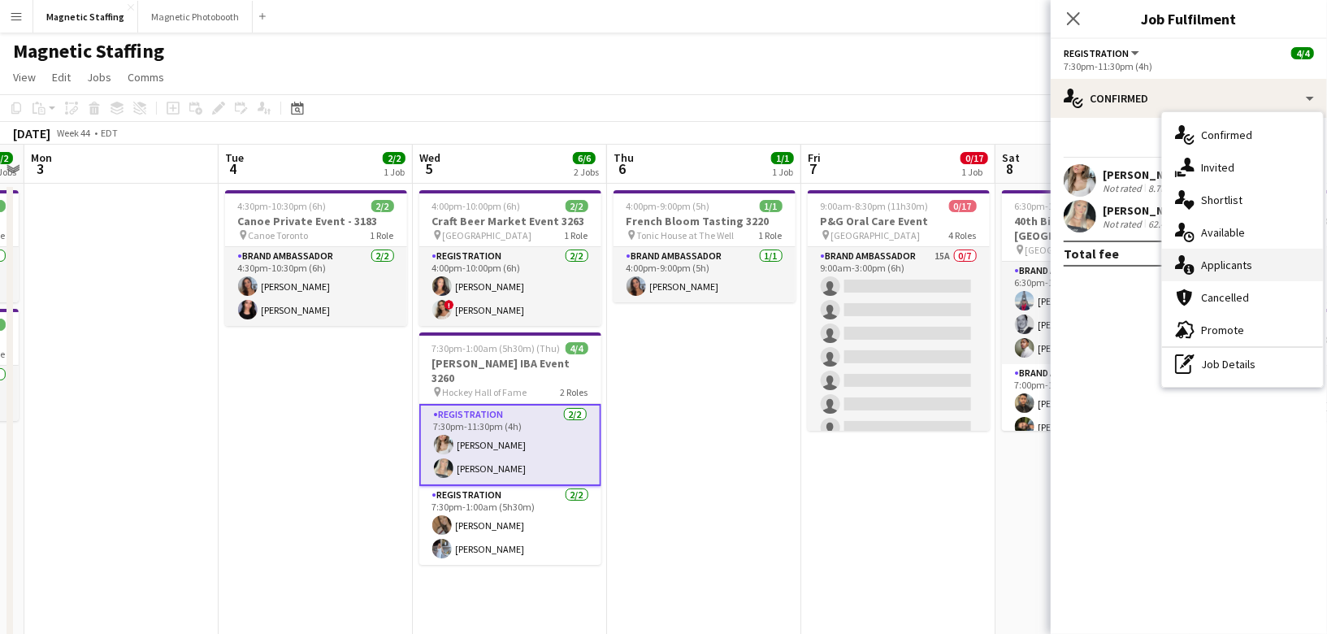
click at [1189, 264] on icon at bounding box center [1189, 269] width 11 height 11
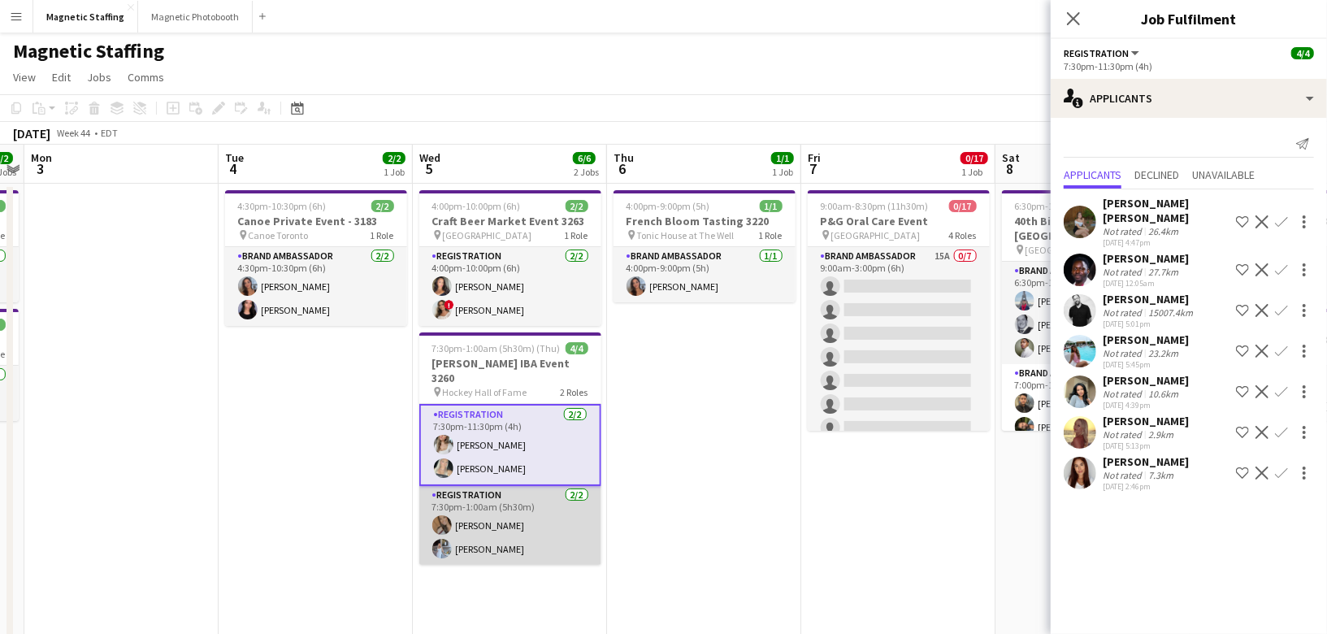
click at [505, 527] on app-card-role "Registration 2/2 7:30pm-1:00am (5h30m) erica Musso Heather Siemonsen" at bounding box center [510, 525] width 182 height 79
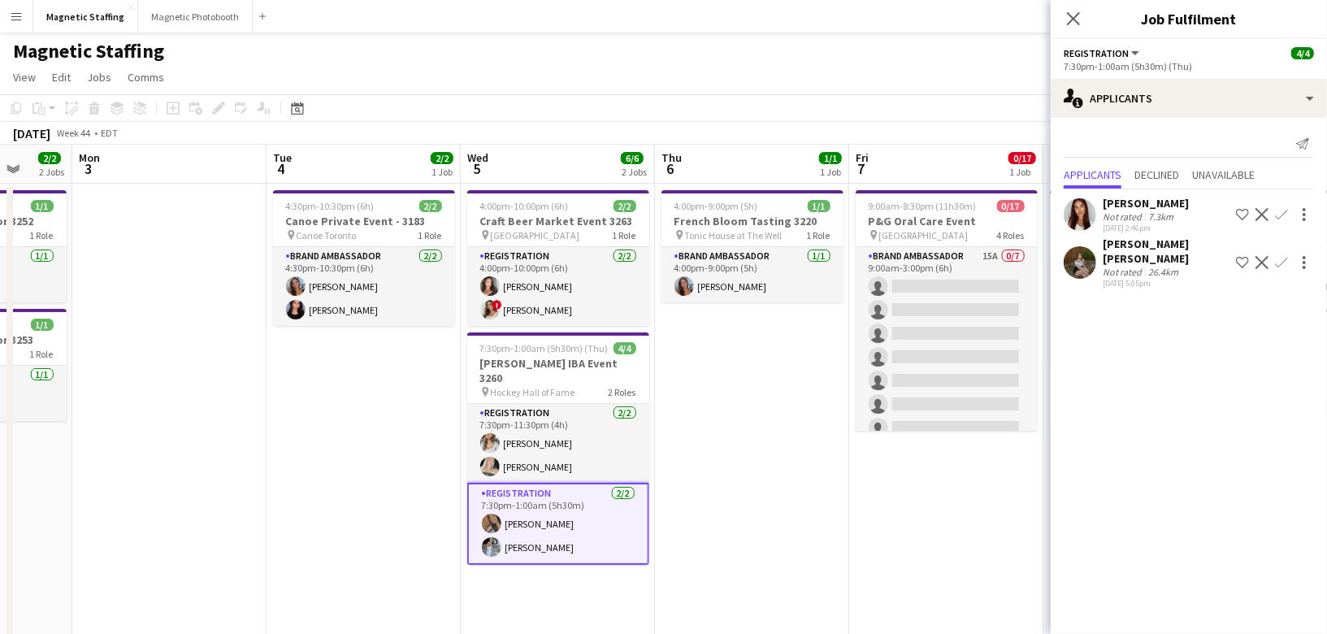
drag, startPoint x: 435, startPoint y: 417, endPoint x: 885, endPoint y: 417, distance: 450.2
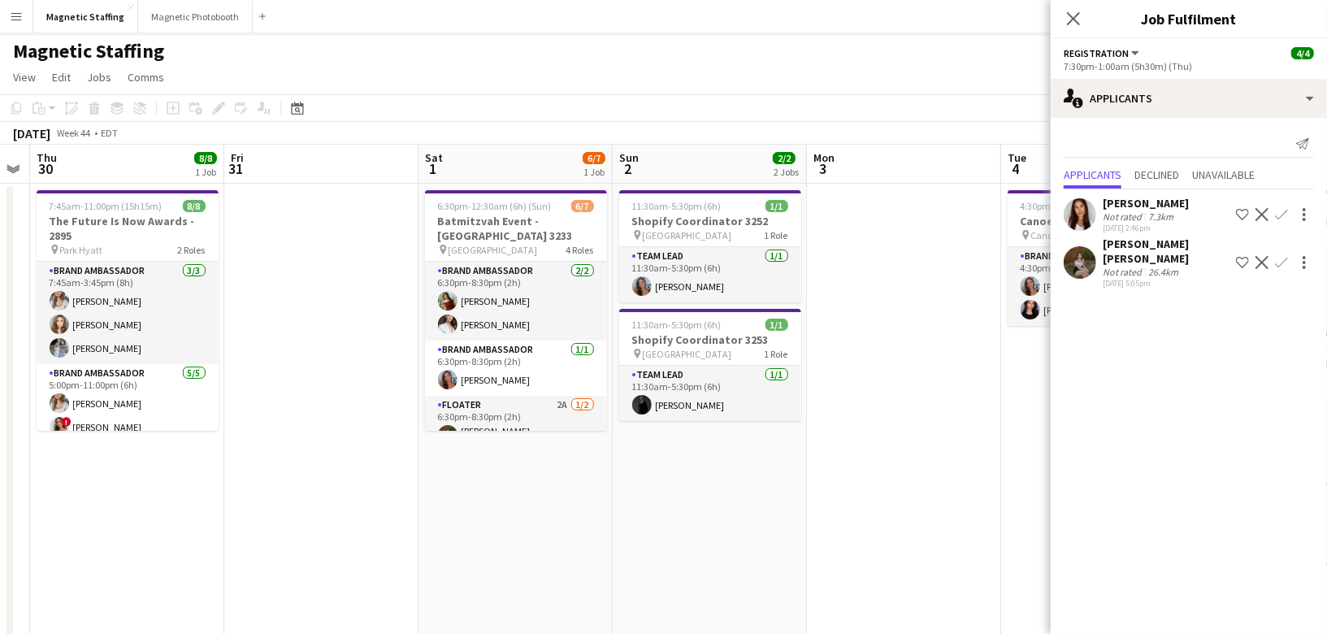
drag, startPoint x: 629, startPoint y: 426, endPoint x: 695, endPoint y: 426, distance: 65.8
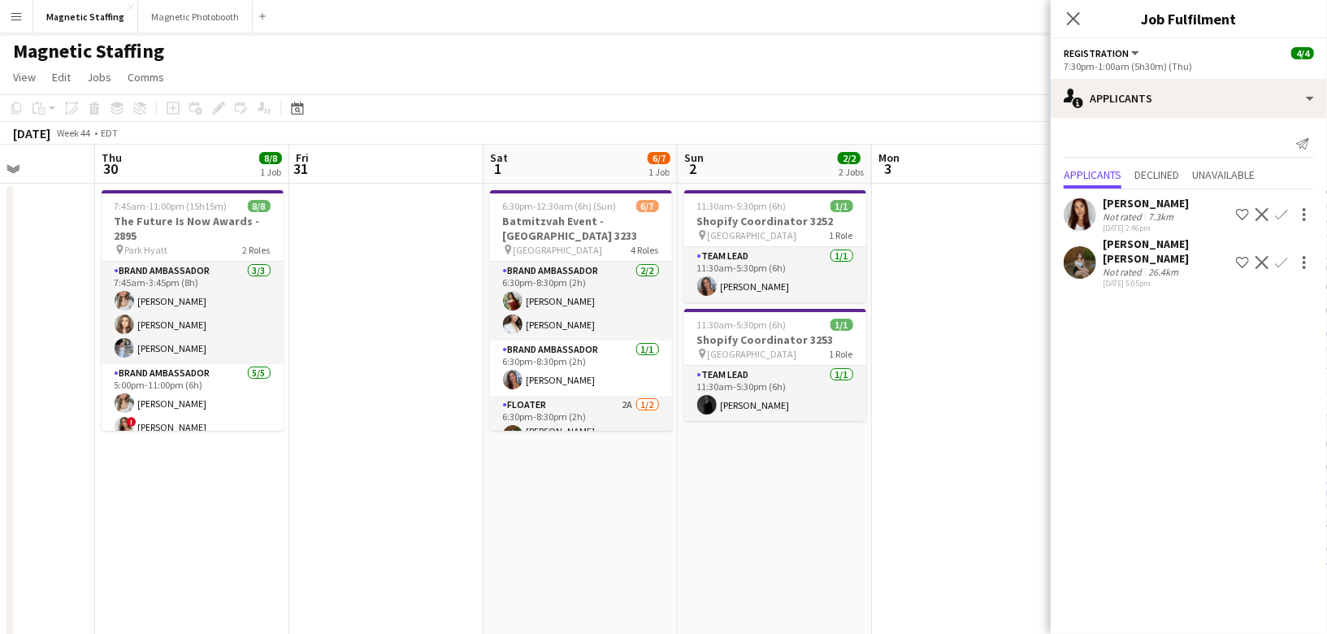
drag, startPoint x: 182, startPoint y: 429, endPoint x: 644, endPoint y: 427, distance: 461.6
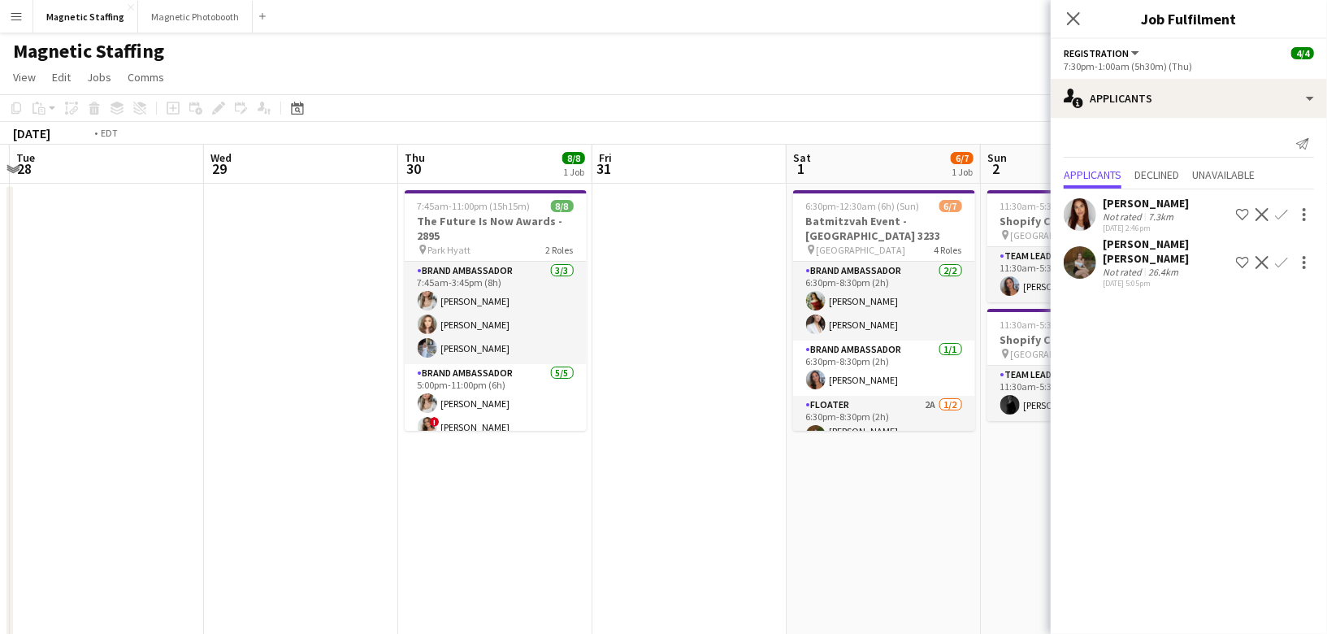
drag, startPoint x: 115, startPoint y: 410, endPoint x: 677, endPoint y: 401, distance: 561.6
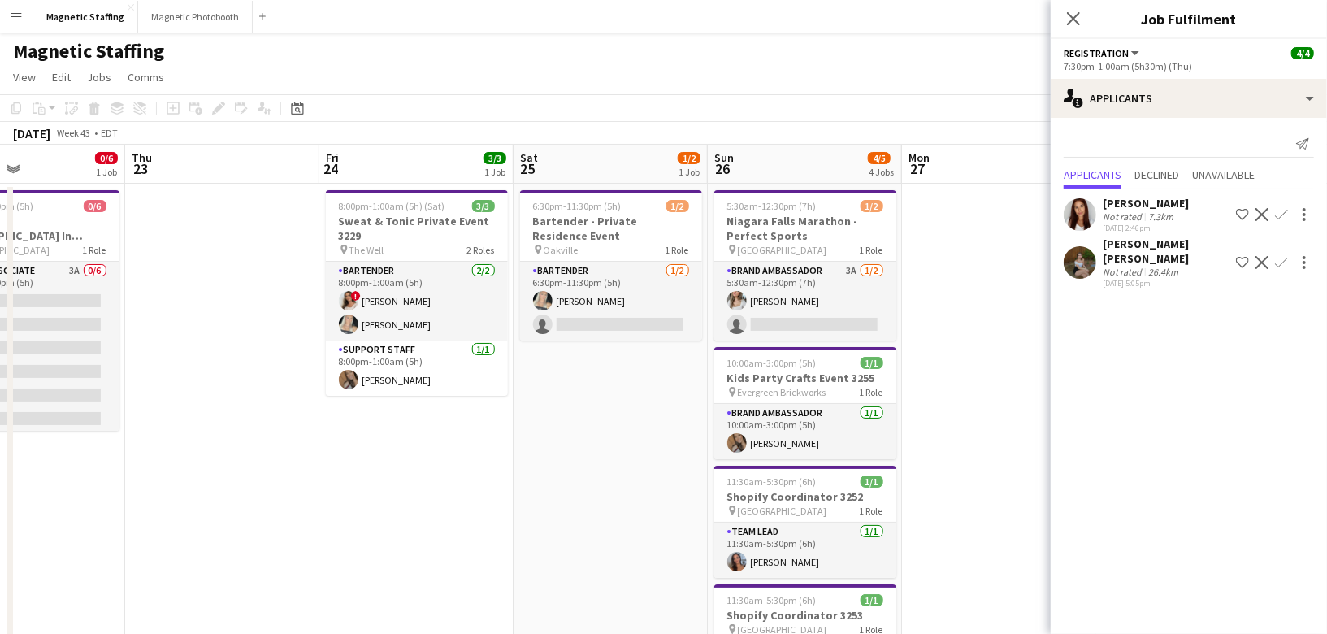
drag, startPoint x: 475, startPoint y: 405, endPoint x: 631, endPoint y: 401, distance: 156.1
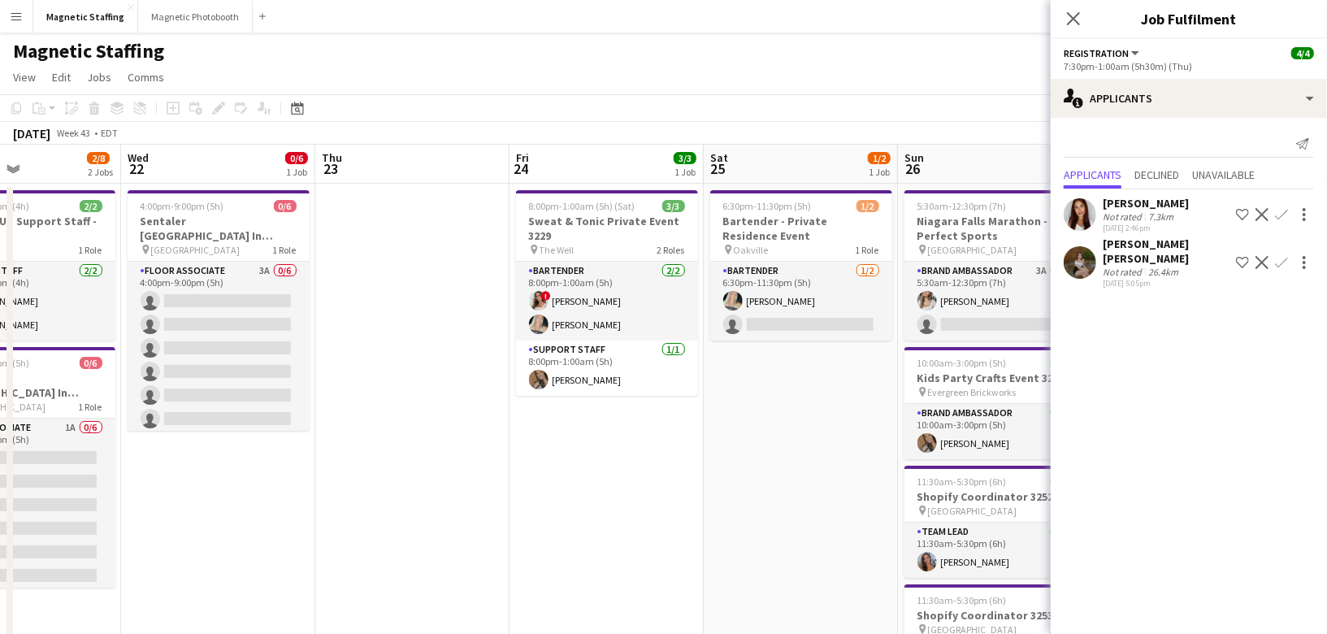
drag, startPoint x: 492, startPoint y: 423, endPoint x: 727, endPoint y: 407, distance: 235.3
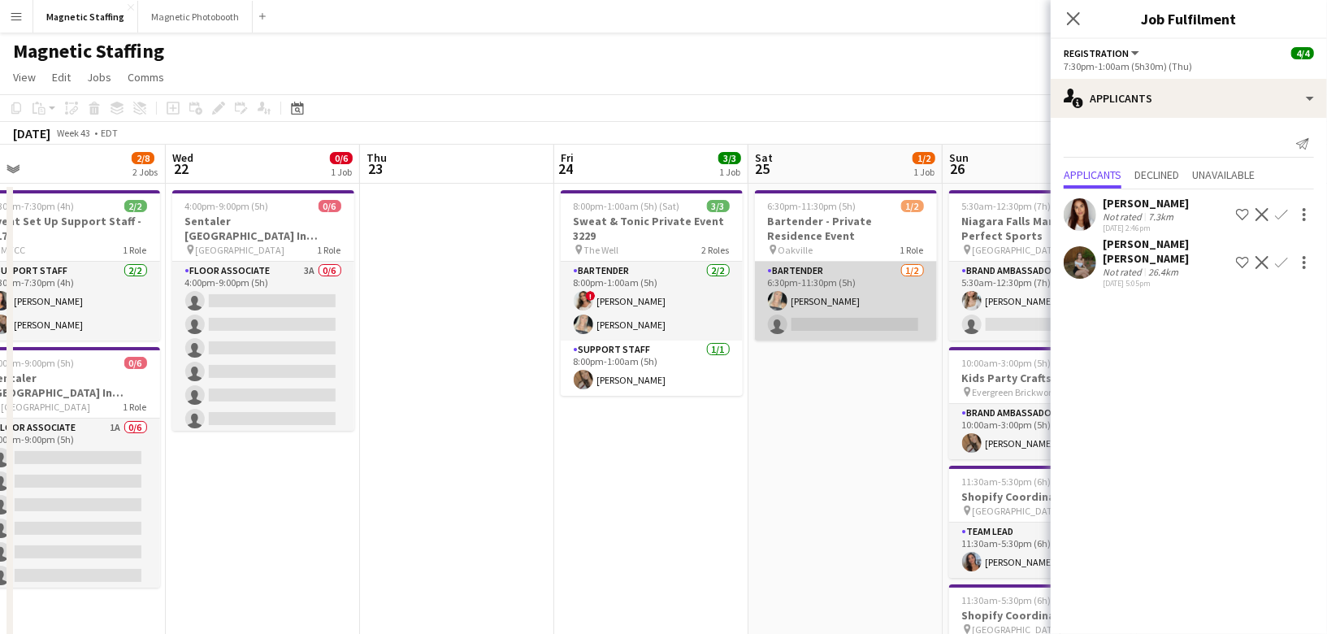
click at [825, 297] on app-card-role "Bartender 1/2 6:30pm-11:30pm (5h) Maija Dekoker single-neutral-actions" at bounding box center [846, 301] width 182 height 79
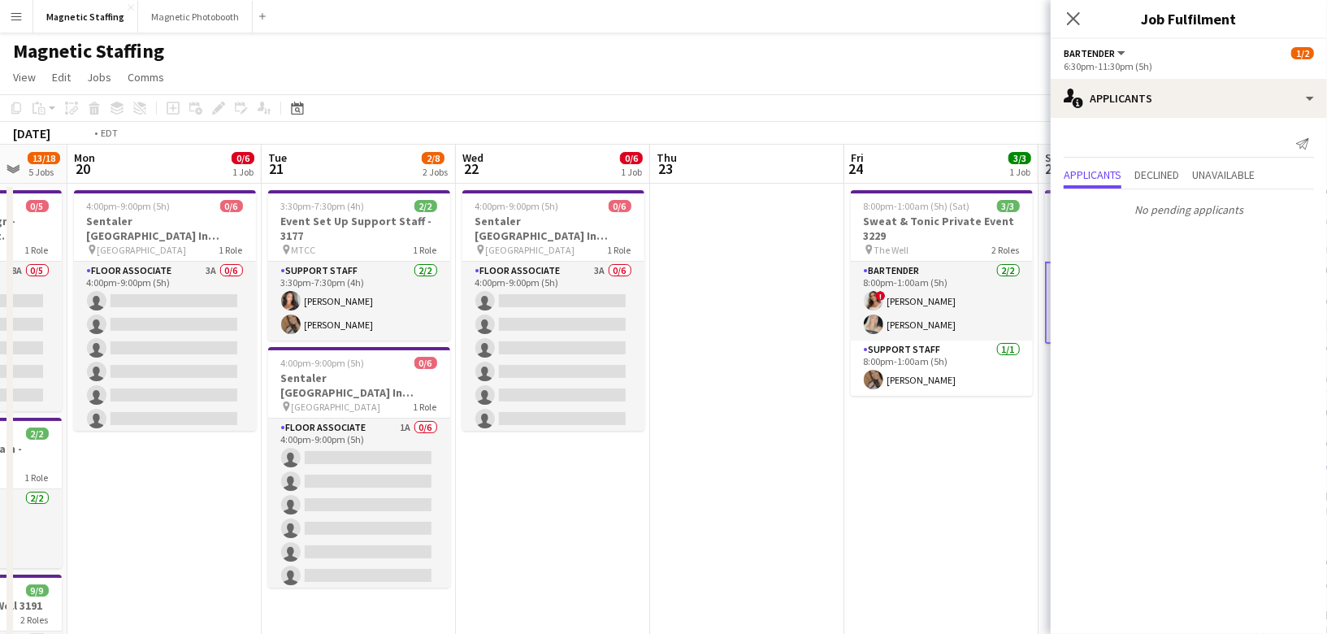
scroll to position [0, 514]
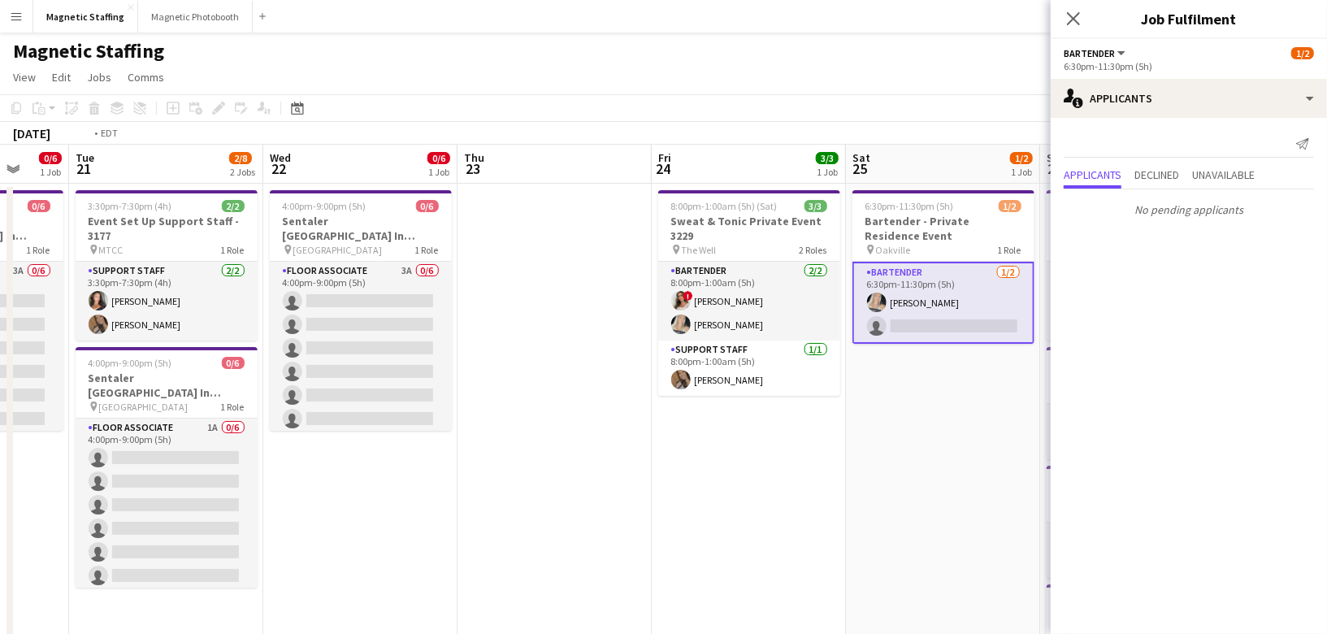
drag, startPoint x: 579, startPoint y: 470, endPoint x: 719, endPoint y: 470, distance: 140.6
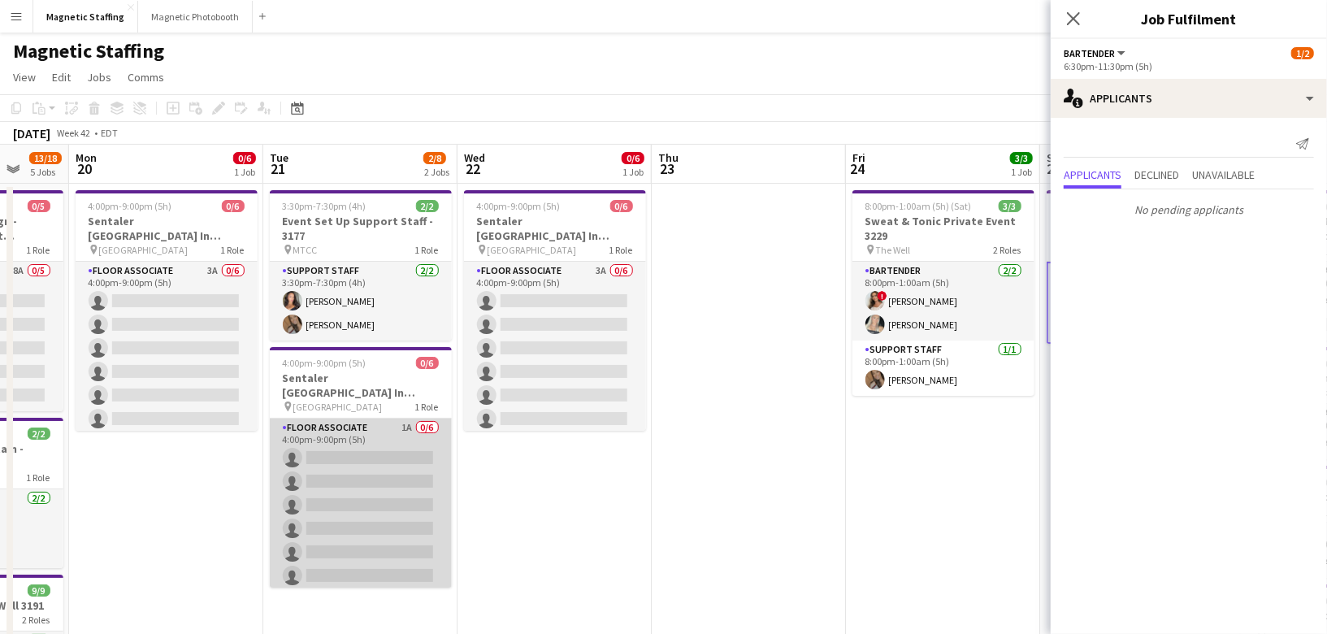
click at [368, 443] on app-card-role "Floor Associate 1A 0/6 4:00pm-9:00pm (5h) single-neutral-actions single-neutral…" at bounding box center [361, 504] width 182 height 173
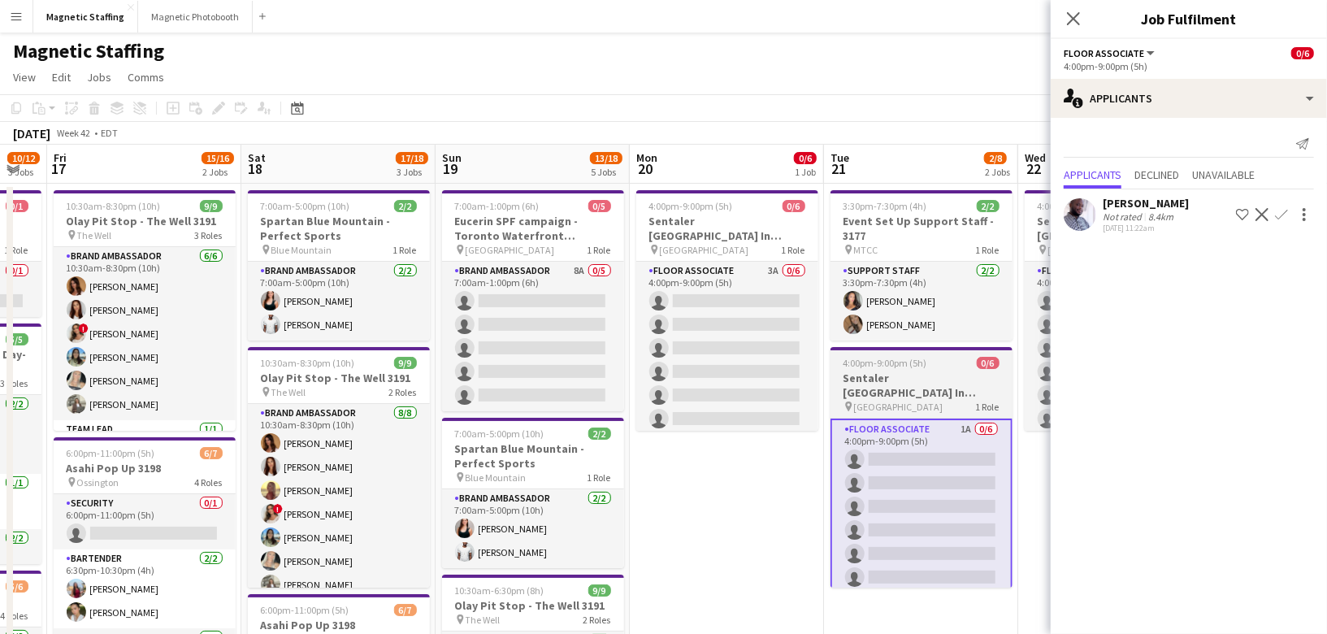
scroll to position [0, 359]
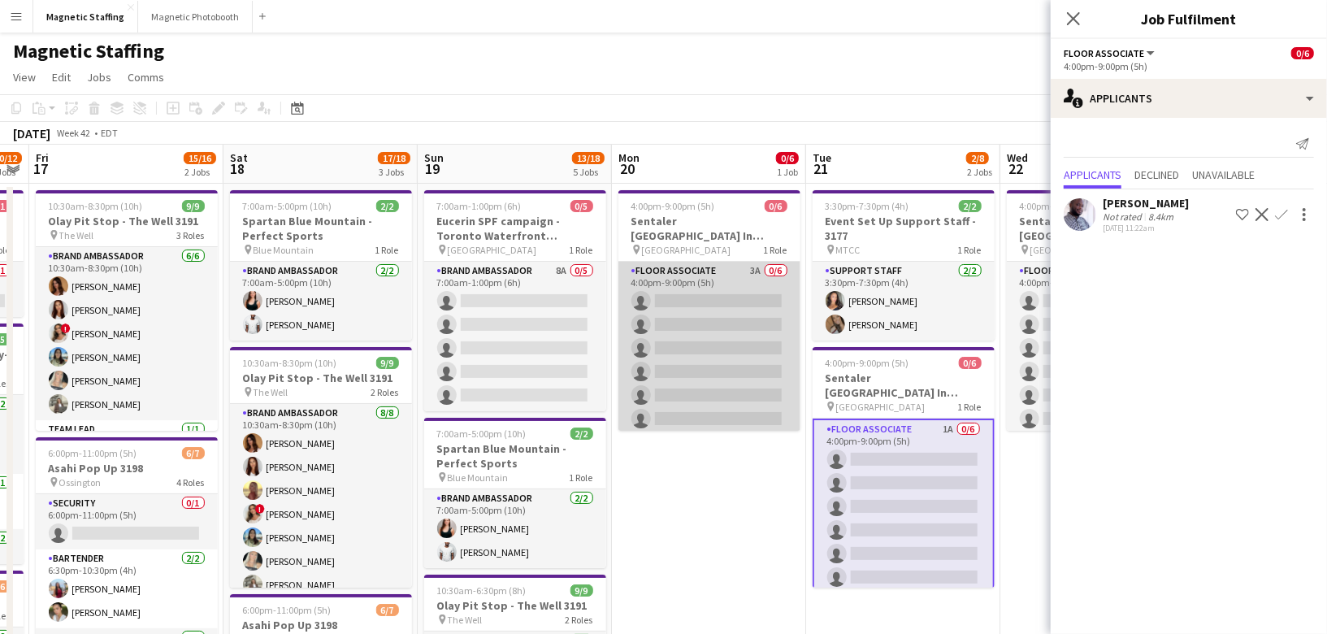
click at [708, 319] on app-card-role "Floor Associate 3A 0/6 4:00pm-9:00pm (5h) single-neutral-actions single-neutral…" at bounding box center [709, 348] width 182 height 173
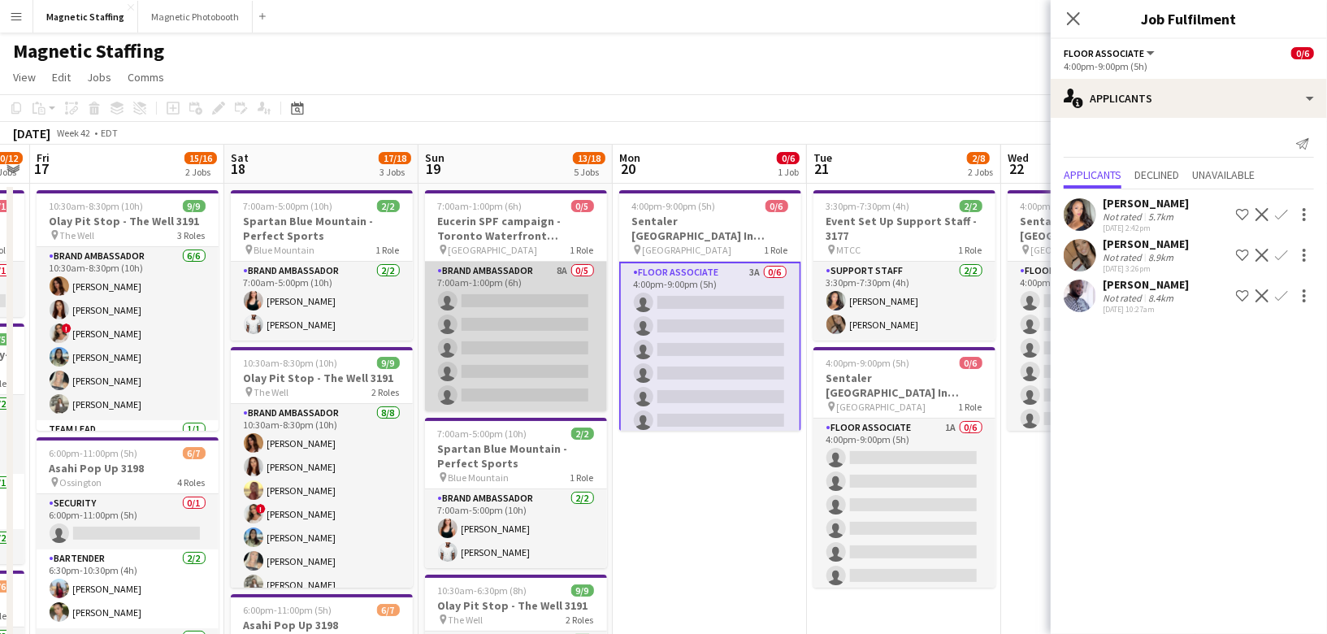
click at [496, 358] on app-card-role "Brand Ambassador 8A 0/5 7:00am-1:00pm (6h) single-neutral-actions single-neutra…" at bounding box center [516, 337] width 182 height 150
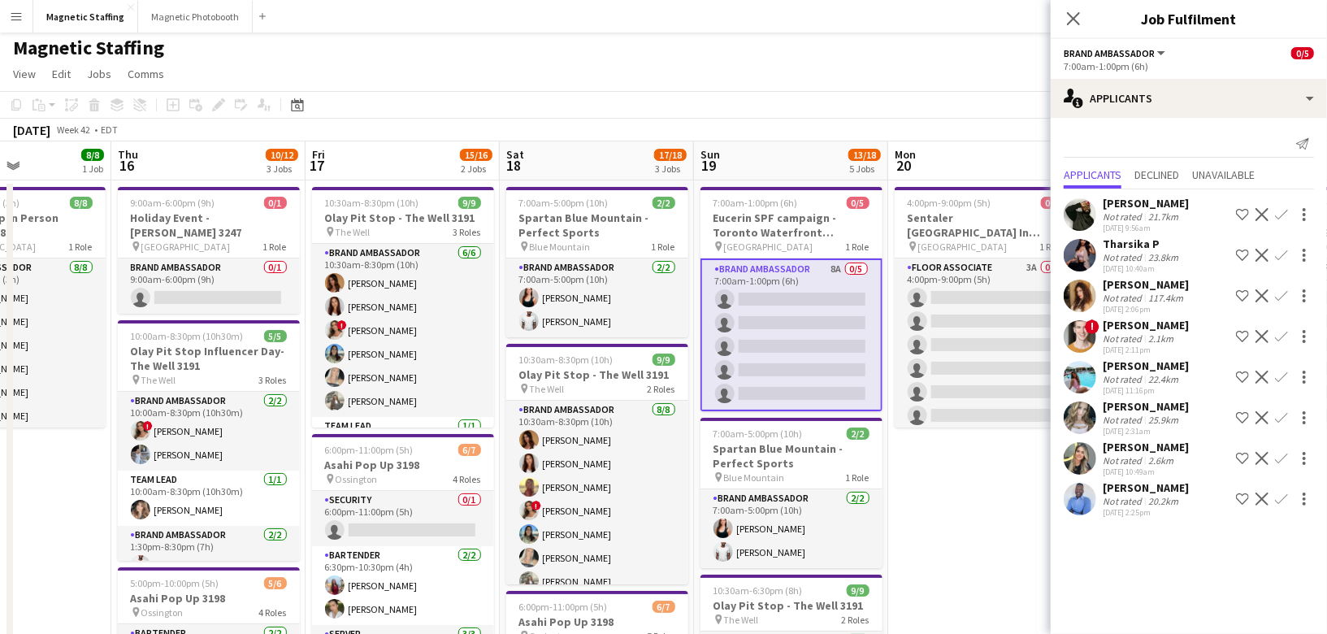
scroll to position [0, 334]
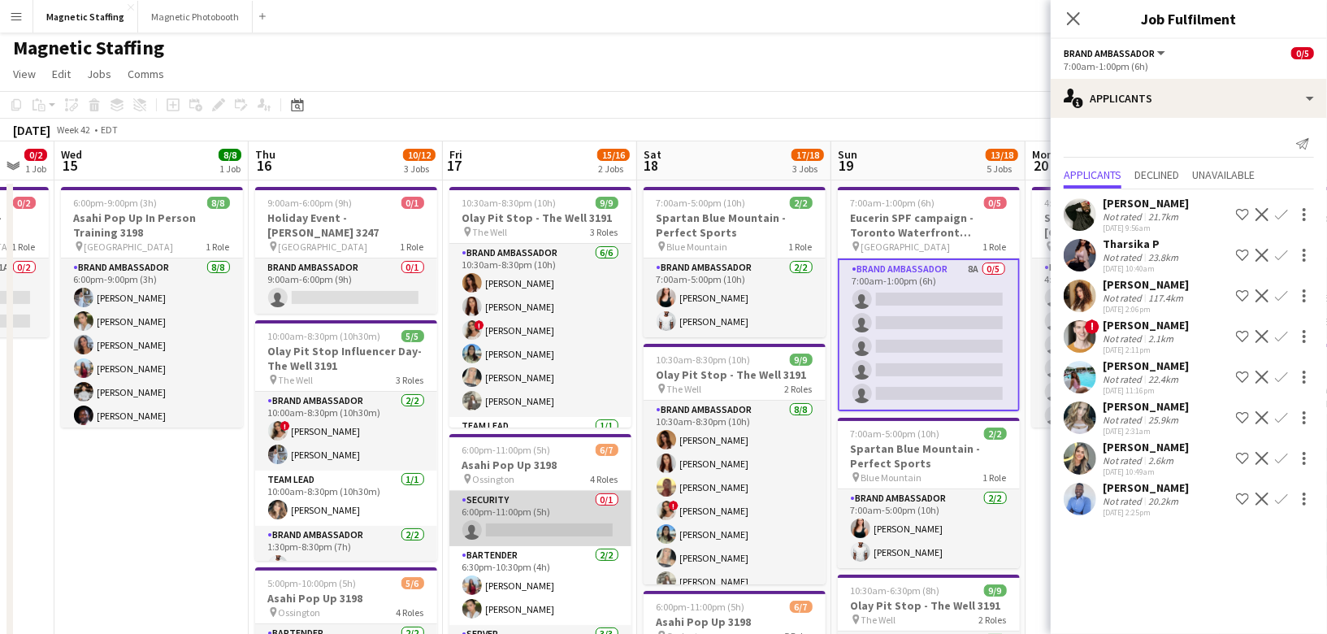
click at [554, 495] on app-card-role "Security 0/1 6:00pm-11:00pm (5h) single-neutral-actions" at bounding box center [540, 518] width 182 height 55
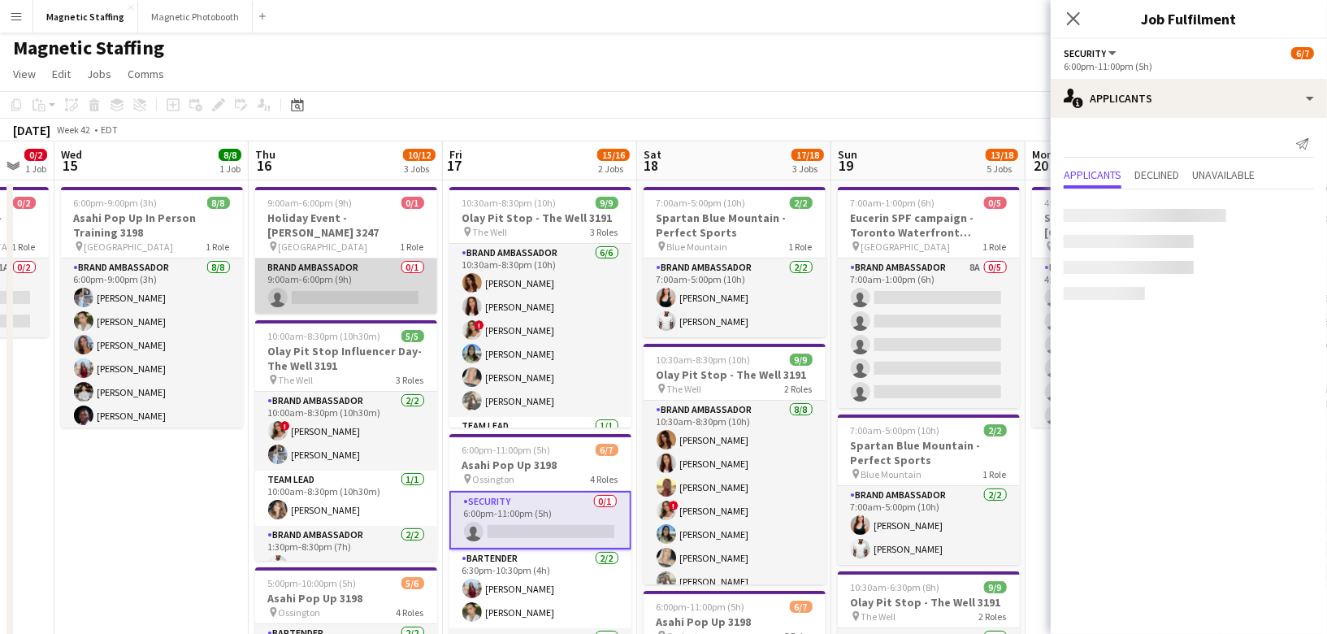
click at [358, 258] on app-card-role "Brand Ambassador 0/1 9:00am-6:00pm (9h) single-neutral-actions" at bounding box center [346, 285] width 182 height 55
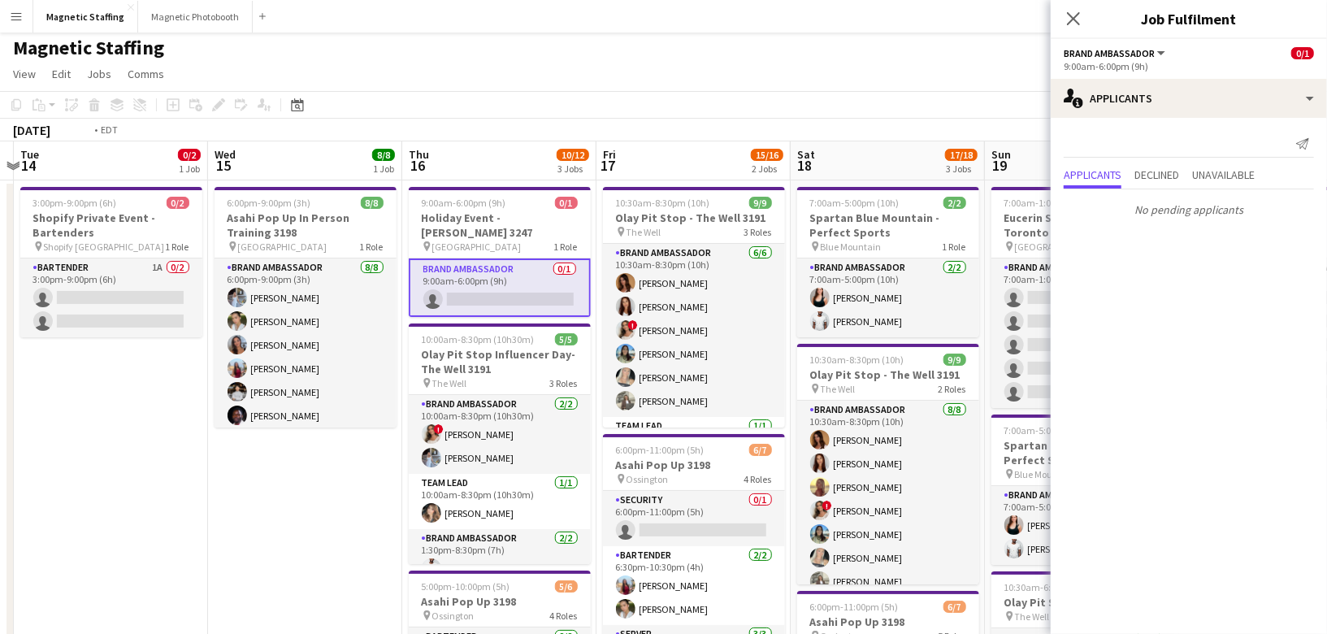
scroll to position [0, 369]
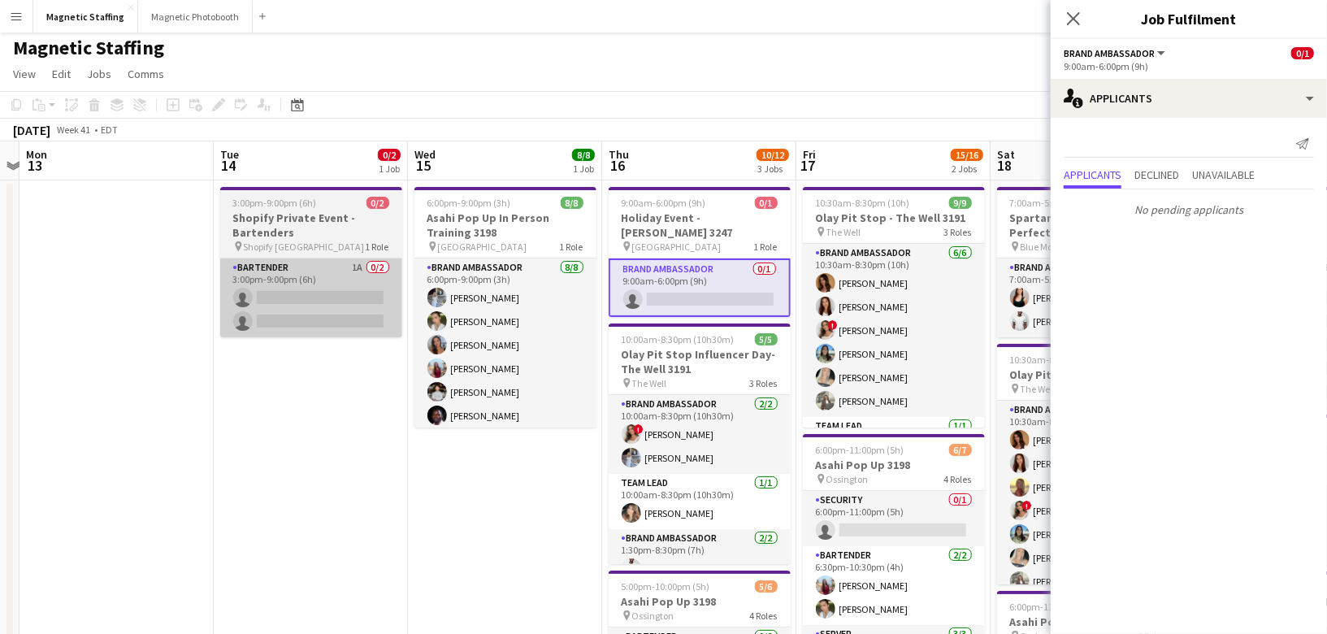
click at [323, 324] on app-card-role "Bartender 1A 0/2 3:00pm-9:00pm (6h) single-neutral-actions single-neutral-actio…" at bounding box center [311, 297] width 182 height 79
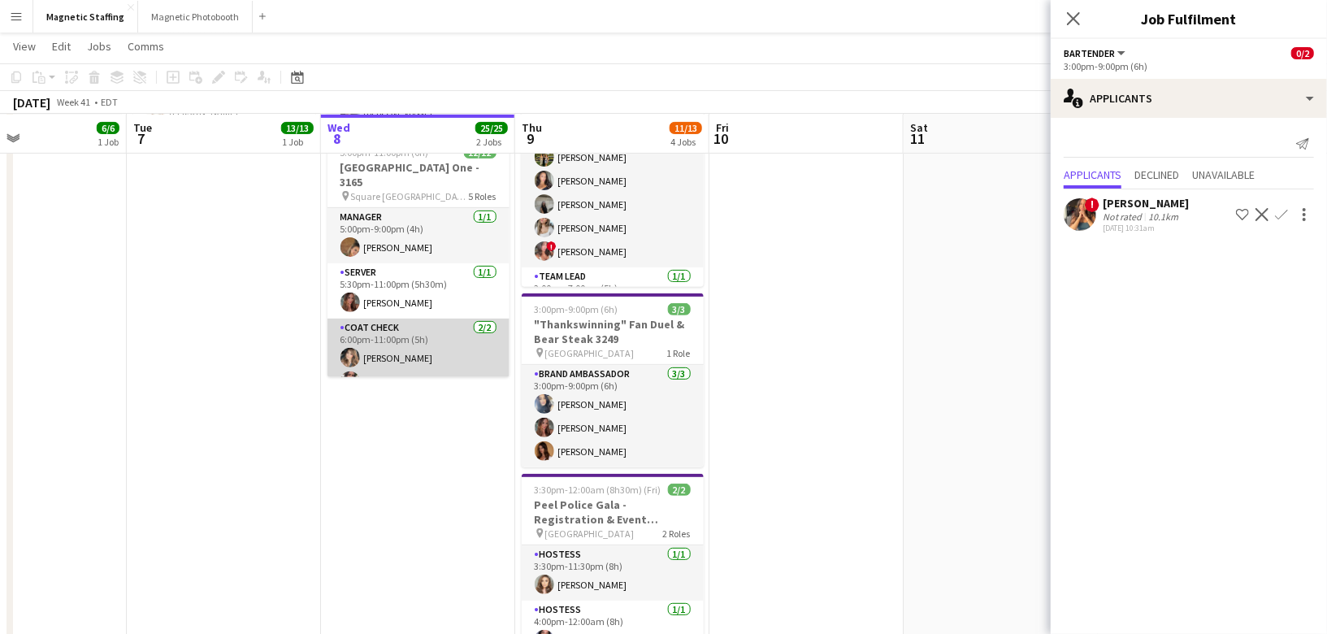
scroll to position [159, 0]
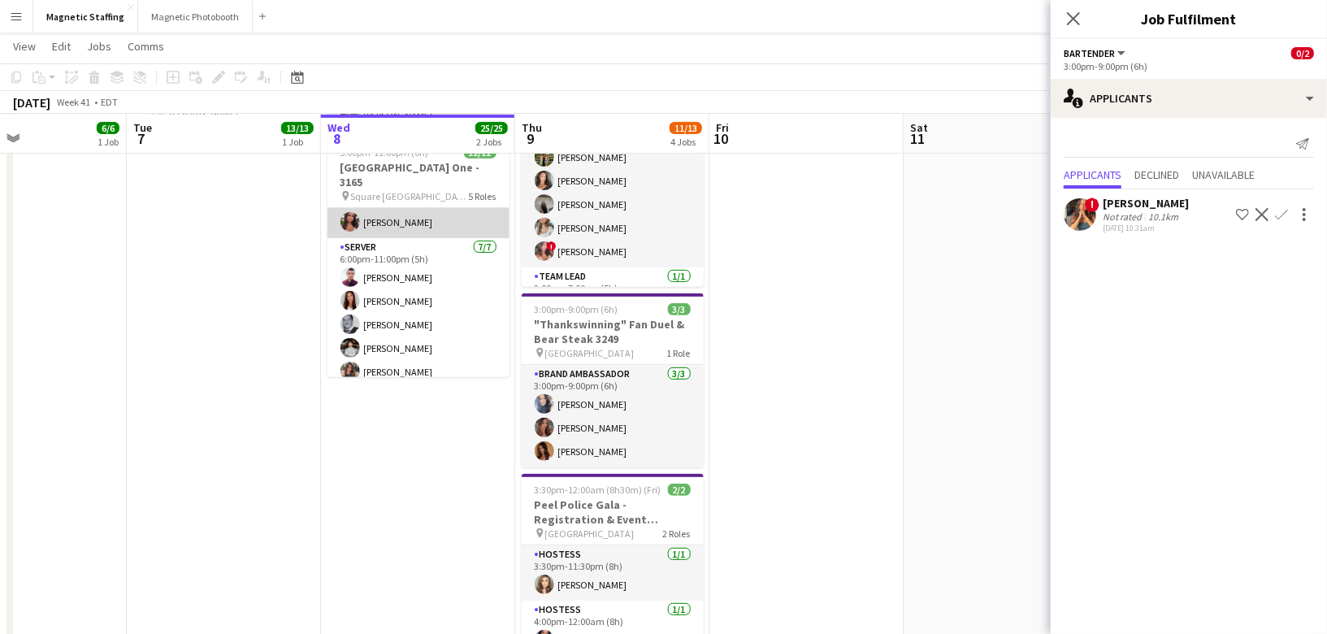
click at [406, 332] on app-card-role "Server 7/7 6:00pm-11:00pm (5h) David Aperador Luana Cima Mike Oelker Philip Kim…" at bounding box center [418, 336] width 182 height 197
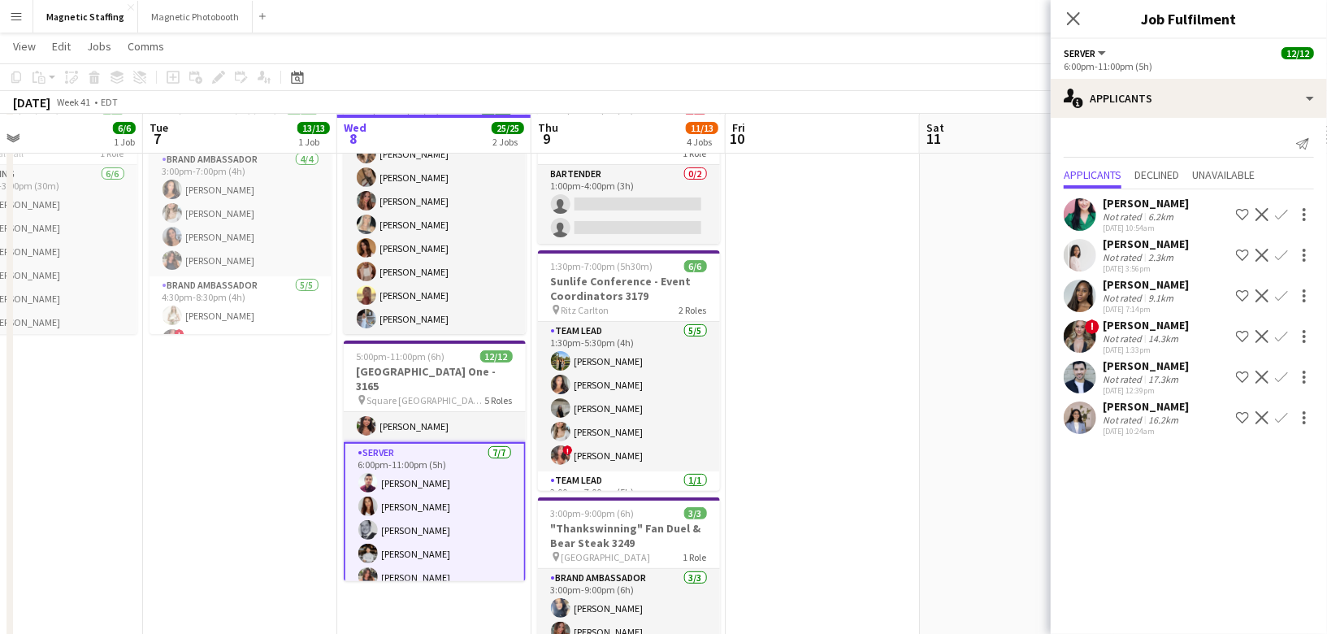
scroll to position [0, 558]
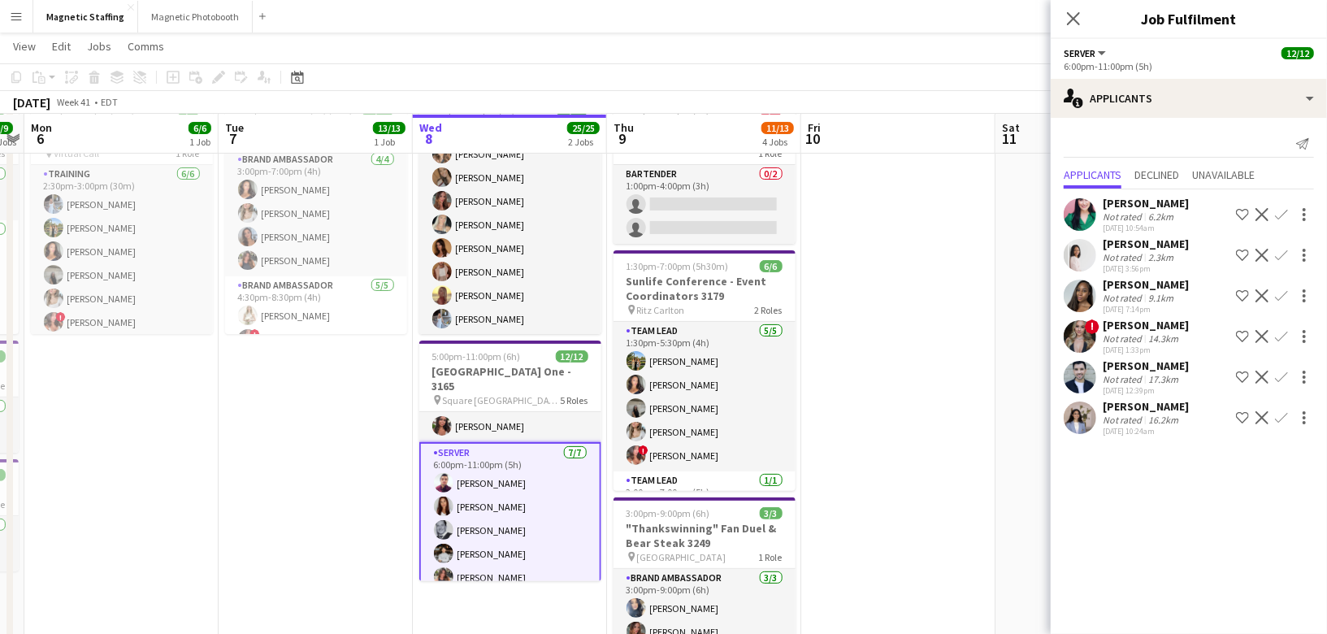
drag, startPoint x: 855, startPoint y: 511, endPoint x: 358, endPoint y: 521, distance: 496.6
click at [364, 520] on app-calendar-viewport "Fri 3 6/6 1 Job Sat 4 14/14 3 Jobs Sun 5 9/9 3 Jobs Mon 6 6/6 1 Job Tue 7 13/13…" at bounding box center [663, 551] width 1327 height 1167
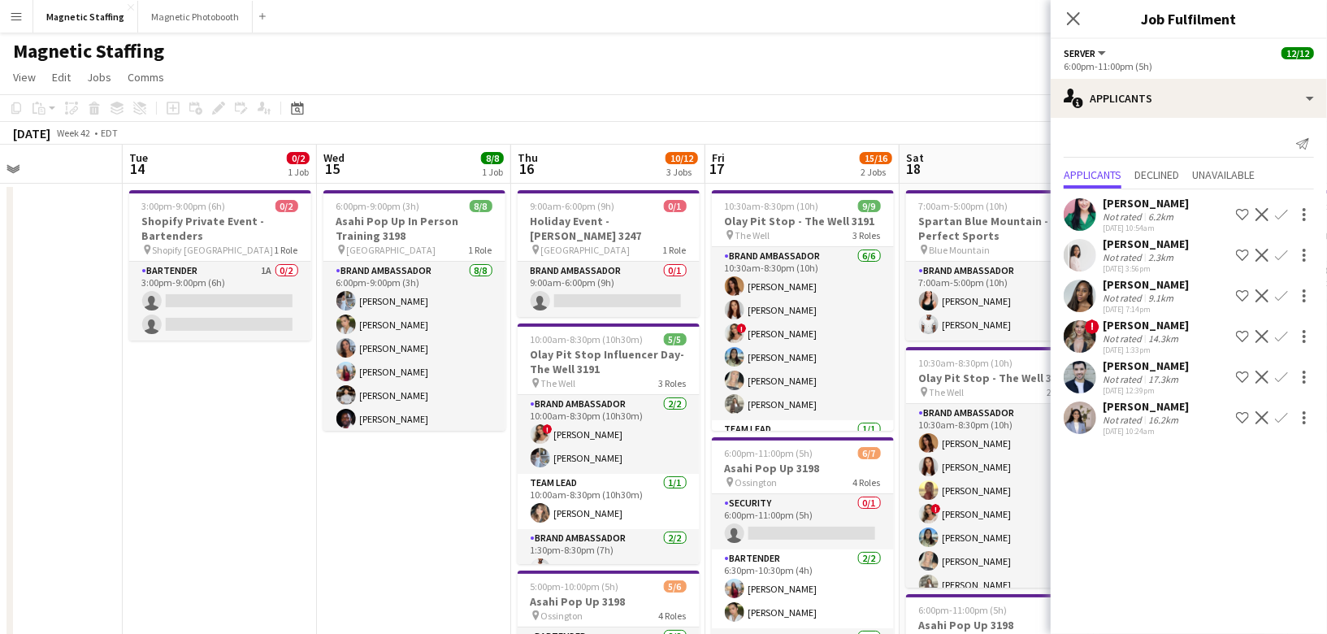
scroll to position [0, 585]
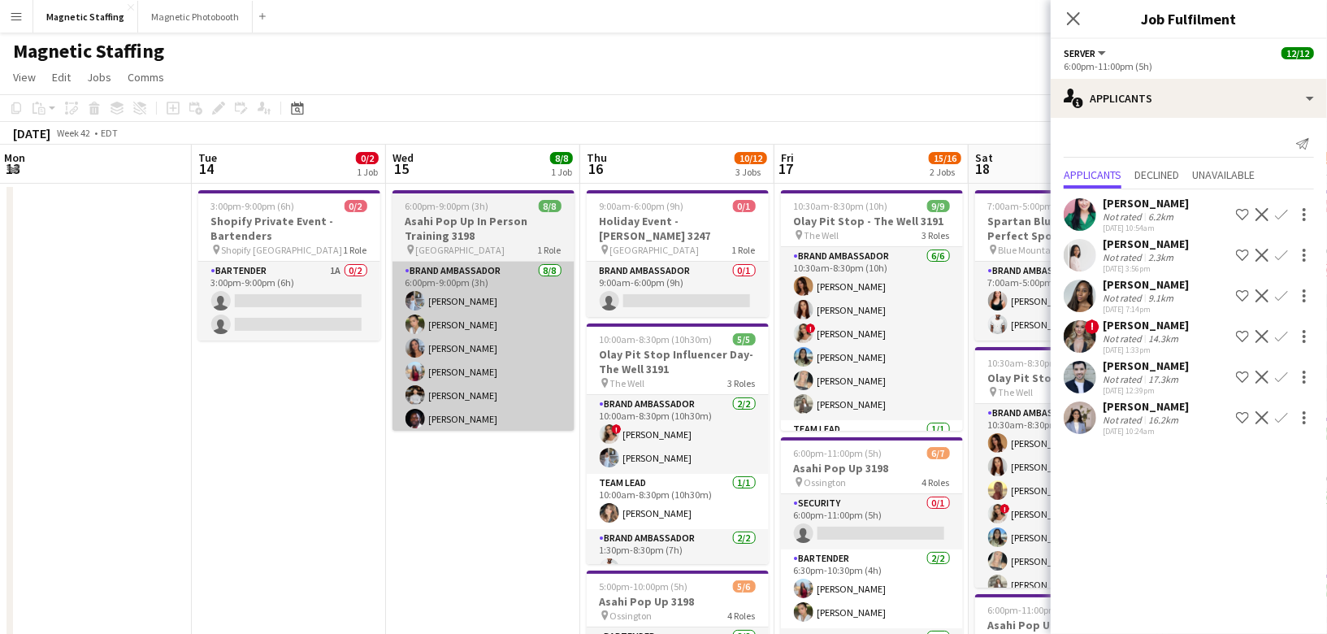
click at [529, 360] on app-card-role "Brand Ambassador 8/8 6:00pm-9:00pm (3h) Heather Siemonsen Mia Truong Diana Mich…" at bounding box center [483, 372] width 182 height 220
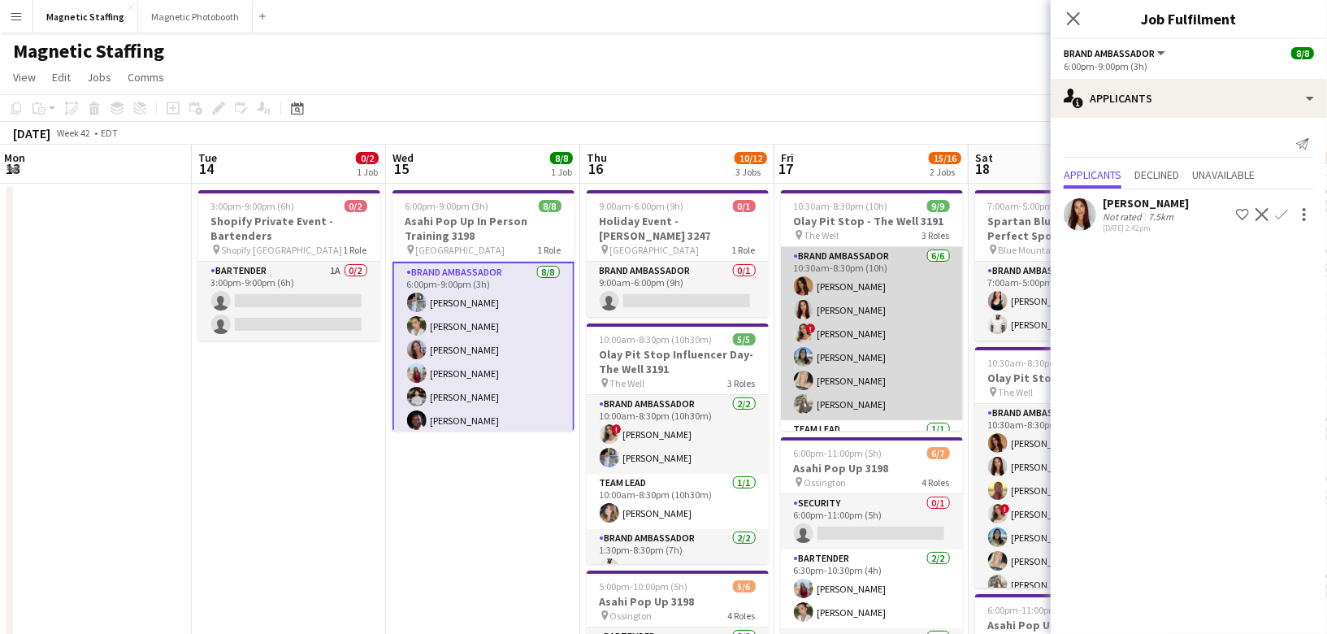
scroll to position [0, 583]
click at [904, 331] on app-card-role "Brand Ambassador 6/6 10:30am-8:30pm (10h) Karolina Rembiesa Luana Cima ! Emily …" at bounding box center [874, 333] width 182 height 173
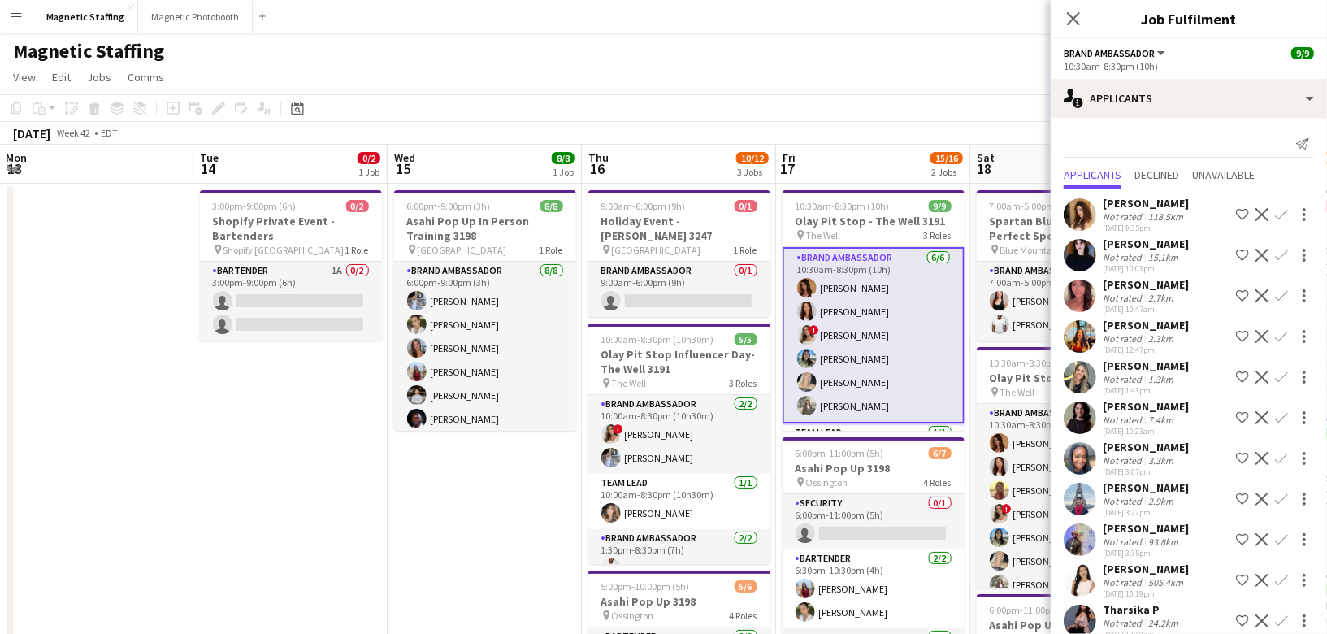
scroll to position [125, 0]
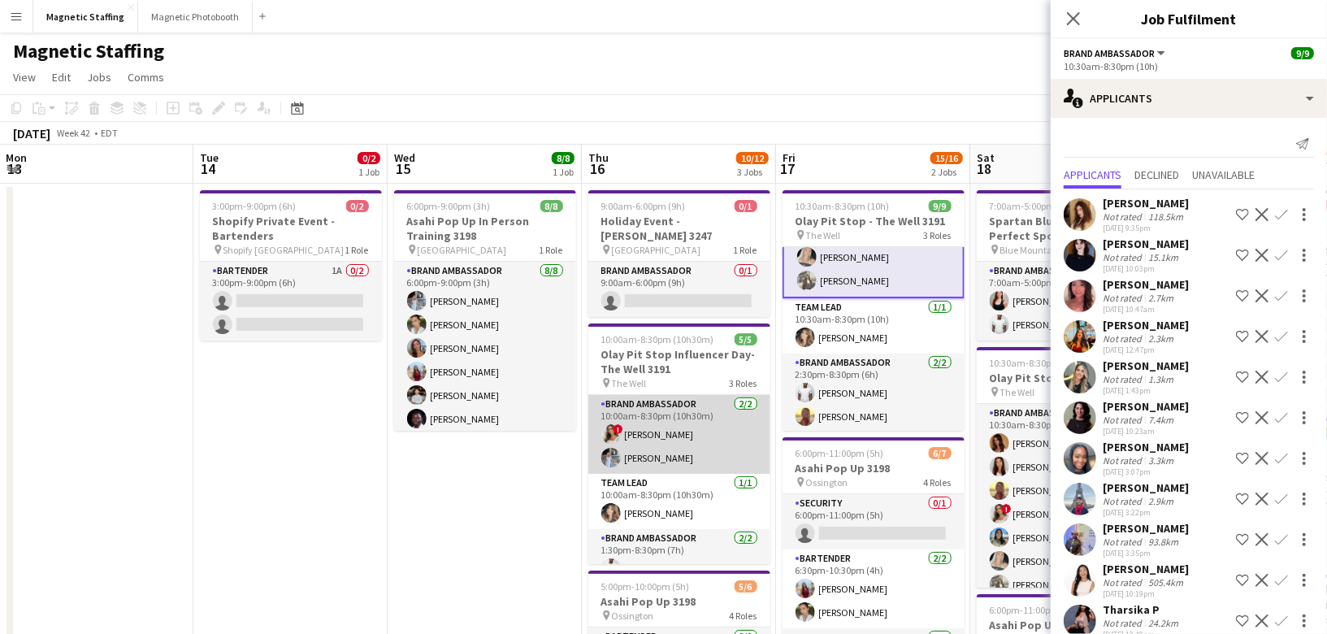
click at [680, 444] on app-card-role "Brand Ambassador 2/2 10:00am-8:30pm (10h30m) ! Emily Vandongen Heather Siemonsen" at bounding box center [679, 434] width 182 height 79
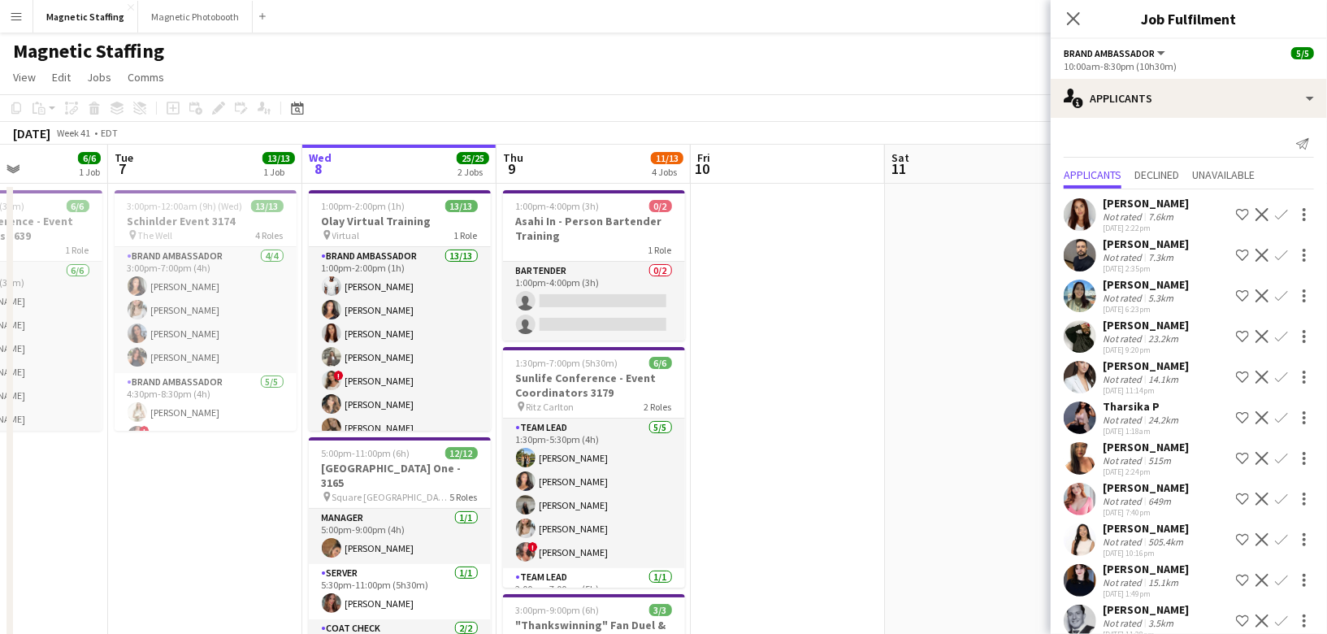
scroll to position [0, 402]
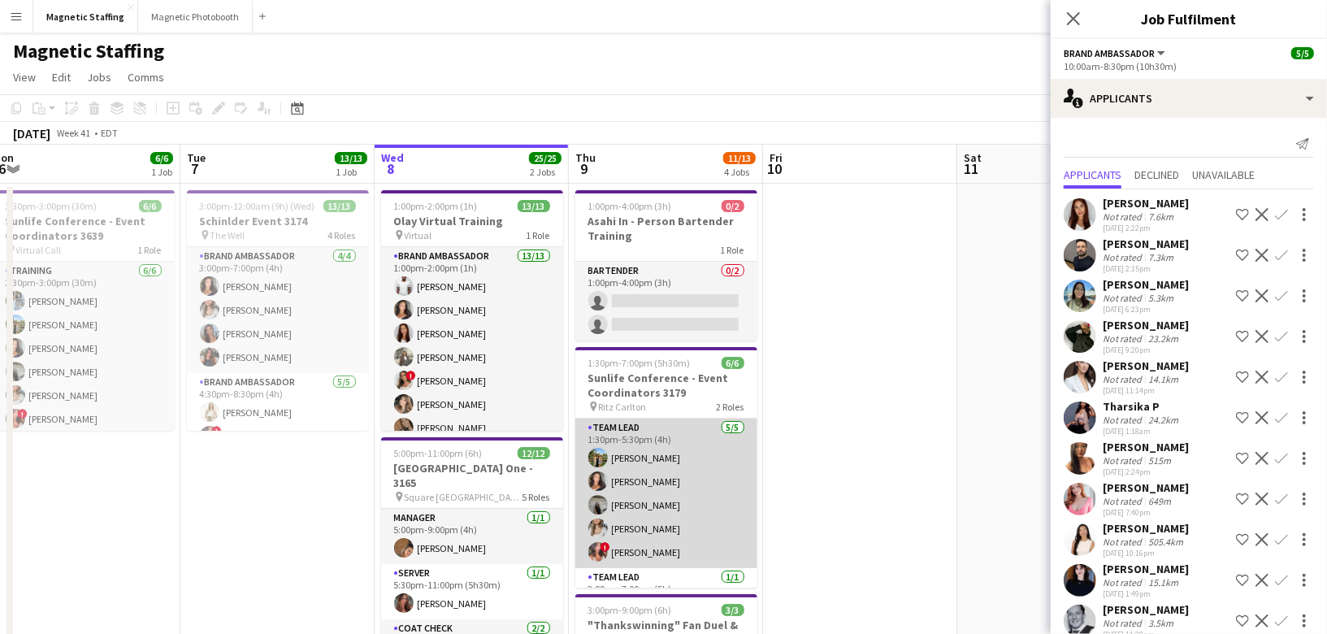
click at [656, 505] on app-card-role "Team Lead 5/5 1:30pm-5:30pm (4h) Tereza Zetko Katelynn Espinosa Caitlin Johnson…" at bounding box center [666, 493] width 182 height 150
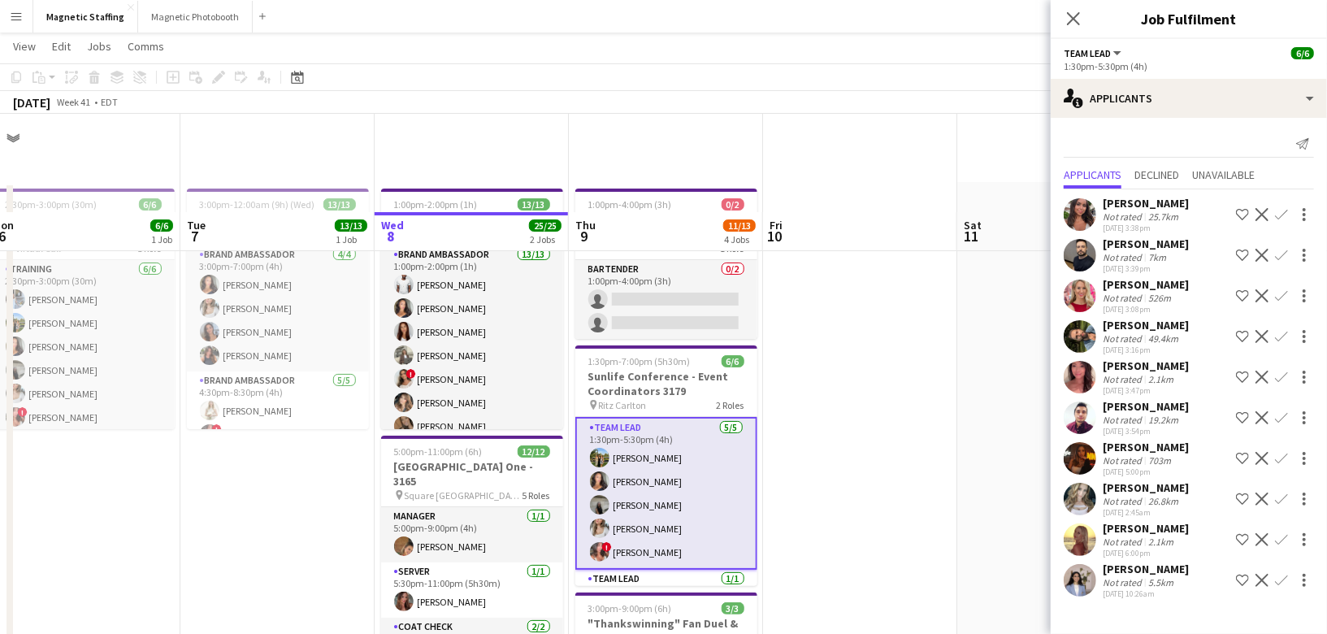
scroll to position [153, 0]
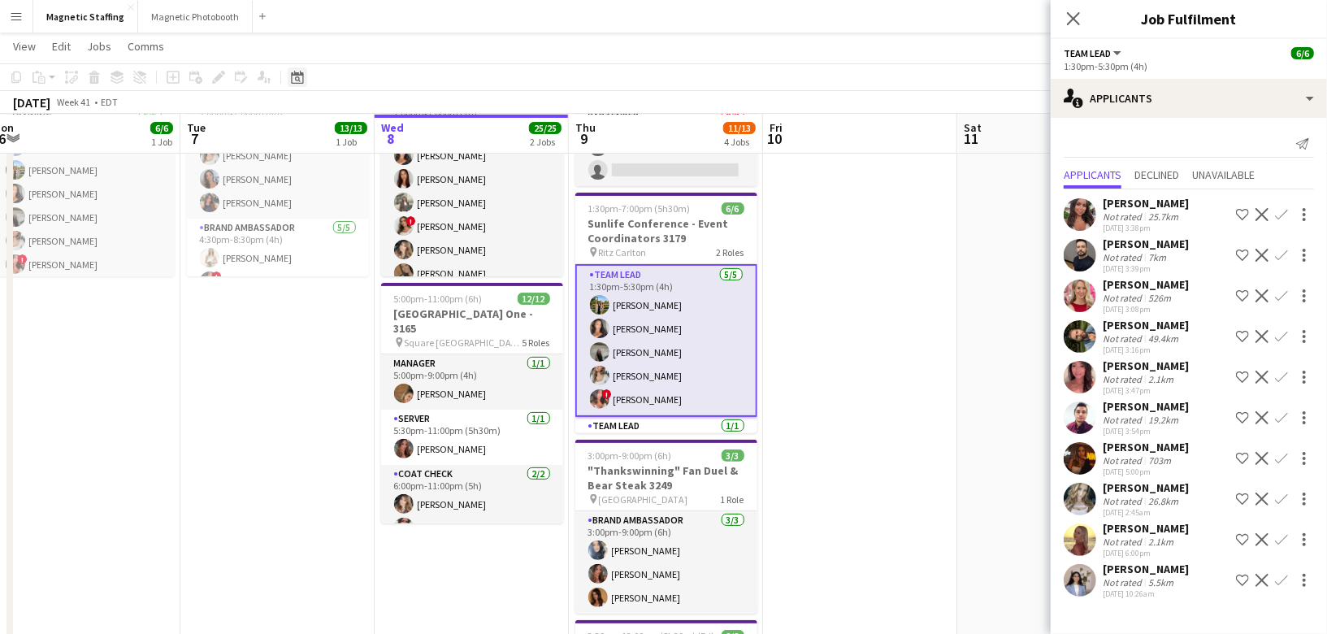
click at [297, 80] on icon "Date picker" at bounding box center [297, 77] width 13 height 13
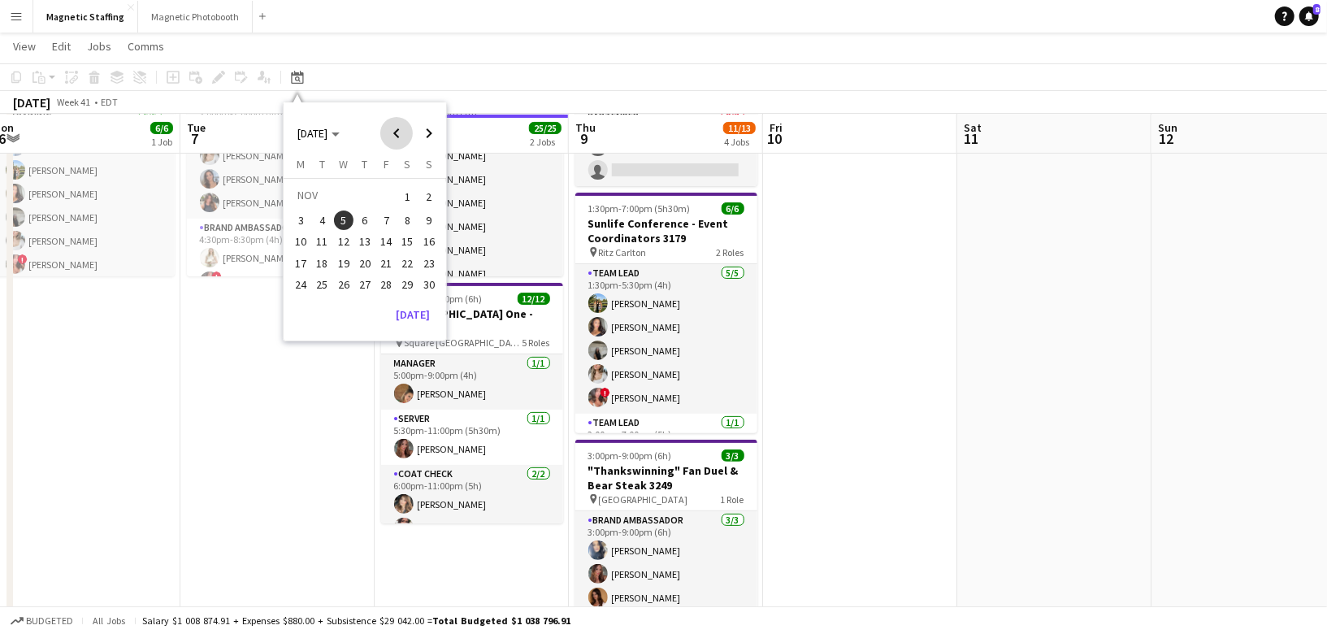
click at [393, 132] on span "Previous month" at bounding box center [396, 133] width 33 height 33
click at [410, 258] on span "18" at bounding box center [408, 259] width 20 height 20
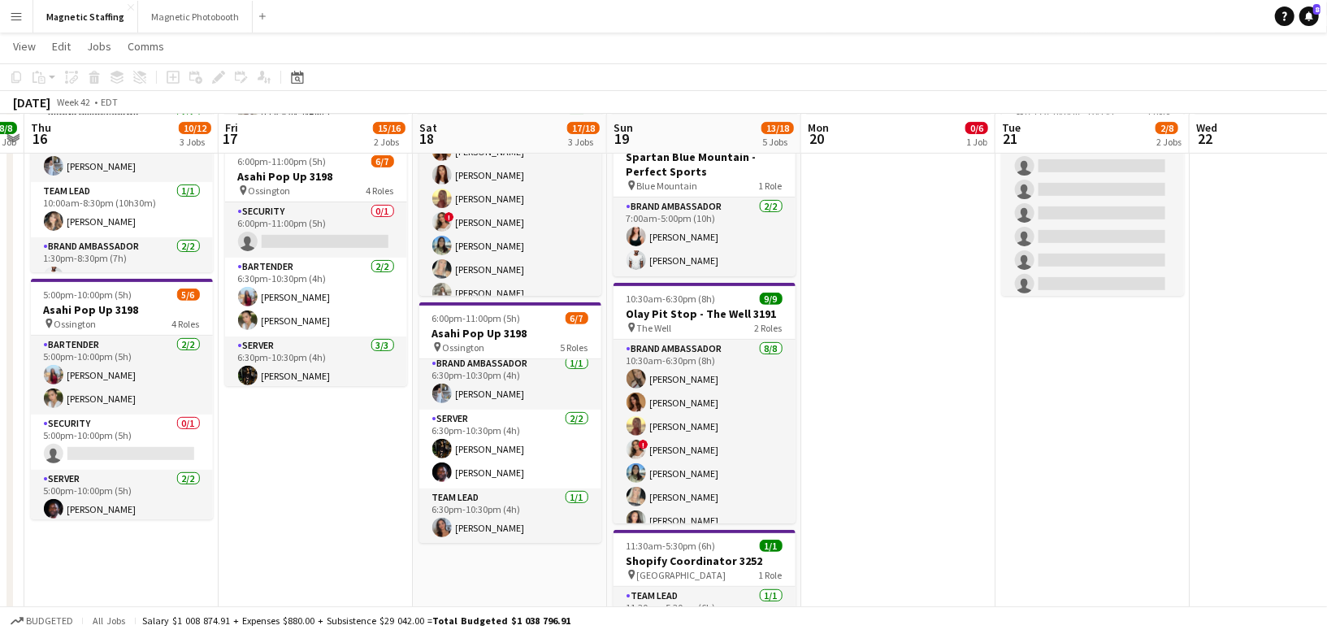
scroll to position [267, 0]
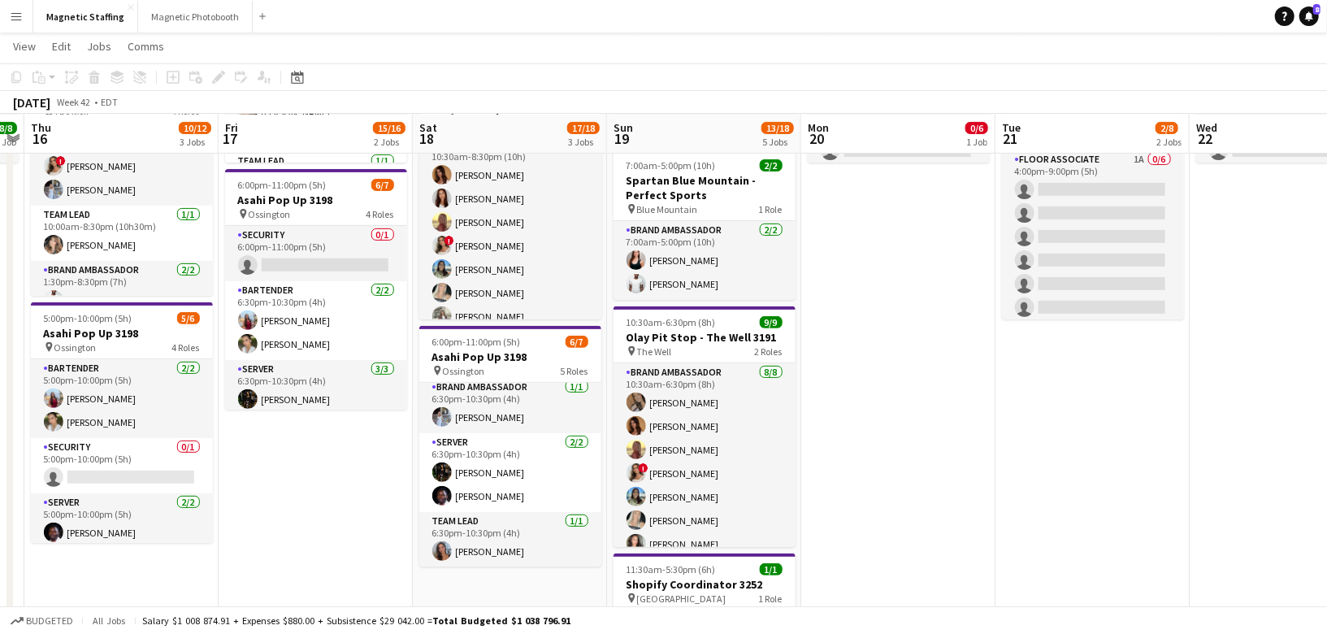
click at [358, 596] on app-date-cell "10:30am-8:30pm (10h) 9/9 Olay Pit Stop - The Well 3191 pin The Well 3 Roles Bra…" at bounding box center [316, 401] width 194 height 973
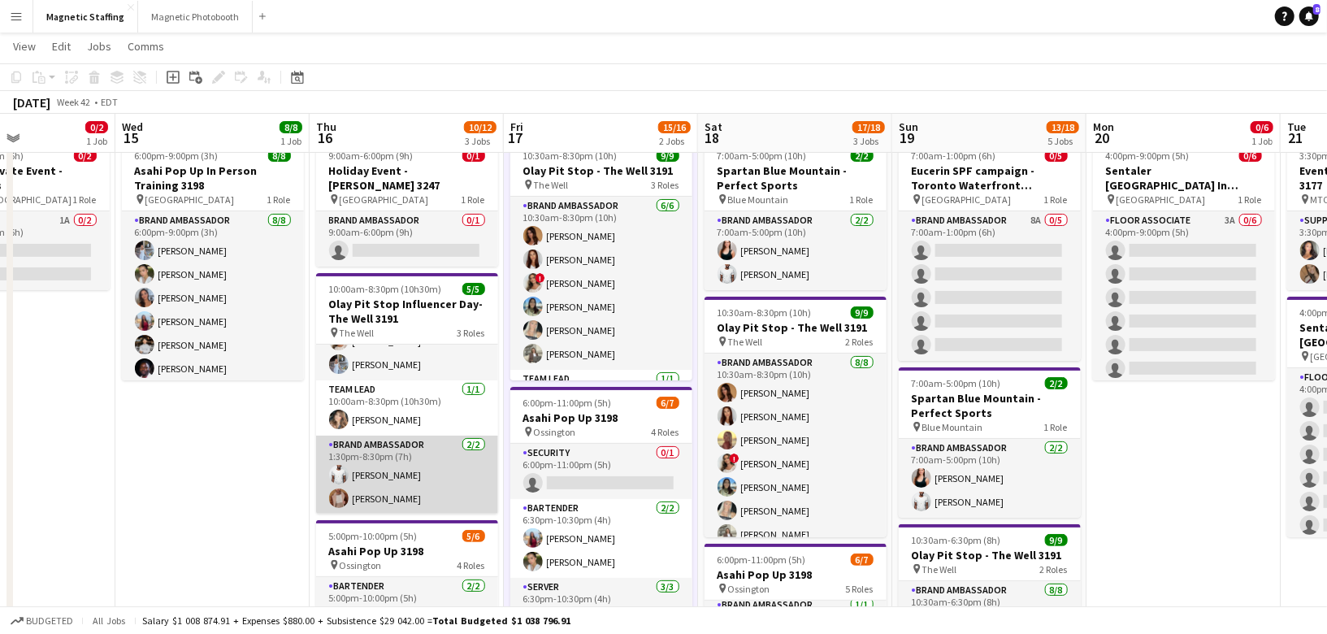
scroll to position [0, 0]
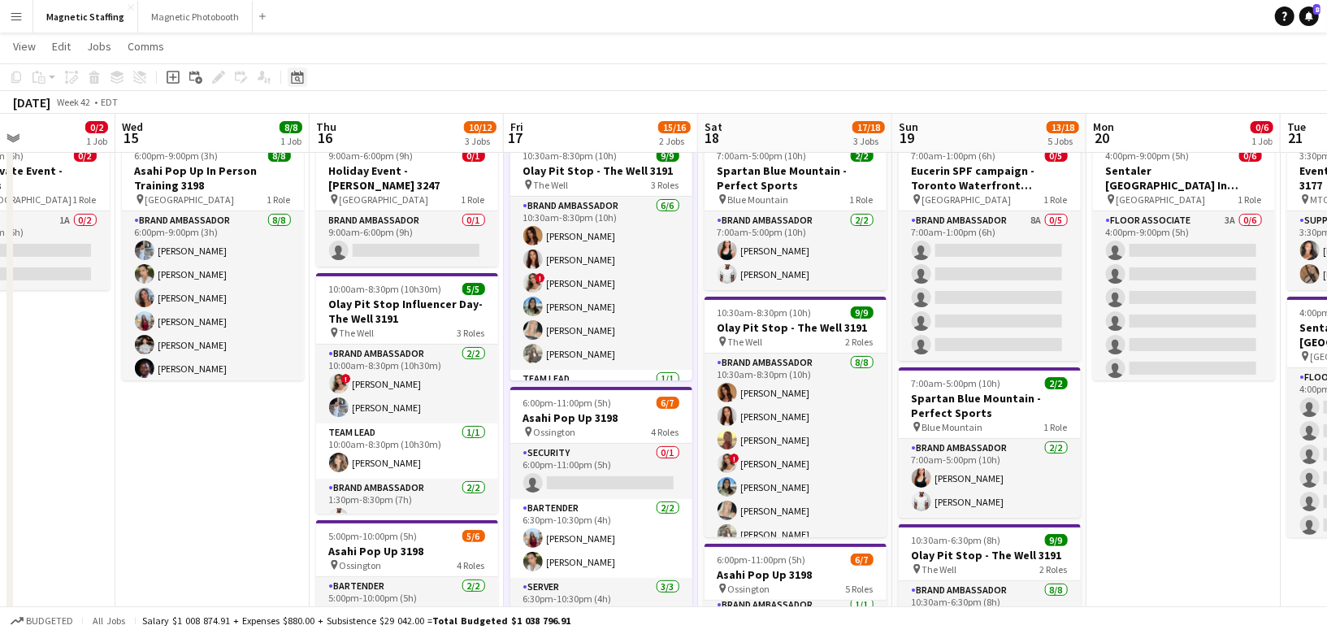
click at [292, 80] on icon at bounding box center [297, 77] width 12 height 13
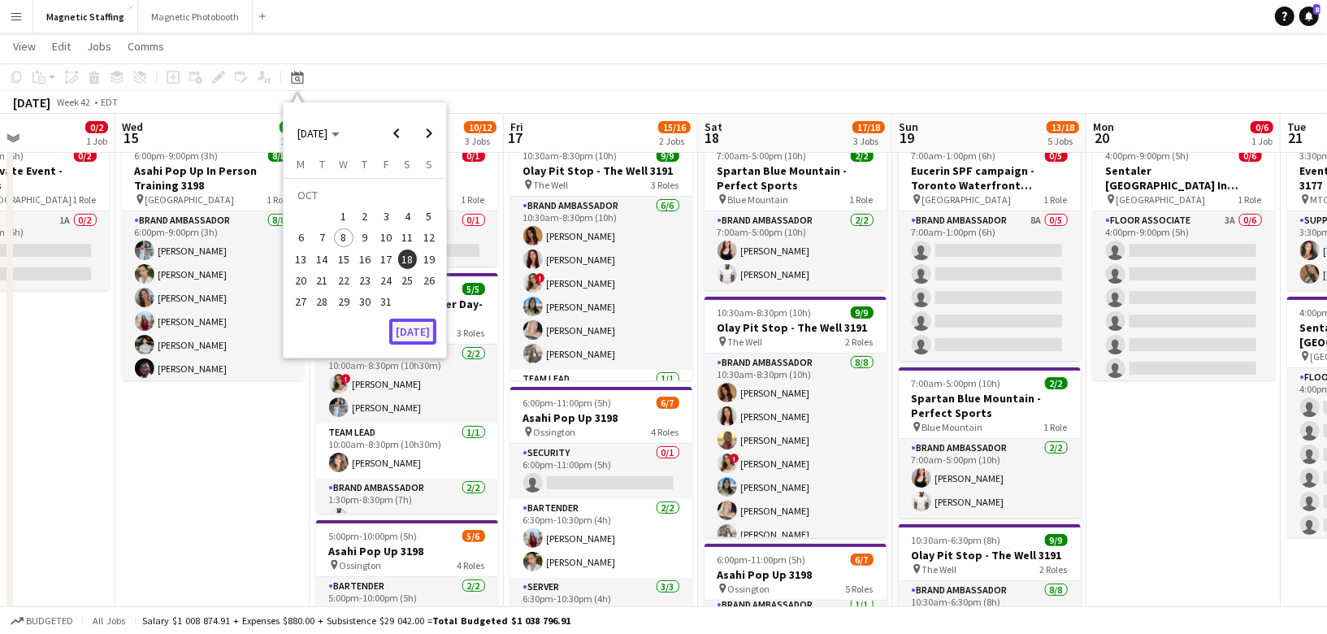
click at [413, 324] on button "[DATE]" at bounding box center [412, 332] width 47 height 26
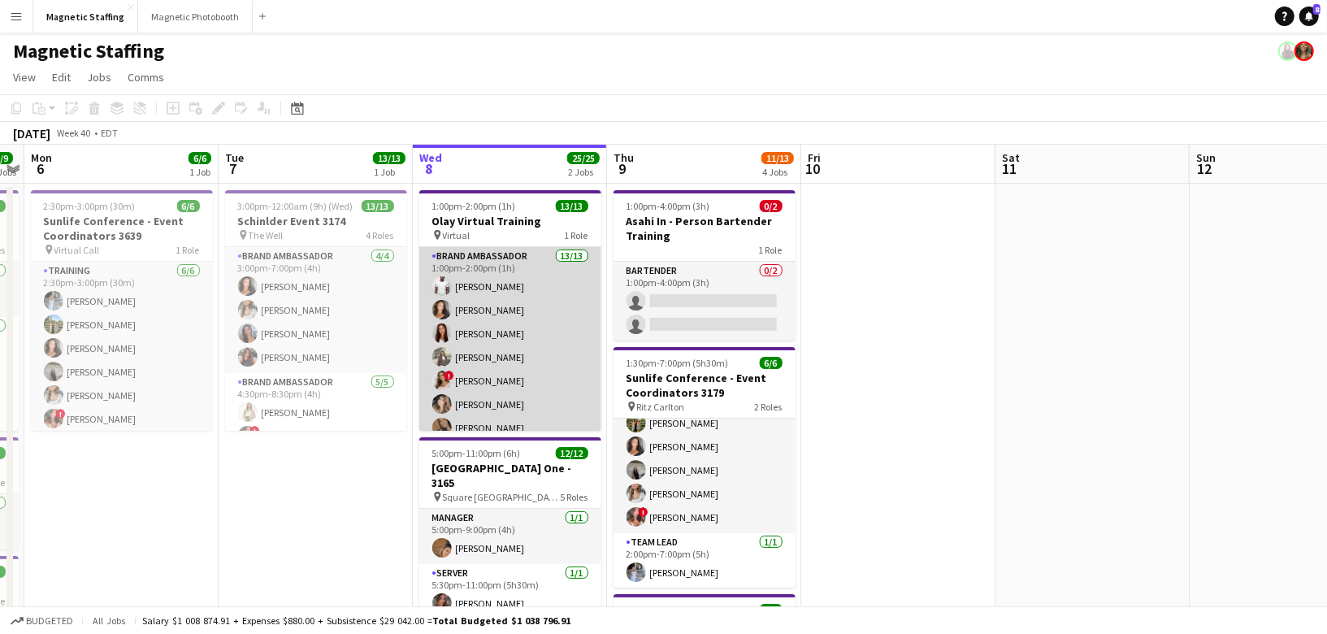
click at [557, 398] on app-card-role "Brand Ambassador 13/13 1:00pm-2:00pm (1h) Juvon Taylor Katelynn Espinosa Luana …" at bounding box center [510, 416] width 182 height 338
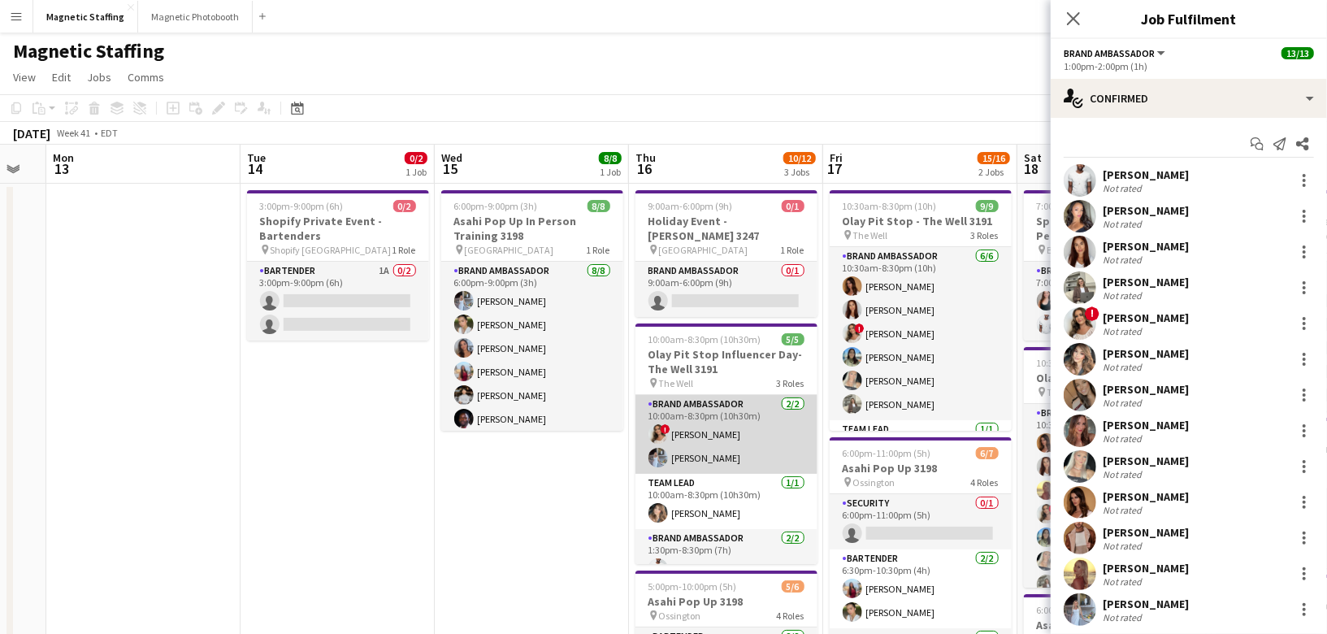
scroll to position [43, 0]
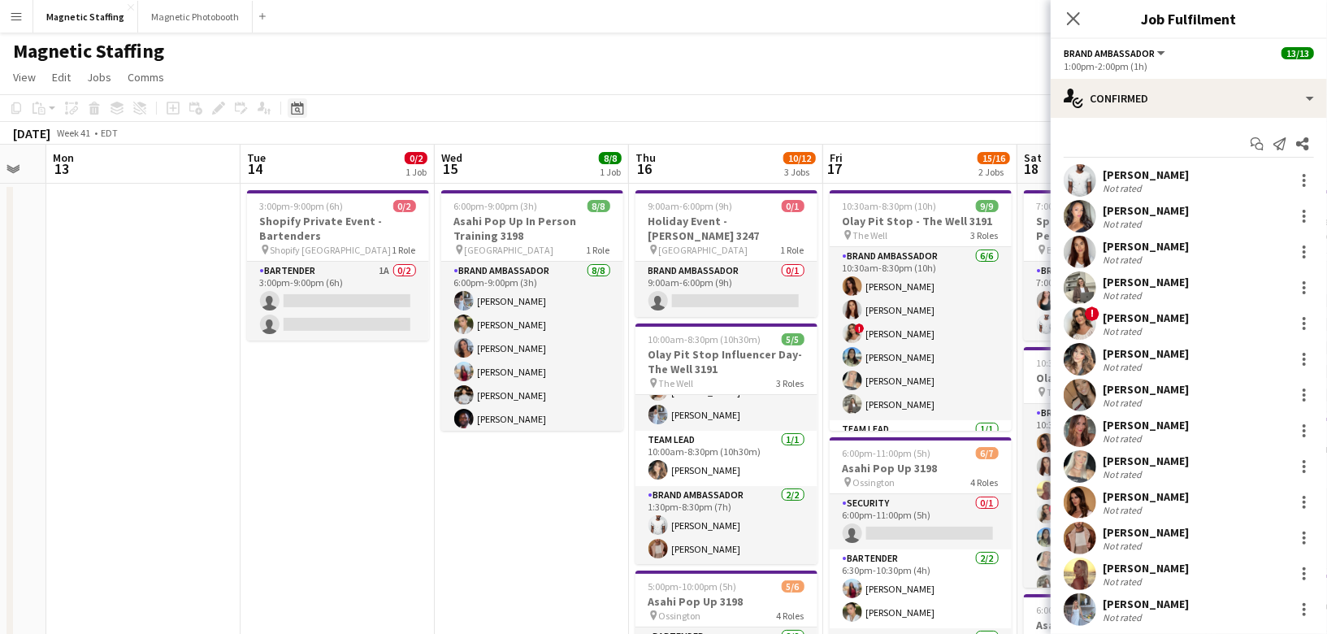
click at [300, 106] on icon "Date picker" at bounding box center [297, 108] width 13 height 13
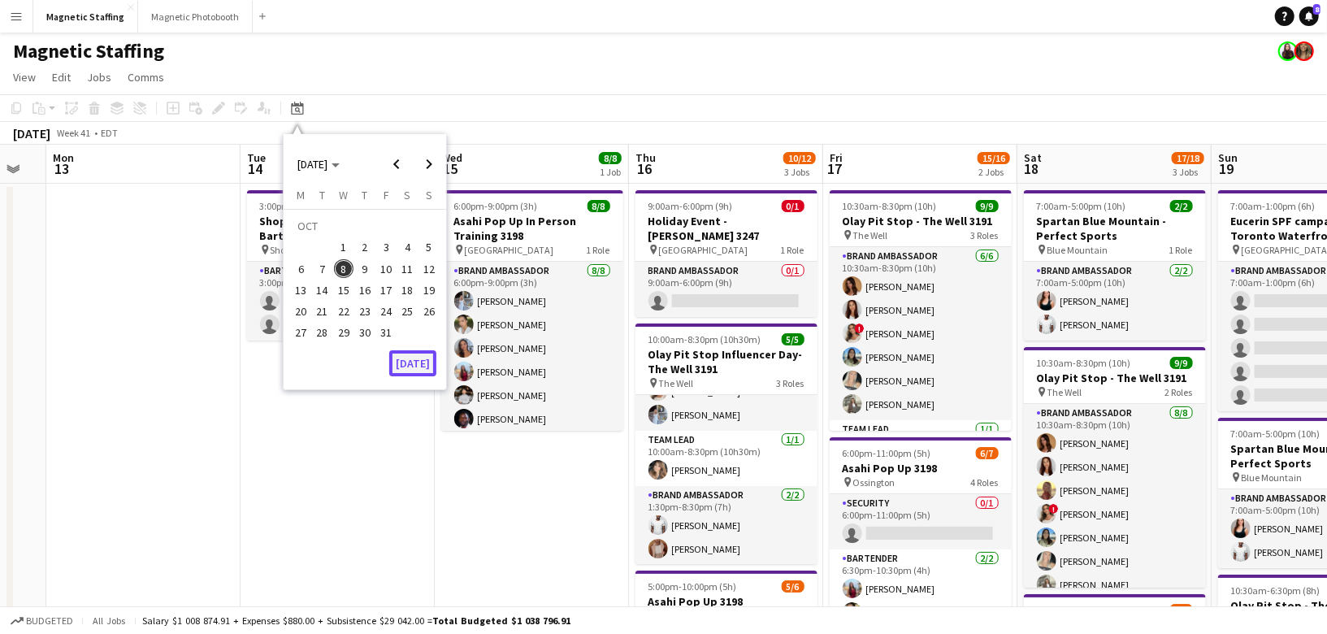
click at [417, 357] on button "[DATE]" at bounding box center [412, 363] width 47 height 26
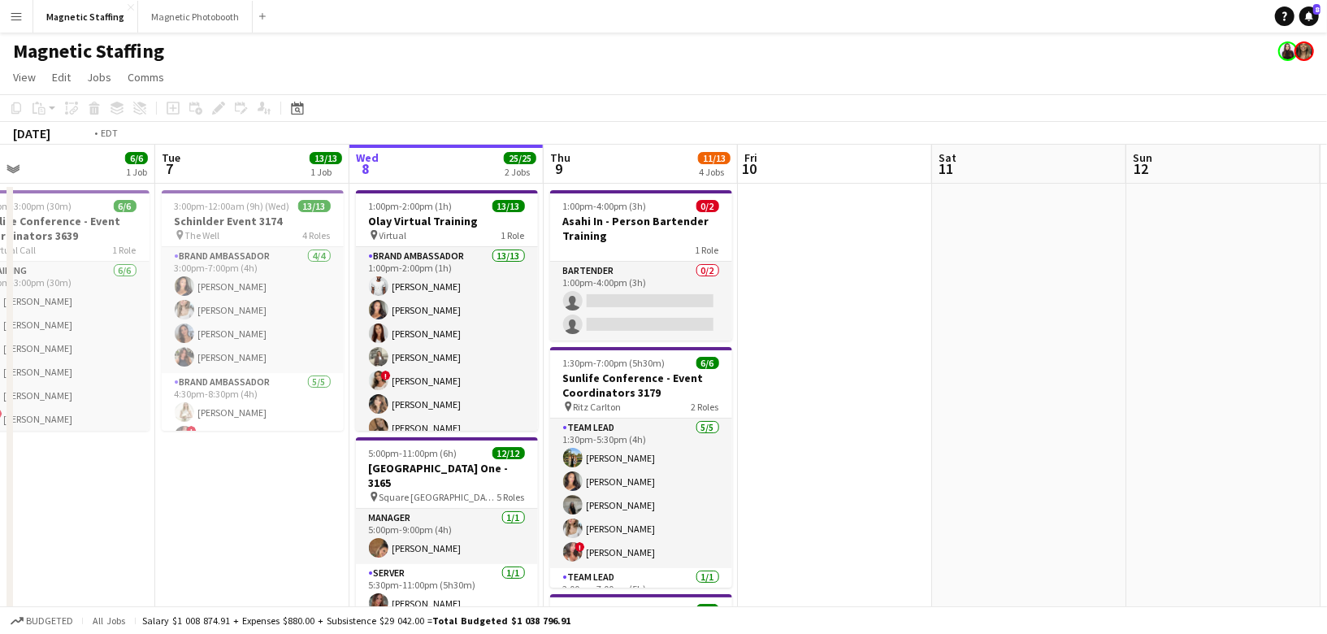
drag, startPoint x: 514, startPoint y: 443, endPoint x: 449, endPoint y: 444, distance: 64.2
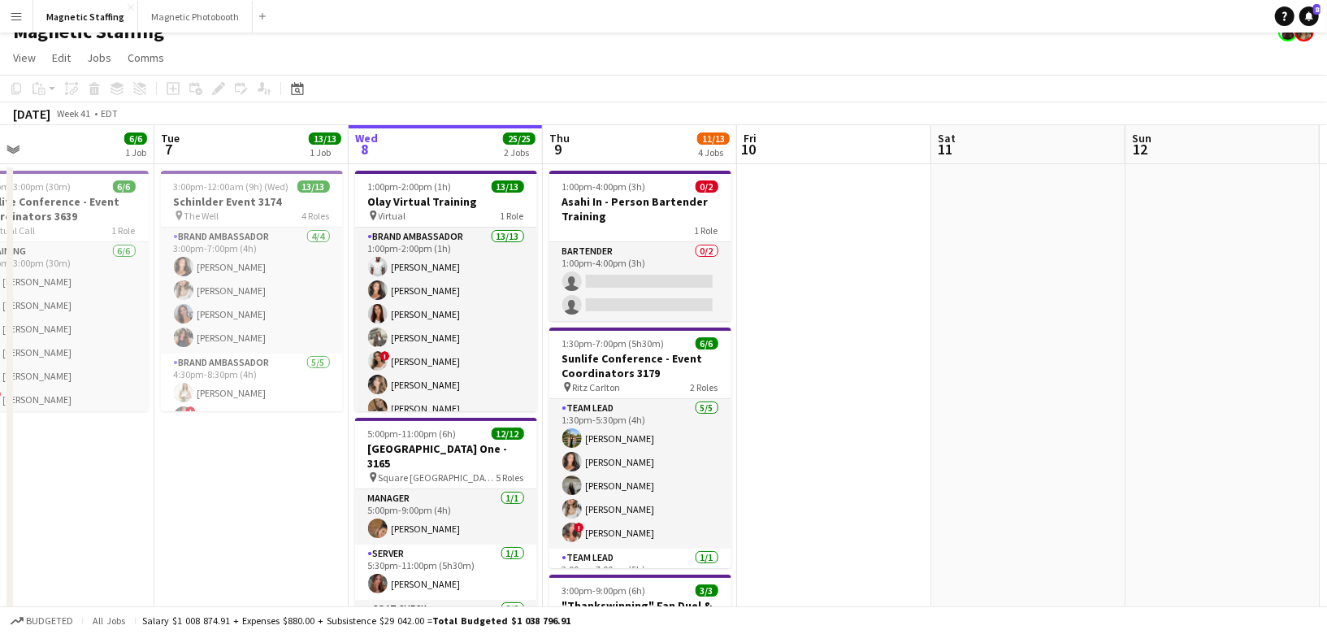
scroll to position [0, 0]
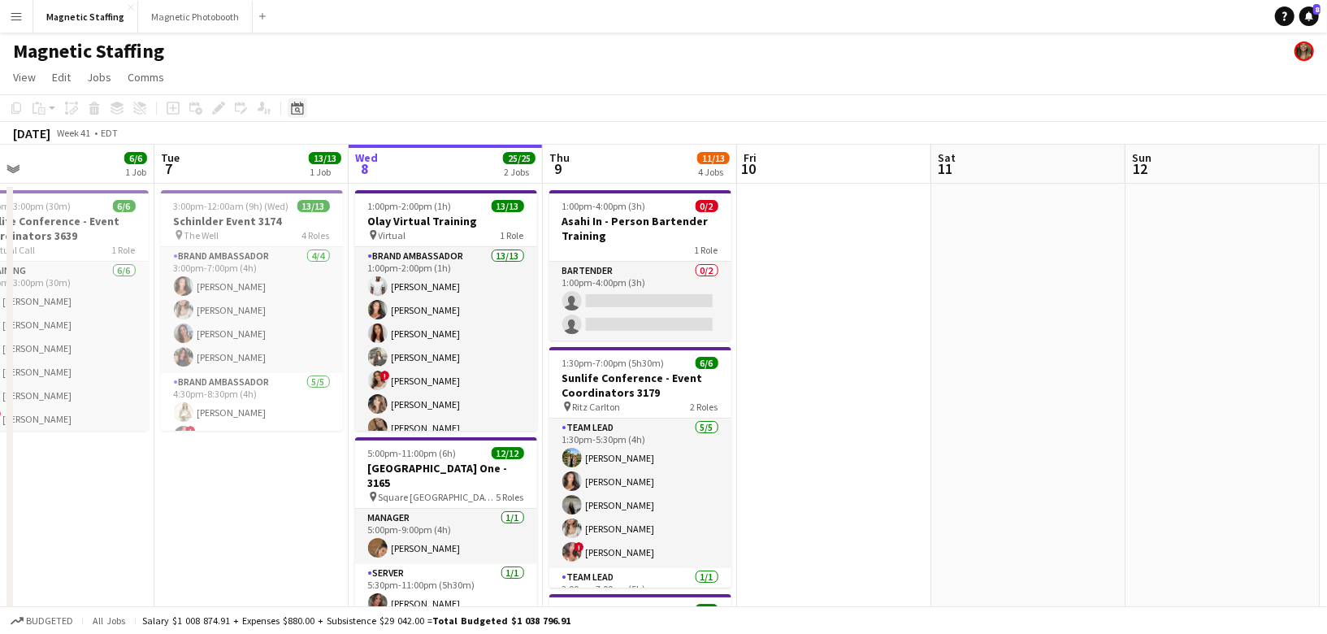
click at [297, 108] on icon "Date picker" at bounding box center [297, 108] width 13 height 13
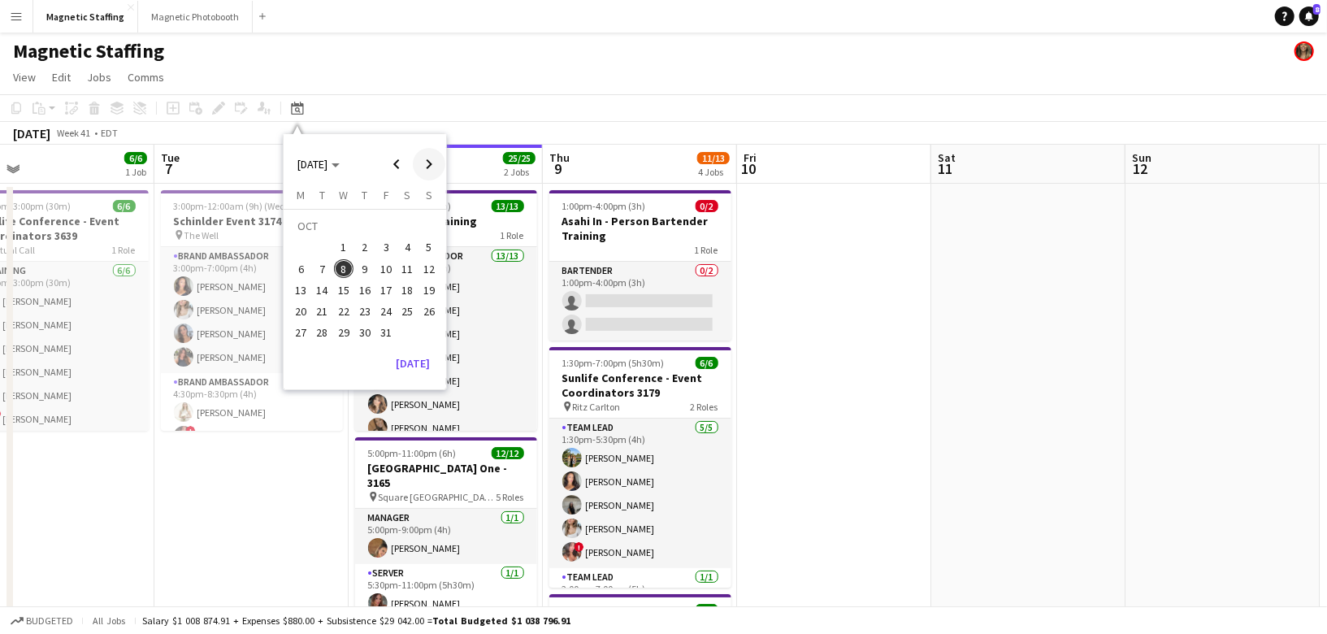
click at [432, 168] on span "Next month" at bounding box center [429, 164] width 33 height 33
click at [404, 163] on span "Previous month" at bounding box center [396, 164] width 33 height 33
click at [344, 308] on span "22" at bounding box center [344, 311] width 20 height 20
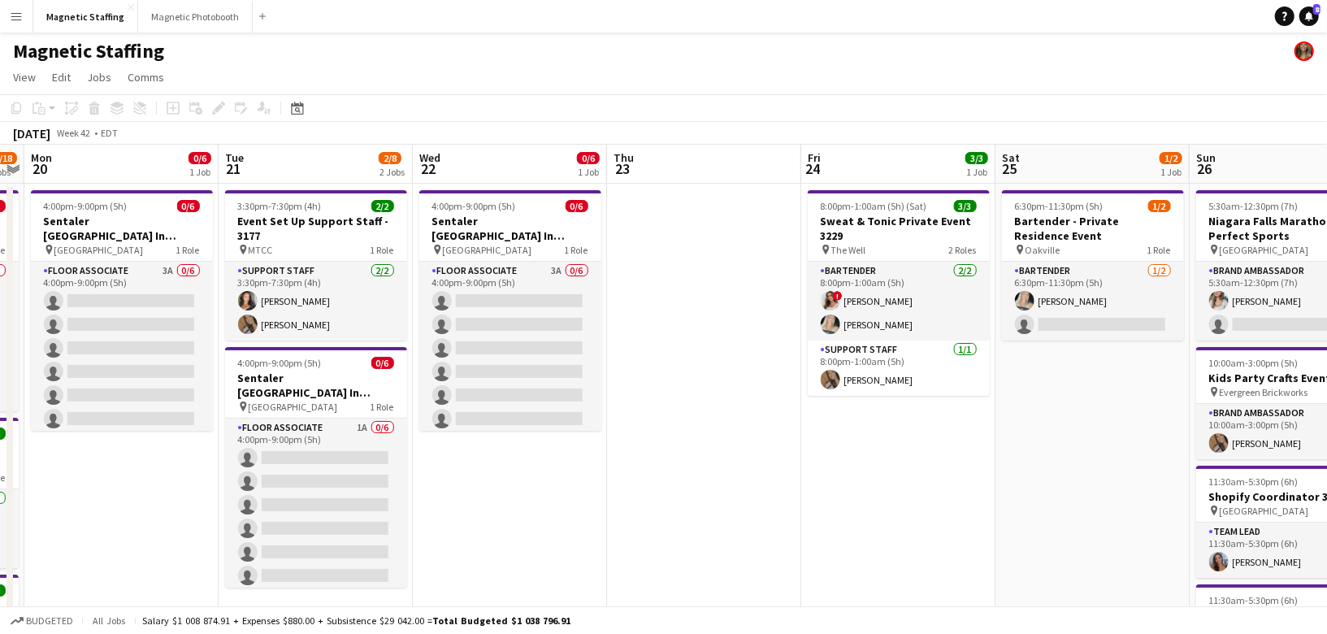
scroll to position [2, 0]
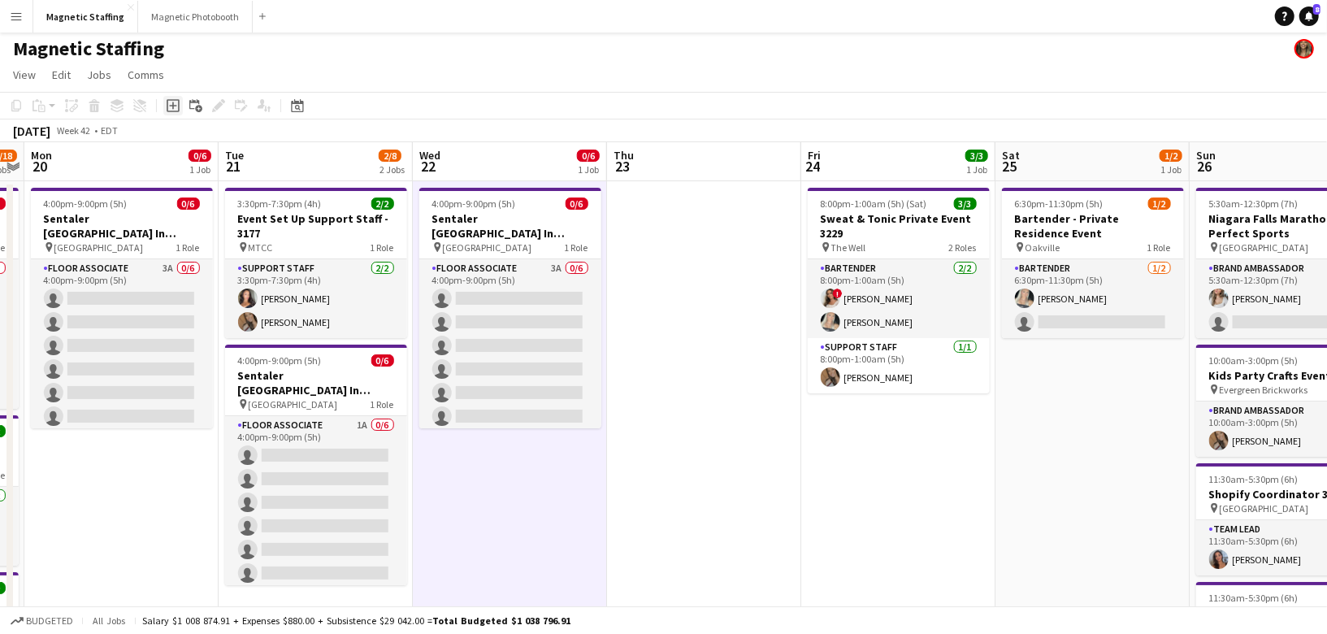
click at [176, 102] on icon "Add job" at bounding box center [173, 105] width 13 height 13
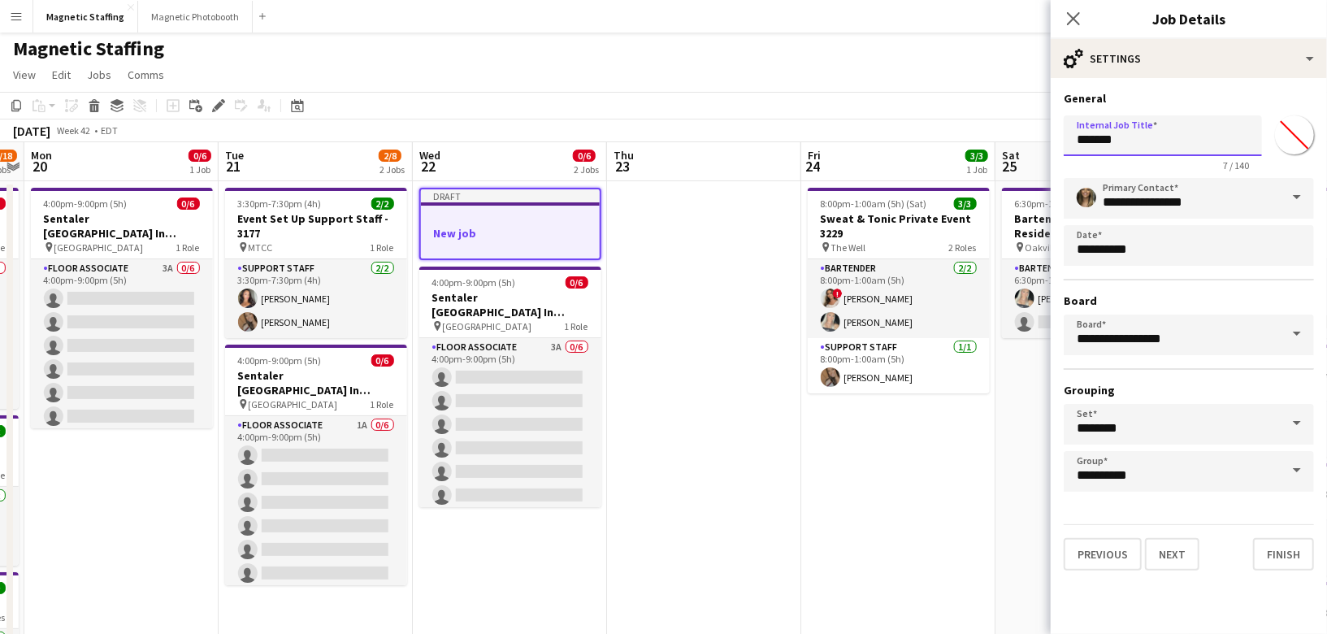
drag, startPoint x: 1130, startPoint y: 140, endPoint x: 929, endPoint y: 132, distance: 201.7
click at [930, 134] on body "Menu Boards Boards Boards All jobs Status Workforce Workforce My Workforce Recr…" at bounding box center [663, 628] width 1327 height 1260
type input "**********"
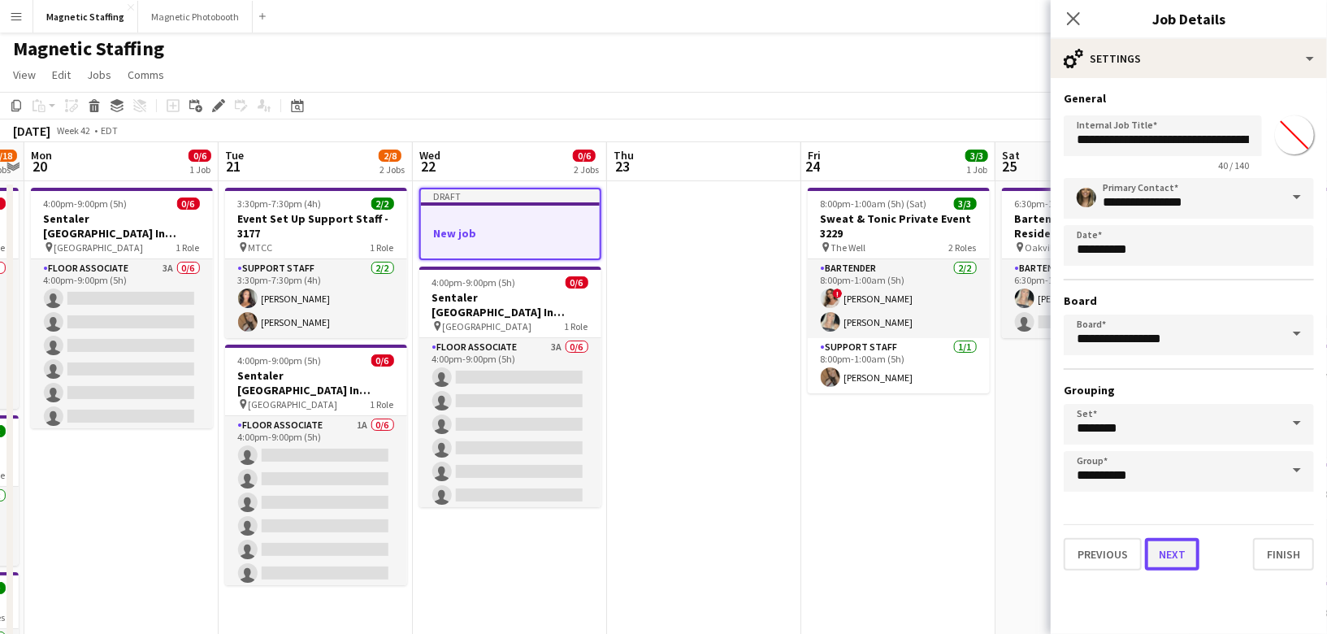
click at [1178, 548] on button "Next" at bounding box center [1172, 554] width 54 height 33
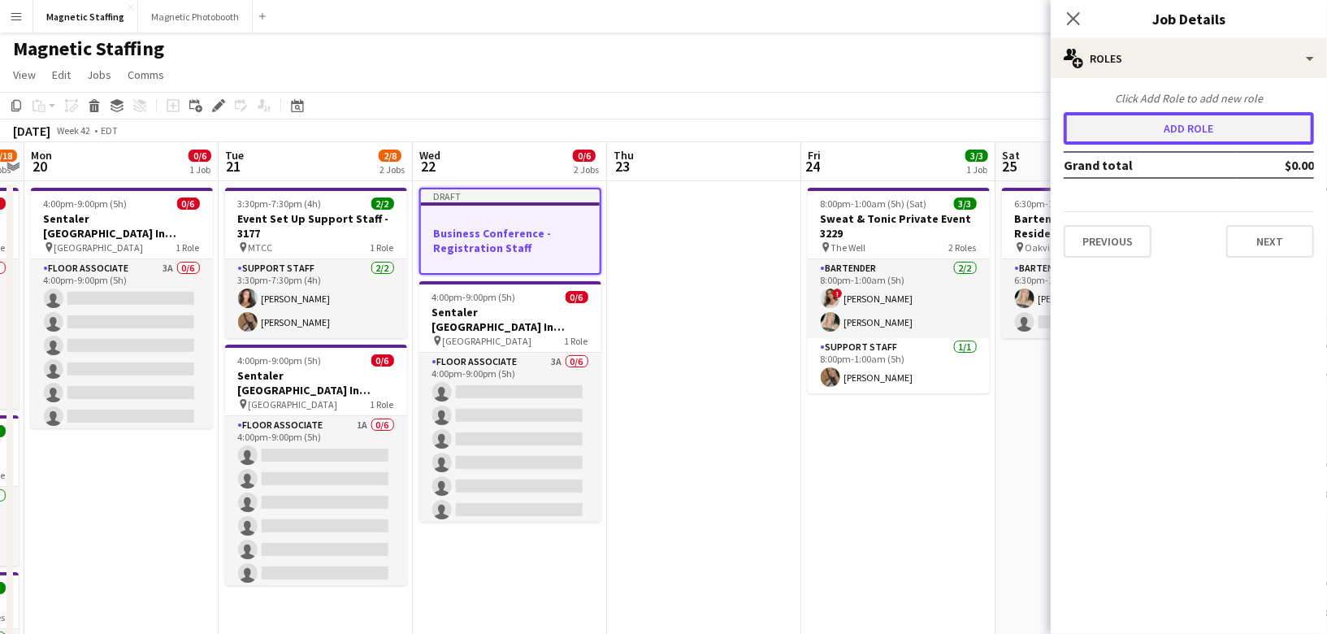
click at [1201, 130] on button "Add role" at bounding box center [1189, 128] width 250 height 33
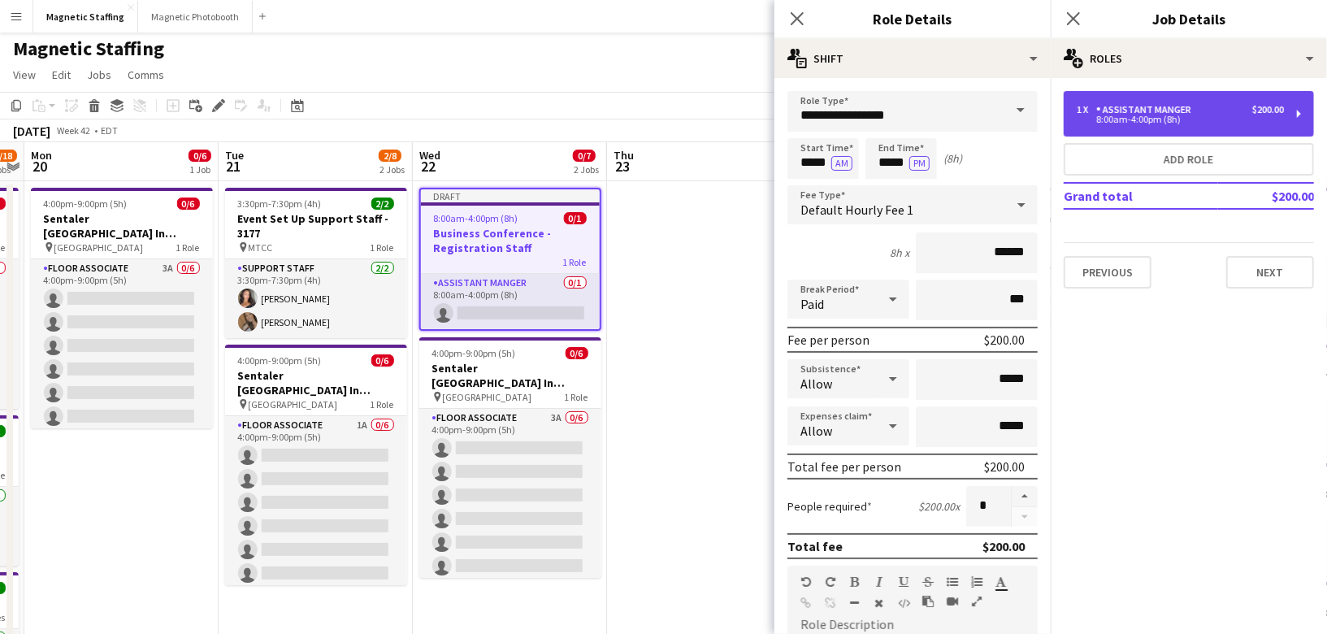
click at [1130, 123] on div "8:00am-4:00pm (8h)" at bounding box center [1180, 119] width 207 height 8
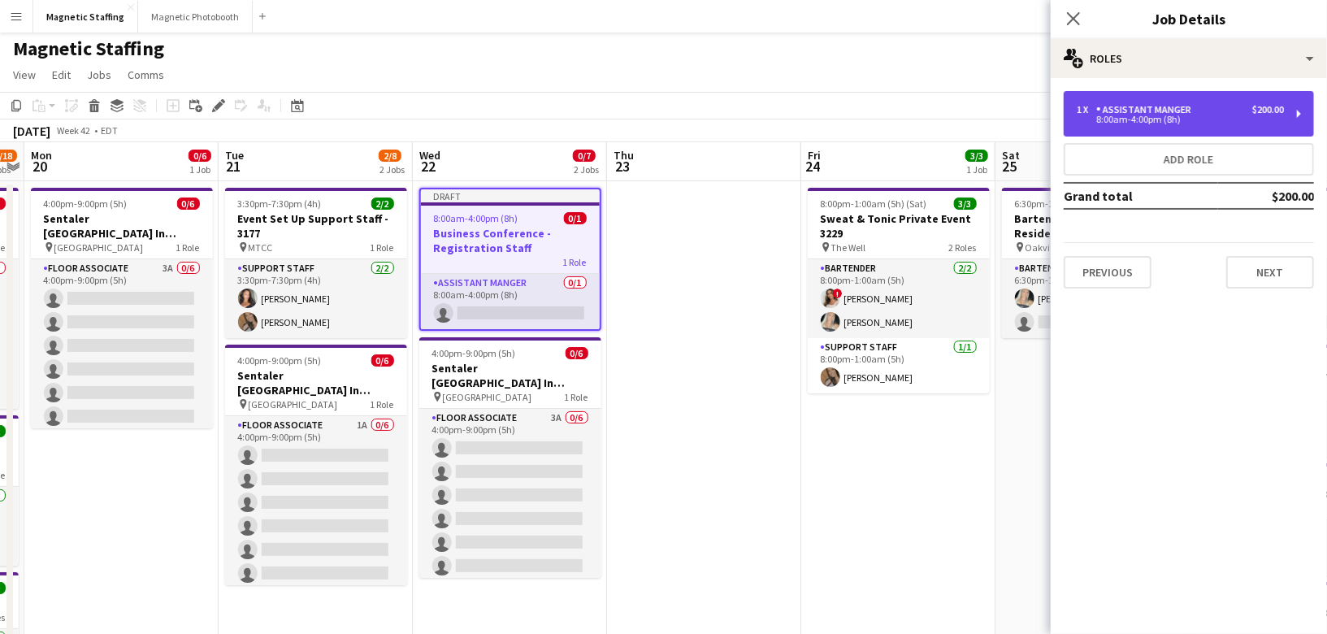
click at [1153, 112] on div "Assistant Manger" at bounding box center [1147, 109] width 102 height 11
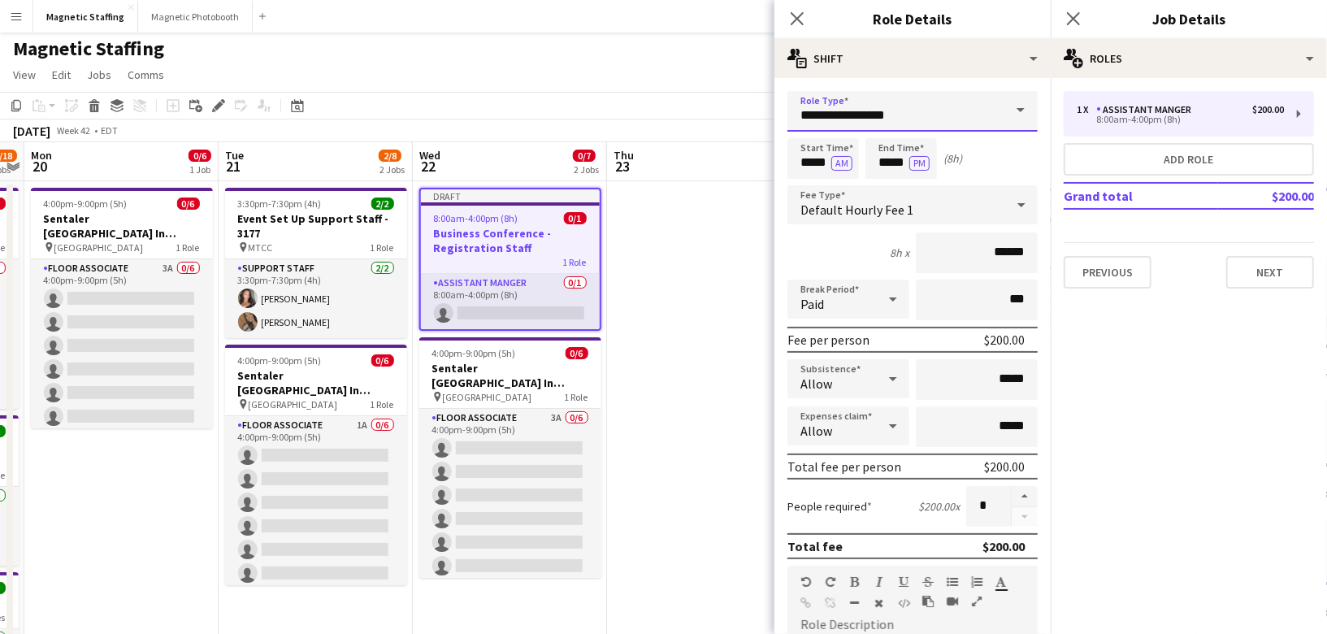
drag, startPoint x: 760, startPoint y: 119, endPoint x: 609, endPoint y: 114, distance: 150.4
click at [609, 116] on body "Menu Boards Boards Boards All jobs Status Workforce Workforce My Workforce Recr…" at bounding box center [663, 628] width 1327 height 1260
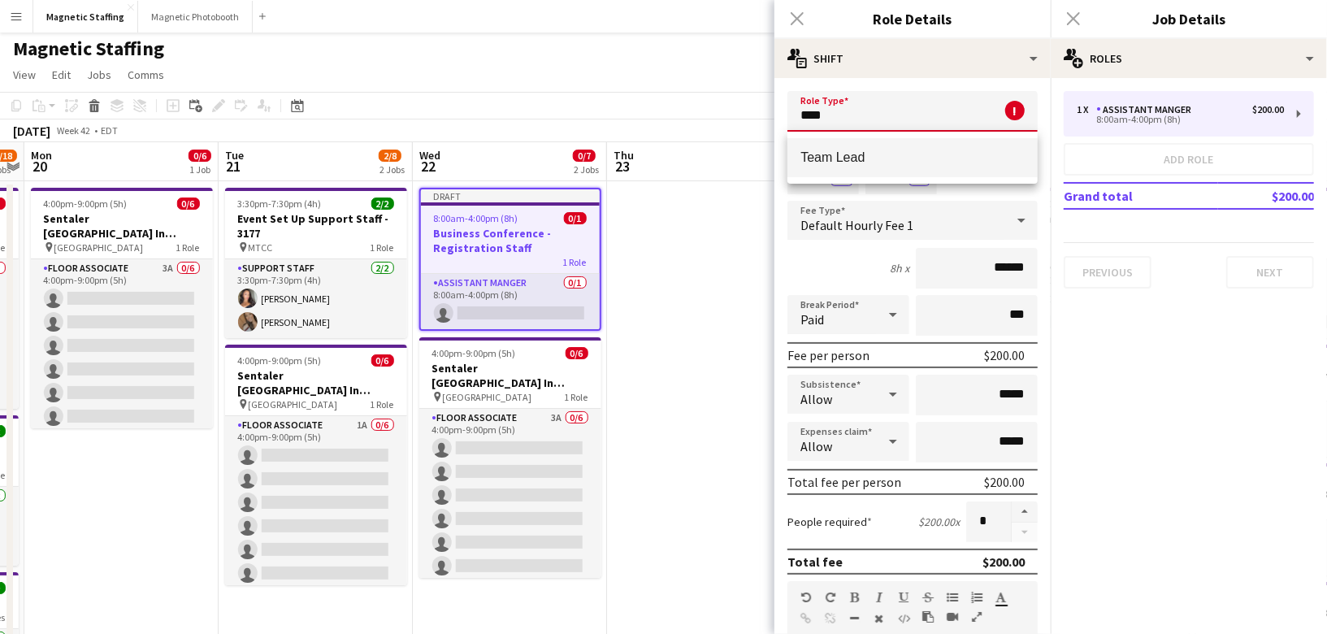
click at [822, 166] on mat-option "Team Lead" at bounding box center [912, 157] width 250 height 39
type input "*********"
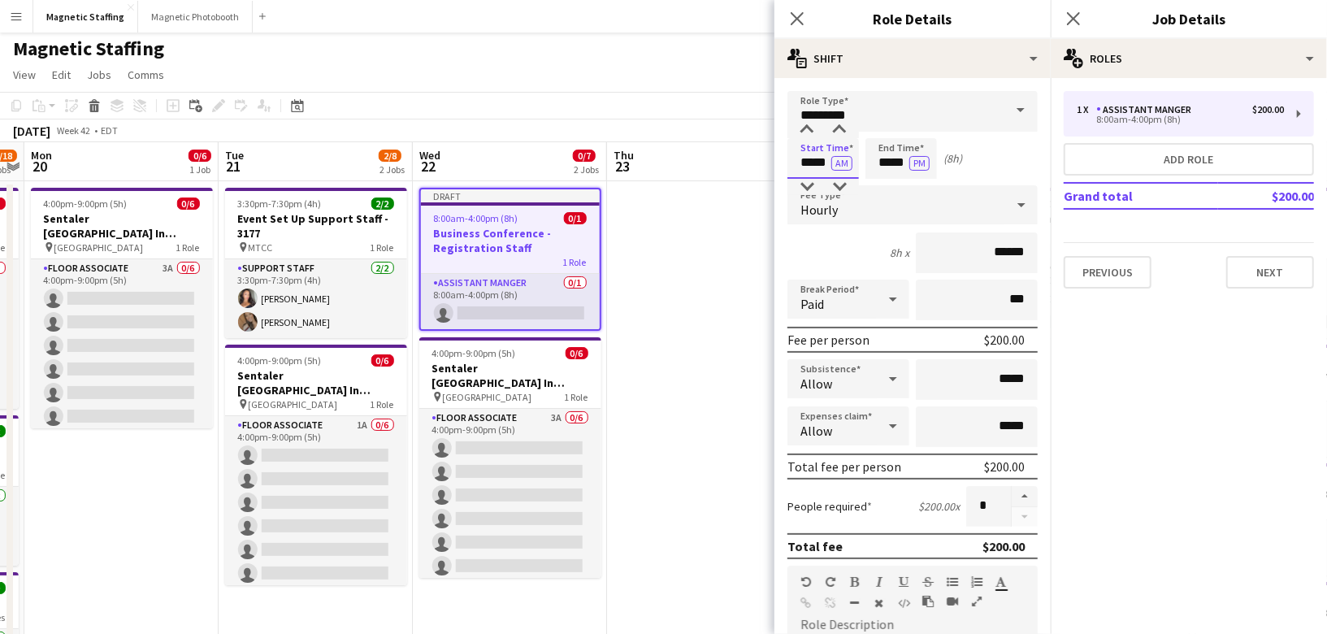
drag, startPoint x: 828, startPoint y: 163, endPoint x: 640, endPoint y: 143, distance: 188.8
click at [652, 154] on body "Menu Boards Boards Boards All jobs Status Workforce Workforce My Workforce Recr…" at bounding box center [663, 628] width 1327 height 1260
type input "*****"
drag, startPoint x: 908, startPoint y: 165, endPoint x: 658, endPoint y: 126, distance: 253.3
click at [672, 133] on body "Menu Boards Boards Boards All jobs Status Workforce Workforce My Workforce Recr…" at bounding box center [663, 628] width 1327 height 1260
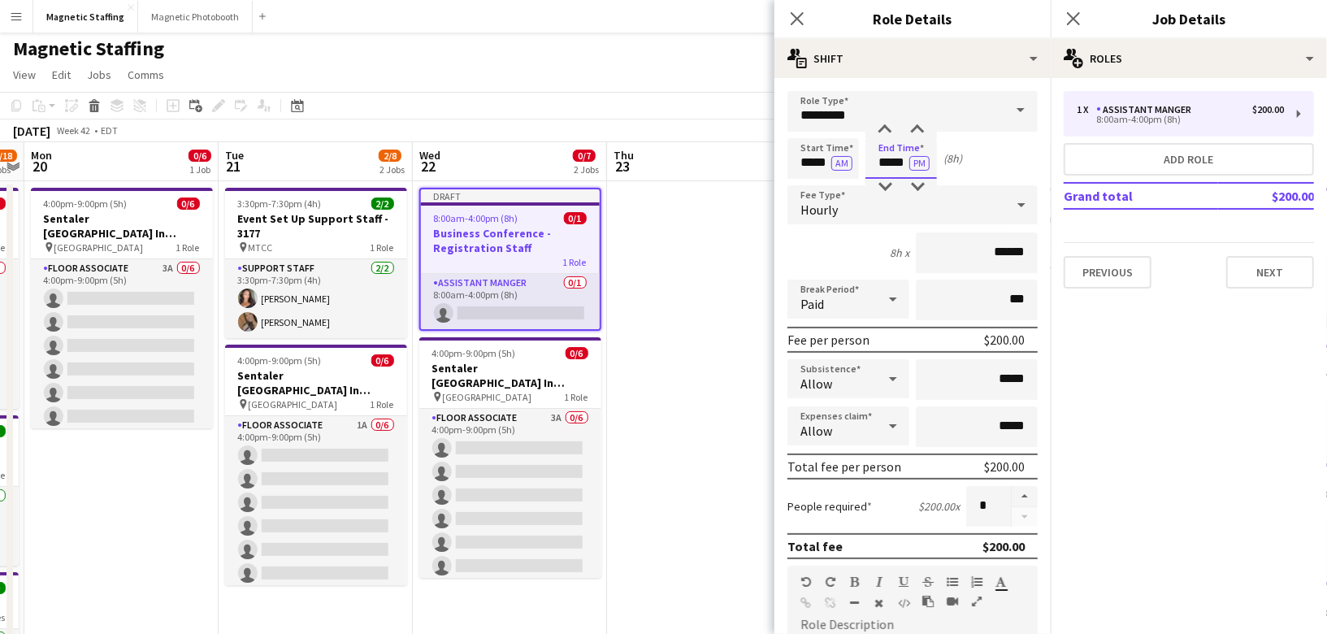
type input "*****"
click at [1006, 252] on input "******" at bounding box center [977, 252] width 122 height 41
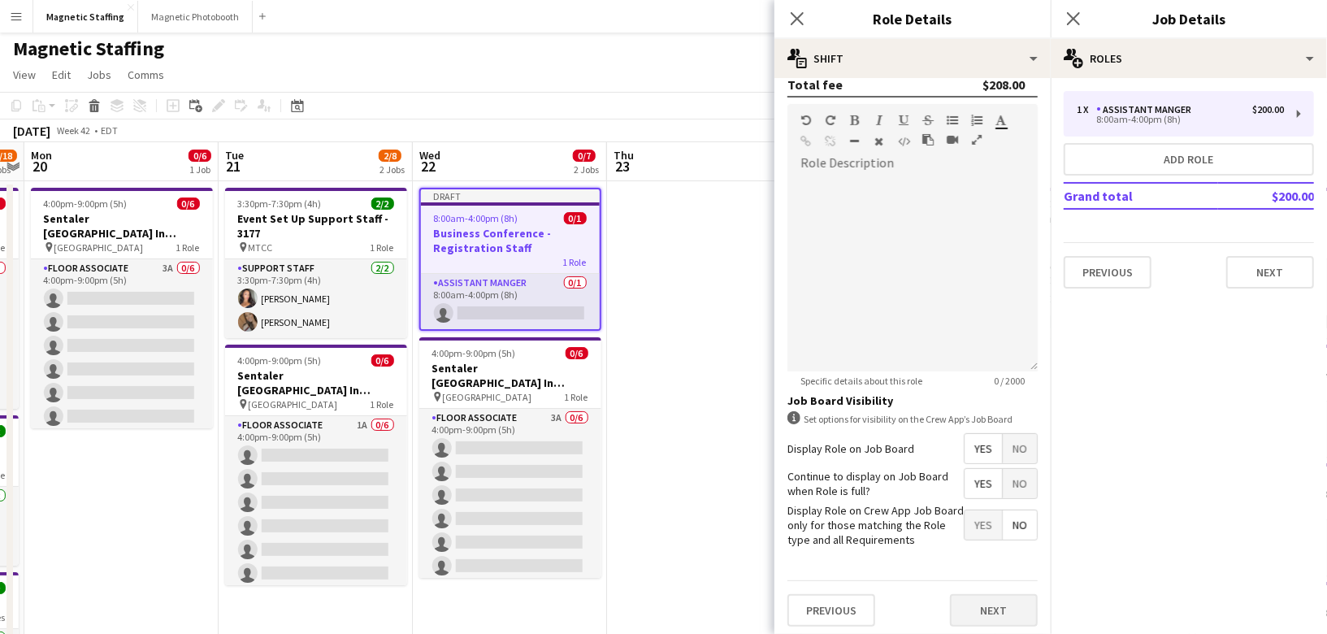
type input "******"
click at [980, 604] on button "Next" at bounding box center [994, 610] width 88 height 33
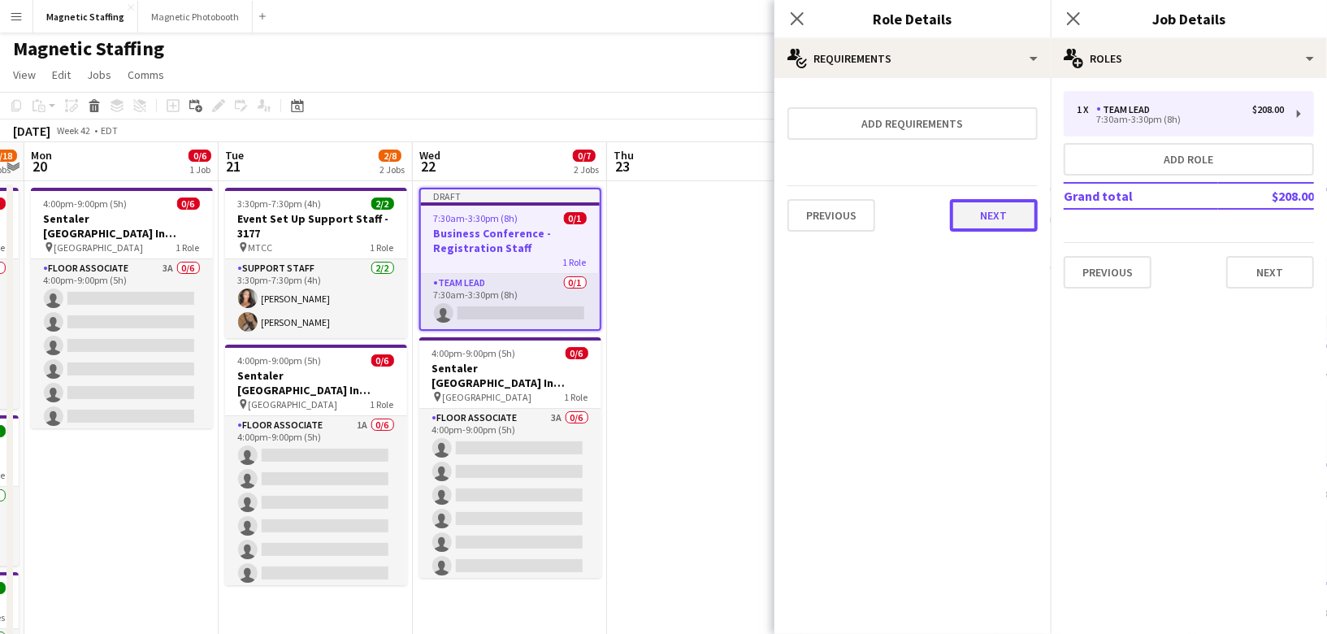
click at [965, 208] on button "Next" at bounding box center [994, 215] width 88 height 33
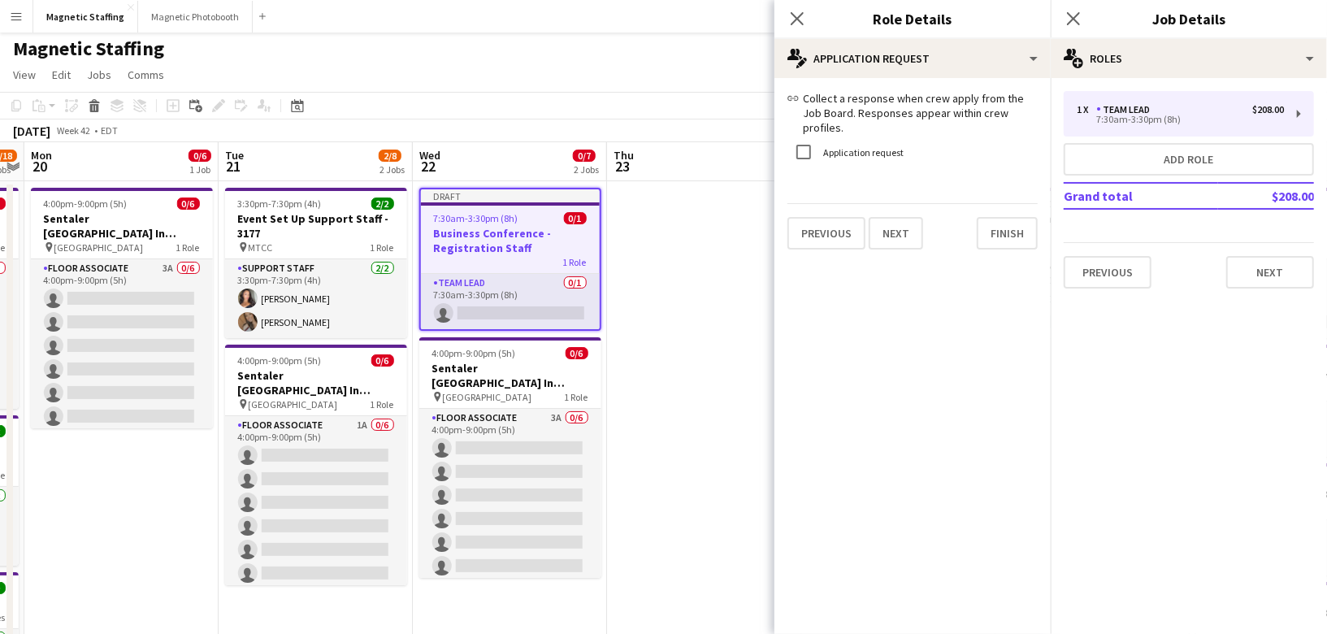
click at [965, 208] on div "Previous Next Finish" at bounding box center [912, 226] width 250 height 46
click at [997, 218] on button "Finish" at bounding box center [1007, 233] width 61 height 33
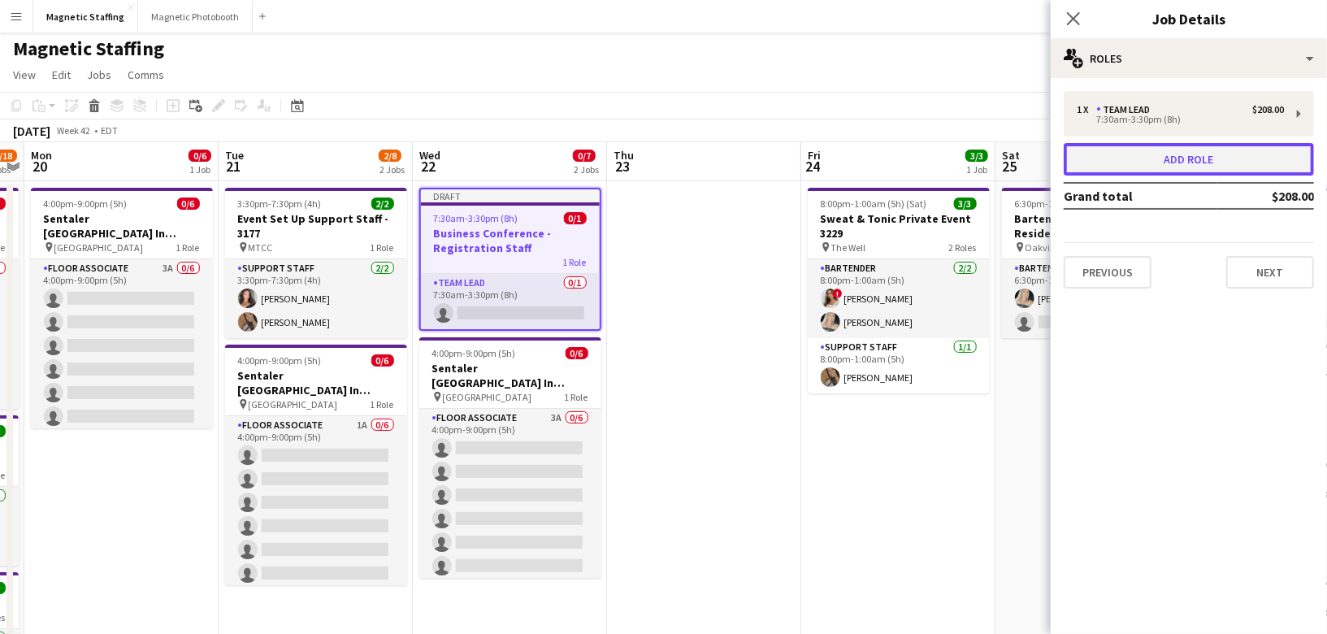
click at [1105, 158] on button "Add role" at bounding box center [1189, 159] width 250 height 33
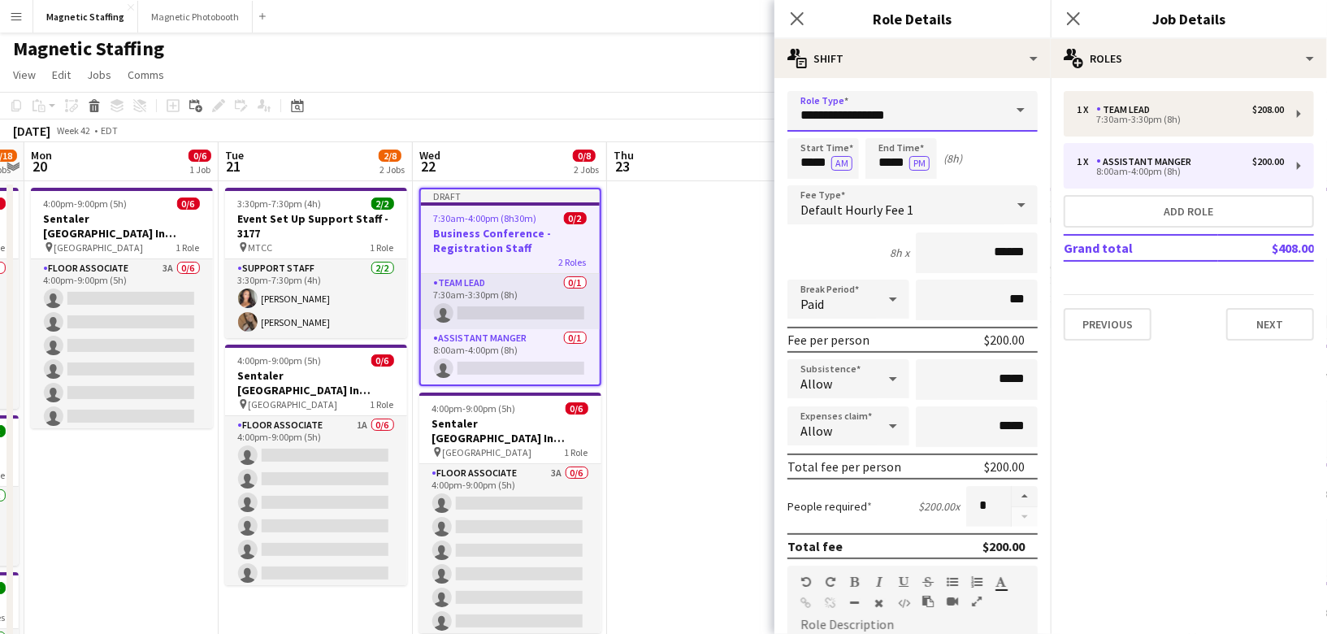
drag, startPoint x: 906, startPoint y: 120, endPoint x: 657, endPoint y: 120, distance: 248.7
click at [660, 120] on body "Menu Boards Boards Boards All jobs Status Workforce Workforce My Workforce Recr…" at bounding box center [663, 628] width 1327 height 1260
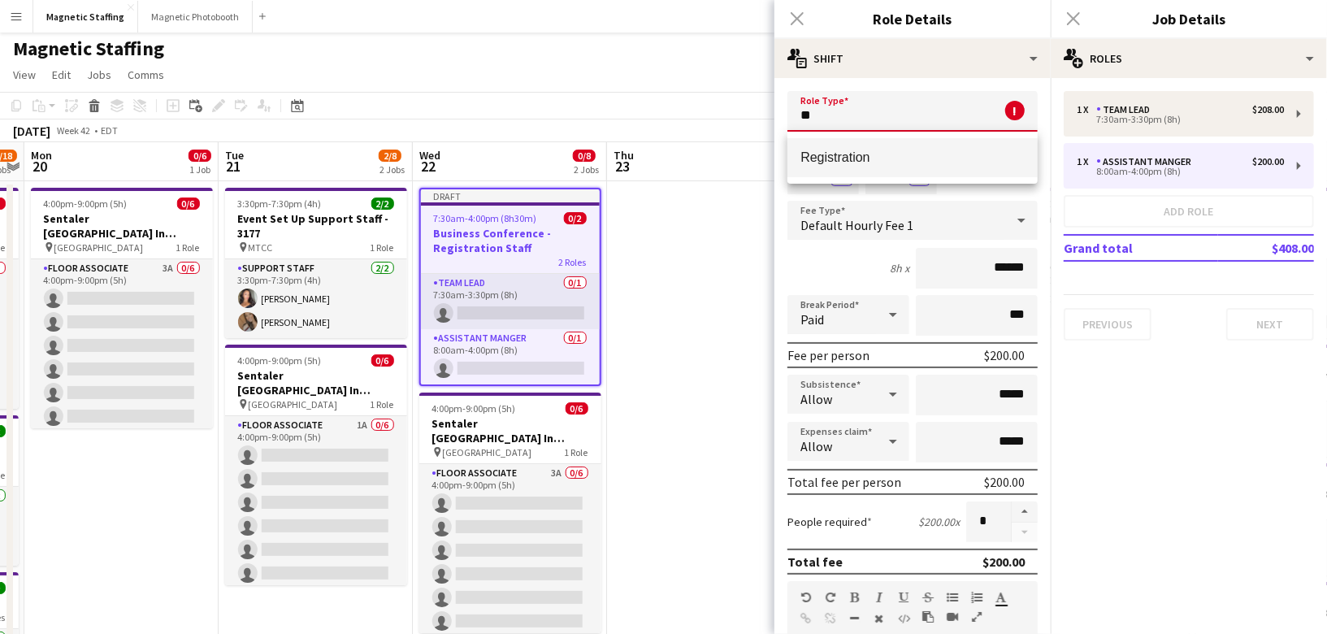
click at [807, 159] on span "Registration" at bounding box center [912, 157] width 224 height 15
type input "**********"
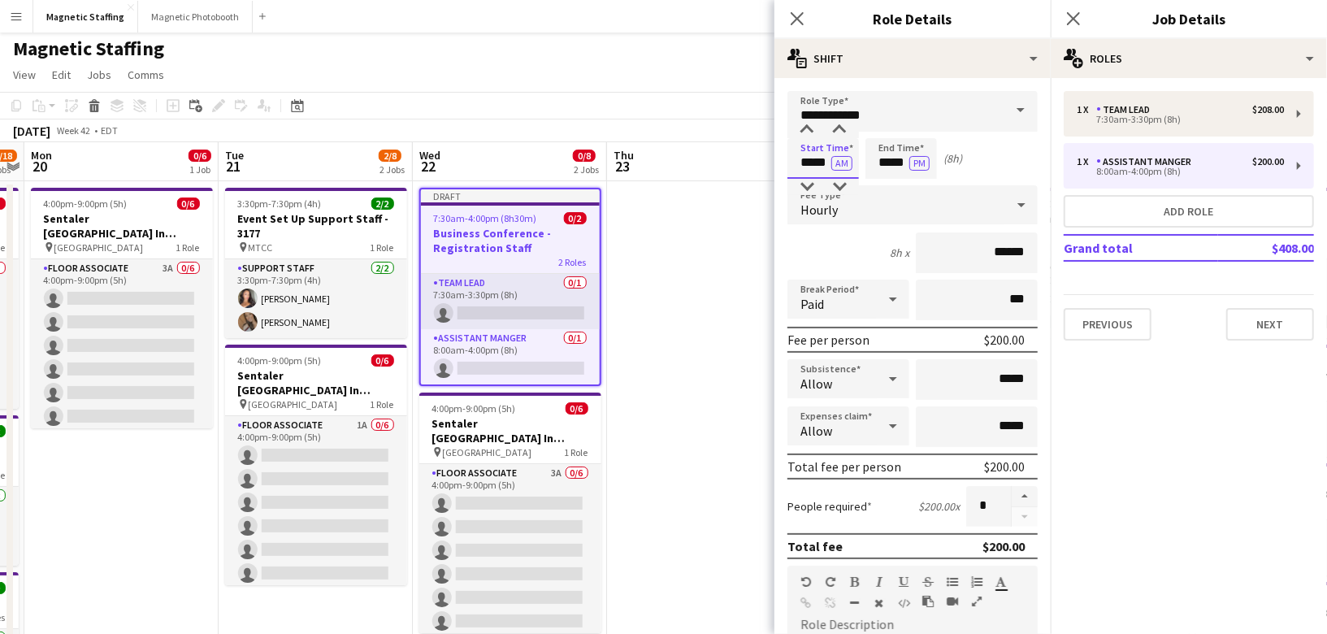
drag, startPoint x: 826, startPoint y: 165, endPoint x: 630, endPoint y: 138, distance: 197.7
click at [638, 150] on body "Menu Boards Boards Boards All jobs Status Workforce Workforce My Workforce Recr…" at bounding box center [663, 628] width 1327 height 1260
type input "*****"
drag, startPoint x: 908, startPoint y: 163, endPoint x: 700, endPoint y: 145, distance: 207.9
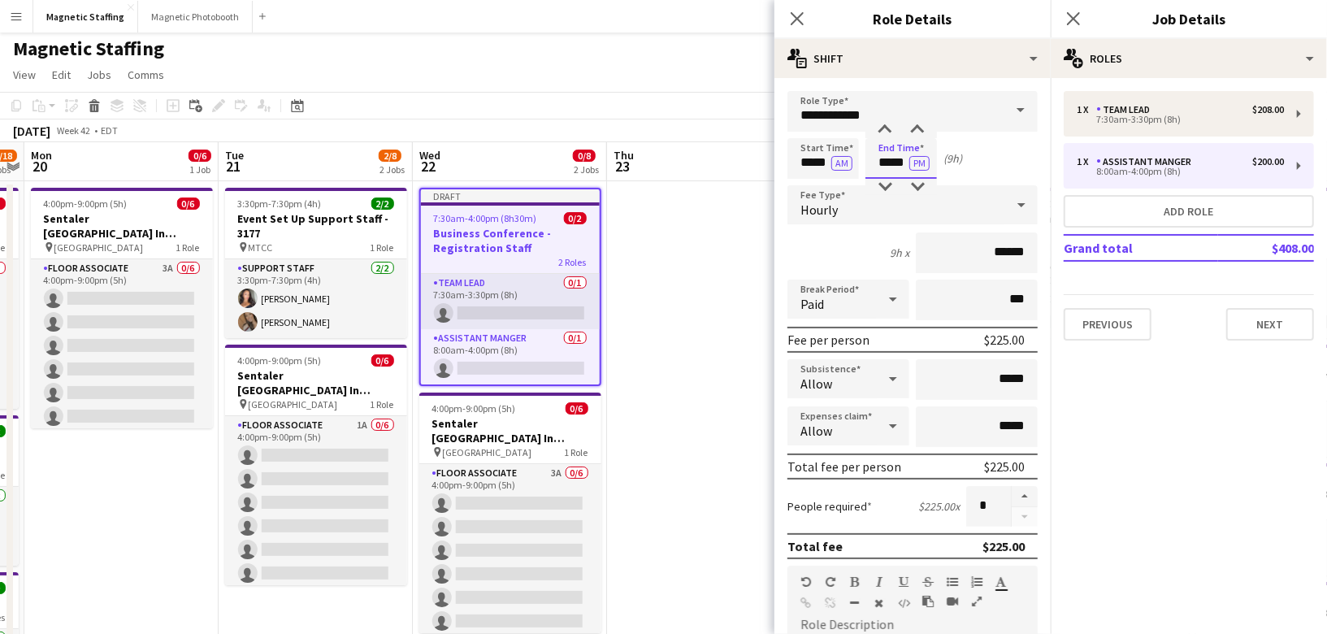
click at [729, 160] on body "Menu Boards Boards Boards All jobs Status Workforce Workforce My Workforce Recr…" at bounding box center [663, 628] width 1327 height 1260
type input "*****"
click at [1009, 253] on input "******" at bounding box center [977, 252] width 122 height 41
type input "******"
click at [1031, 495] on button "button" at bounding box center [1025, 496] width 26 height 21
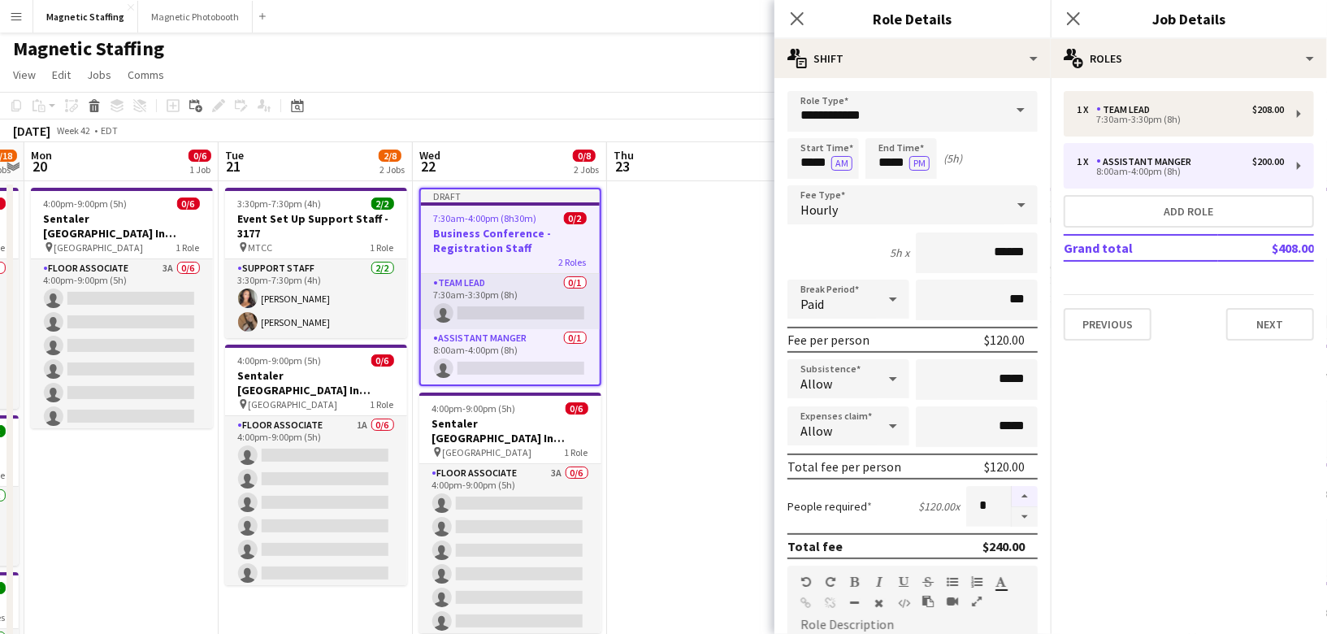
click at [1031, 495] on button "button" at bounding box center [1025, 496] width 26 height 21
type input "*"
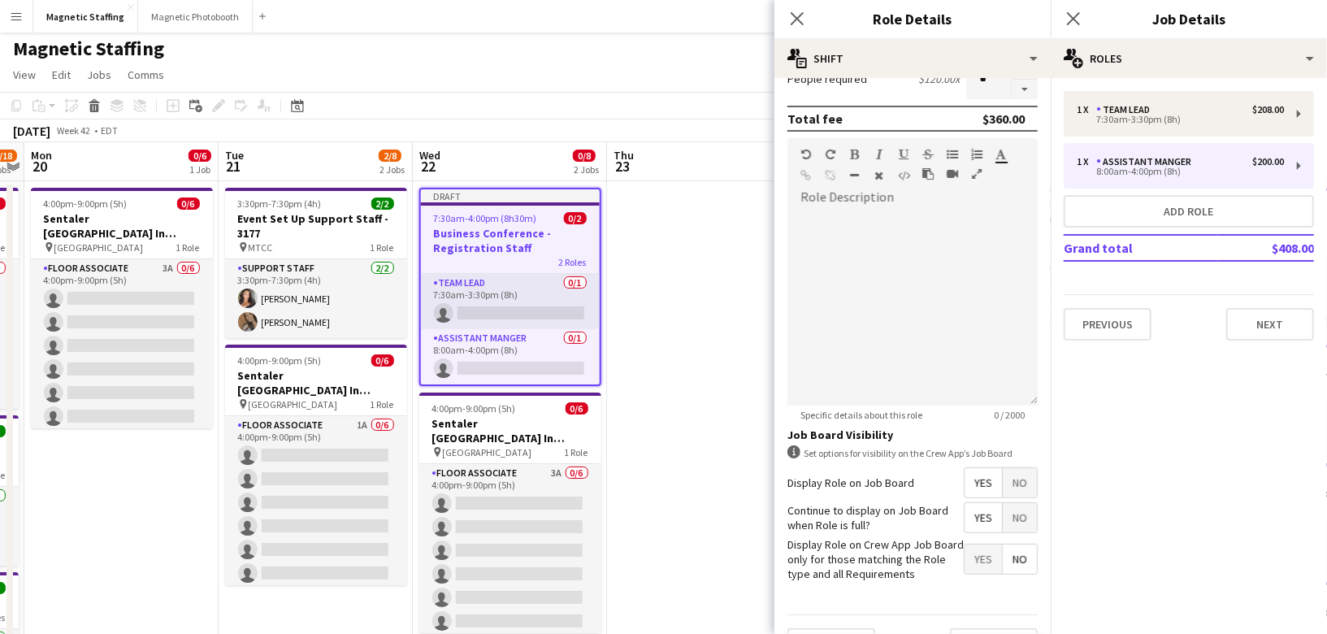
scroll to position [462, 0]
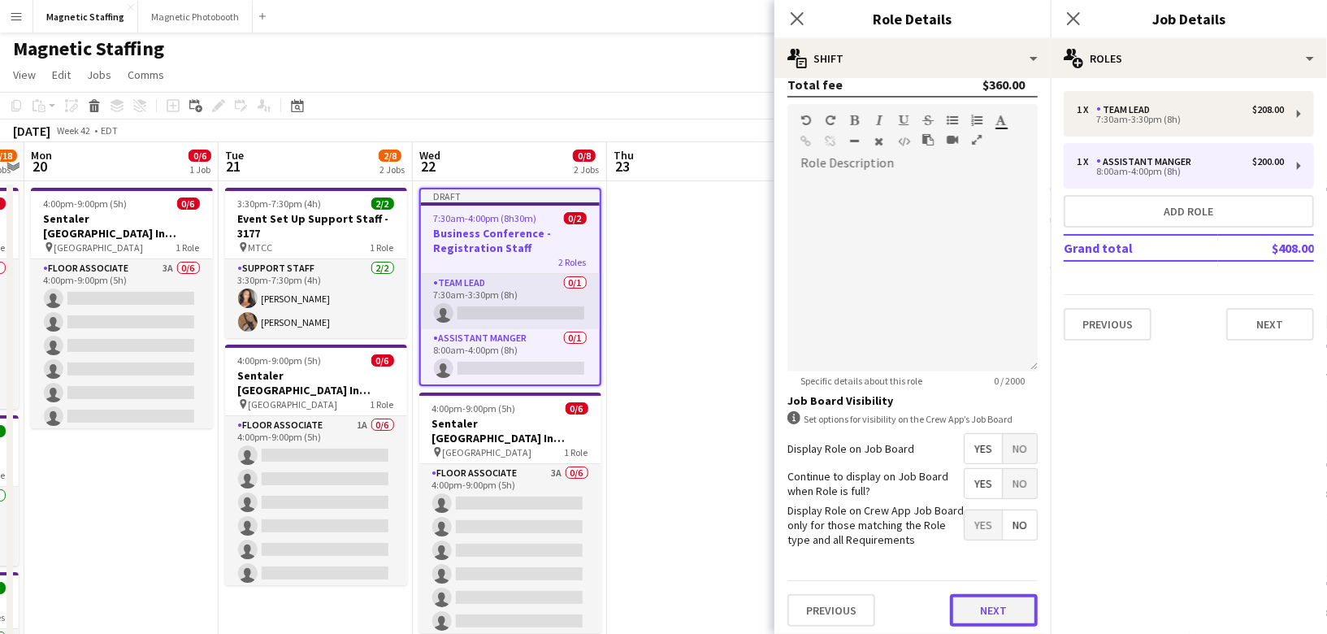
click at [969, 608] on button "Next" at bounding box center [994, 610] width 88 height 33
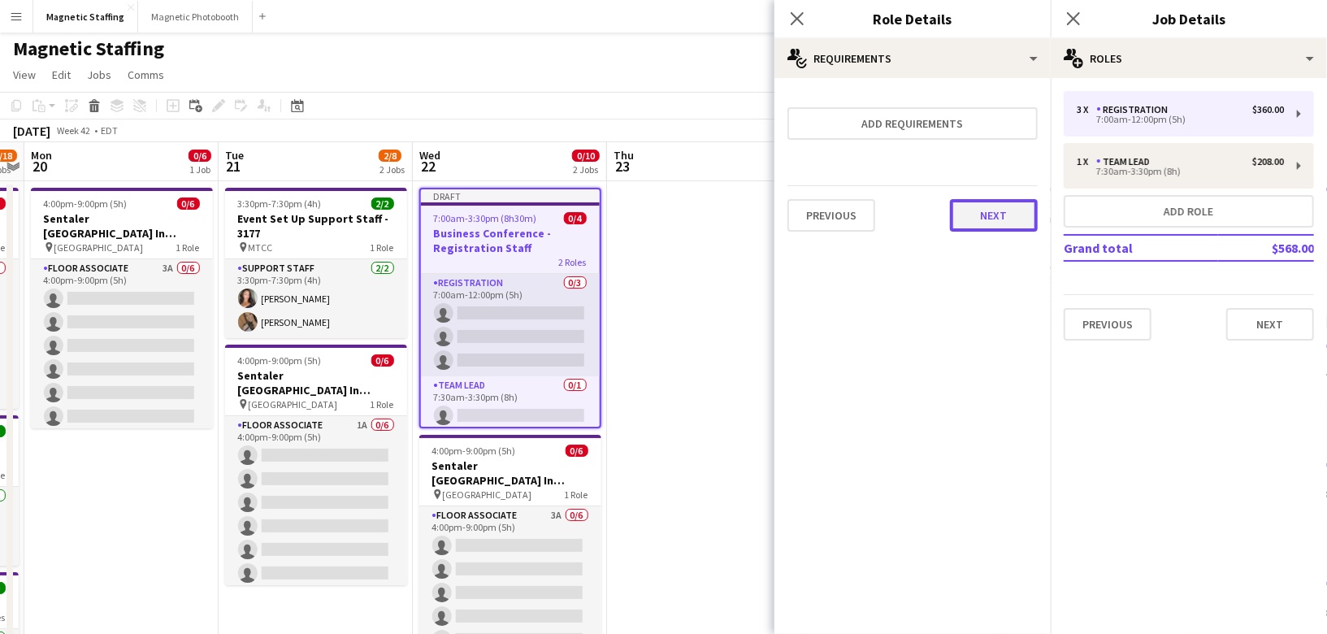
click at [984, 212] on button "Next" at bounding box center [994, 215] width 88 height 33
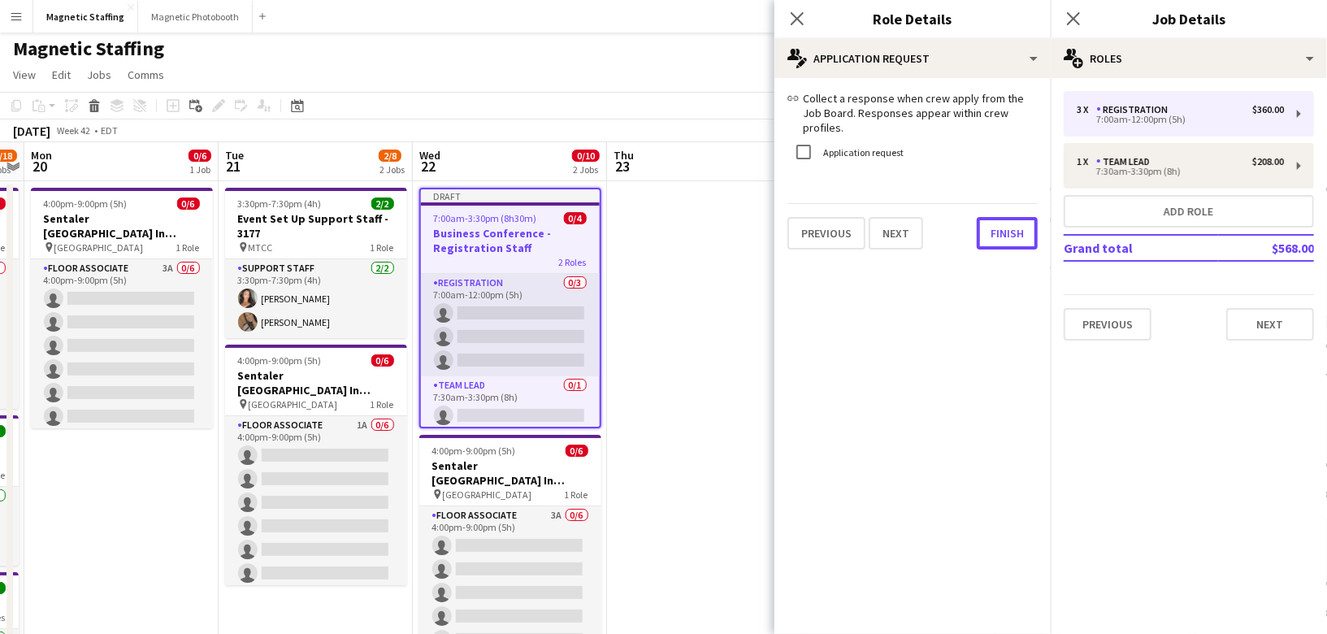
click at [984, 217] on button "Finish" at bounding box center [1007, 233] width 61 height 33
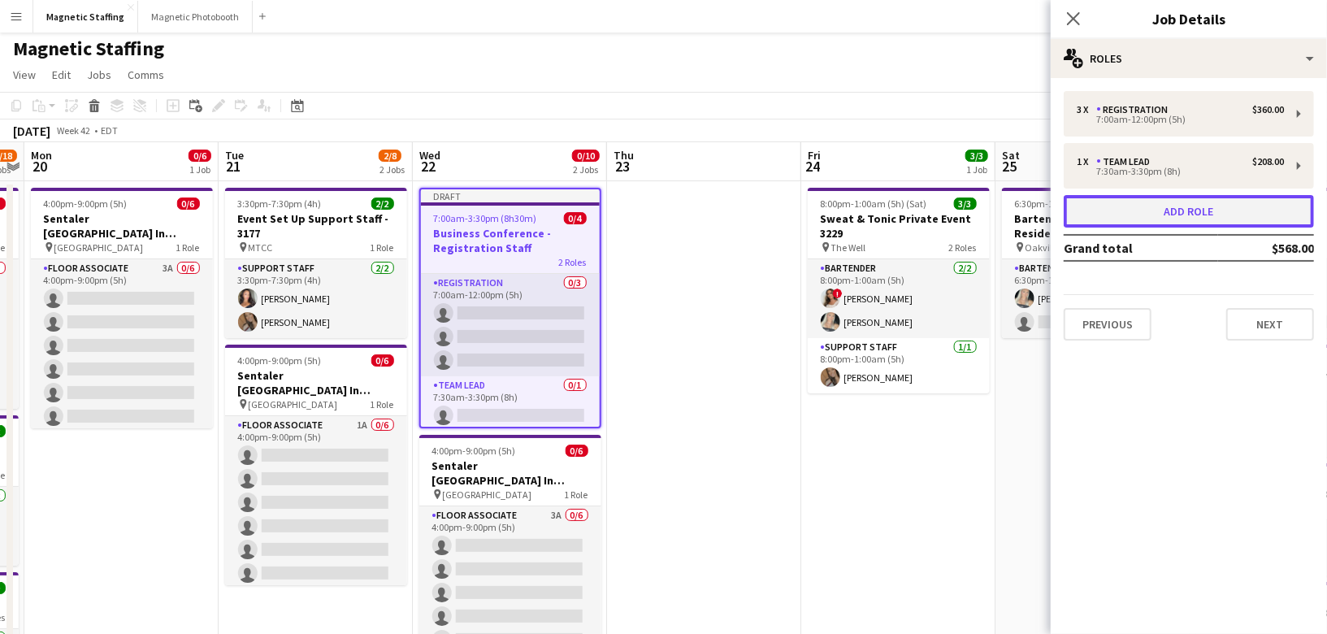
click at [1108, 213] on button "Add role" at bounding box center [1189, 211] width 250 height 33
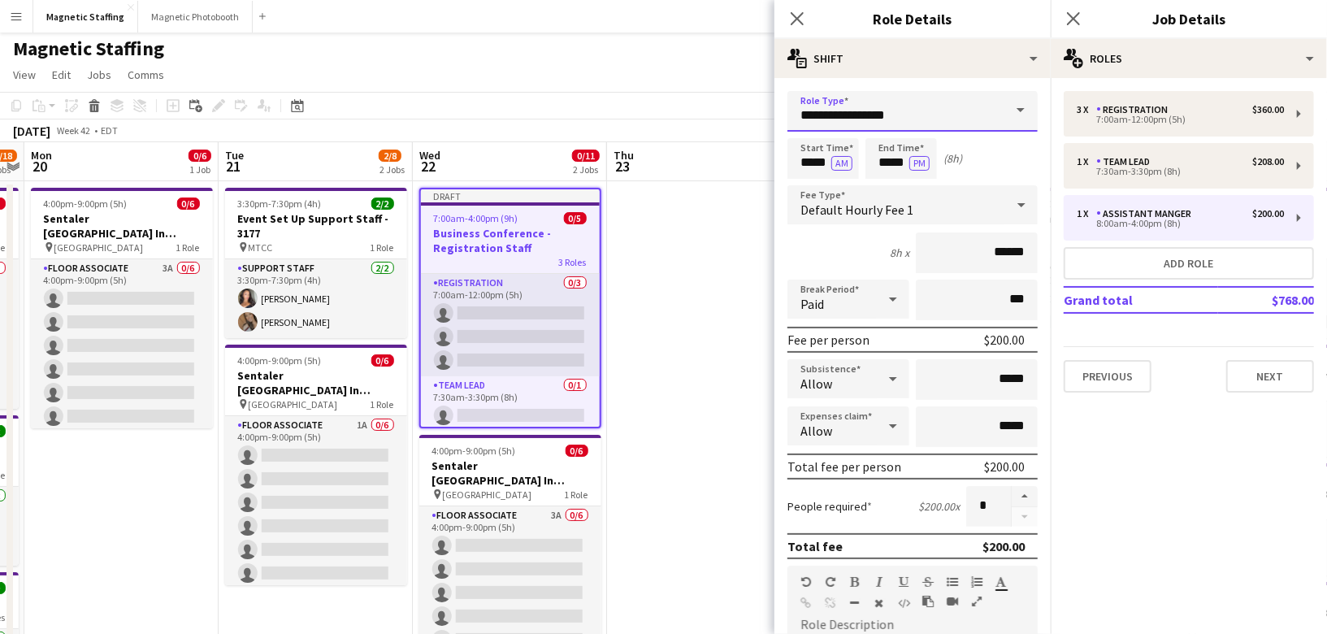
drag, startPoint x: 900, startPoint y: 114, endPoint x: 713, endPoint y: 114, distance: 186.9
click at [713, 114] on body "Menu Boards Boards Boards All jobs Status Workforce Workforce My Workforce Recr…" at bounding box center [663, 628] width 1327 height 1260
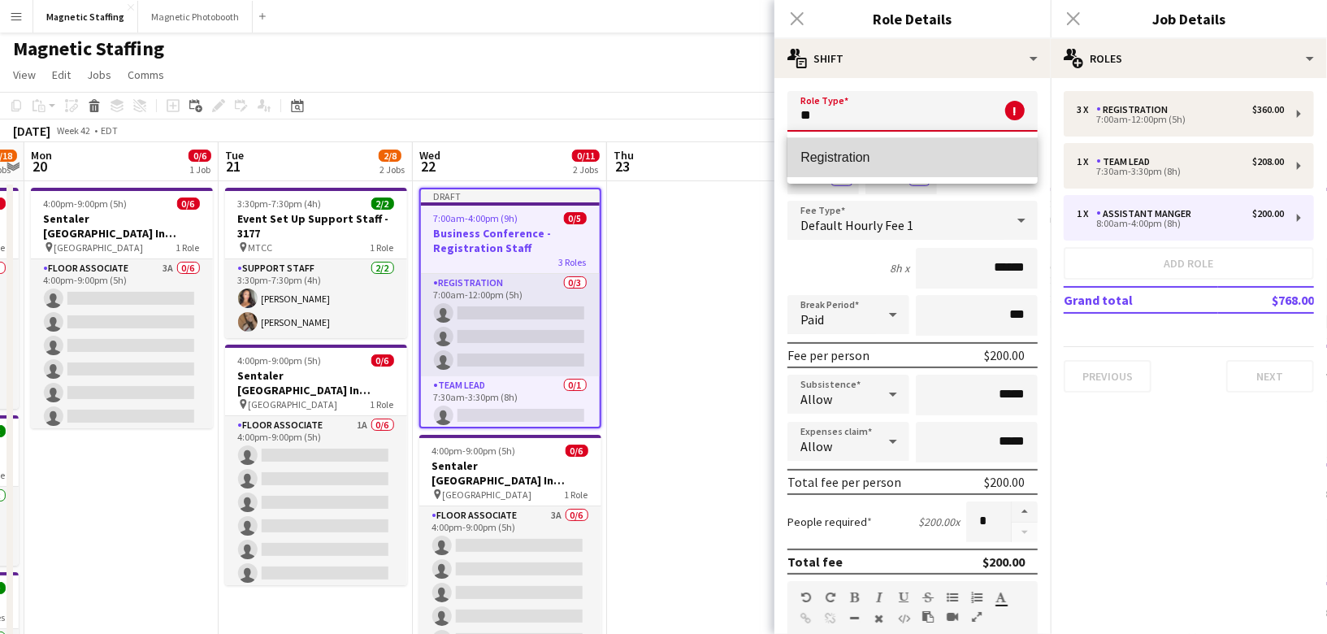
click at [852, 170] on mat-option "Registration" at bounding box center [912, 157] width 250 height 39
type input "**********"
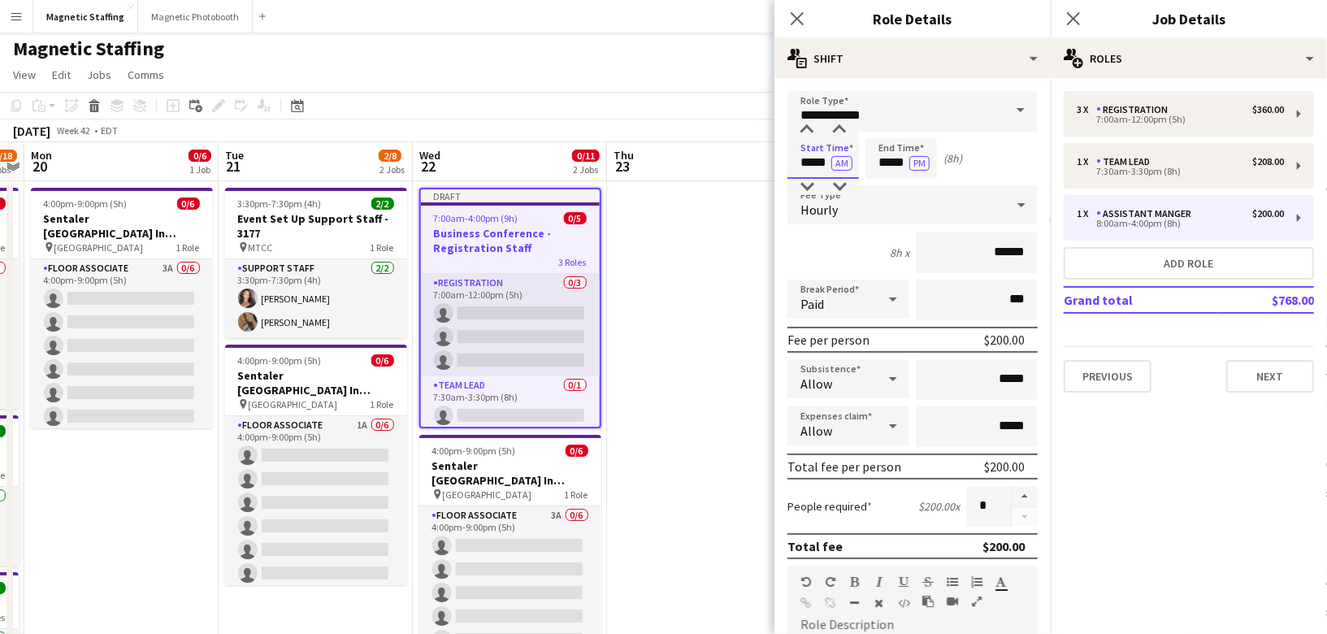
drag, startPoint x: 826, startPoint y: 164, endPoint x: 735, endPoint y: 160, distance: 91.9
click at [735, 160] on body "Menu Boards Boards Boards All jobs Status Workforce Workforce My Workforce Recr…" at bounding box center [663, 628] width 1327 height 1260
type input "*****"
drag, startPoint x: 908, startPoint y: 163, endPoint x: 806, endPoint y: 149, distance: 102.6
click at [807, 154] on div "Start Time ***** AM End Time ***** PM (8h 30m)" at bounding box center [912, 158] width 250 height 41
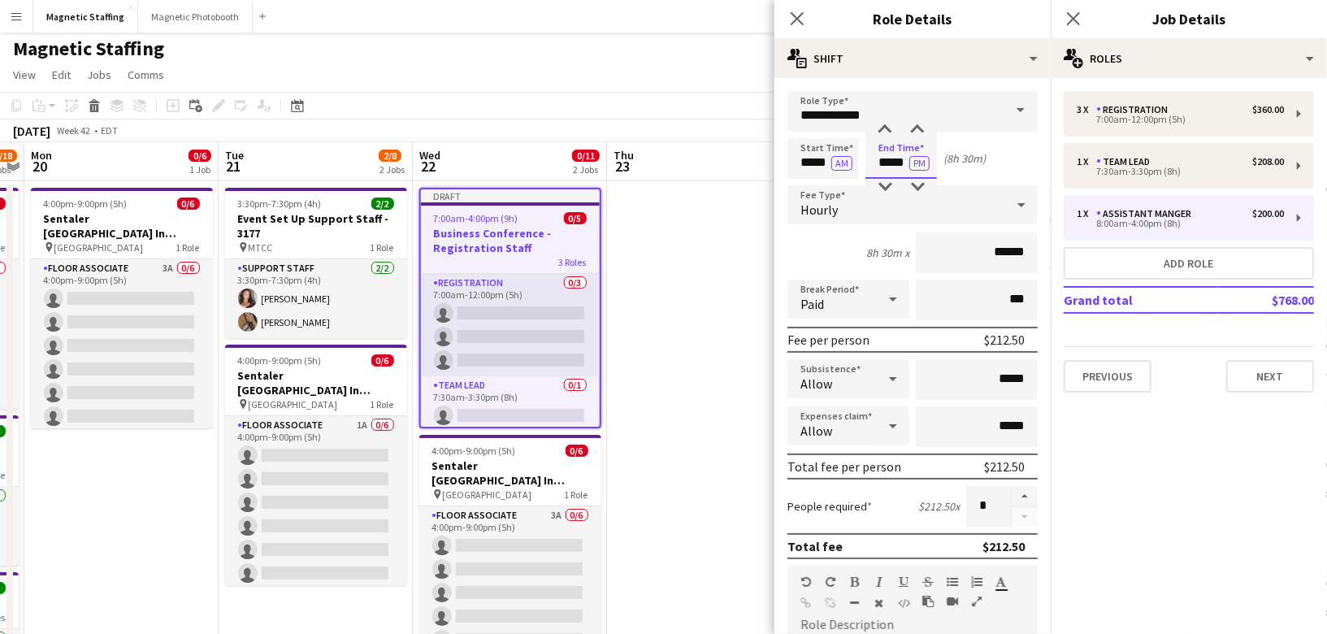
type input "*****"
click at [1001, 251] on input "******" at bounding box center [977, 252] width 122 height 41
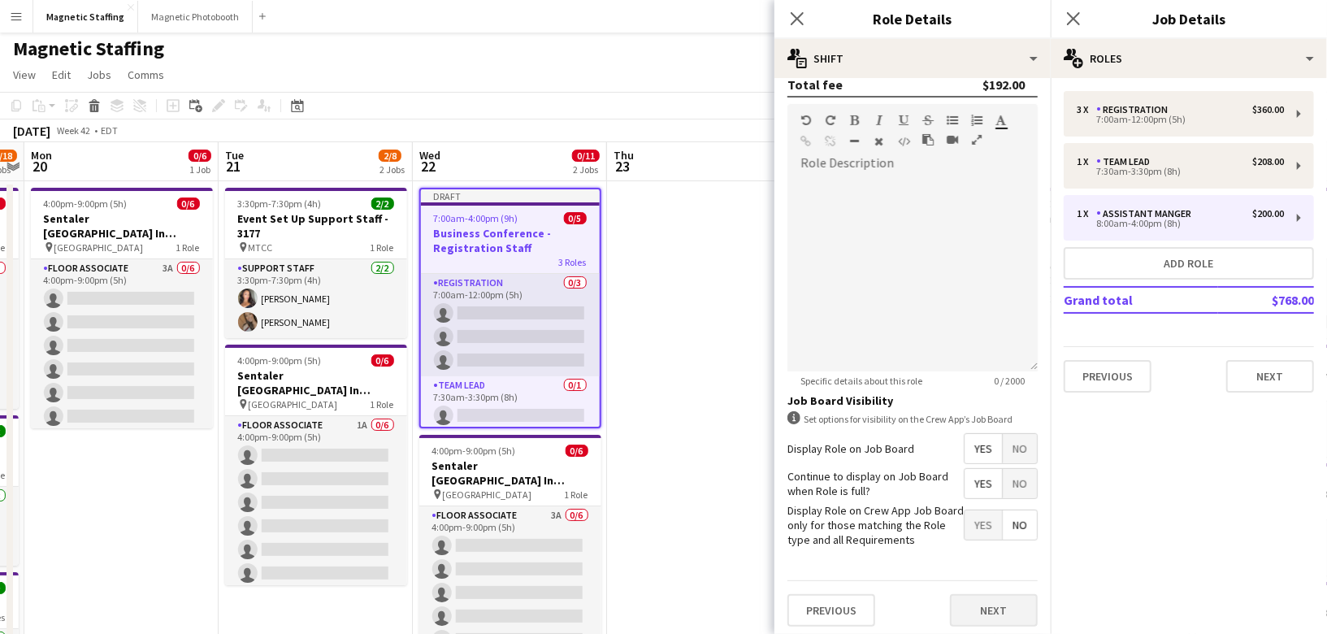
type input "******"
click at [977, 608] on button "Next" at bounding box center [994, 610] width 88 height 33
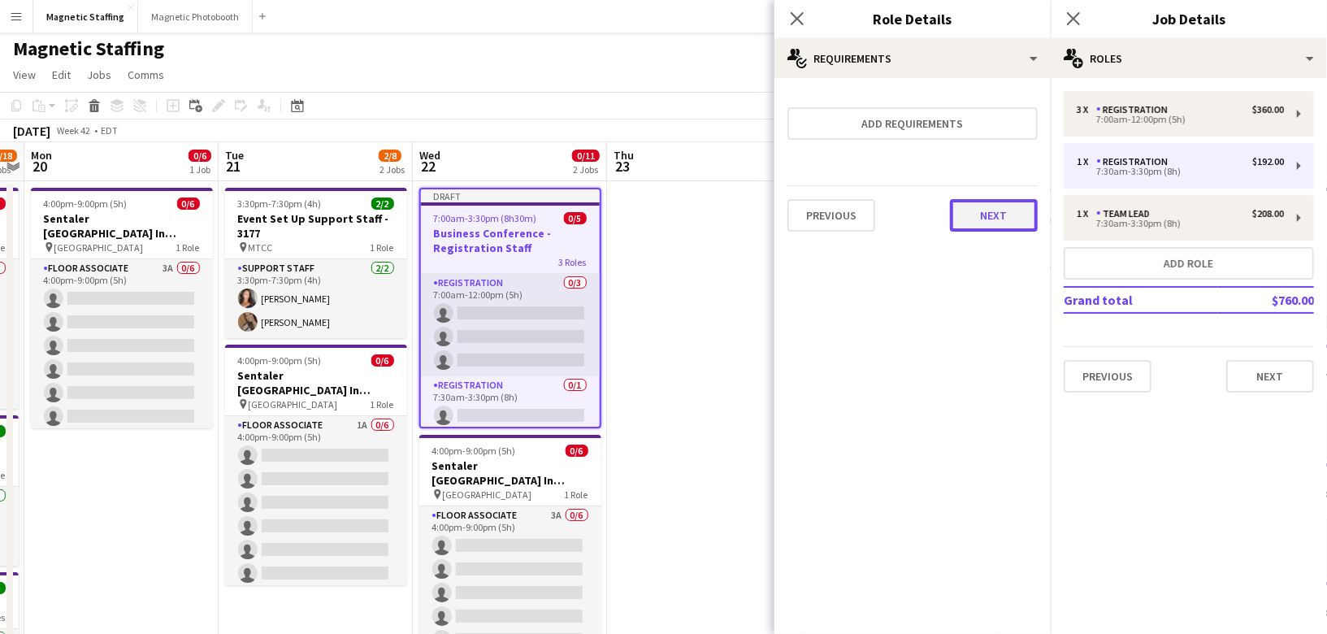
click at [986, 215] on button "Next" at bounding box center [994, 215] width 88 height 33
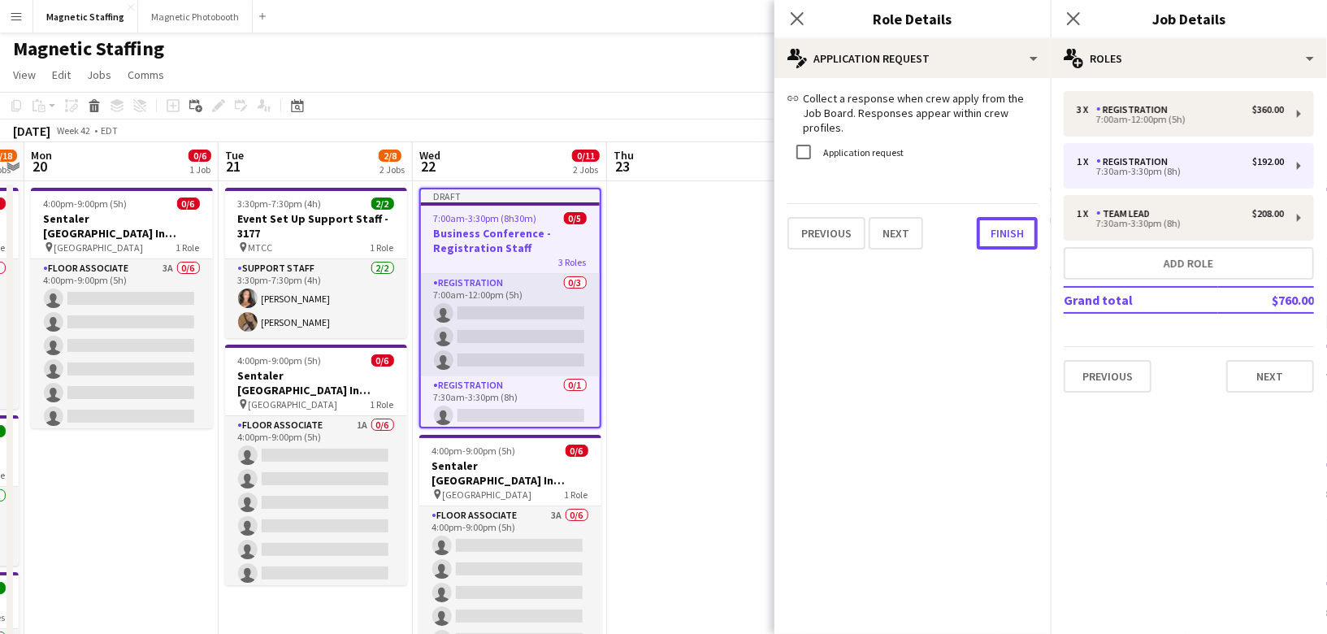
click at [986, 217] on button "Finish" at bounding box center [1007, 233] width 61 height 33
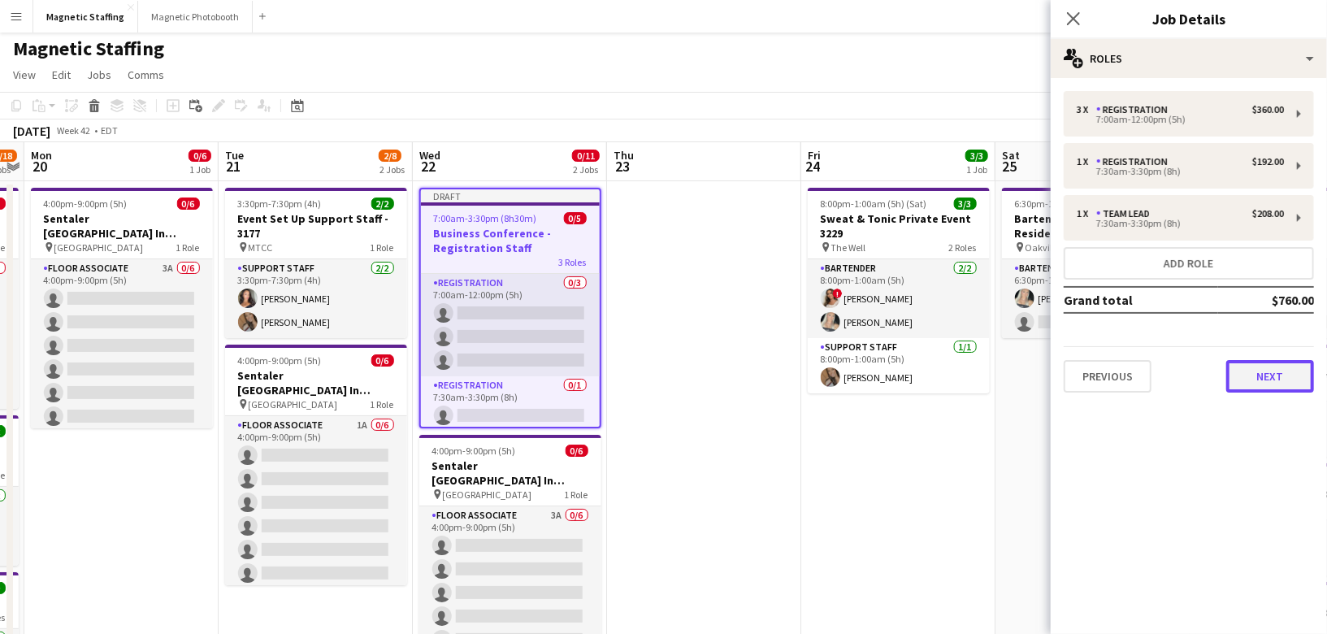
click at [1255, 375] on button "Next" at bounding box center [1270, 376] width 88 height 33
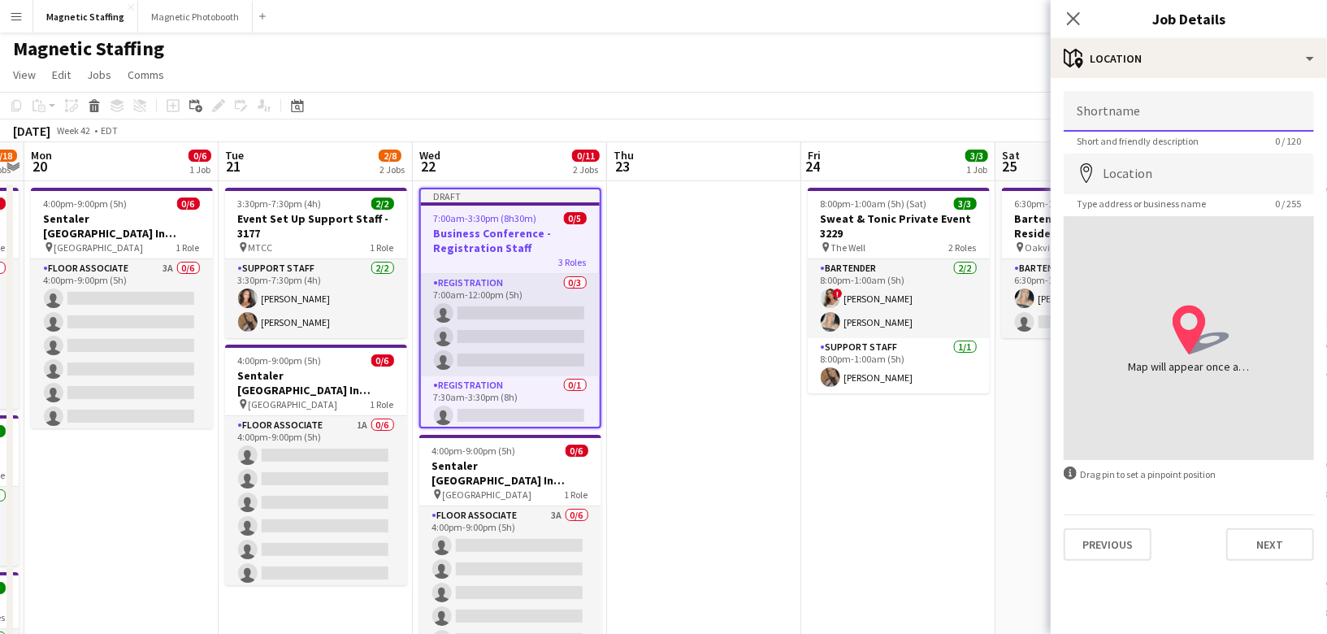
click at [1110, 111] on input "Shortname" at bounding box center [1189, 111] width 250 height 41
type input "*******"
click at [1107, 175] on input "Location" at bounding box center [1189, 174] width 250 height 41
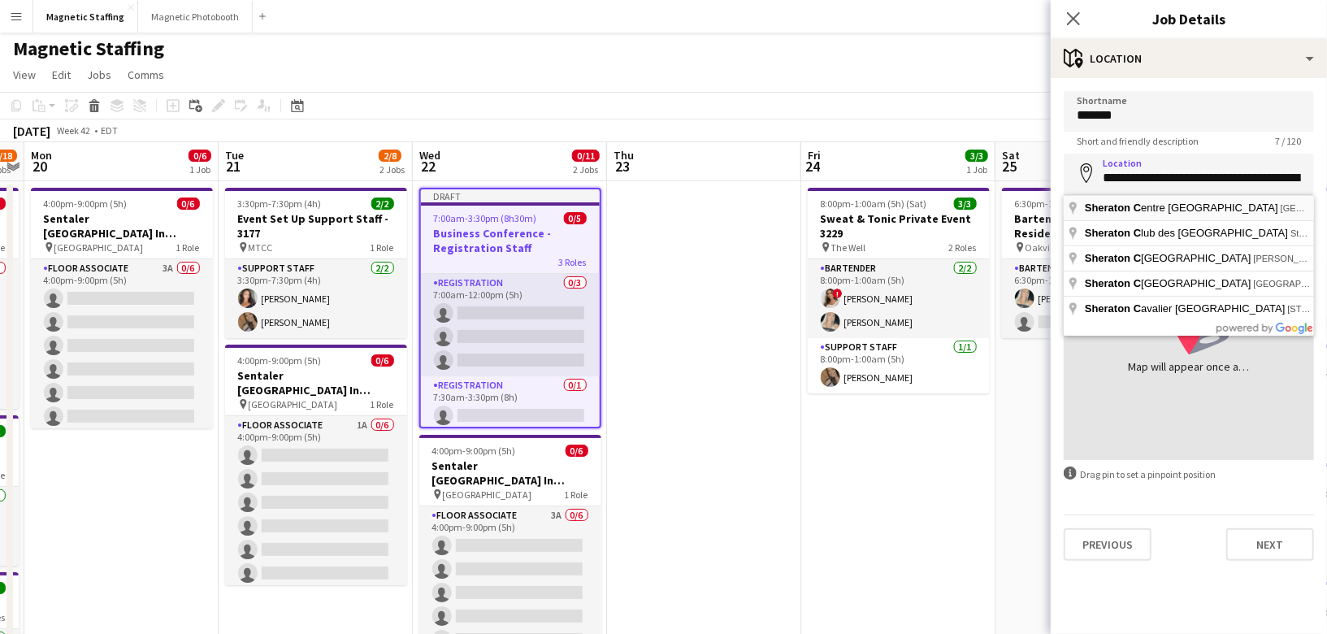
type input "**********"
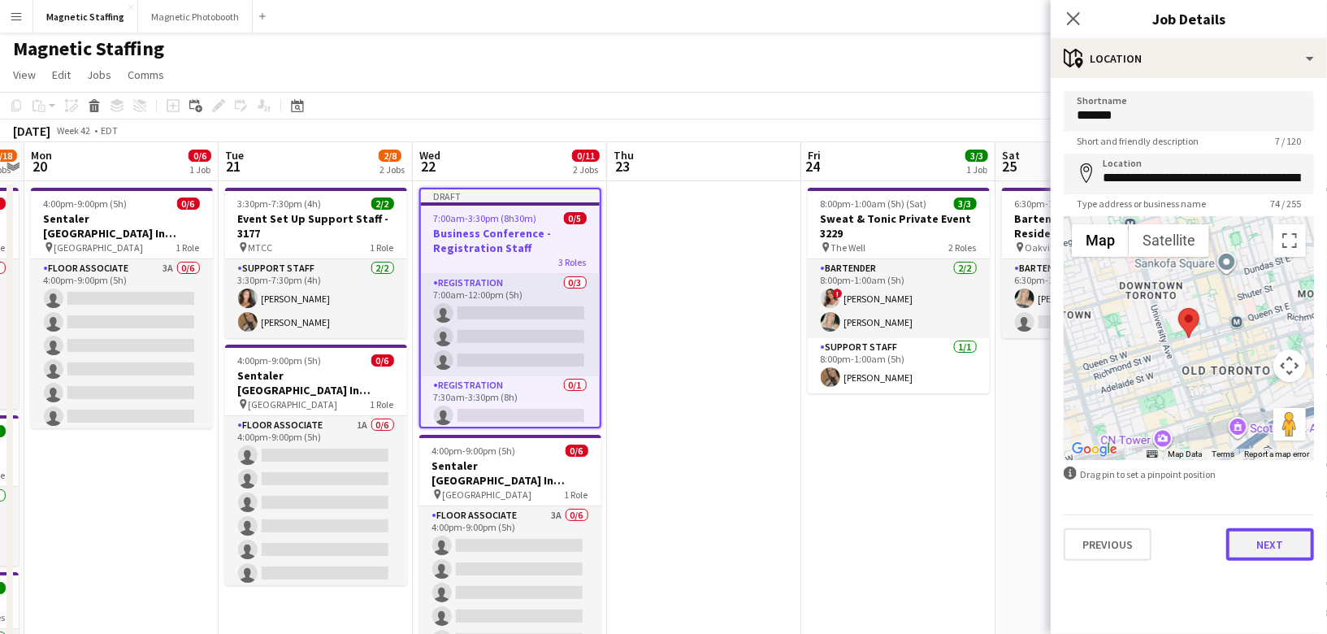
click at [1265, 546] on button "Next" at bounding box center [1270, 544] width 88 height 33
type input "*******"
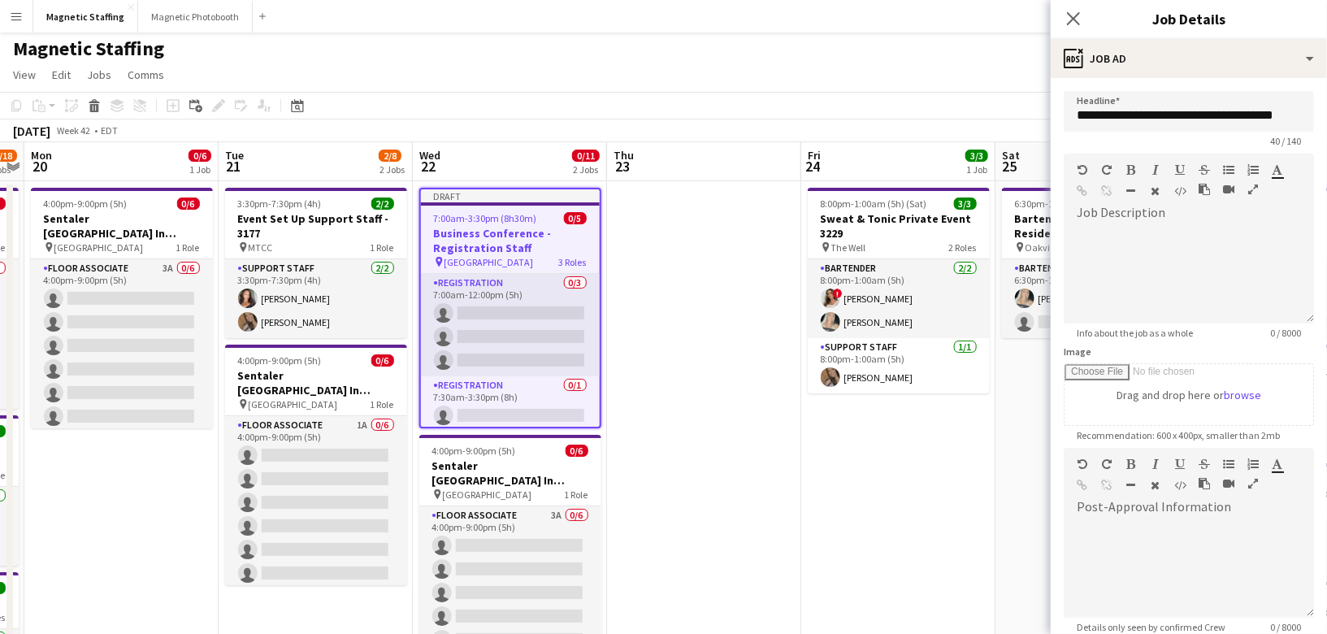
scroll to position [167, 0]
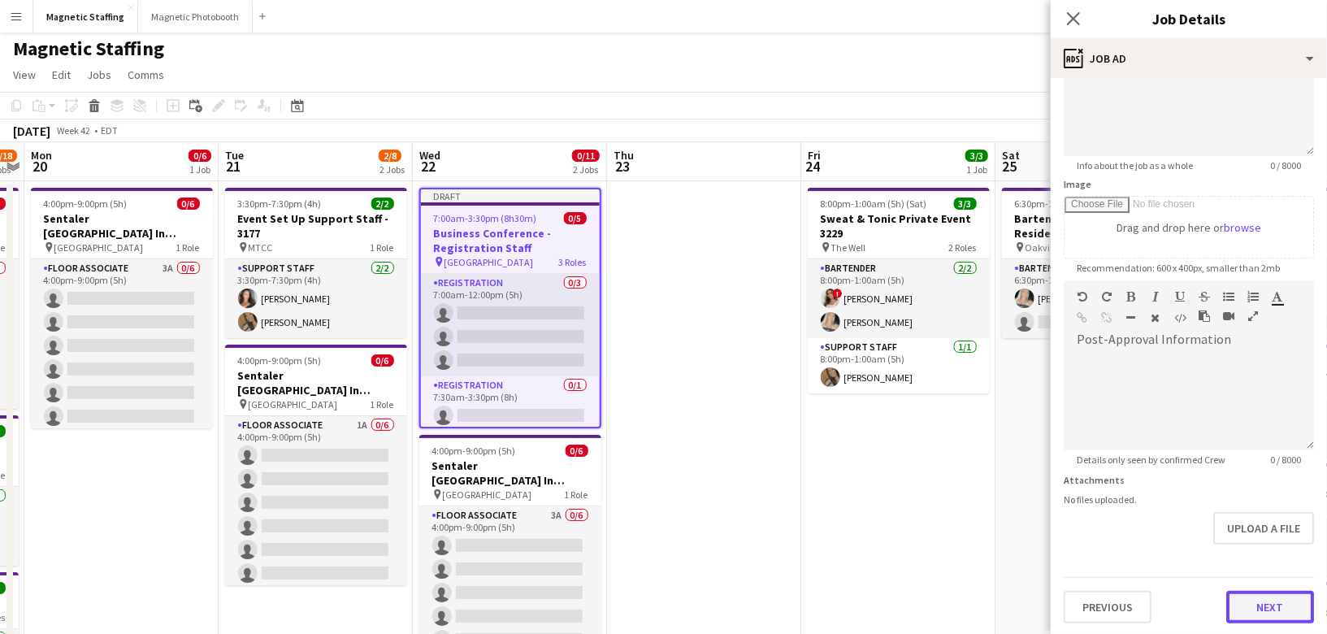
click at [1250, 591] on button "Next" at bounding box center [1270, 607] width 88 height 33
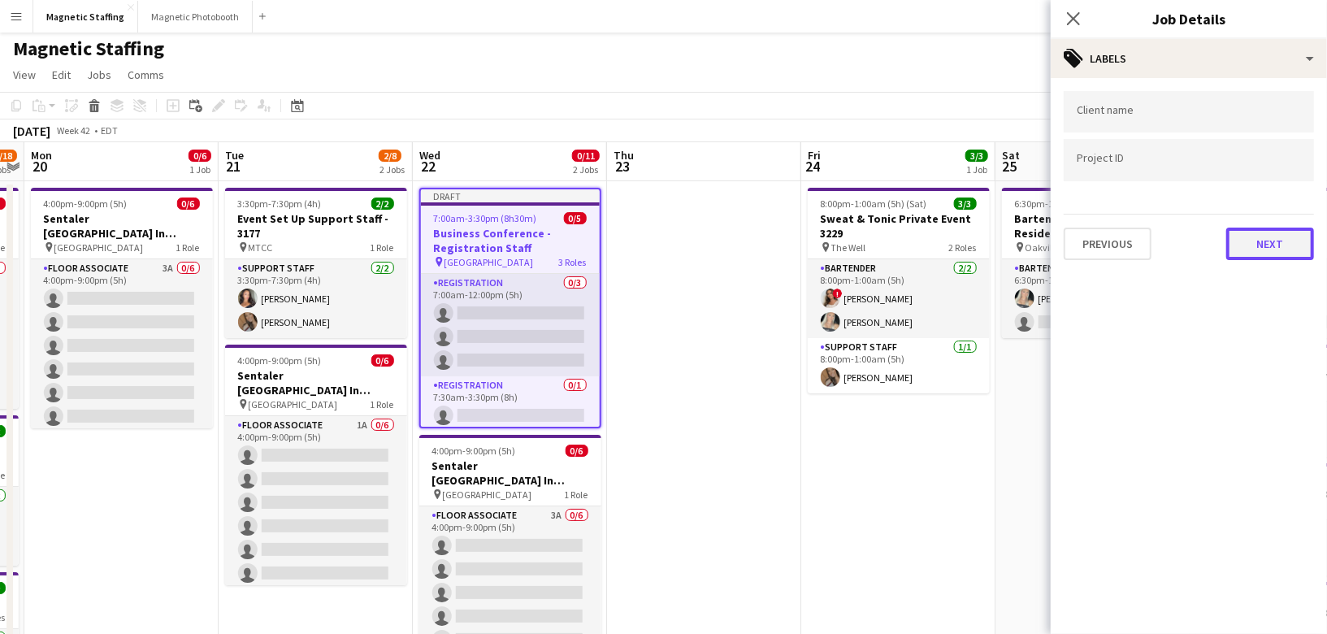
click at [1284, 235] on button "Next" at bounding box center [1270, 244] width 88 height 33
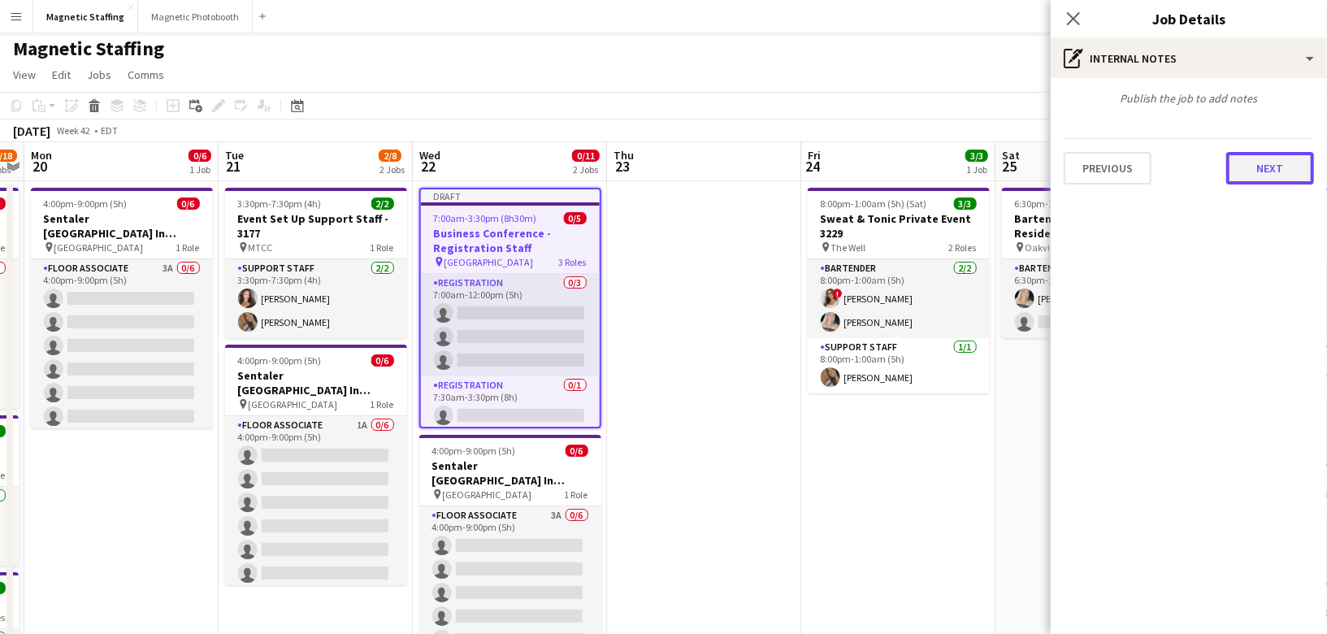
click at [1281, 172] on button "Next" at bounding box center [1270, 168] width 88 height 33
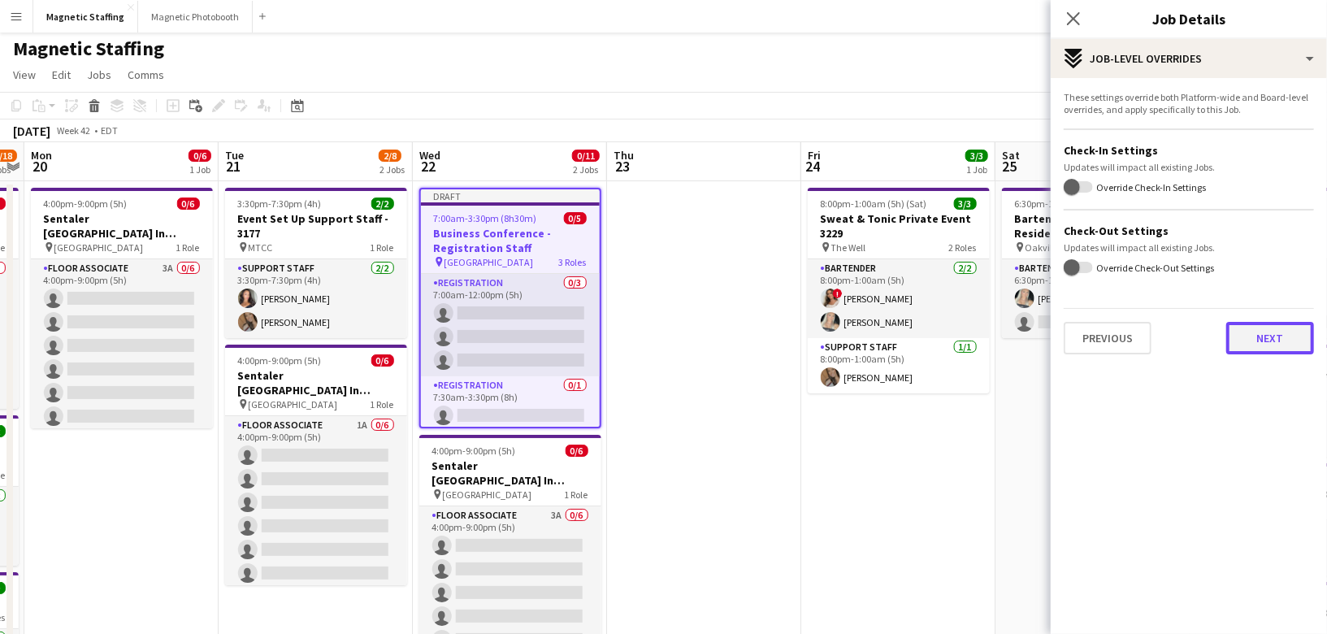
click at [1299, 335] on button "Next" at bounding box center [1270, 338] width 88 height 33
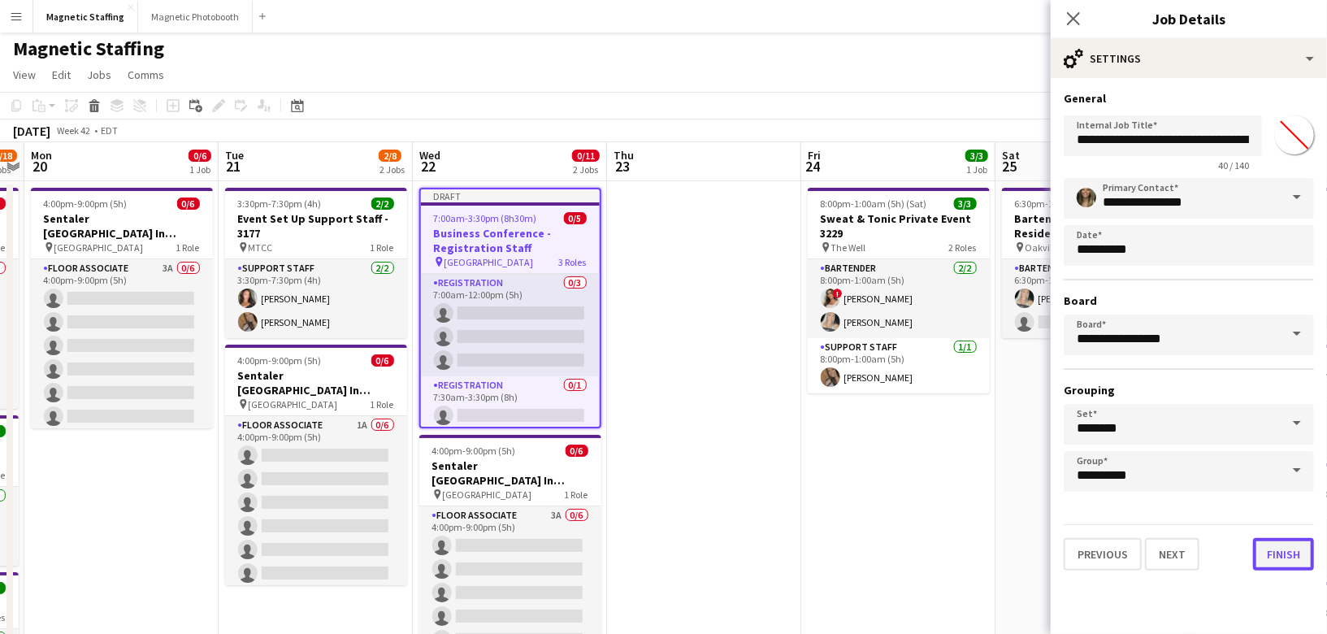
click at [1284, 553] on button "Finish" at bounding box center [1283, 554] width 61 height 33
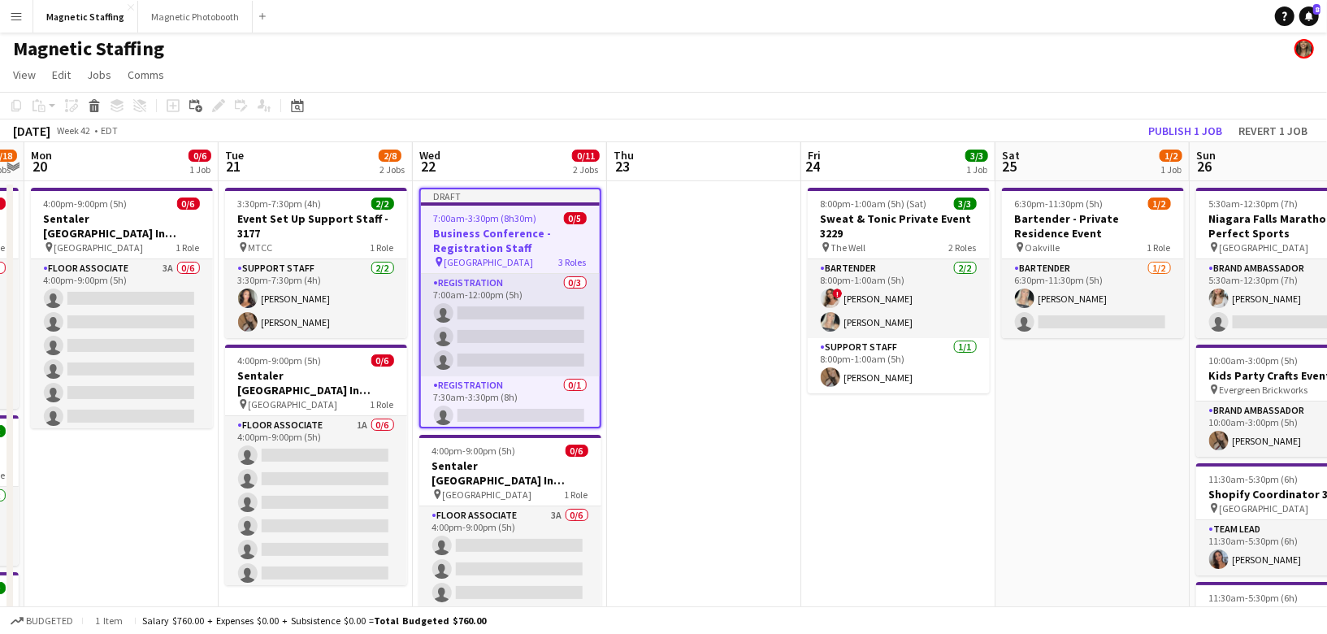
click at [490, 234] on h3 "Business Conference - Registration Staff" at bounding box center [510, 240] width 179 height 29
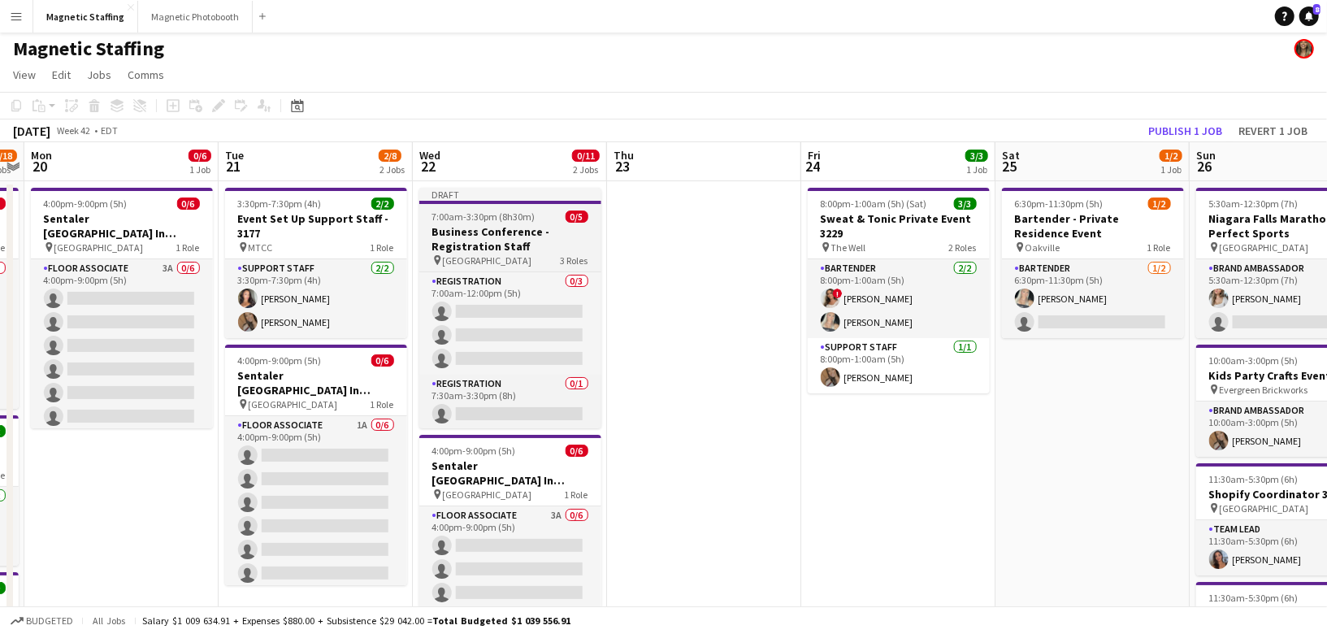
scroll to position [0, 559]
click at [490, 234] on h3 "Business Conference - Registration Staff" at bounding box center [509, 238] width 182 height 29
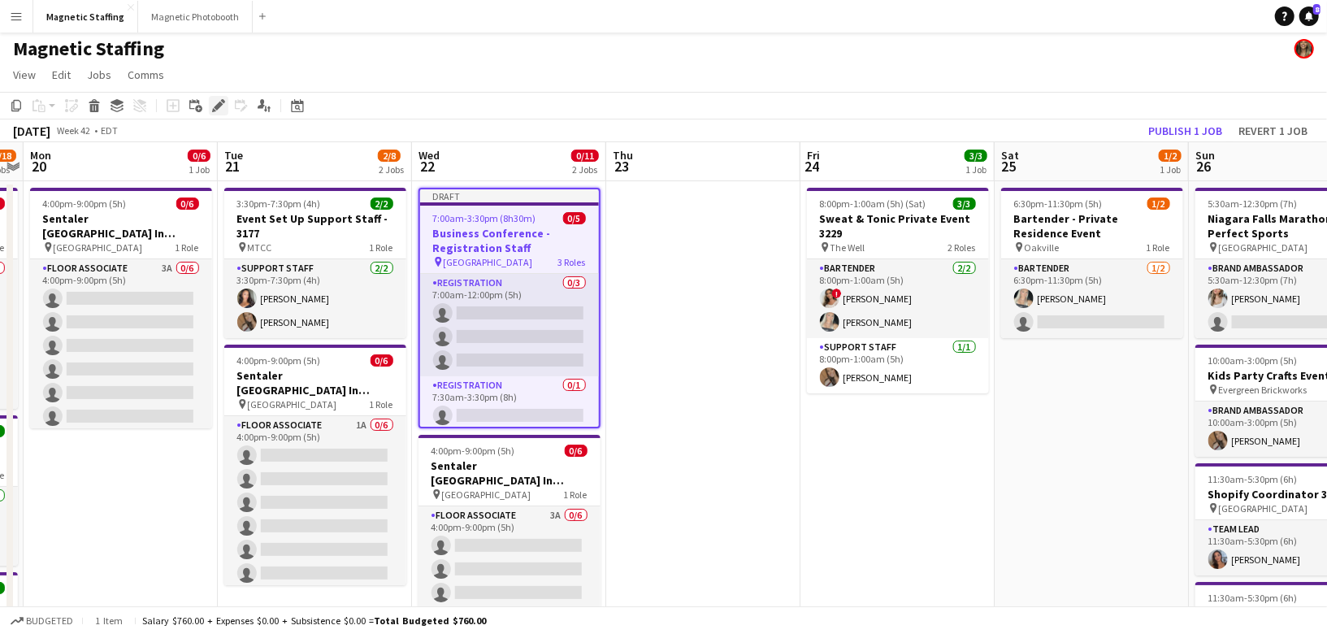
click at [216, 99] on icon "Edit" at bounding box center [218, 105] width 13 height 13
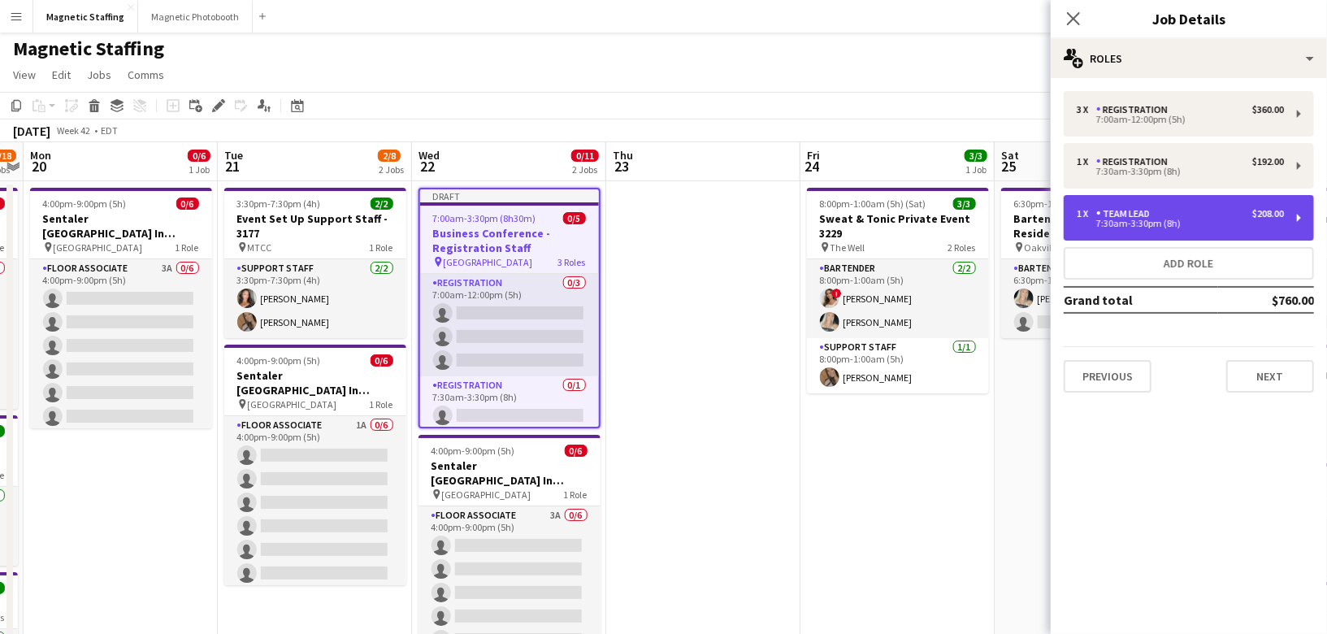
click at [1236, 210] on div "1 x Team Lead $208.00" at bounding box center [1180, 213] width 207 height 11
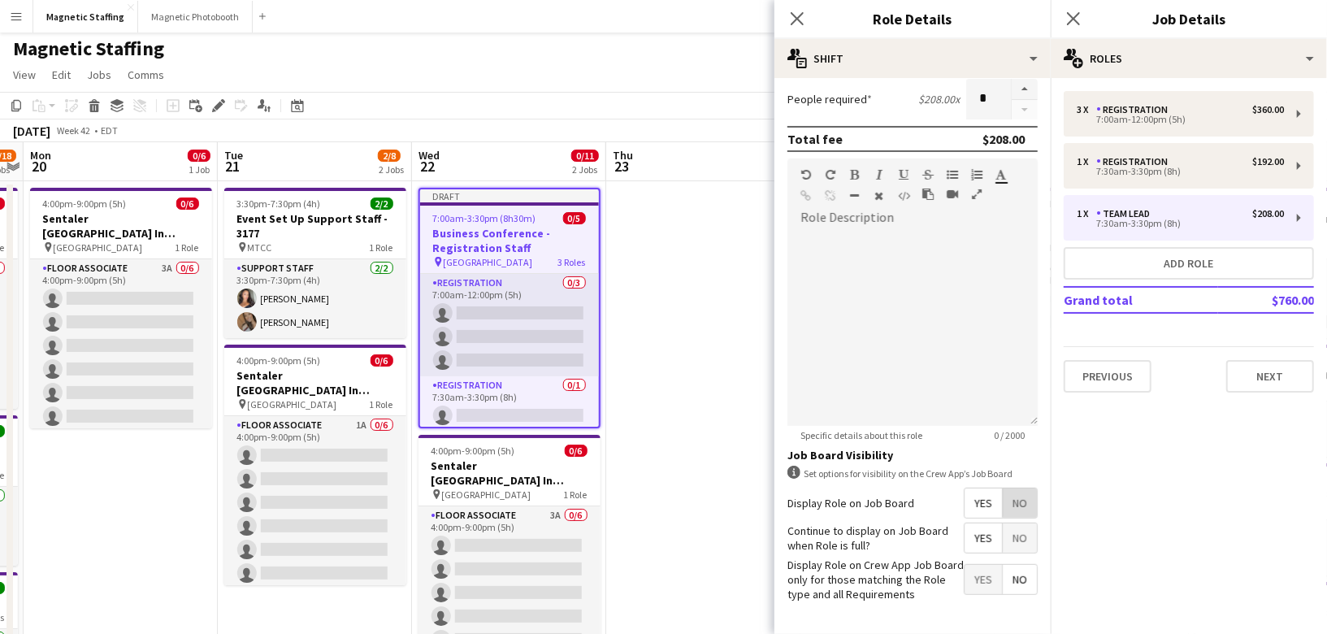
click at [1021, 497] on span "No" at bounding box center [1020, 502] width 34 height 29
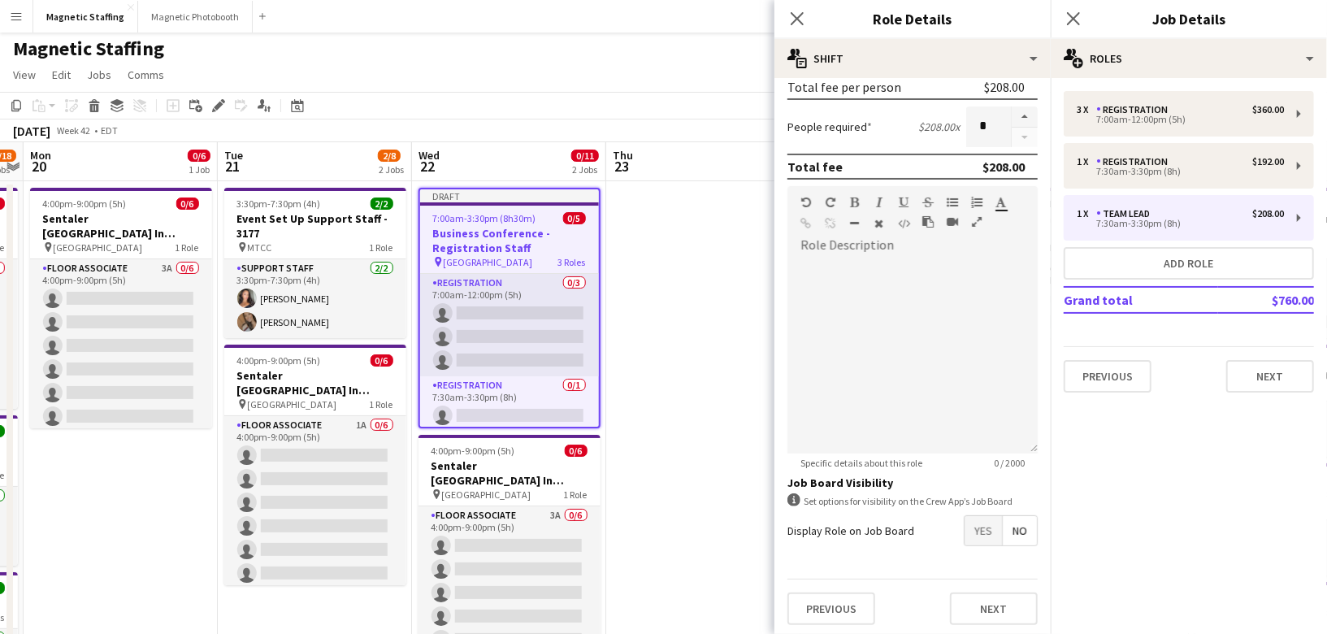
scroll to position [233, 0]
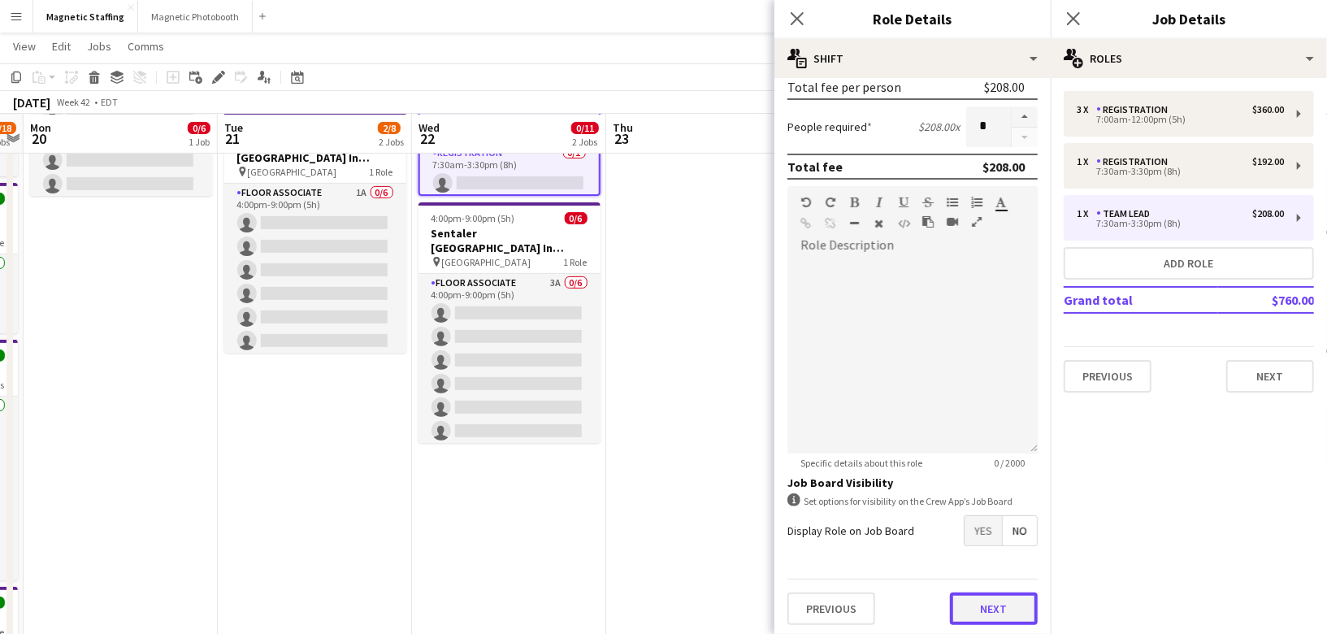
click at [980, 601] on button "Next" at bounding box center [994, 608] width 88 height 33
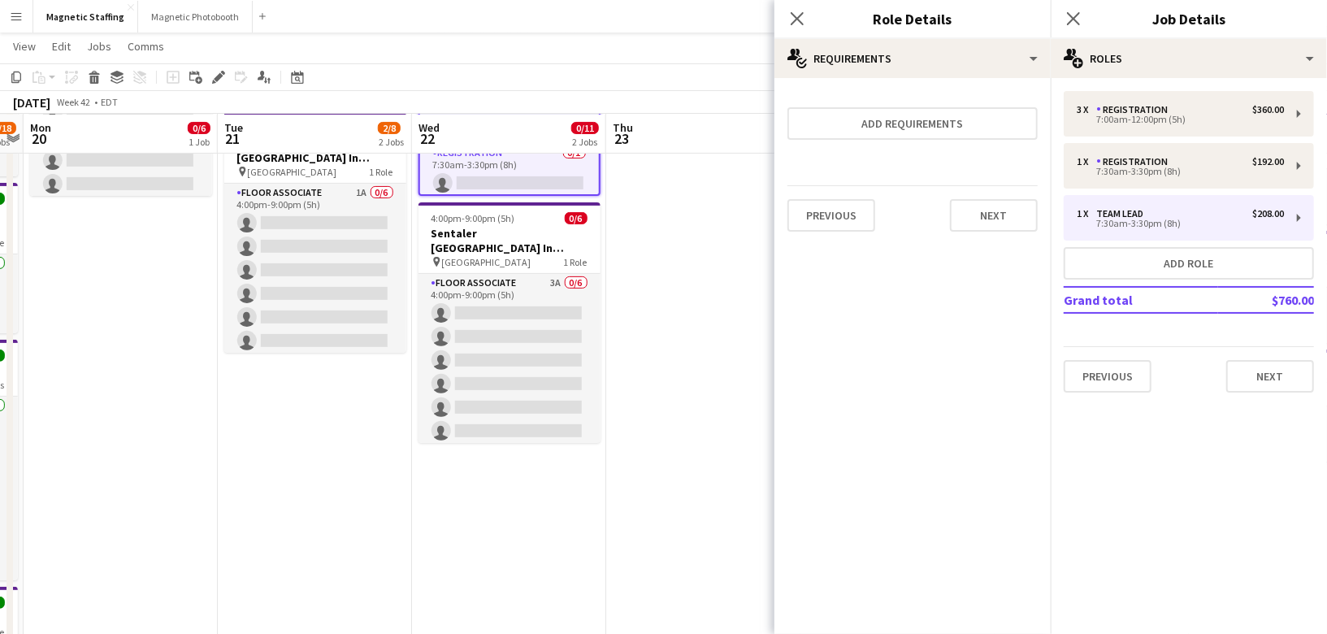
scroll to position [0, 0]
click at [990, 215] on button "Next" at bounding box center [994, 215] width 88 height 33
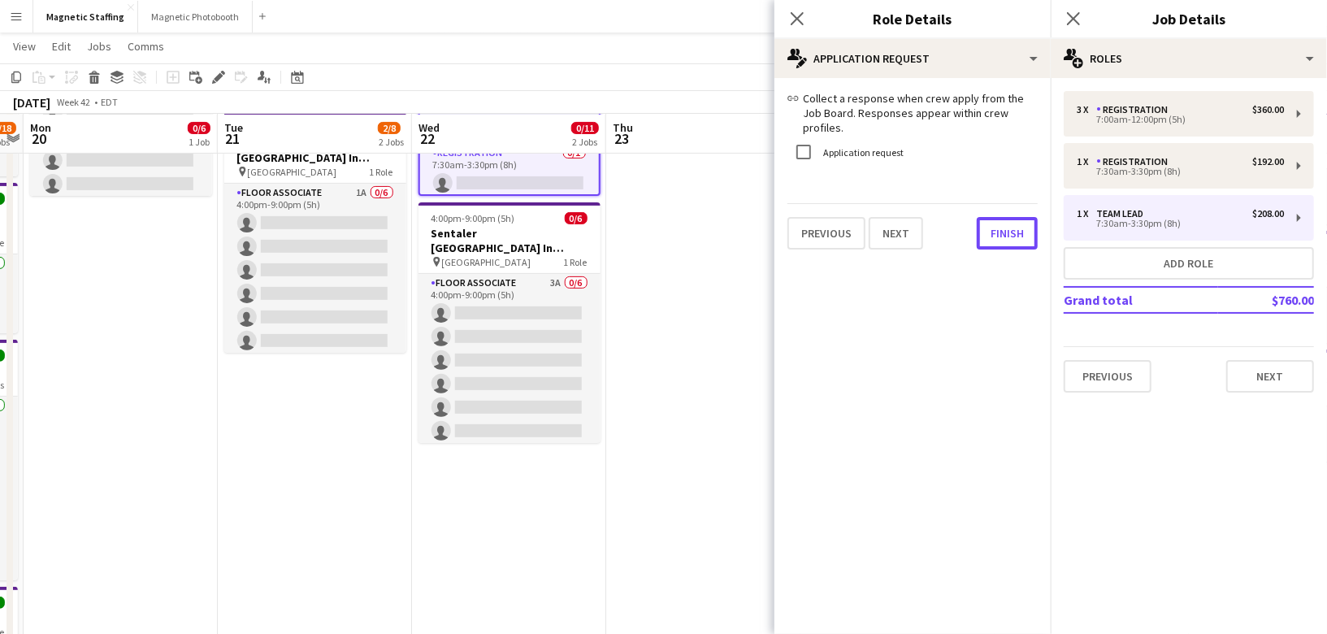
click at [990, 217] on button "Finish" at bounding box center [1007, 233] width 61 height 33
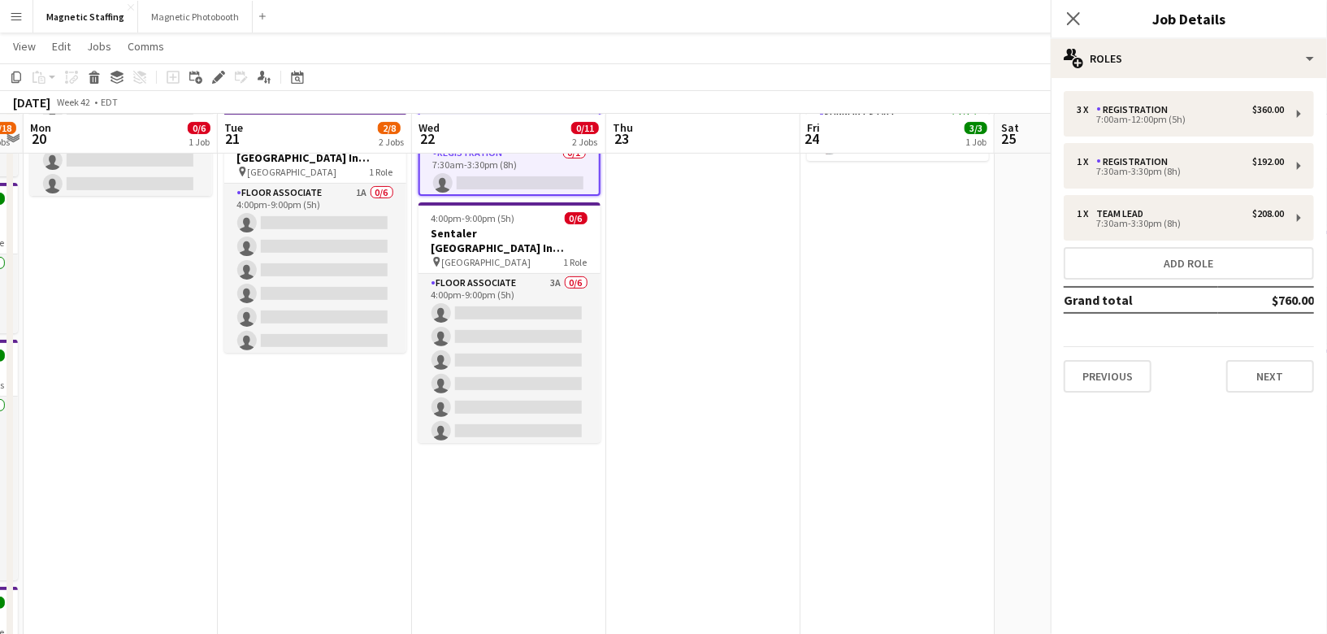
click at [732, 309] on app-date-cell at bounding box center [703, 435] width 194 height 973
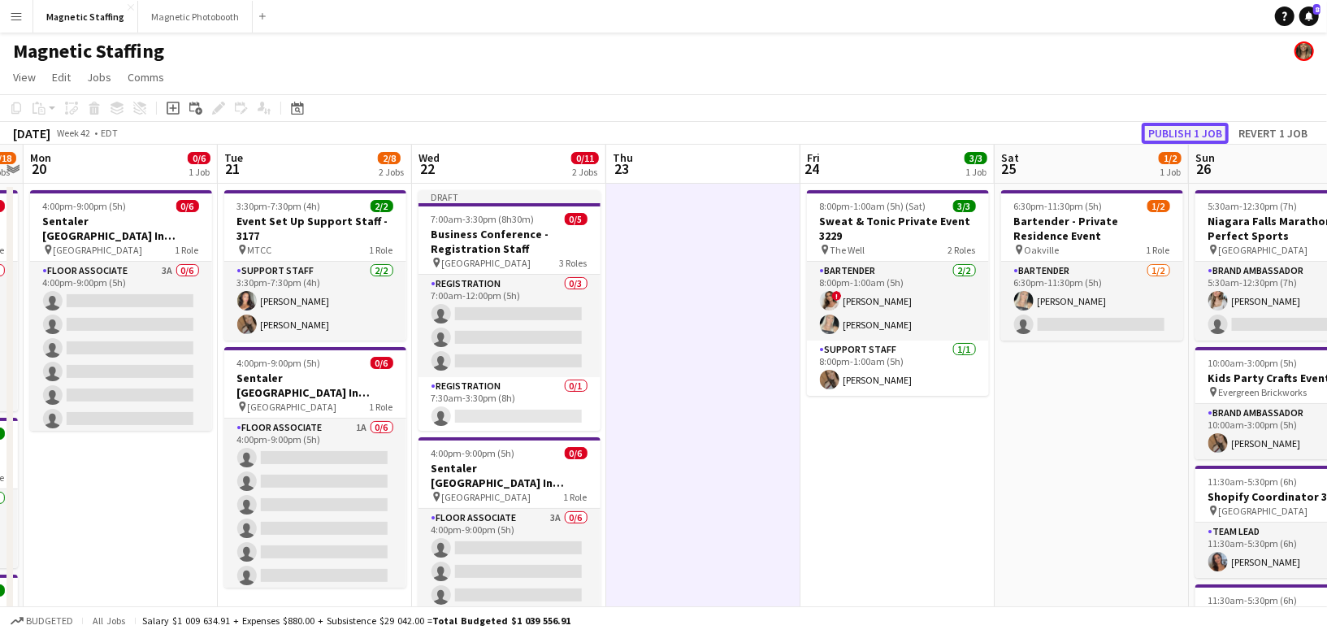
click at [1201, 124] on button "Publish 1 job" at bounding box center [1185, 133] width 87 height 21
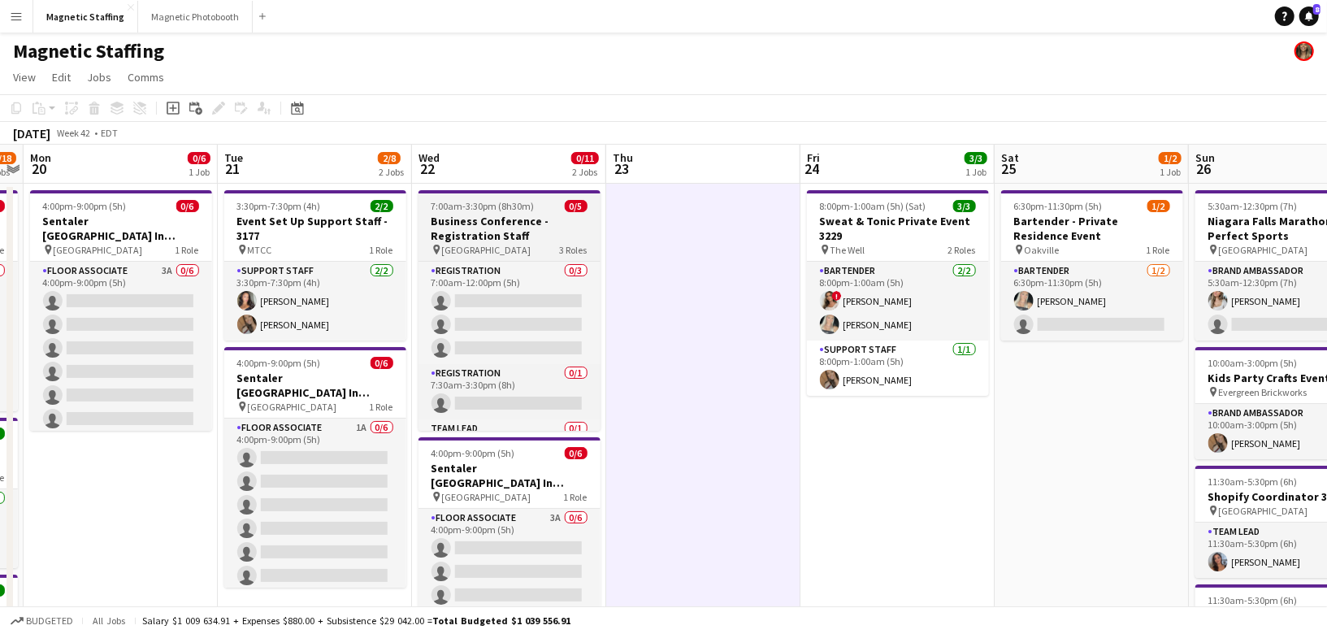
click at [462, 216] on h3 "Business Conference - Registration Staff" at bounding box center [509, 228] width 182 height 29
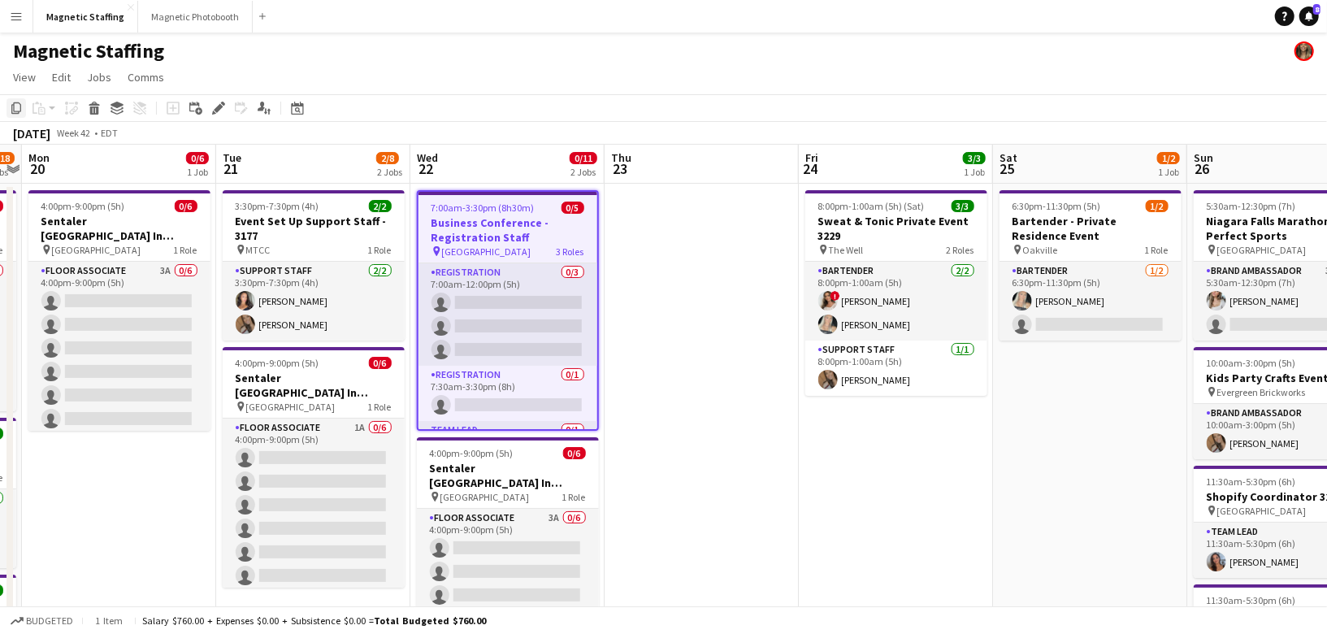
click at [16, 111] on icon "Copy" at bounding box center [16, 108] width 13 height 13
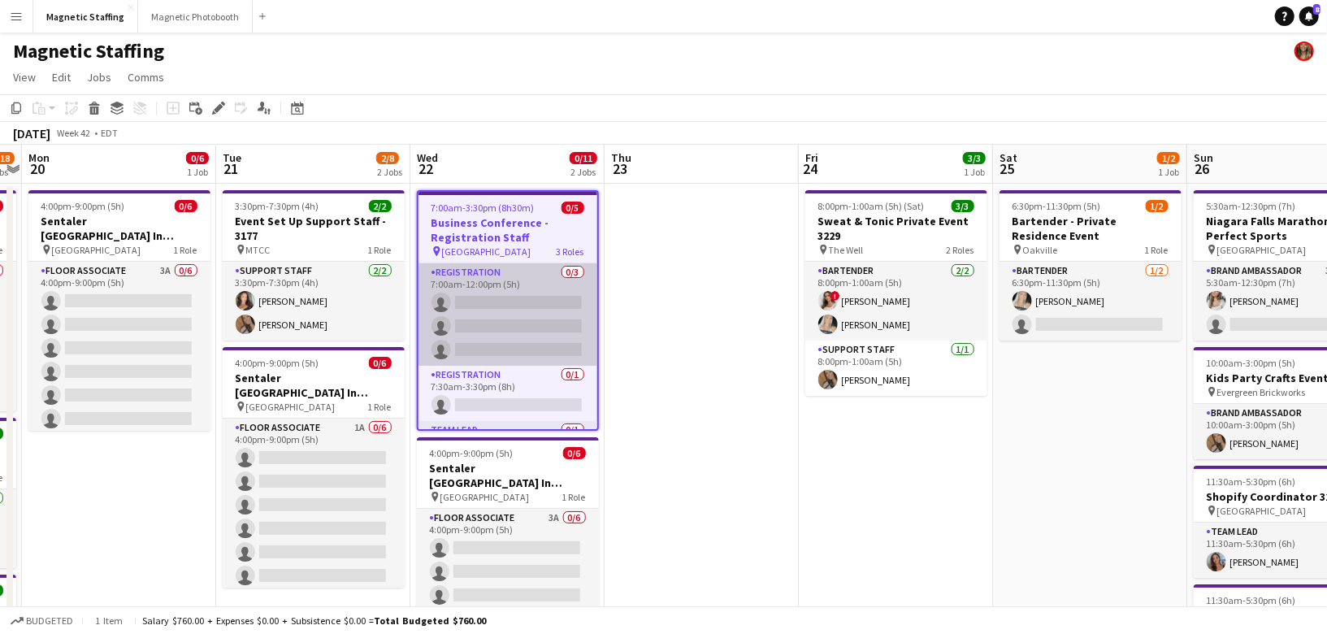
click at [483, 327] on app-card-role "Registration 0/3 7:00am-12:00pm (5h) single-neutral-actions single-neutral-acti…" at bounding box center [507, 314] width 179 height 102
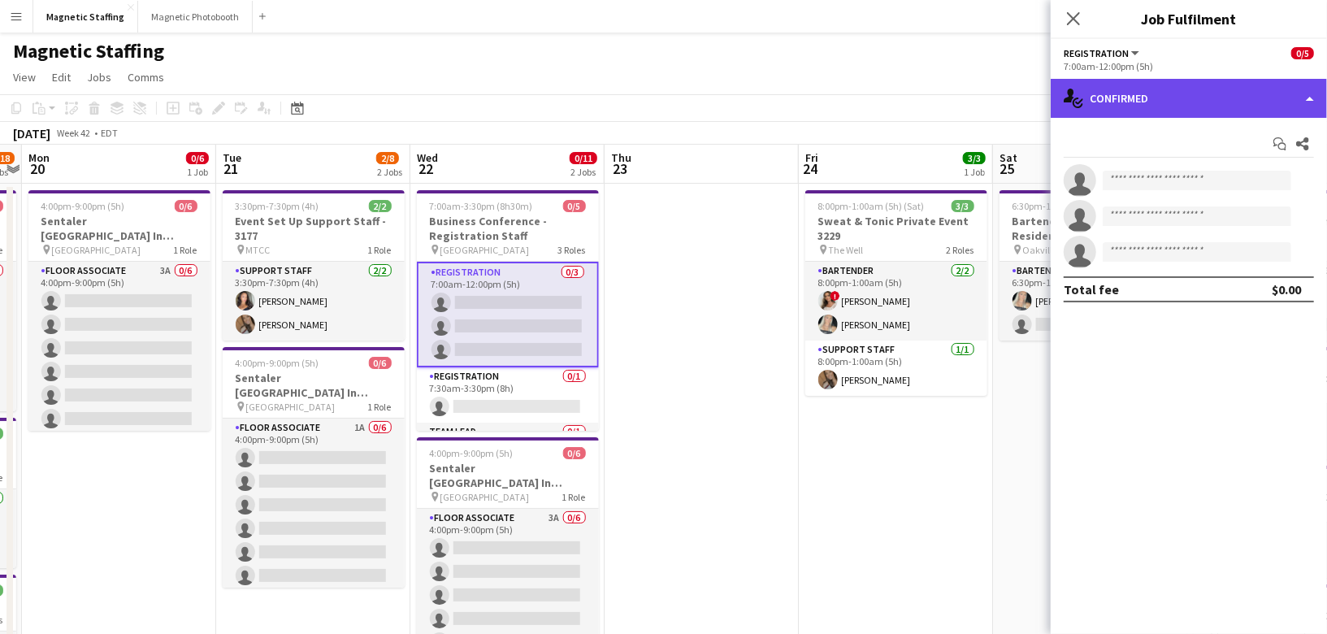
click at [1312, 94] on div "single-neutral-actions-check-2 Confirmed" at bounding box center [1189, 98] width 276 height 39
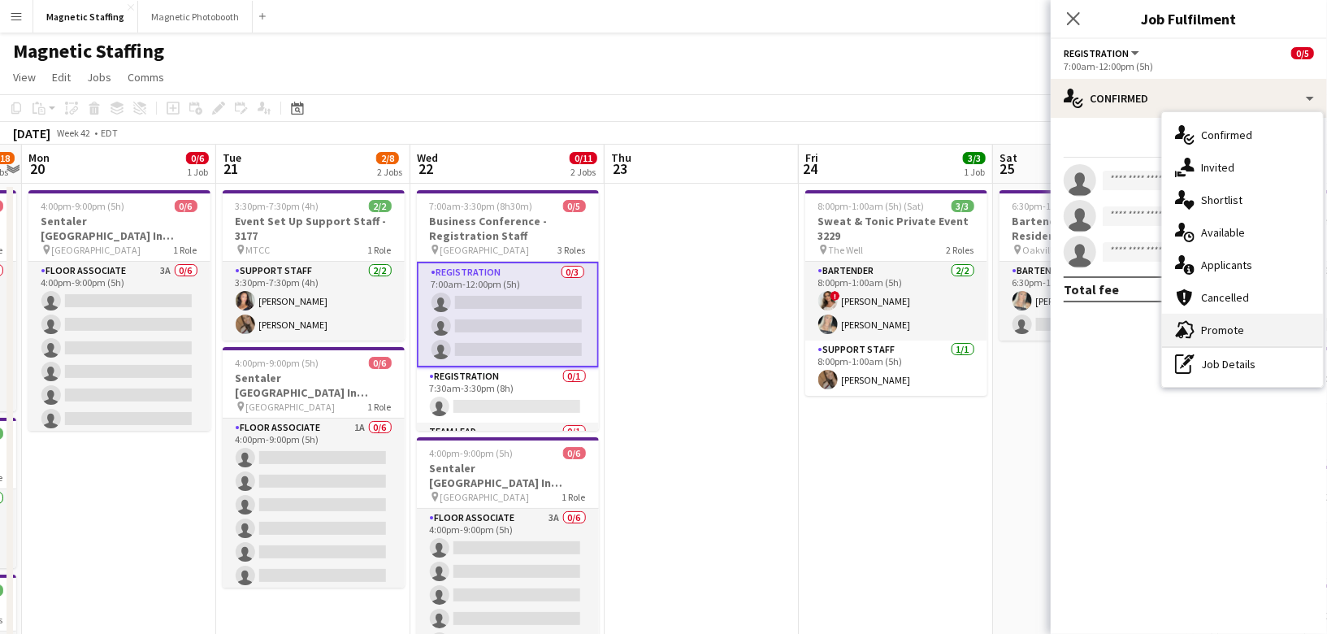
click at [1220, 326] on span "Promote" at bounding box center [1222, 330] width 43 height 15
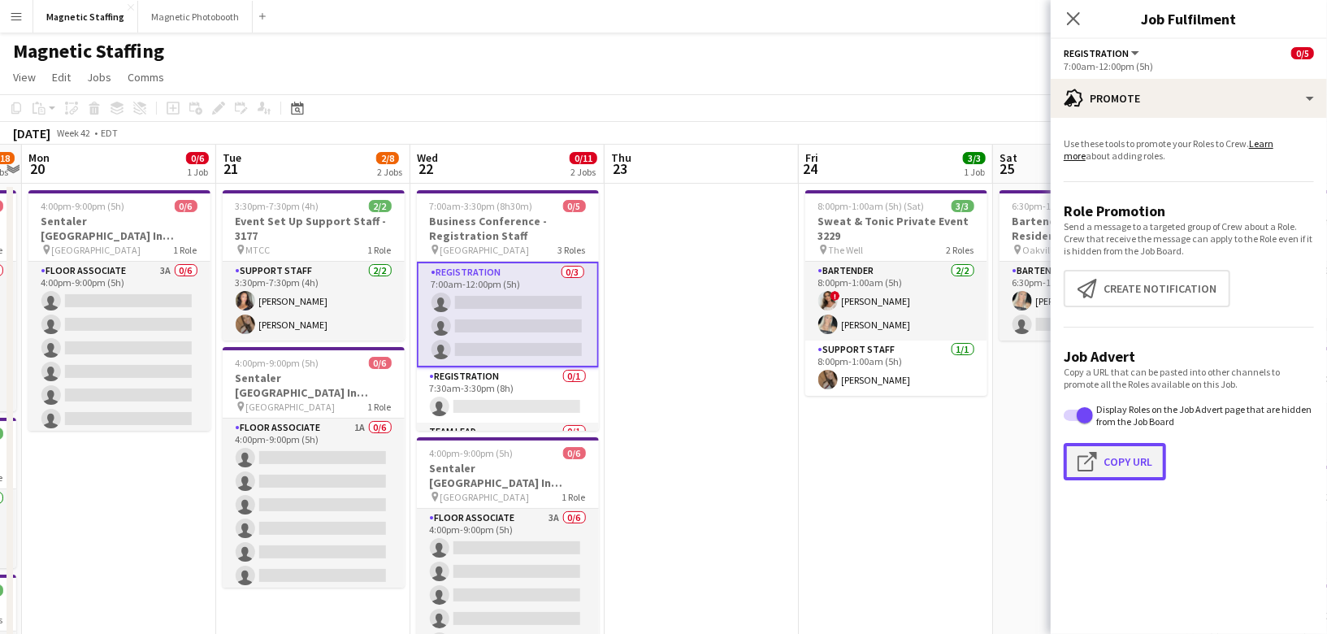
click at [1119, 469] on button "Click to copy URL Copy Url" at bounding box center [1115, 461] width 102 height 37
